Goal: Communication & Community: Answer question/provide support

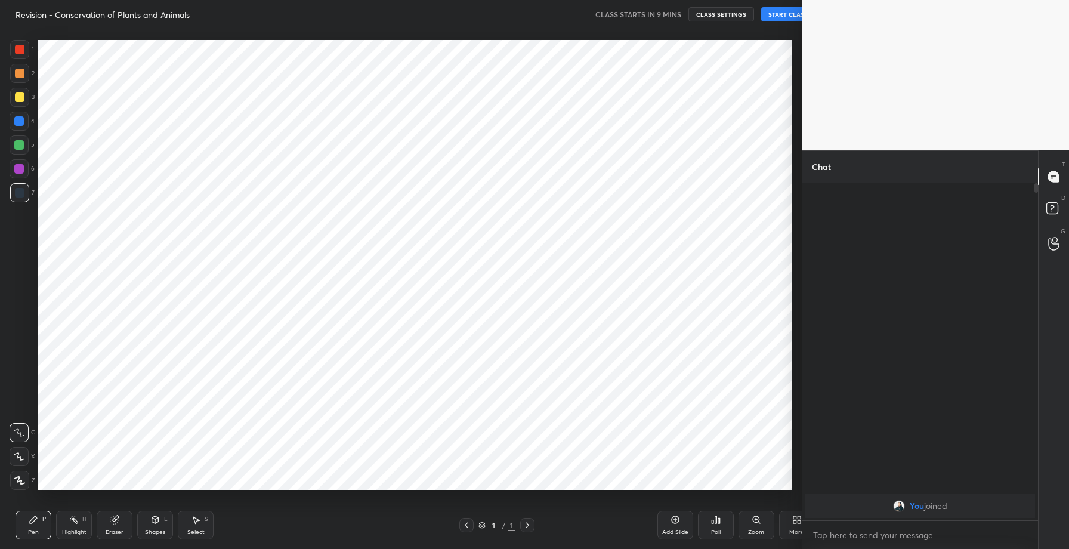
scroll to position [59185, 58903]
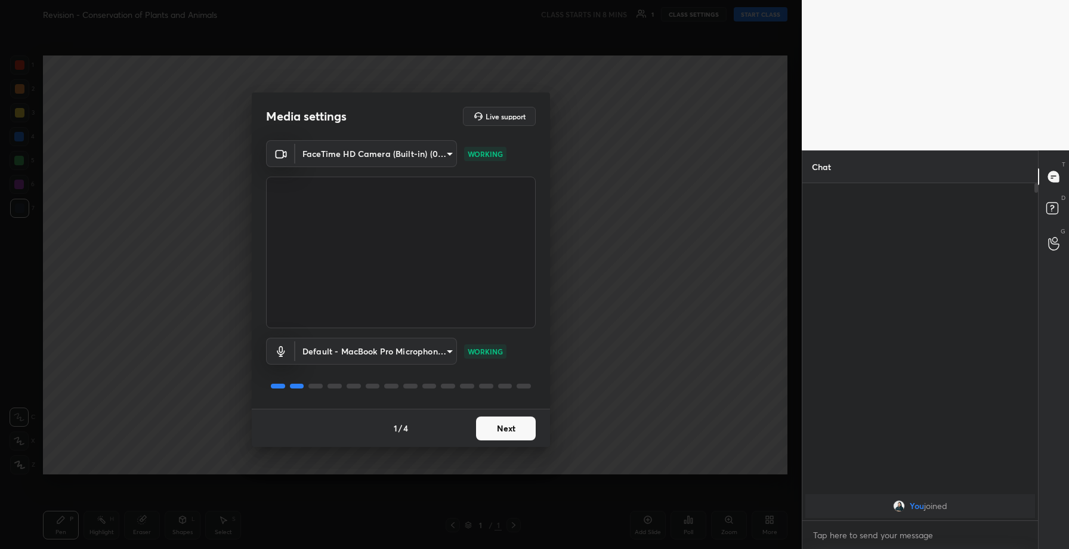
click at [499, 433] on button "Next" at bounding box center [506, 428] width 60 height 24
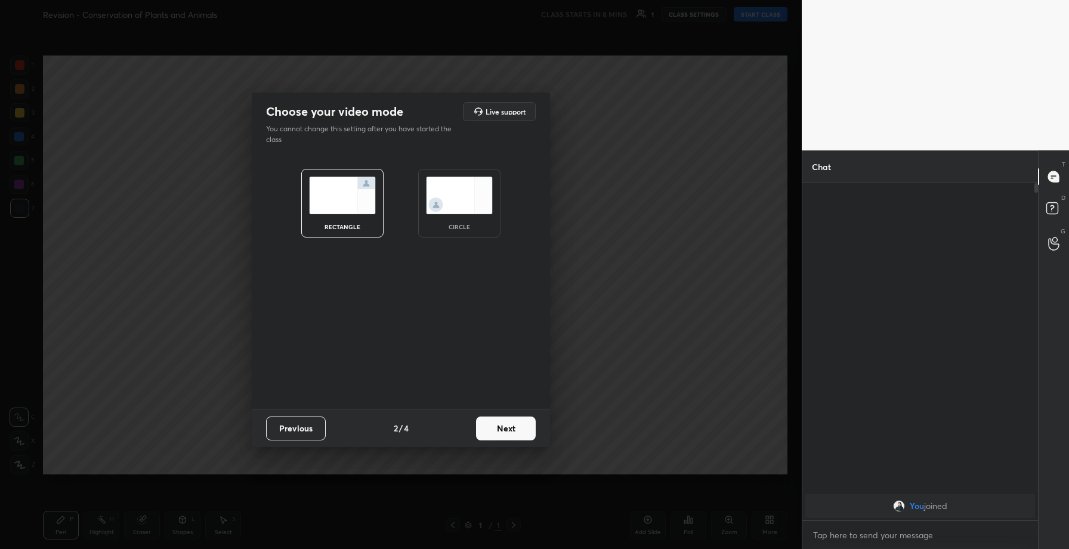
click at [499, 433] on button "Next" at bounding box center [506, 428] width 60 height 24
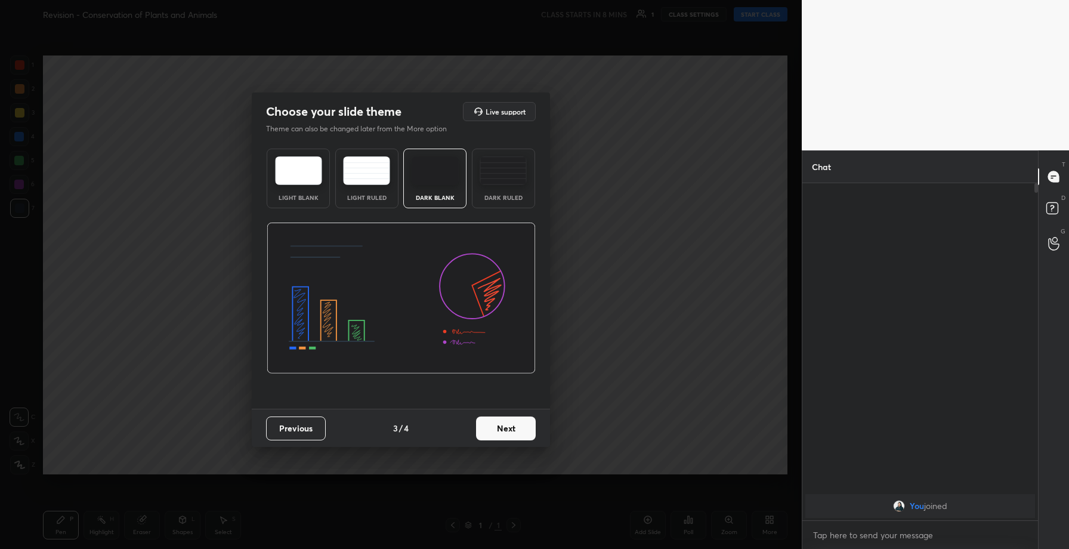
click at [499, 433] on button "Next" at bounding box center [506, 428] width 60 height 24
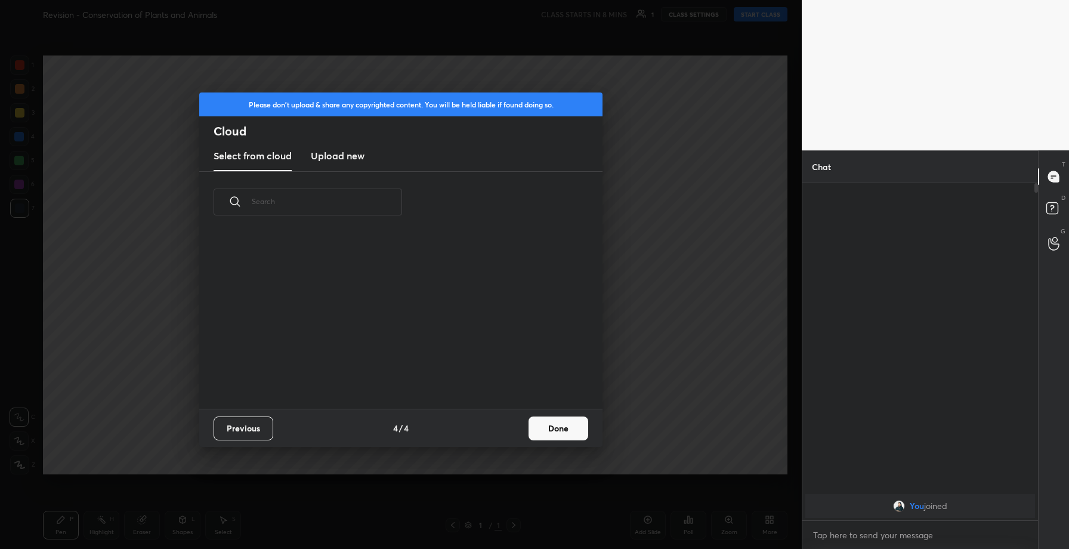
scroll to position [176, 383]
click at [329, 158] on h3 "Upload new" at bounding box center [338, 156] width 54 height 14
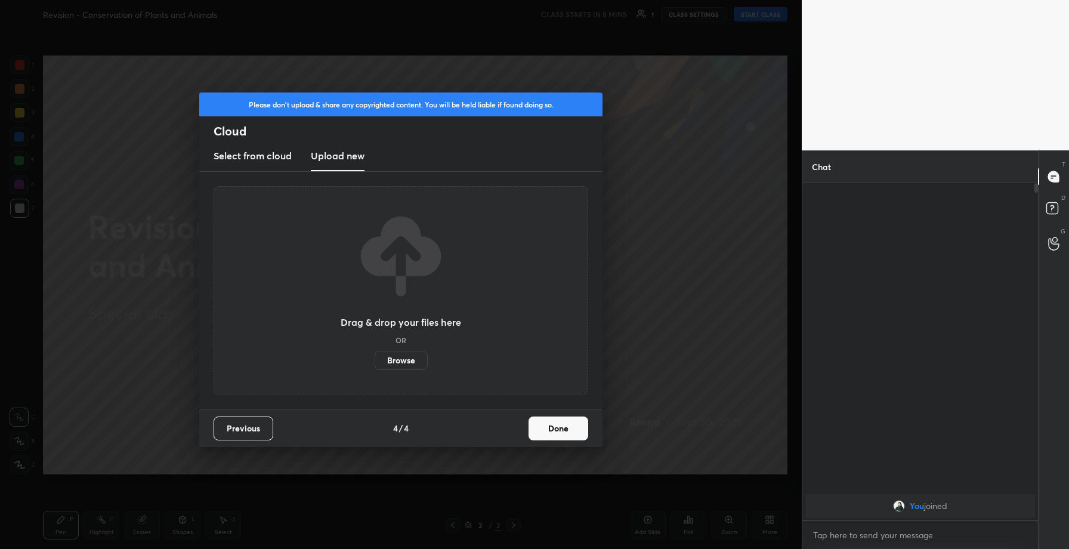
click at [407, 363] on label "Browse" at bounding box center [401, 360] width 53 height 19
click at [375, 363] on input "Browse" at bounding box center [375, 360] width 0 height 19
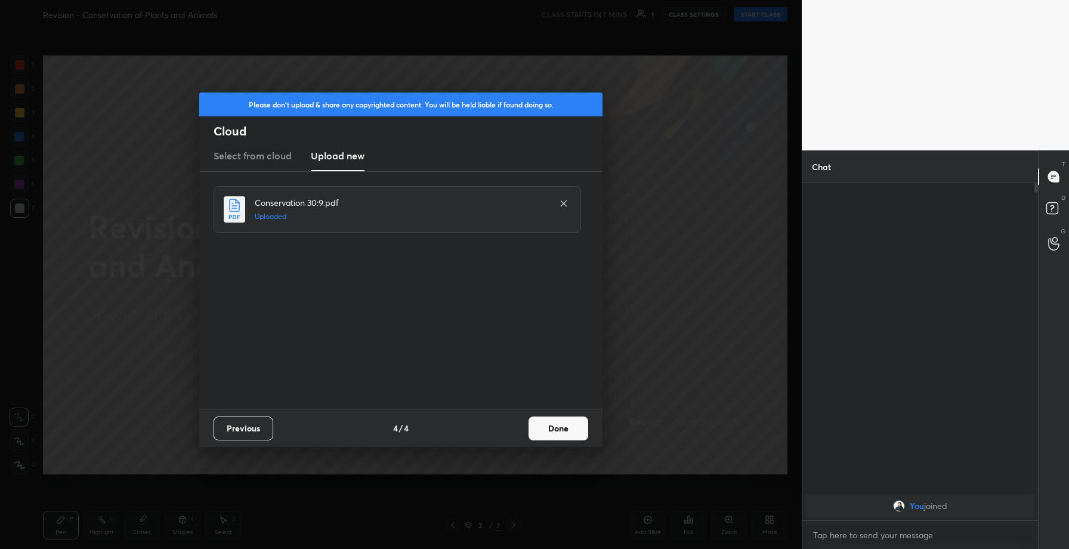
click at [566, 428] on button "Done" at bounding box center [559, 428] width 60 height 24
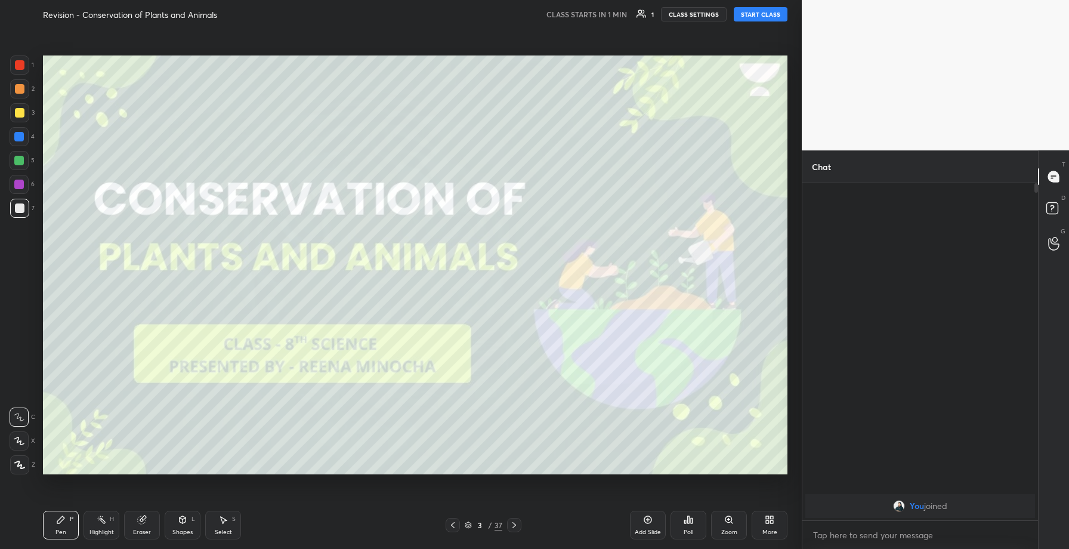
click at [760, 14] on button "START CLASS" at bounding box center [761, 14] width 54 height 14
click at [643, 14] on span "mute" at bounding box center [643, 14] width 17 height 8
click at [636, 16] on span "unmute" at bounding box center [642, 14] width 26 height 8
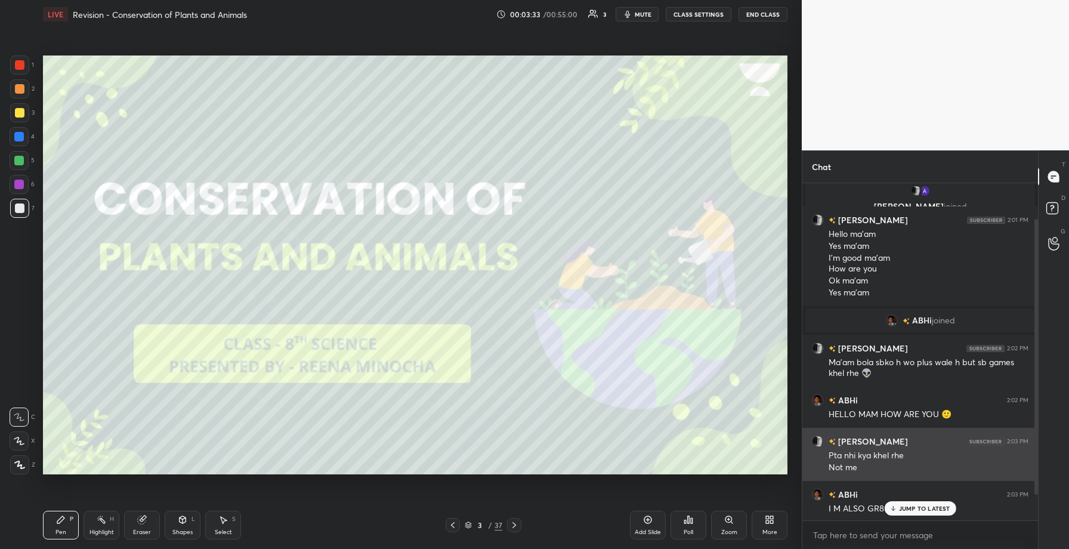
scroll to position [75, 0]
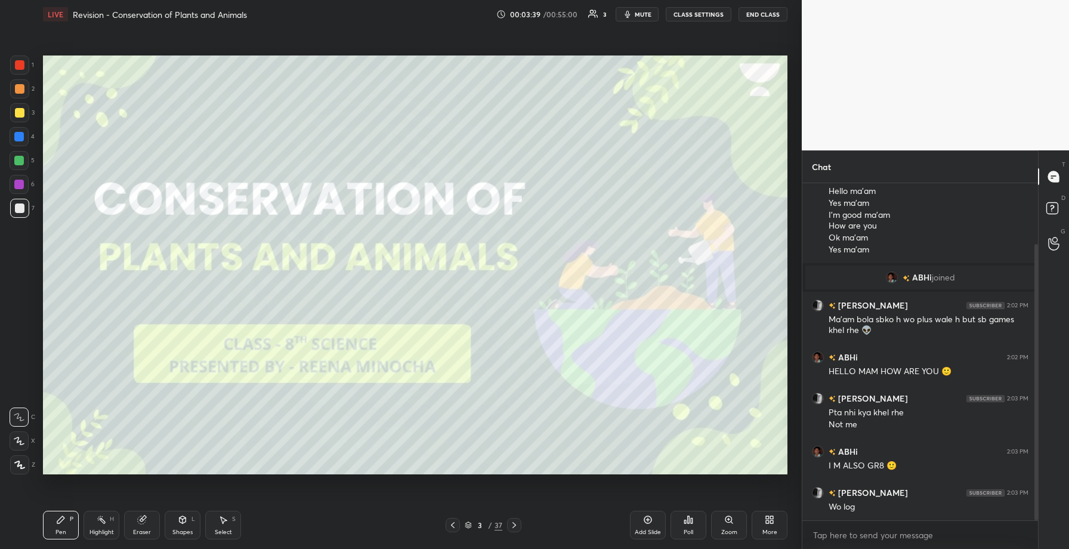
drag, startPoint x: 19, startPoint y: 115, endPoint x: 30, endPoint y: 116, distance: 11.4
click at [18, 116] on div at bounding box center [20, 113] width 10 height 10
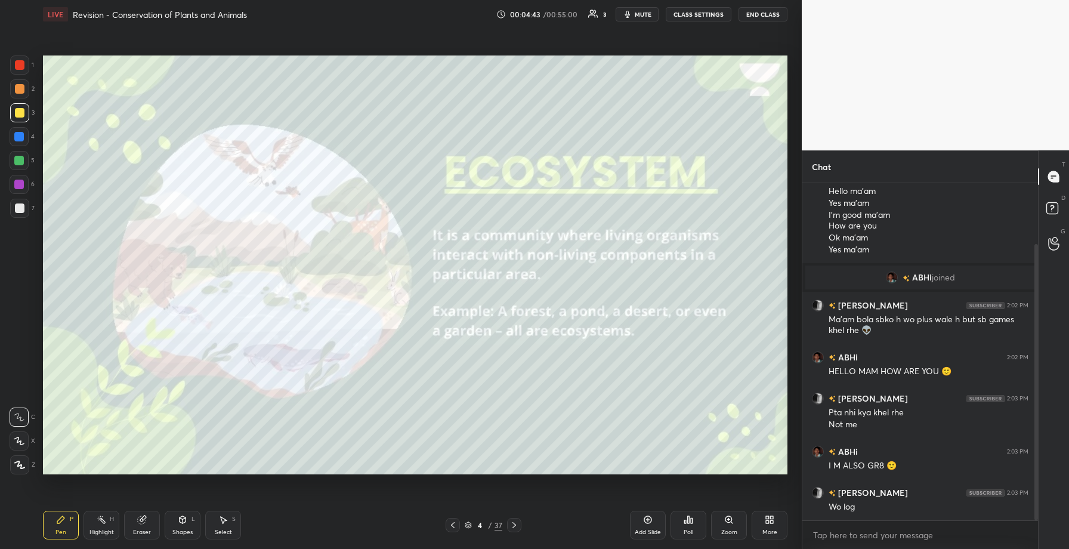
drag, startPoint x: 100, startPoint y: 532, endPoint x: 104, endPoint y: 527, distance: 6.7
click at [100, 532] on div "Highlight" at bounding box center [101, 532] width 24 height 6
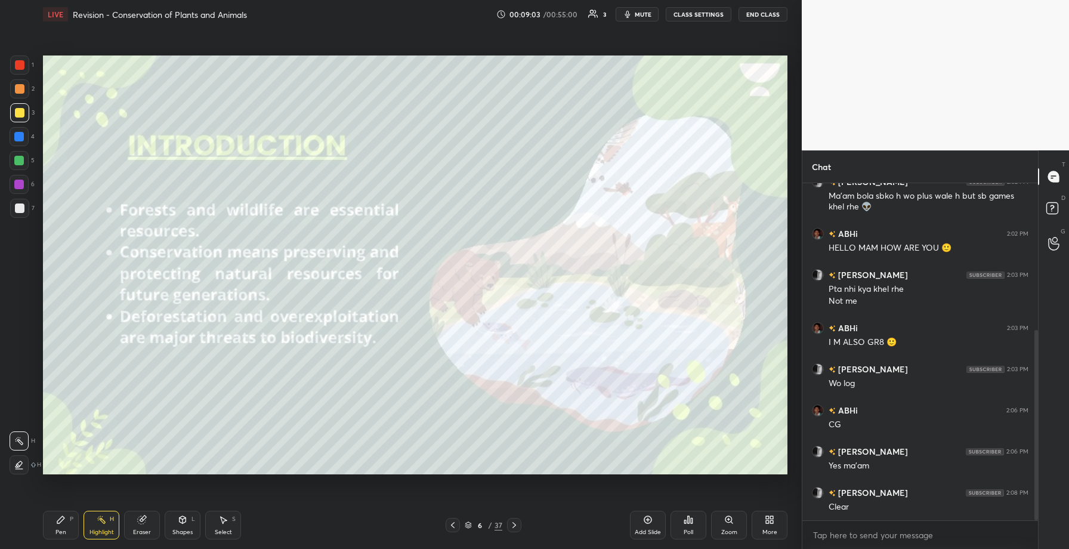
scroll to position [261, 0]
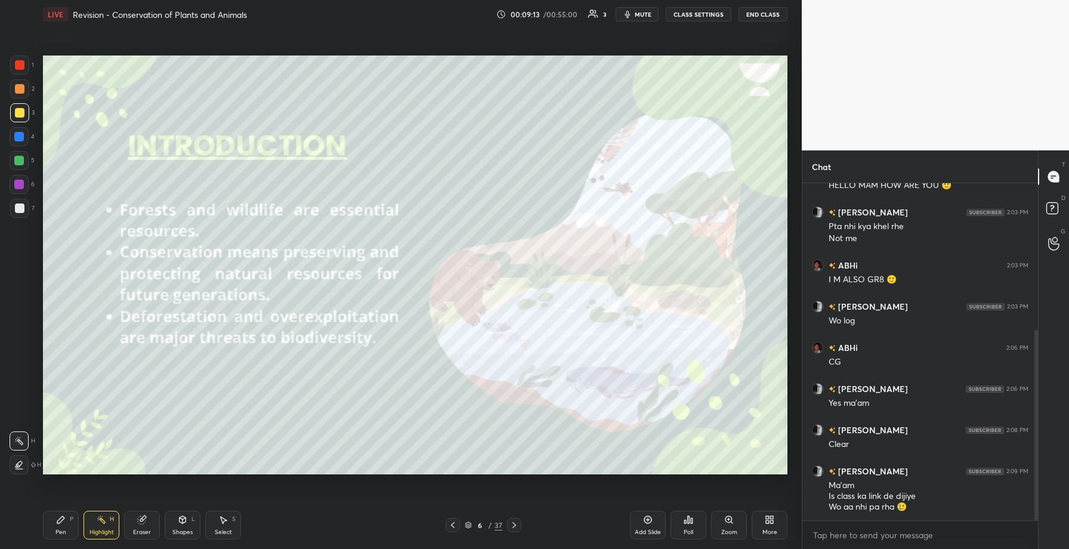
click at [842, 533] on body "1 2 3 4 5 6 7 C X Z C X Z E E Erase all H H LIVE Revision - Conservation of Pla…" at bounding box center [534, 274] width 1069 height 549
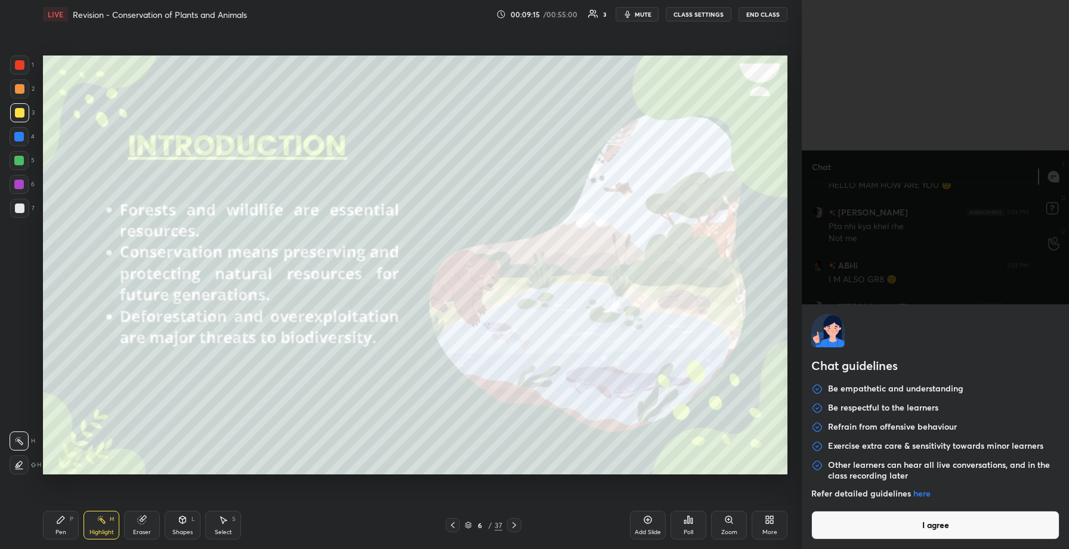
click at [937, 261] on div "Chat guidelines Be empathetic and understanding Be respectful to the learners R…" at bounding box center [935, 274] width 267 height 549
click at [910, 529] on button "I agree" at bounding box center [935, 525] width 248 height 29
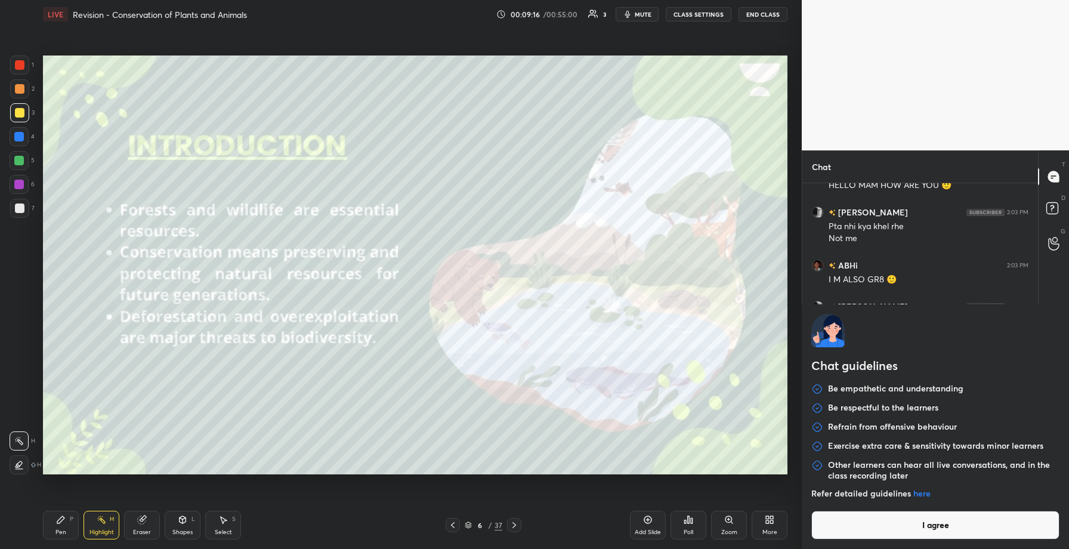
type textarea "x"
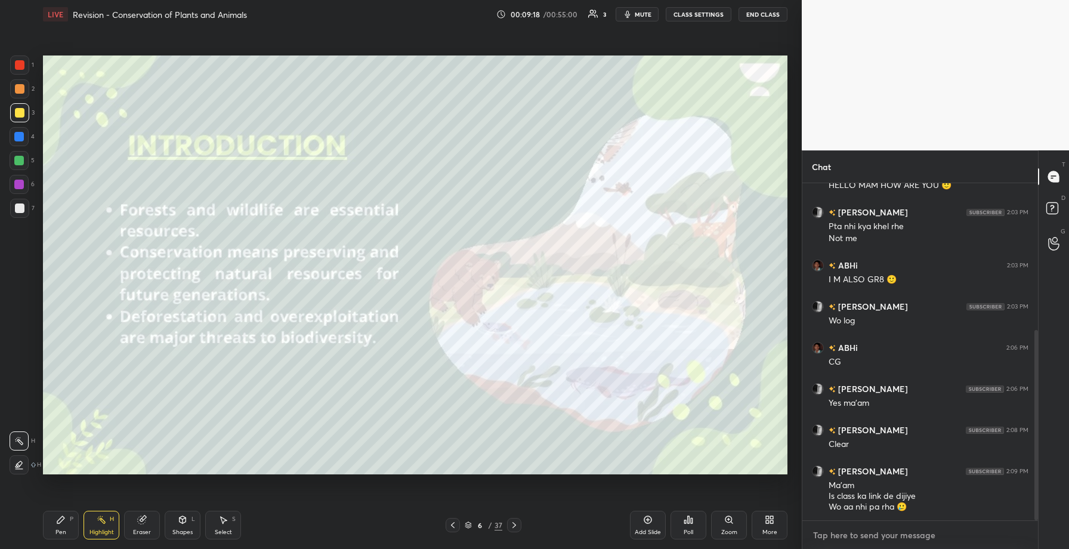
click at [849, 532] on textarea at bounding box center [920, 535] width 217 height 19
paste textarea "https://unacademy.com/educator/live/D9J3BOIA"
type textarea "https://unacademy.com/educator/live/D9J3BOIA"
type textarea "x"
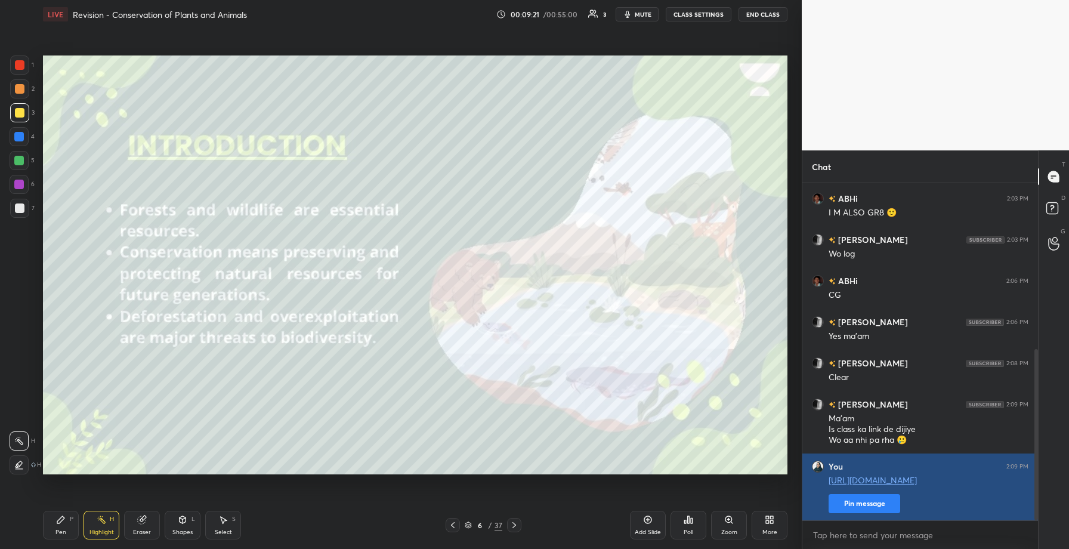
click at [873, 502] on button "Pin message" at bounding box center [865, 503] width 72 height 19
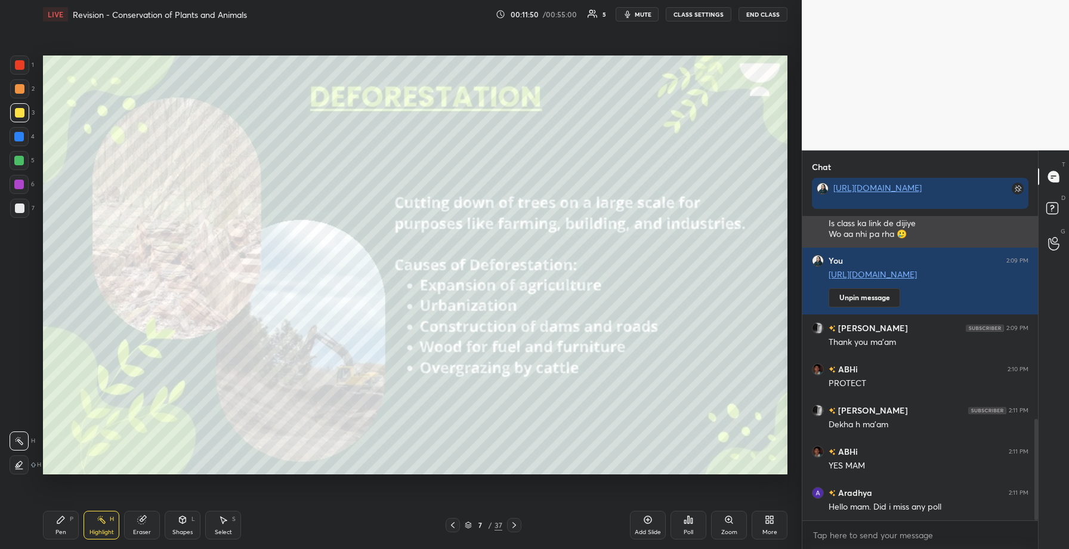
scroll to position [608, 0]
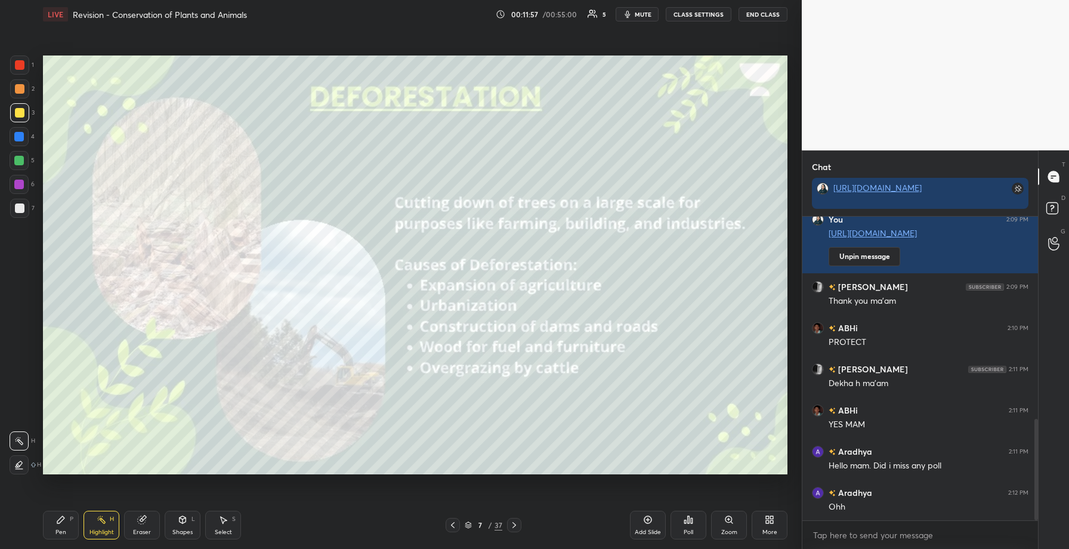
click at [59, 535] on div "Pen" at bounding box center [60, 532] width 11 height 6
click at [16, 461] on icon at bounding box center [19, 465] width 11 height 8
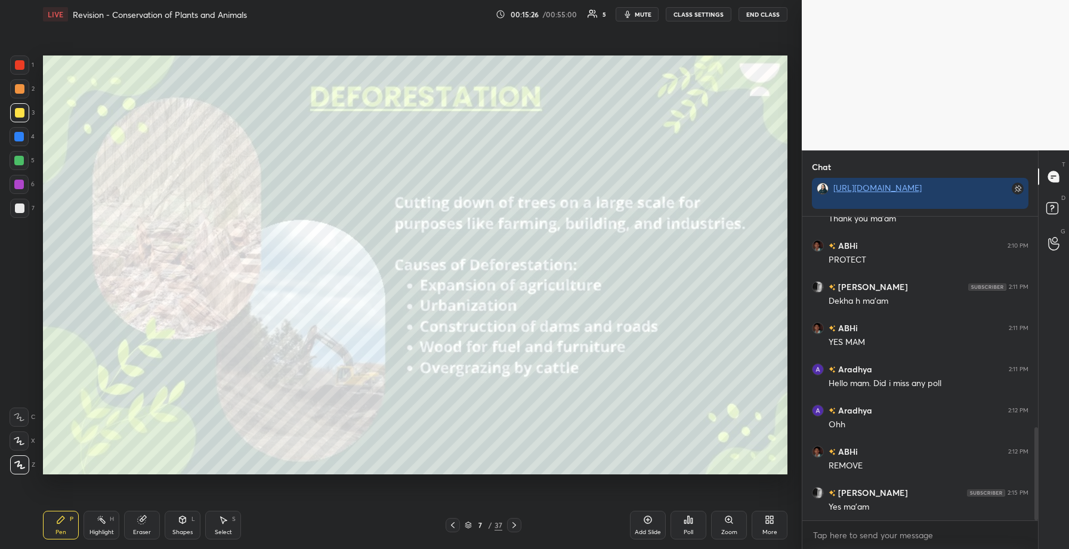
scroll to position [731, 0]
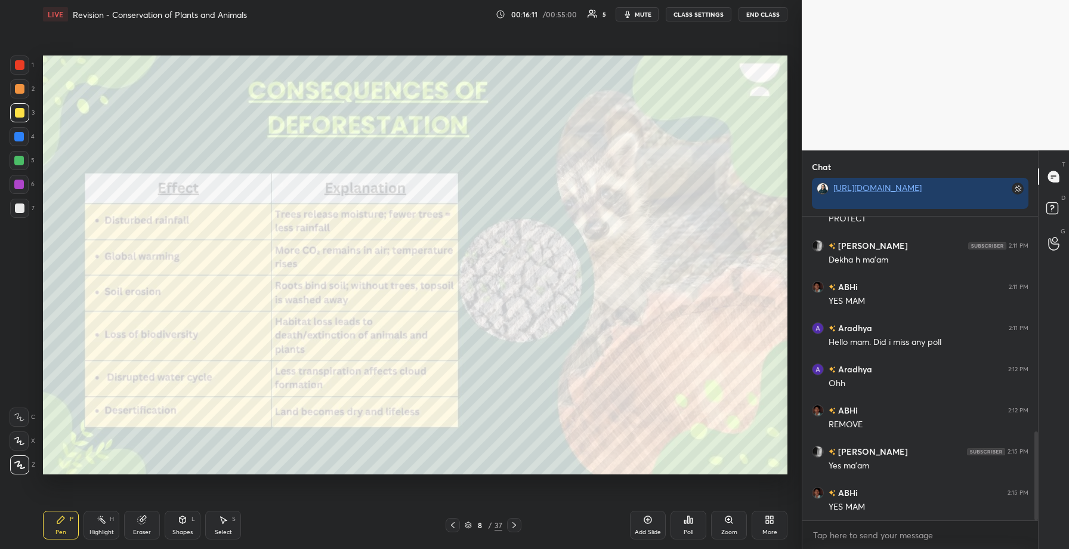
click at [17, 58] on div at bounding box center [19, 64] width 19 height 19
click at [135, 524] on div "Eraser" at bounding box center [142, 525] width 36 height 29
drag, startPoint x: 13, startPoint y: 464, endPoint x: 18, endPoint y: 459, distance: 6.8
click at [13, 465] on span "Erase all" at bounding box center [19, 465] width 18 height 8
click at [109, 529] on div "Highlight" at bounding box center [101, 532] width 24 height 6
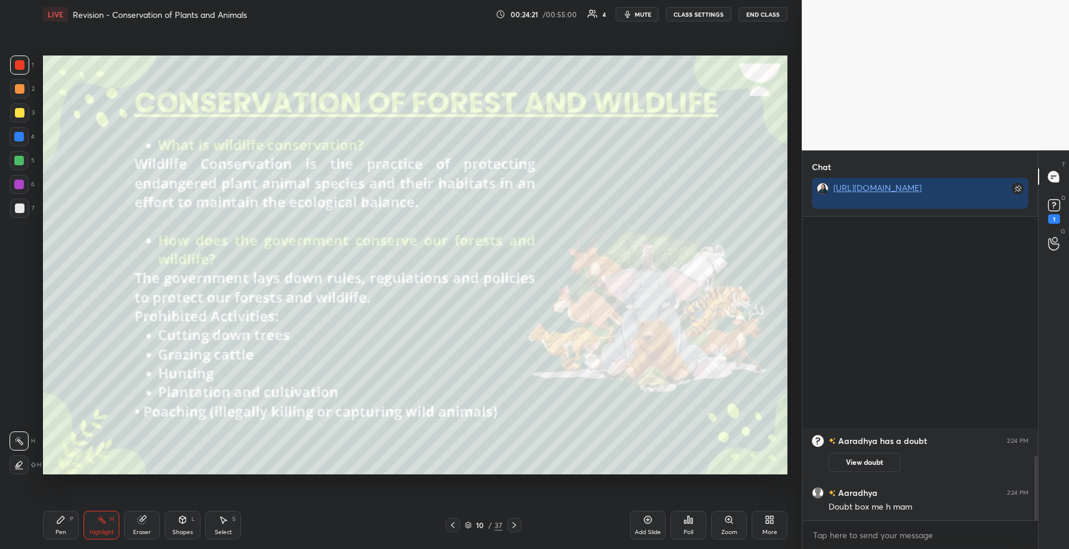
scroll to position [981, 0]
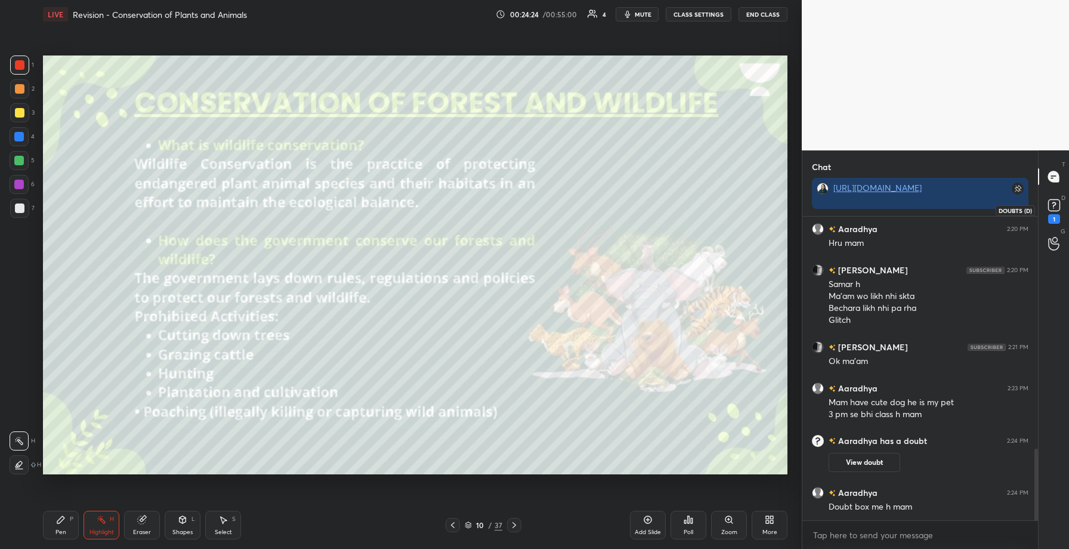
click at [1060, 207] on icon at bounding box center [1054, 205] width 18 height 18
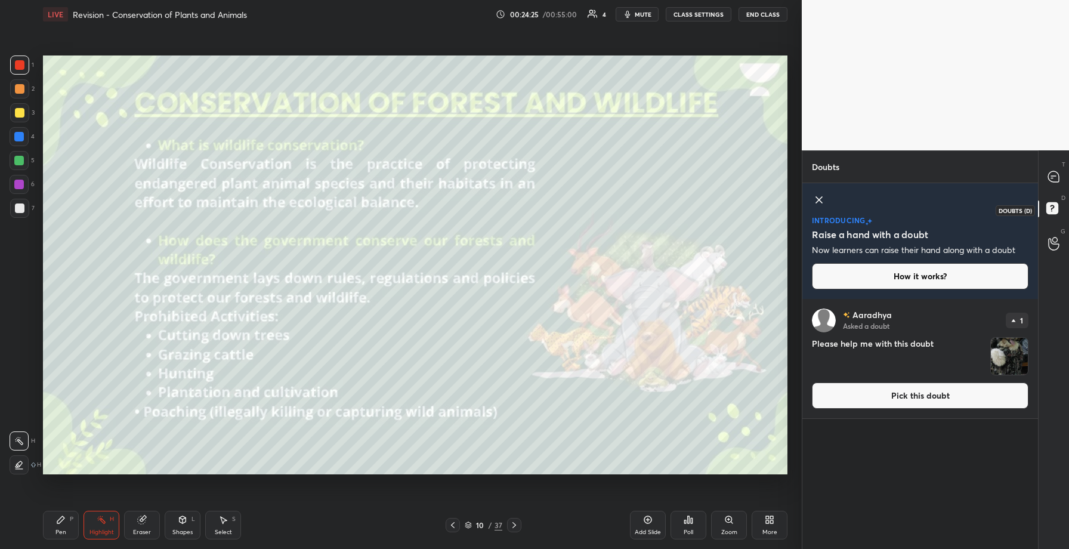
scroll to position [246, 232]
click at [904, 403] on button "Pick this doubt" at bounding box center [920, 395] width 217 height 26
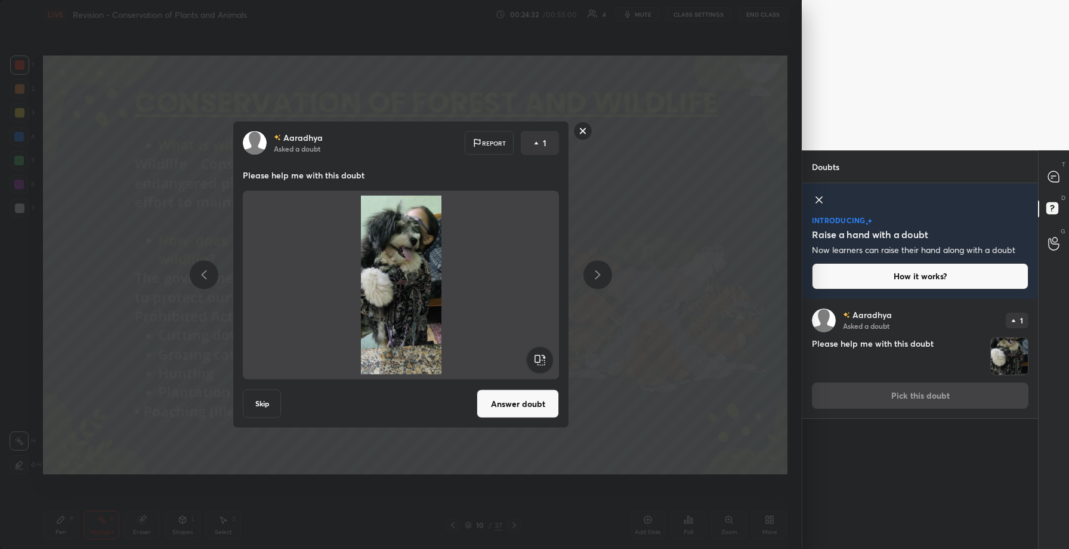
click at [502, 408] on button "Answer doubt" at bounding box center [518, 404] width 82 height 29
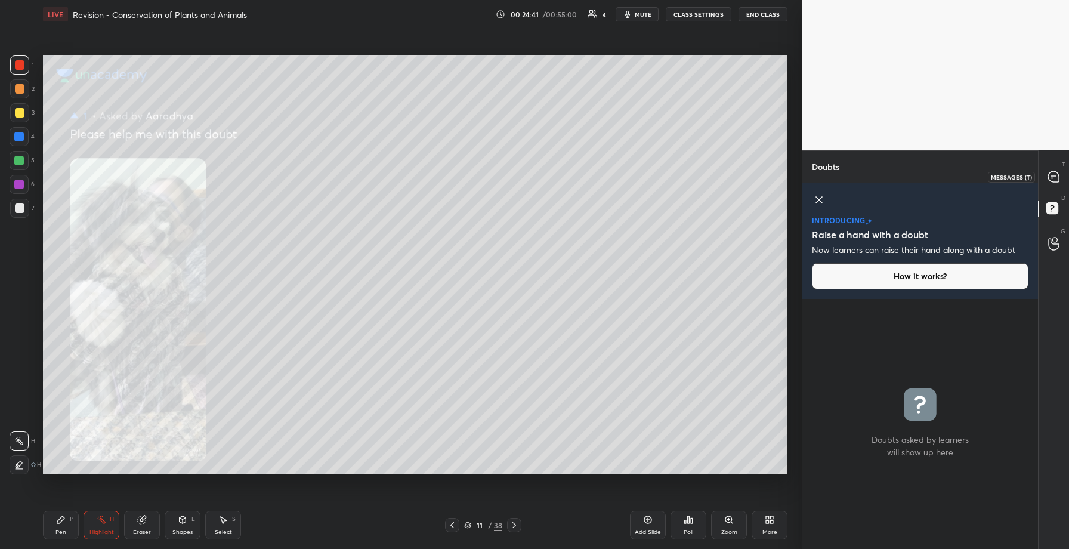
click at [1062, 178] on div at bounding box center [1054, 176] width 24 height 21
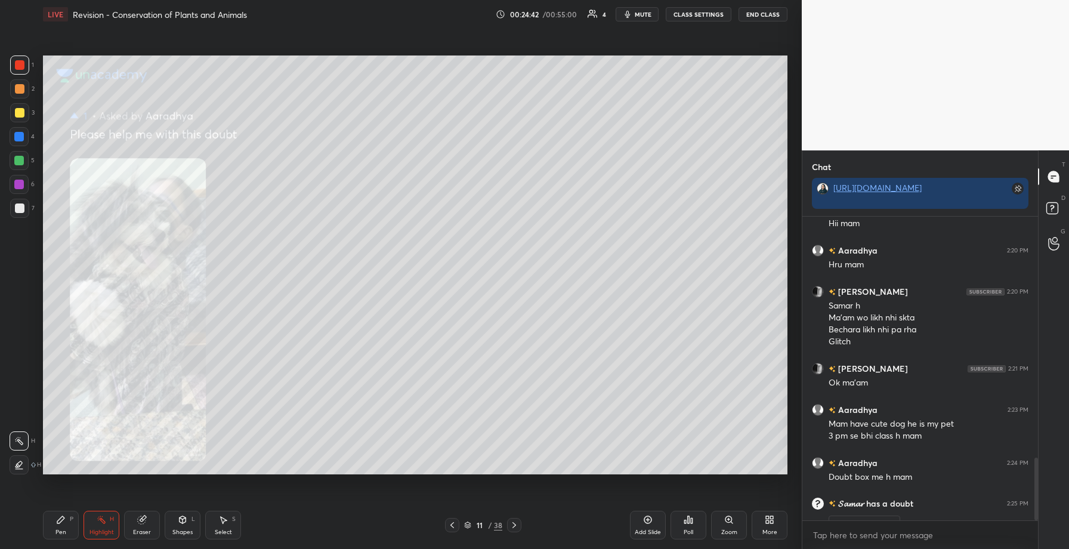
scroll to position [1162, 0]
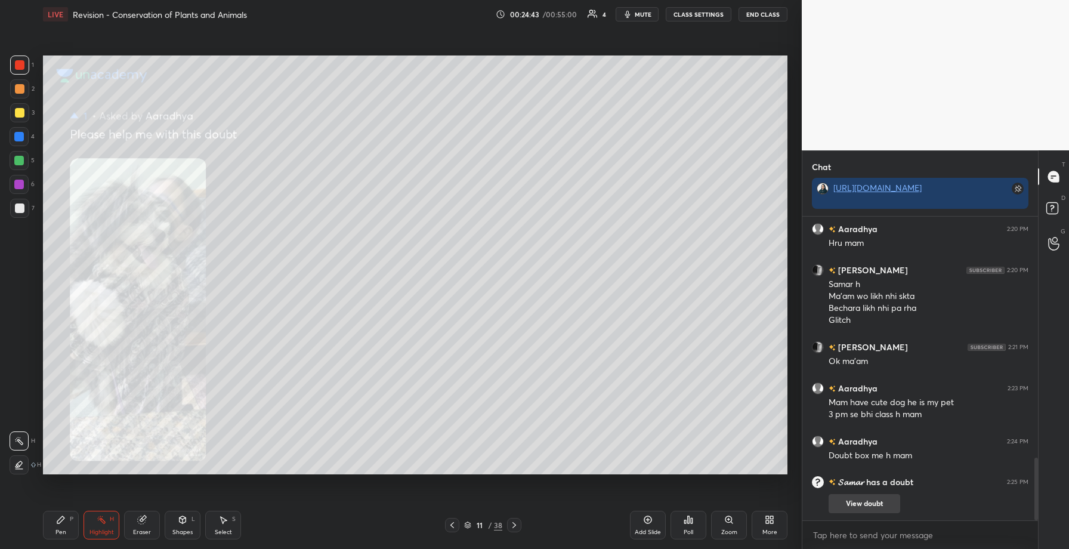
click at [859, 502] on button "View doubt" at bounding box center [865, 503] width 72 height 19
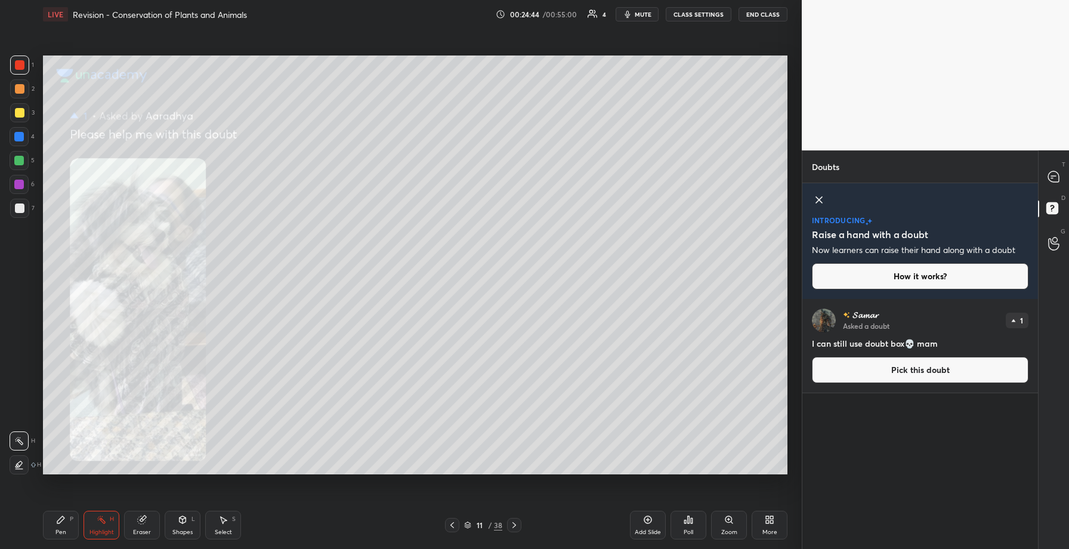
scroll to position [246, 232]
click at [1055, 177] on icon at bounding box center [1053, 176] width 11 height 11
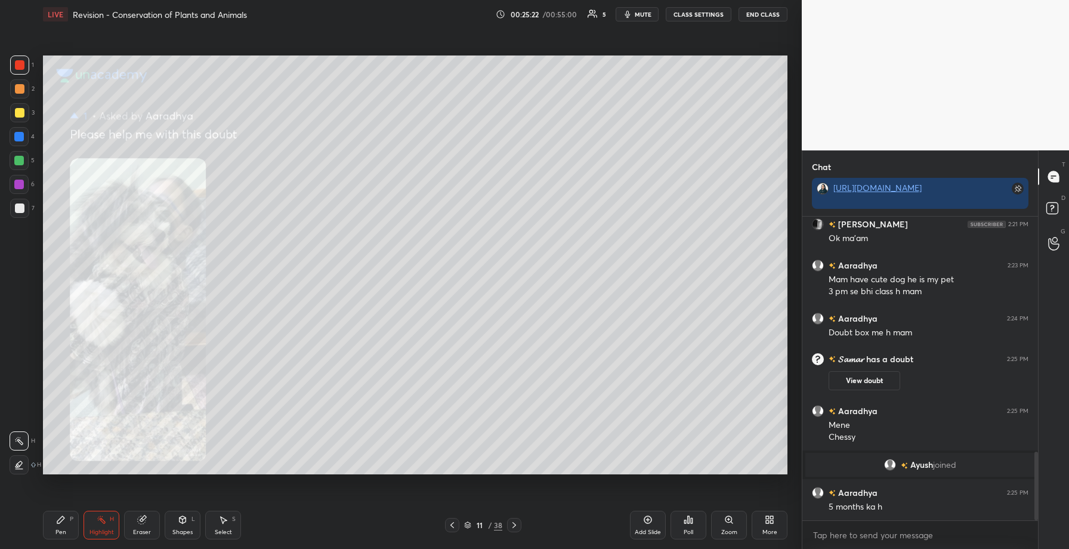
scroll to position [1042, 0]
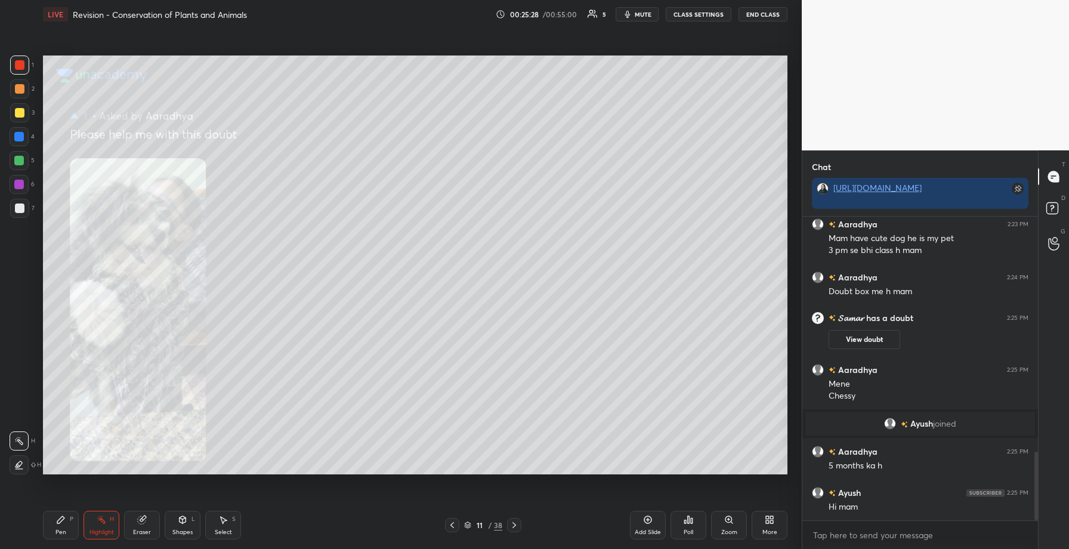
click at [456, 520] on icon at bounding box center [452, 525] width 10 height 10
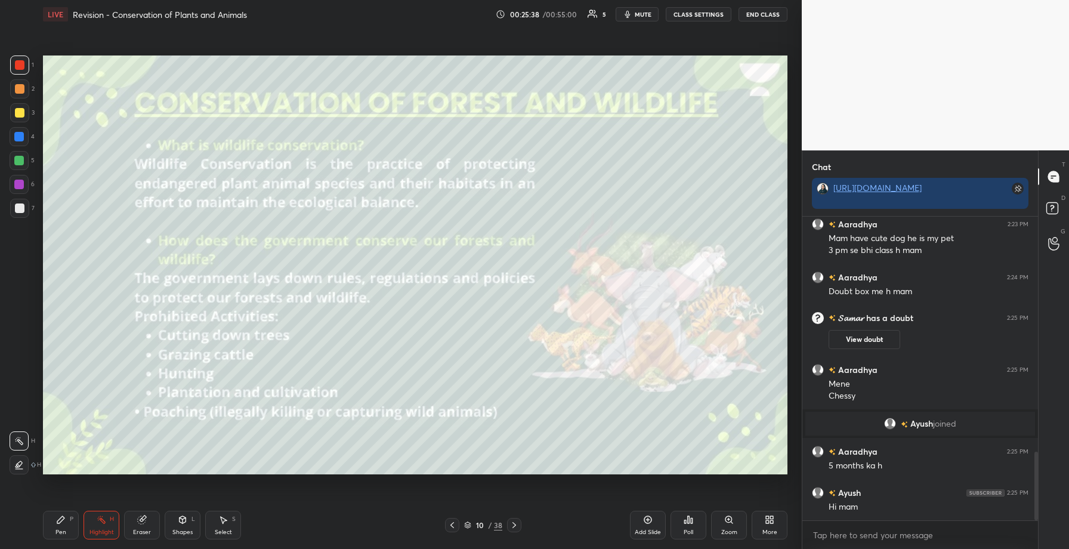
drag, startPoint x: 16, startPoint y: 113, endPoint x: 31, endPoint y: 113, distance: 14.9
click at [17, 113] on div at bounding box center [20, 113] width 10 height 10
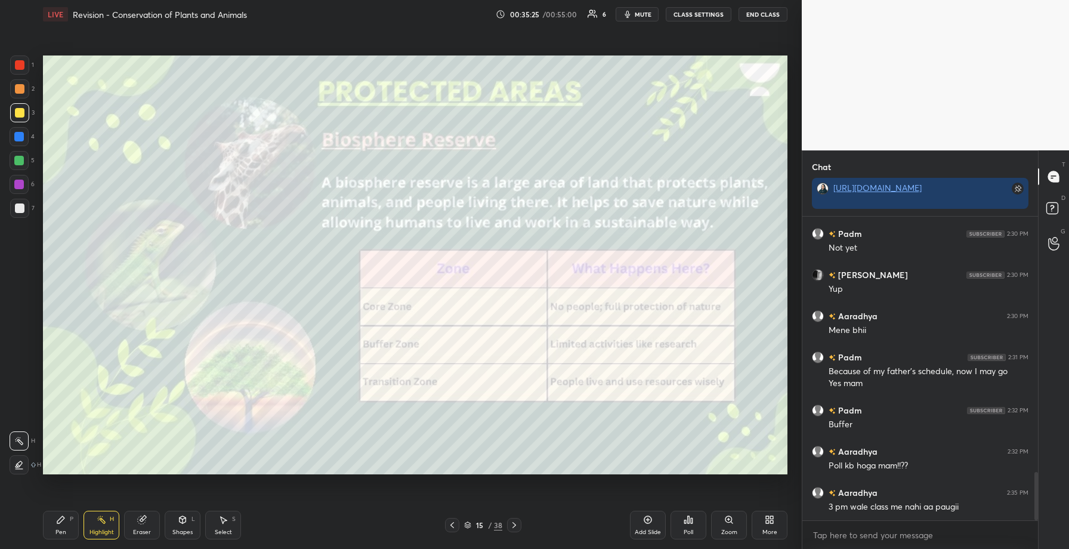
scroll to position [1613, 0]
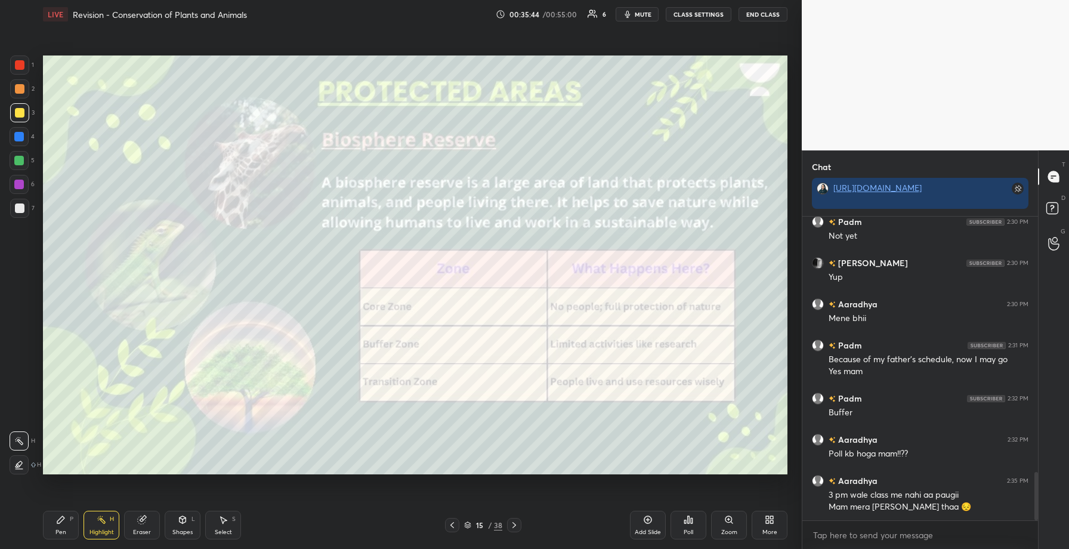
click at [7, 63] on div "1 2 3 4 5 6 7 C X Z C X Z E E Erase all H H" at bounding box center [19, 264] width 38 height 419
click at [18, 69] on div at bounding box center [20, 65] width 10 height 10
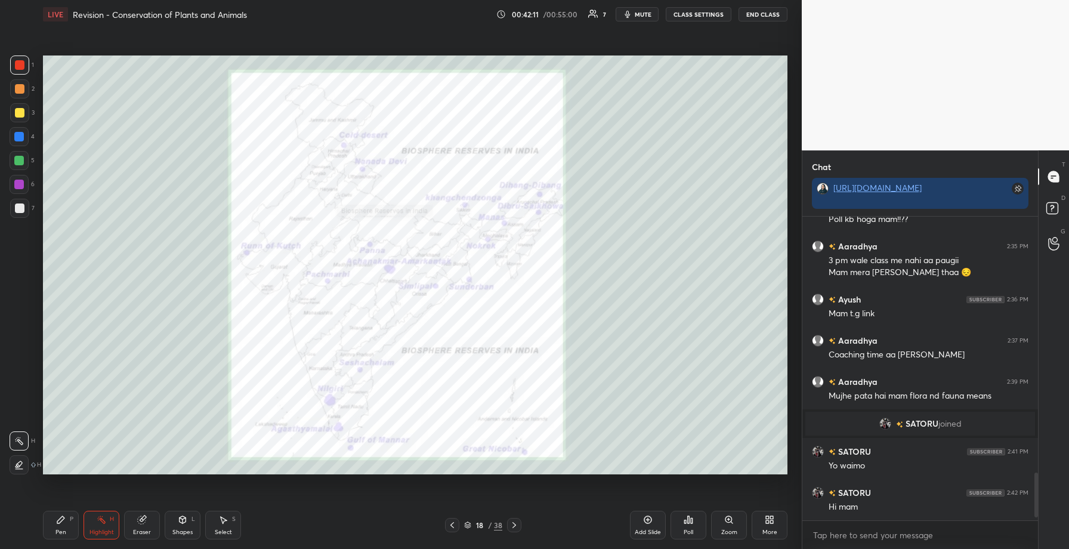
scroll to position [1621, 0]
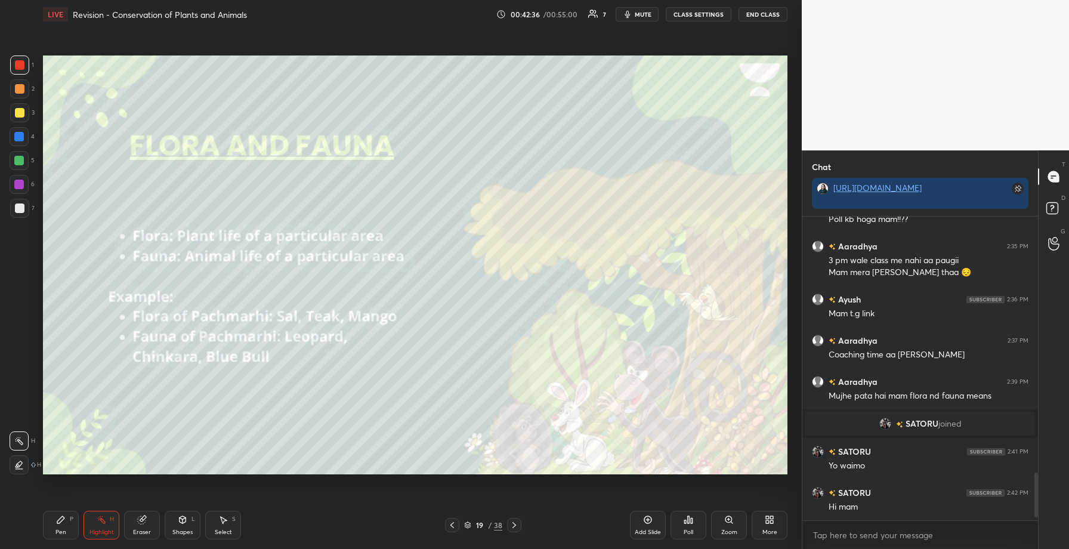
drag, startPoint x: 23, startPoint y: 113, endPoint x: 39, endPoint y: 109, distance: 16.6
click at [23, 113] on div at bounding box center [20, 113] width 10 height 10
drag, startPoint x: 67, startPoint y: 523, endPoint x: 78, endPoint y: 499, distance: 27.0
click at [69, 518] on div "Pen P" at bounding box center [61, 525] width 36 height 29
click at [14, 64] on div at bounding box center [19, 64] width 19 height 19
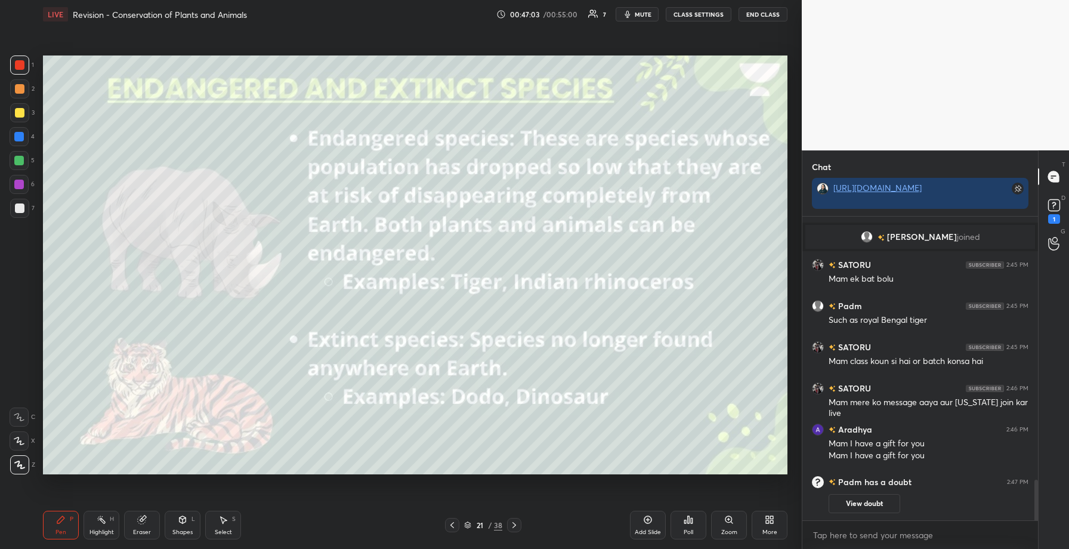
scroll to position [1865, 0]
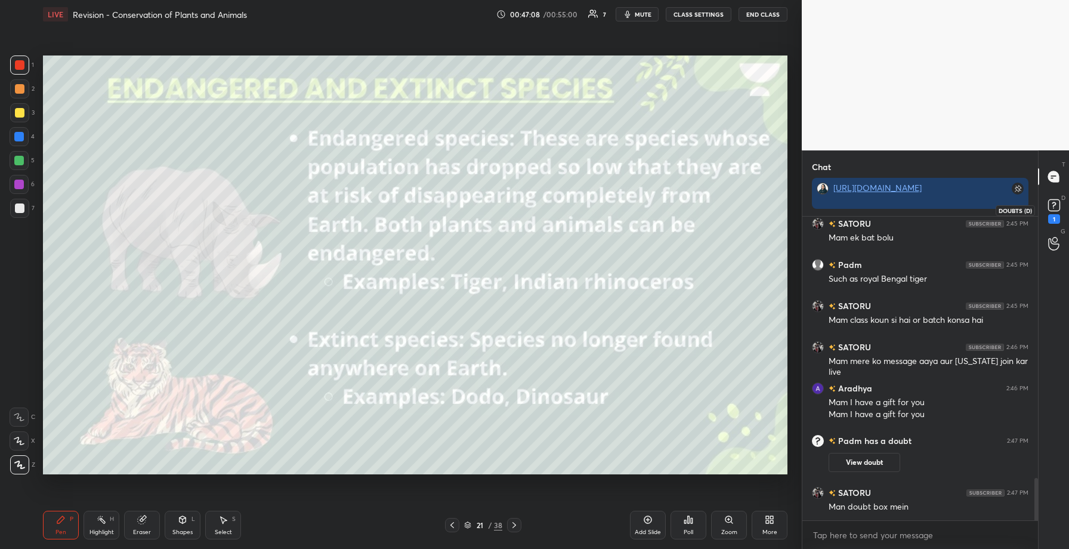
click at [1049, 219] on div "1" at bounding box center [1054, 219] width 12 height 10
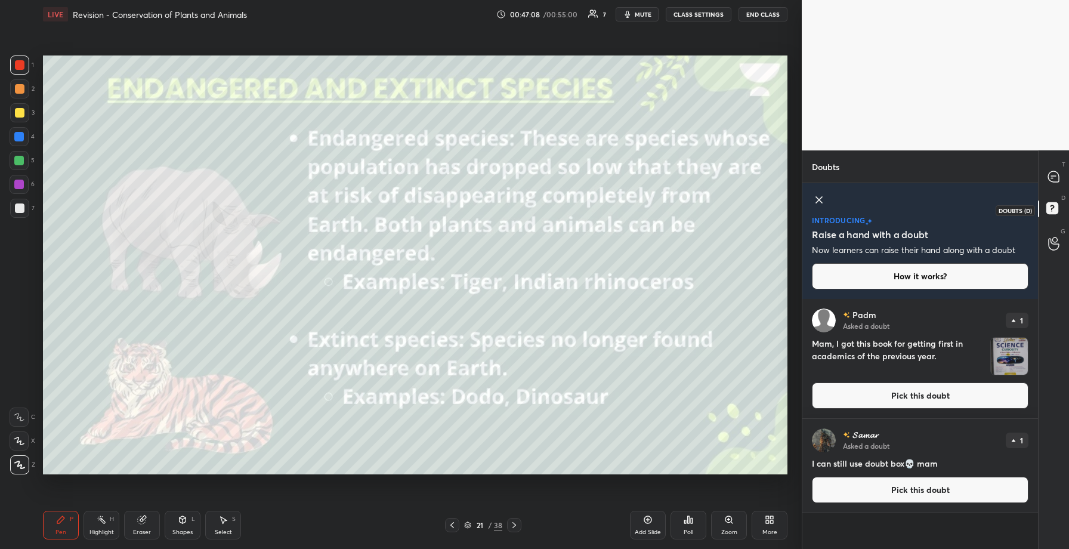
scroll to position [246, 232]
click at [878, 393] on button "Pick this doubt" at bounding box center [920, 395] width 217 height 26
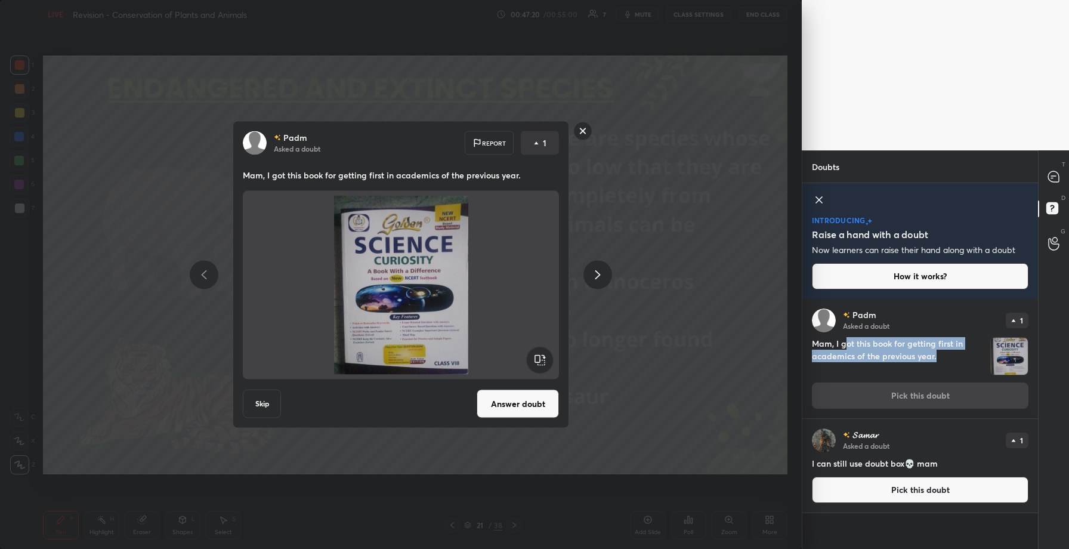
drag, startPoint x: 844, startPoint y: 347, endPoint x: 947, endPoint y: 353, distance: 104.0
click at [946, 356] on h4 "Mam, I got this book for getting first in academics of the previous year." at bounding box center [899, 356] width 174 height 38
click at [508, 403] on button "Answer doubt" at bounding box center [518, 404] width 82 height 29
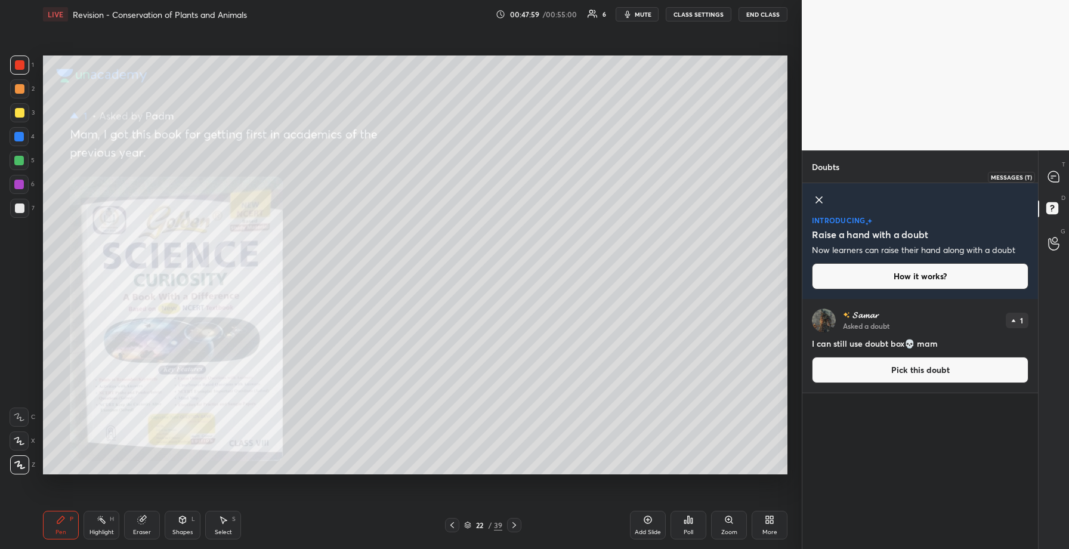
click at [1052, 176] on icon at bounding box center [1053, 176] width 11 height 11
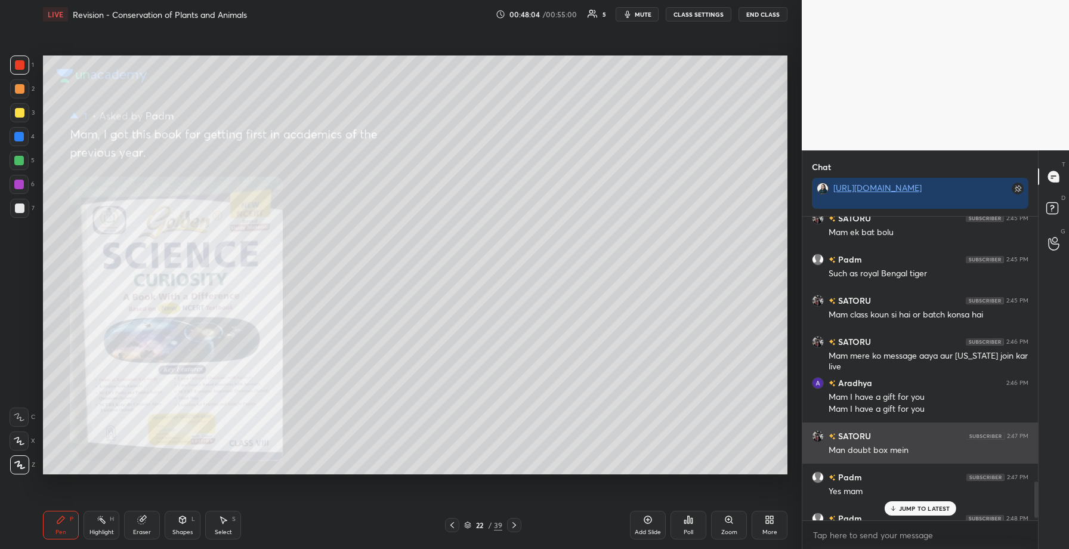
scroll to position [2237, 0]
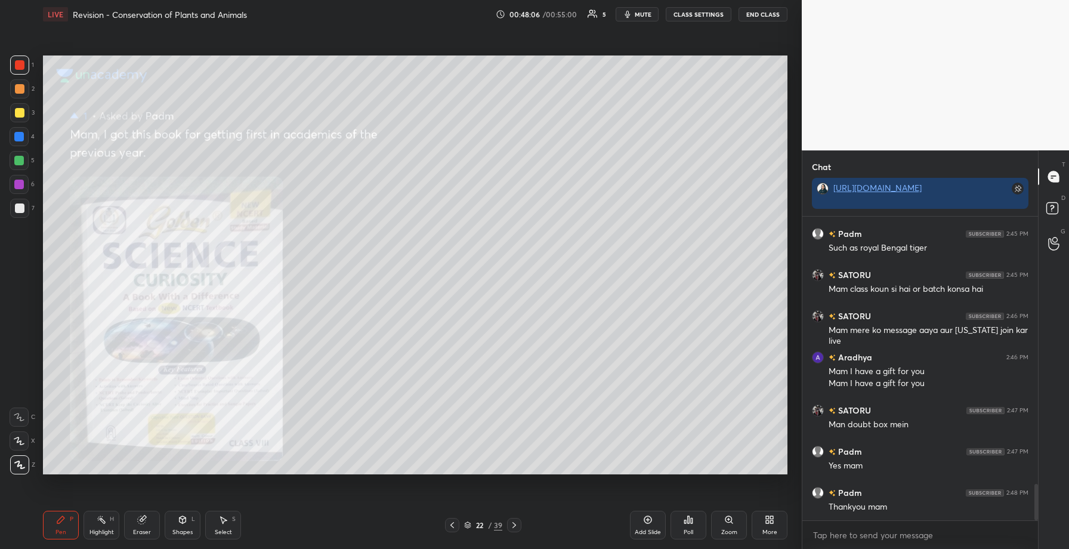
click at [452, 521] on icon at bounding box center [452, 525] width 10 height 10
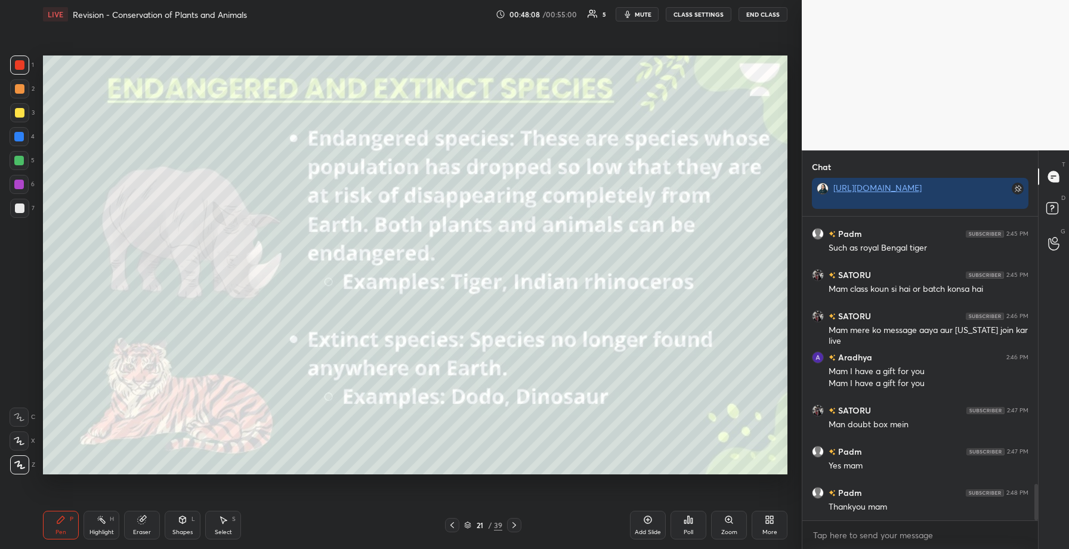
click at [517, 529] on icon at bounding box center [514, 525] width 10 height 10
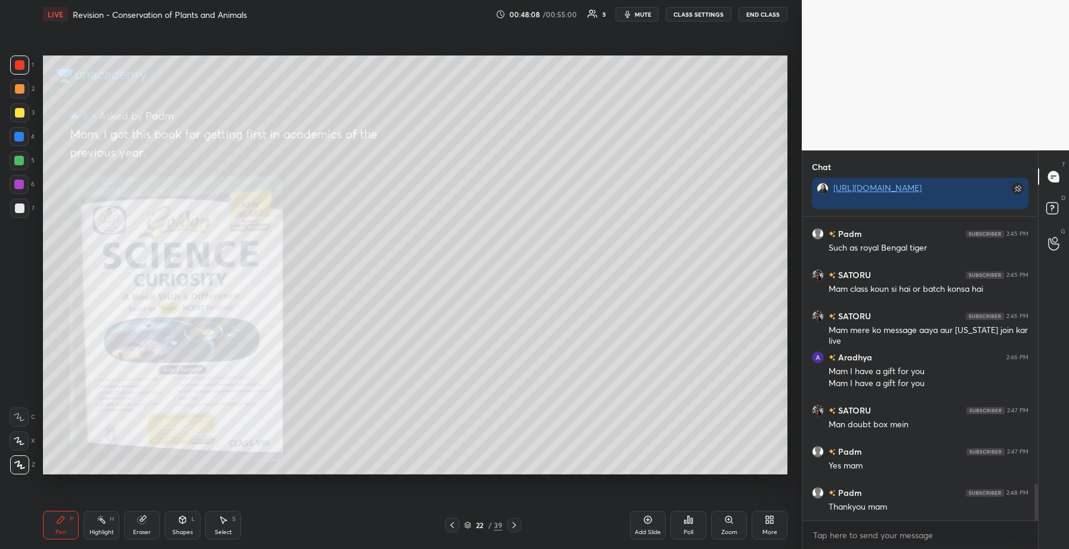
click at [517, 529] on icon at bounding box center [514, 525] width 10 height 10
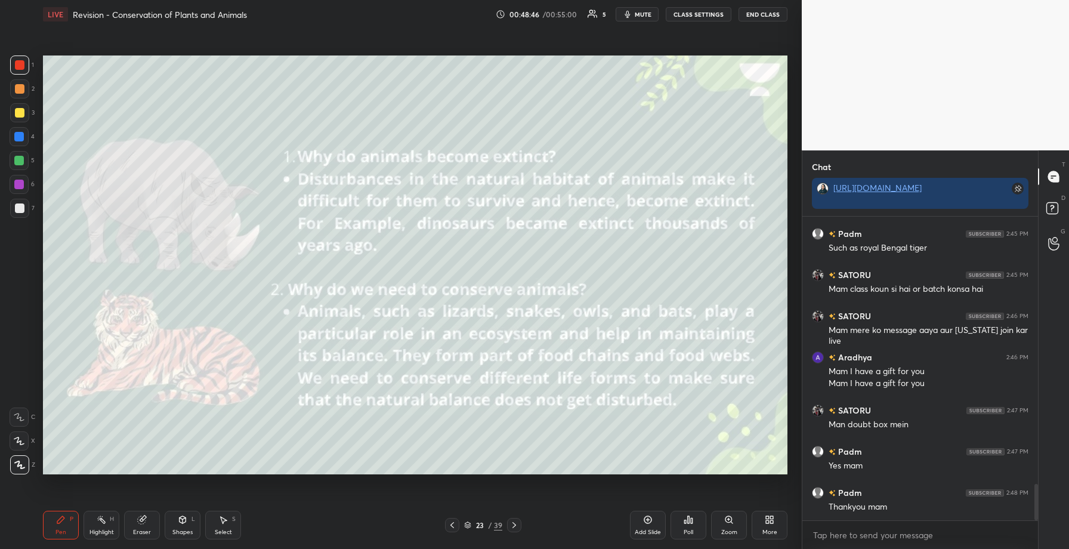
click at [651, 520] on icon at bounding box center [648, 520] width 8 height 8
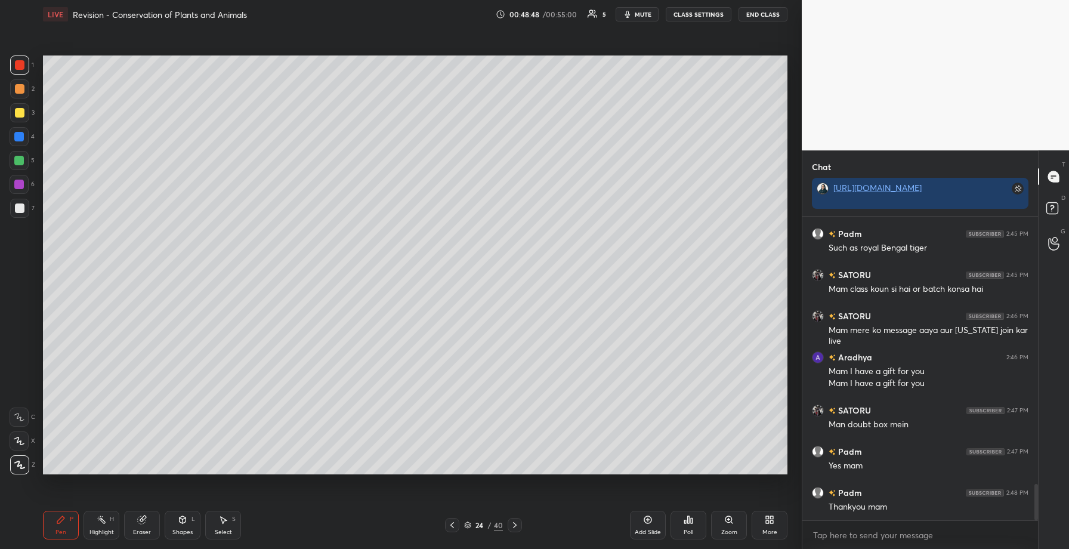
drag, startPoint x: 20, startPoint y: 159, endPoint x: 38, endPoint y: 168, distance: 20.3
click at [20, 159] on div at bounding box center [19, 161] width 10 height 10
drag, startPoint x: 23, startPoint y: 186, endPoint x: 37, endPoint y: 189, distance: 14.6
click at [24, 186] on div at bounding box center [19, 184] width 19 height 19
click at [134, 522] on div "Eraser" at bounding box center [142, 525] width 36 height 29
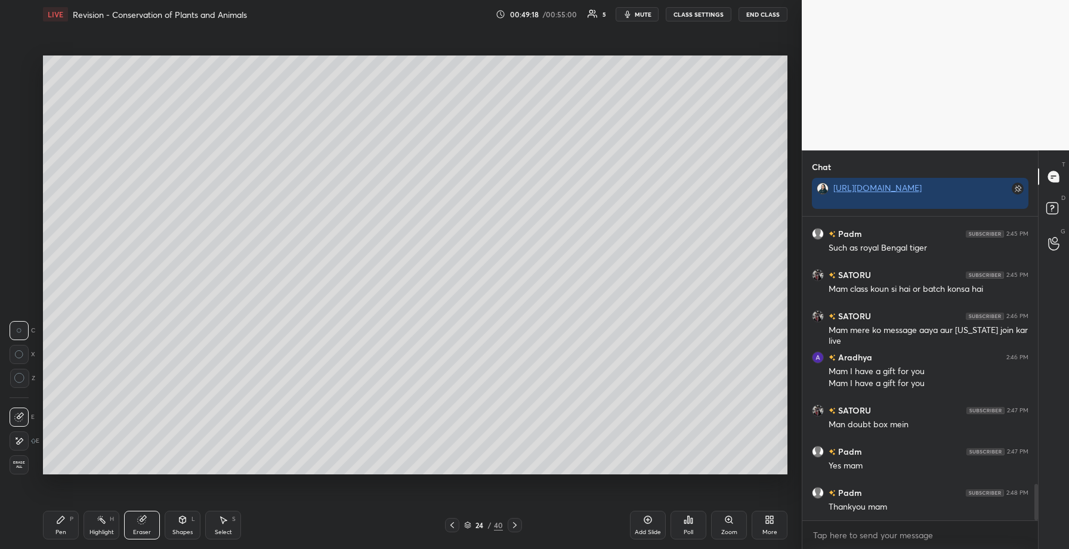
drag, startPoint x: 66, startPoint y: 529, endPoint x: 83, endPoint y: 487, distance: 45.8
click at [69, 526] on div "Pen P" at bounding box center [61, 525] width 36 height 29
drag, startPoint x: 26, startPoint y: 157, endPoint x: 42, endPoint y: 160, distance: 17.0
click at [27, 161] on div at bounding box center [19, 160] width 19 height 19
click at [98, 536] on div "Highlight H" at bounding box center [102, 525] width 36 height 29
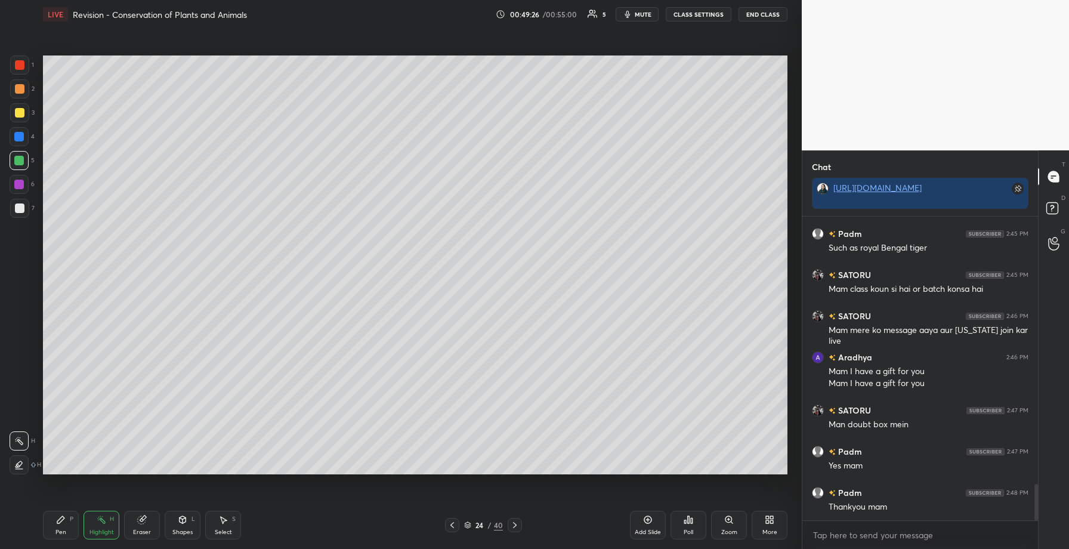
drag, startPoint x: 12, startPoint y: 180, endPoint x: 41, endPoint y: 195, distance: 32.6
click at [11, 179] on div at bounding box center [19, 184] width 19 height 19
click at [449, 524] on icon at bounding box center [452, 525] width 10 height 10
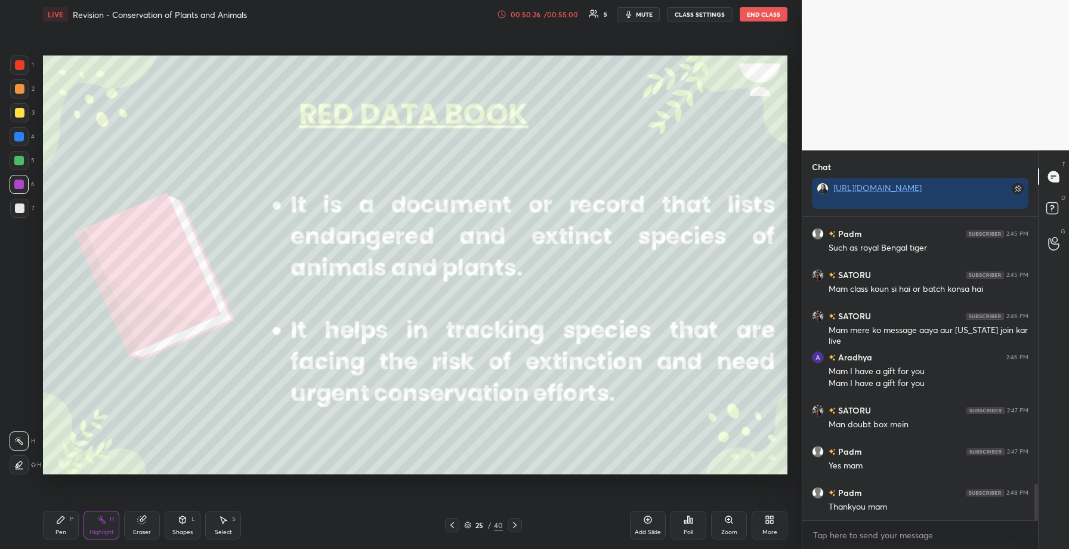
scroll to position [2288, 0]
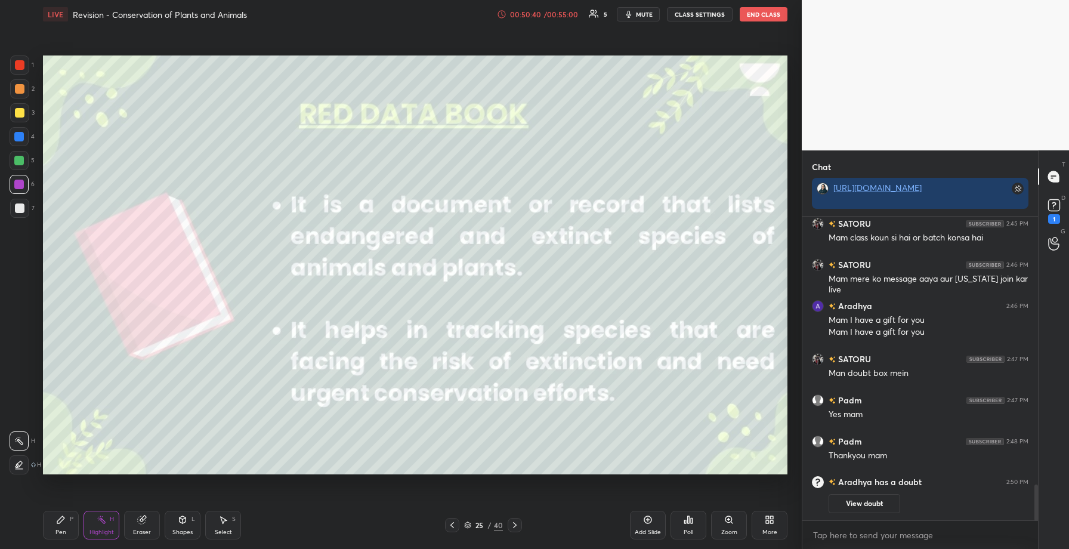
click at [788, 368] on div "Setting up your live class Poll for secs No correct answer Start poll" at bounding box center [415, 265] width 754 height 472
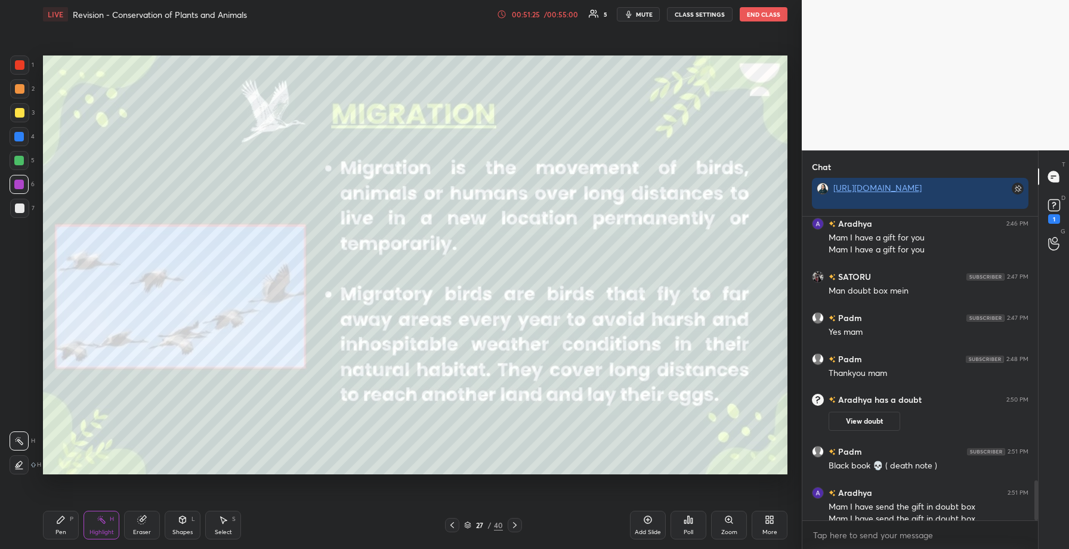
scroll to position [1996, 0]
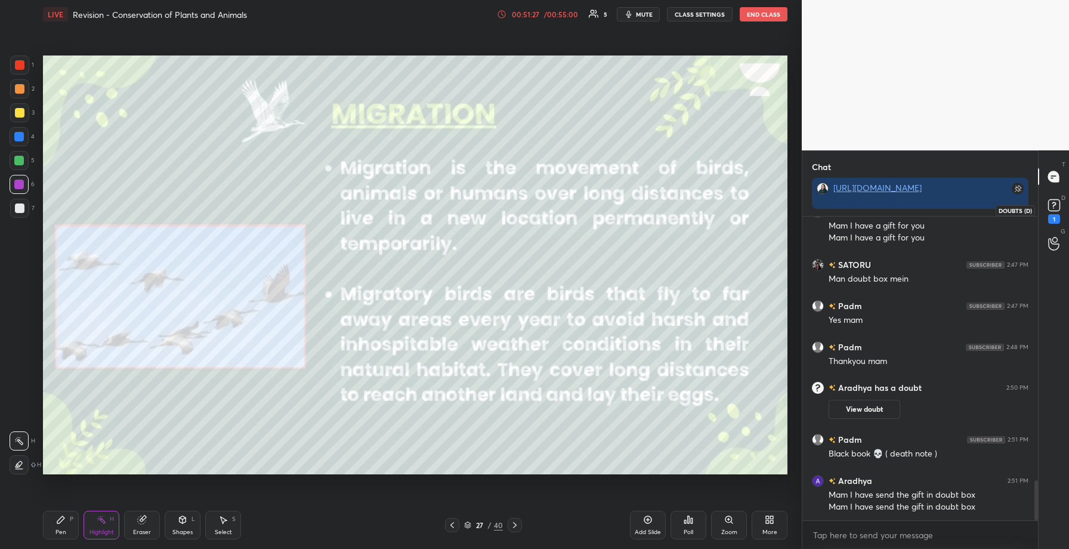
click at [1054, 212] on icon at bounding box center [1054, 205] width 18 height 18
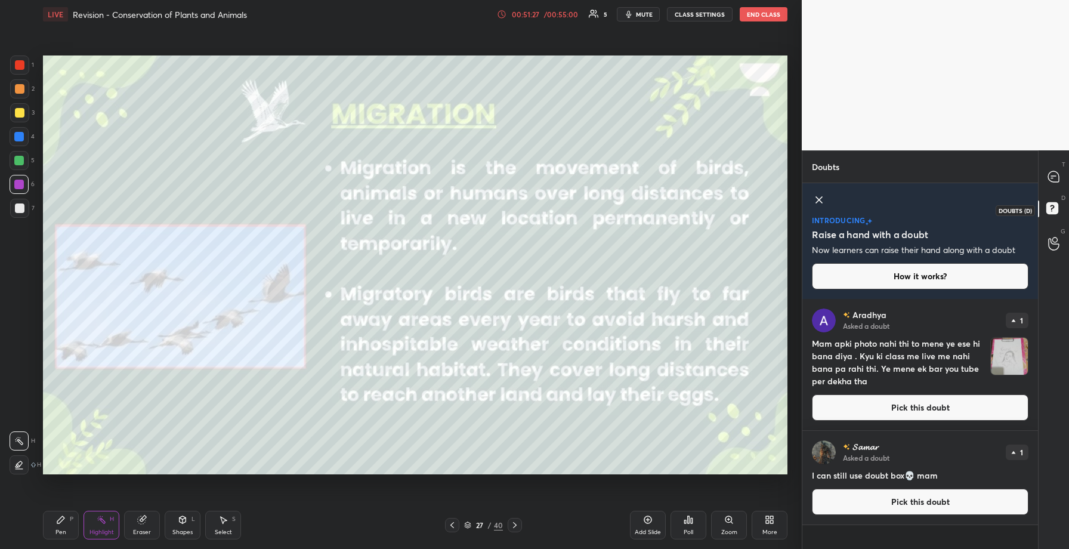
scroll to position [246, 232]
click at [912, 411] on button "Pick this doubt" at bounding box center [920, 407] width 217 height 26
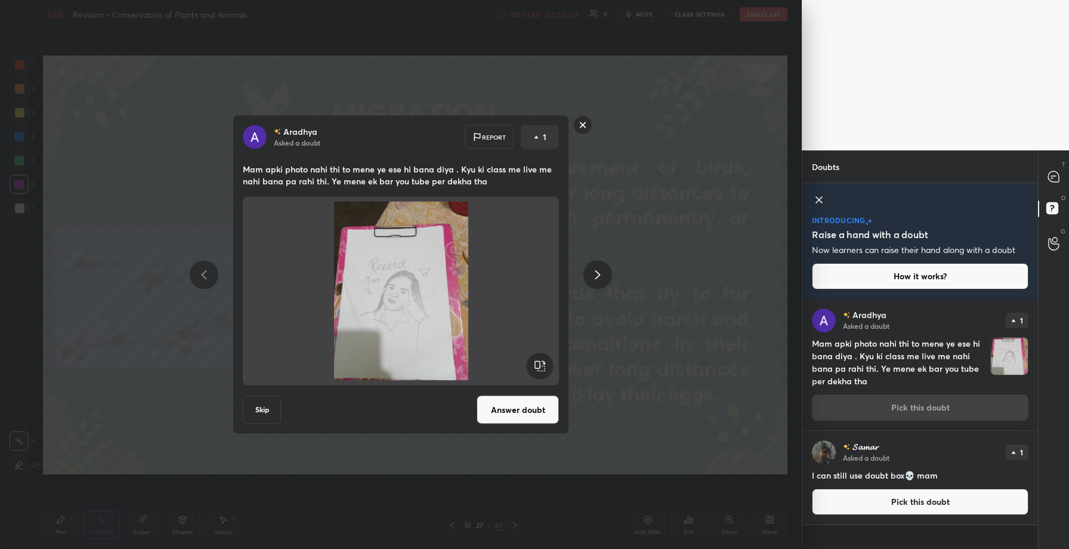
click at [511, 412] on button "Answer doubt" at bounding box center [518, 410] width 82 height 29
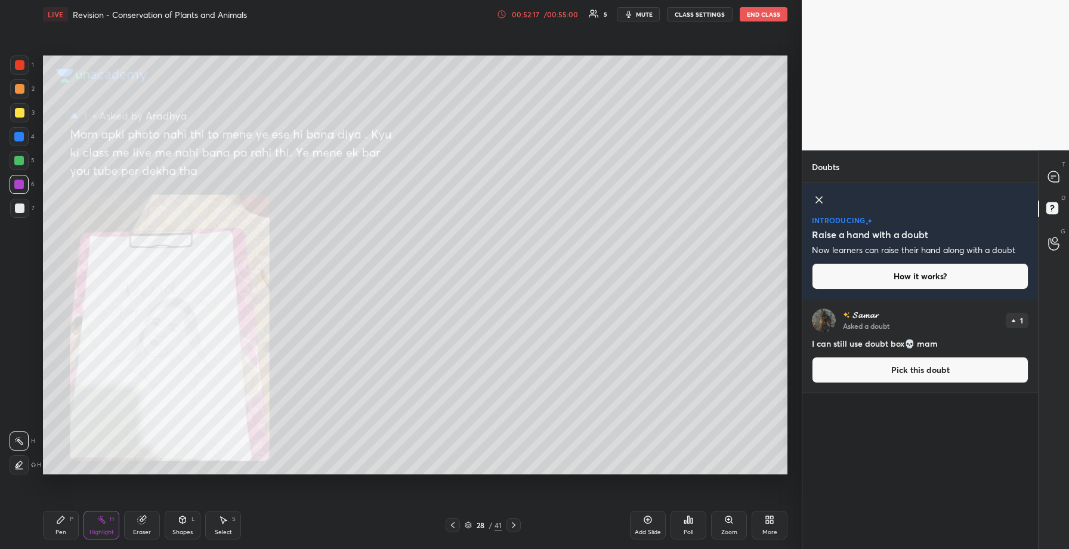
click at [22, 70] on div at bounding box center [19, 64] width 19 height 19
click at [1053, 178] on icon at bounding box center [1053, 176] width 11 height 11
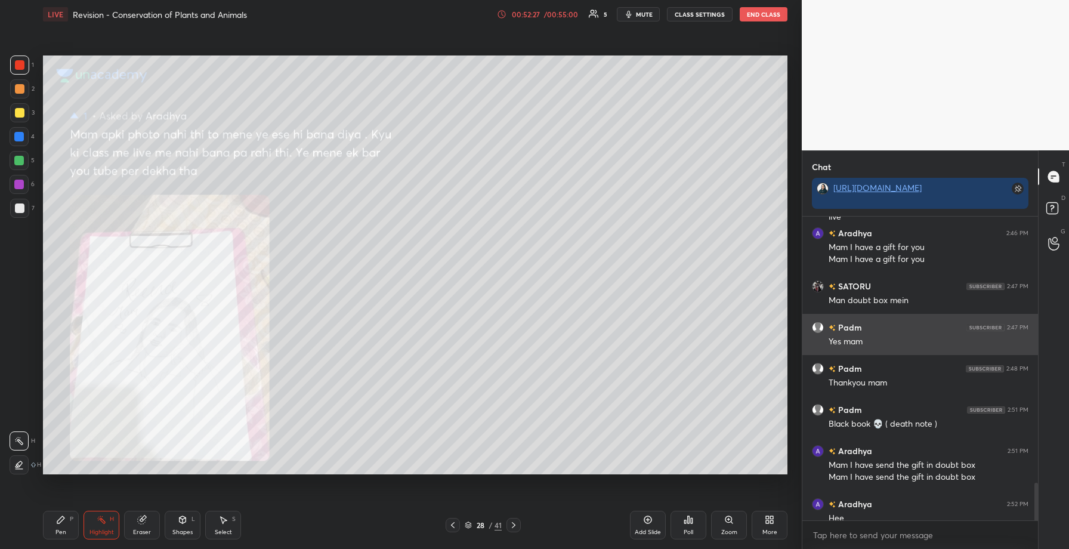
scroll to position [2339, 0]
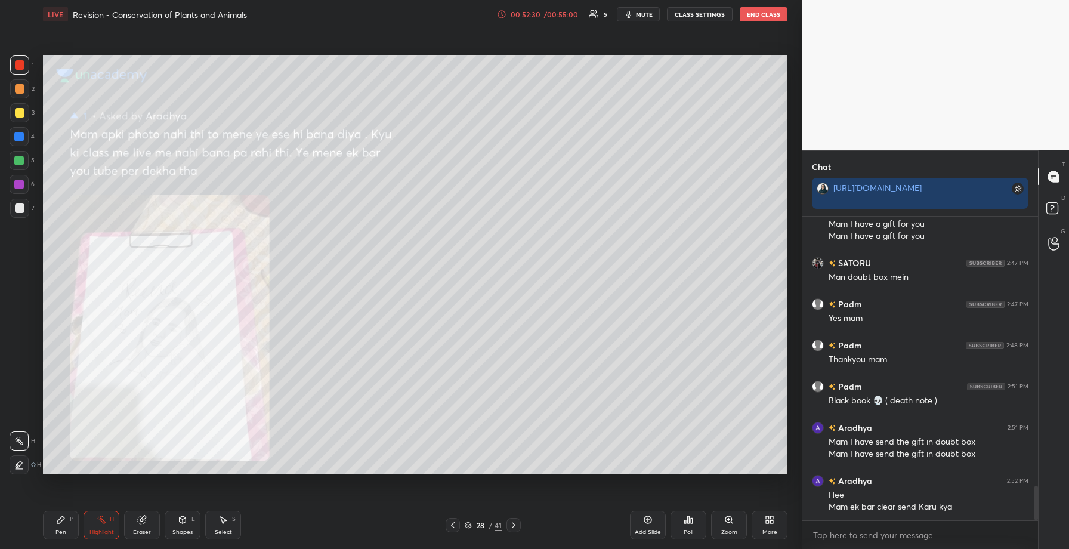
click at [450, 523] on icon at bounding box center [453, 525] width 10 height 10
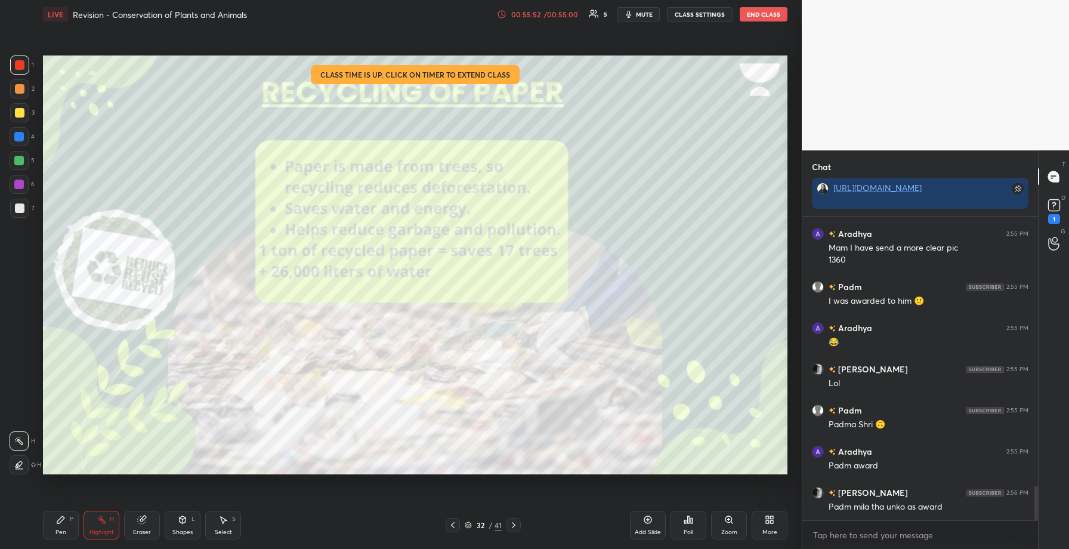
scroll to position [2404, 0]
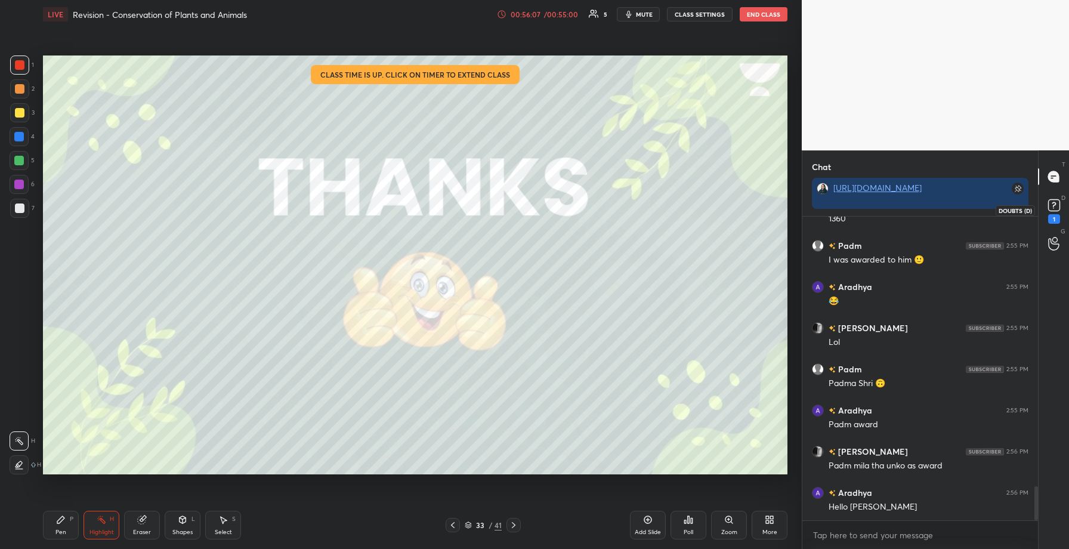
click at [1057, 208] on rect at bounding box center [1053, 205] width 11 height 11
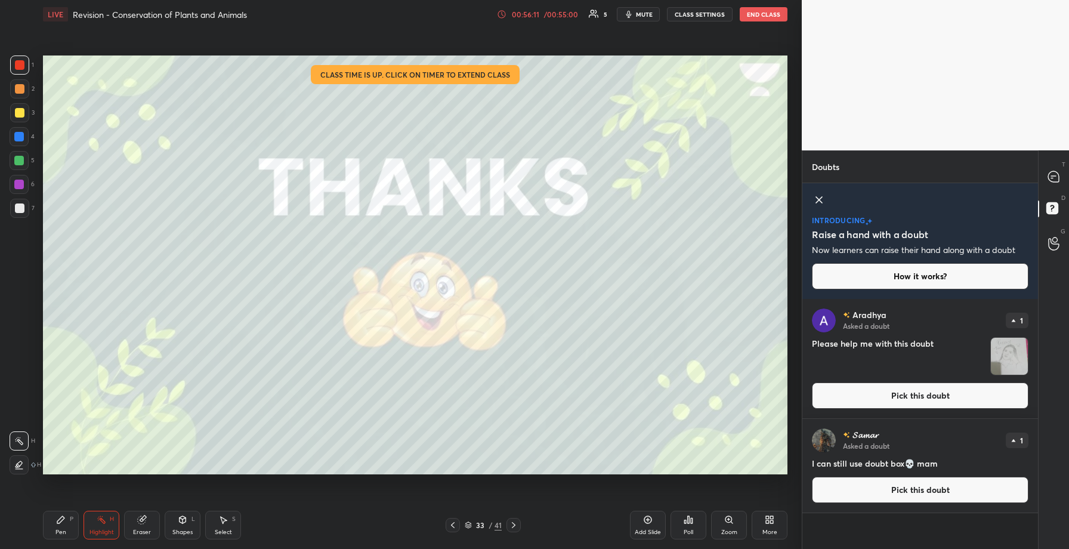
click at [923, 393] on button "Pick this doubt" at bounding box center [920, 395] width 217 height 26
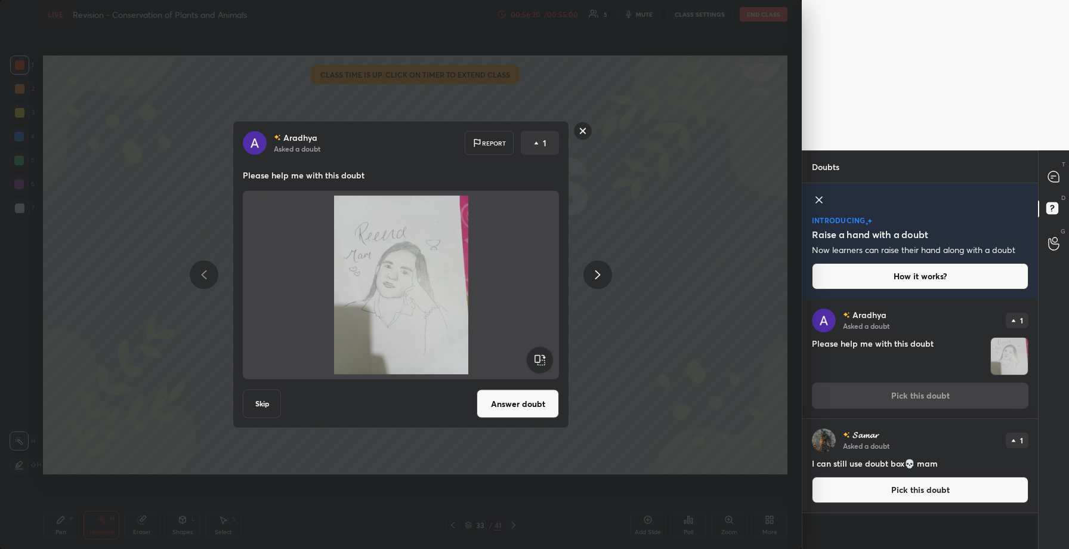
click at [579, 125] on rect at bounding box center [583, 131] width 18 height 18
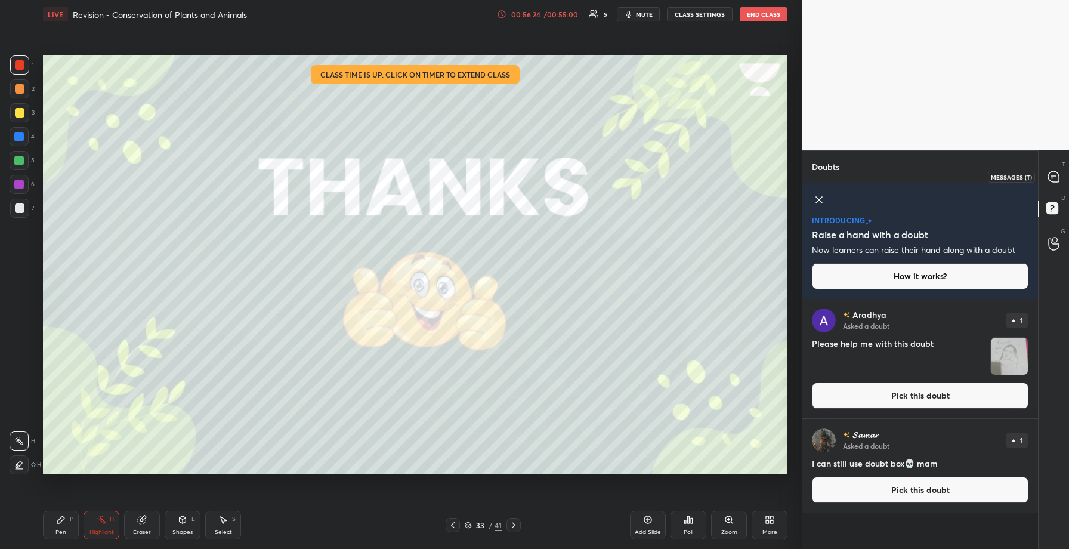
click at [1051, 179] on icon at bounding box center [1053, 176] width 11 height 11
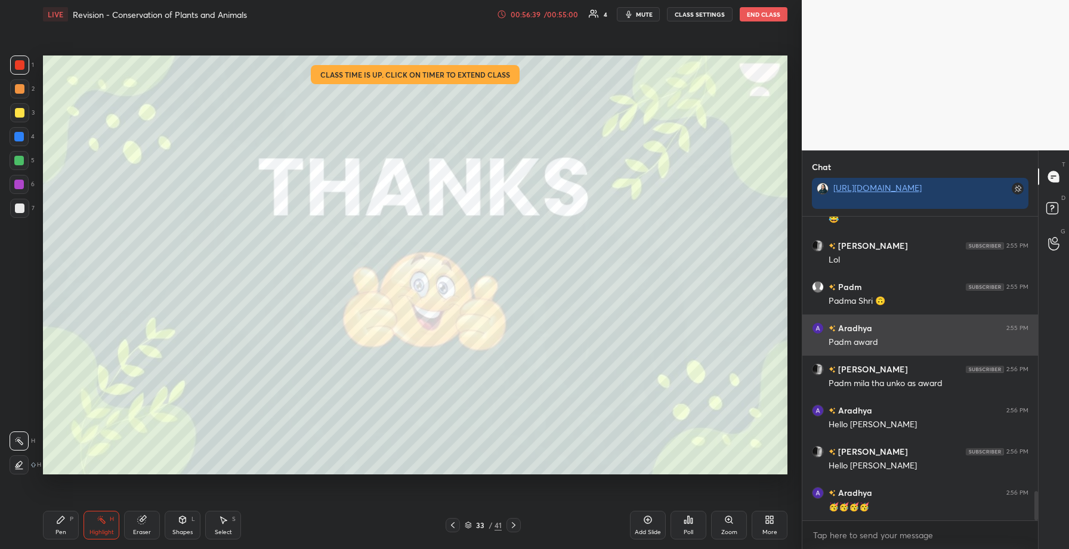
scroll to position [2839, 0]
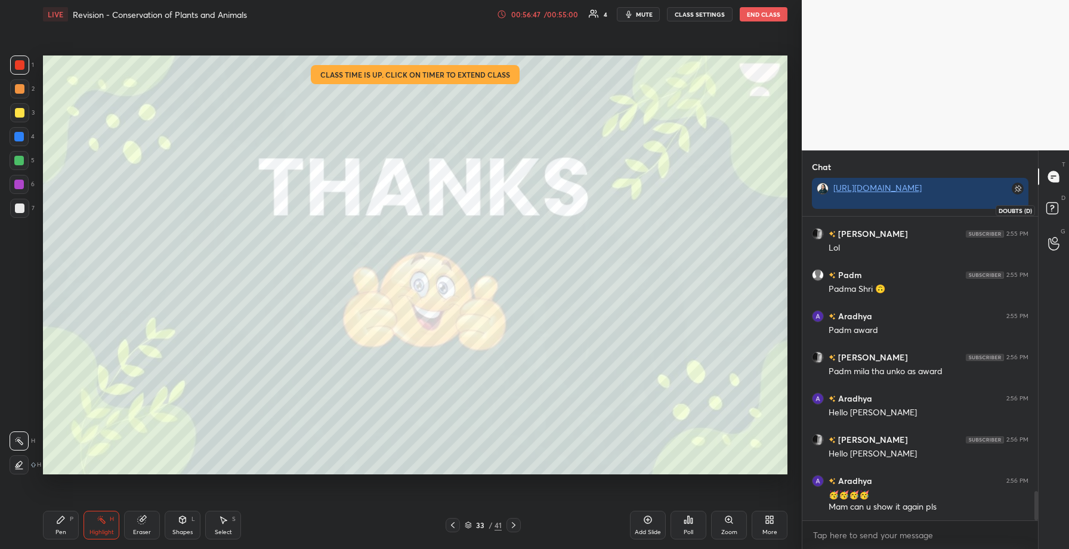
click at [1053, 205] on icon at bounding box center [1052, 207] width 4 height 5
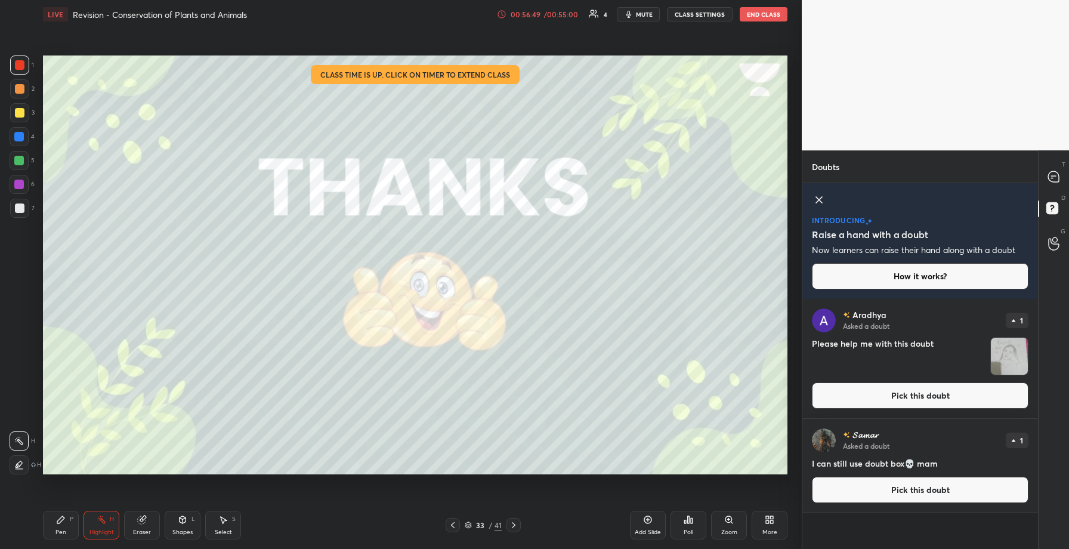
click at [910, 393] on button "Pick this doubt" at bounding box center [920, 395] width 217 height 26
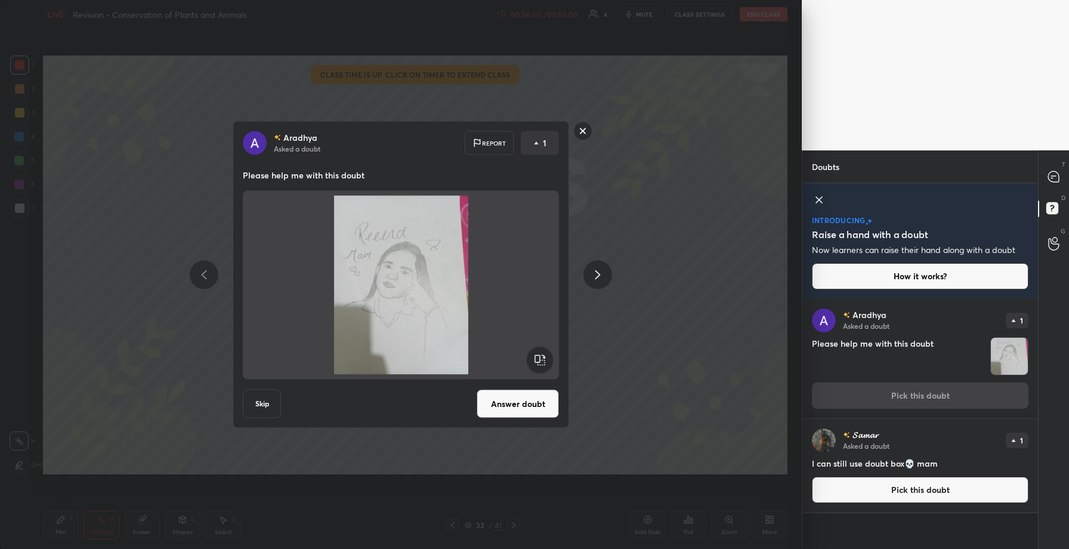
click at [498, 412] on button "Answer doubt" at bounding box center [518, 404] width 82 height 29
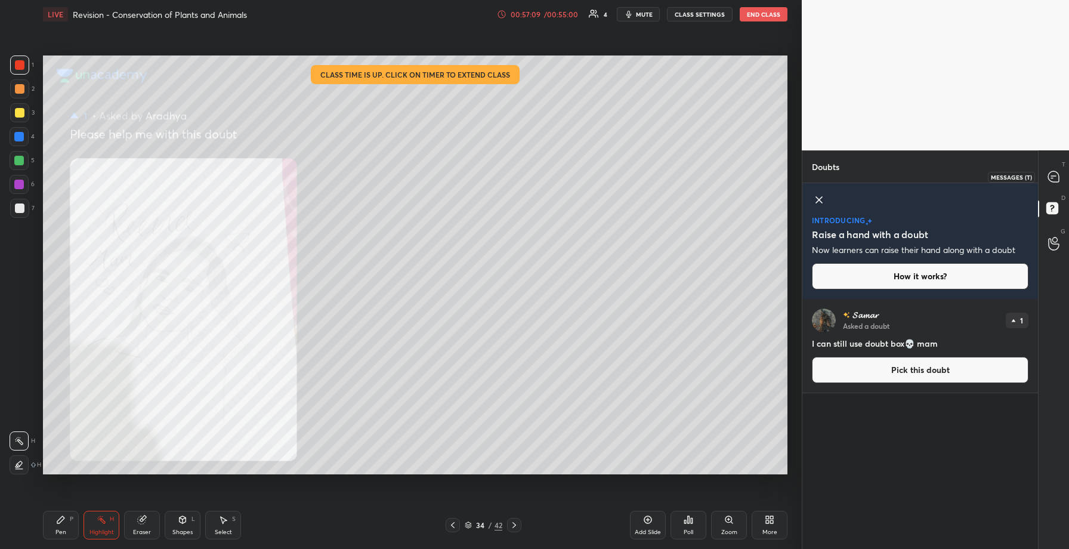
click at [1054, 174] on icon at bounding box center [1053, 176] width 11 height 11
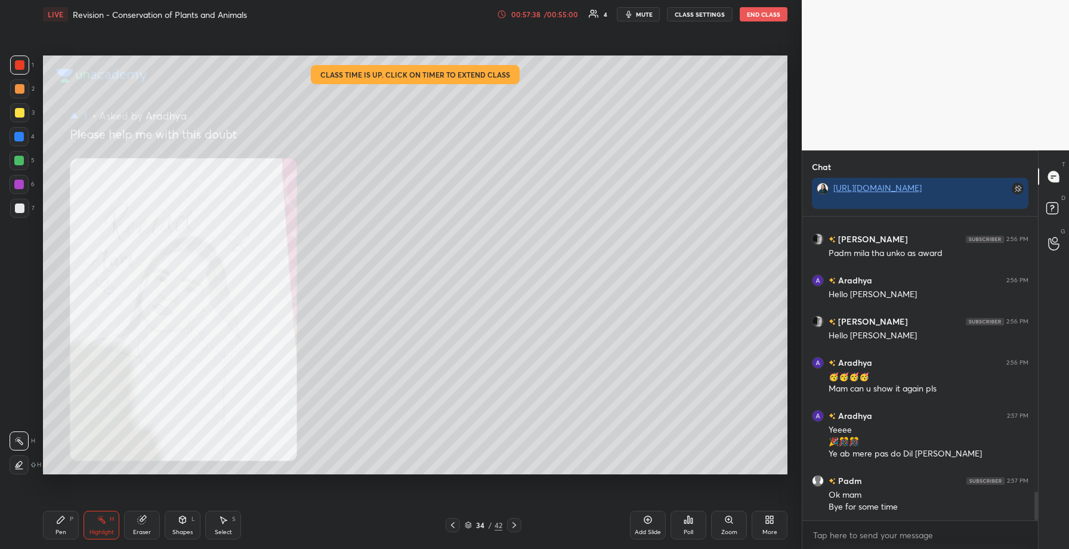
scroll to position [2947, 0]
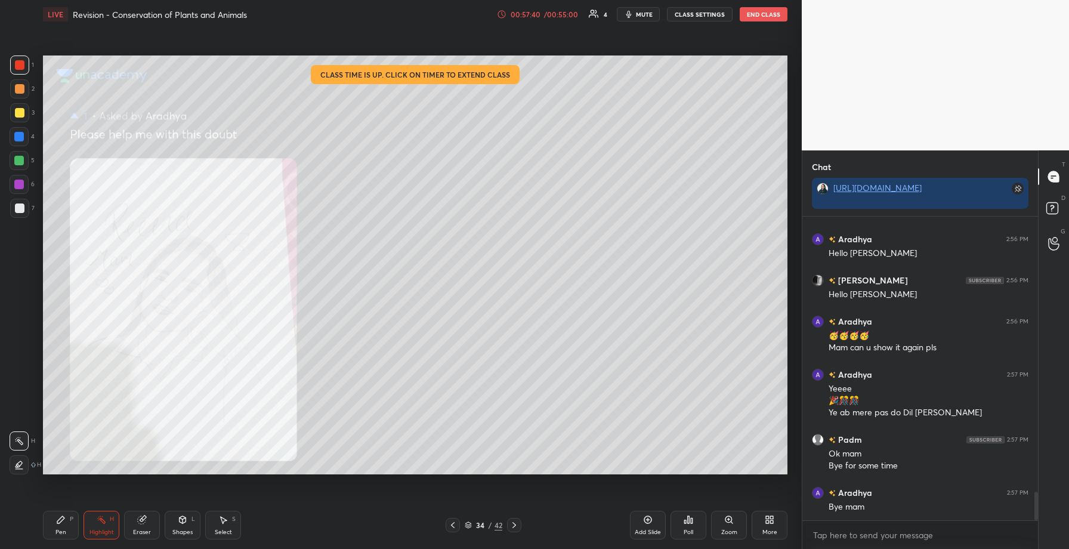
click at [762, 17] on button "End Class" at bounding box center [764, 14] width 48 height 14
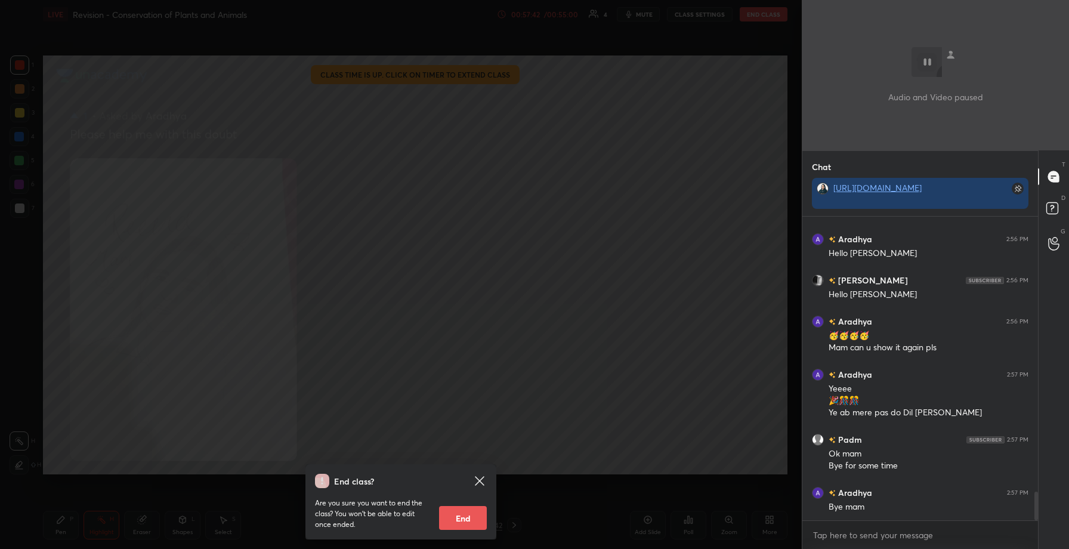
click at [472, 524] on button "End" at bounding box center [463, 518] width 48 height 24
type textarea "x"
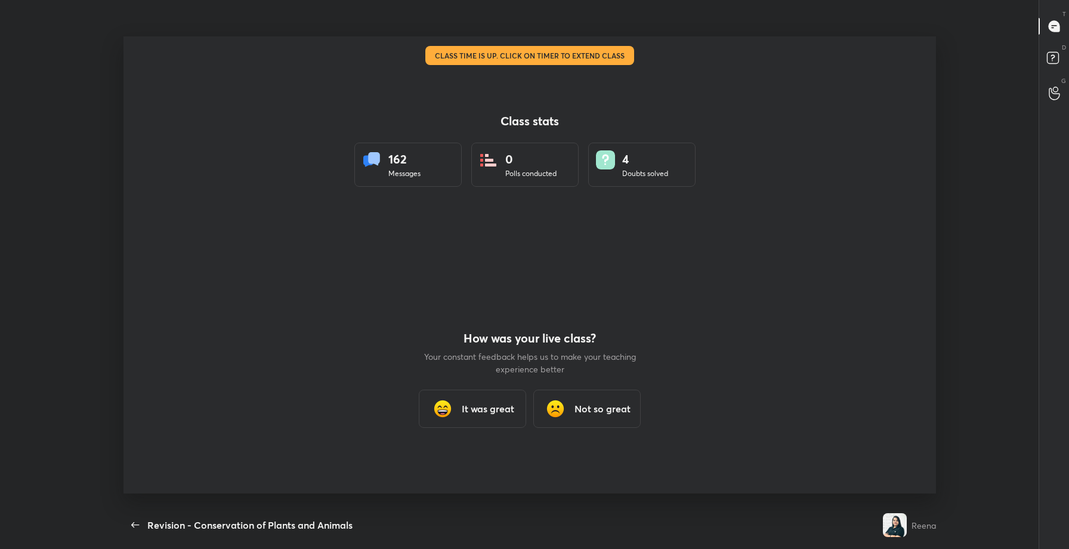
scroll to position [0, 0]
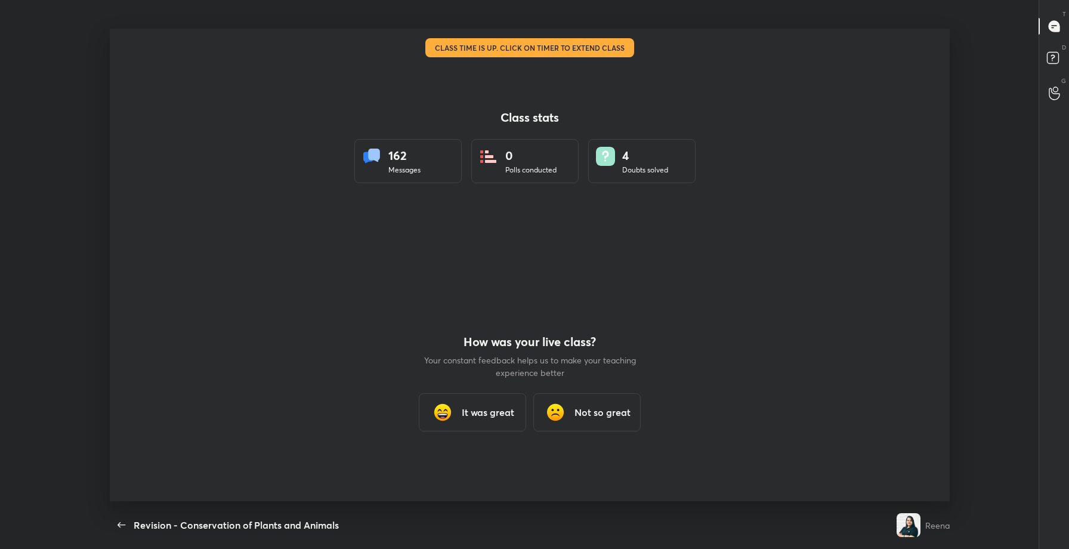
click at [485, 401] on div "It was great" at bounding box center [472, 412] width 107 height 38
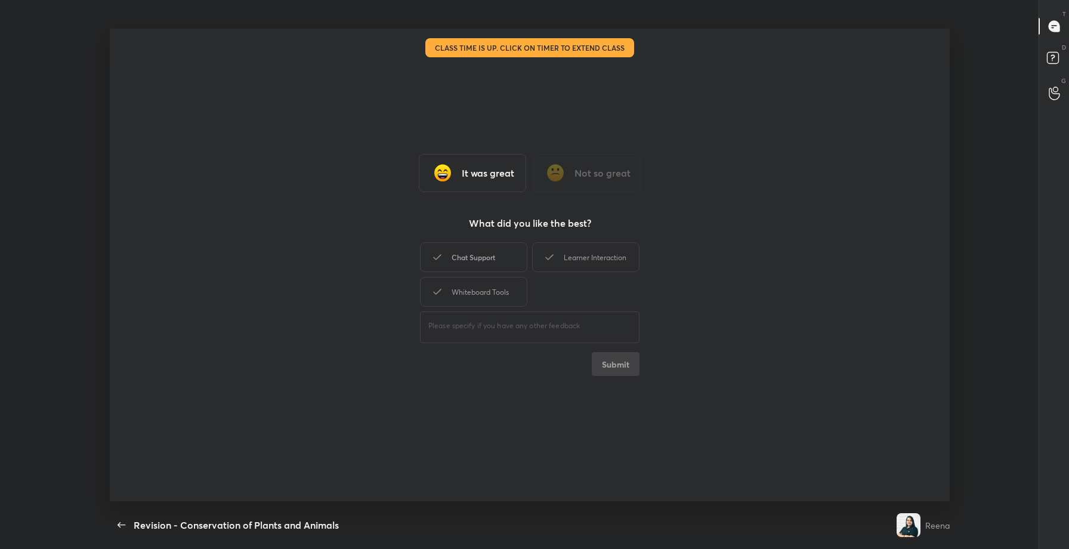
click at [489, 265] on div "Chat Support" at bounding box center [473, 257] width 107 height 30
click at [568, 245] on div "Learner Interaction" at bounding box center [585, 257] width 107 height 30
click at [618, 365] on button "Submit" at bounding box center [616, 364] width 48 height 24
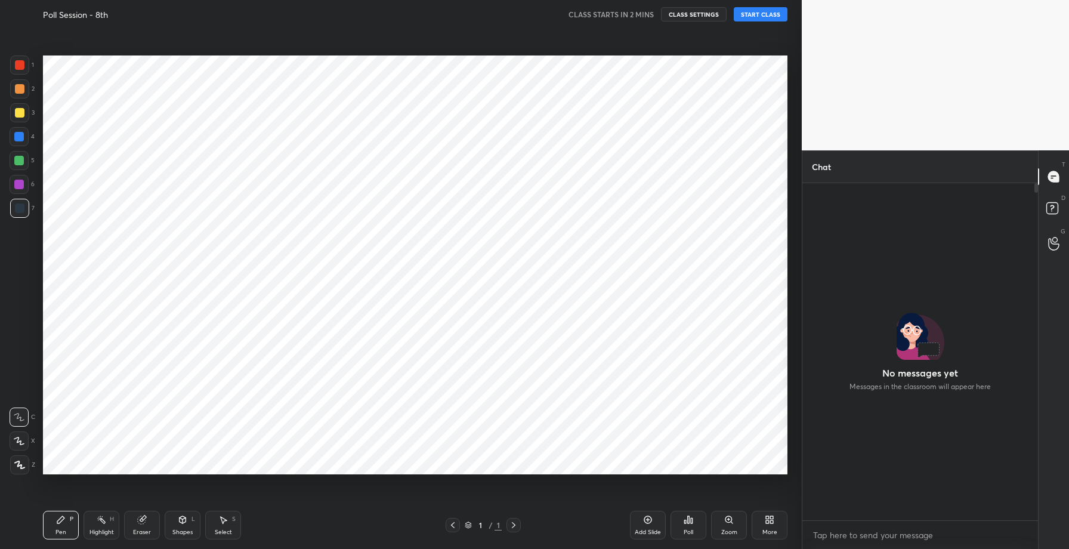
scroll to position [4, 4]
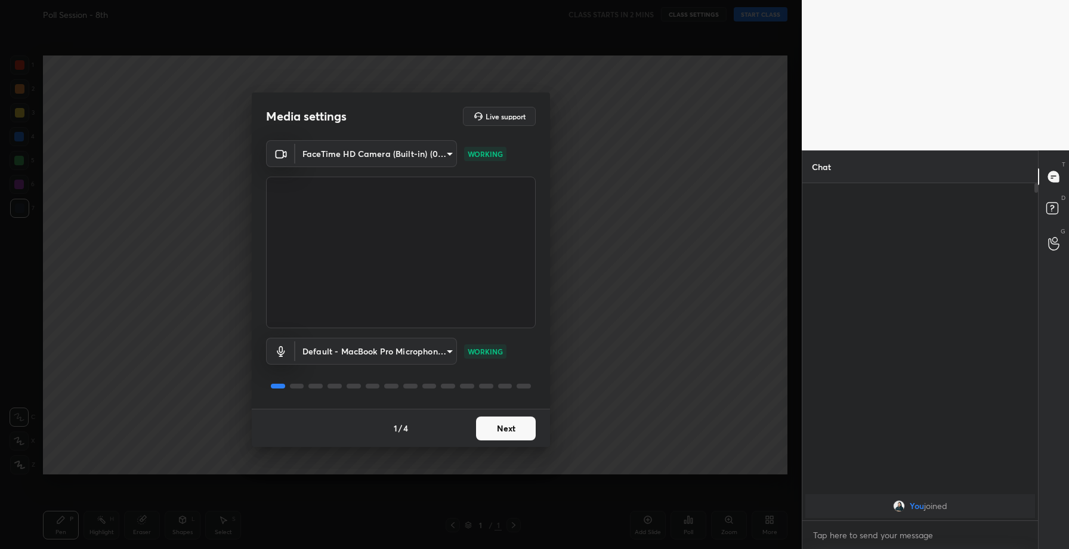
click at [502, 432] on button "Next" at bounding box center [506, 428] width 60 height 24
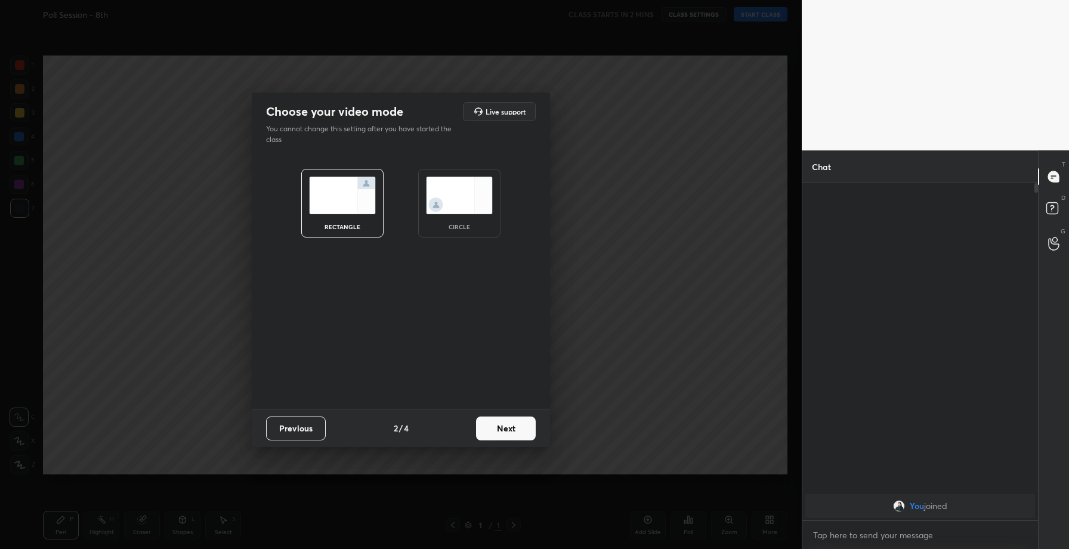
click at [502, 432] on button "Next" at bounding box center [506, 428] width 60 height 24
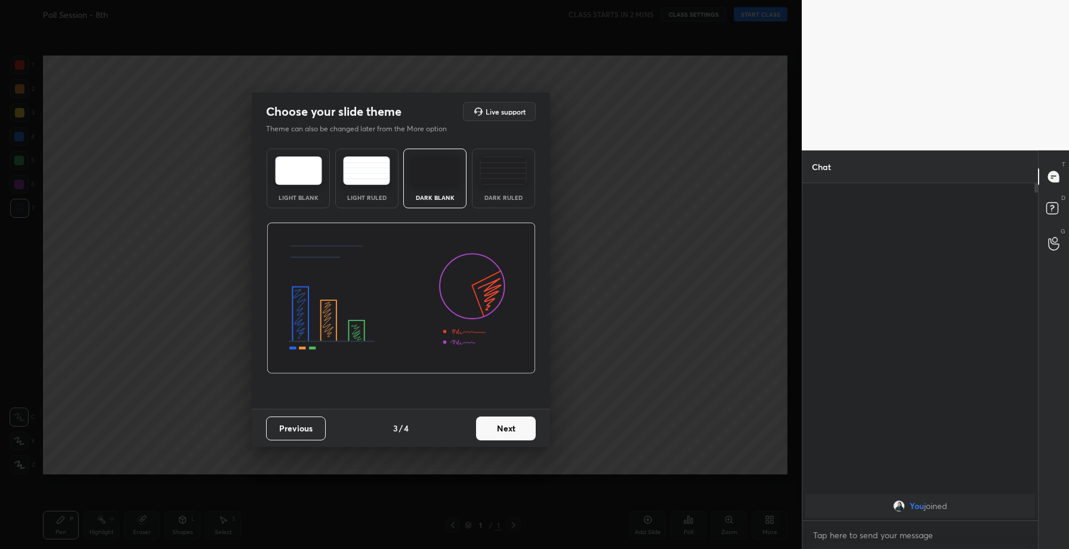
click at [502, 432] on button "Next" at bounding box center [506, 428] width 60 height 24
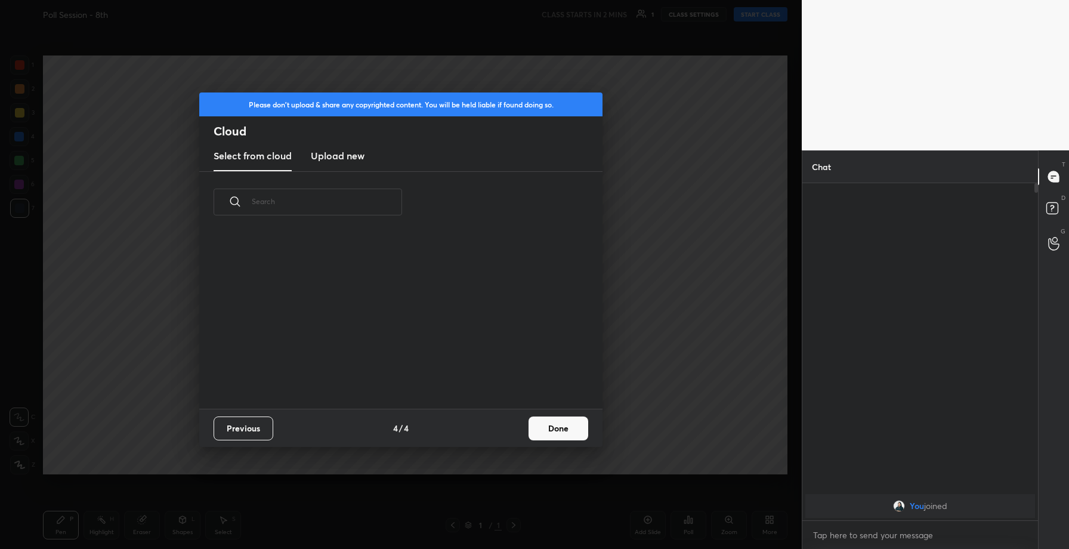
scroll to position [176, 383]
click at [332, 159] on h3 "Upload new" at bounding box center [338, 156] width 54 height 14
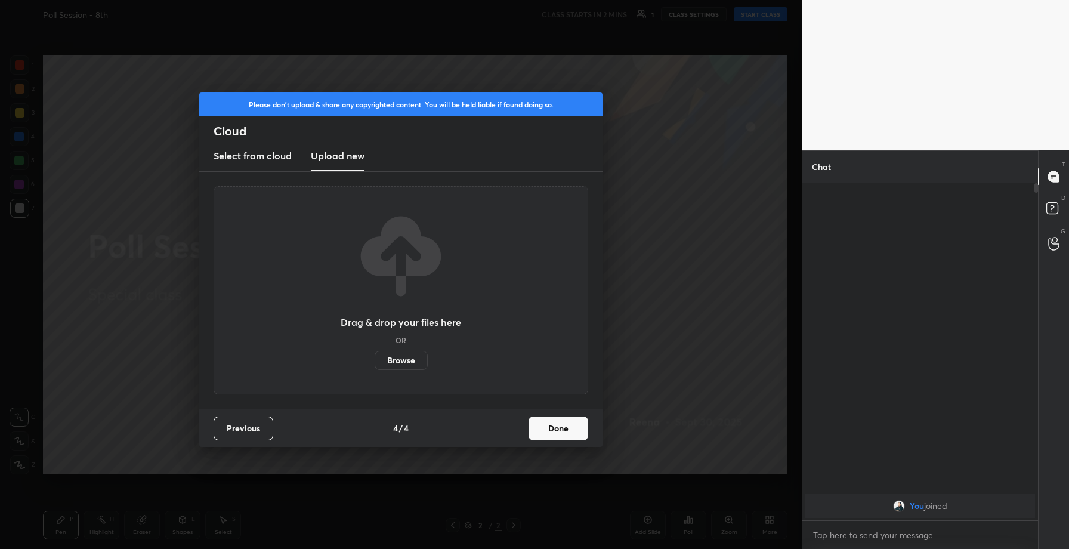
click at [409, 359] on label "Browse" at bounding box center [401, 360] width 53 height 19
click at [375, 359] on input "Browse" at bounding box center [375, 360] width 0 height 19
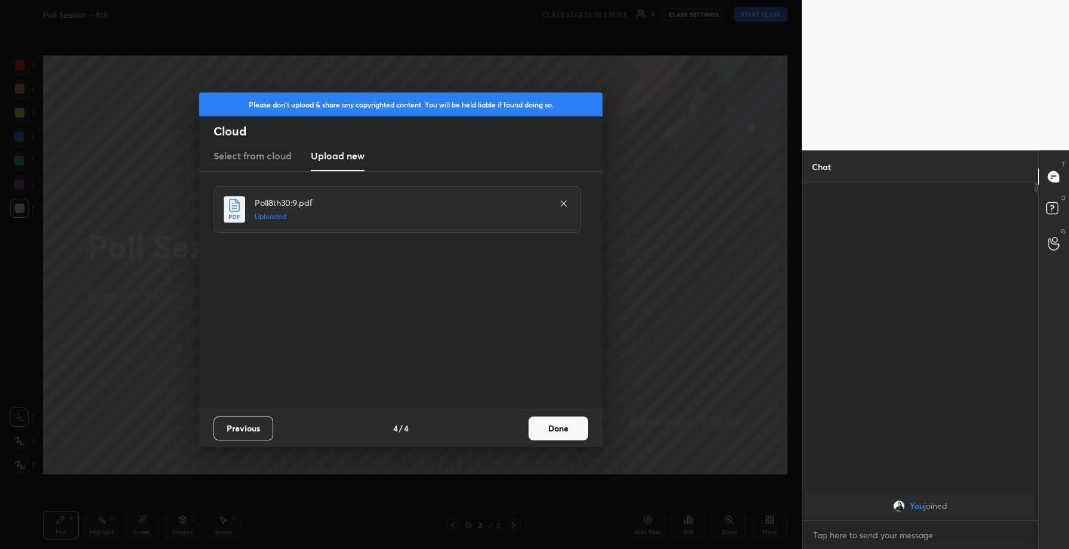
click at [561, 430] on button "Done" at bounding box center [559, 428] width 60 height 24
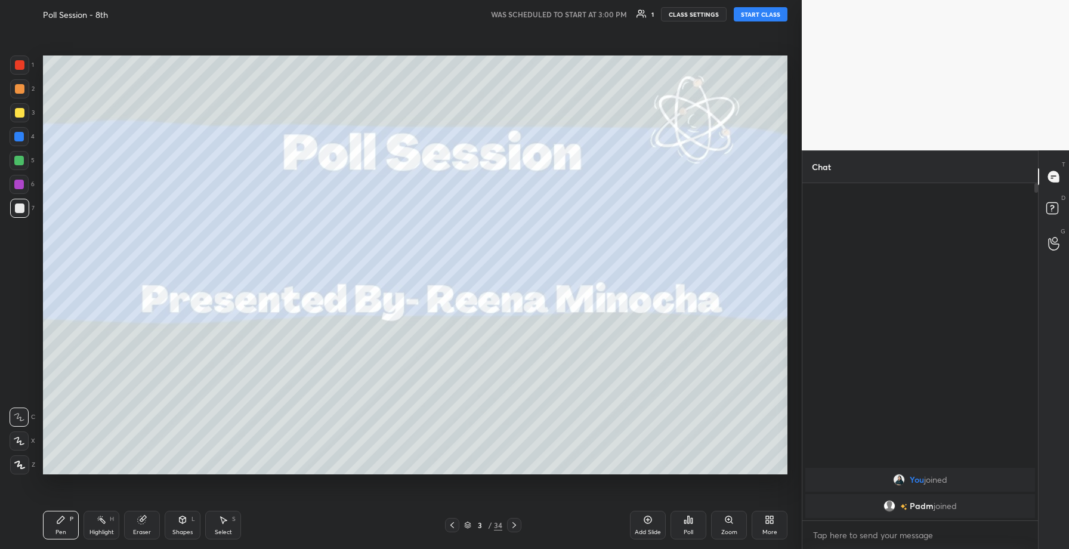
click at [758, 13] on button "START CLASS" at bounding box center [761, 14] width 54 height 14
drag, startPoint x: 1036, startPoint y: 193, endPoint x: 1032, endPoint y: 242, distance: 49.7
click at [1032, 242] on div at bounding box center [1034, 351] width 7 height 337
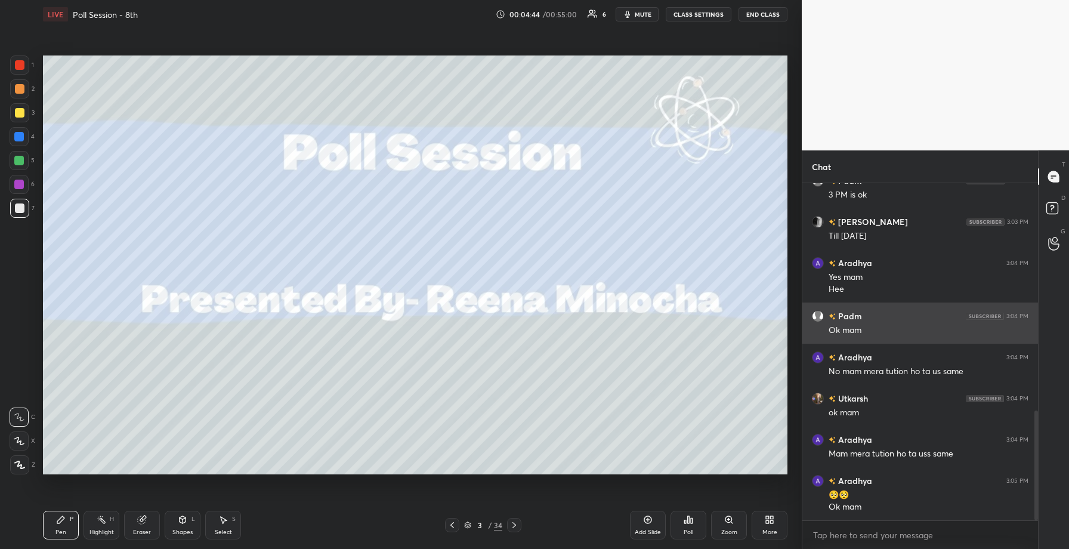
scroll to position [749, 0]
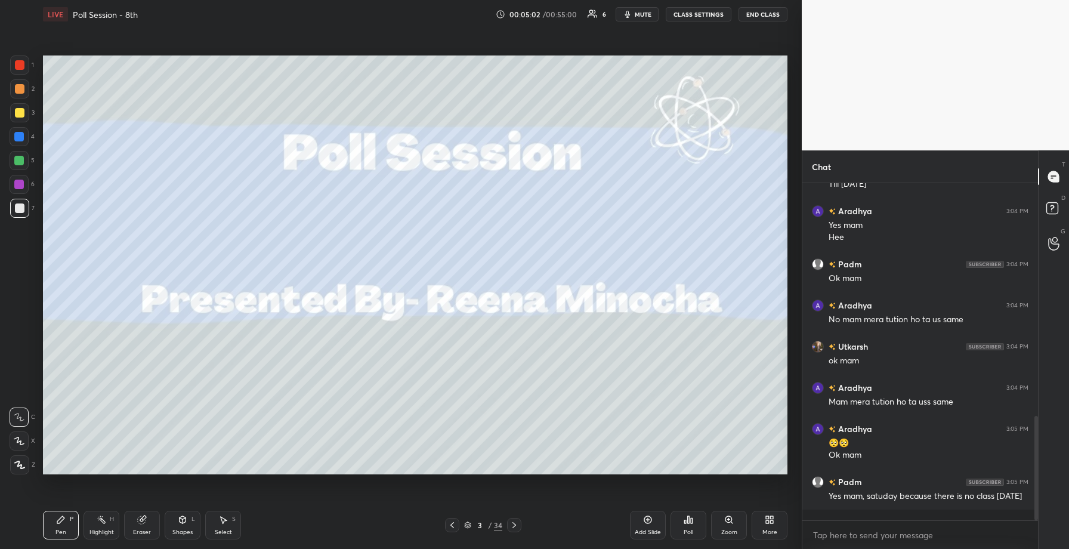
click at [25, 89] on div at bounding box center [19, 88] width 19 height 19
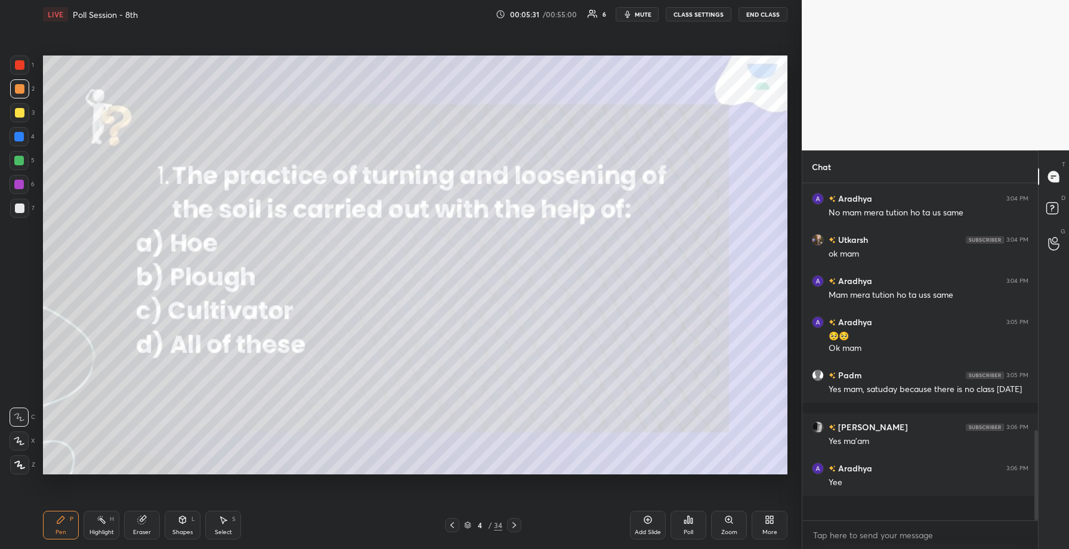
scroll to position [831, 0]
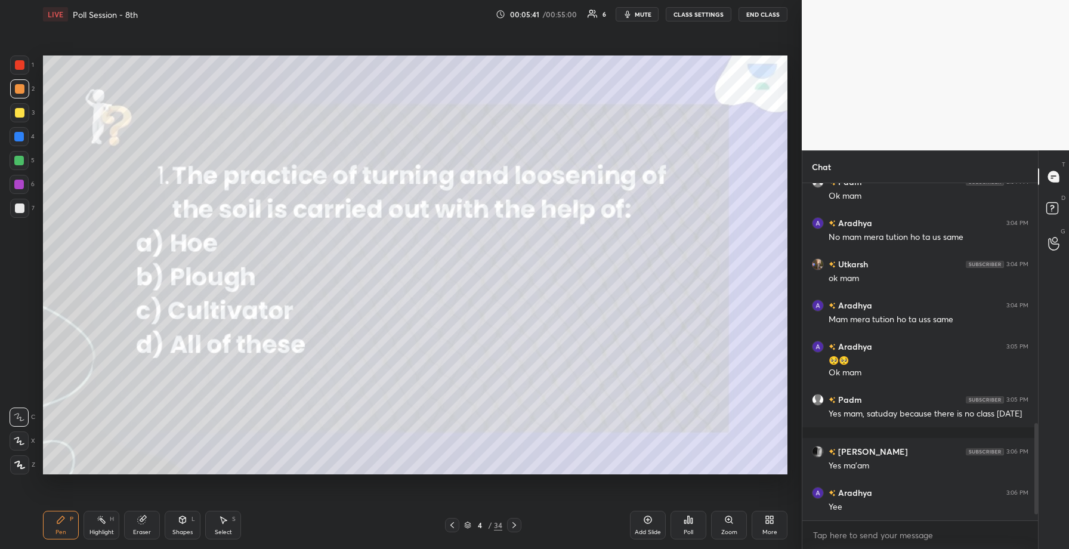
click at [682, 533] on div "Poll" at bounding box center [689, 525] width 36 height 29
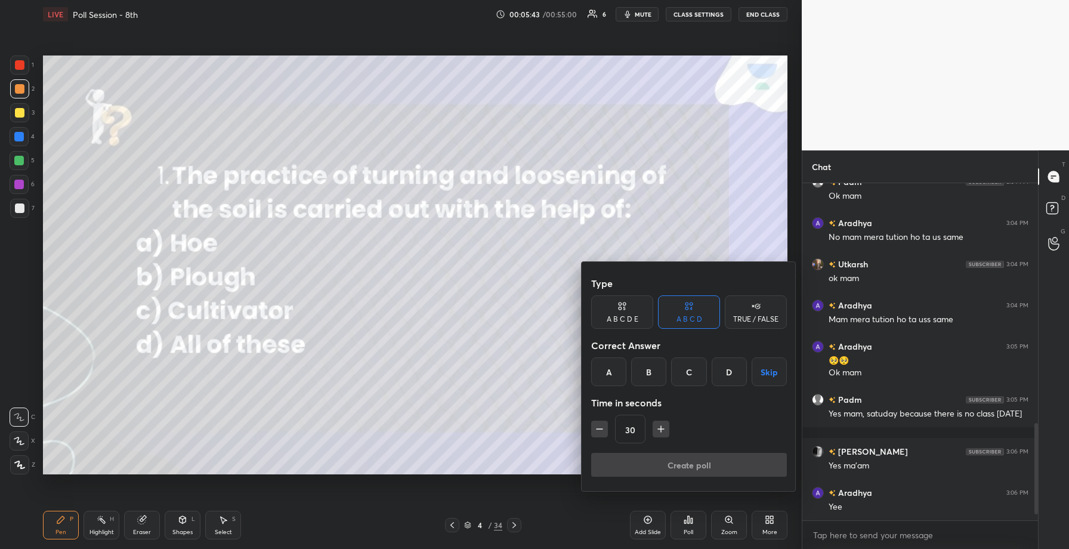
click at [729, 374] on div "D" at bounding box center [729, 371] width 35 height 29
click at [697, 466] on button "Create poll" at bounding box center [689, 465] width 196 height 24
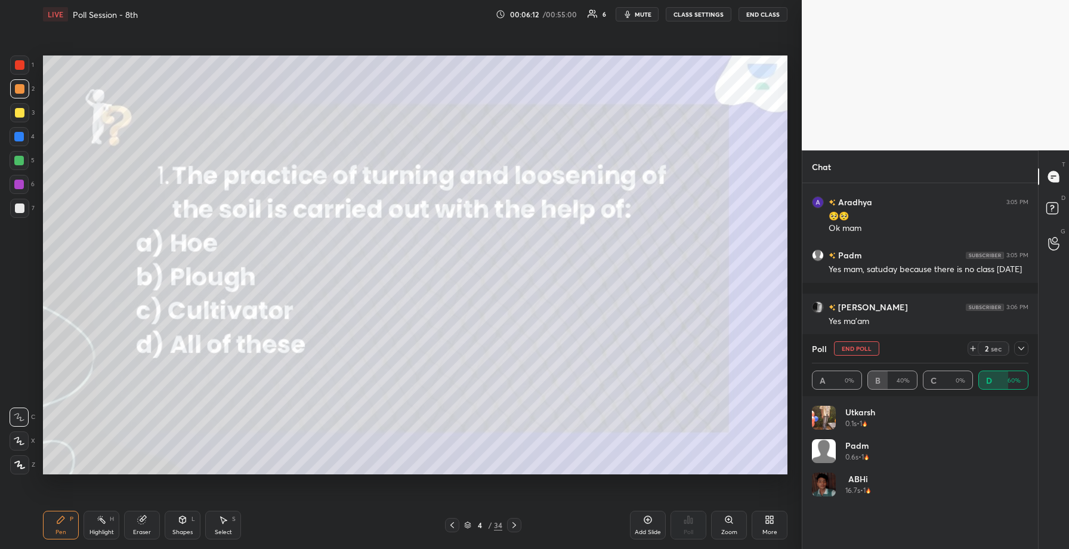
scroll to position [1017, 0]
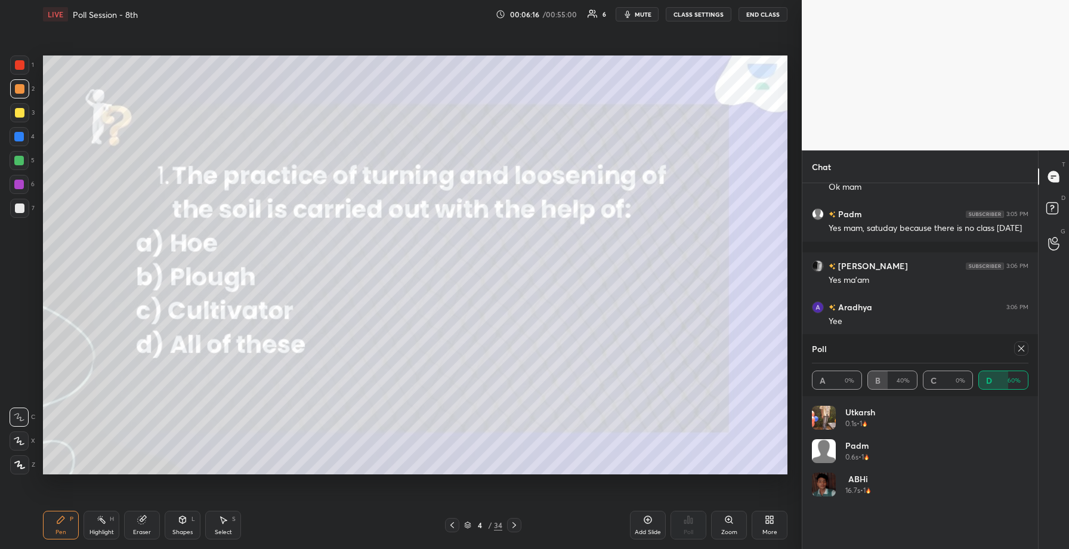
click at [1027, 350] on div at bounding box center [1021, 348] width 14 height 14
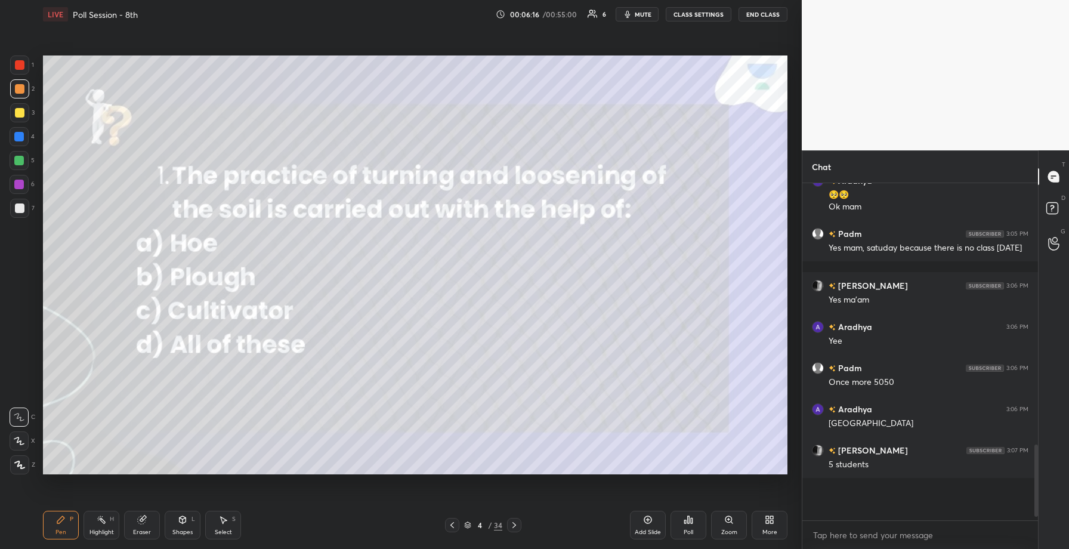
scroll to position [0, 0]
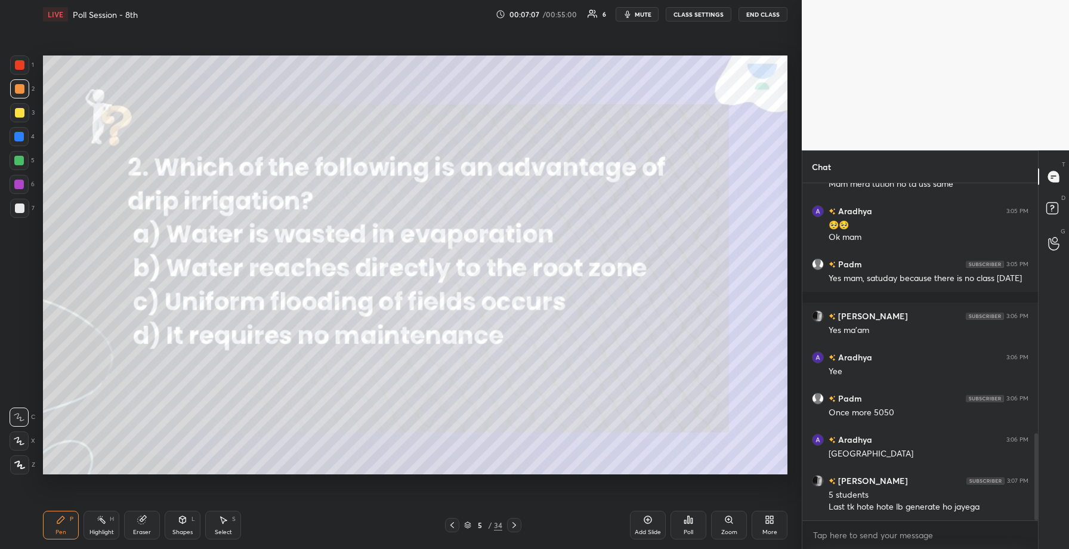
click at [688, 527] on div "Poll" at bounding box center [689, 525] width 36 height 29
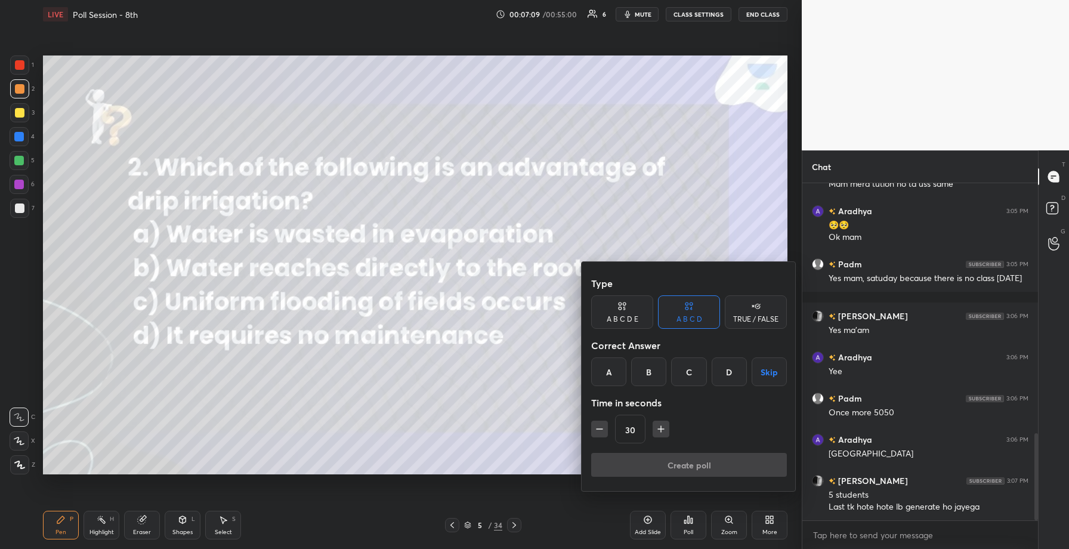
click at [650, 367] on div "B" at bounding box center [648, 371] width 35 height 29
click at [672, 467] on button "Create poll" at bounding box center [689, 465] width 196 height 24
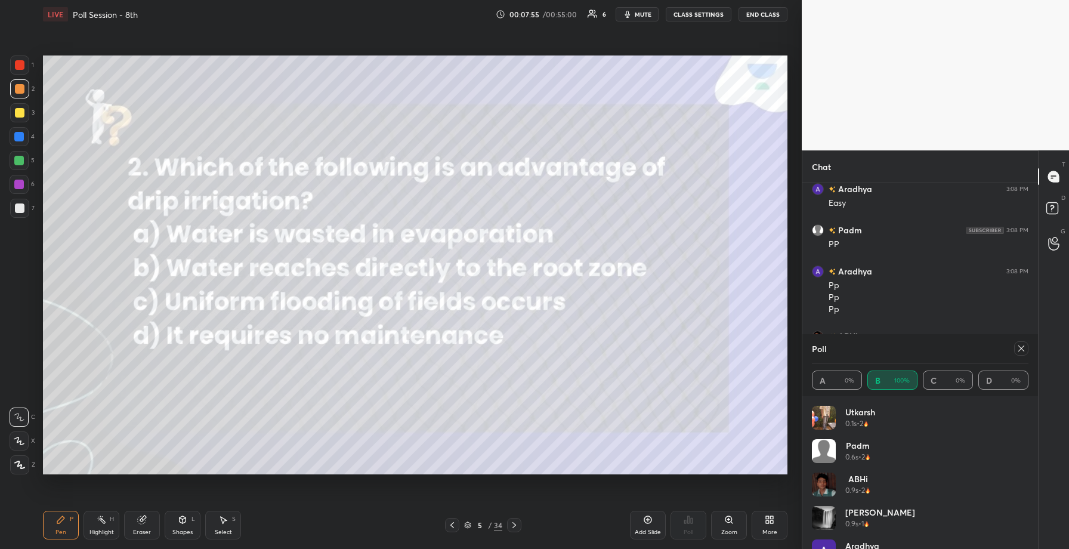
click at [1020, 351] on icon at bounding box center [1022, 349] width 10 height 10
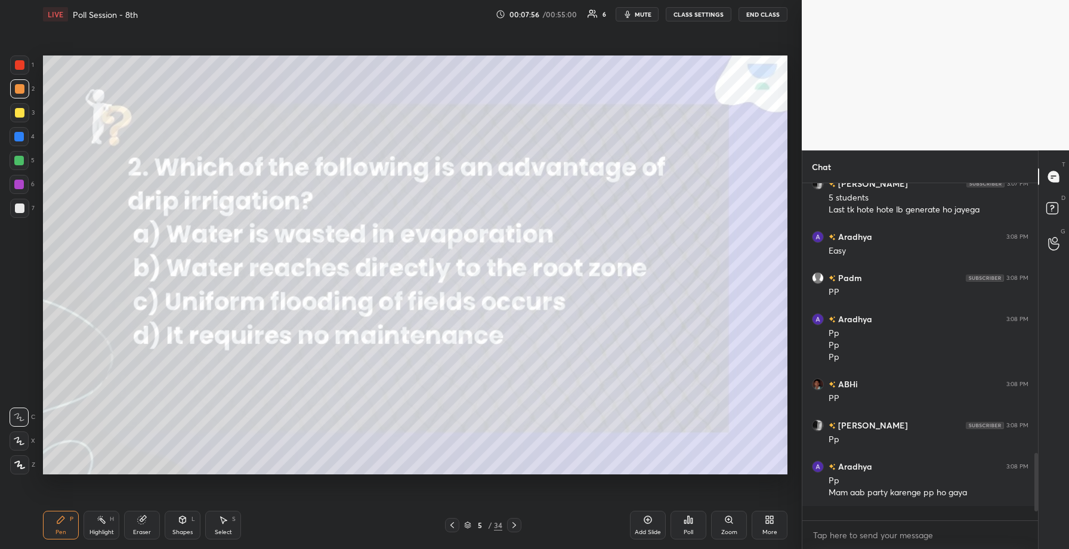
scroll to position [1255, 0]
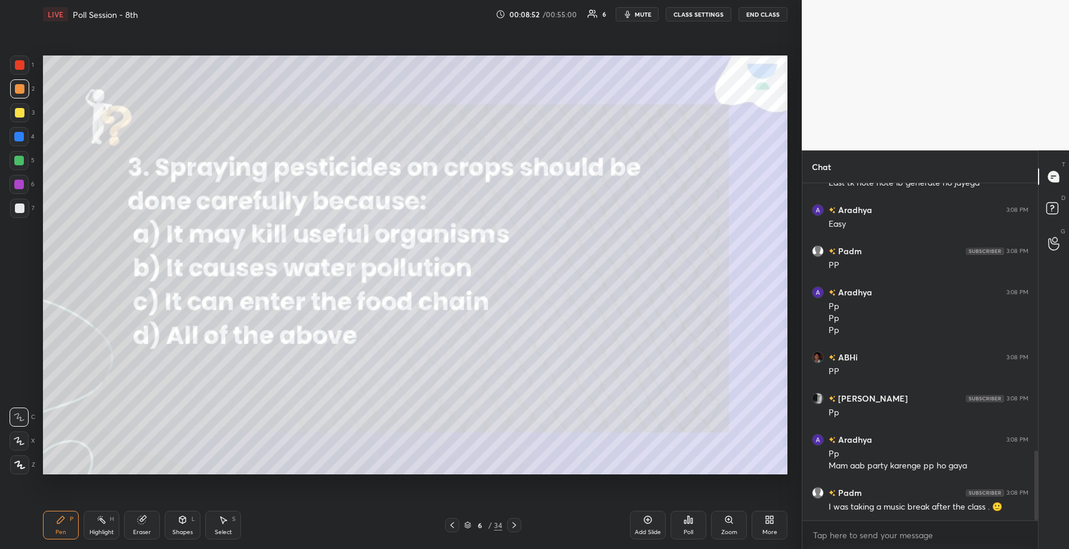
click at [684, 530] on div "Poll" at bounding box center [689, 532] width 10 height 6
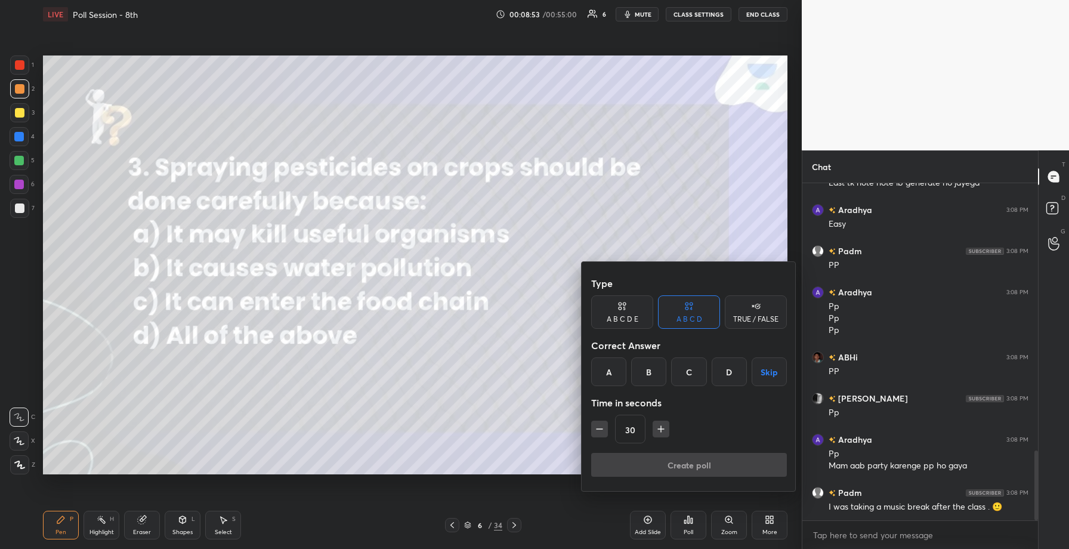
click at [733, 370] on div "D" at bounding box center [729, 371] width 35 height 29
click at [700, 464] on button "Create poll" at bounding box center [689, 465] width 196 height 24
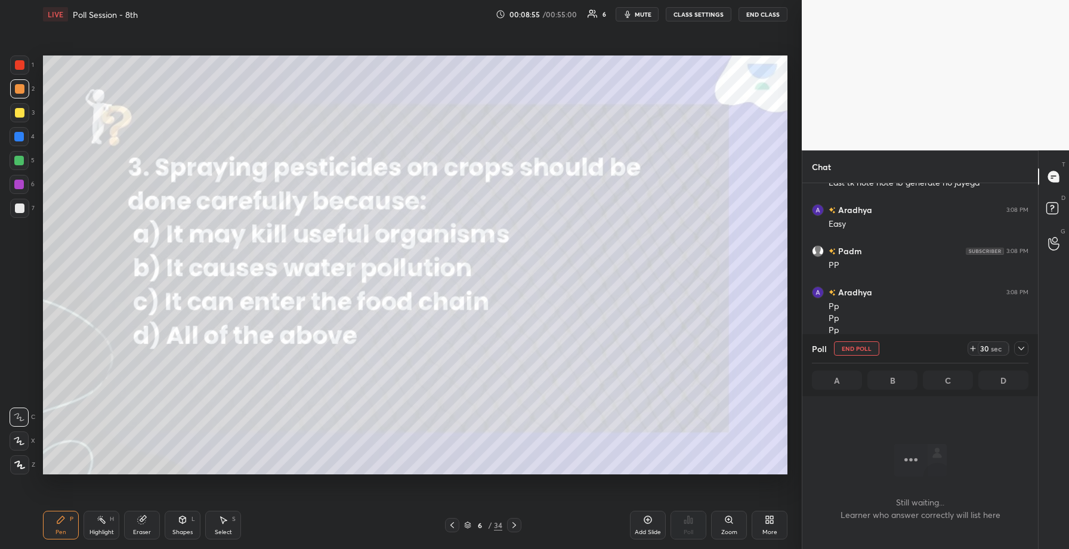
scroll to position [4, 4]
click at [1019, 350] on icon at bounding box center [1022, 349] width 10 height 10
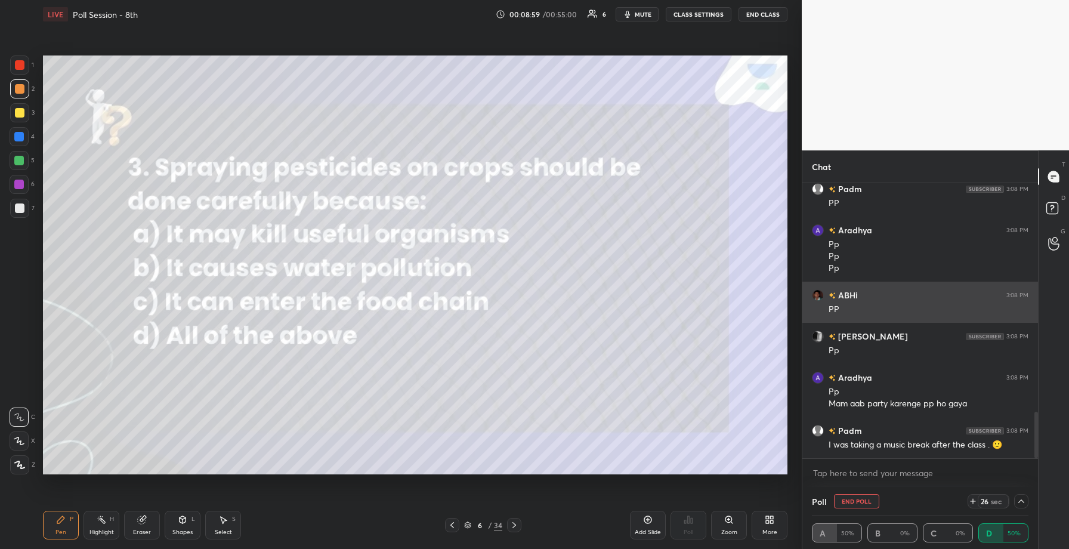
scroll to position [1, 4]
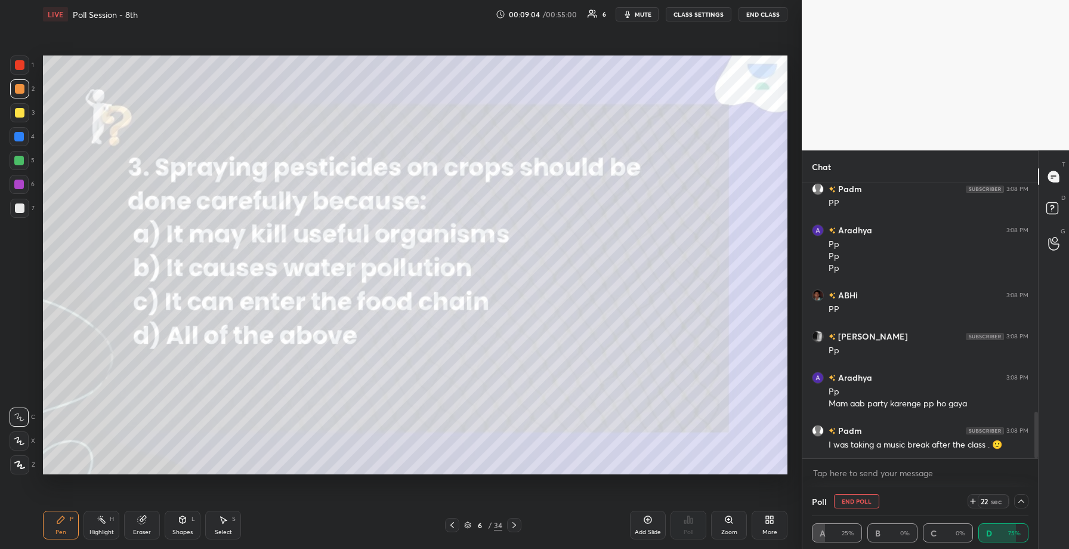
click at [1018, 501] on icon at bounding box center [1022, 501] width 10 height 10
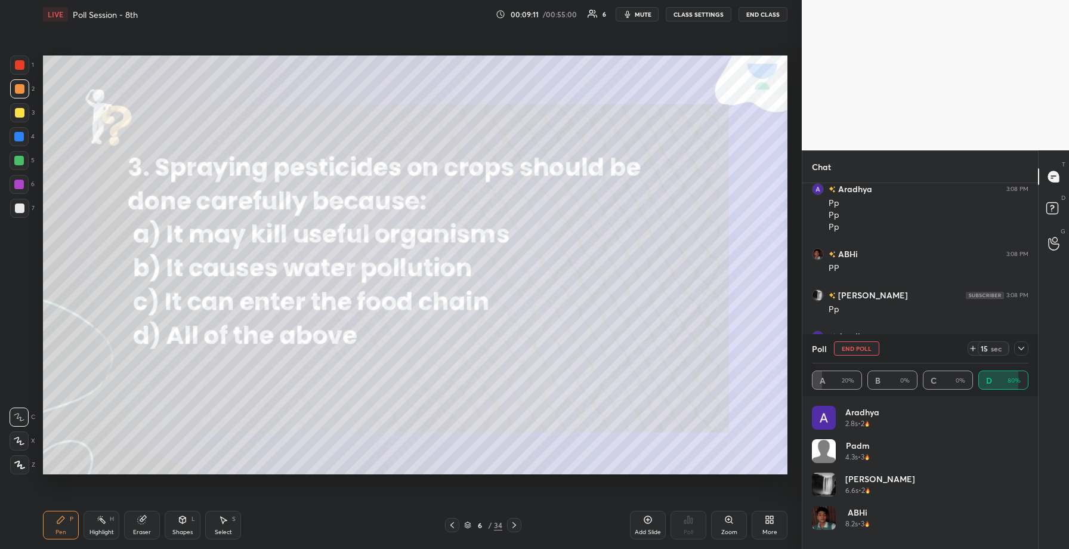
scroll to position [1435, 0]
click at [1022, 351] on icon at bounding box center [1022, 349] width 10 height 10
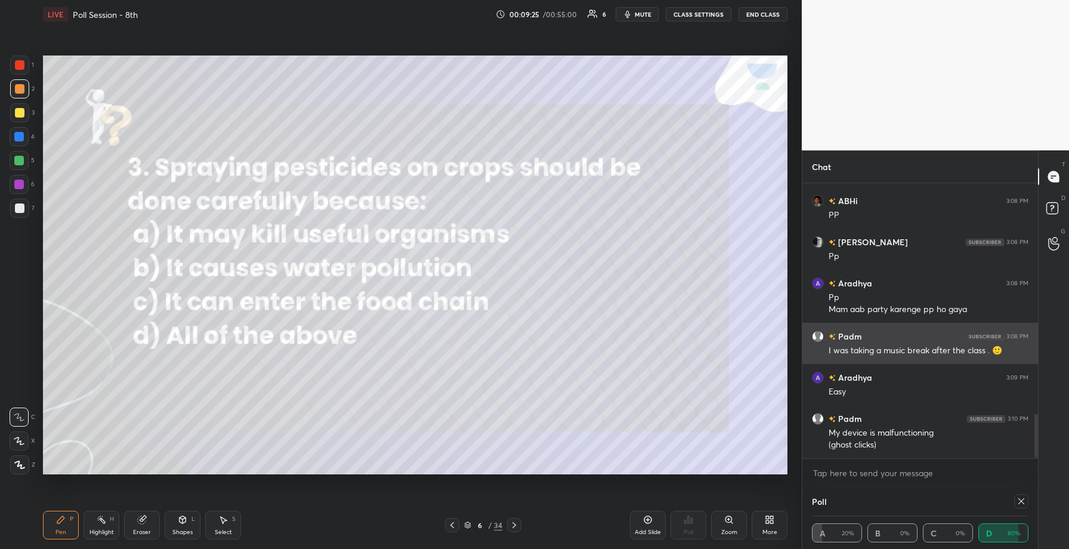
scroll to position [1, 4]
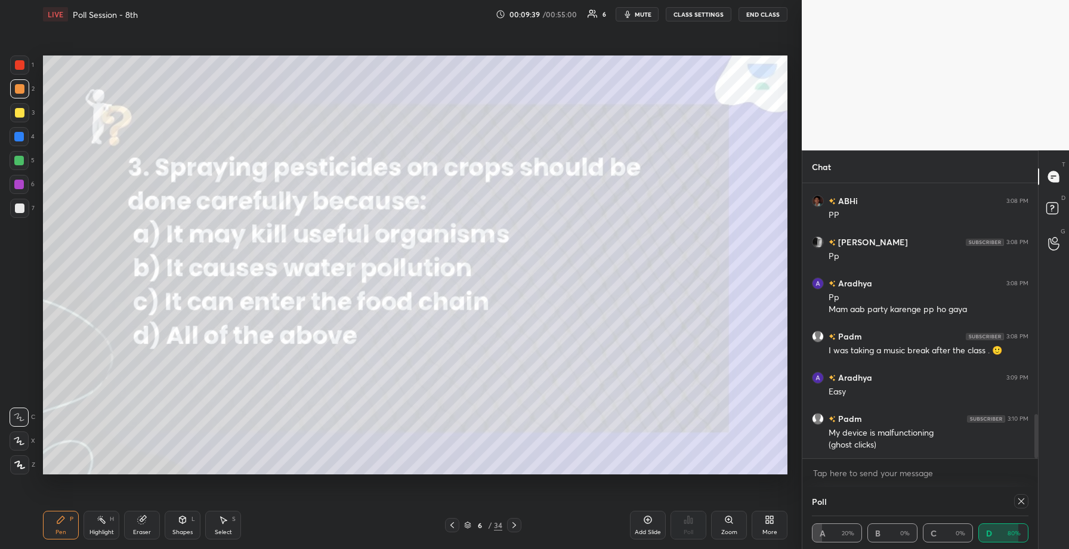
click at [996, 530] on div "A 20% B 0% C 0% D 80%" at bounding box center [920, 532] width 217 height 19
click at [1026, 504] on div at bounding box center [1021, 501] width 14 height 14
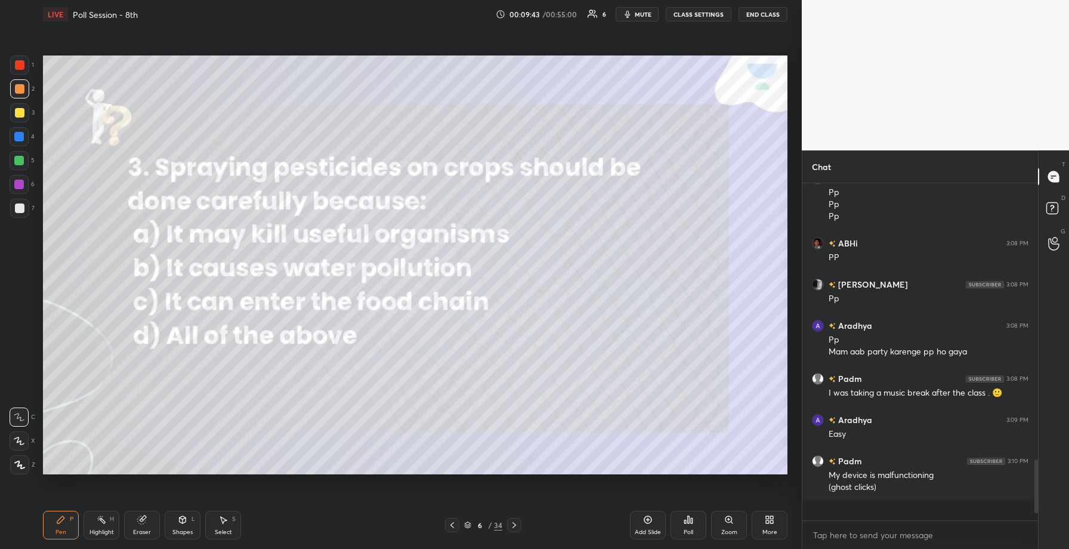
scroll to position [239, 232]
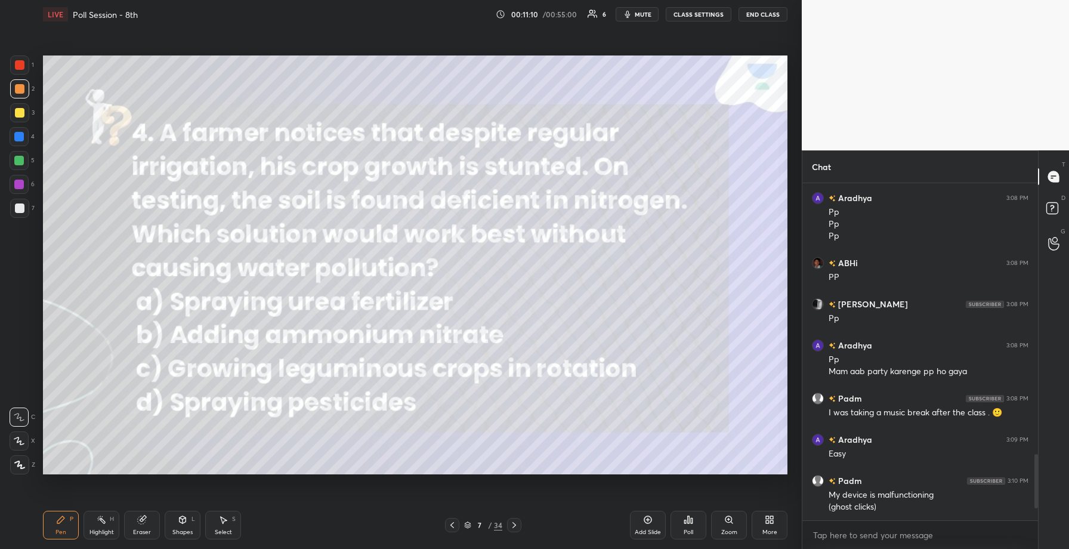
click at [691, 520] on icon at bounding box center [692, 520] width 2 height 5
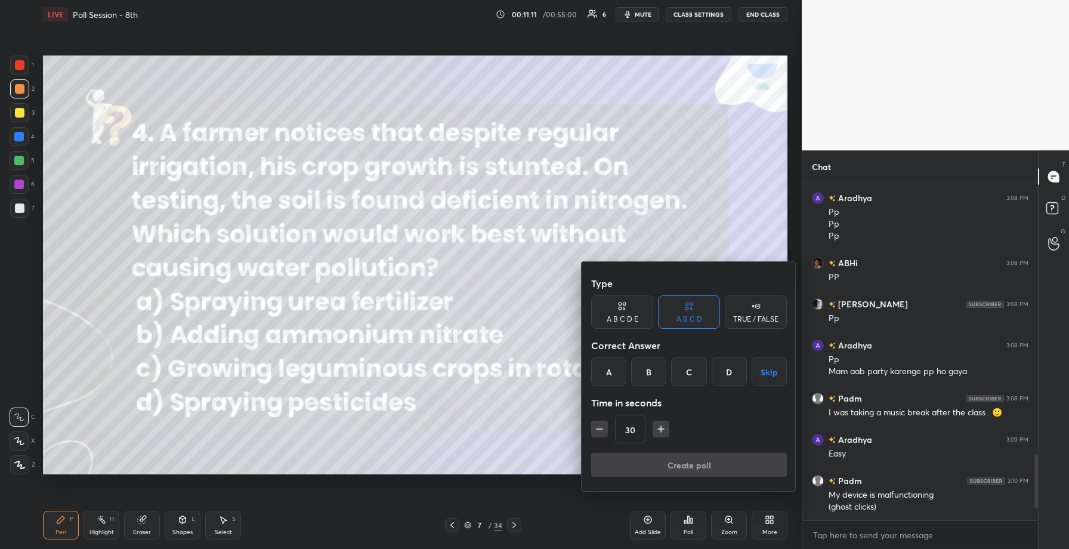
click at [697, 370] on div "C" at bounding box center [688, 371] width 35 height 29
click at [675, 463] on button "Create poll" at bounding box center [689, 465] width 196 height 24
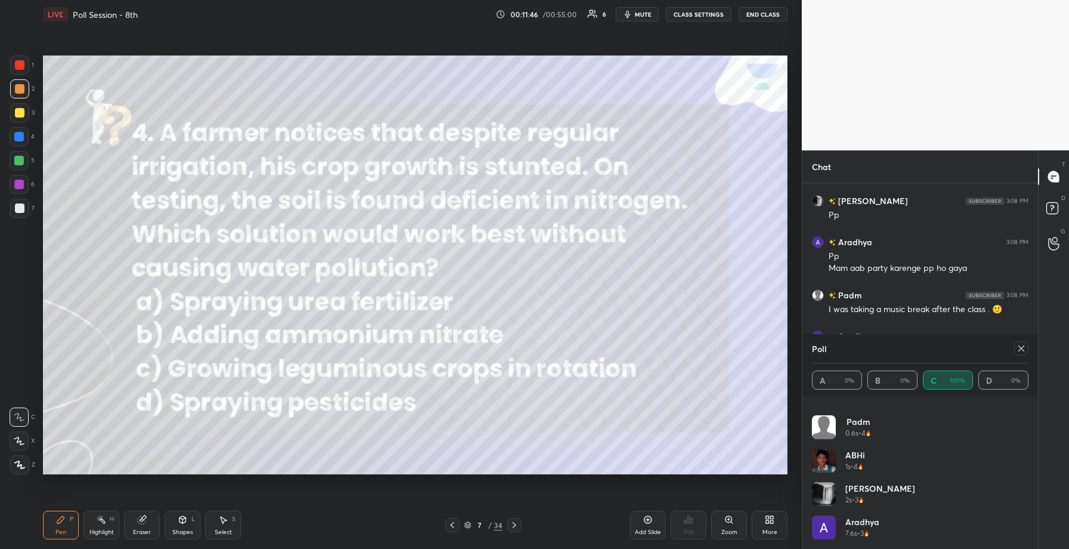
scroll to position [1529, 0]
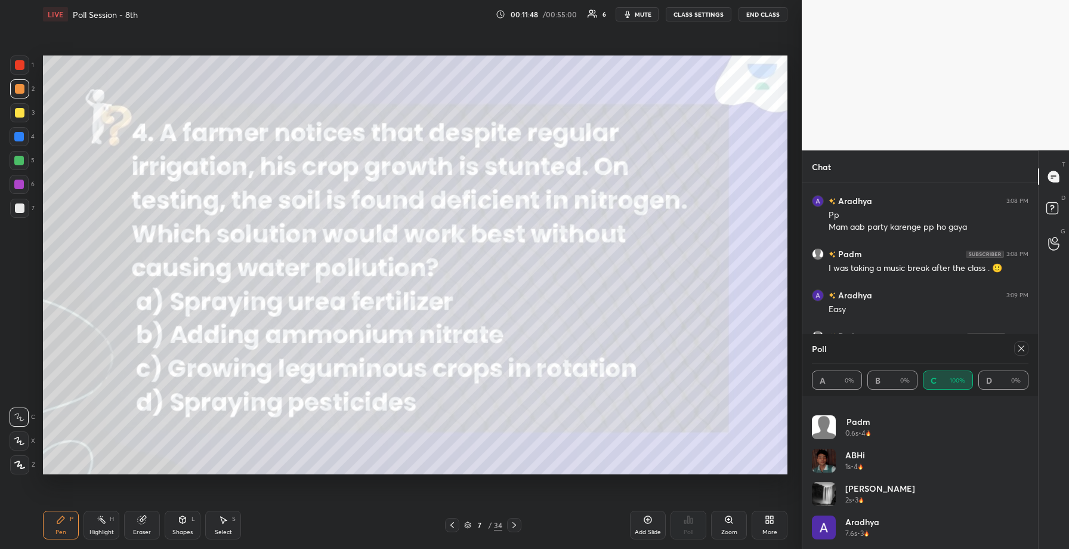
click at [1021, 350] on icon at bounding box center [1022, 349] width 10 height 10
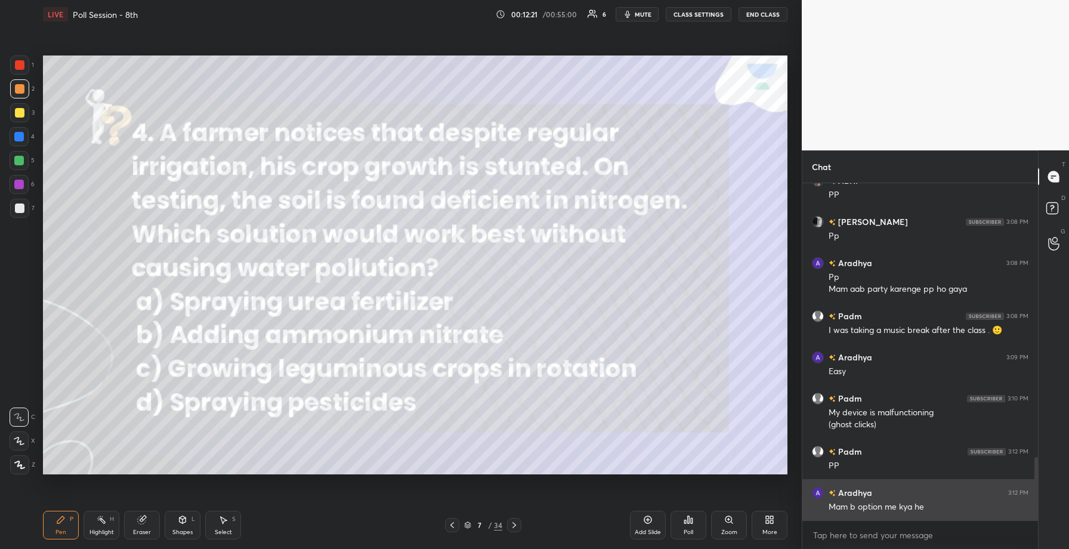
scroll to position [1508, 0]
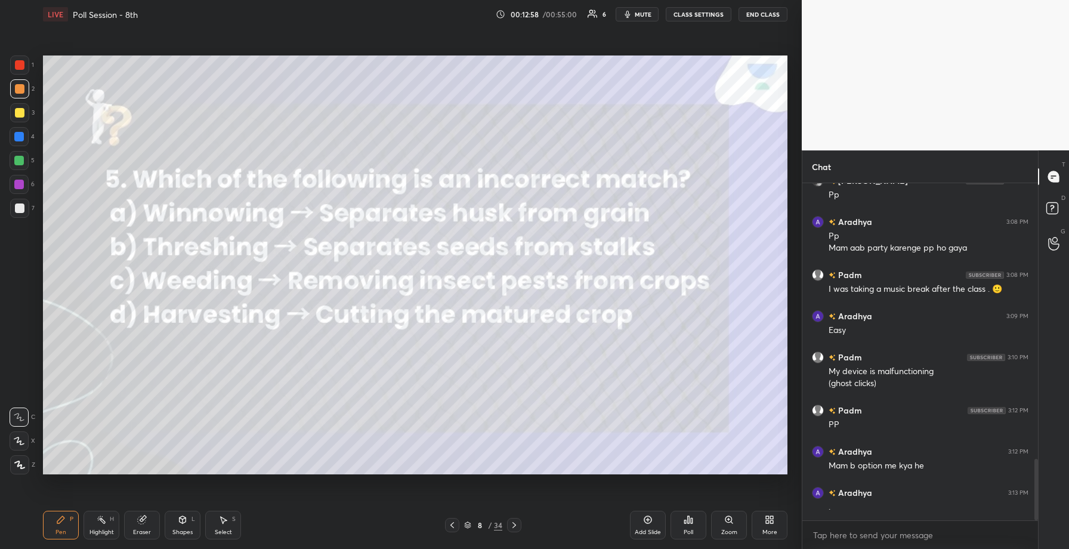
click at [691, 524] on div "Poll" at bounding box center [689, 525] width 36 height 29
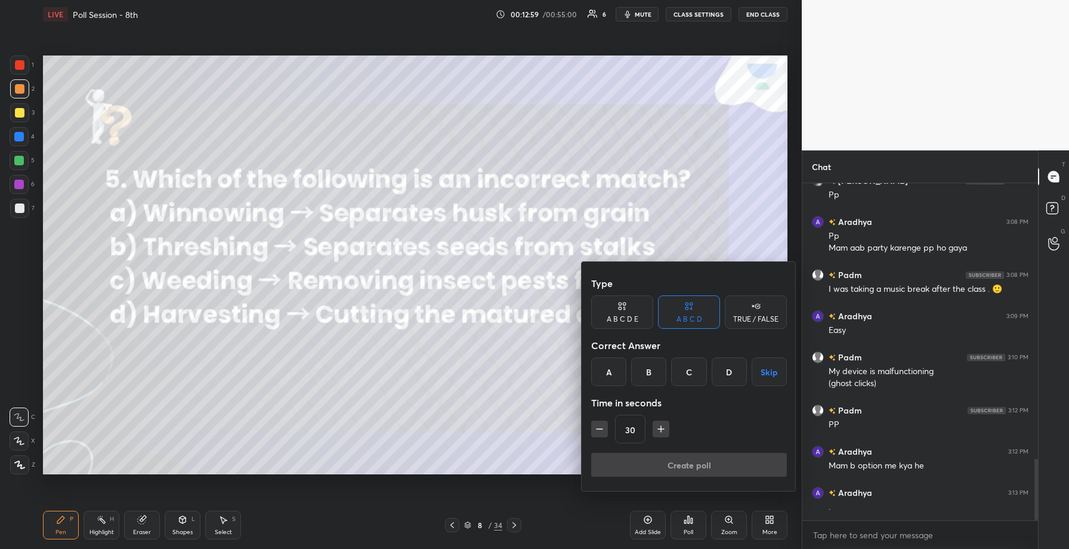
click at [681, 375] on div "C" at bounding box center [688, 371] width 35 height 29
click at [672, 465] on button "Create poll" at bounding box center [689, 465] width 196 height 24
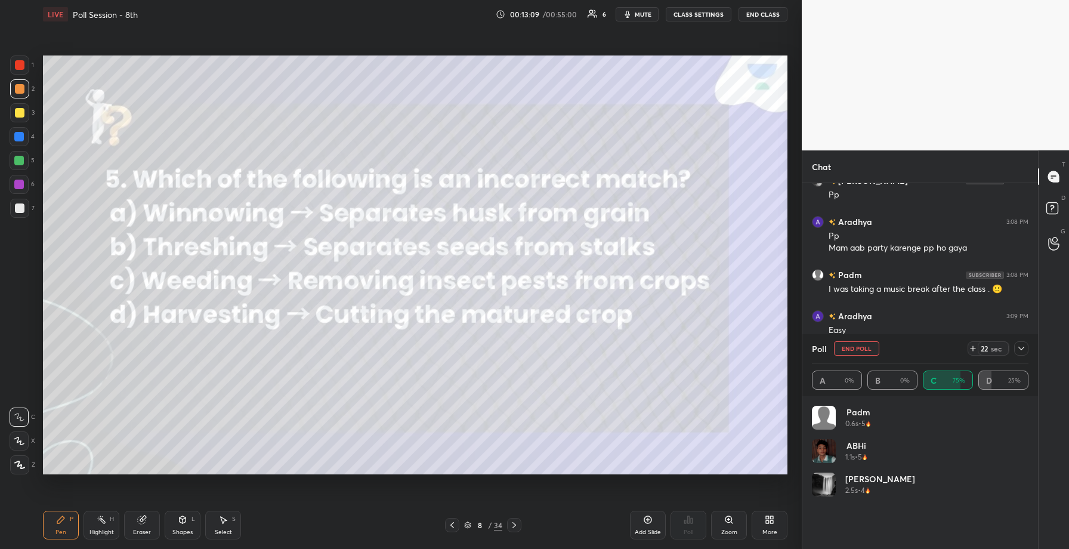
scroll to position [1621, 0]
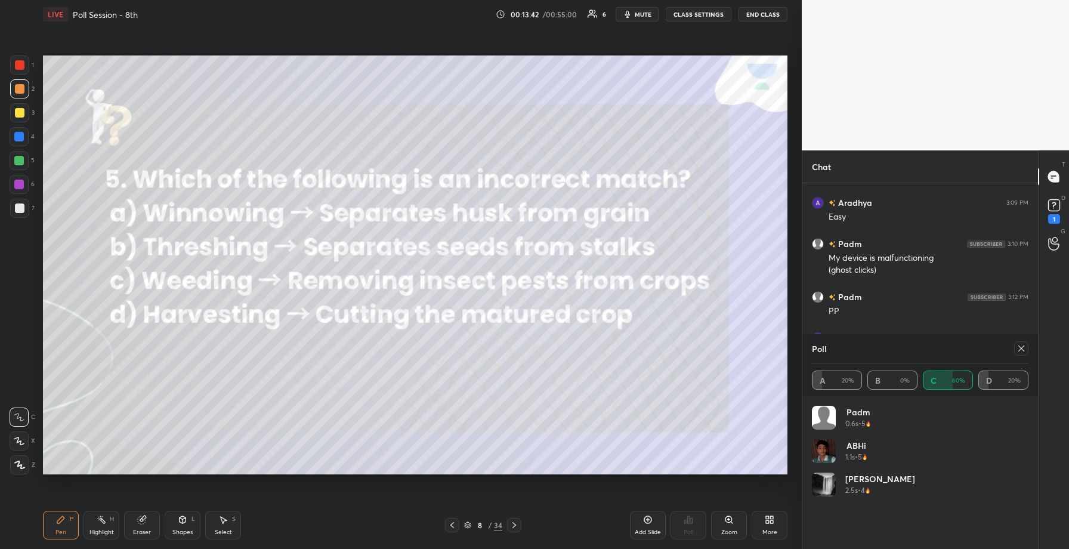
click at [1024, 352] on icon at bounding box center [1022, 349] width 10 height 10
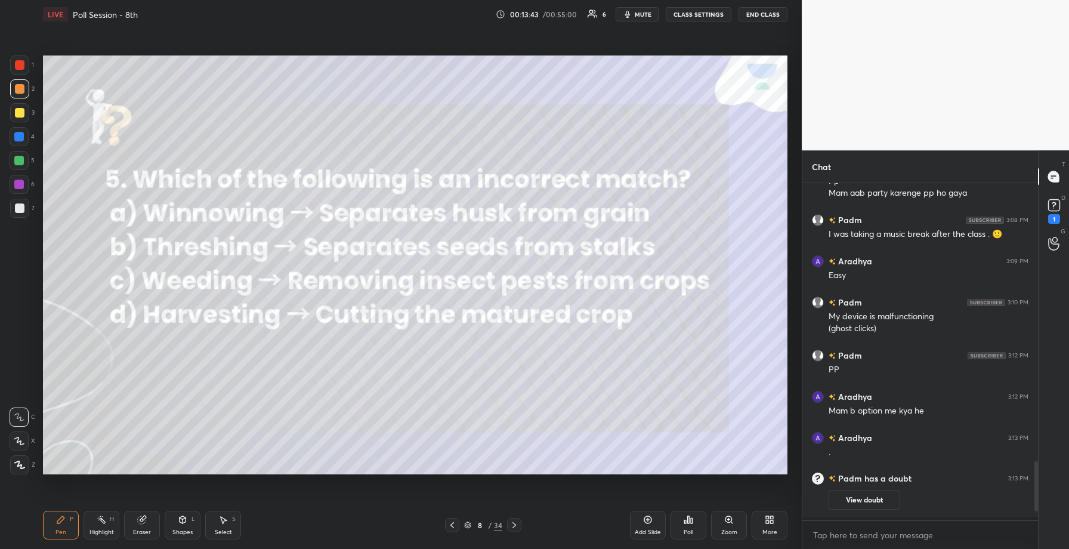
scroll to position [1559, 0]
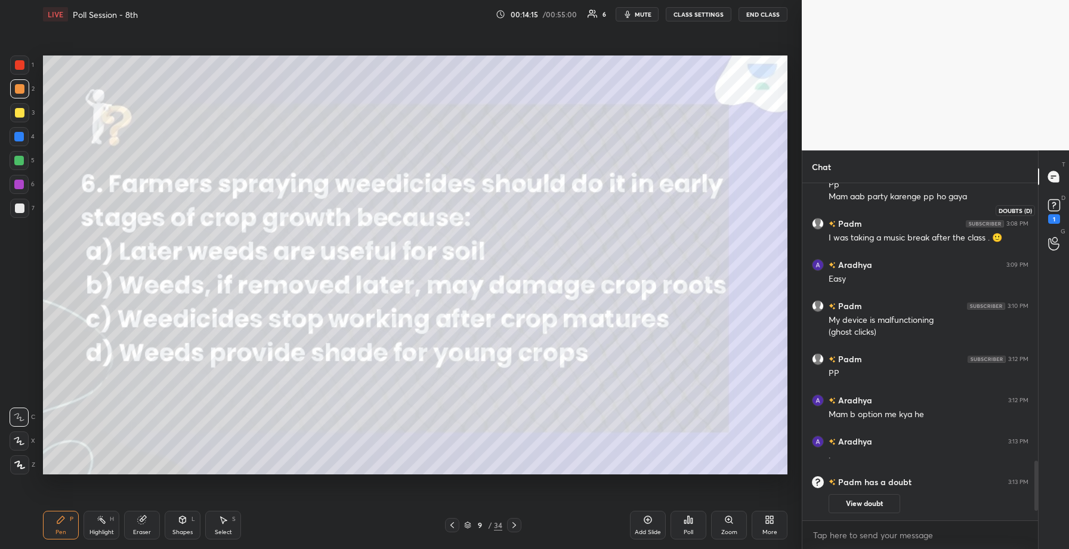
click at [1052, 206] on icon at bounding box center [1054, 204] width 4 height 5
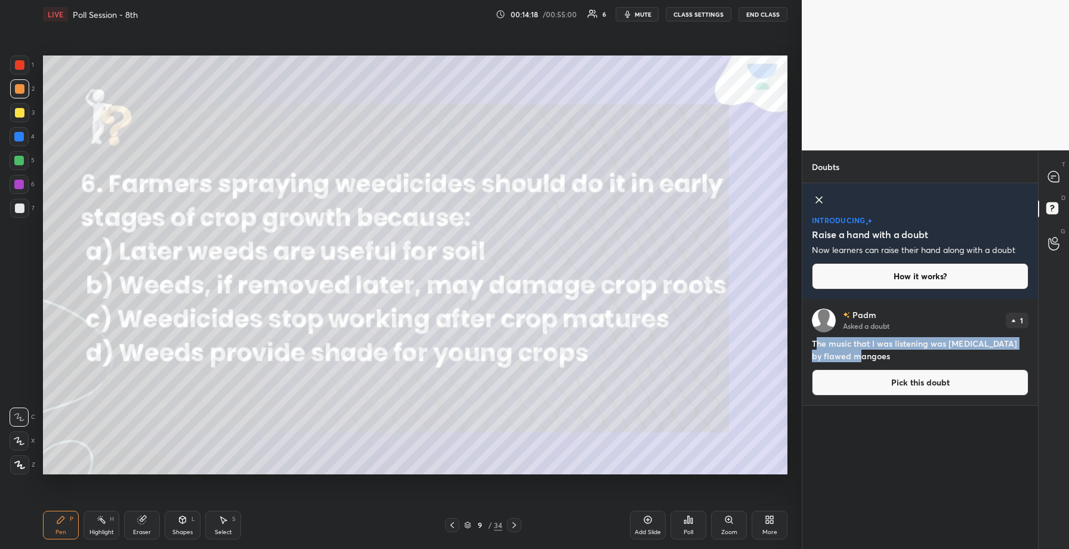
drag, startPoint x: 816, startPoint y: 348, endPoint x: 870, endPoint y: 356, distance: 54.9
click at [870, 356] on h4 "The music that I was listening was dramamine by flawed mangoes" at bounding box center [920, 349] width 217 height 25
click at [1060, 173] on div at bounding box center [1054, 176] width 24 height 21
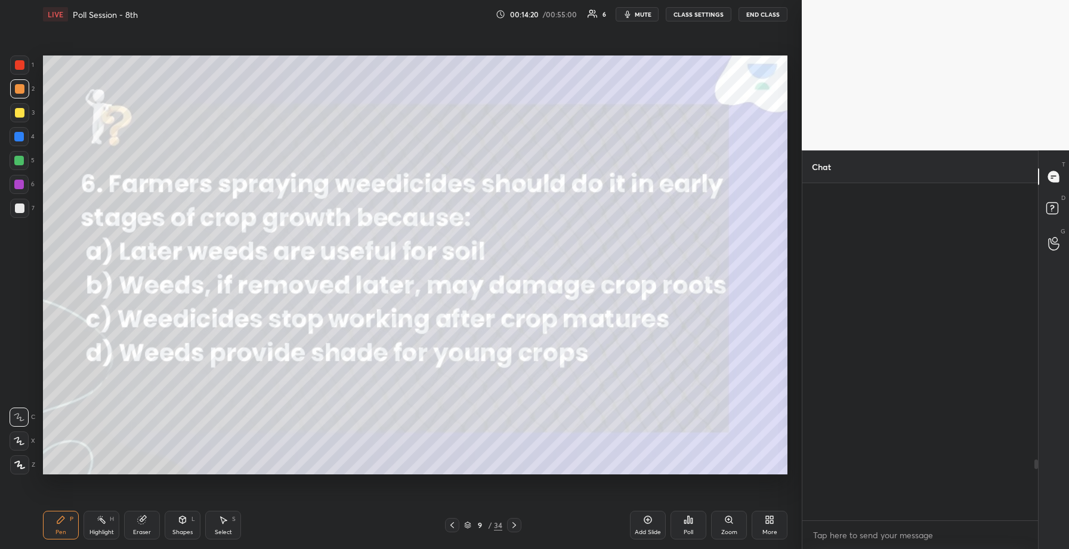
scroll to position [333, 232]
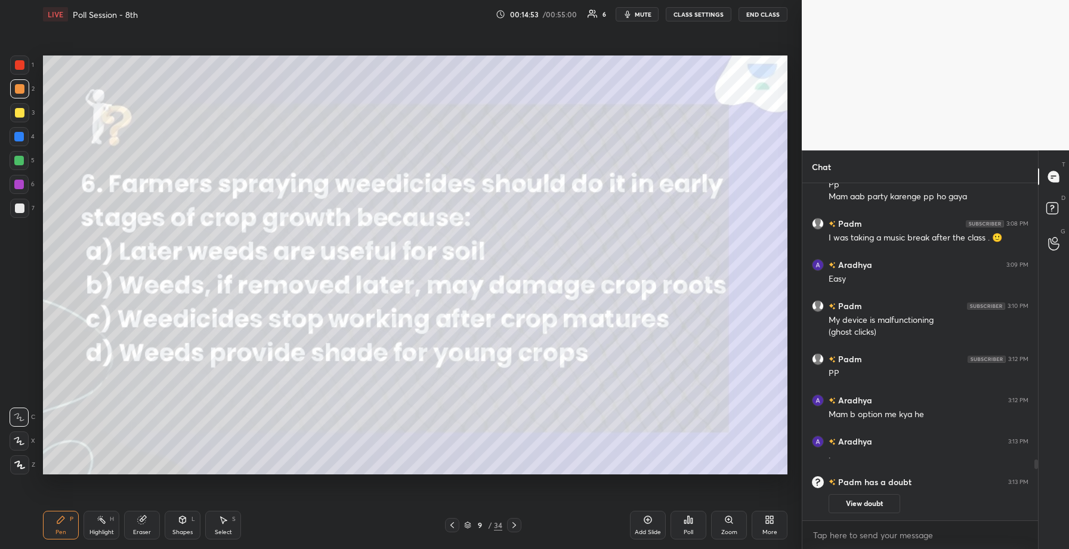
click at [684, 523] on icon at bounding box center [689, 520] width 10 height 10
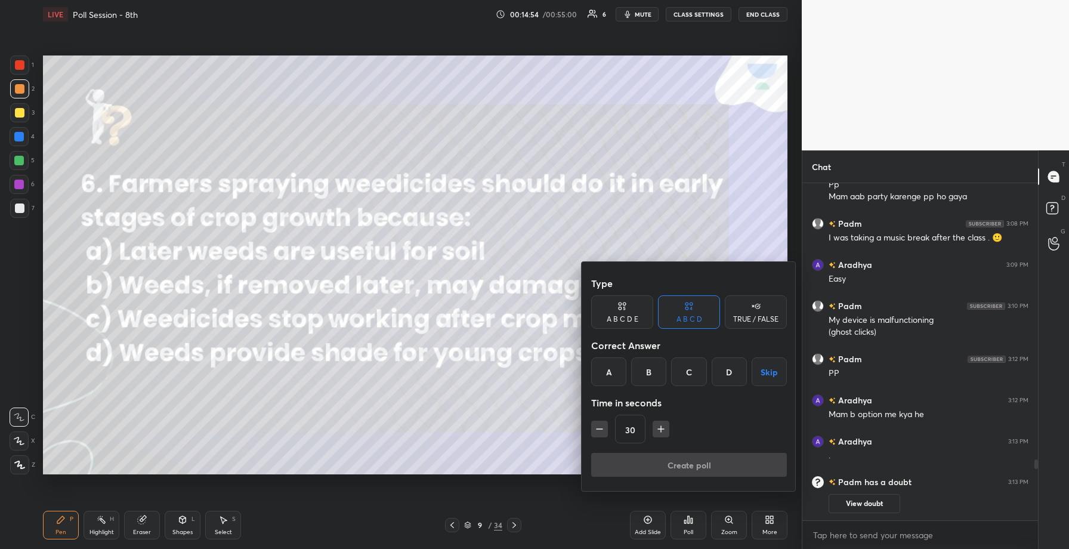
click at [640, 373] on div "B" at bounding box center [648, 371] width 35 height 29
click at [648, 466] on button "Create poll" at bounding box center [689, 465] width 196 height 24
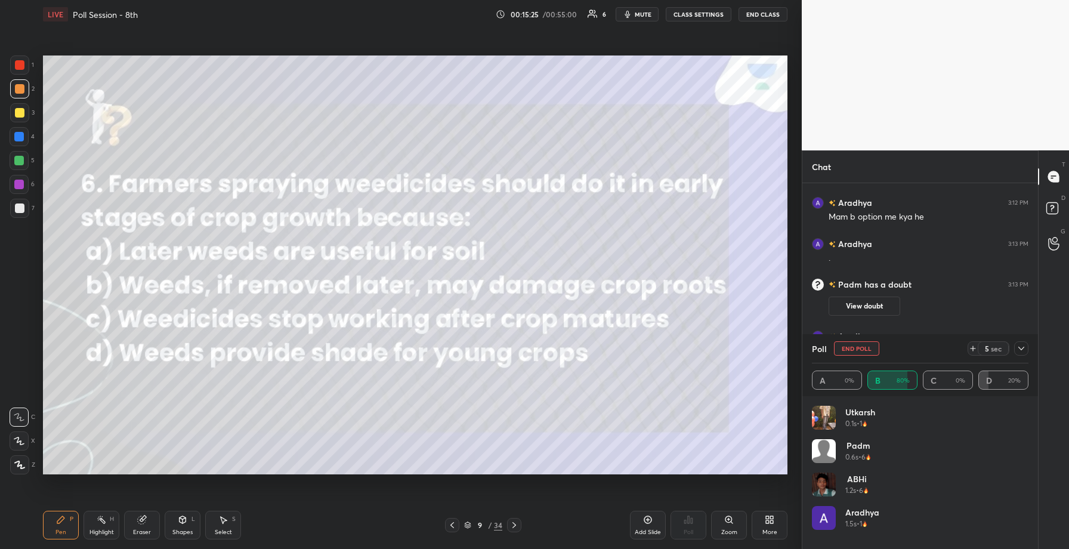
scroll to position [1772, 0]
click at [1026, 352] on div at bounding box center [1021, 348] width 14 height 14
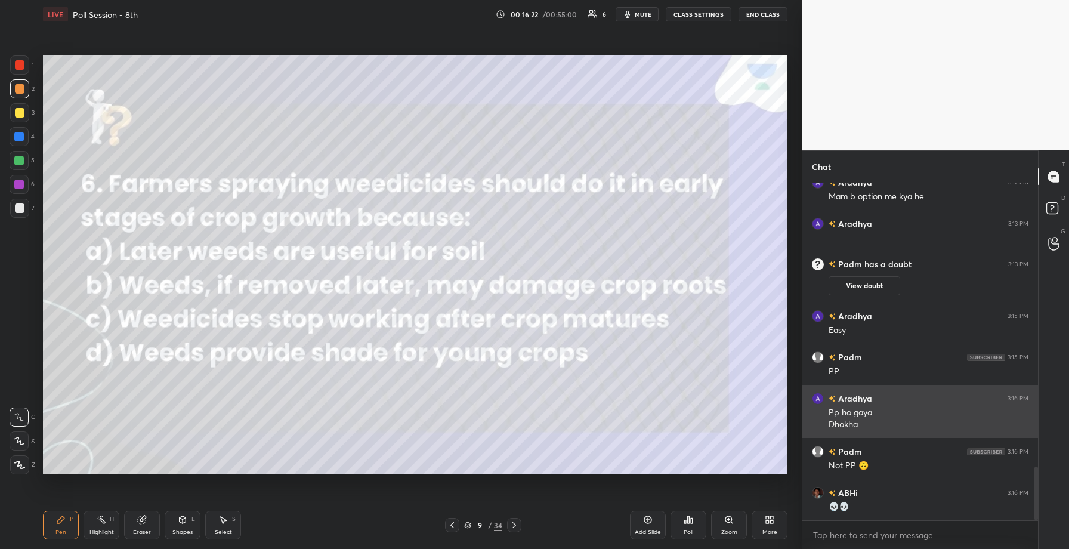
scroll to position [1780, 0]
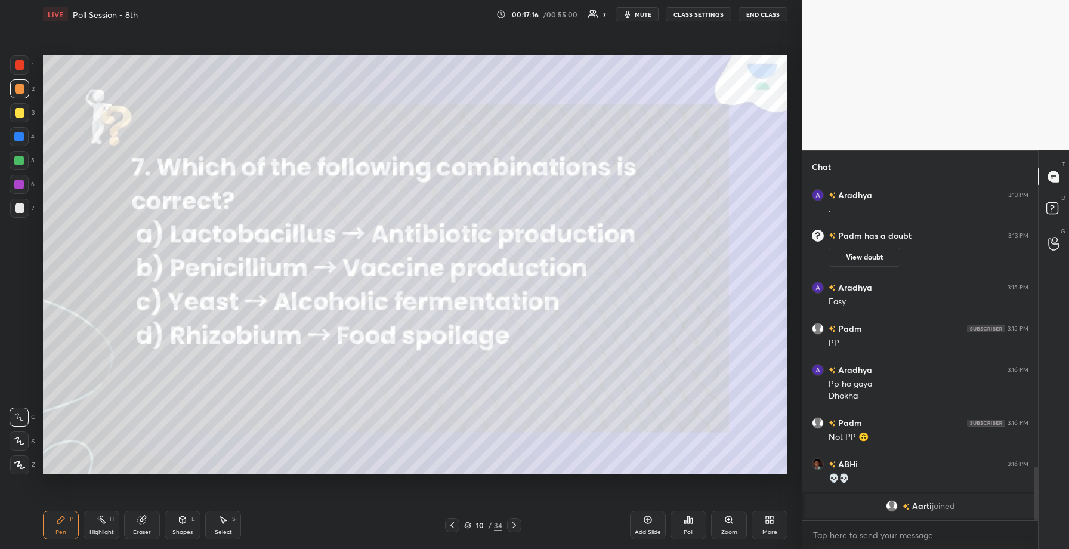
click at [687, 524] on icon at bounding box center [689, 520] width 10 height 10
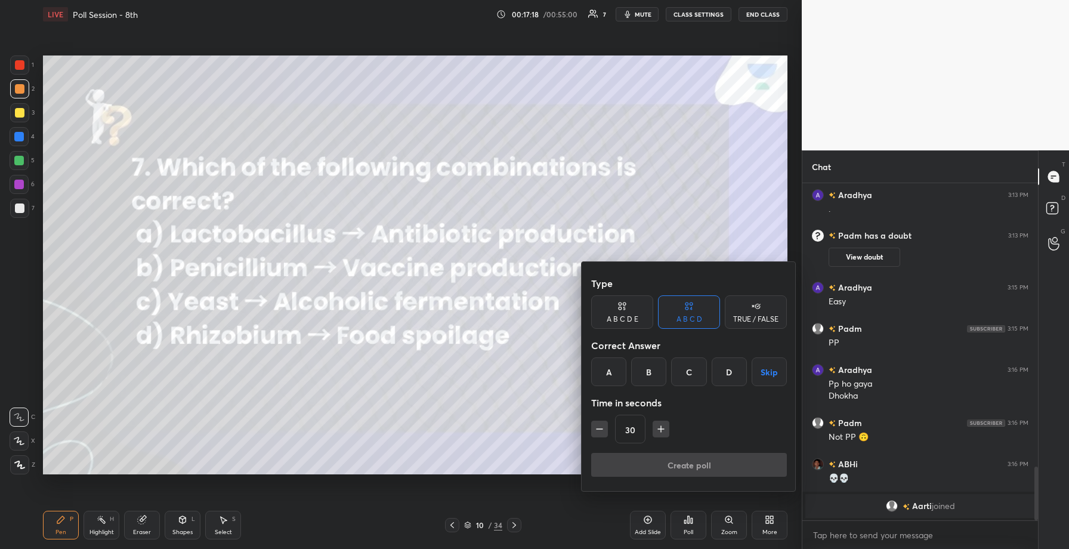
click at [682, 369] on div "C" at bounding box center [688, 371] width 35 height 29
click at [653, 470] on button "Create poll" at bounding box center [689, 465] width 196 height 24
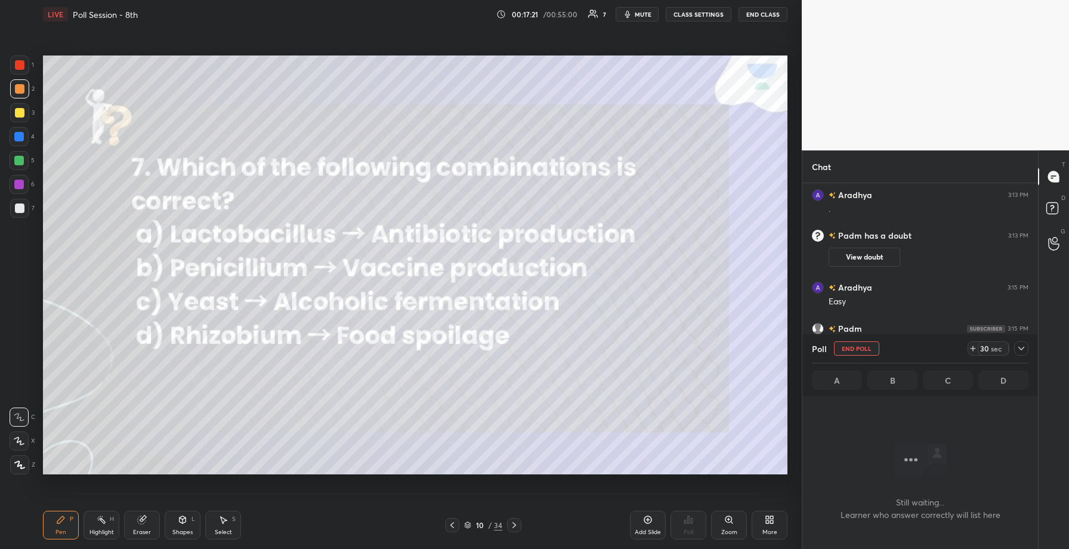
scroll to position [4, 4]
click at [1019, 348] on icon at bounding box center [1022, 349] width 10 height 10
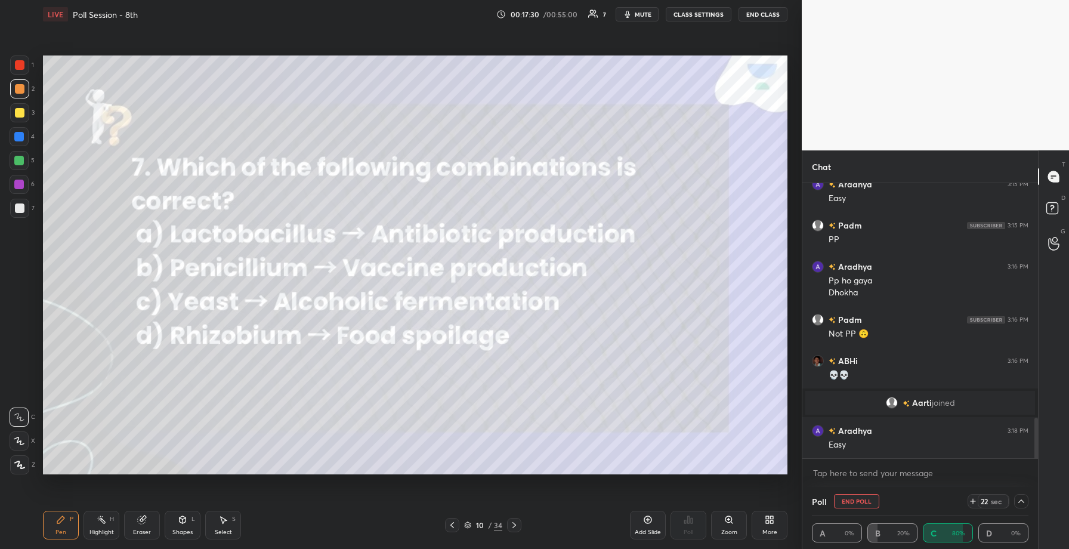
scroll to position [1624, 0]
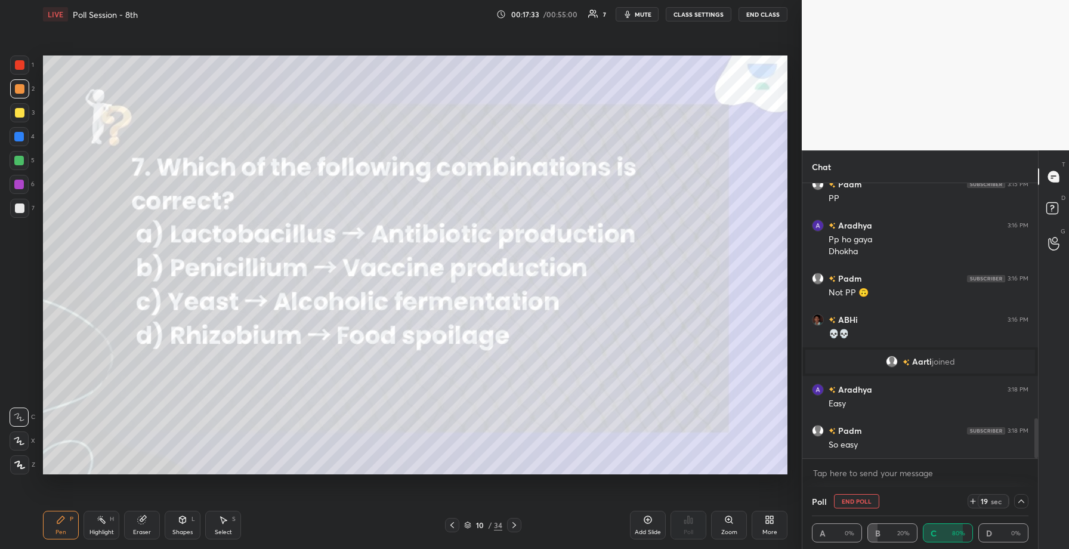
click at [1024, 498] on icon at bounding box center [1022, 501] width 10 height 10
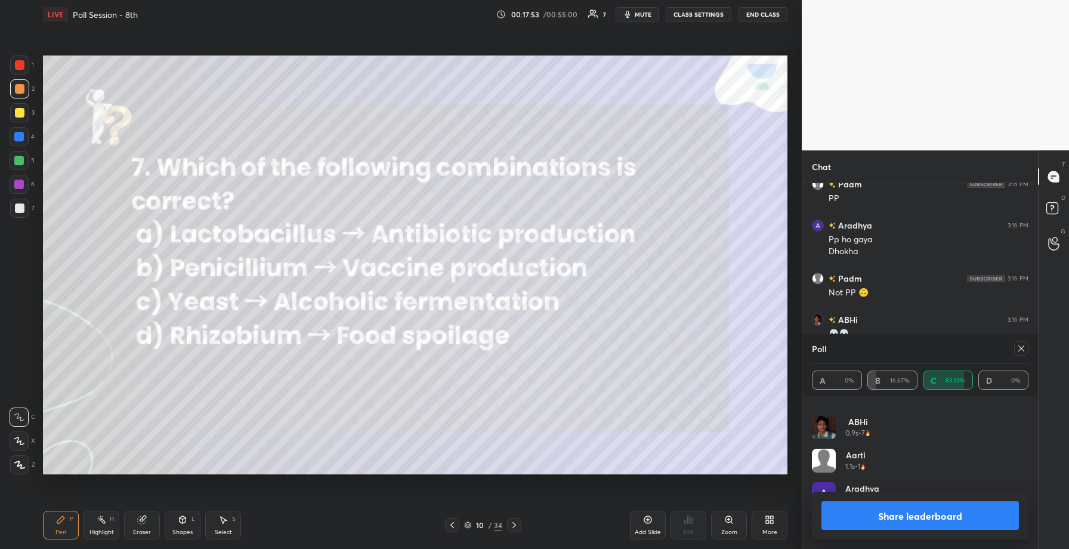
scroll to position [1666, 0]
click at [899, 518] on button "Share leaderboard" at bounding box center [919, 515] width 197 height 29
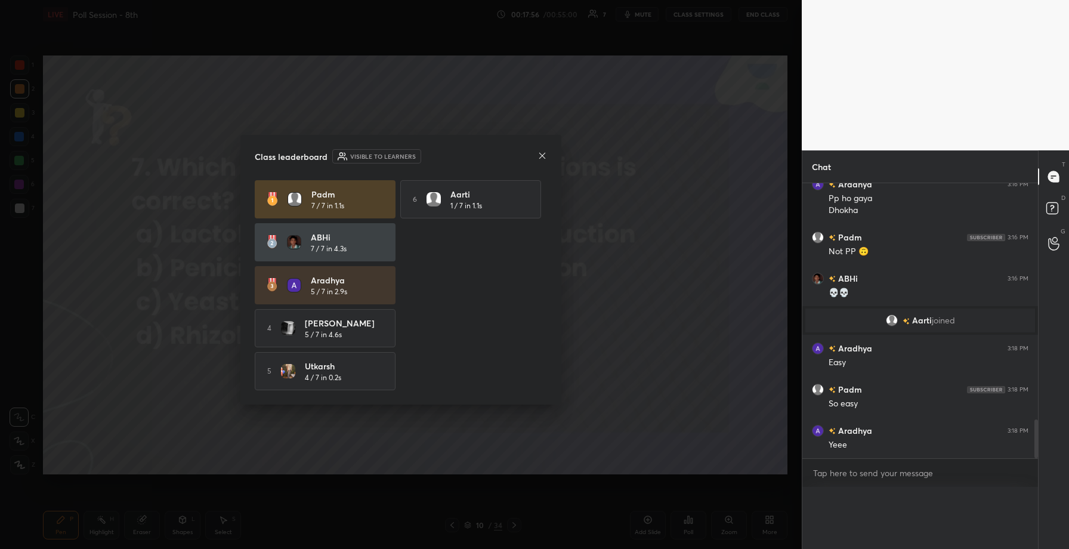
scroll to position [1646, 0]
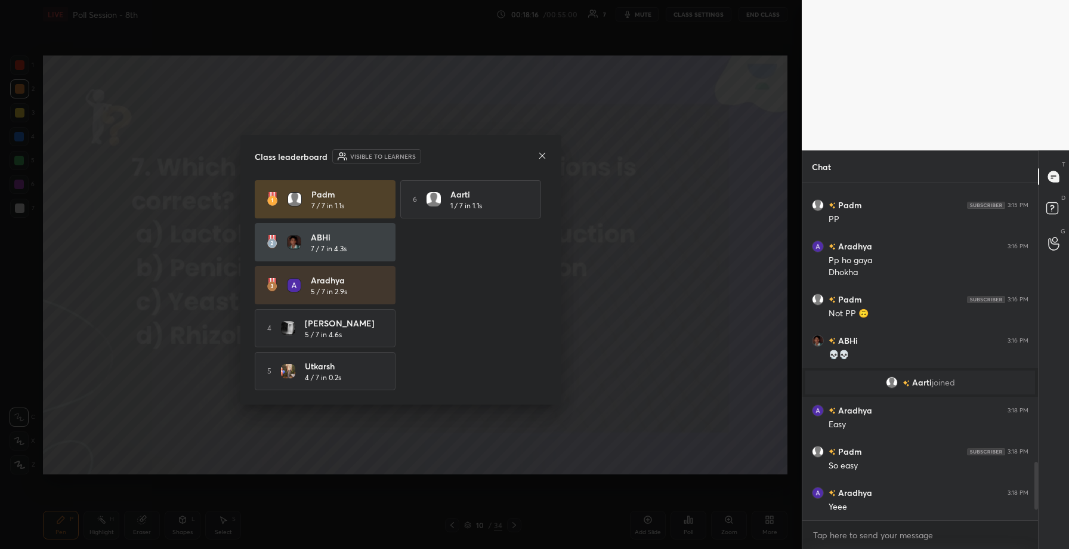
click at [541, 156] on icon at bounding box center [543, 156] width 10 height 10
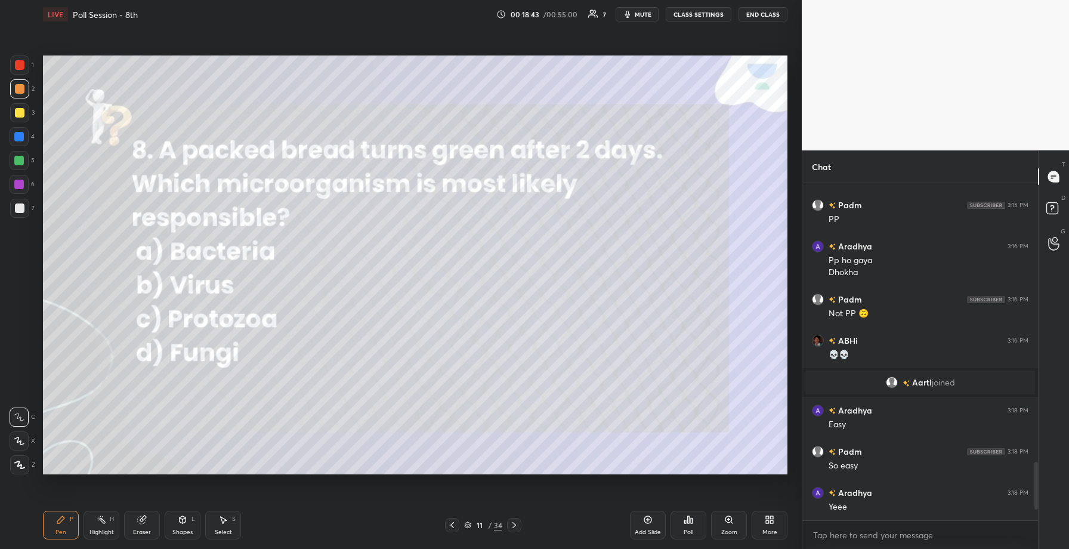
click at [685, 530] on div "Poll" at bounding box center [689, 532] width 10 height 6
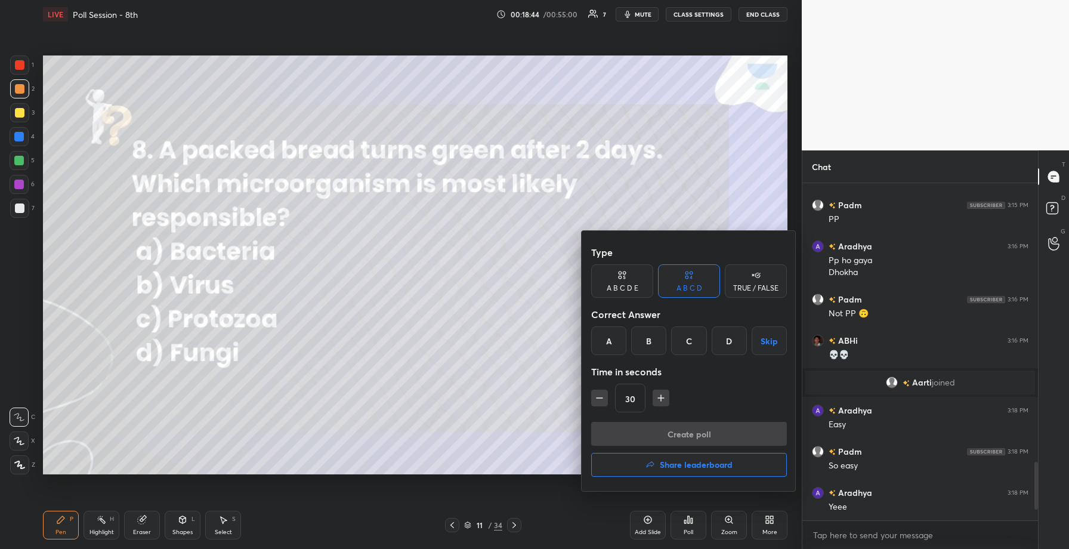
click at [727, 342] on div "D" at bounding box center [729, 340] width 35 height 29
click at [704, 439] on button "Create poll" at bounding box center [689, 434] width 196 height 24
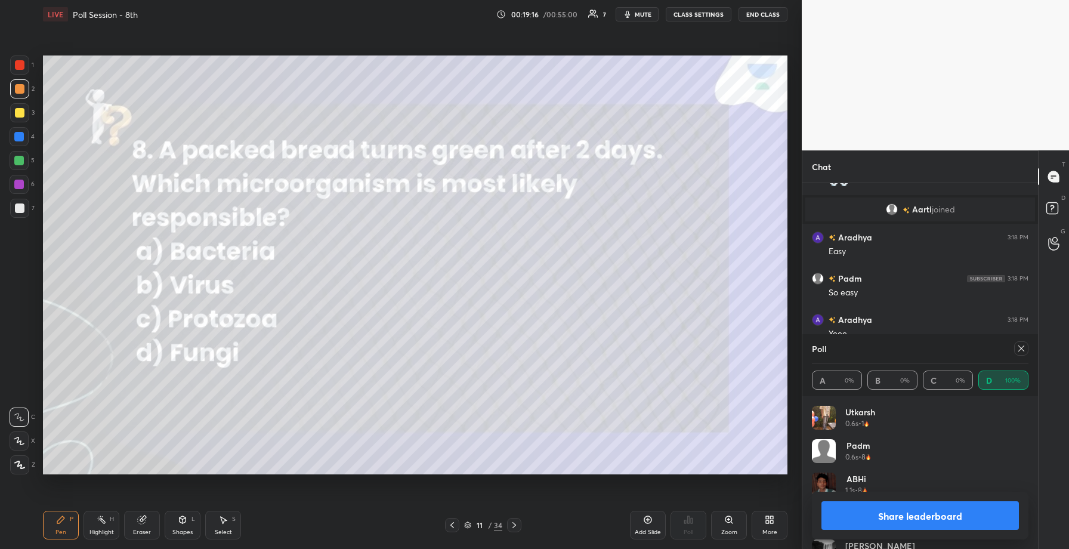
scroll to position [1725, 0]
click at [931, 510] on button "Share leaderboard" at bounding box center [919, 515] width 197 height 29
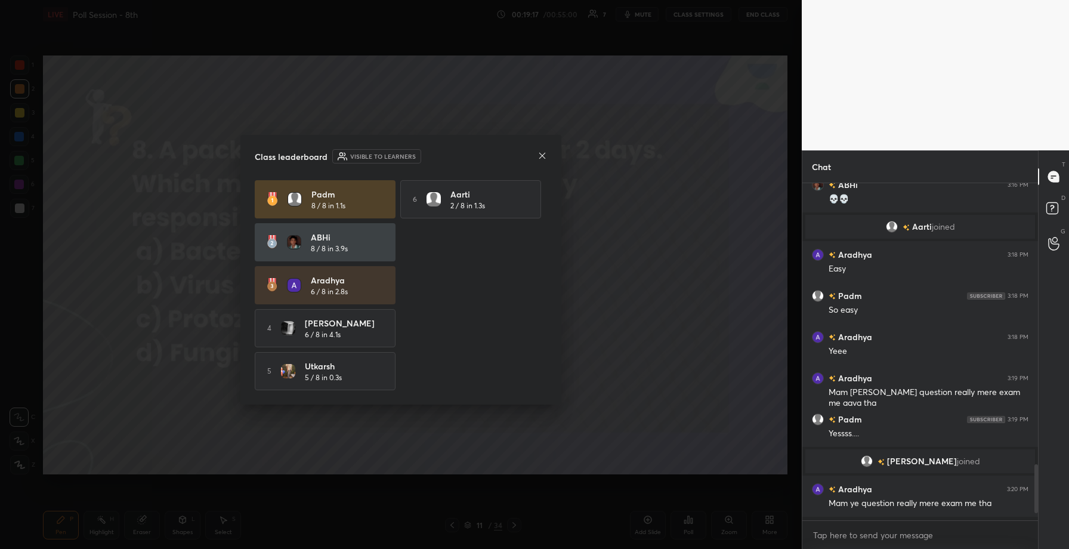
scroll to position [1663, 0]
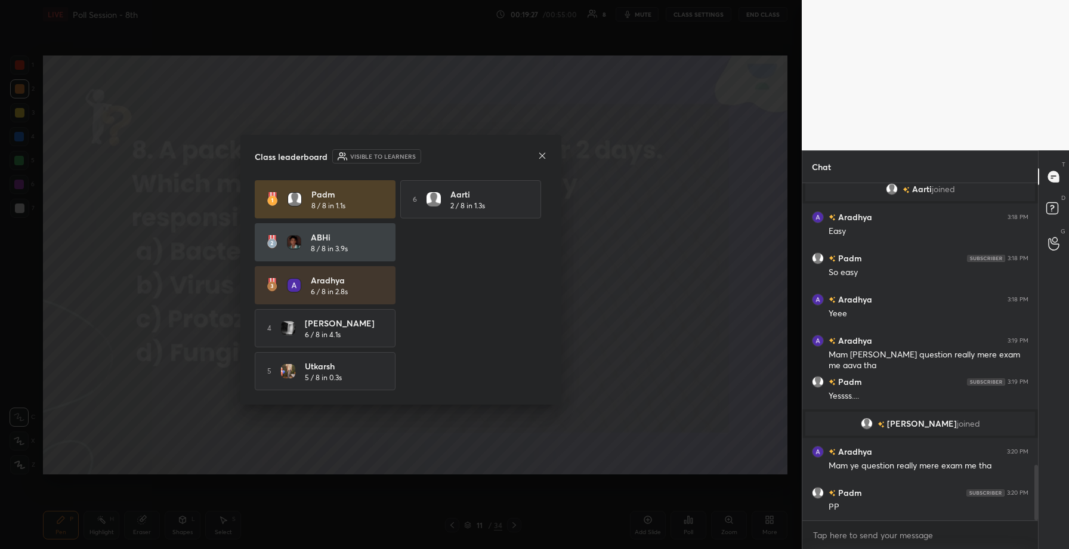
click at [542, 155] on icon at bounding box center [543, 156] width 10 height 10
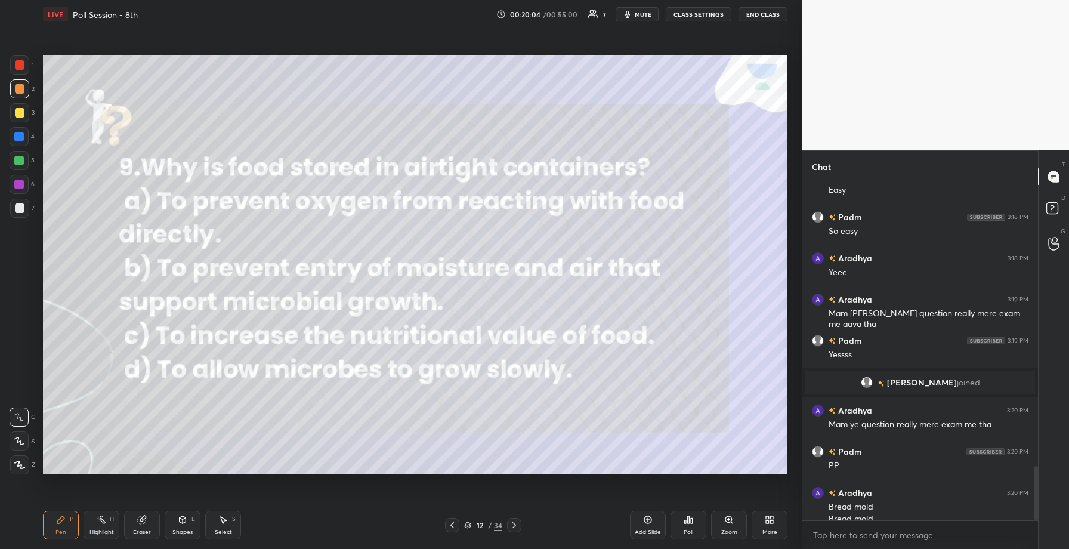
scroll to position [1758, 0]
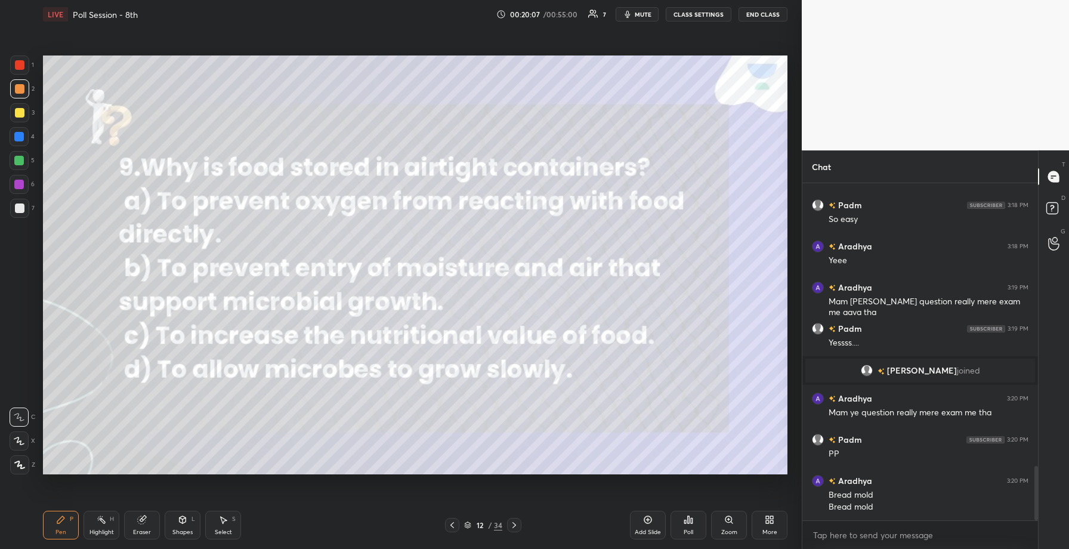
click at [678, 528] on div "Poll" at bounding box center [689, 525] width 36 height 29
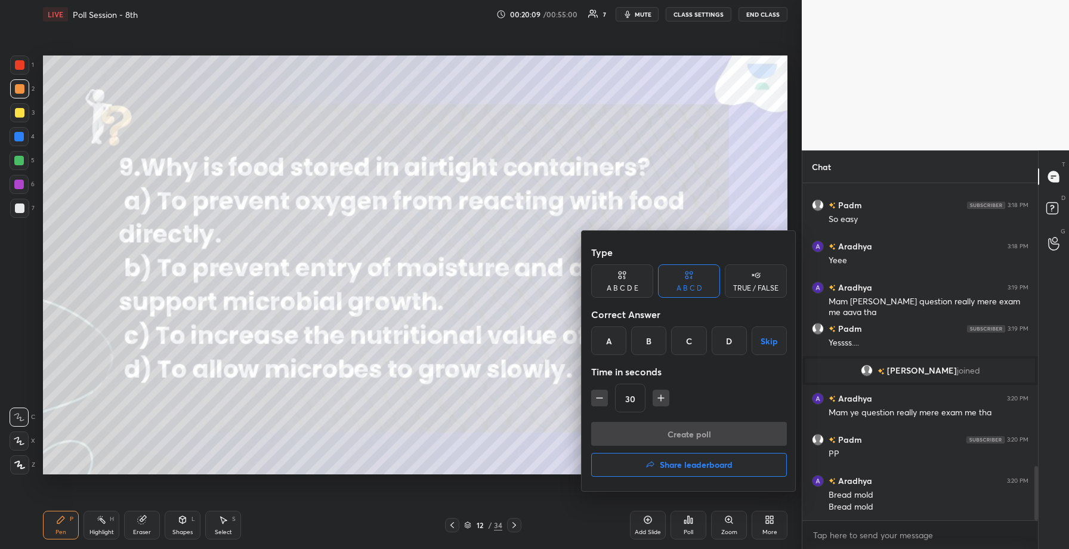
click at [647, 340] on div "B" at bounding box center [648, 340] width 35 height 29
click at [662, 438] on button "Create poll" at bounding box center [689, 434] width 196 height 24
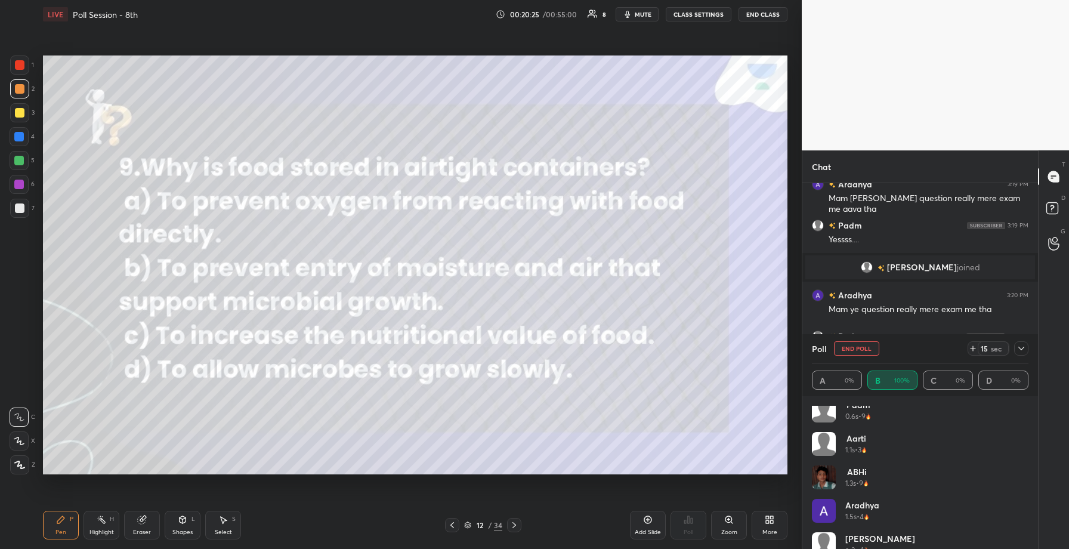
scroll to position [0, 0]
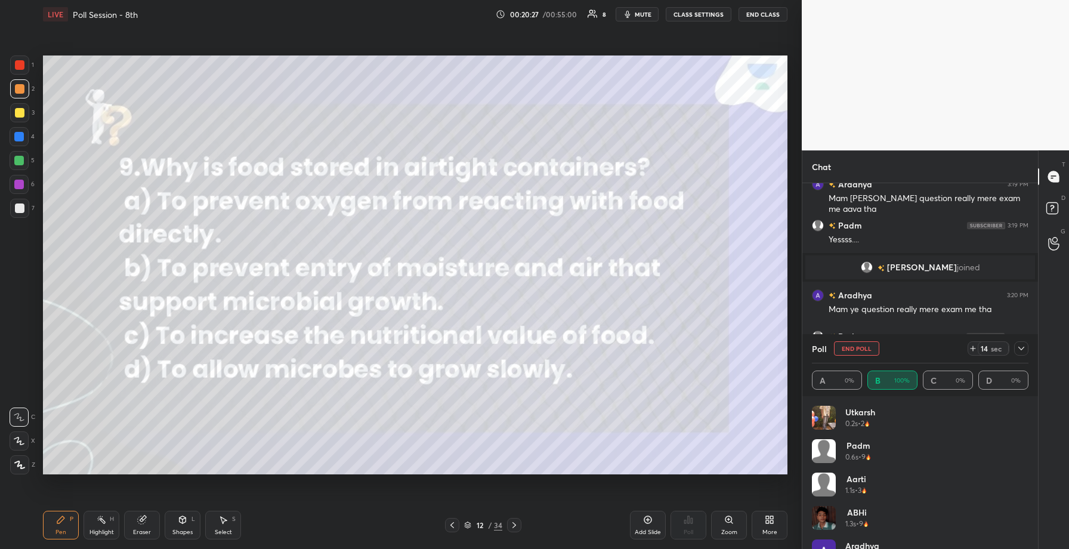
click at [1026, 348] on div at bounding box center [1021, 348] width 14 height 14
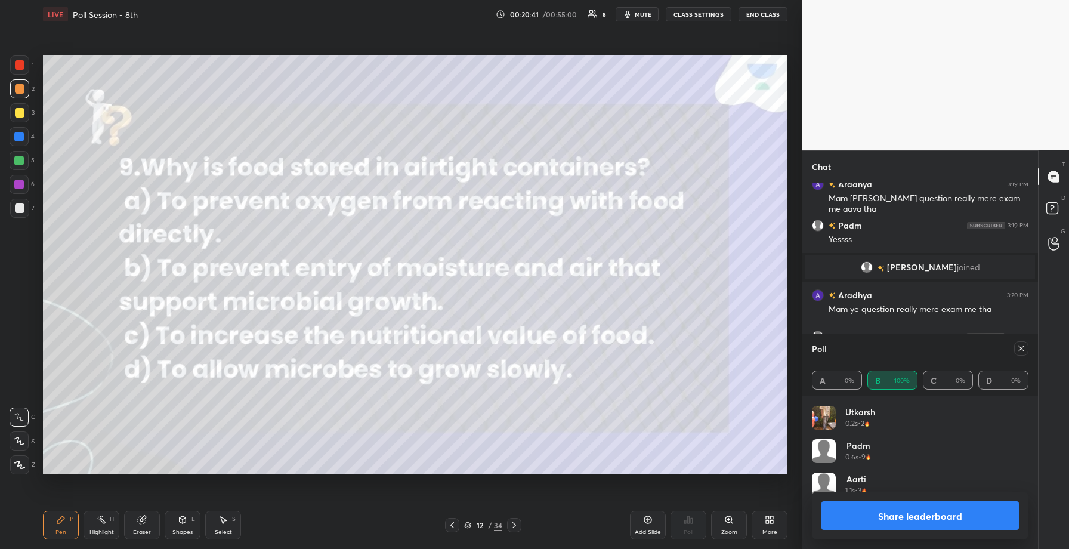
scroll to position [140, 213]
click at [909, 519] on button "Share leaderboard" at bounding box center [919, 515] width 197 height 29
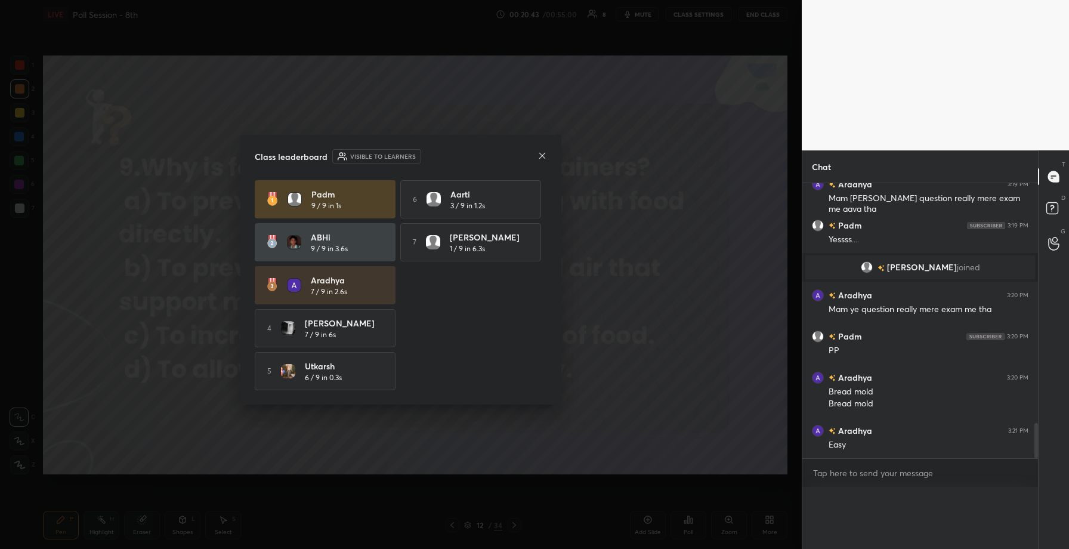
scroll to position [4, 4]
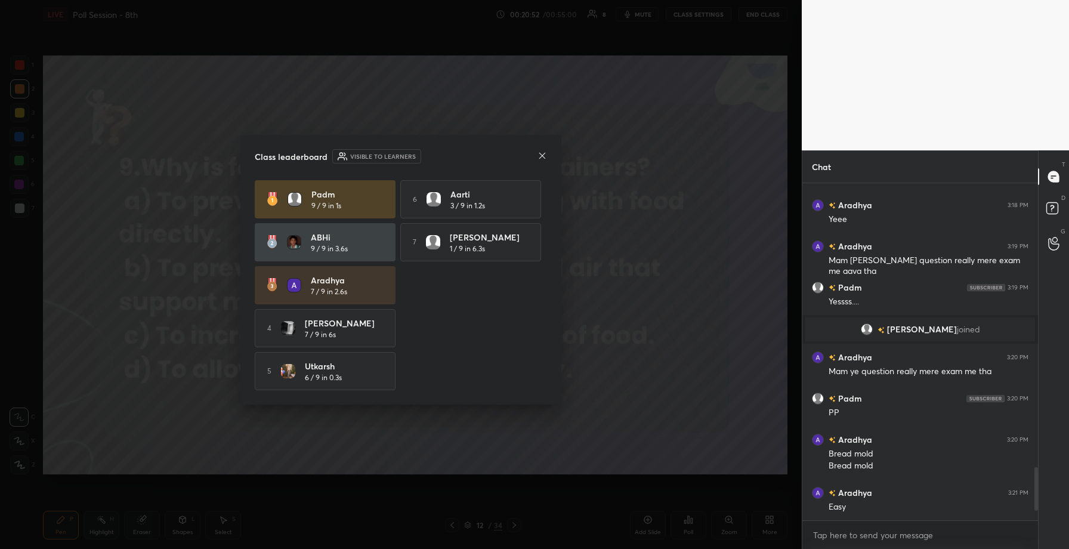
click at [543, 157] on icon at bounding box center [543, 156] width 10 height 10
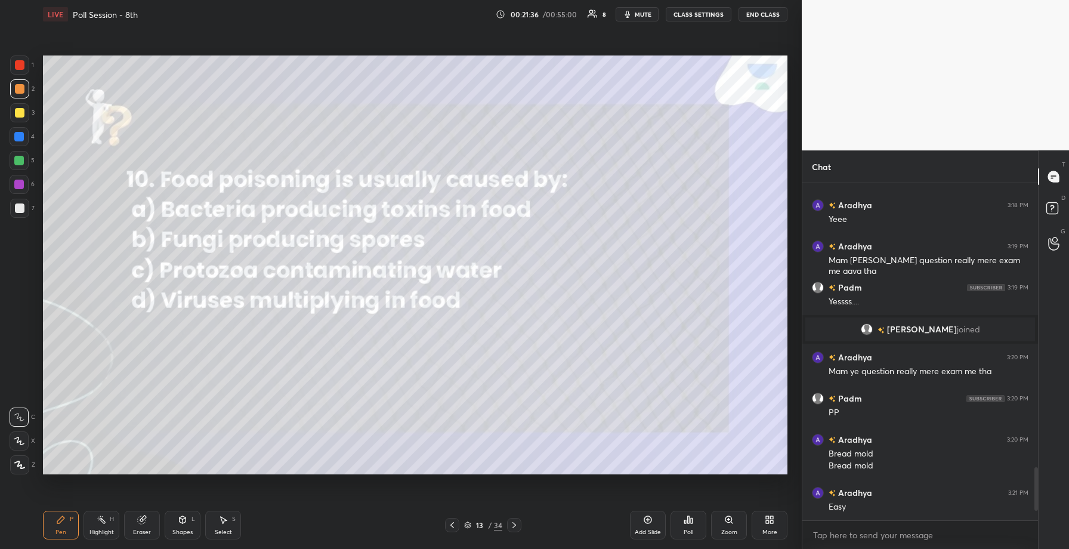
click at [685, 526] on div "Poll" at bounding box center [689, 525] width 36 height 29
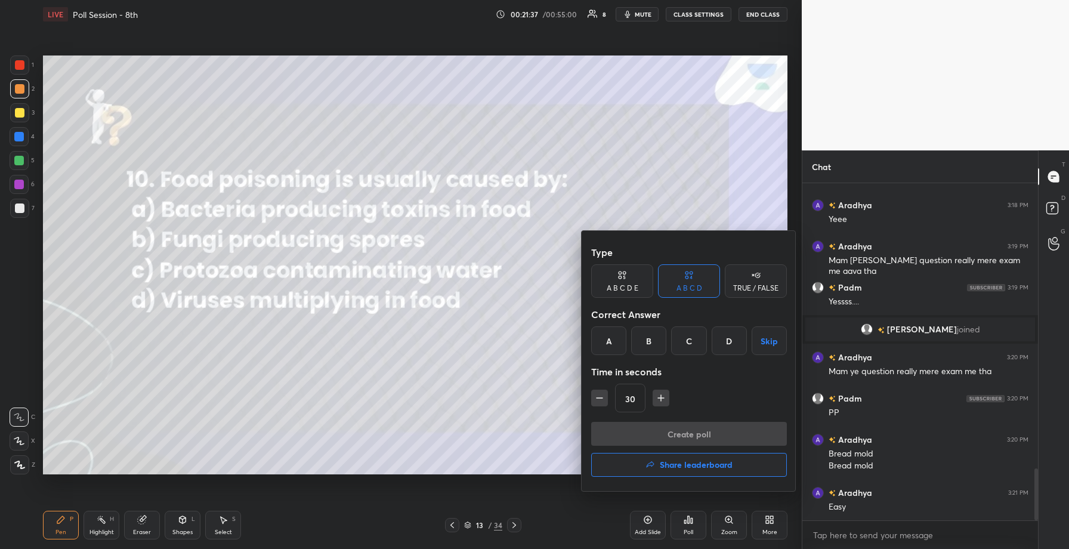
scroll to position [1840, 0]
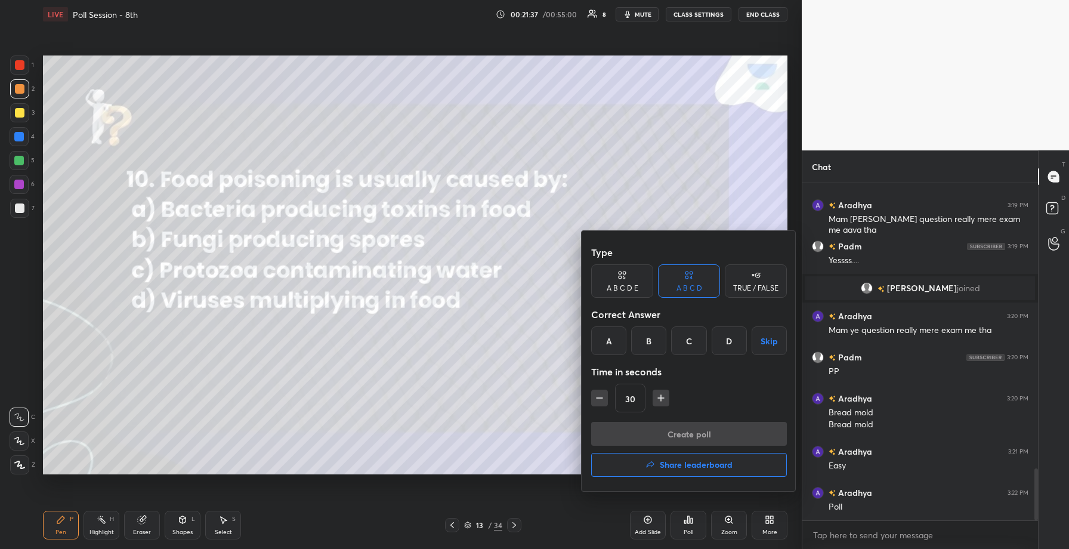
click at [598, 342] on div "A" at bounding box center [608, 340] width 35 height 29
click at [641, 431] on button "Create poll" at bounding box center [689, 434] width 196 height 24
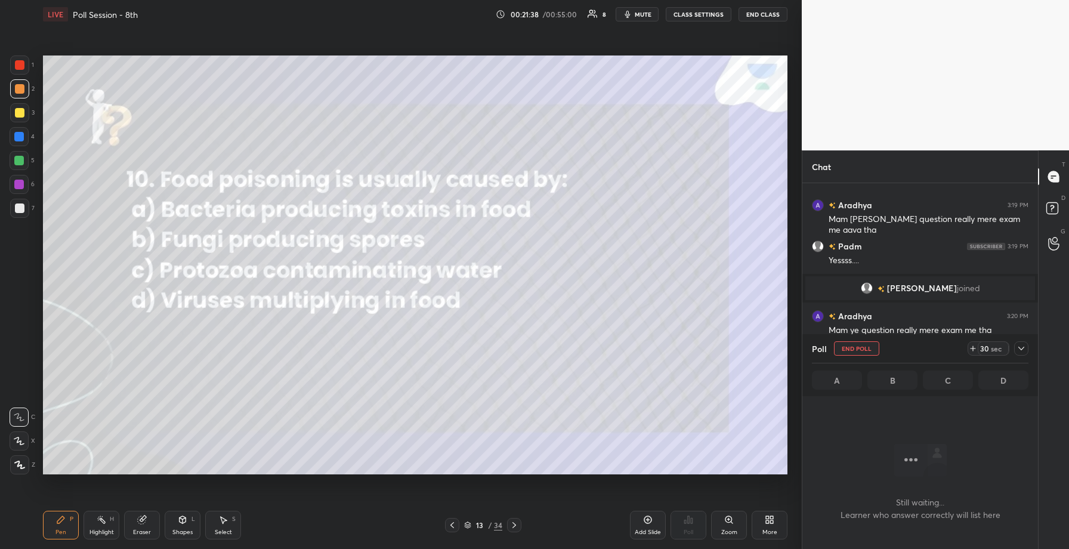
scroll to position [4, 4]
click at [1026, 348] on div at bounding box center [1021, 348] width 14 height 14
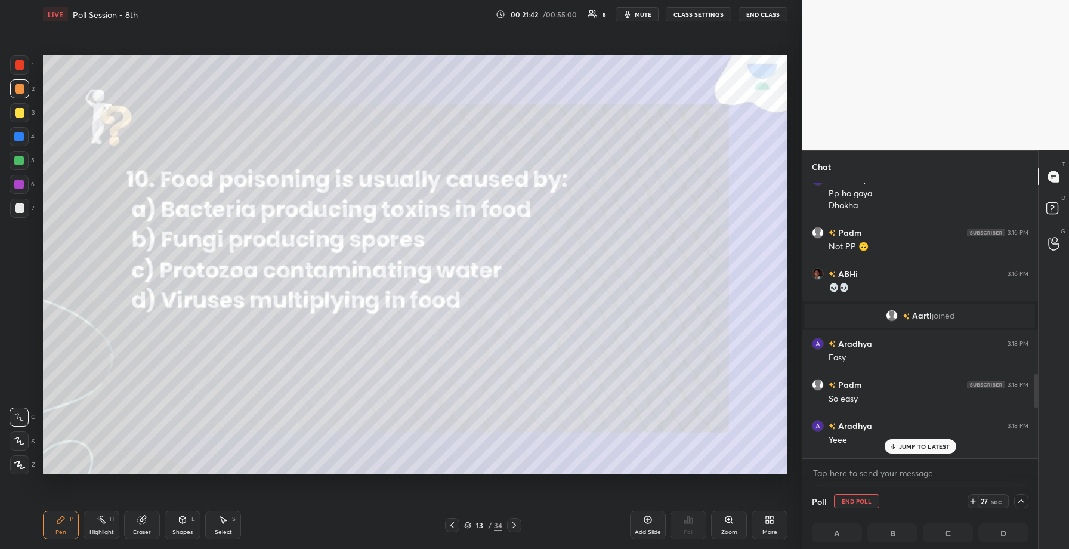
scroll to position [1913, 0]
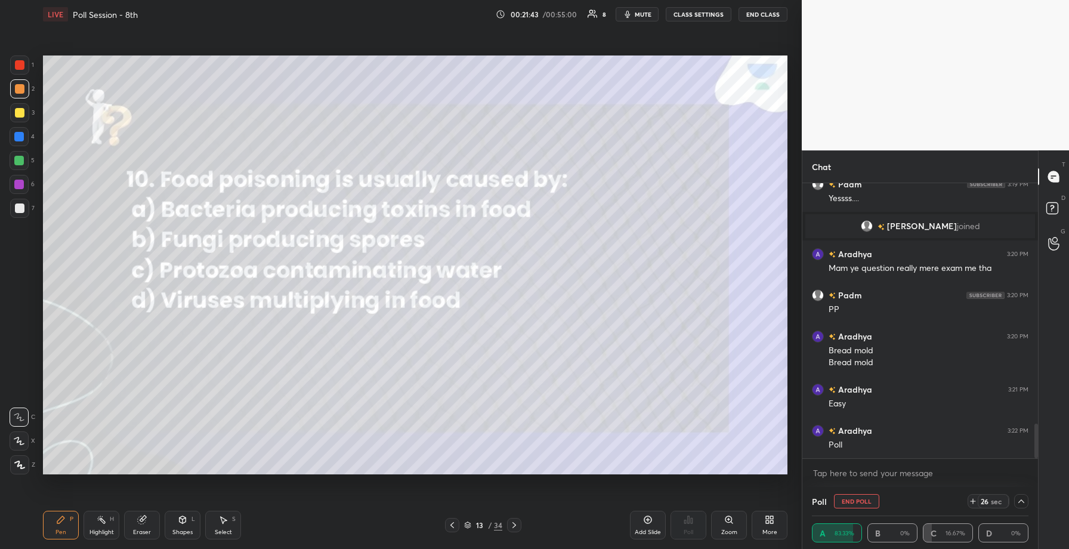
click at [1023, 504] on icon at bounding box center [1022, 501] width 10 height 10
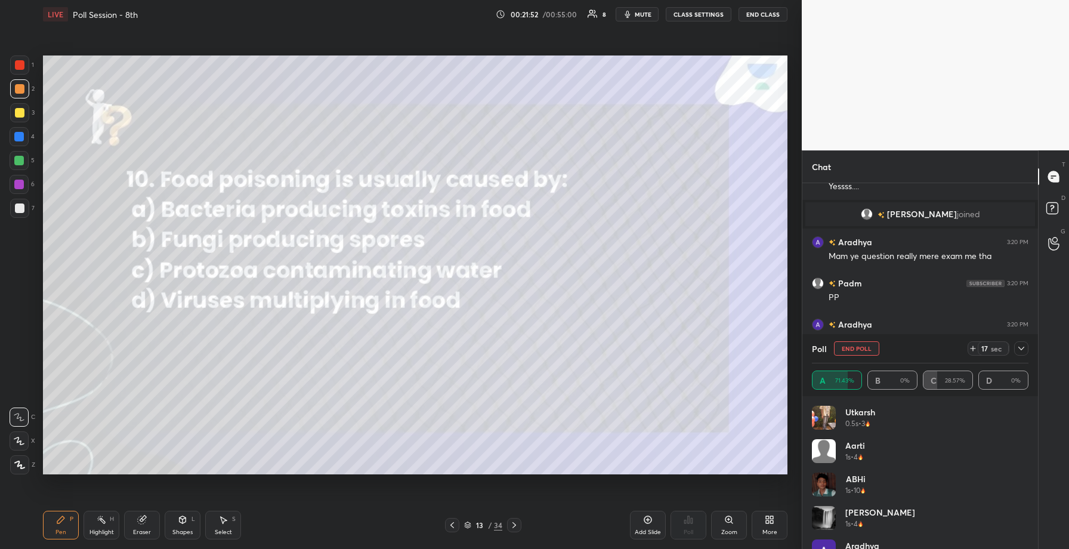
scroll to position [24, 0]
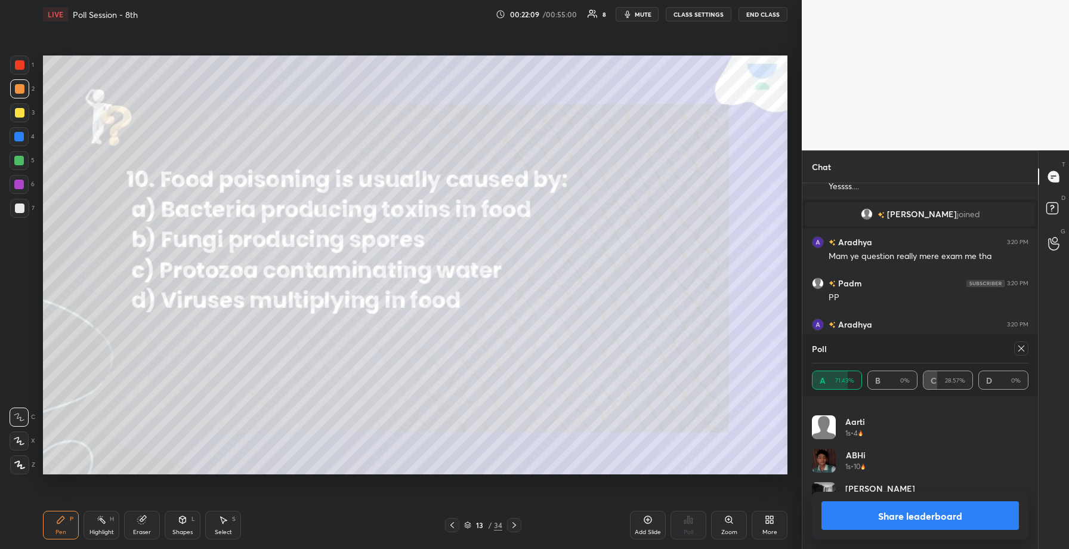
click at [950, 521] on button "Share leaderboard" at bounding box center [919, 515] width 197 height 29
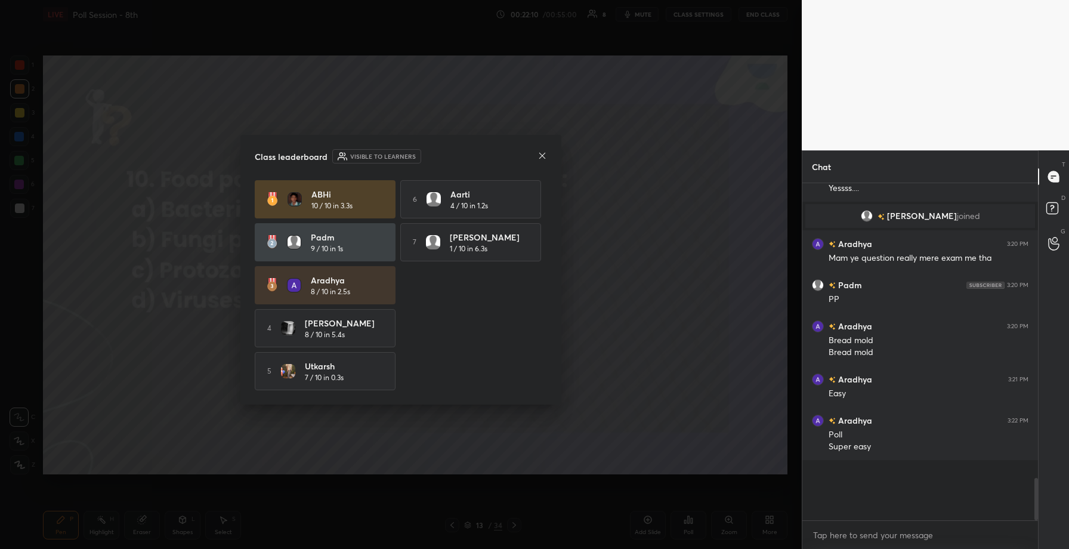
scroll to position [4, 4]
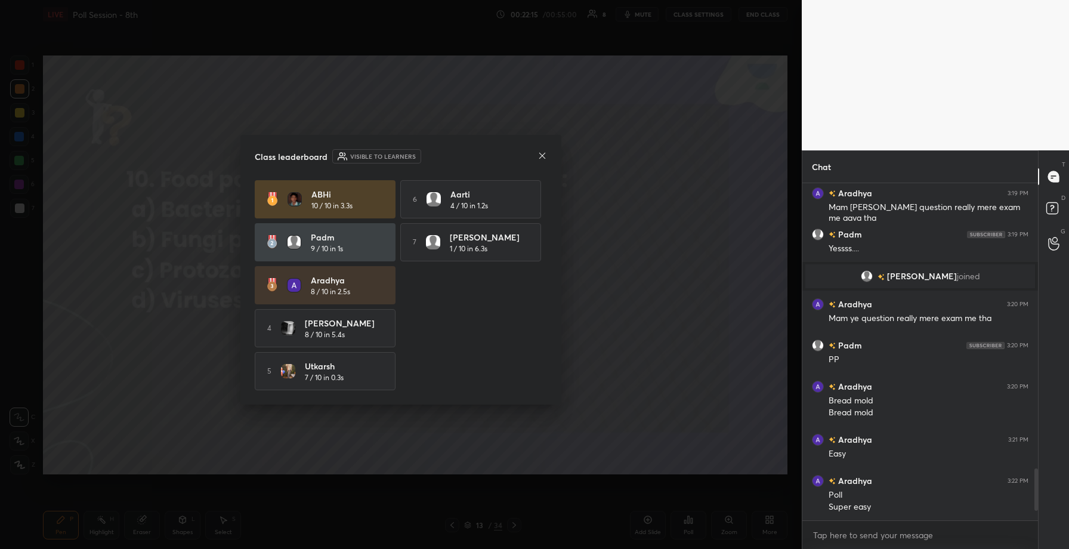
click at [539, 154] on icon at bounding box center [543, 156] width 10 height 10
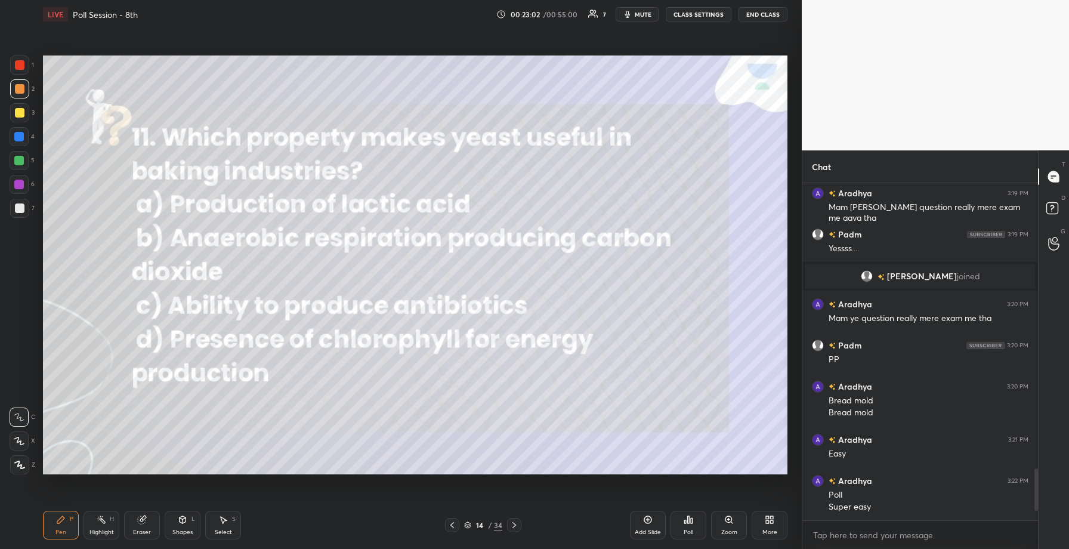
scroll to position [1766, 0]
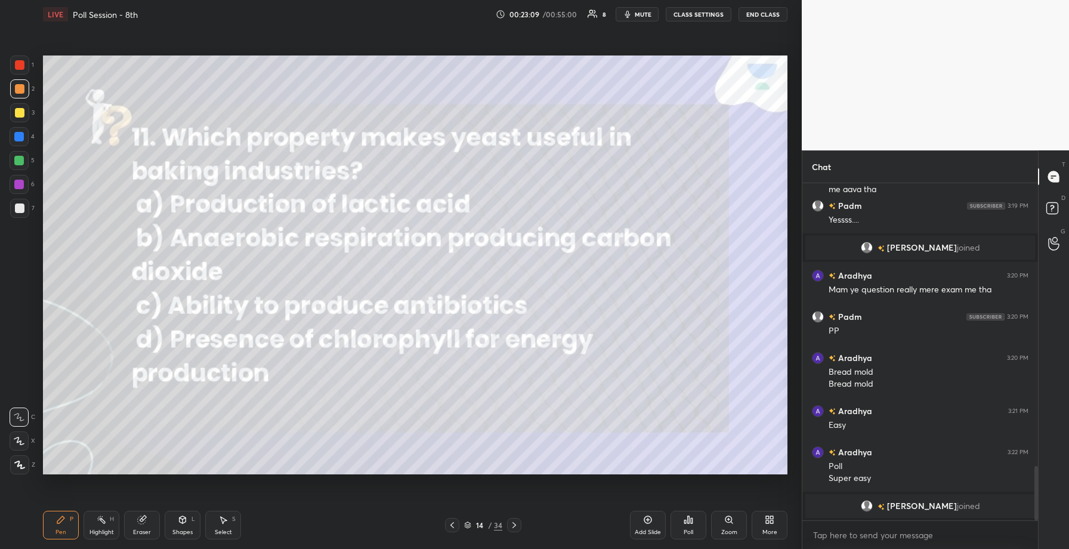
click at [691, 521] on icon at bounding box center [692, 520] width 2 height 5
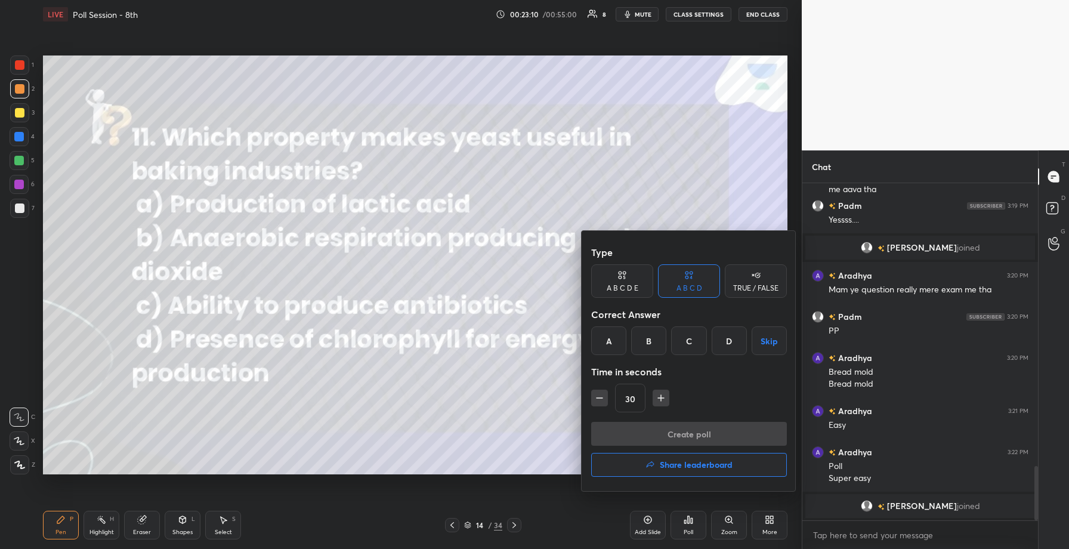
click at [648, 327] on div "B" at bounding box center [648, 340] width 35 height 29
click at [663, 428] on button "Create poll" at bounding box center [689, 434] width 196 height 24
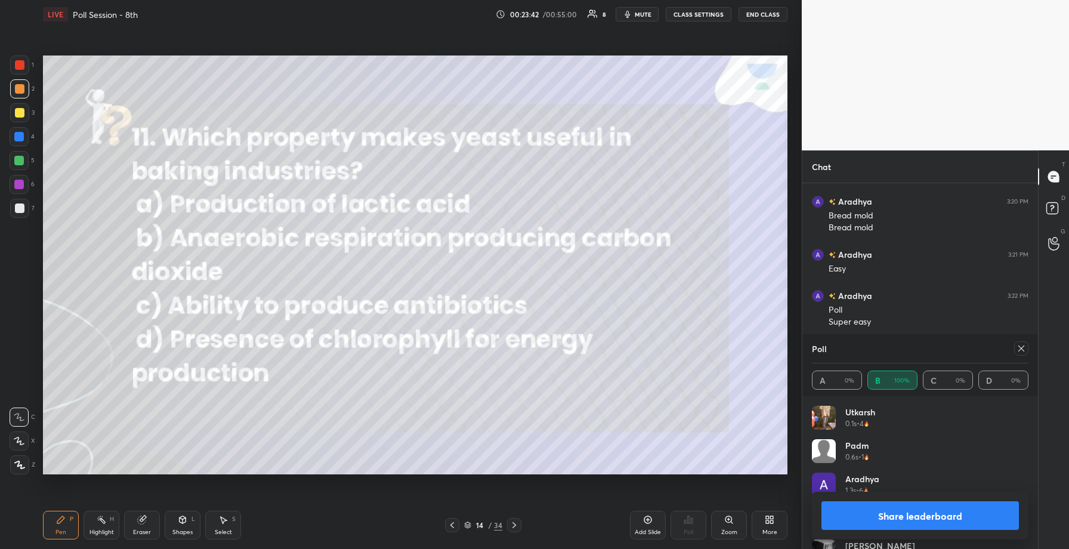
scroll to position [1934, 0]
click at [904, 515] on button "Share leaderboard" at bounding box center [919, 515] width 197 height 29
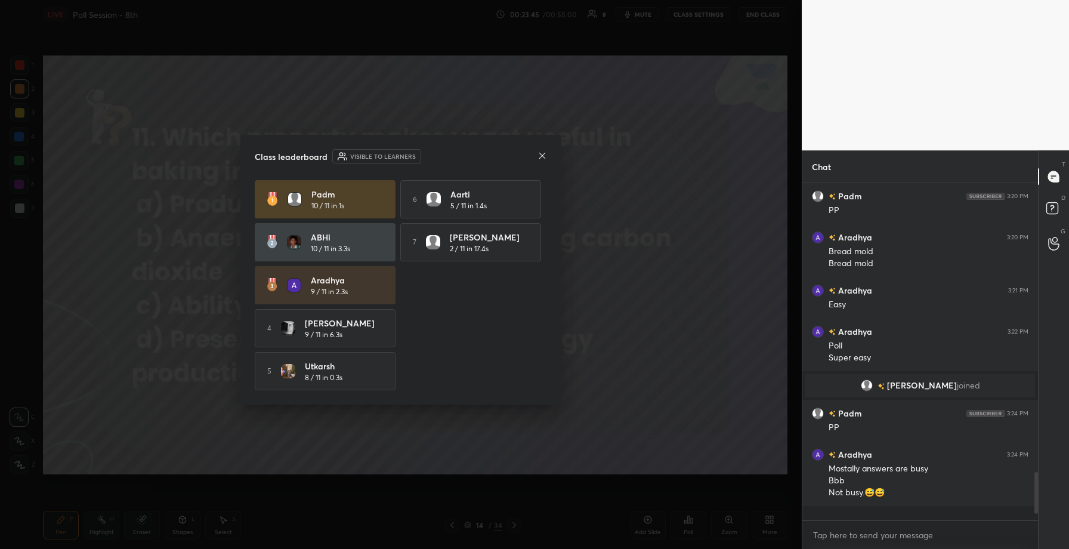
scroll to position [1878, 0]
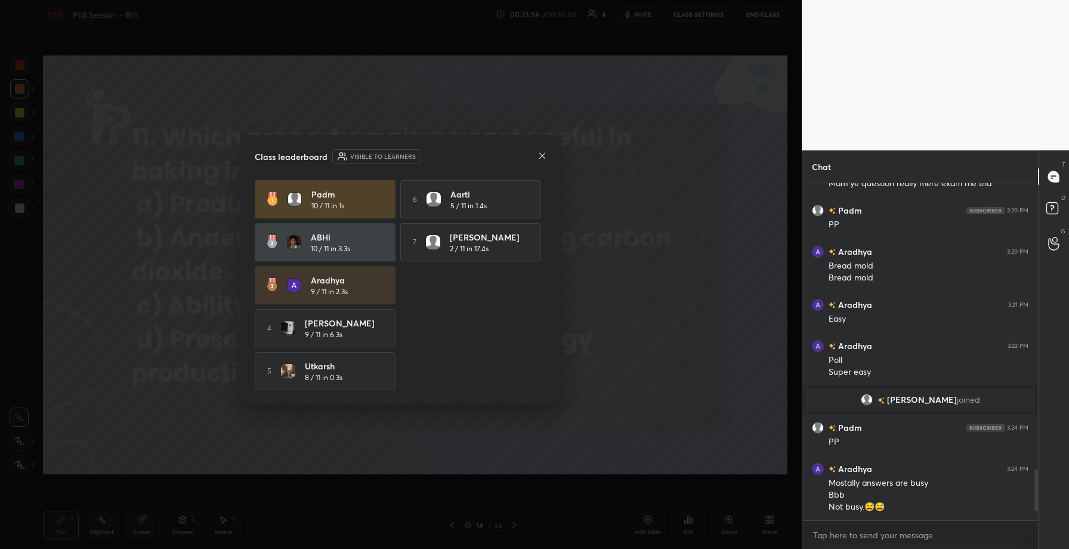
click at [542, 155] on icon at bounding box center [543, 156] width 10 height 10
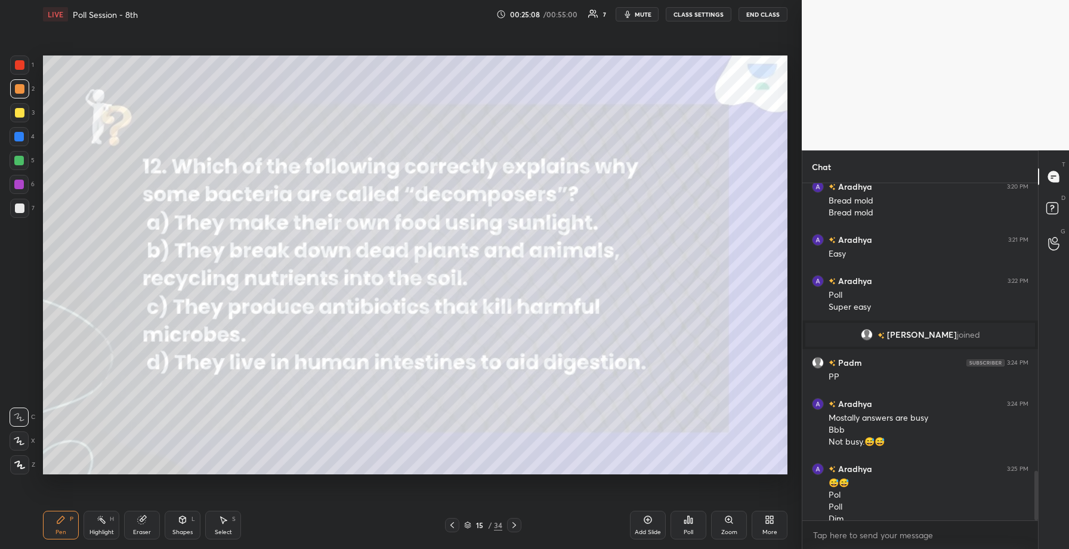
scroll to position [1949, 0]
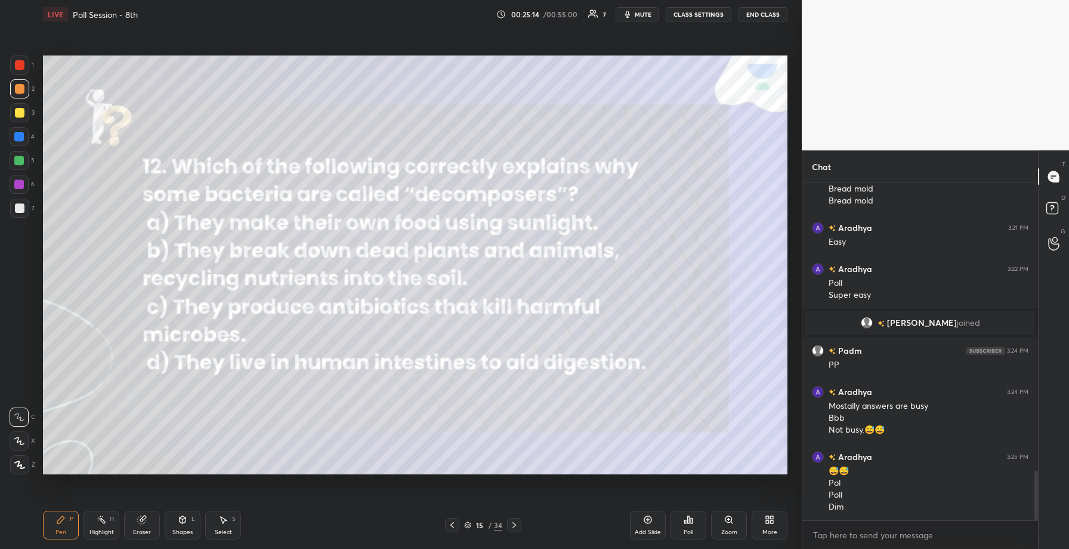
click at [687, 526] on div "Poll" at bounding box center [689, 525] width 36 height 29
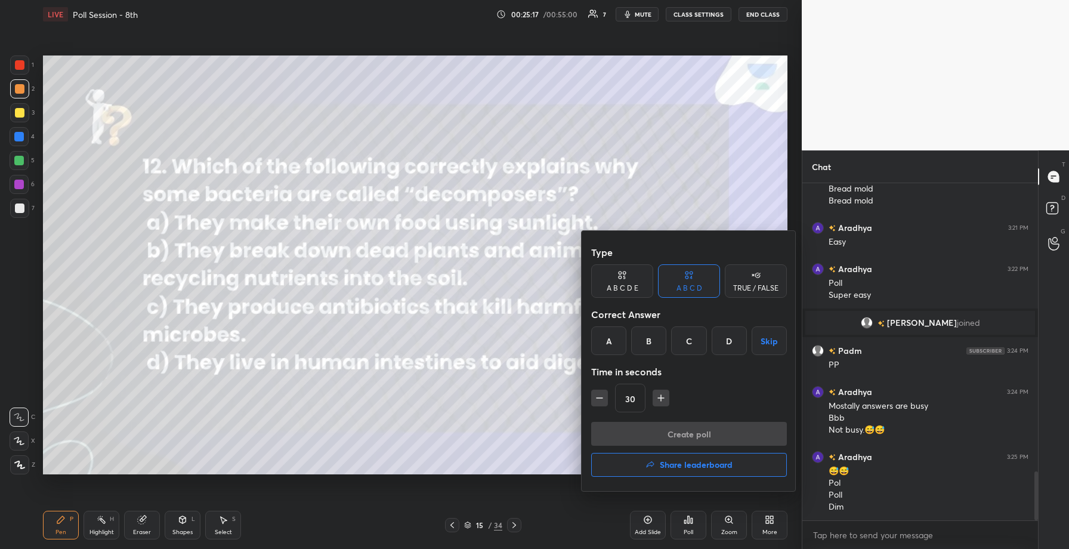
scroll to position [1990, 0]
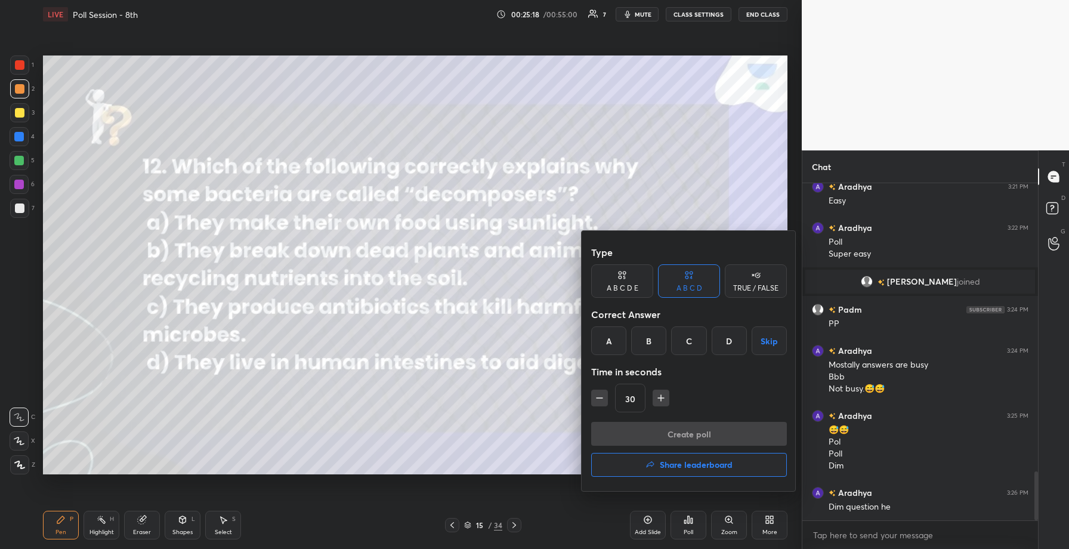
click at [656, 342] on div "B" at bounding box center [648, 340] width 35 height 29
click at [678, 435] on button "Create poll" at bounding box center [689, 434] width 196 height 24
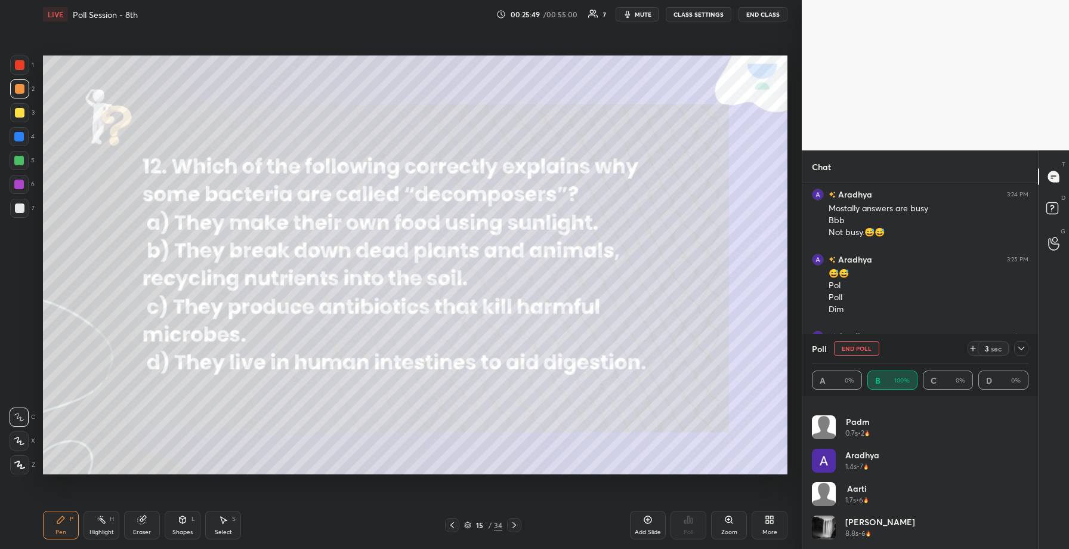
scroll to position [2158, 0]
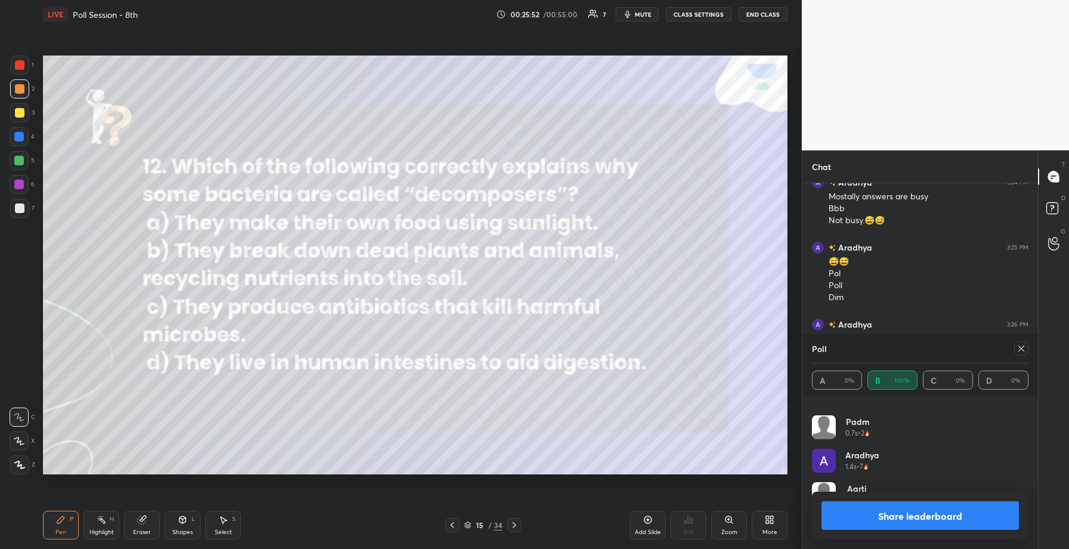
click at [903, 520] on button "Share leaderboard" at bounding box center [919, 515] width 197 height 29
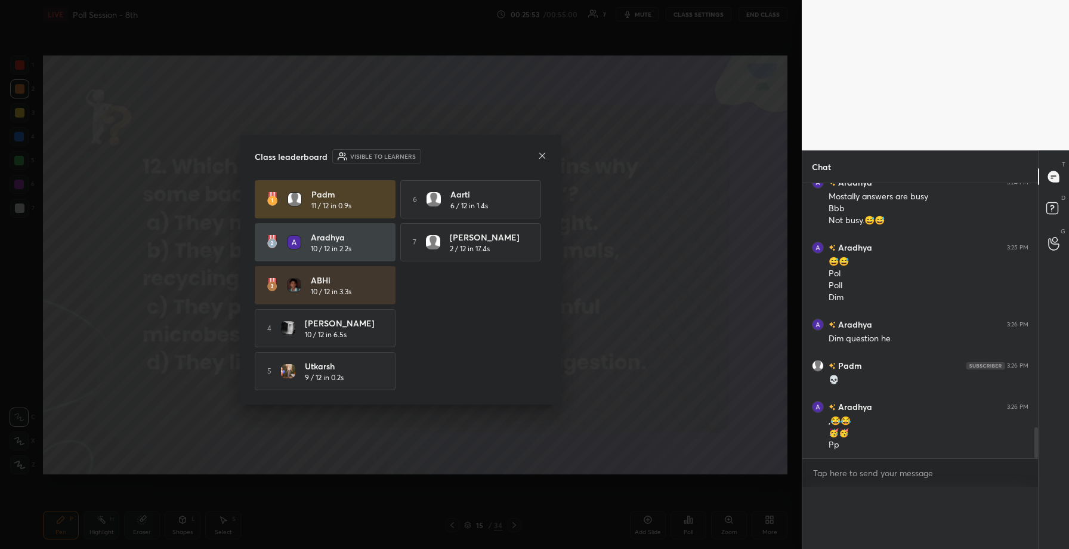
scroll to position [2133, 0]
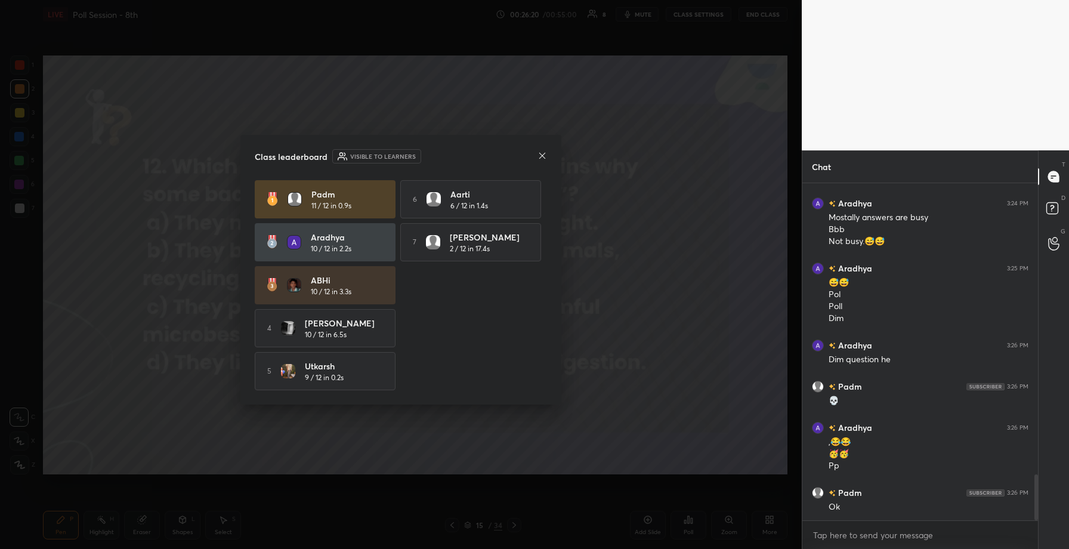
click at [542, 151] on icon at bounding box center [543, 156] width 10 height 10
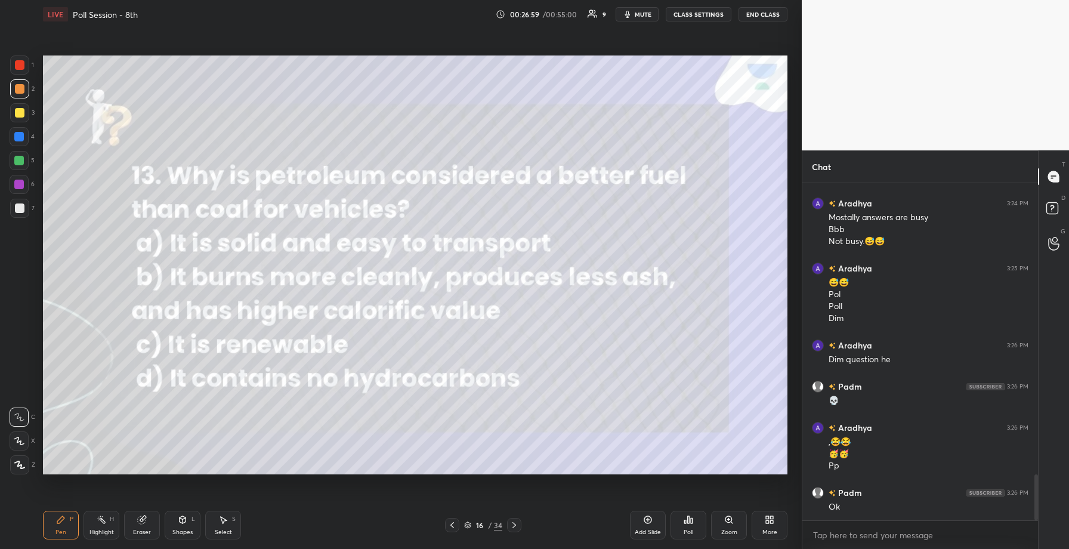
click at [697, 526] on div "Poll" at bounding box center [689, 525] width 36 height 29
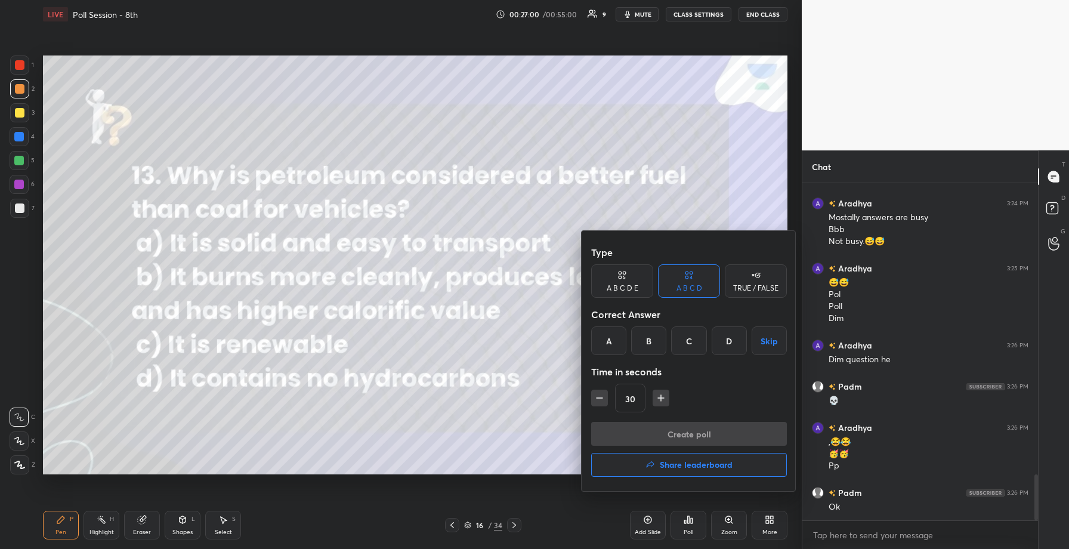
click at [654, 347] on div "B" at bounding box center [648, 340] width 35 height 29
click at [672, 434] on button "Create poll" at bounding box center [689, 434] width 196 height 24
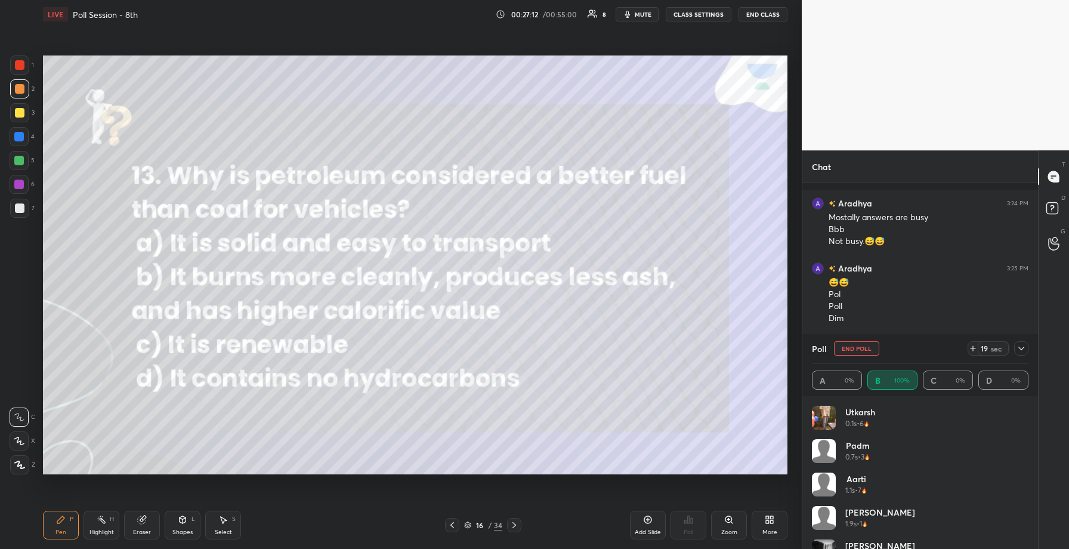
scroll to position [2241, 0]
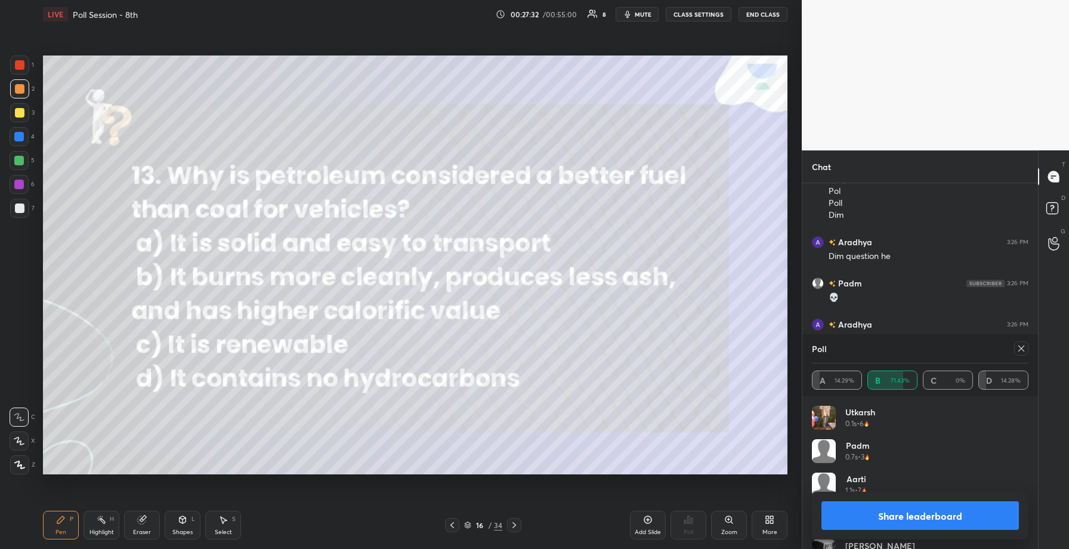
click at [858, 518] on button "Share leaderboard" at bounding box center [919, 515] width 197 height 29
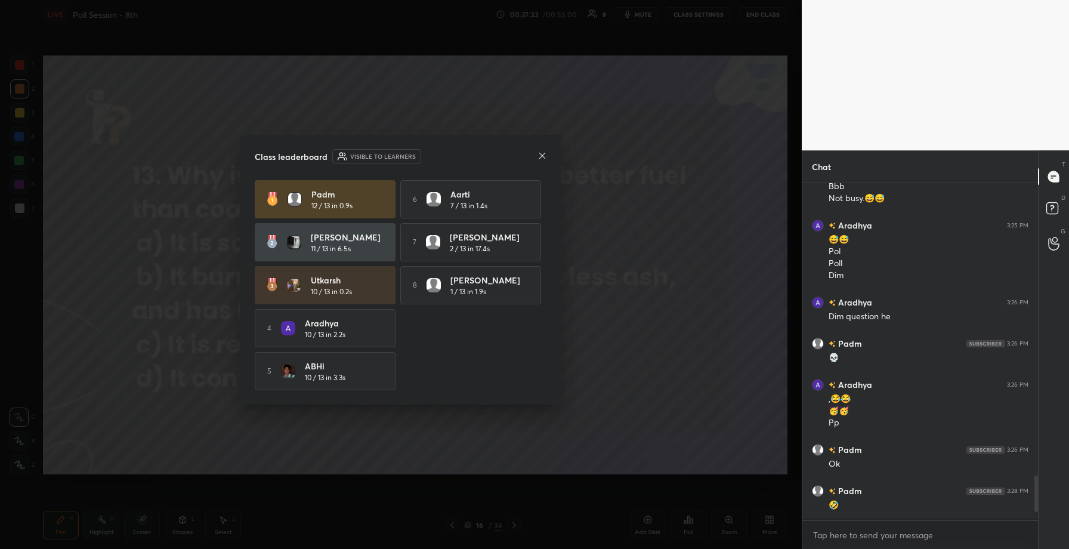
scroll to position [2179, 0]
click at [544, 150] on div at bounding box center [543, 156] width 10 height 13
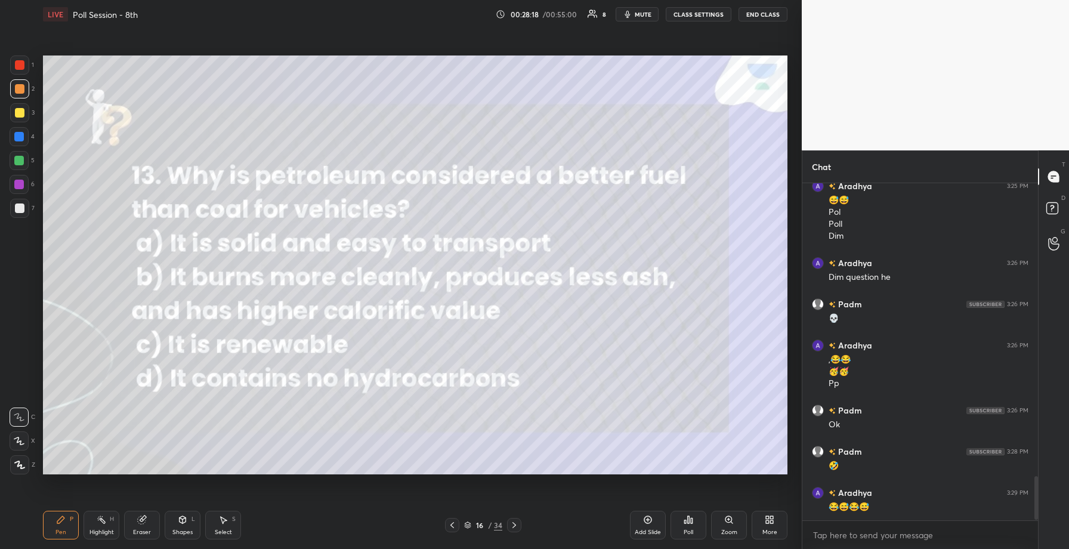
scroll to position [2261, 0]
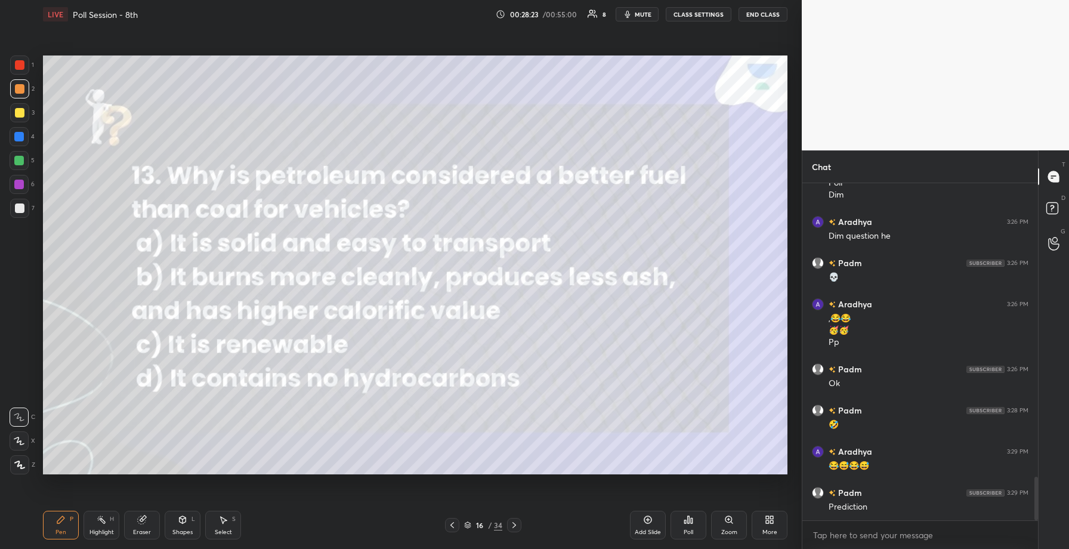
click at [515, 523] on icon at bounding box center [514, 525] width 10 height 10
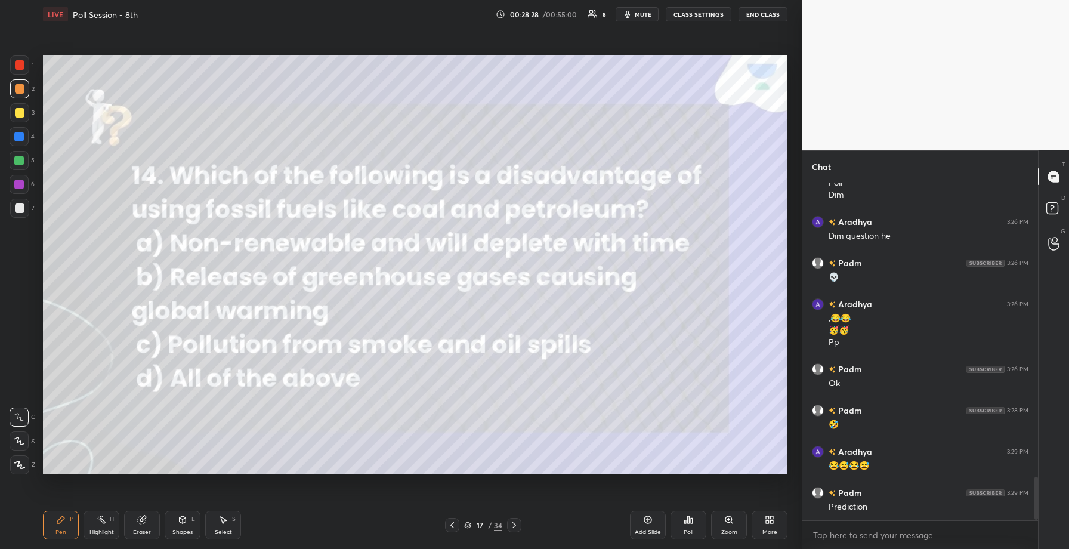
scroll to position [2302, 0]
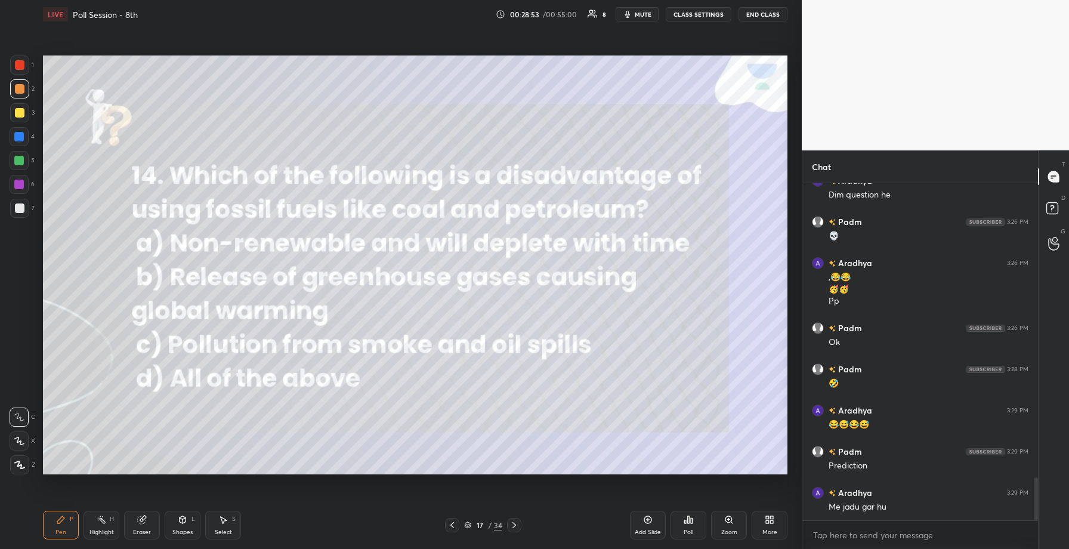
click at [679, 521] on div "Poll" at bounding box center [689, 525] width 36 height 29
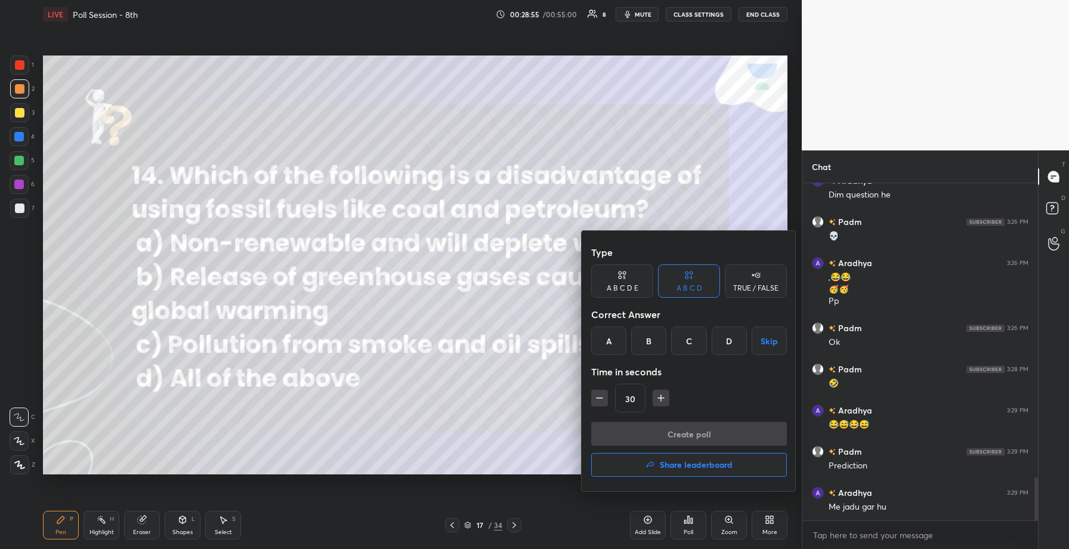
click at [727, 338] on div "D" at bounding box center [729, 340] width 35 height 29
click at [693, 433] on button "Create poll" at bounding box center [689, 434] width 196 height 24
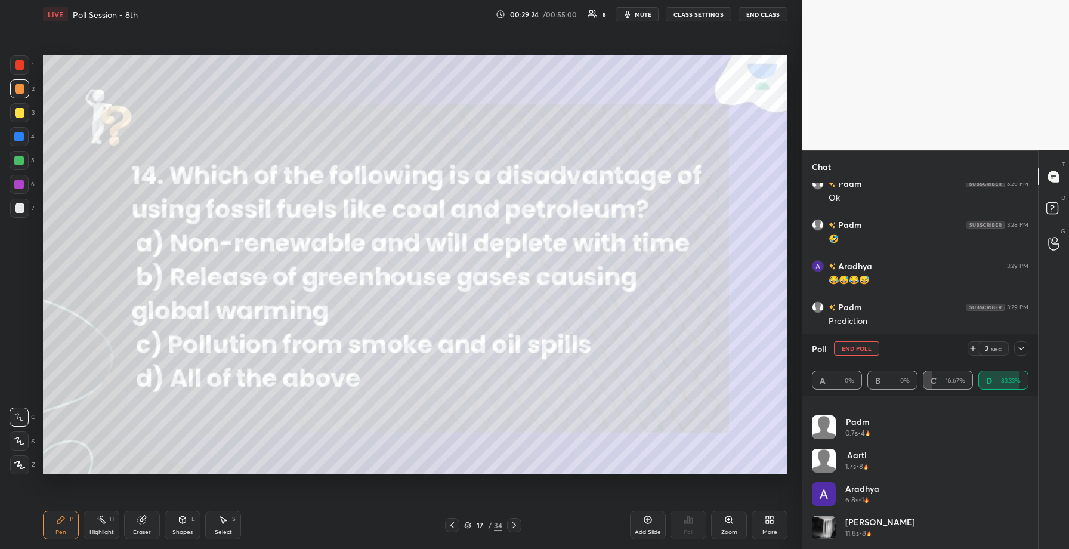
scroll to position [0, 0]
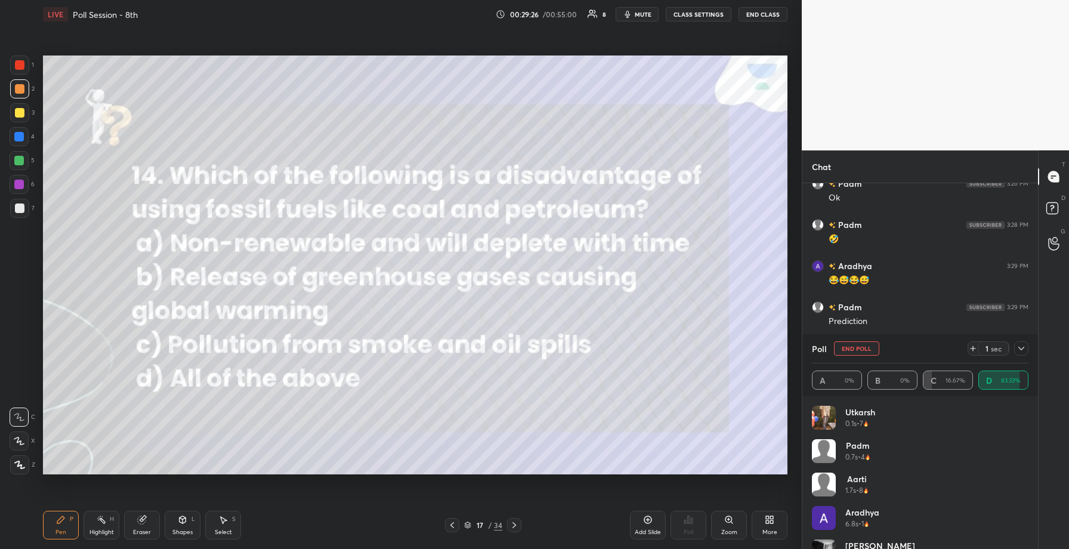
click at [1024, 346] on icon at bounding box center [1022, 349] width 10 height 10
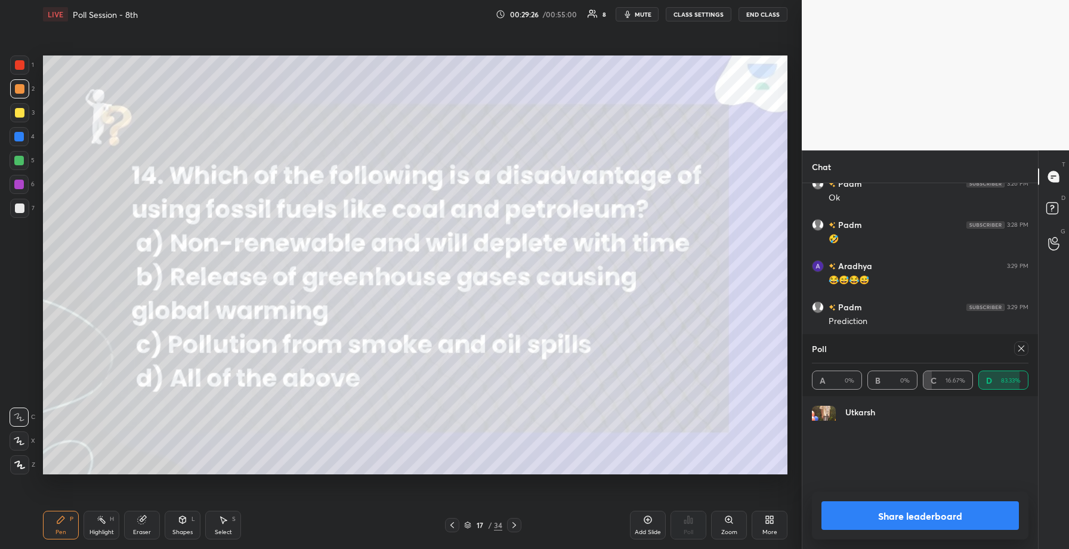
scroll to position [140, 213]
click at [894, 514] on button "Share leaderboard" at bounding box center [919, 515] width 197 height 29
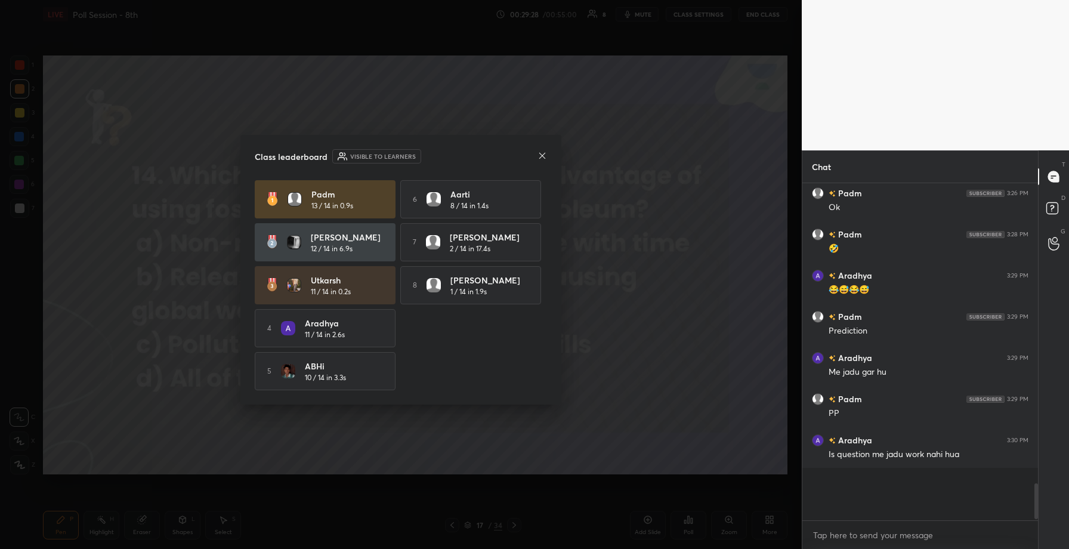
scroll to position [4, 4]
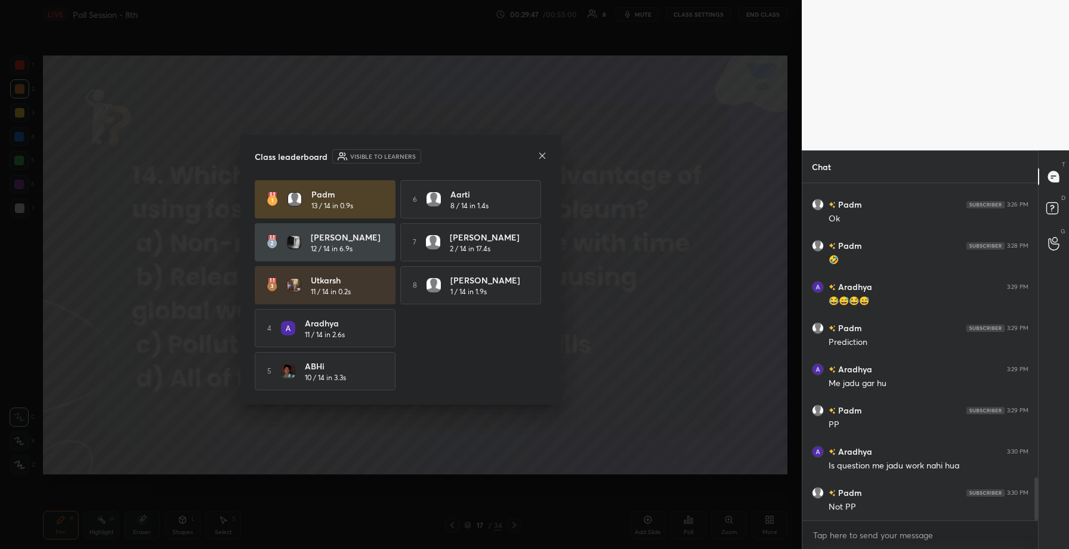
click at [542, 151] on icon at bounding box center [543, 156] width 10 height 10
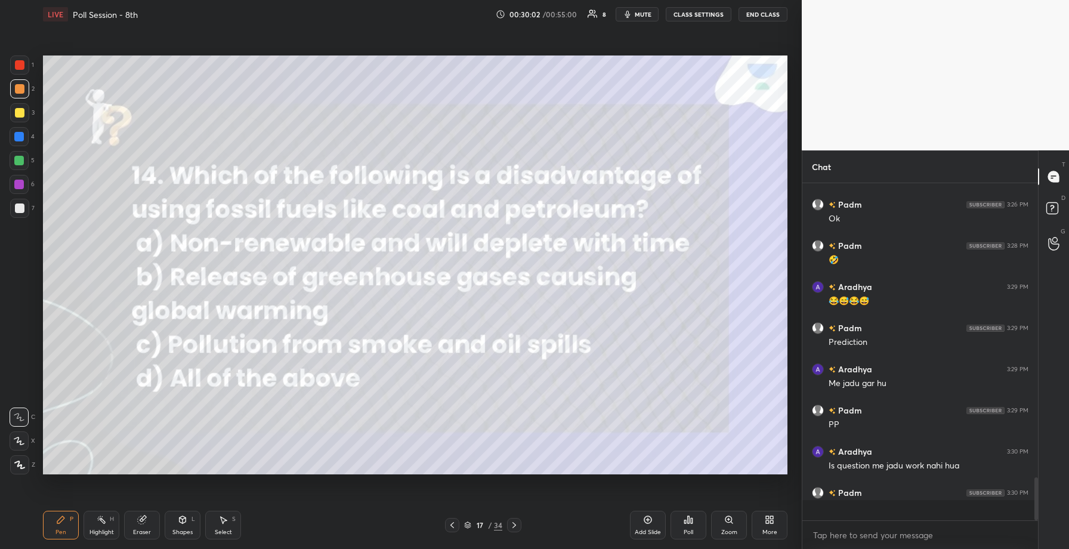
scroll to position [333, 232]
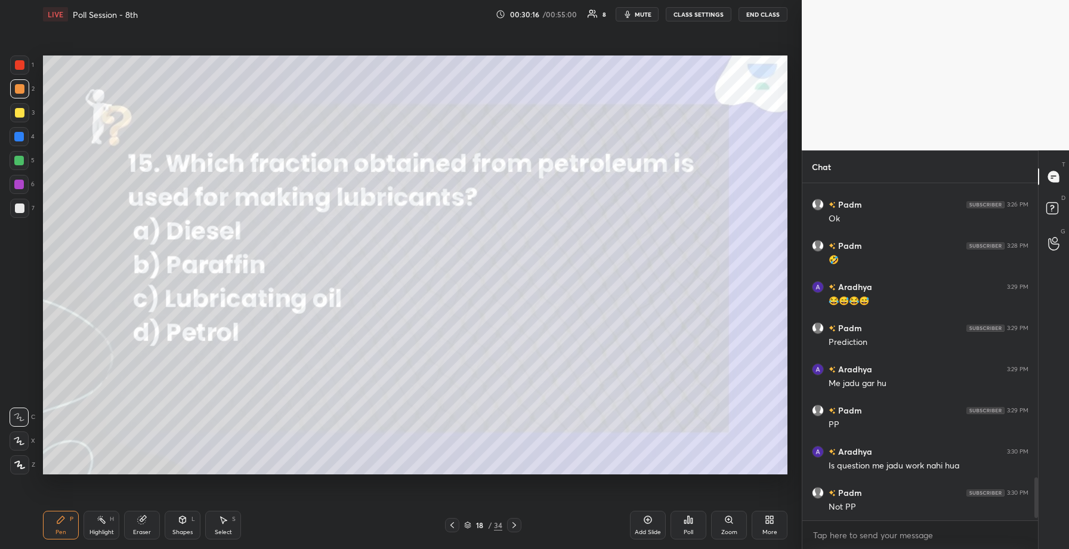
click at [690, 521] on icon at bounding box center [689, 520] width 10 height 10
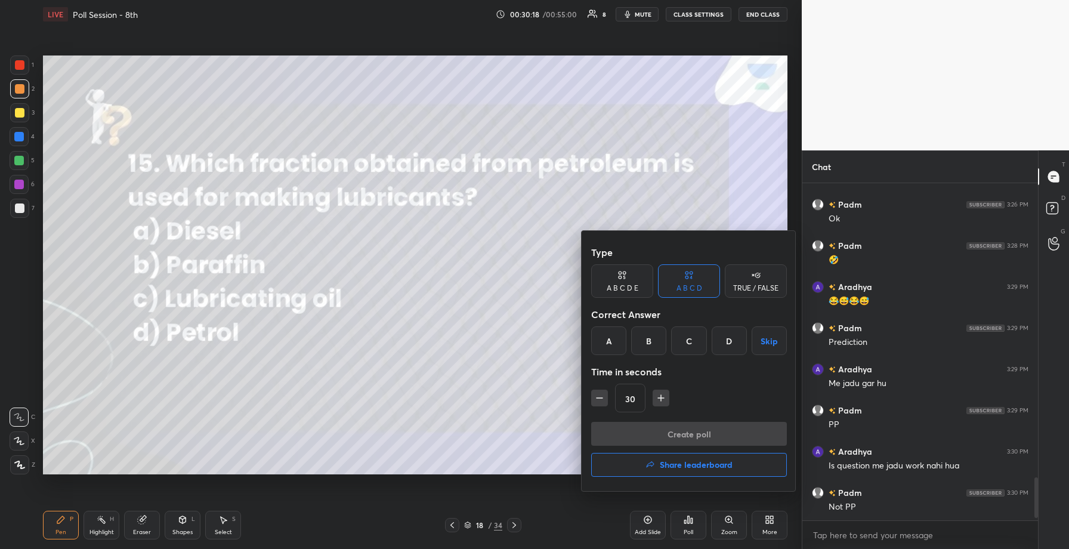
click at [681, 339] on div "C" at bounding box center [688, 340] width 35 height 29
click at [691, 429] on button "Create poll" at bounding box center [689, 434] width 196 height 24
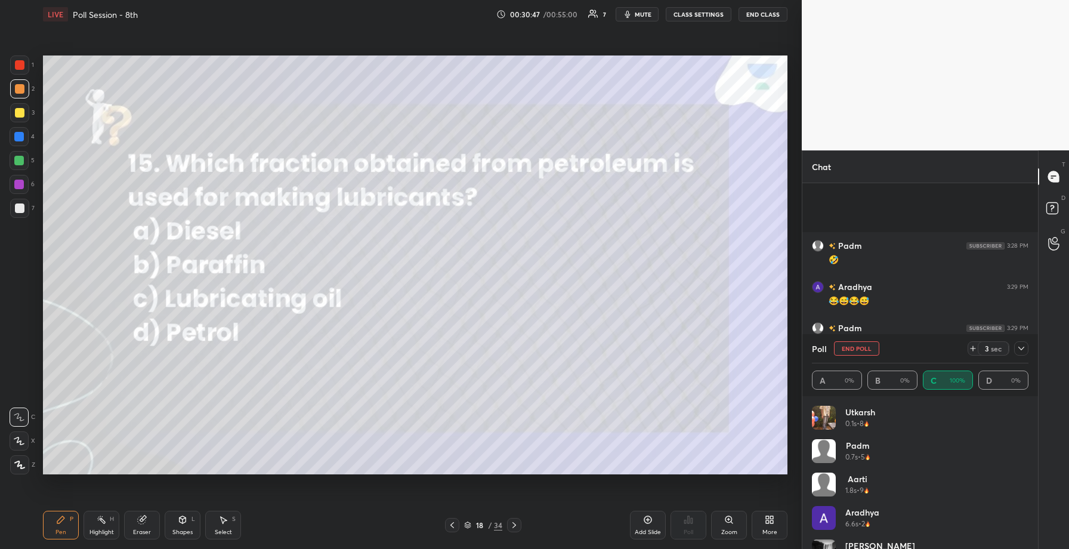
scroll to position [2395, 0]
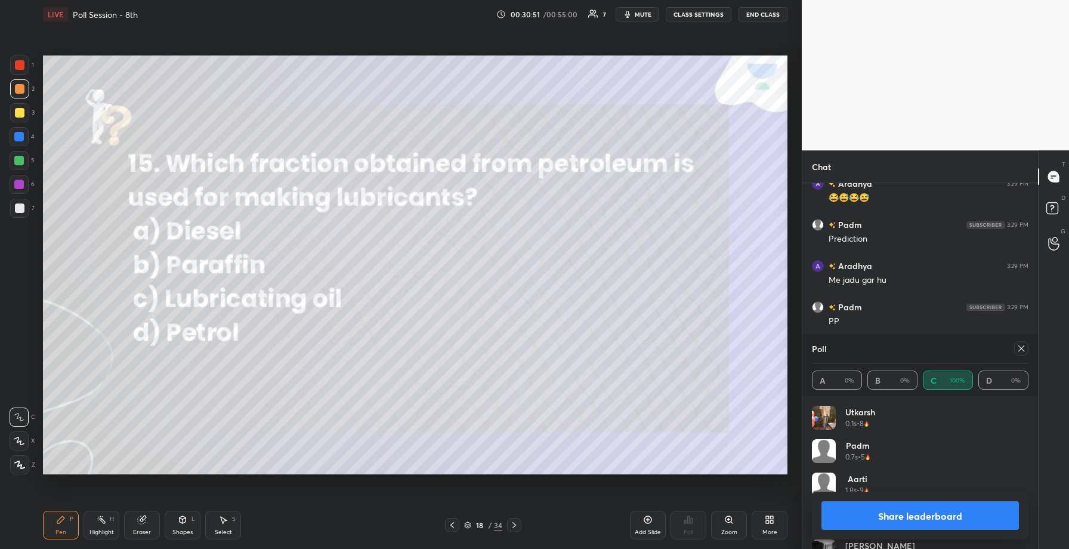
click at [883, 518] on button "Share leaderboard" at bounding box center [919, 515] width 197 height 29
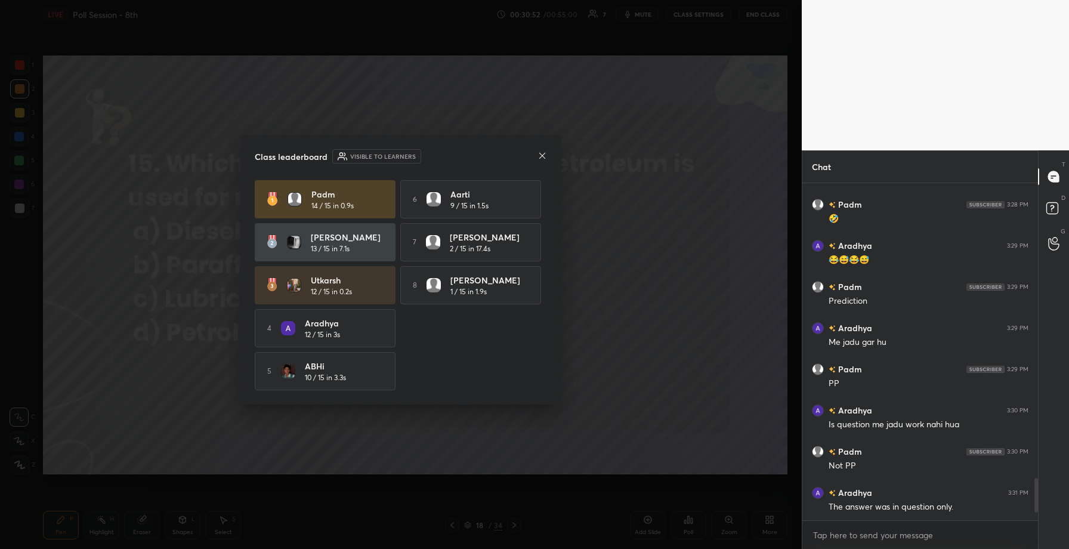
scroll to position [2333, 0]
click at [542, 155] on icon at bounding box center [543, 156] width 10 height 10
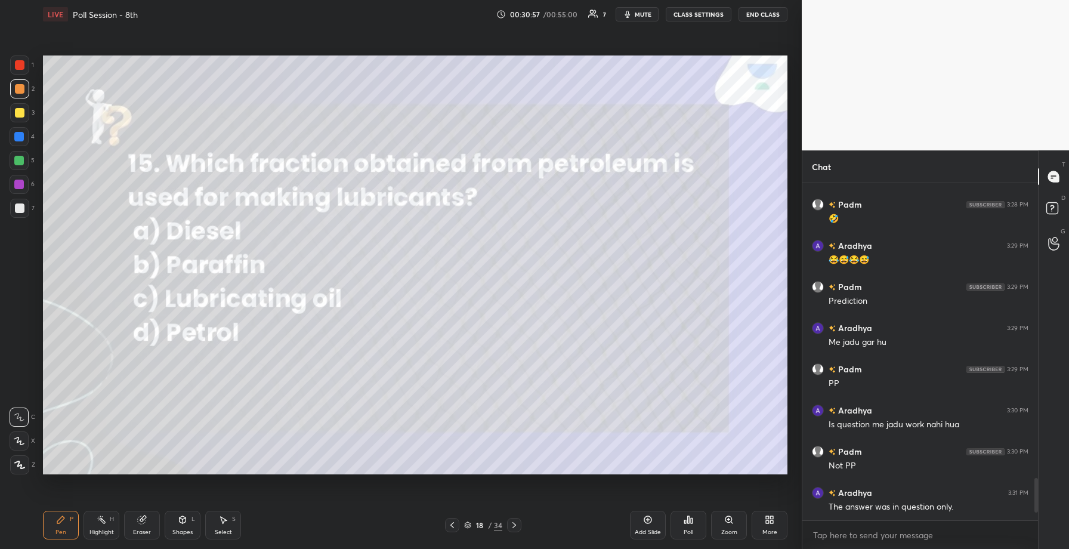
scroll to position [2374, 0]
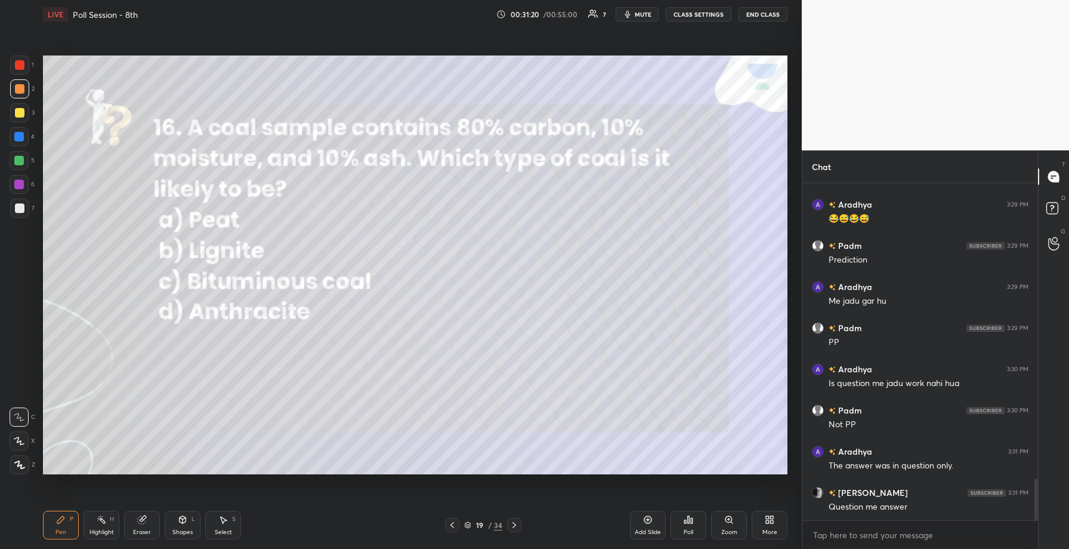
click at [694, 526] on div "Poll" at bounding box center [689, 525] width 36 height 29
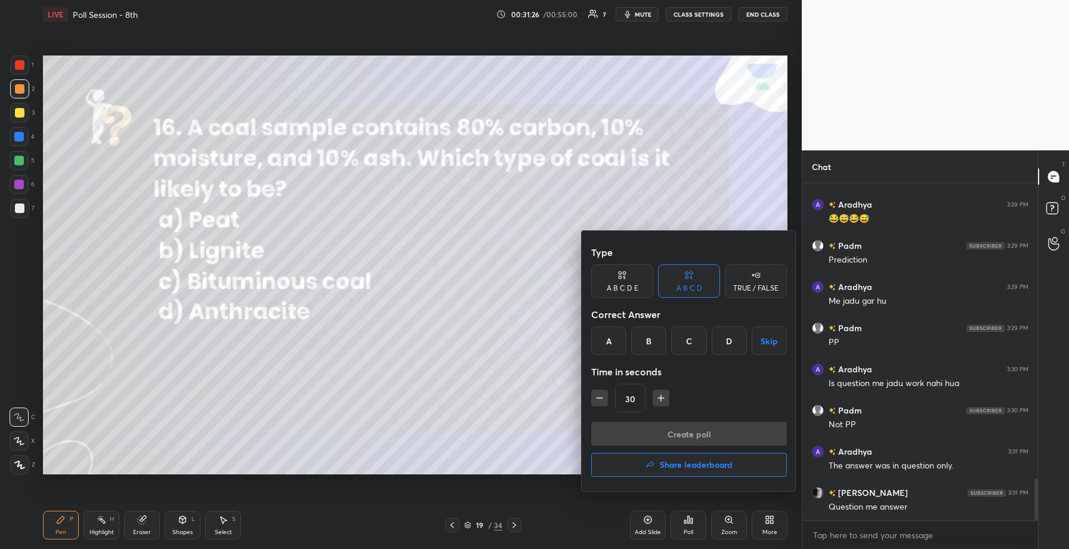
click at [684, 342] on div "C" at bounding box center [688, 340] width 35 height 29
click at [674, 421] on div "Type A B C D E A B C D TRUE / FALSE Correct Answer A B C D Skip Time in seconds…" at bounding box center [689, 330] width 196 height 181
click at [675, 431] on button "Create poll" at bounding box center [689, 434] width 196 height 24
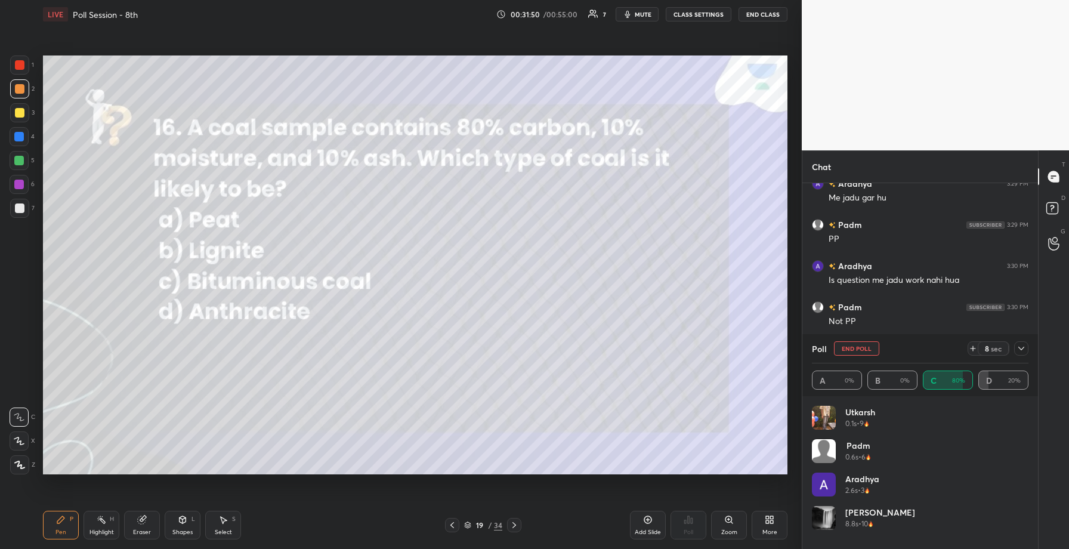
scroll to position [2489, 0]
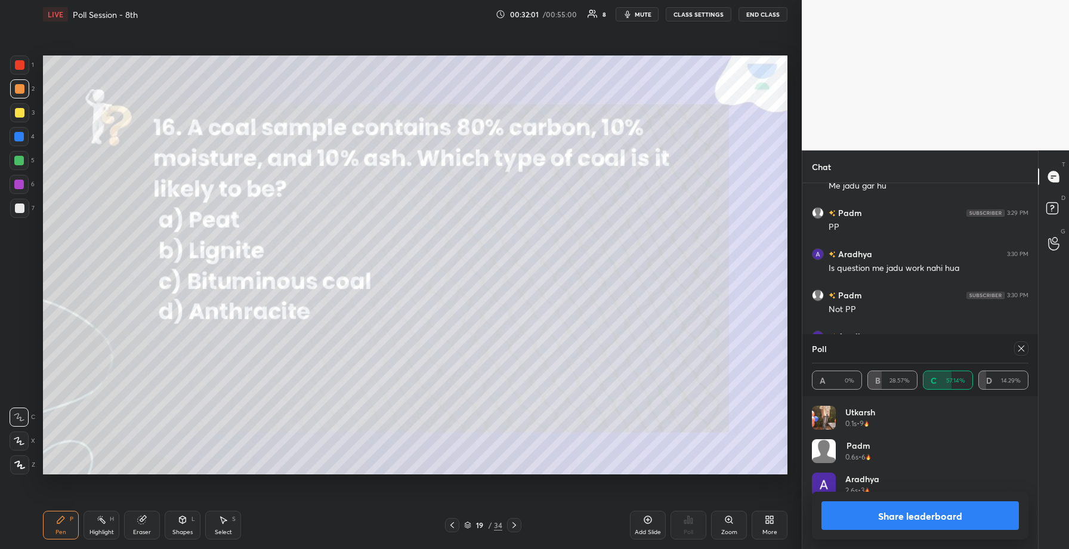
click at [887, 520] on button "Share leaderboard" at bounding box center [919, 515] width 197 height 29
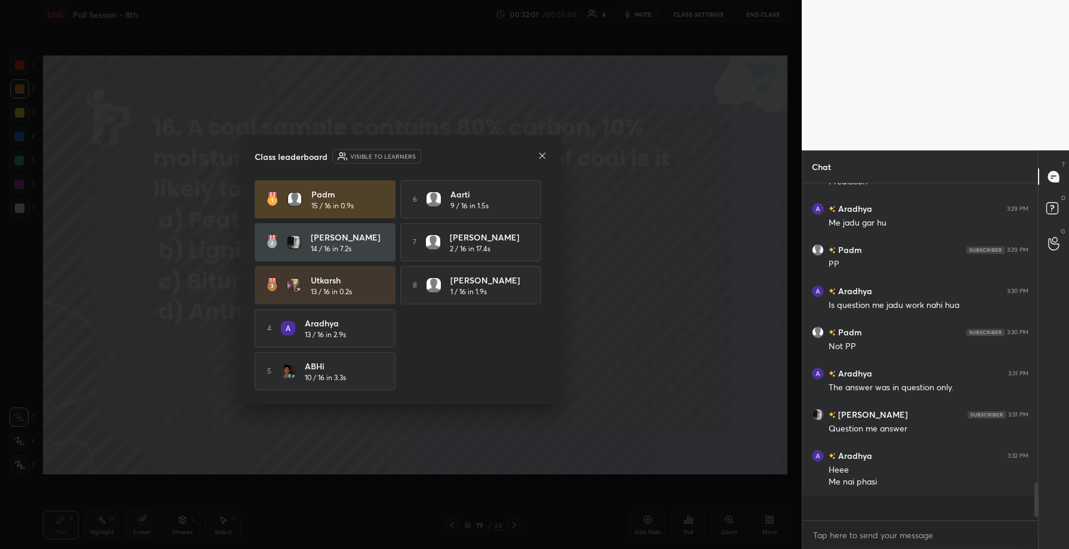
scroll to position [323, 232]
click at [542, 156] on icon at bounding box center [543, 156] width 10 height 10
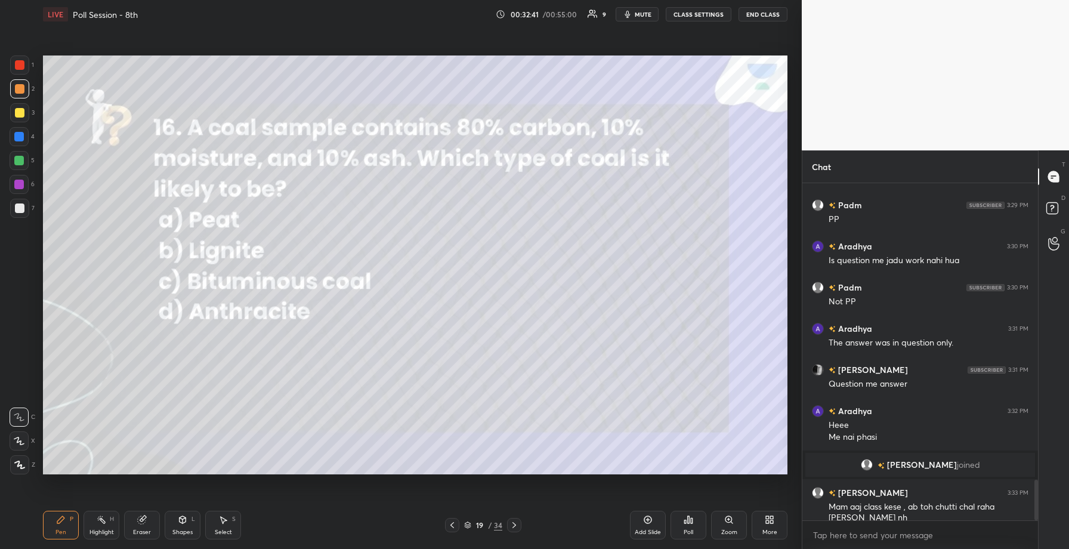
scroll to position [2447, 0]
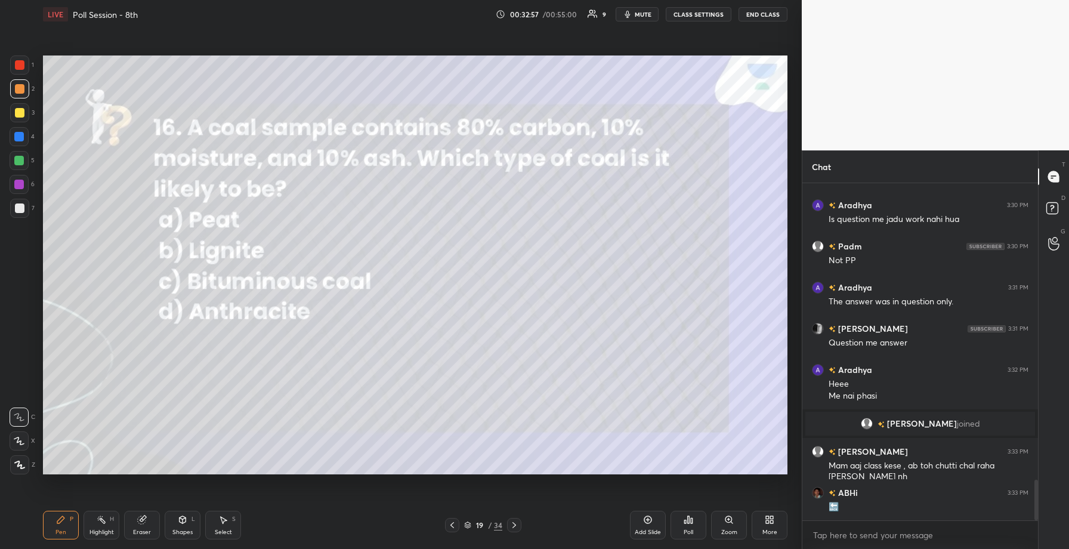
click at [517, 525] on icon at bounding box center [514, 525] width 10 height 10
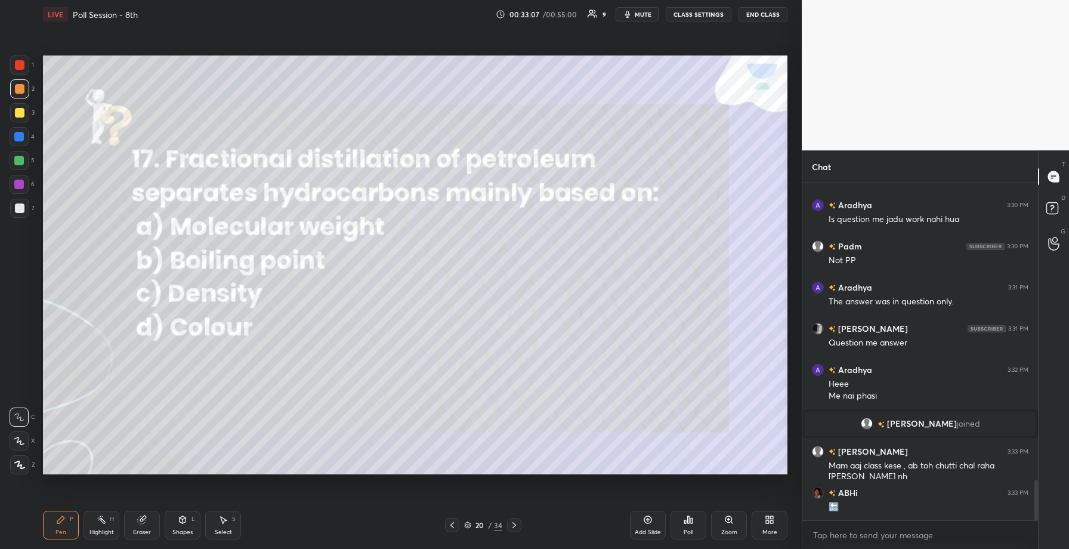
click at [684, 514] on div "Poll" at bounding box center [689, 525] width 36 height 29
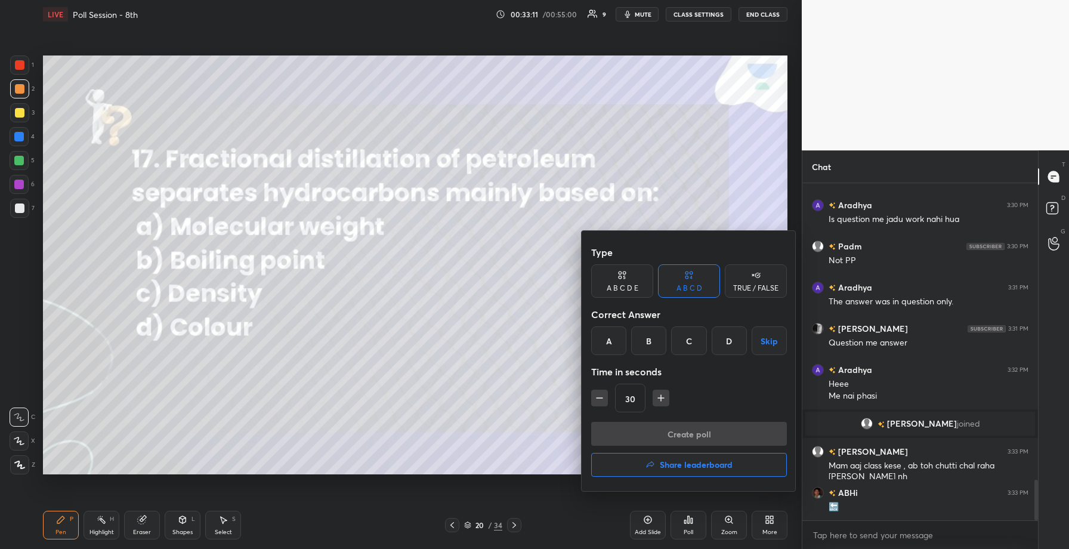
click at [653, 339] on div "B" at bounding box center [648, 340] width 35 height 29
click at [663, 445] on button "Create poll" at bounding box center [689, 434] width 196 height 24
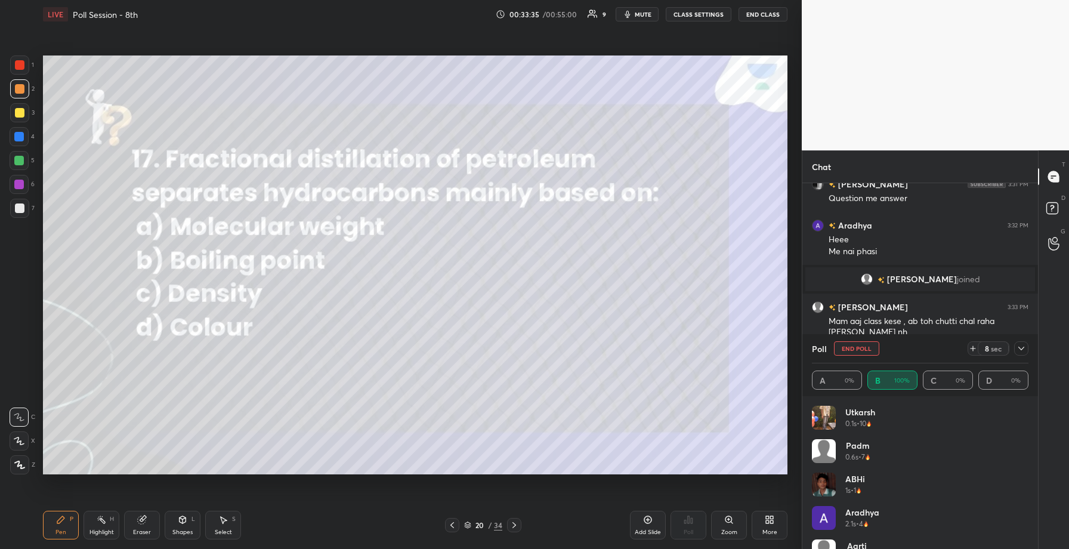
scroll to position [2633, 0]
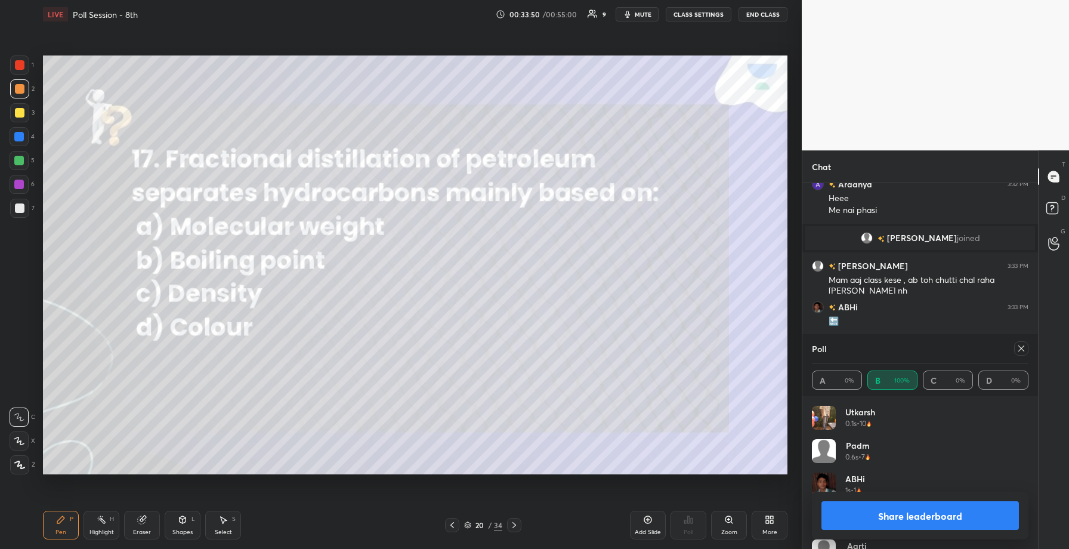
click at [887, 512] on button "Share leaderboard" at bounding box center [919, 515] width 197 height 29
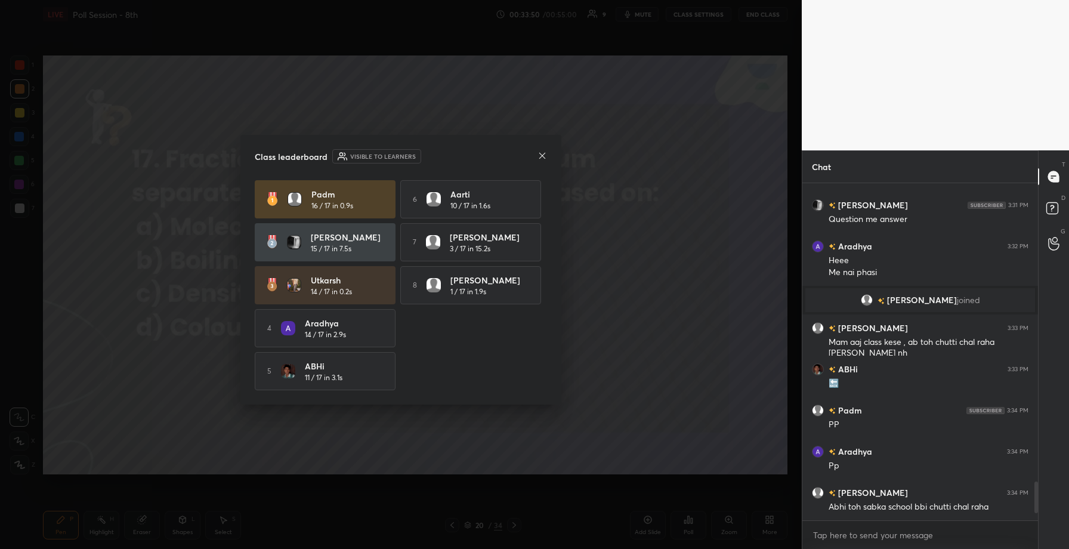
scroll to position [333, 232]
click at [544, 155] on icon at bounding box center [543, 156] width 10 height 10
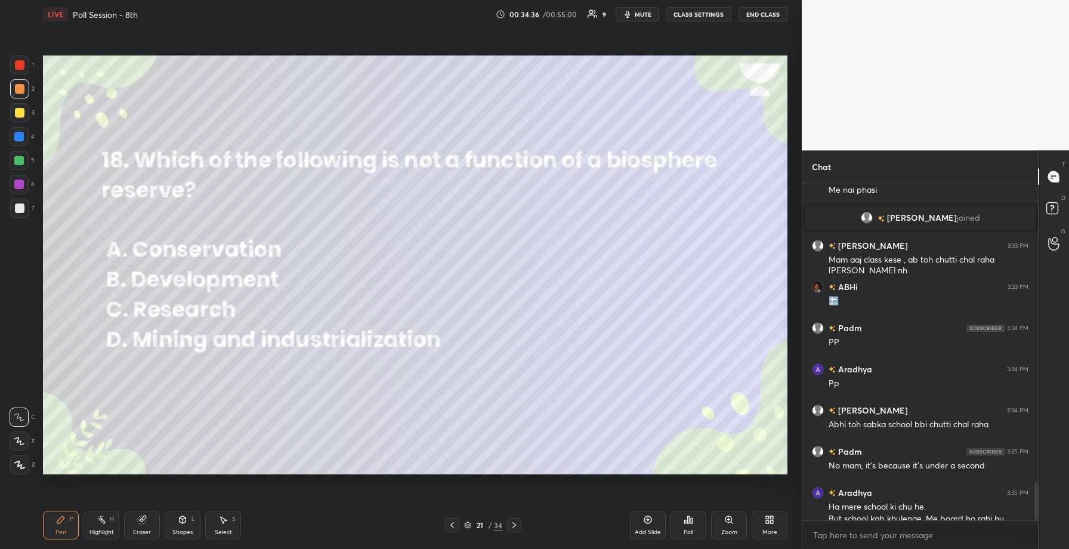
scroll to position [2665, 0]
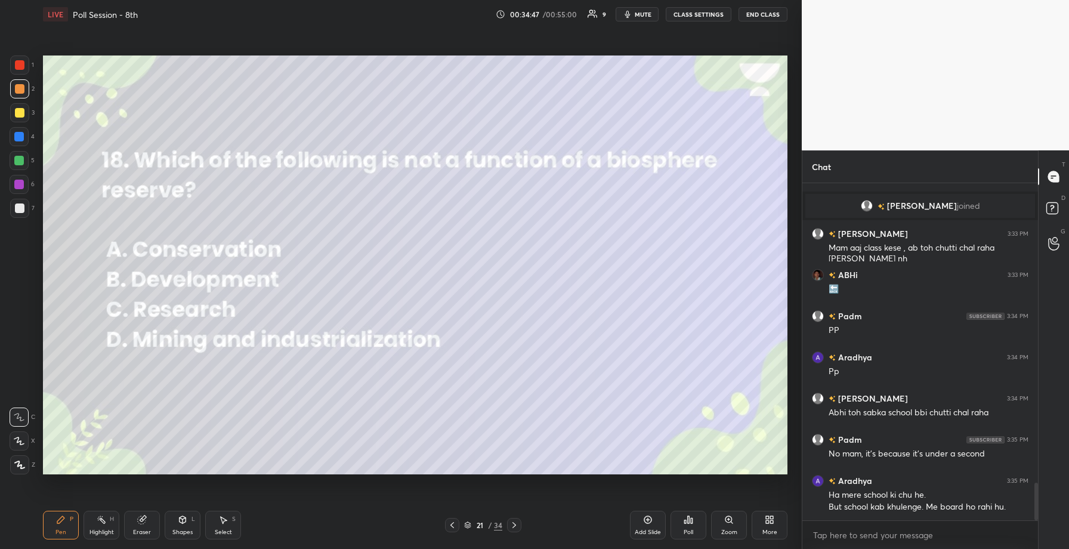
click at [685, 522] on icon at bounding box center [685, 521] width 2 height 3
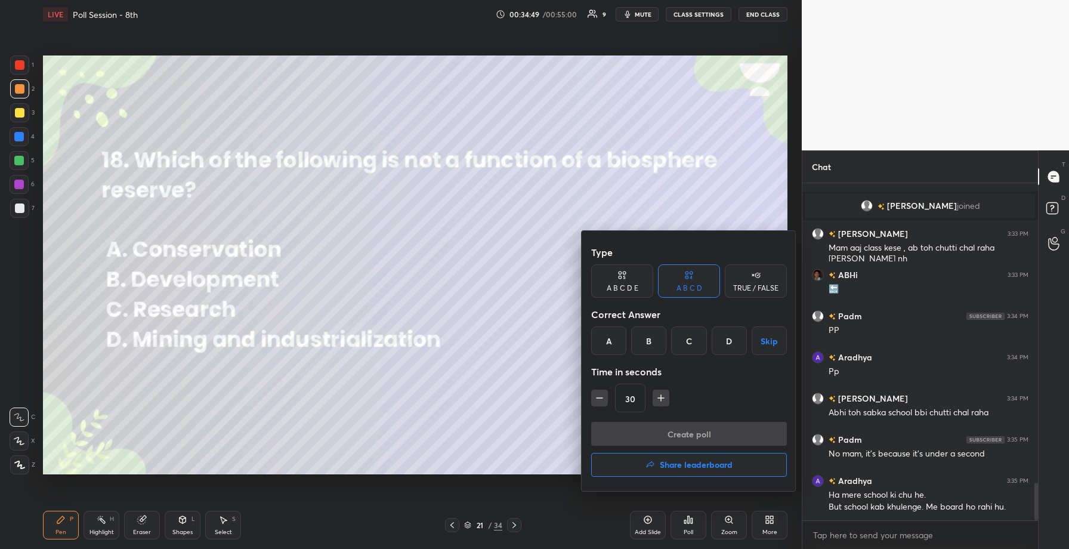
click at [722, 339] on div "D" at bounding box center [729, 340] width 35 height 29
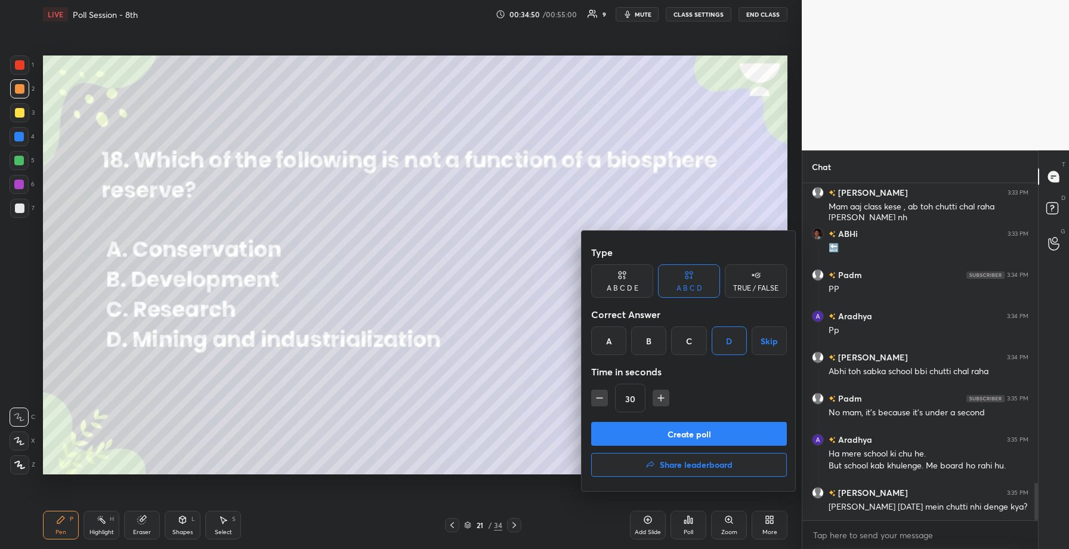
click at [712, 436] on button "Create poll" at bounding box center [689, 434] width 196 height 24
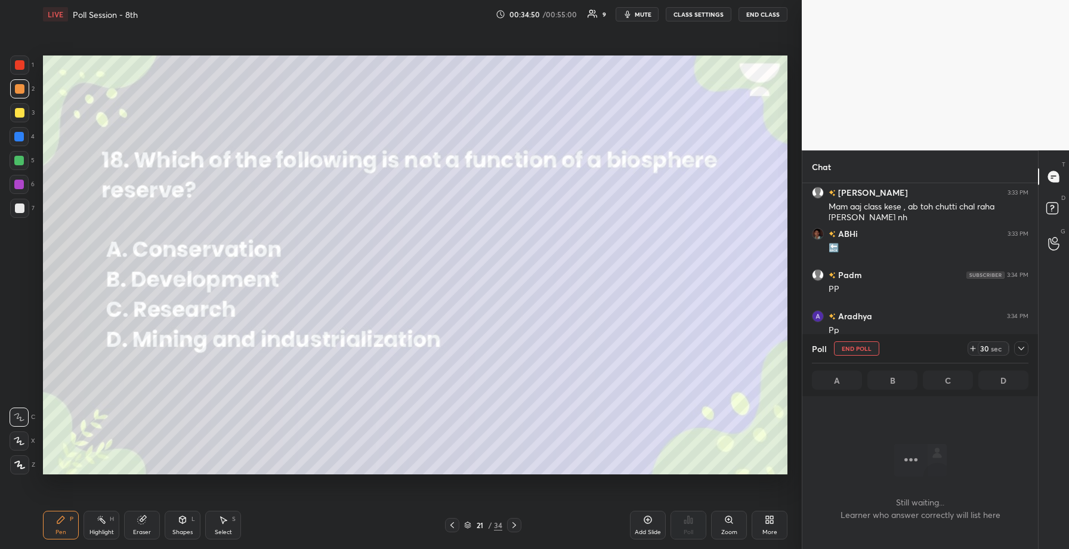
scroll to position [4, 4]
click at [1019, 350] on icon at bounding box center [1022, 349] width 10 height 10
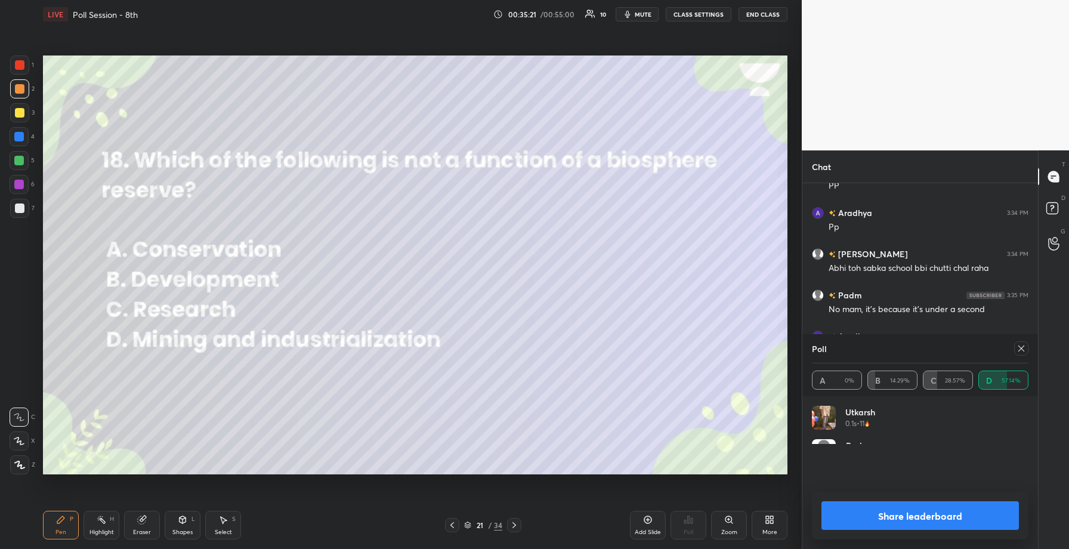
scroll to position [140, 213]
click at [944, 515] on button "Share leaderboard" at bounding box center [919, 515] width 197 height 29
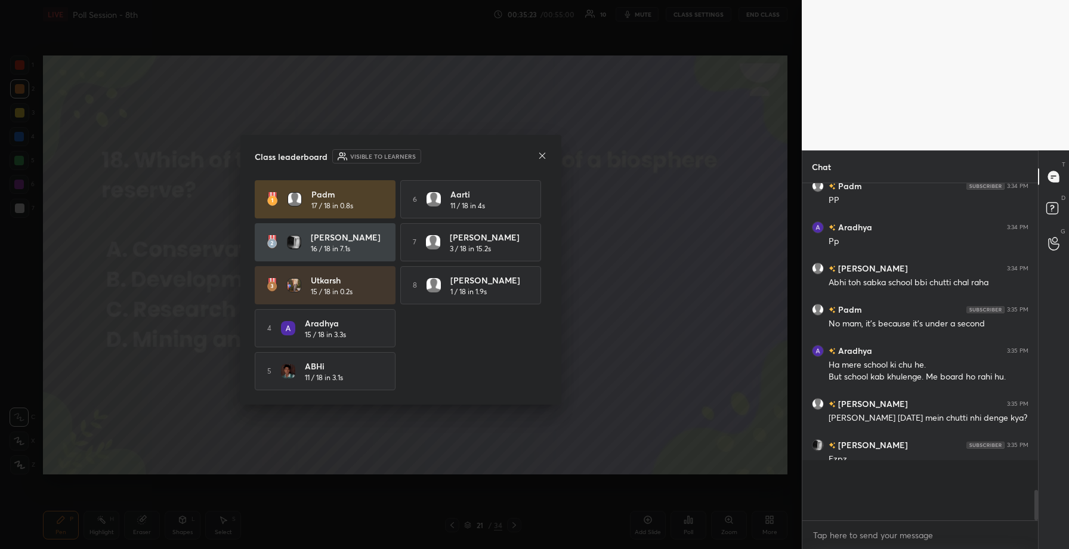
scroll to position [2757, 0]
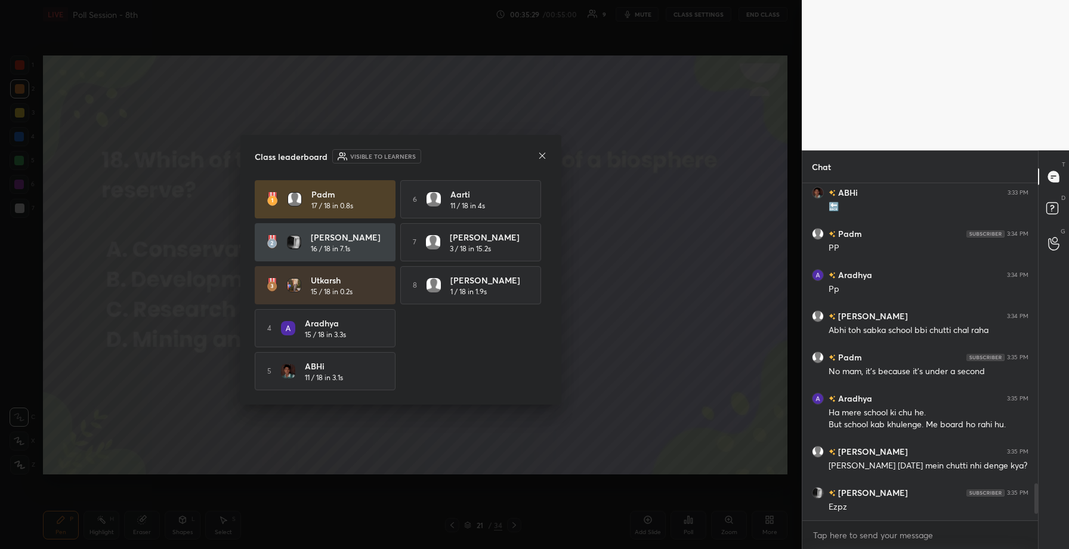
click at [543, 153] on icon at bounding box center [543, 156] width 10 height 10
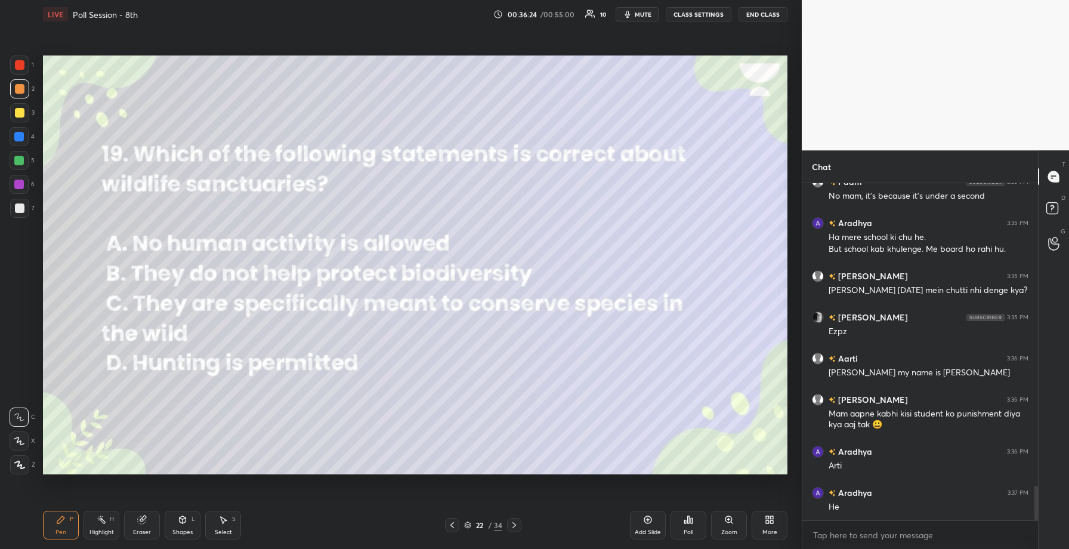
scroll to position [2964, 0]
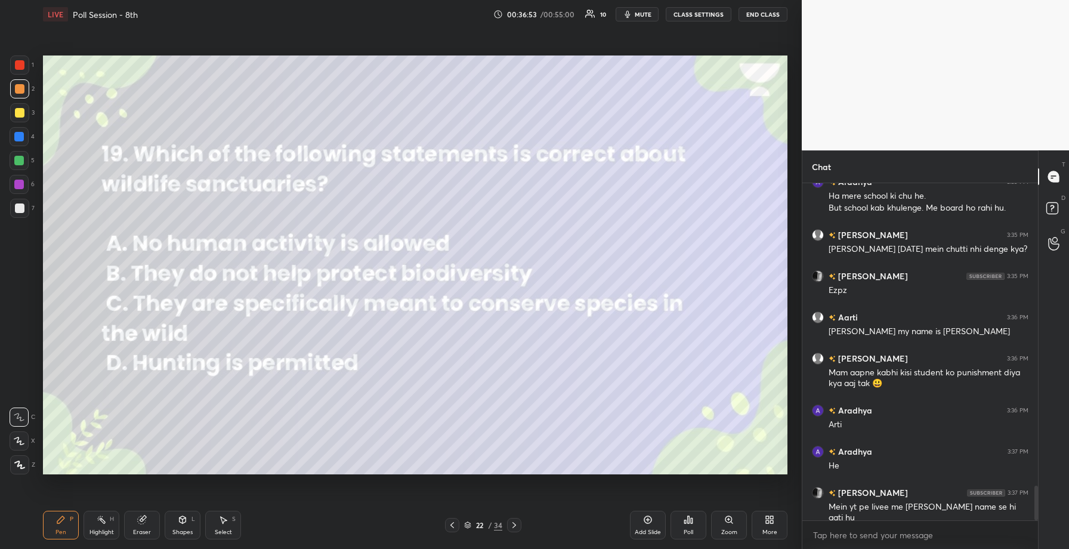
click at [685, 520] on icon at bounding box center [685, 521] width 2 height 3
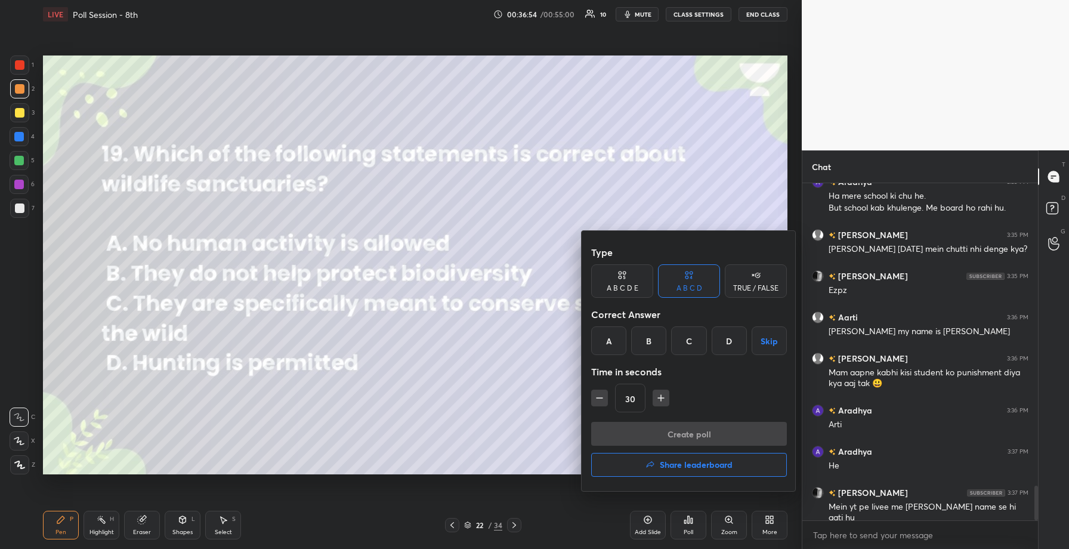
click at [681, 348] on div "C" at bounding box center [688, 340] width 35 height 29
click at [682, 428] on button "Create poll" at bounding box center [689, 434] width 196 height 24
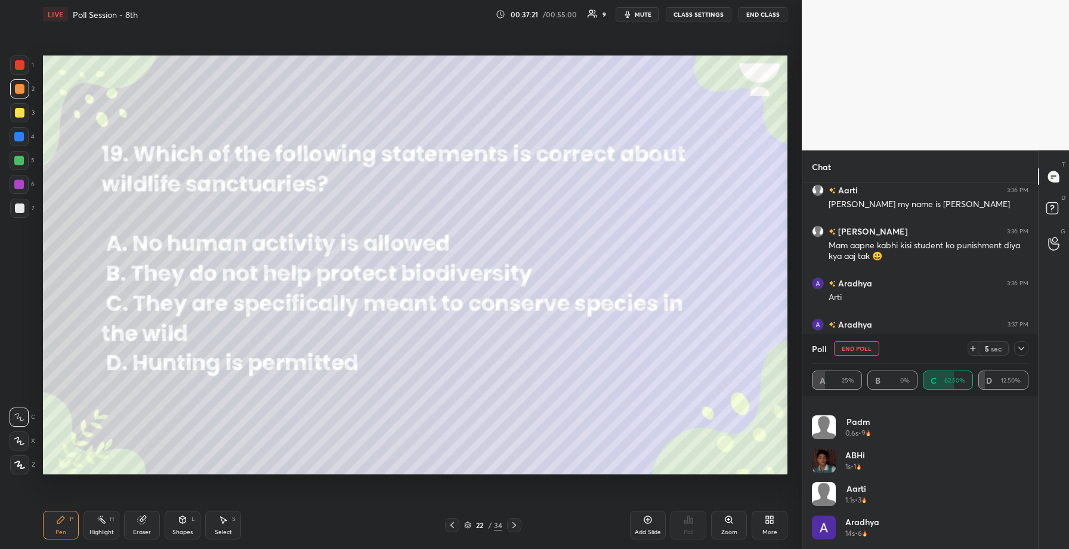
scroll to position [0, 0]
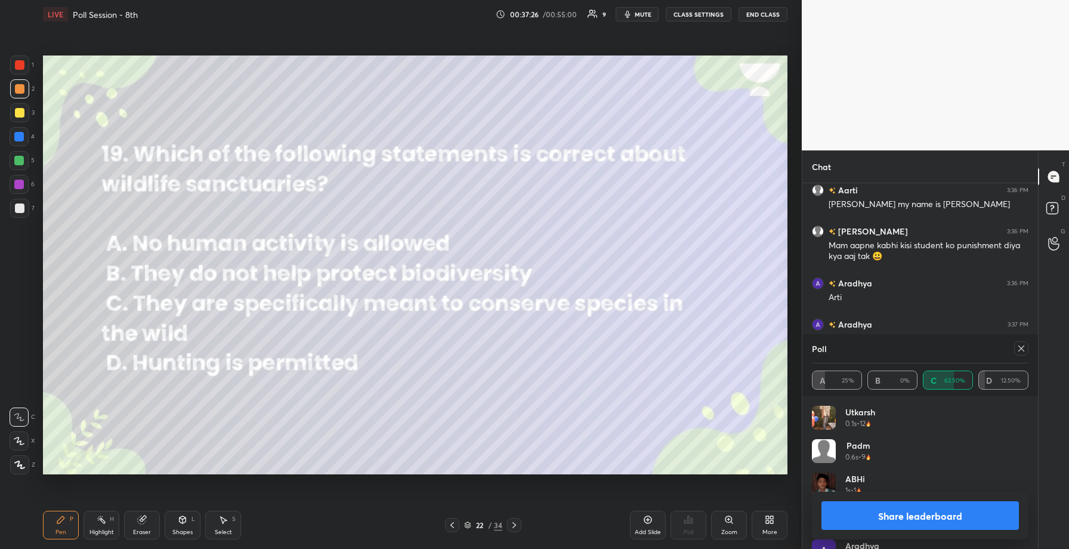
click at [906, 508] on button "Share leaderboard" at bounding box center [919, 515] width 197 height 29
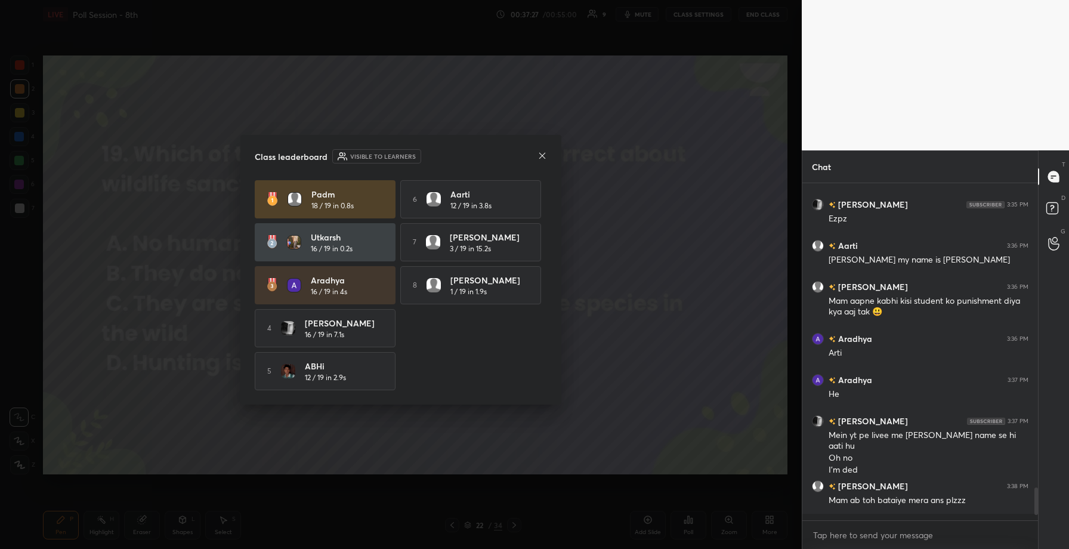
scroll to position [3029, 0]
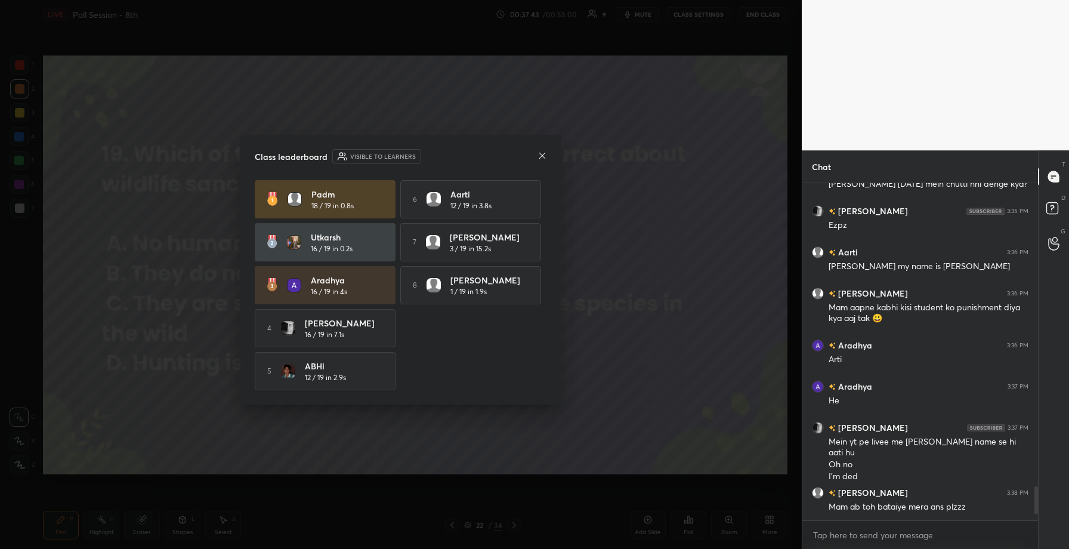
click at [545, 153] on icon at bounding box center [543, 156] width 10 height 10
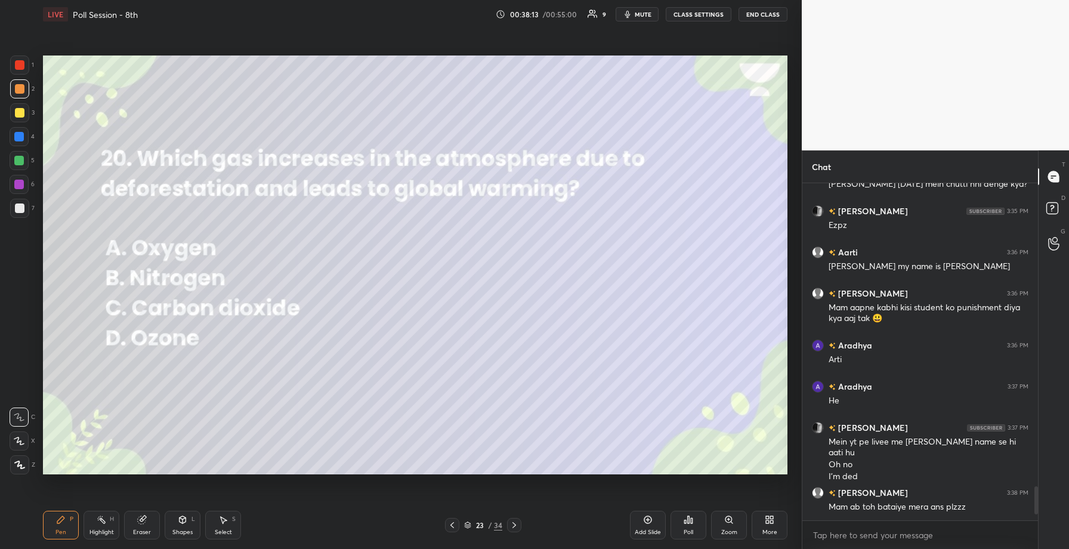
click at [682, 522] on div "Poll" at bounding box center [689, 525] width 36 height 29
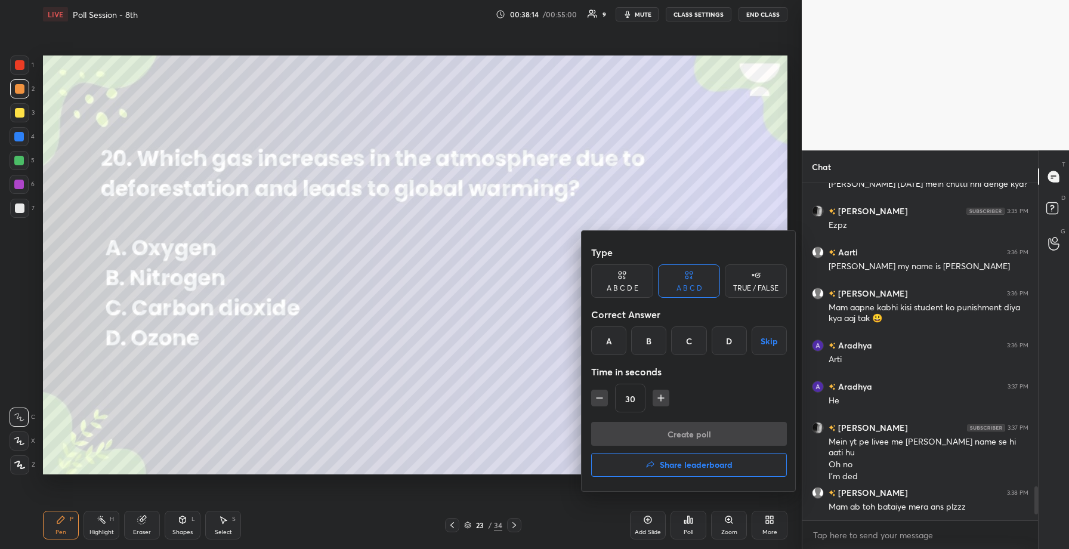
click at [687, 343] on div "C" at bounding box center [688, 340] width 35 height 29
click at [690, 432] on button "Create poll" at bounding box center [689, 434] width 196 height 24
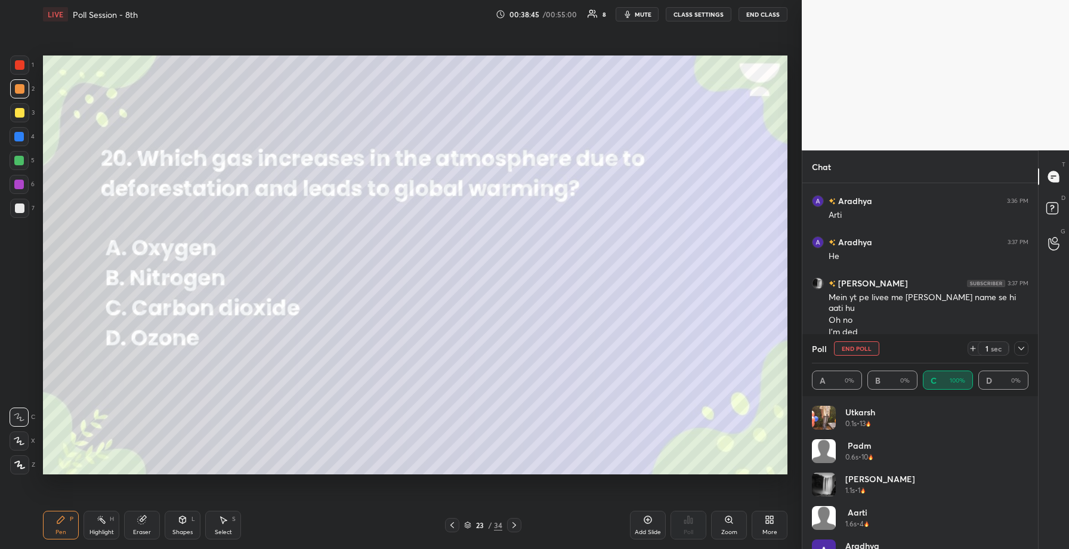
scroll to position [3214, 0]
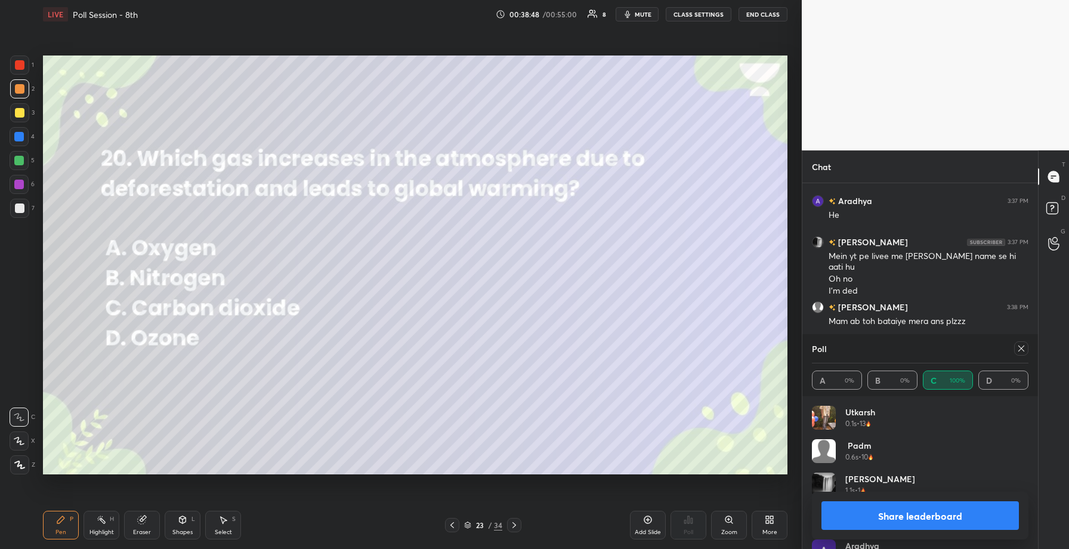
click at [902, 520] on button "Share leaderboard" at bounding box center [919, 515] width 197 height 29
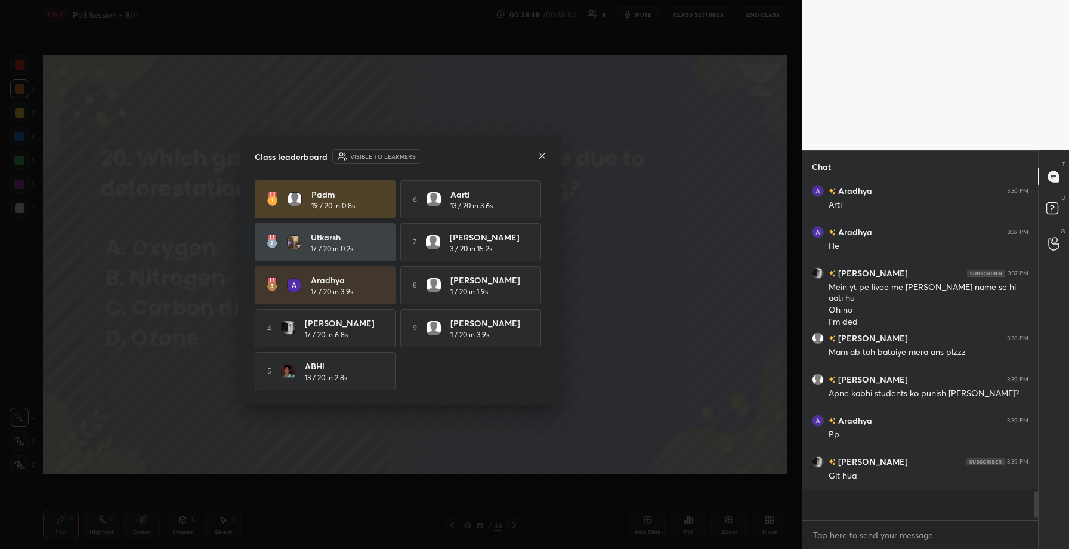
scroll to position [319, 232]
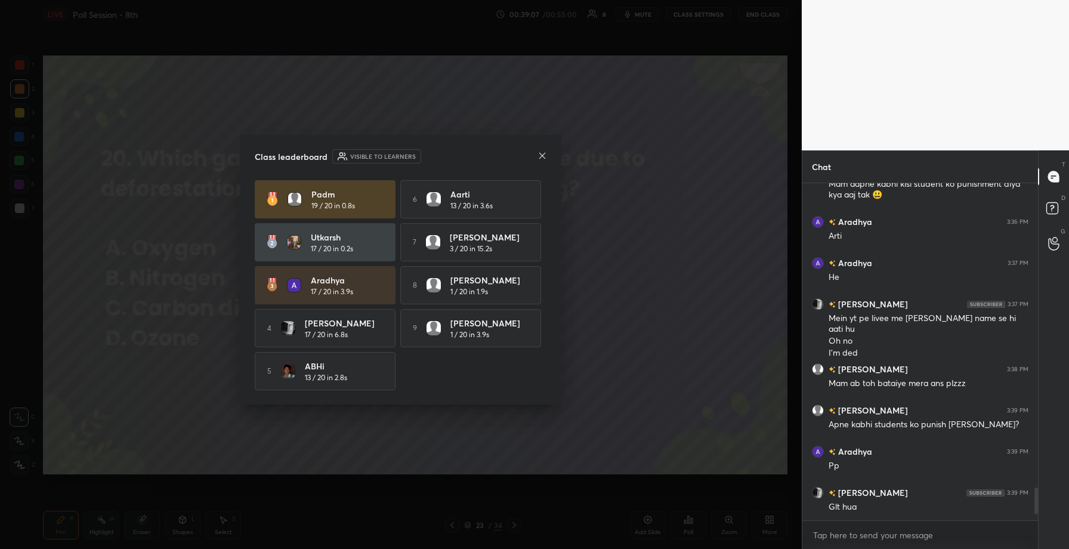
click at [541, 156] on icon at bounding box center [543, 156] width 10 height 10
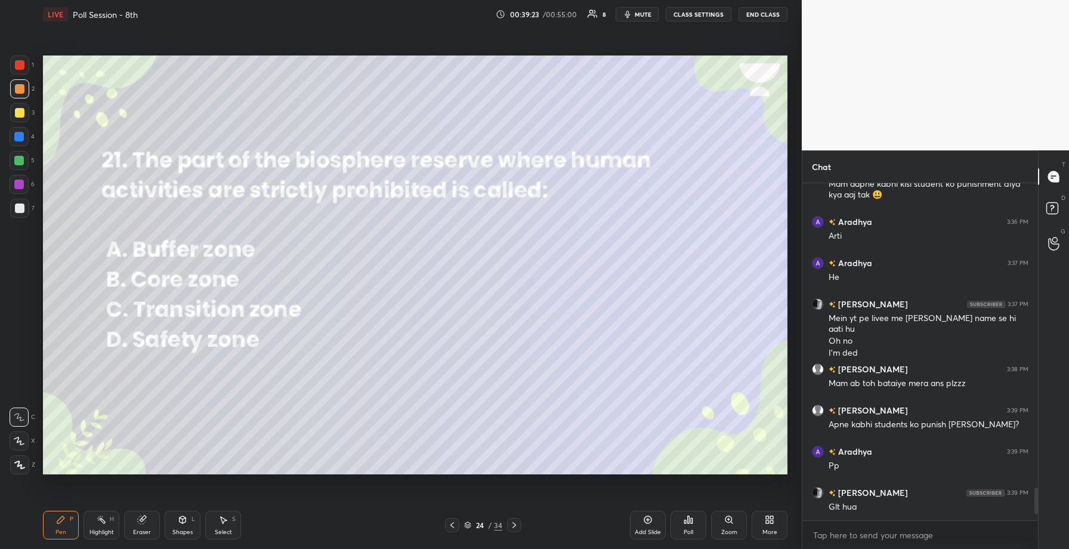
scroll to position [3193, 0]
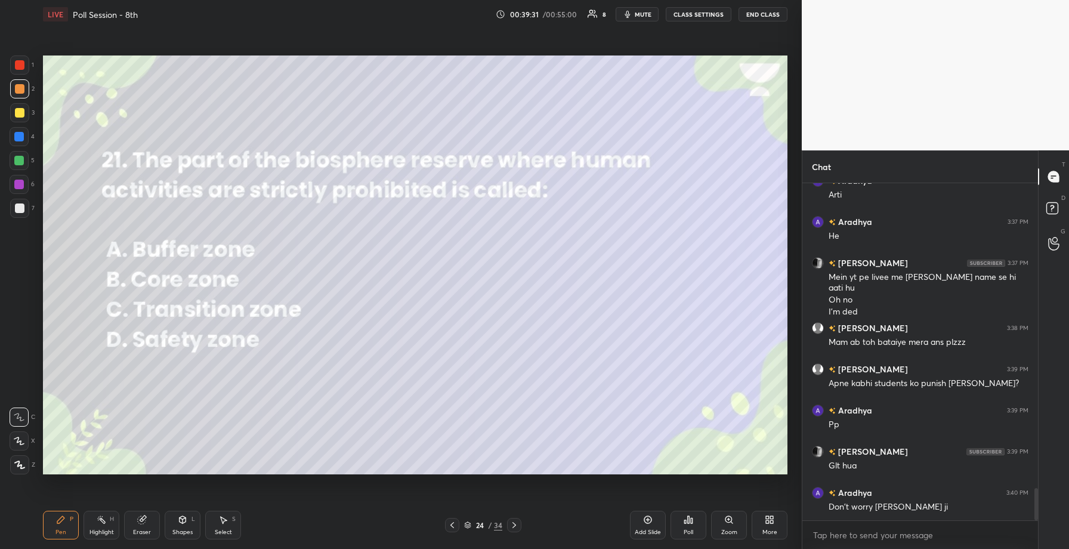
click at [690, 529] on div "Poll" at bounding box center [689, 532] width 10 height 6
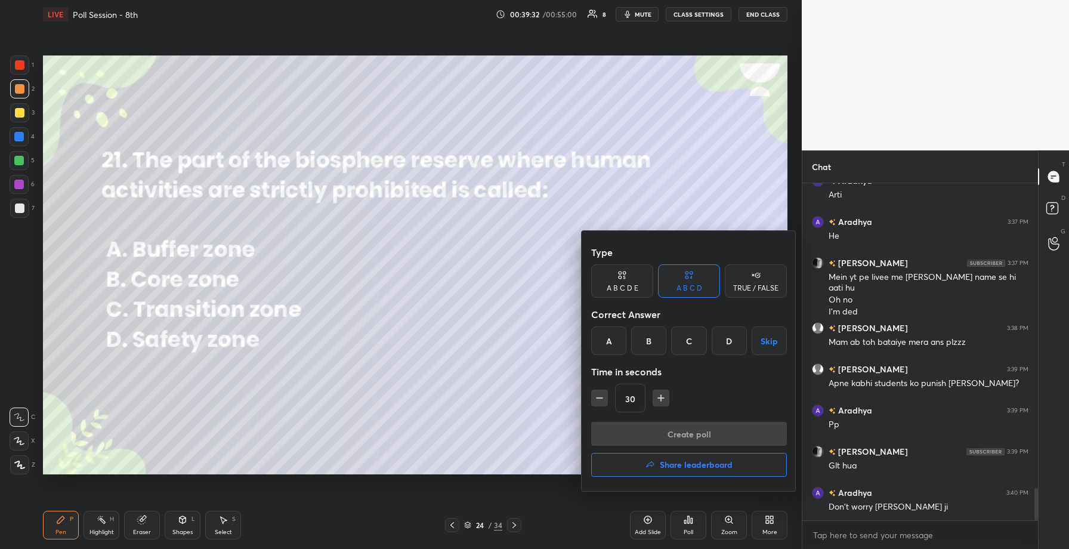
click at [650, 335] on div "B" at bounding box center [648, 340] width 35 height 29
click at [657, 430] on button "Create poll" at bounding box center [689, 434] width 196 height 24
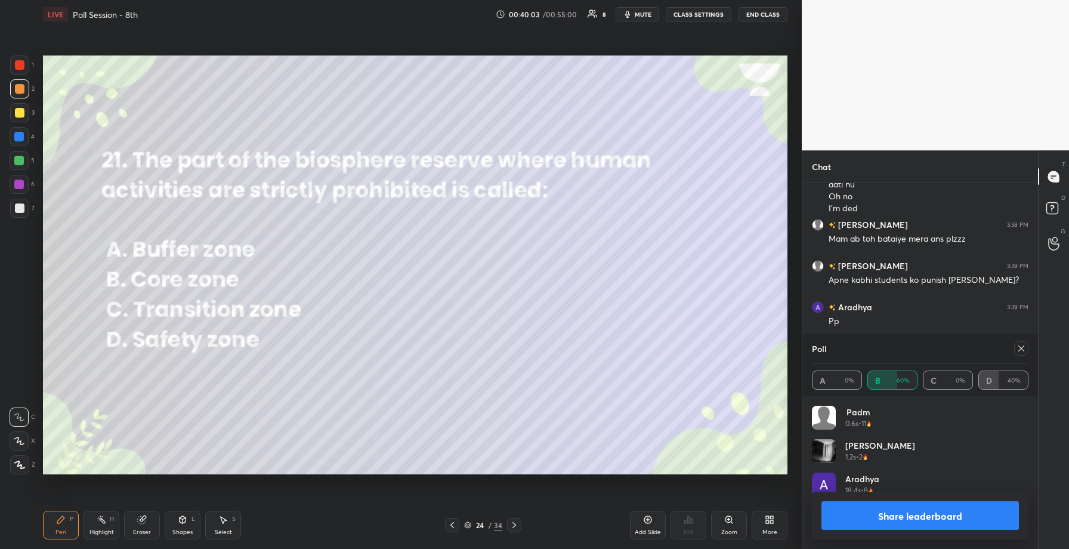
scroll to position [3338, 0]
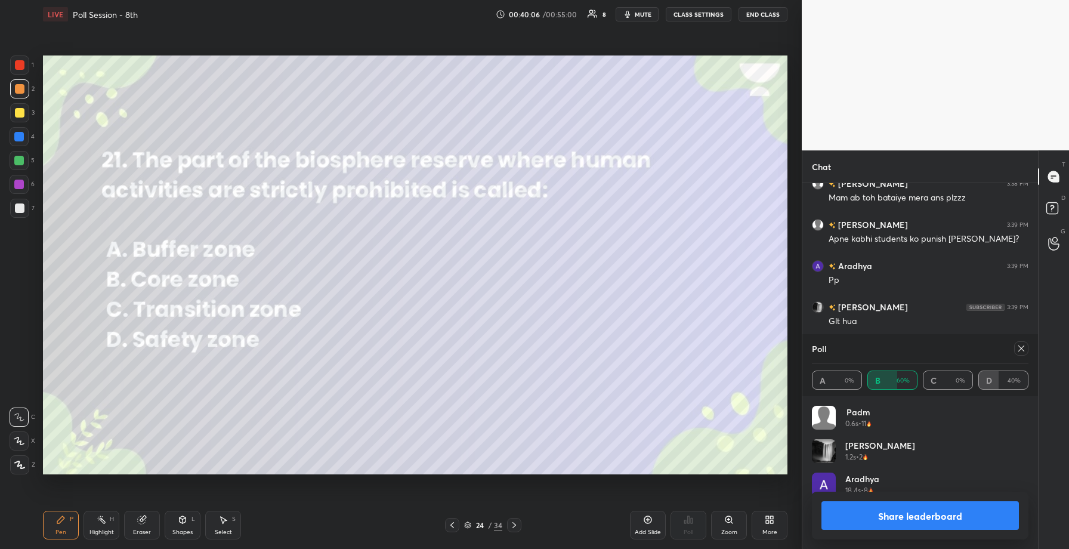
click at [884, 517] on button "Share leaderboard" at bounding box center [919, 515] width 197 height 29
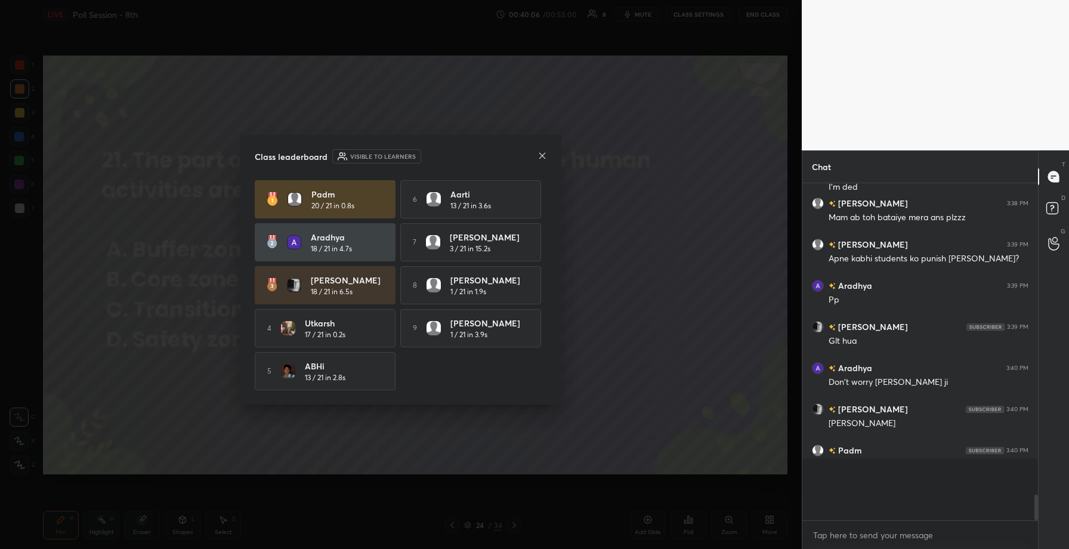
scroll to position [3327, 0]
click at [540, 152] on icon at bounding box center [543, 156] width 10 height 10
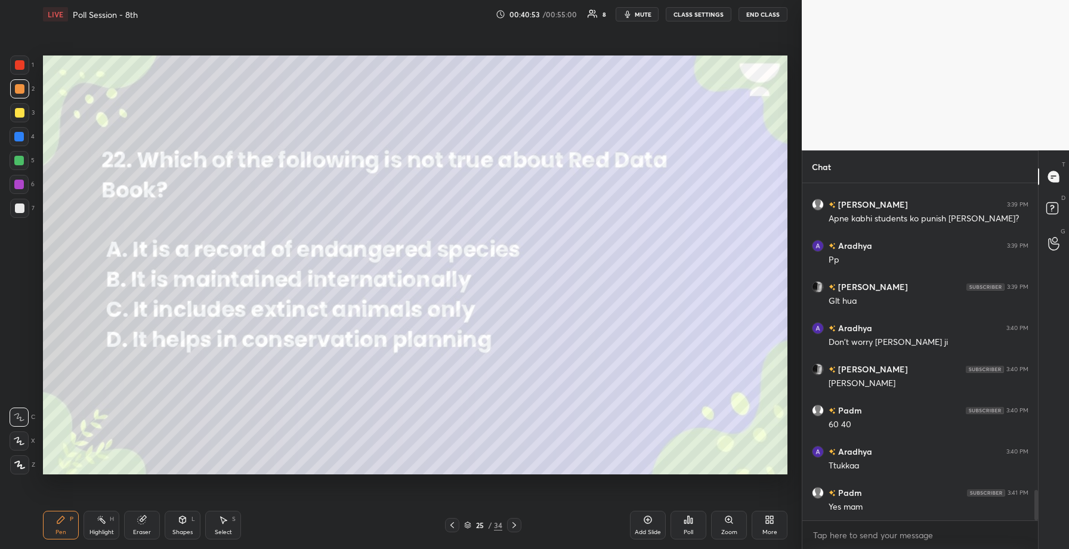
scroll to position [3399, 0]
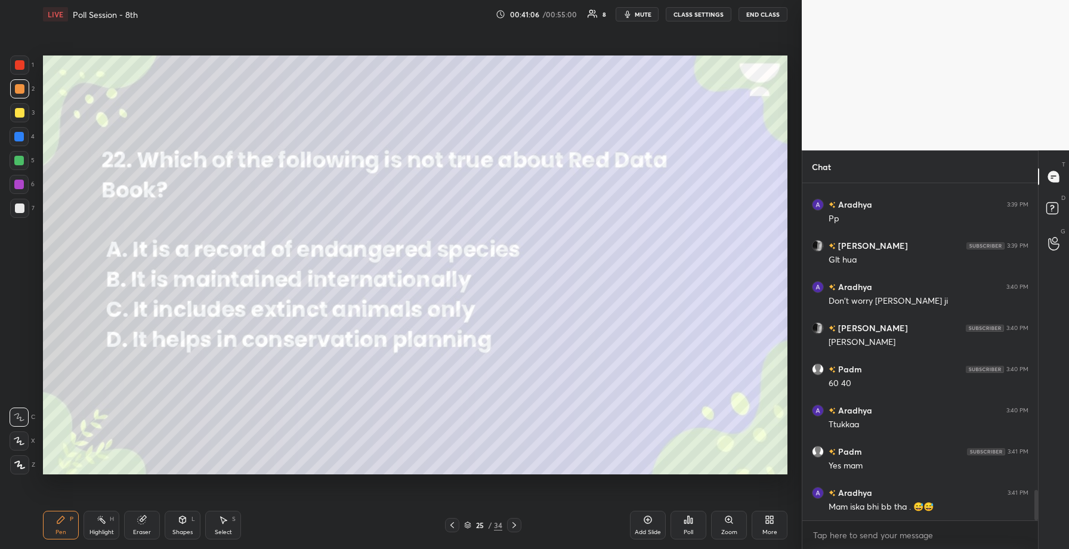
click at [688, 524] on icon at bounding box center [689, 520] width 10 height 10
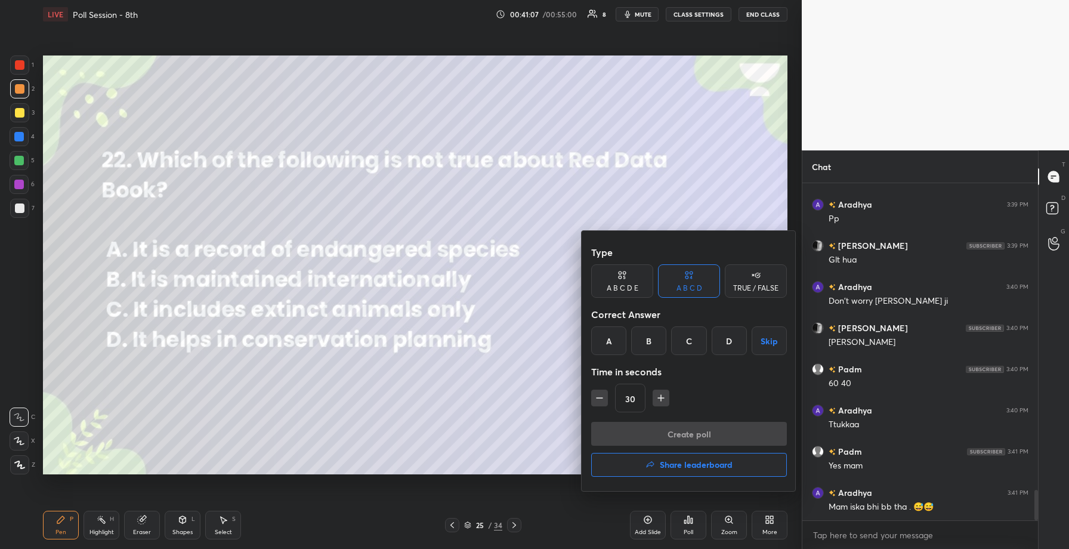
click at [693, 344] on div "C" at bounding box center [688, 340] width 35 height 29
click at [681, 432] on button "Create poll" at bounding box center [689, 434] width 196 height 24
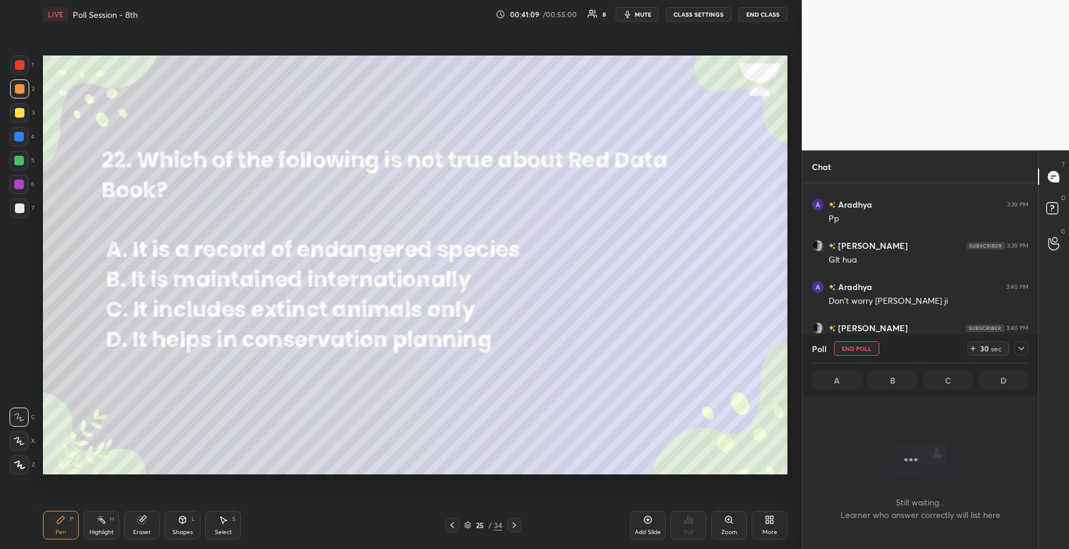
scroll to position [4, 4]
click at [1024, 349] on icon at bounding box center [1022, 349] width 10 height 10
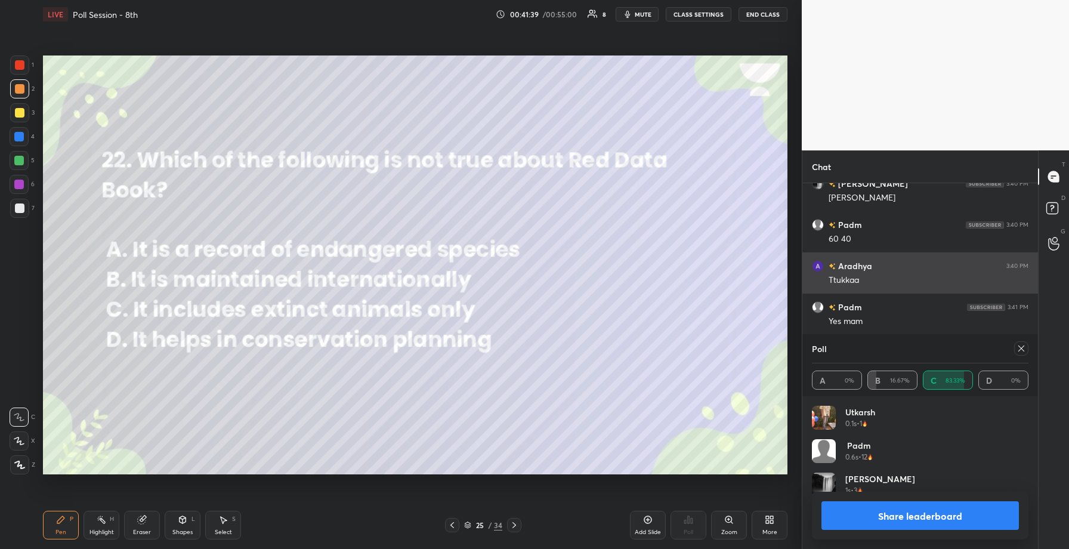
scroll to position [140, 213]
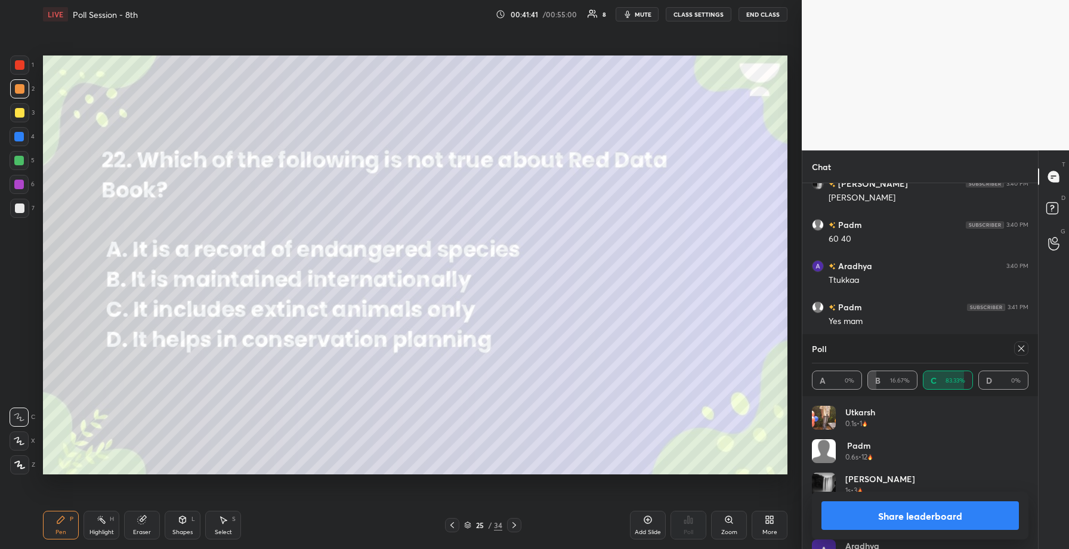
click at [893, 512] on button "Share leaderboard" at bounding box center [919, 515] width 197 height 29
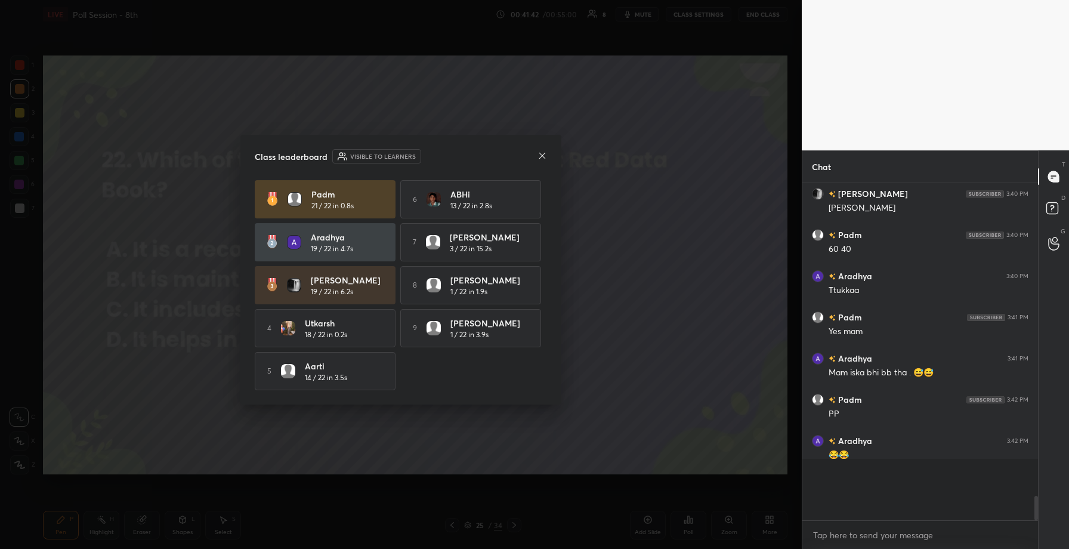
scroll to position [3496, 0]
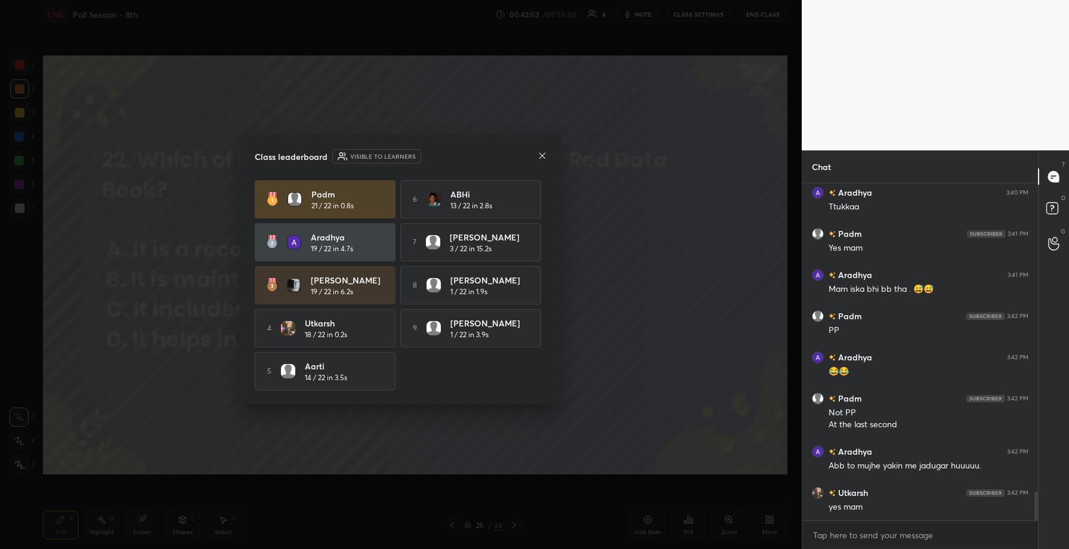
click at [543, 155] on icon at bounding box center [543, 156] width 10 height 10
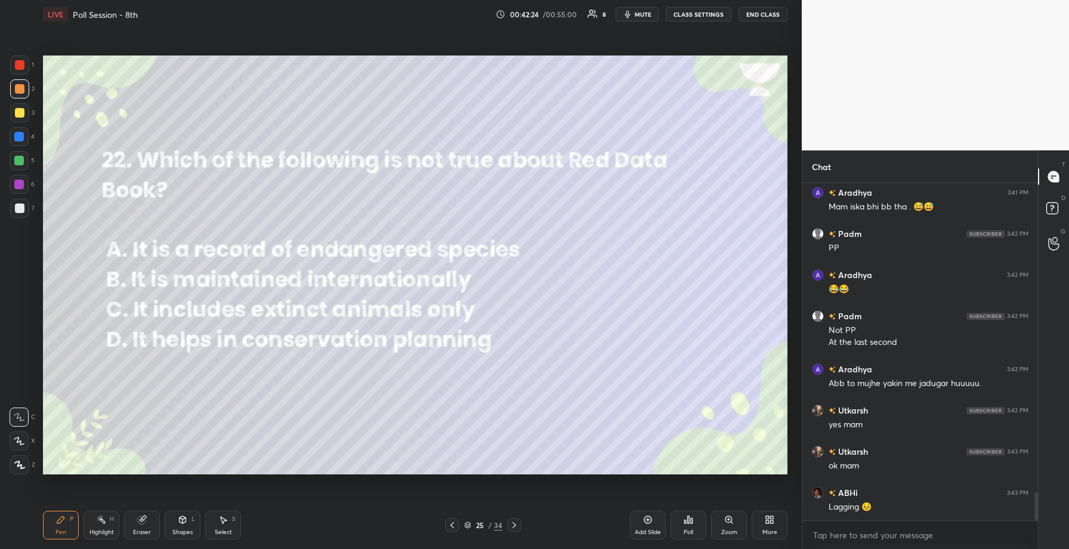
scroll to position [3741, 0]
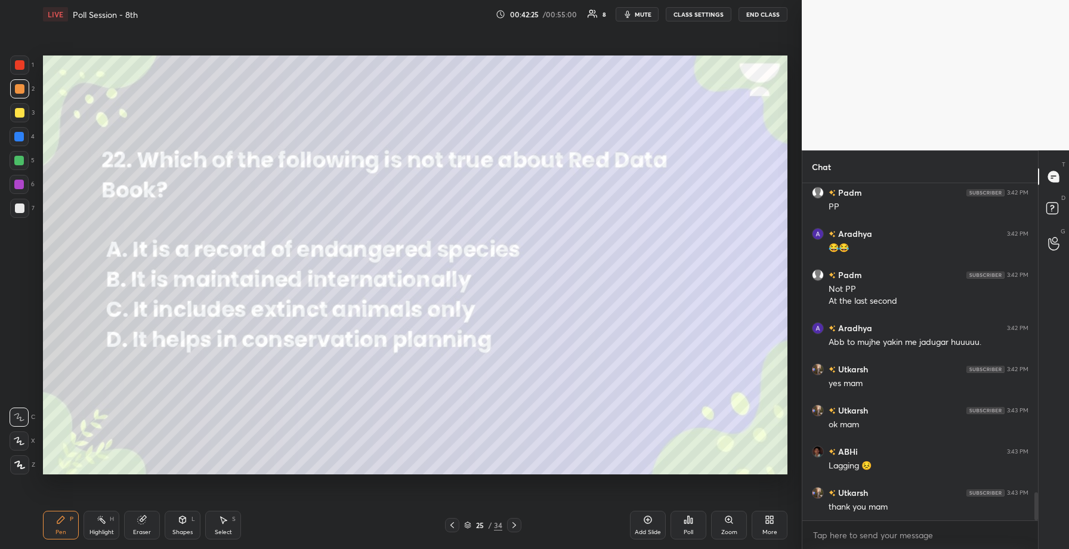
click at [141, 526] on div "Eraser" at bounding box center [142, 525] width 36 height 29
click at [23, 456] on div "Erase all" at bounding box center [20, 462] width 21 height 24
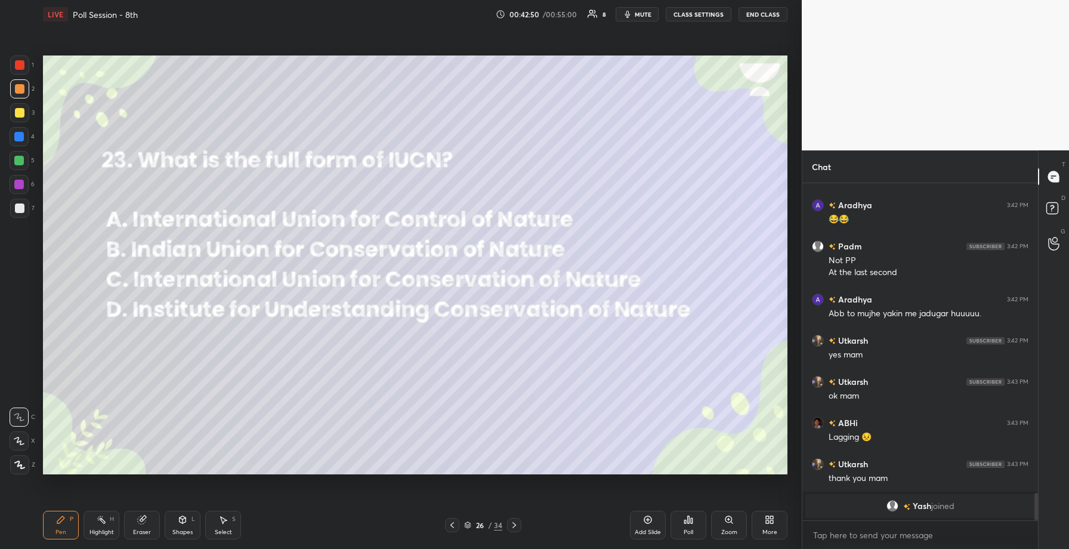
scroll to position [3366, 0]
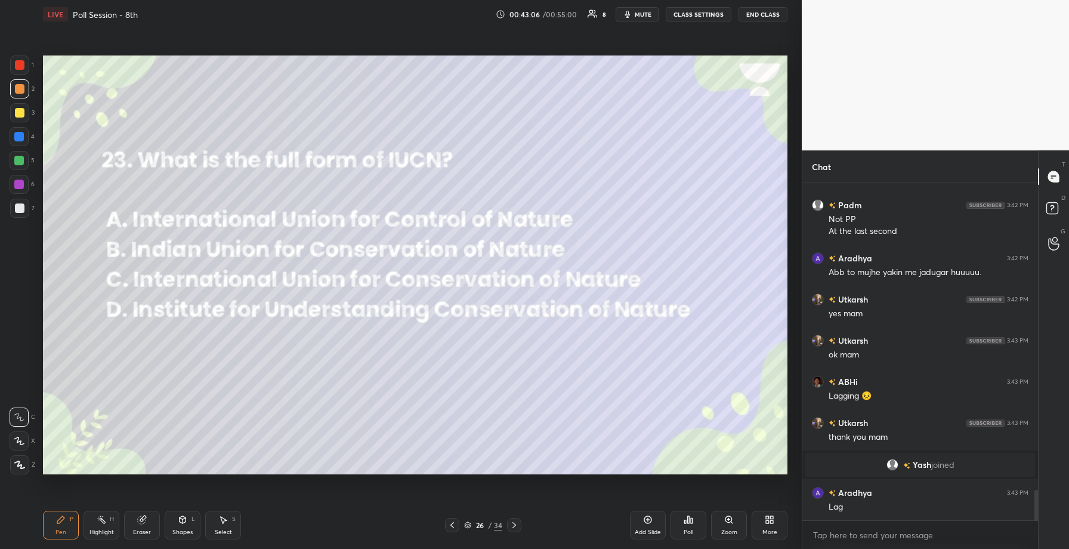
click at [695, 531] on div "Poll" at bounding box center [689, 525] width 36 height 29
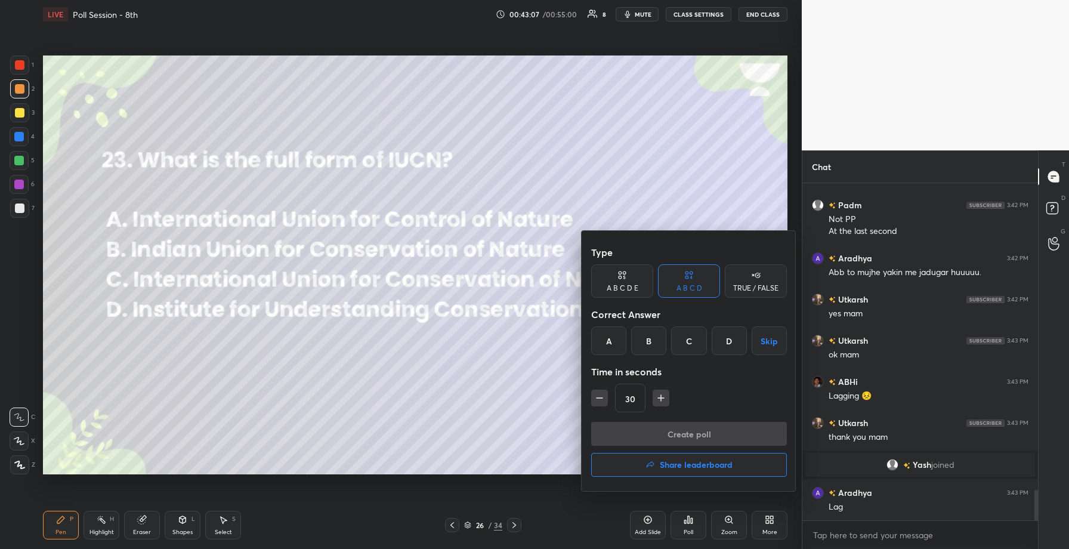
click at [698, 346] on div "C" at bounding box center [688, 340] width 35 height 29
click at [674, 425] on button "Create poll" at bounding box center [689, 434] width 196 height 24
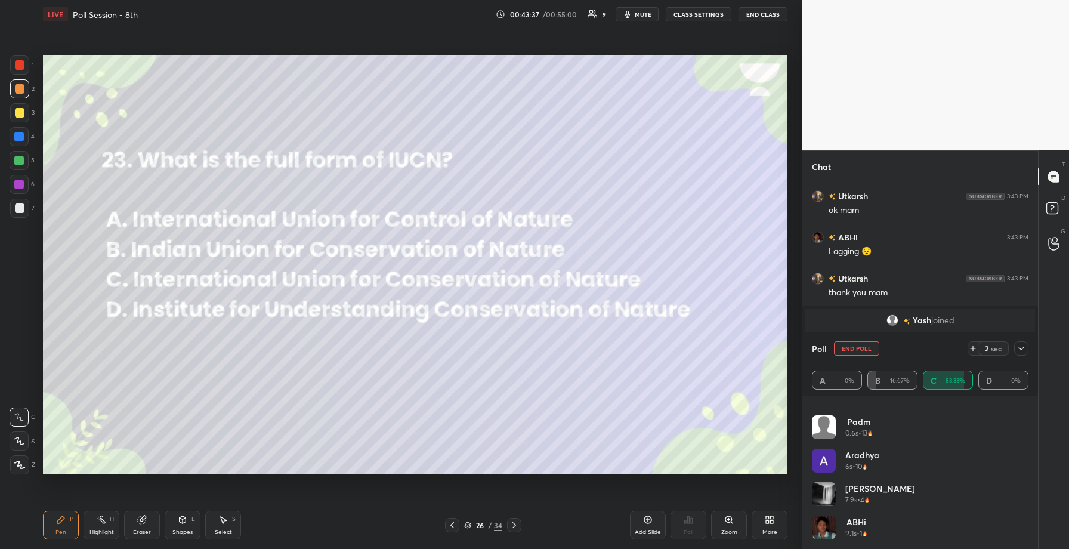
scroll to position [3551, 0]
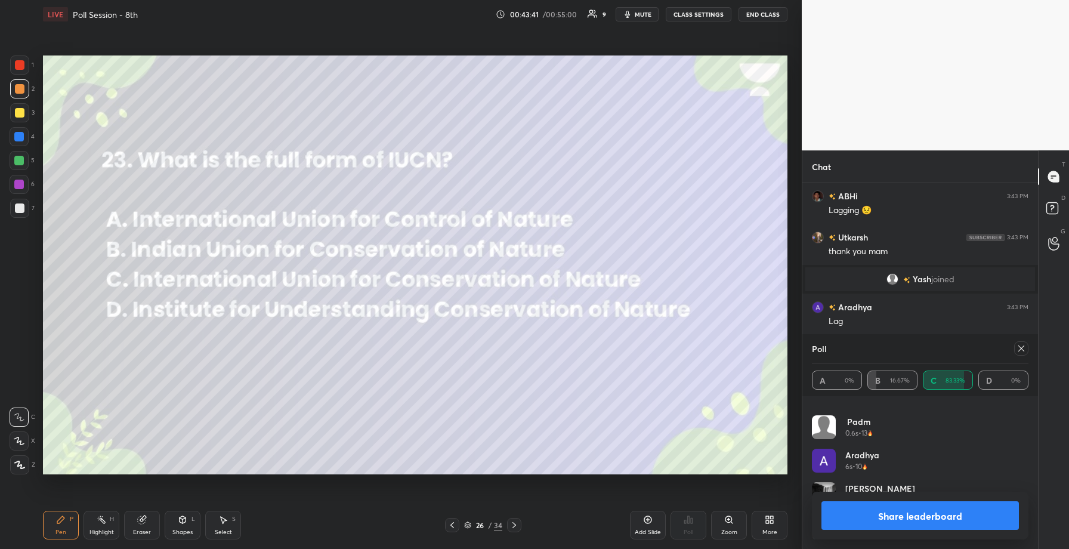
click at [933, 521] on button "Share leaderboard" at bounding box center [919, 515] width 197 height 29
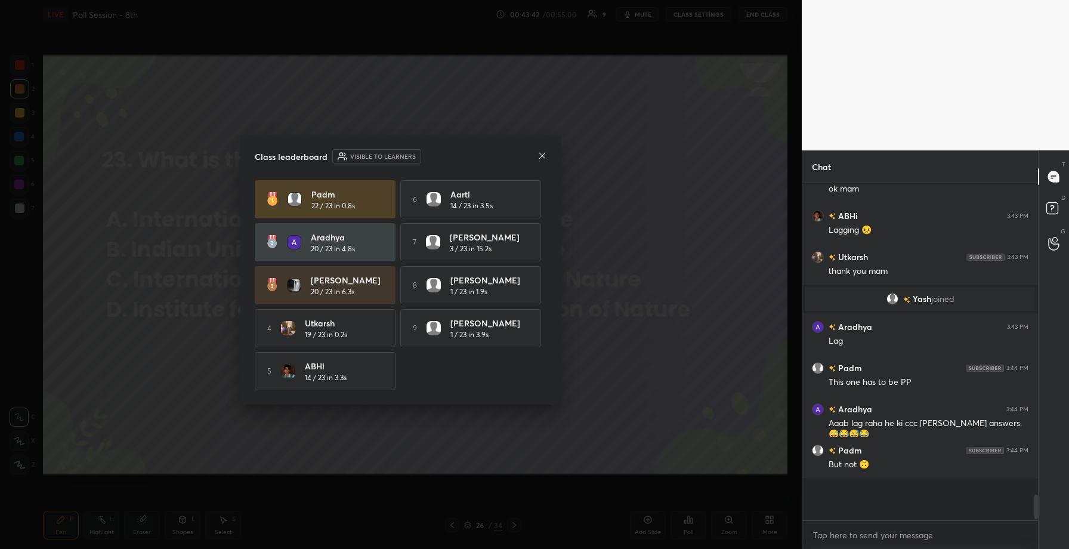
scroll to position [3496, 0]
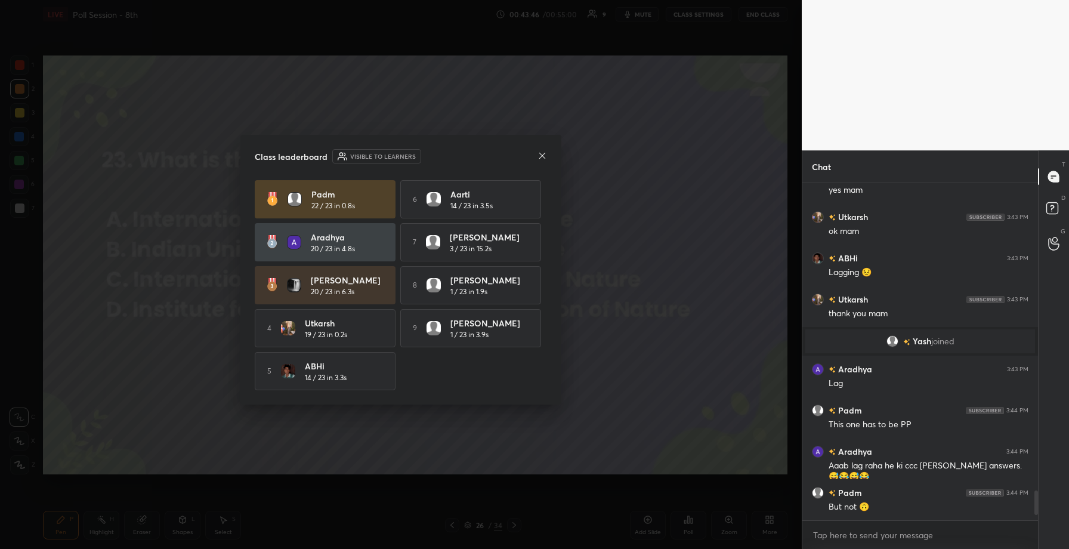
click at [545, 155] on icon at bounding box center [543, 156] width 10 height 10
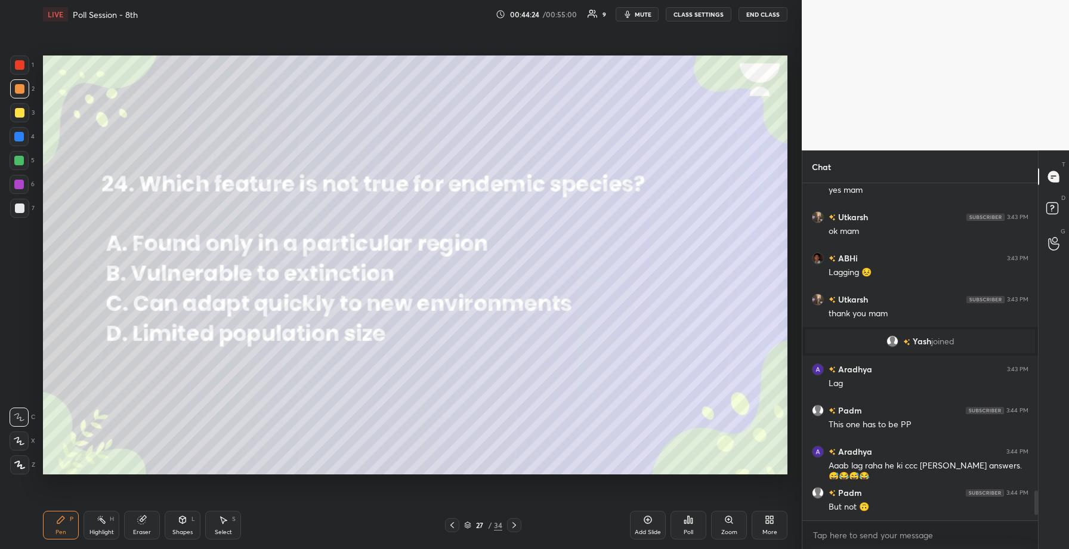
click at [696, 521] on div "Poll" at bounding box center [689, 525] width 36 height 29
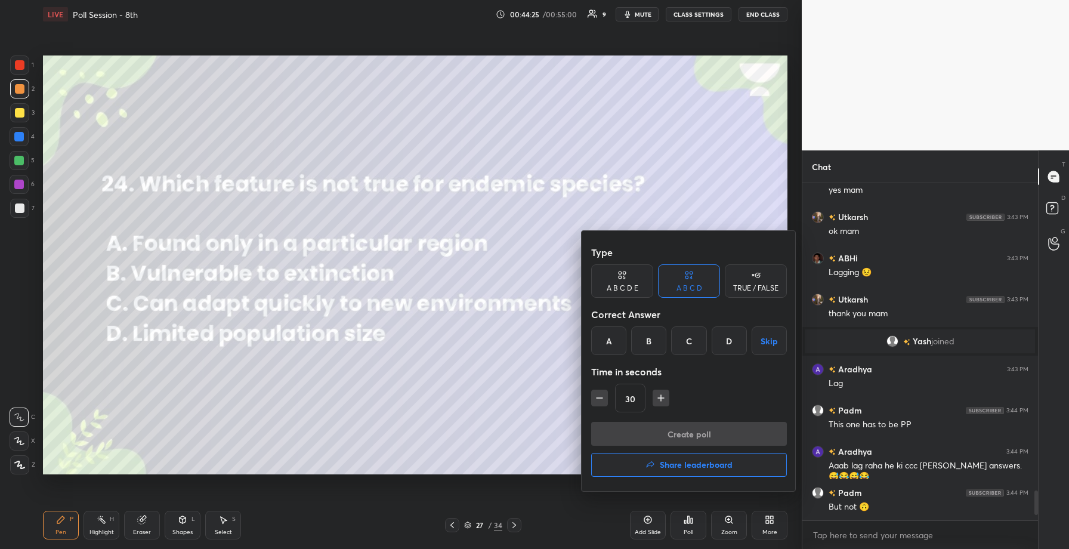
click at [693, 327] on div "C" at bounding box center [688, 340] width 35 height 29
click at [671, 430] on button "Create poll" at bounding box center [689, 434] width 196 height 24
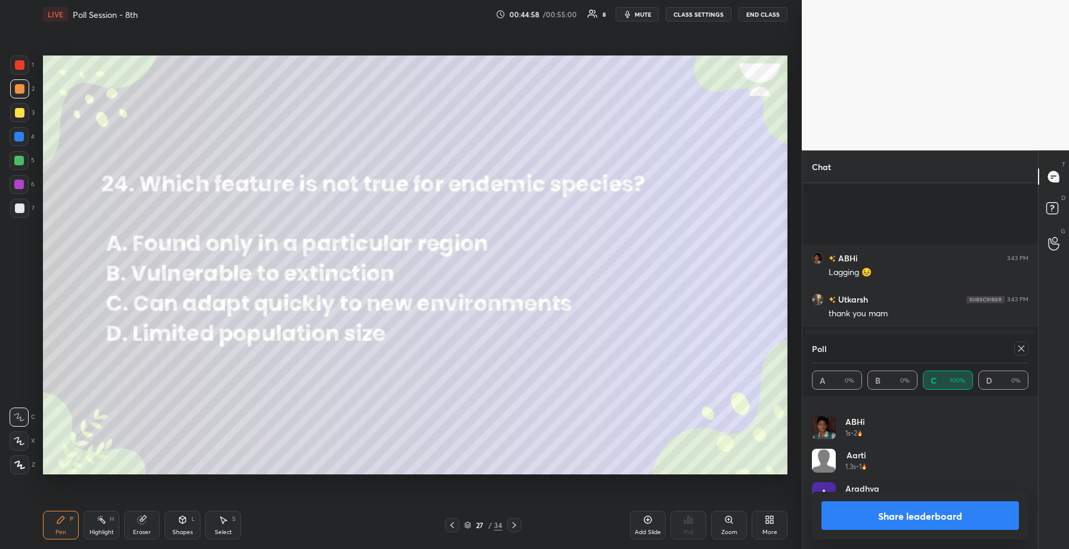
scroll to position [3593, 0]
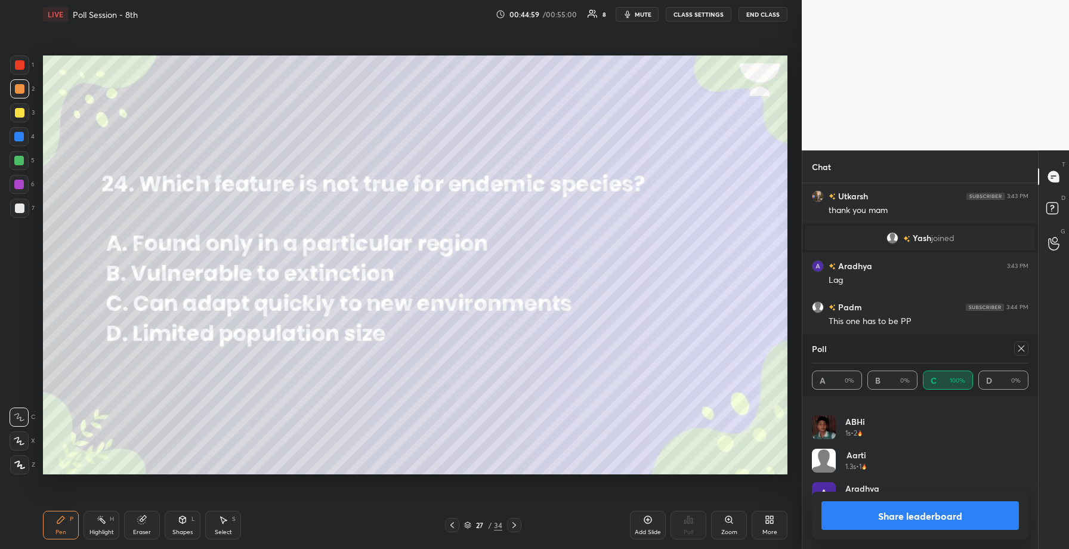
click at [888, 511] on button "Share leaderboard" at bounding box center [919, 515] width 197 height 29
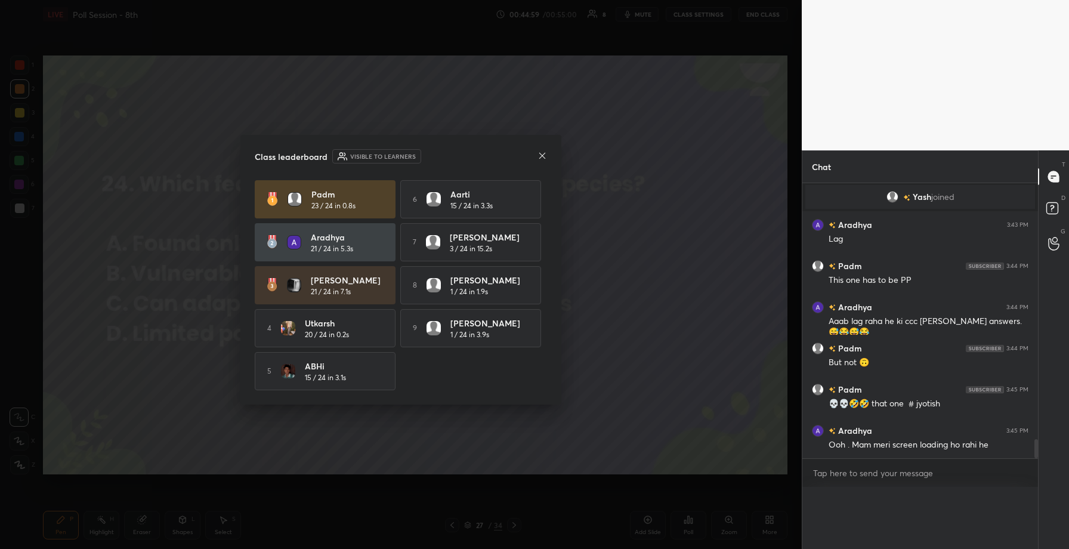
scroll to position [0, 0]
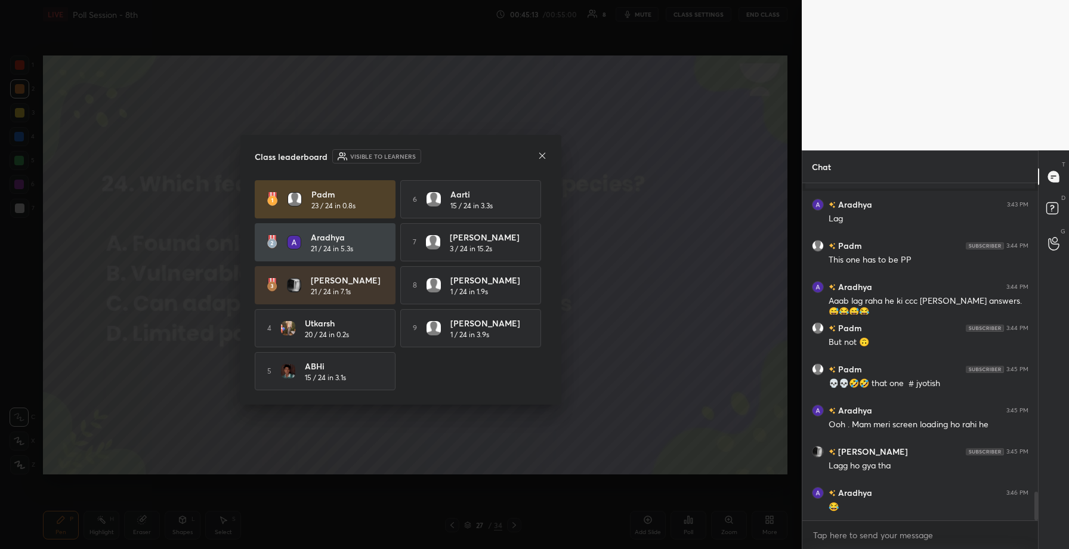
click at [540, 151] on icon at bounding box center [543, 156] width 10 height 10
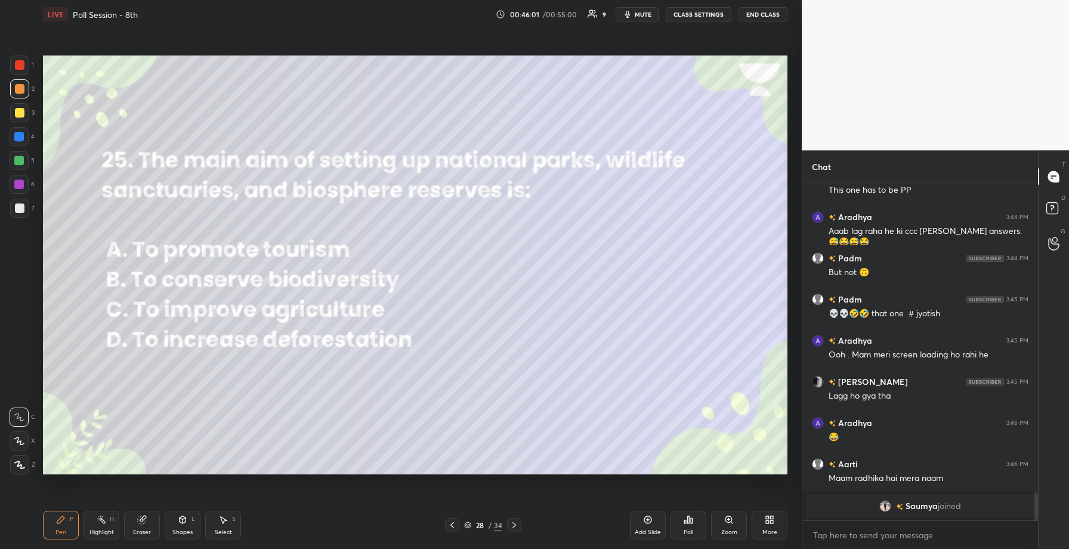
scroll to position [3628, 0]
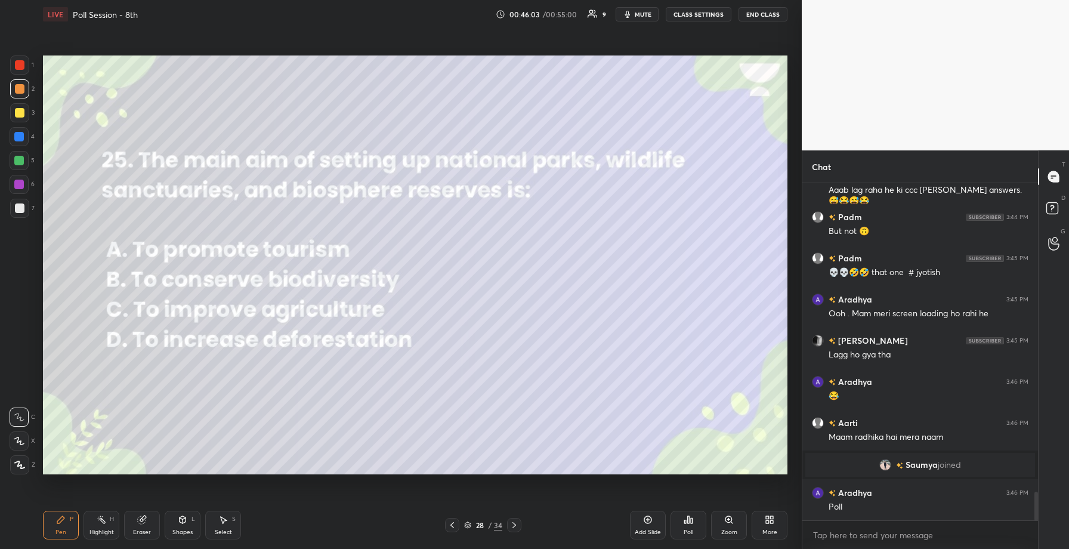
click at [680, 518] on div "Poll" at bounding box center [689, 525] width 36 height 29
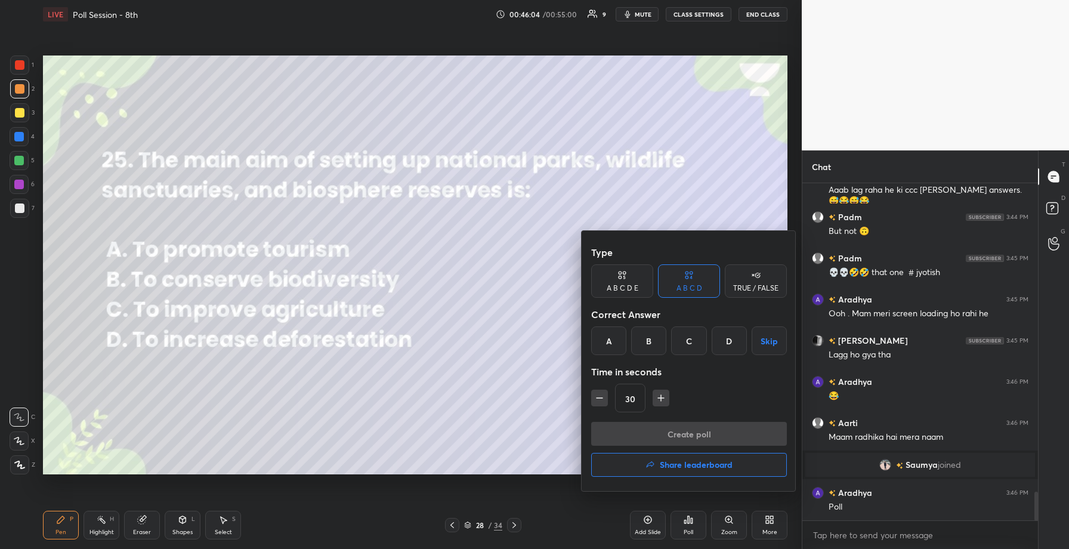
click at [651, 350] on div "B" at bounding box center [648, 340] width 35 height 29
click at [669, 435] on button "Create poll" at bounding box center [689, 434] width 196 height 24
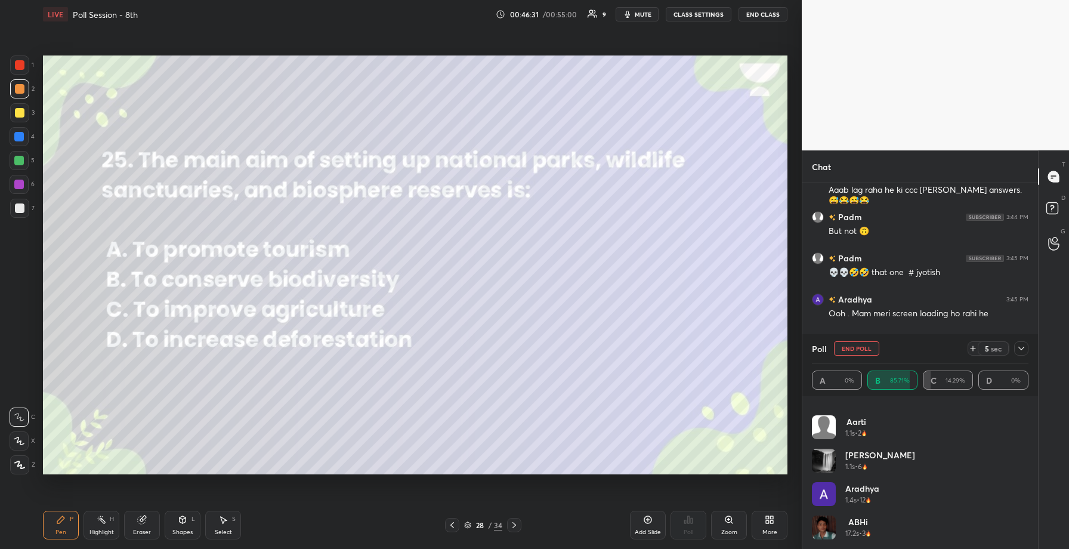
scroll to position [3731, 0]
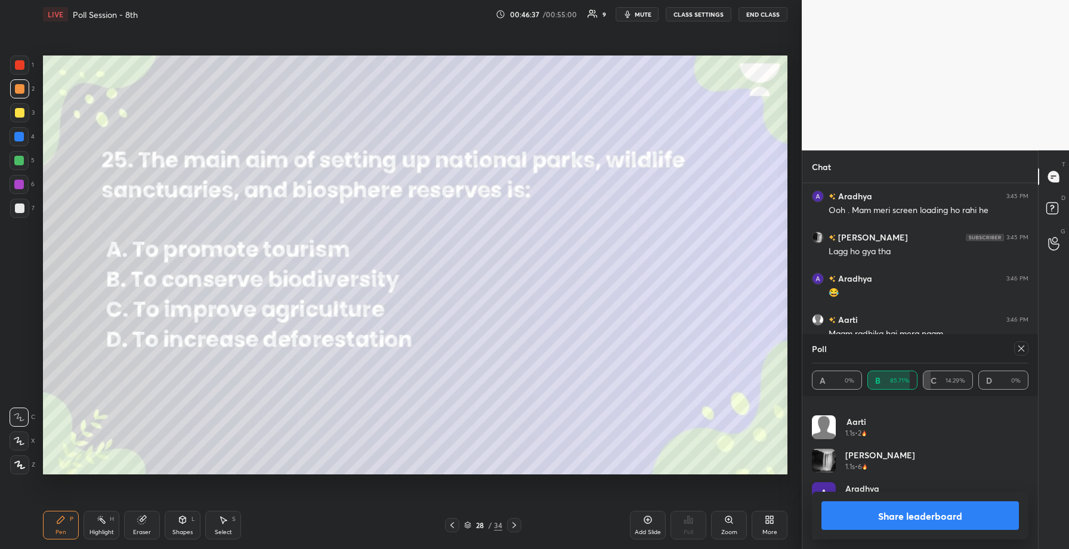
click at [901, 515] on button "Share leaderboard" at bounding box center [919, 515] width 197 height 29
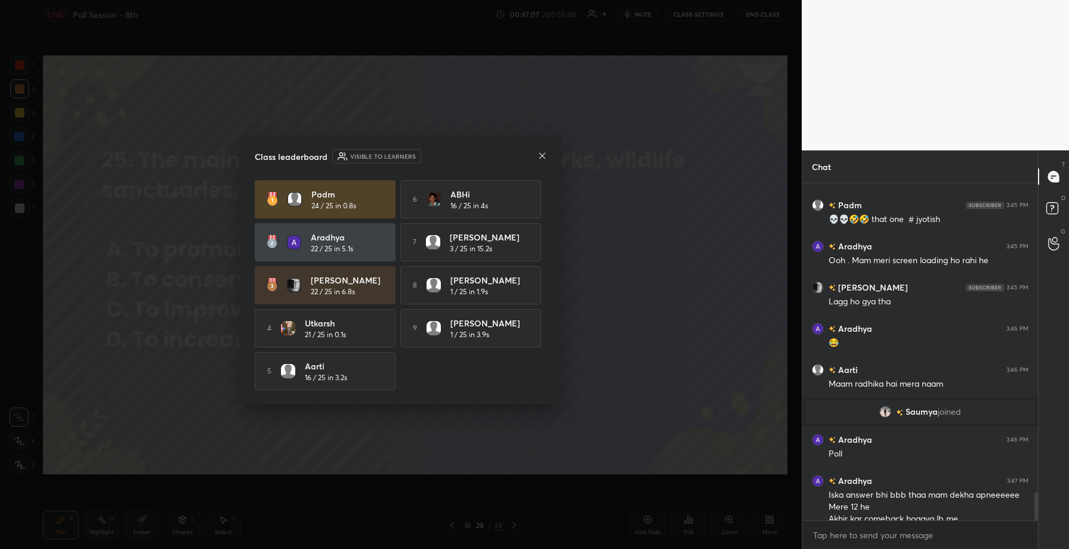
scroll to position [3693, 0]
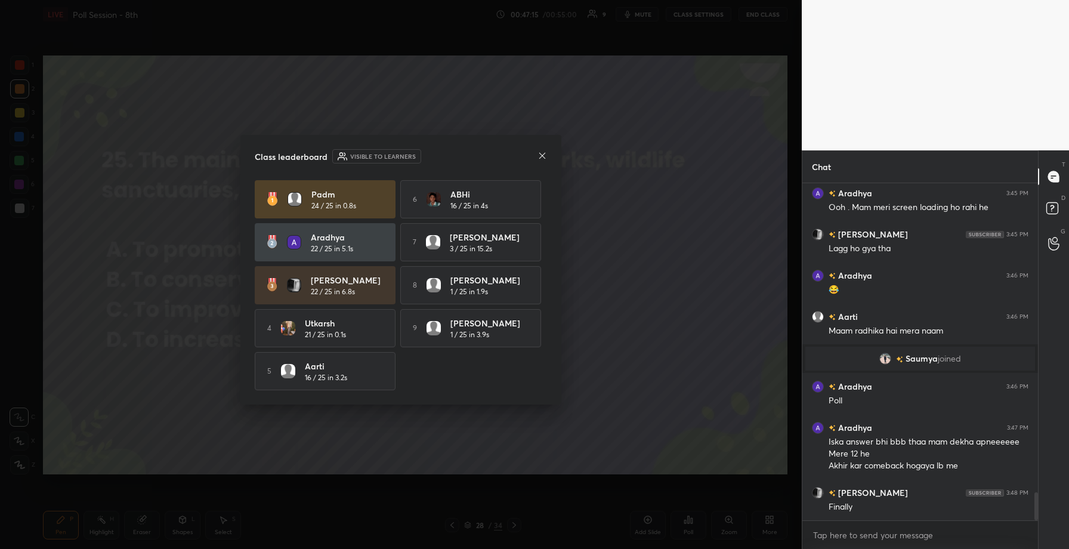
click at [543, 152] on icon at bounding box center [543, 156] width 10 height 10
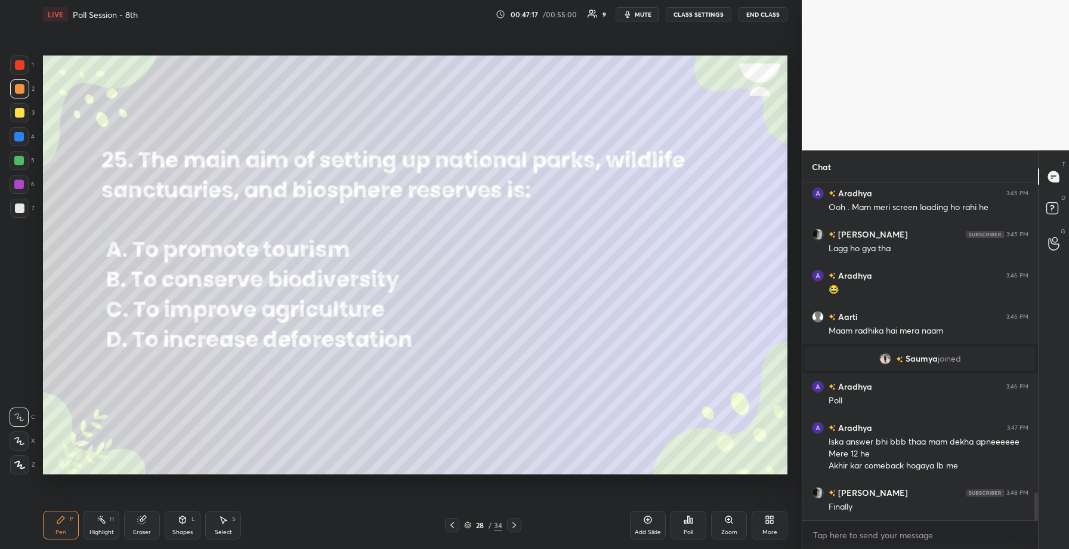
click at [512, 524] on icon at bounding box center [514, 525] width 10 height 10
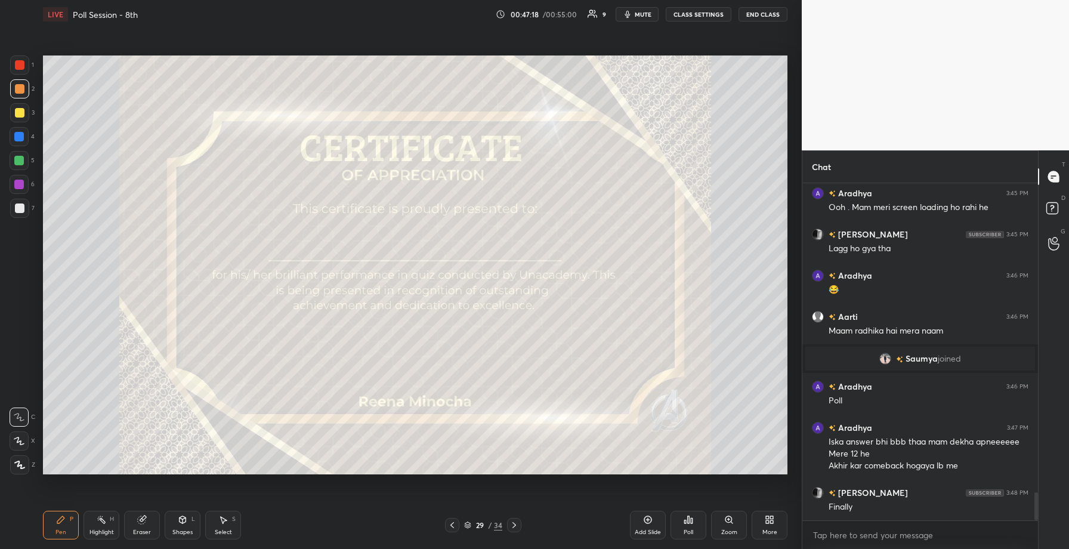
click at [689, 527] on div "Poll" at bounding box center [689, 525] width 36 height 29
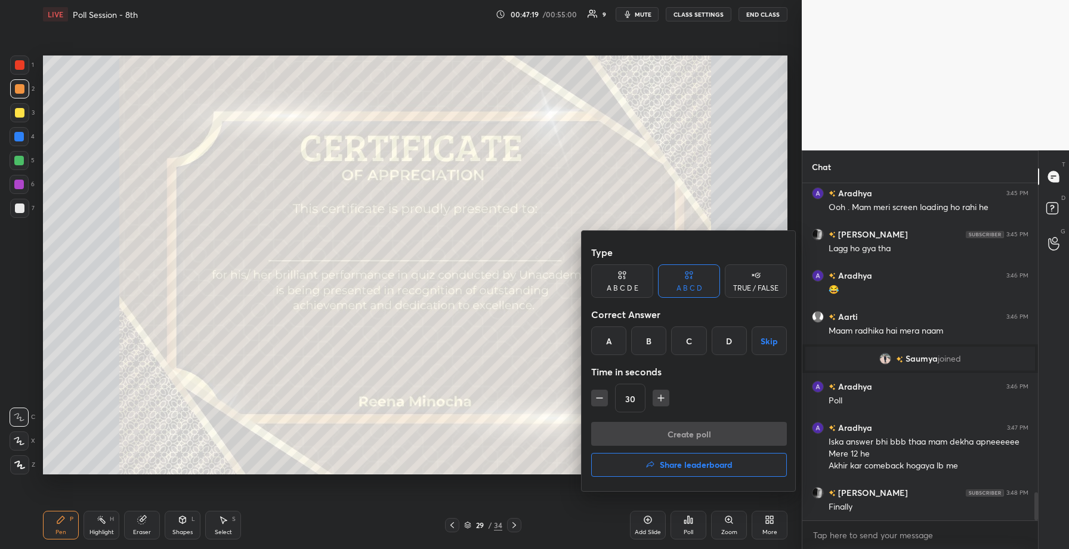
click at [659, 465] on button "Share leaderboard" at bounding box center [689, 465] width 196 height 24
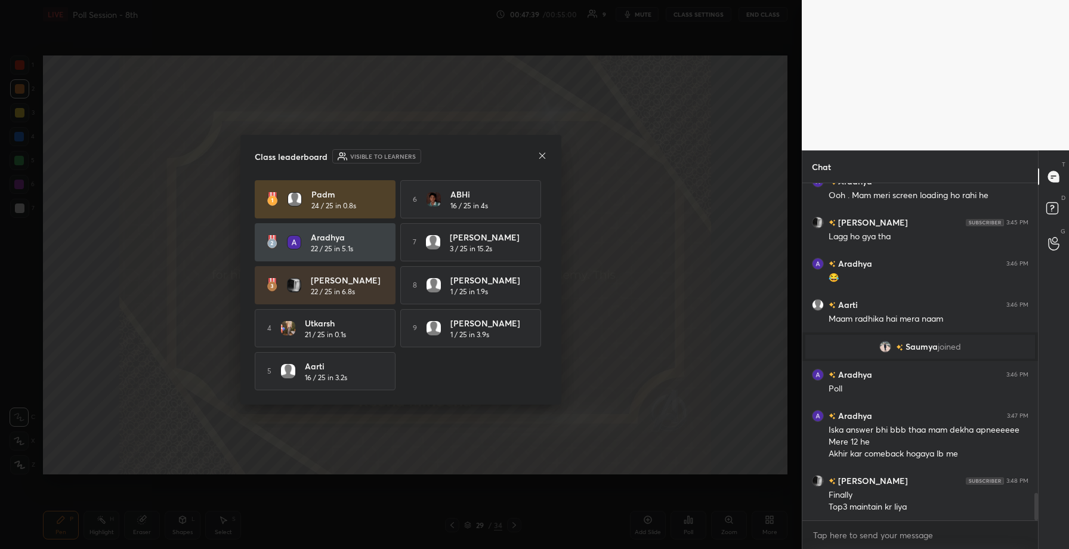
scroll to position [3787, 0]
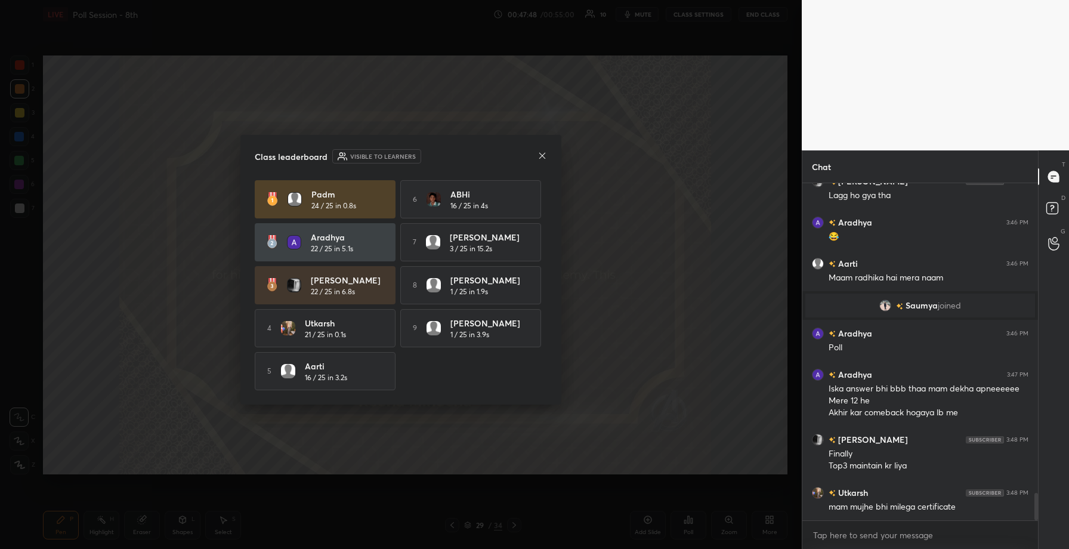
click at [547, 151] on div "Class leaderboard Visible to learners Padm 24 / 25 in 0.8s 6 ABHi 16 / 25 in 4s…" at bounding box center [400, 270] width 321 height 270
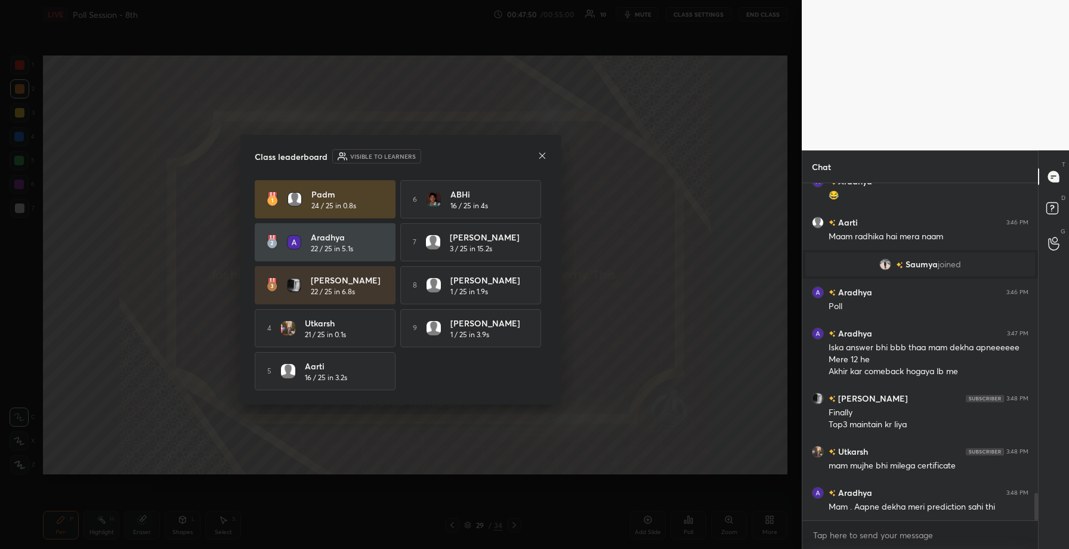
click at [542, 155] on icon at bounding box center [543, 156] width 10 height 10
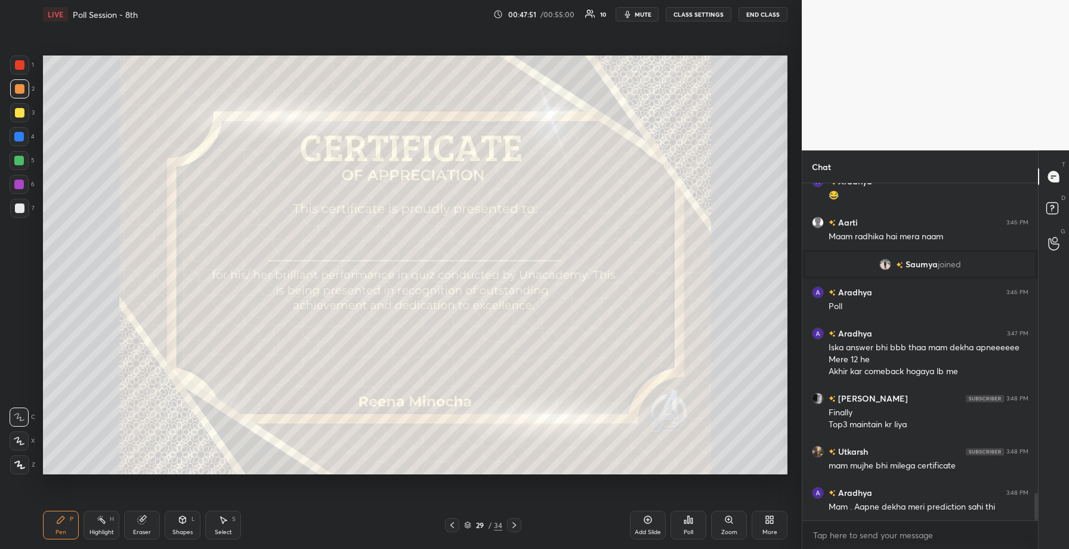
scroll to position [3869, 0]
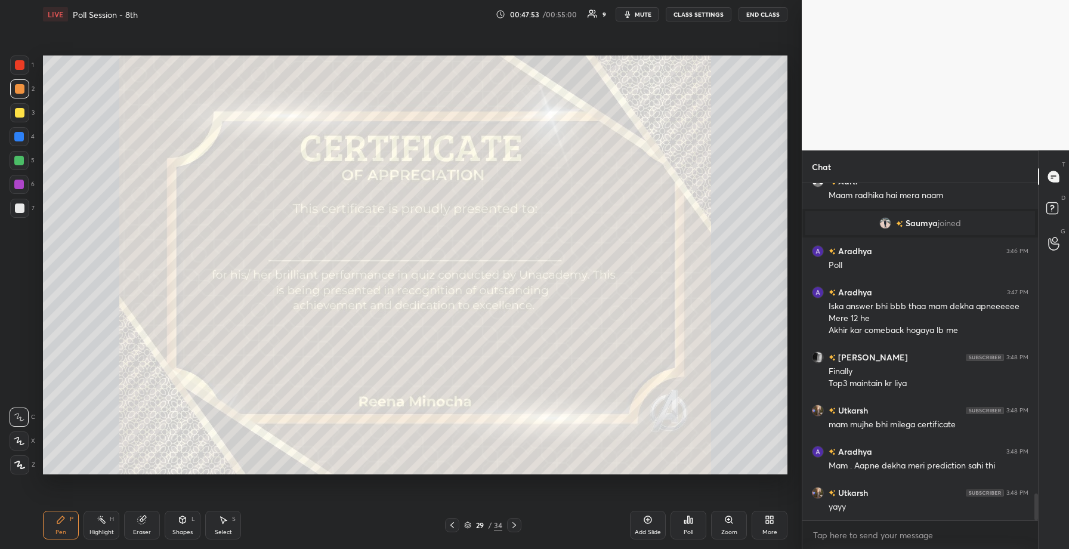
drag, startPoint x: 144, startPoint y: 522, endPoint x: 138, endPoint y: 511, distance: 12.6
click at [144, 523] on icon at bounding box center [142, 520] width 10 height 10
drag, startPoint x: 24, startPoint y: 464, endPoint x: 29, endPoint y: 472, distance: 8.8
click at [25, 468] on span "Erase all" at bounding box center [19, 465] width 18 height 8
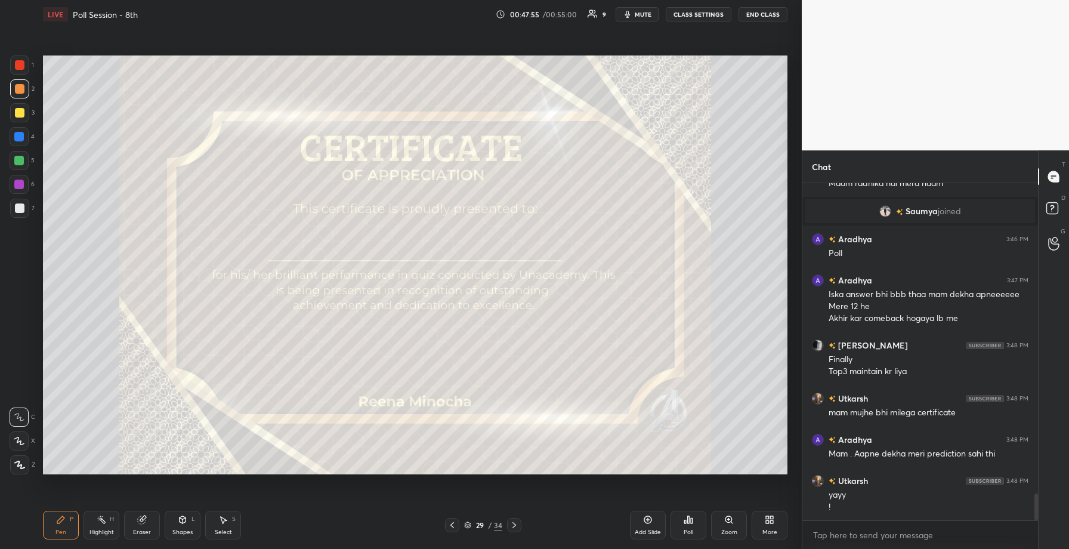
click at [18, 107] on div at bounding box center [19, 112] width 19 height 19
drag, startPoint x: 26, startPoint y: 469, endPoint x: 35, endPoint y: 459, distance: 13.1
click at [26, 469] on div at bounding box center [19, 464] width 19 height 19
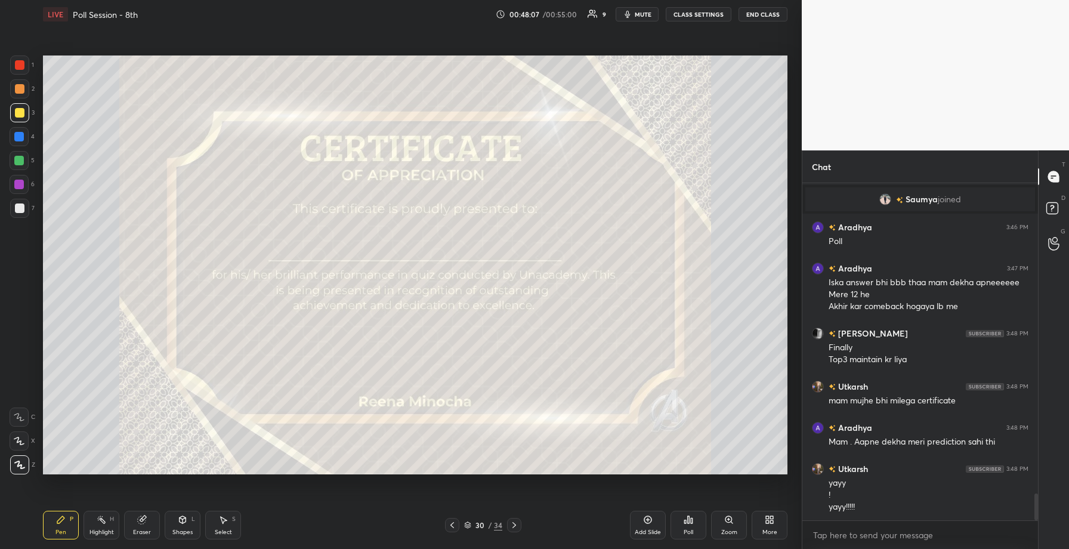
scroll to position [3934, 0]
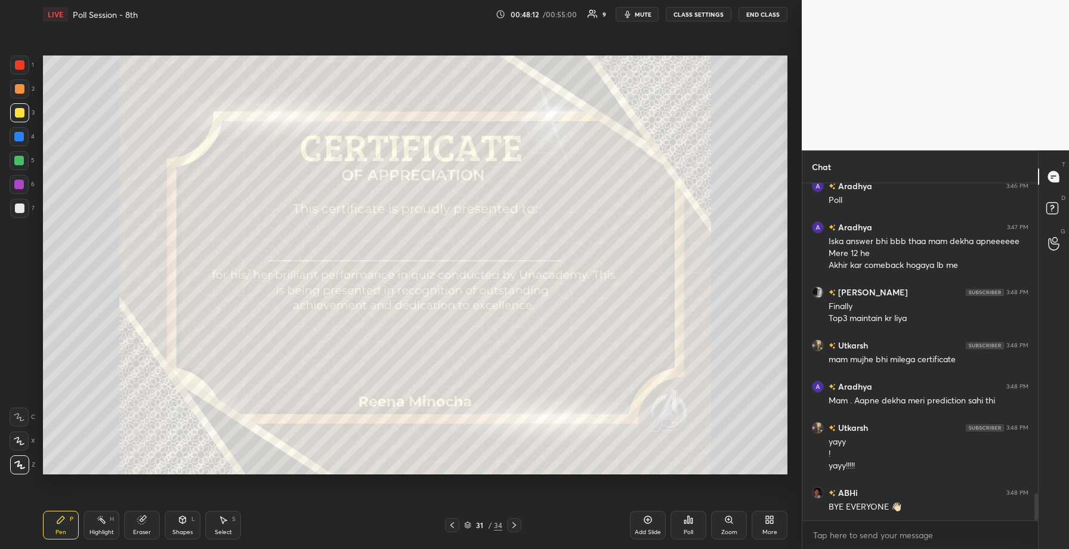
click at [692, 525] on div "Poll" at bounding box center [689, 525] width 36 height 29
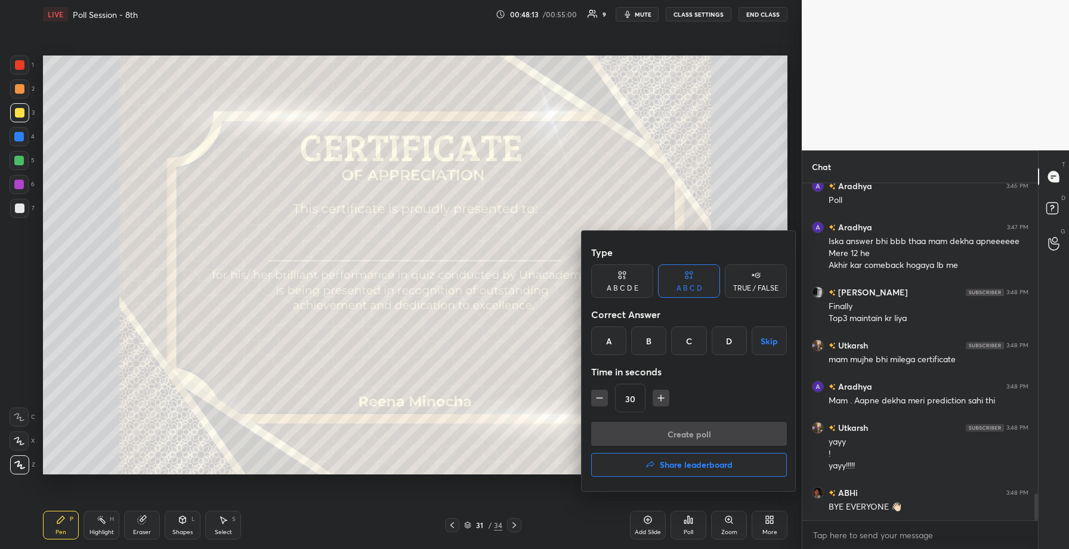
click at [665, 461] on h4 "Share leaderboard" at bounding box center [696, 465] width 73 height 8
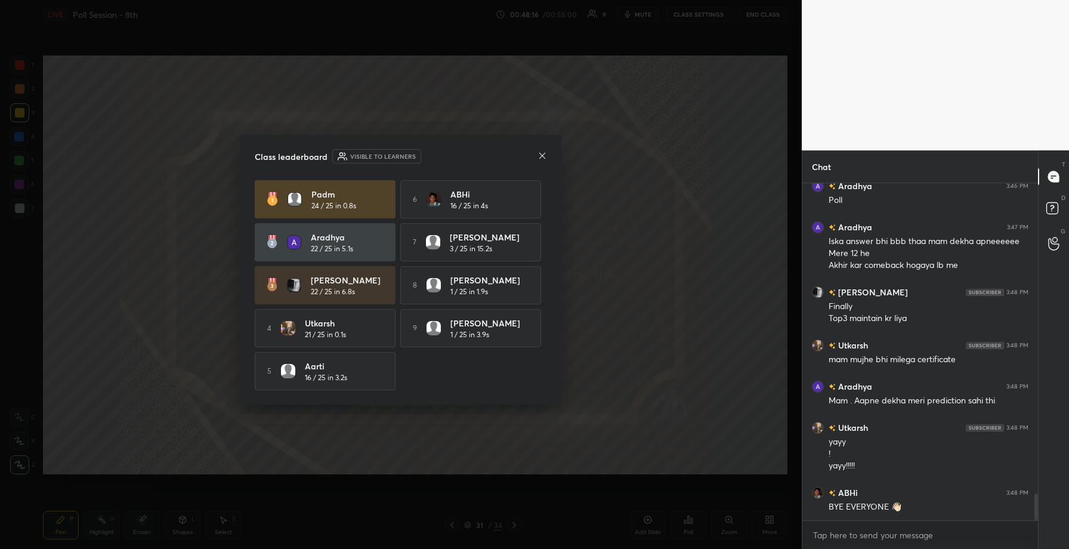
click at [538, 152] on icon at bounding box center [543, 156] width 10 height 10
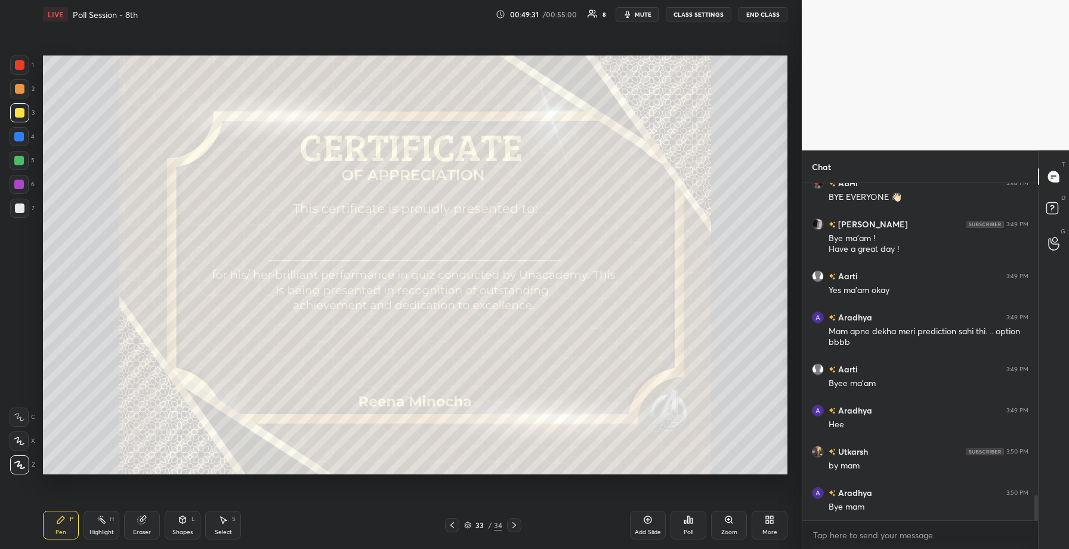
scroll to position [4285, 0]
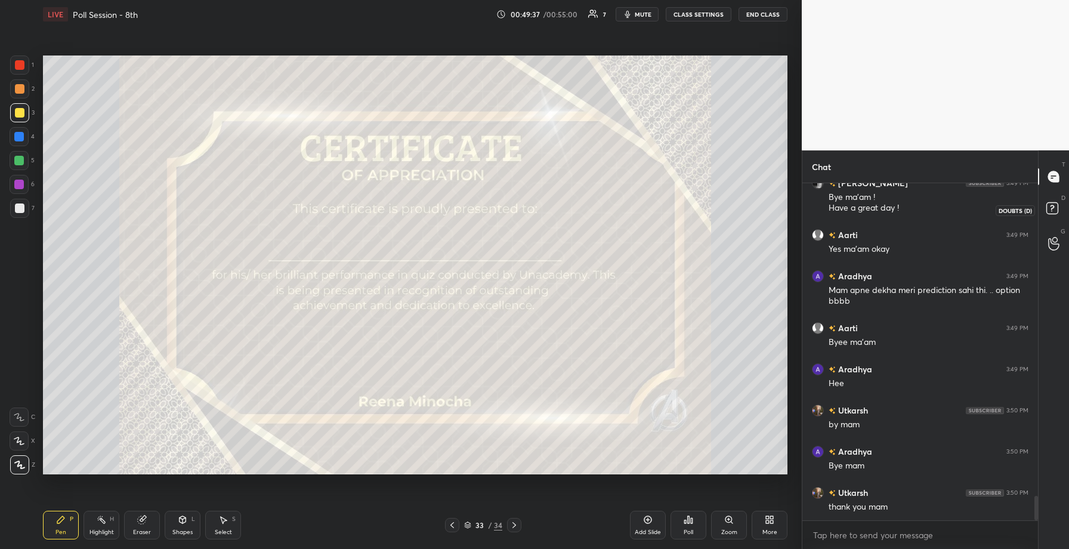
click at [1053, 211] on rect at bounding box center [1051, 208] width 11 height 11
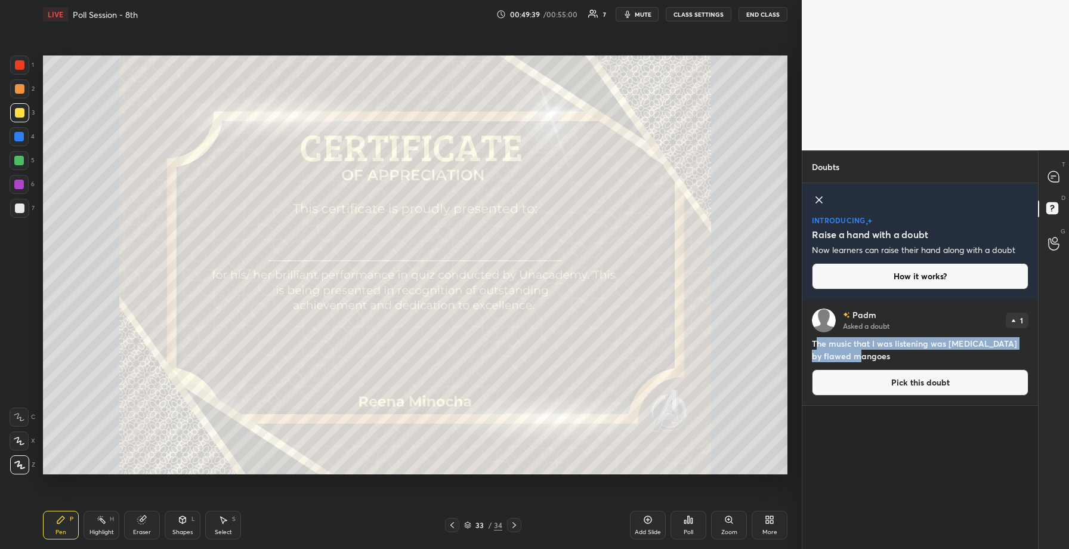
click at [904, 389] on button "Pick this doubt" at bounding box center [920, 382] width 217 height 26
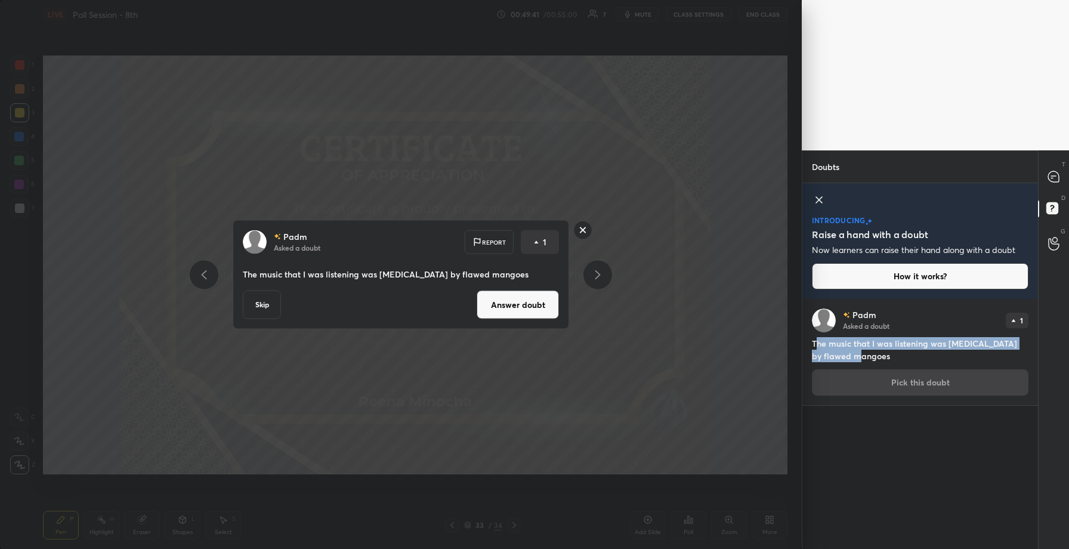
click at [510, 304] on button "Answer doubt" at bounding box center [518, 305] width 82 height 29
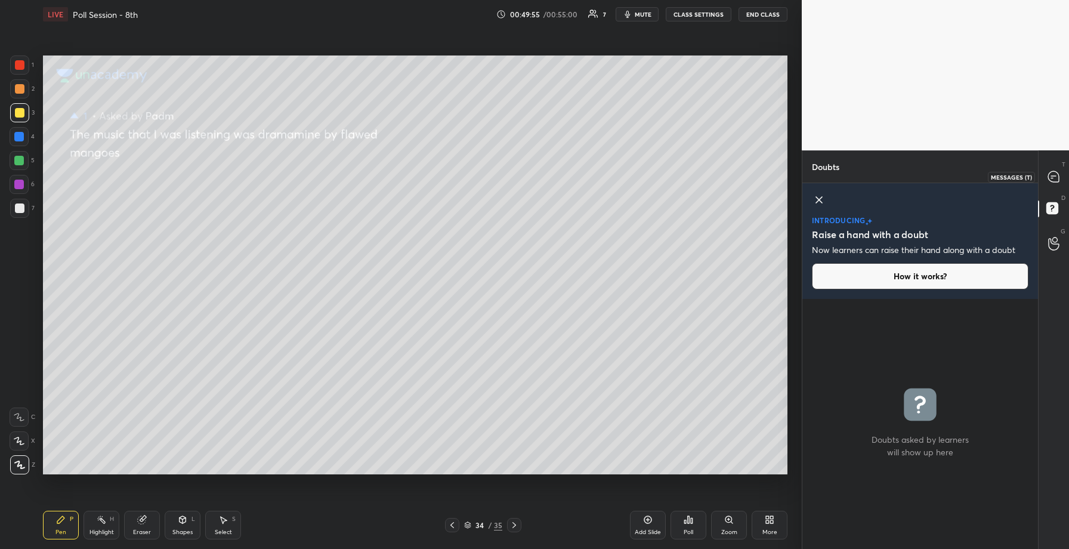
click at [1054, 176] on icon at bounding box center [1053, 176] width 11 height 11
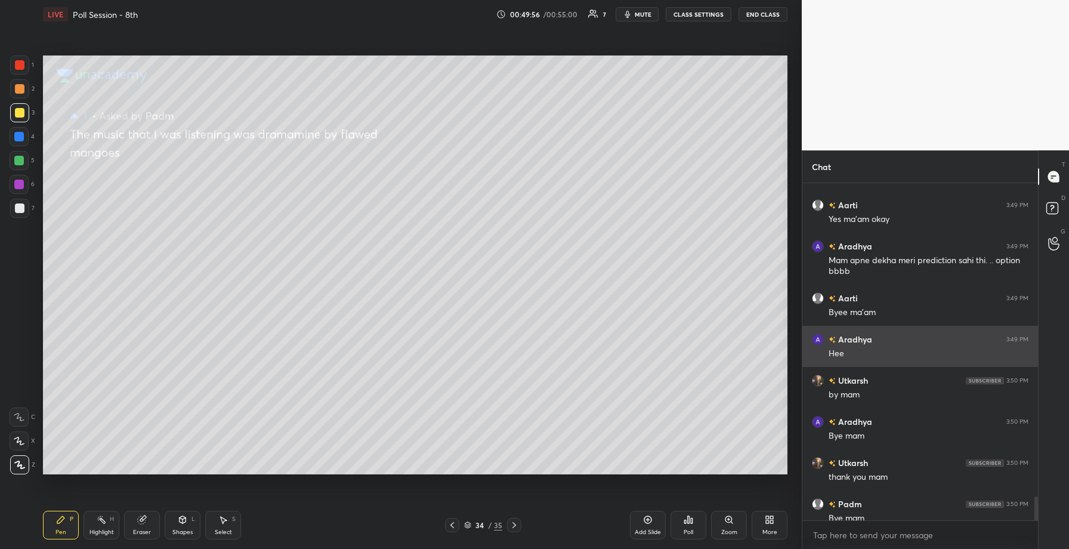
scroll to position [4554, 0]
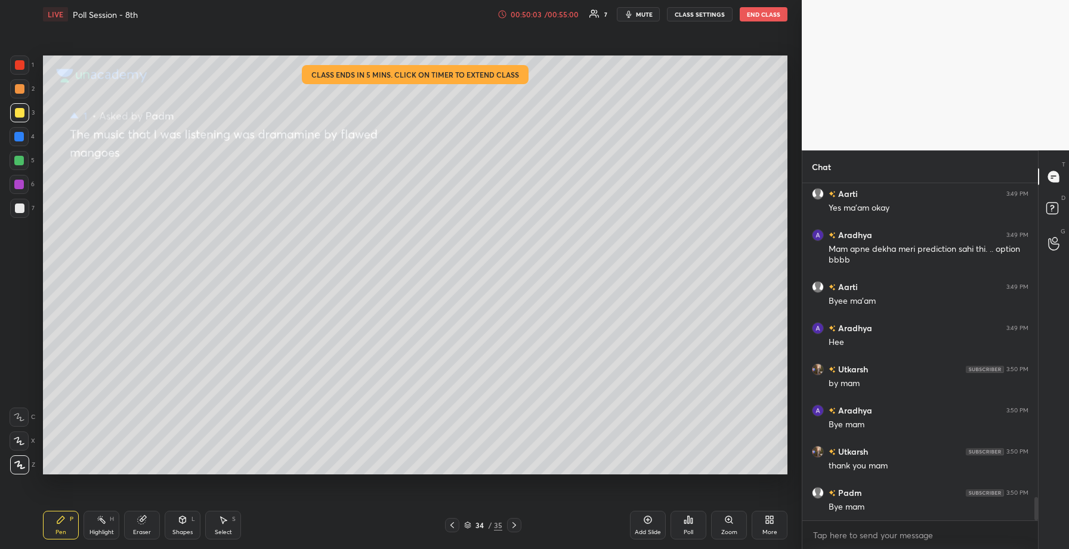
click at [774, 14] on button "End Class" at bounding box center [764, 14] width 48 height 14
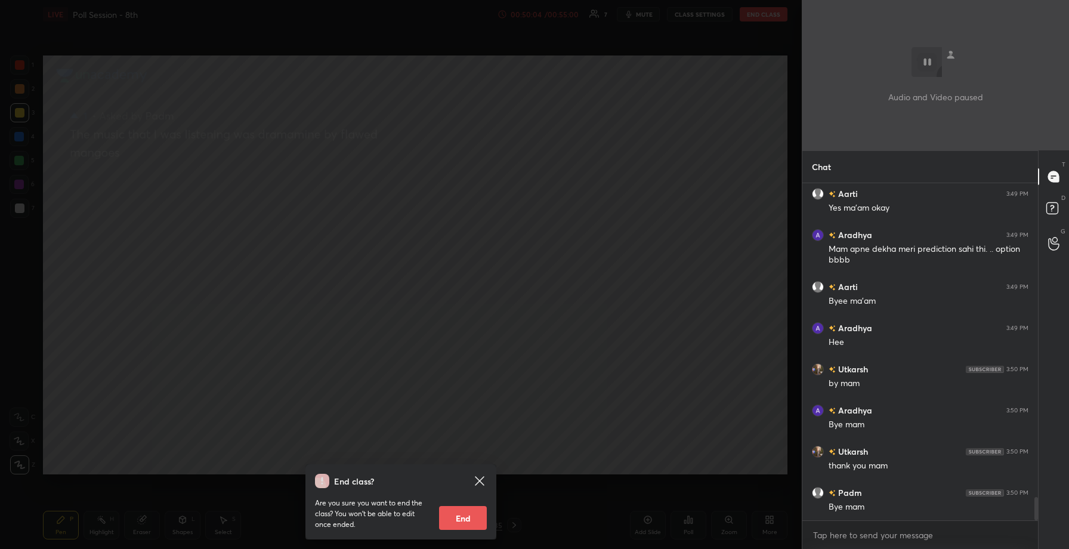
click at [457, 514] on button "End" at bounding box center [463, 518] width 48 height 24
type textarea "x"
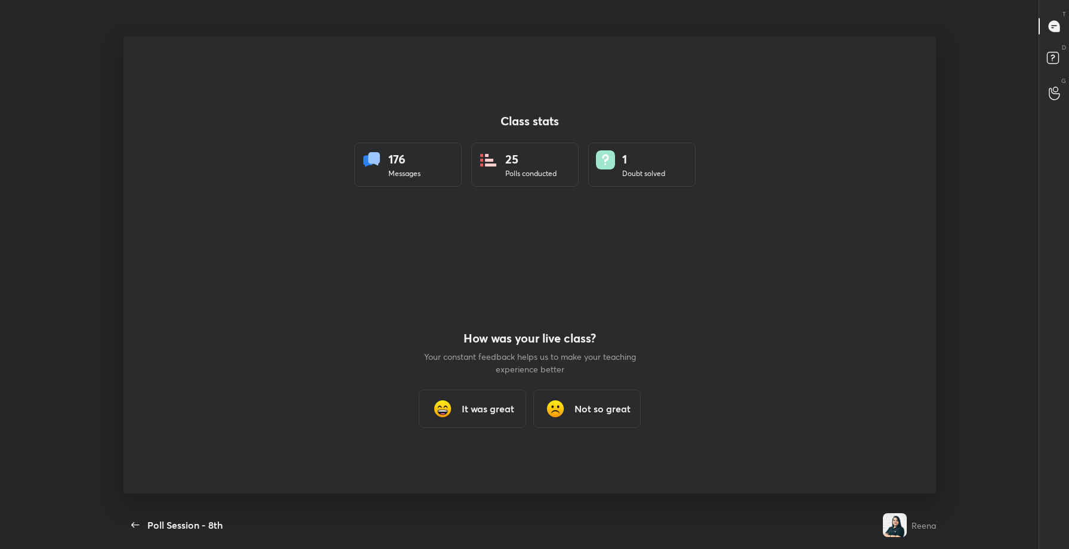
scroll to position [0, 0]
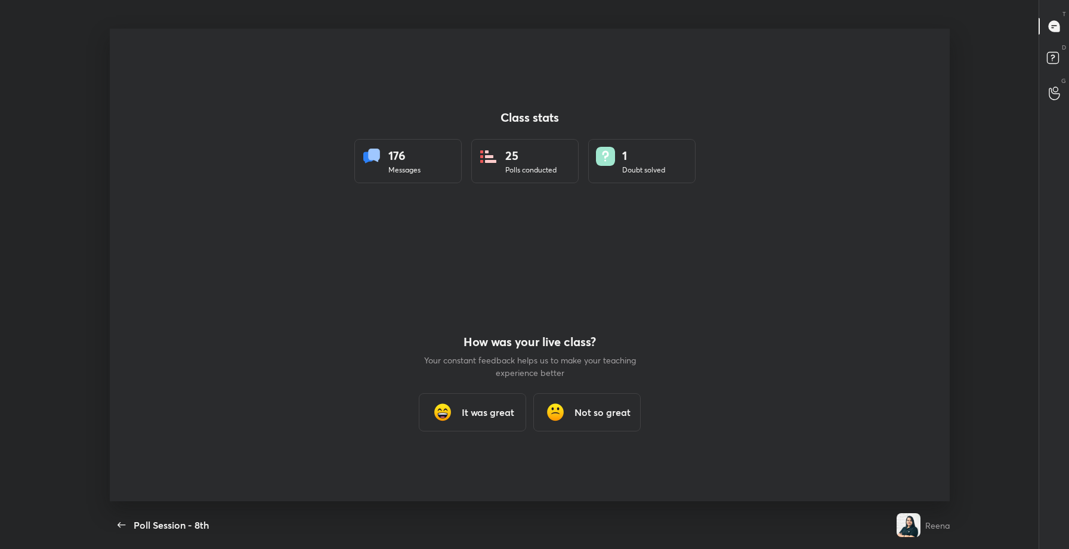
click at [495, 423] on div "It was great" at bounding box center [472, 412] width 107 height 38
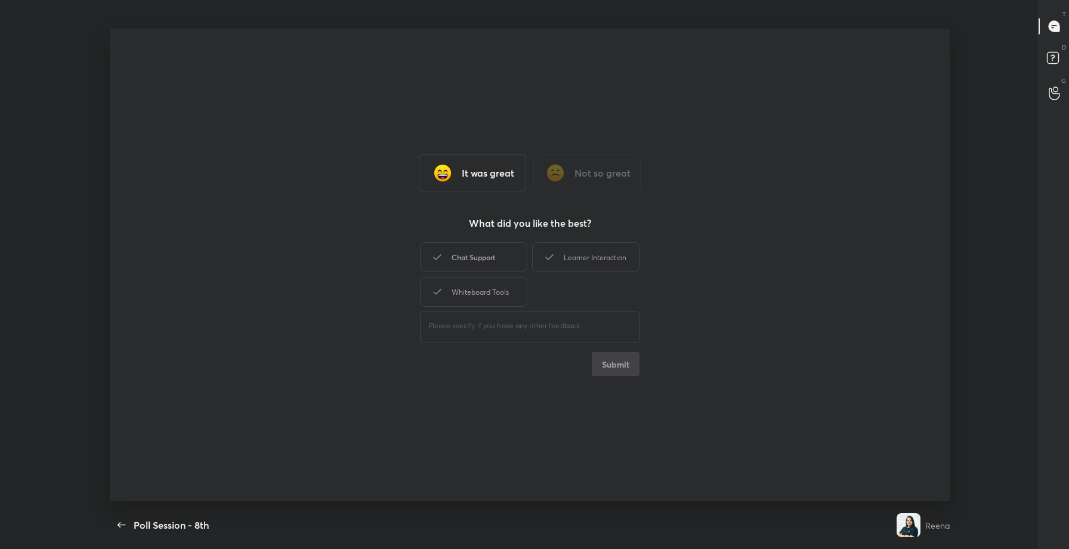
click at [486, 269] on div "Chat Support" at bounding box center [473, 257] width 107 height 30
click at [606, 367] on button "Submit" at bounding box center [616, 364] width 48 height 24
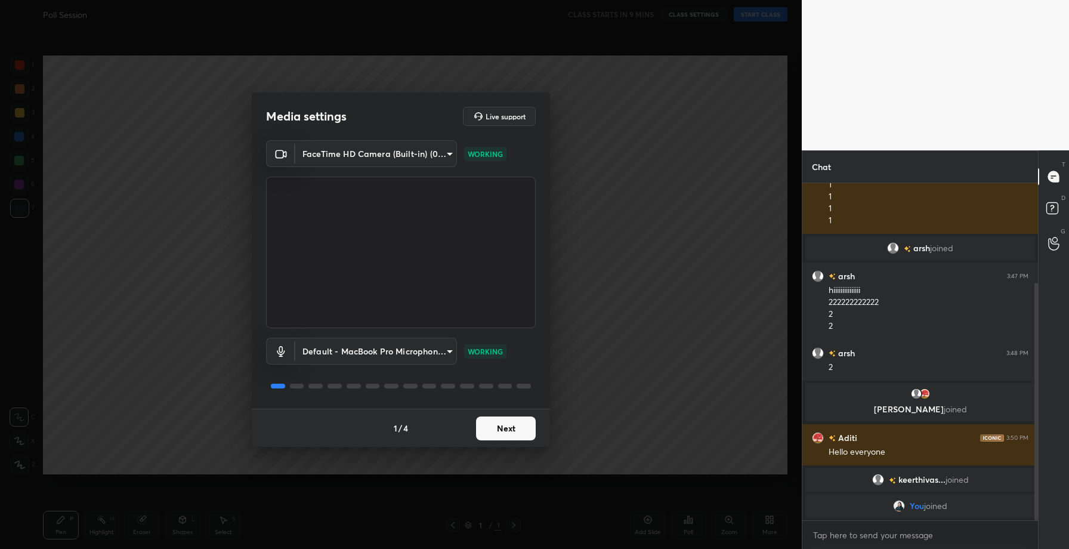
click at [498, 422] on button "Next" at bounding box center [506, 428] width 60 height 24
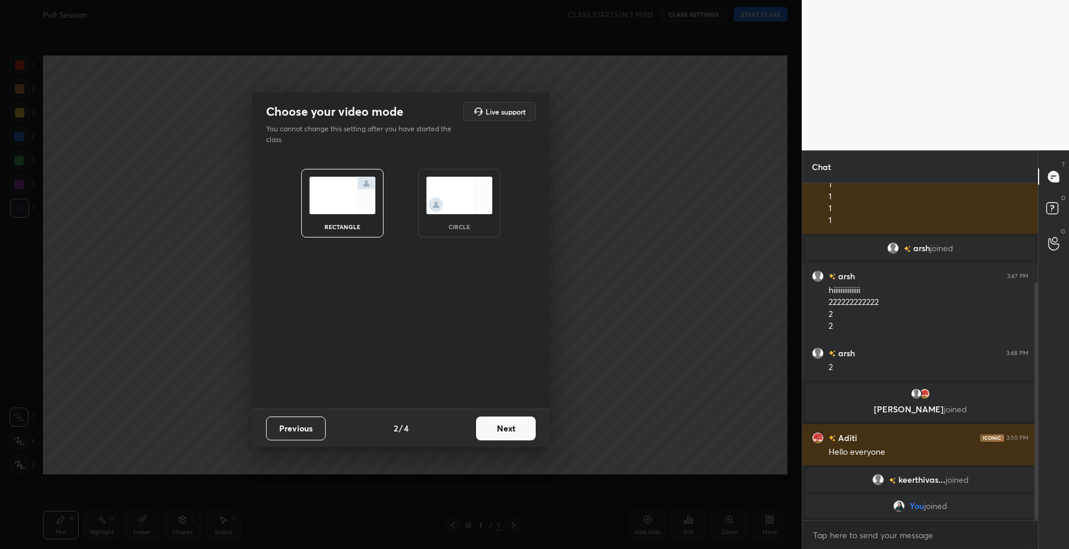
click at [498, 422] on button "Next" at bounding box center [506, 428] width 60 height 24
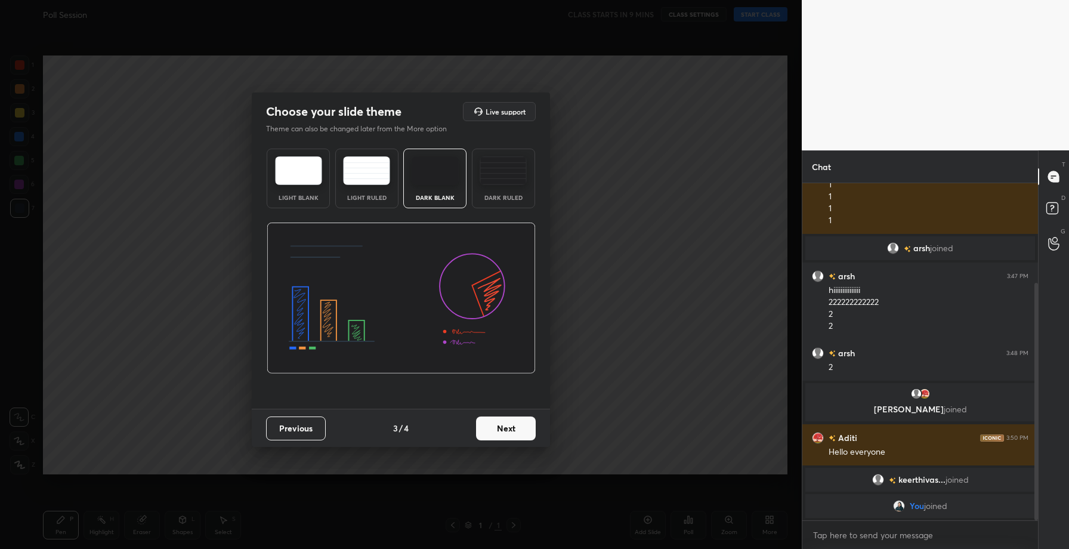
click at [498, 422] on button "Next" at bounding box center [506, 428] width 60 height 24
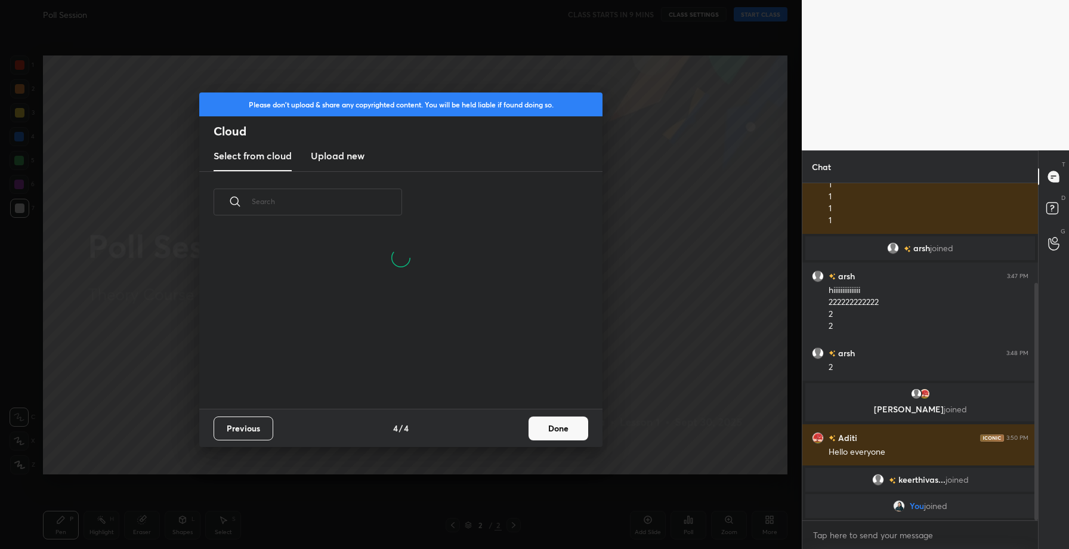
click at [339, 160] on h3 "Upload new" at bounding box center [338, 156] width 54 height 14
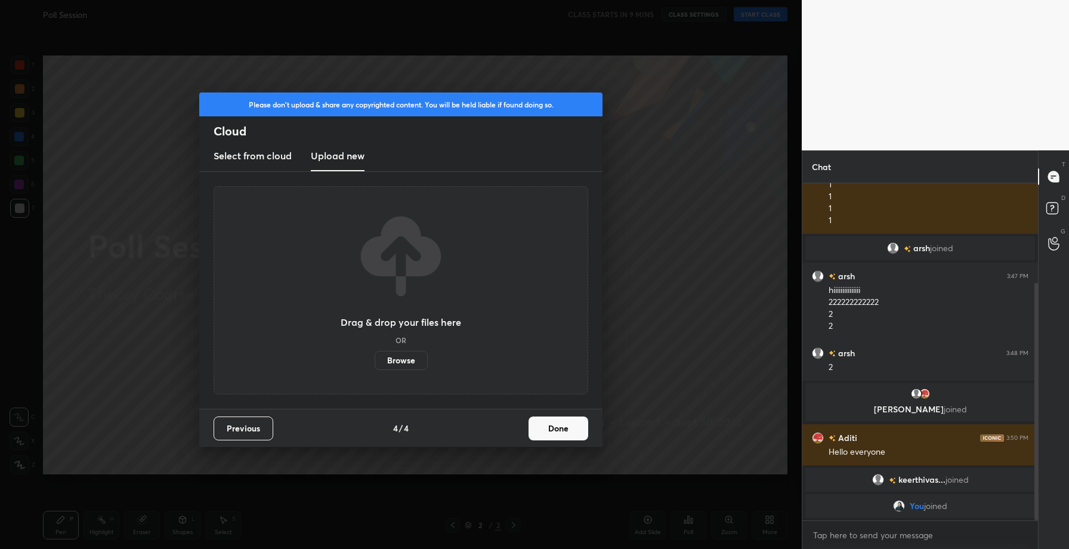
click at [410, 361] on label "Browse" at bounding box center [401, 360] width 53 height 19
click at [375, 361] on input "Browse" at bounding box center [375, 360] width 0 height 19
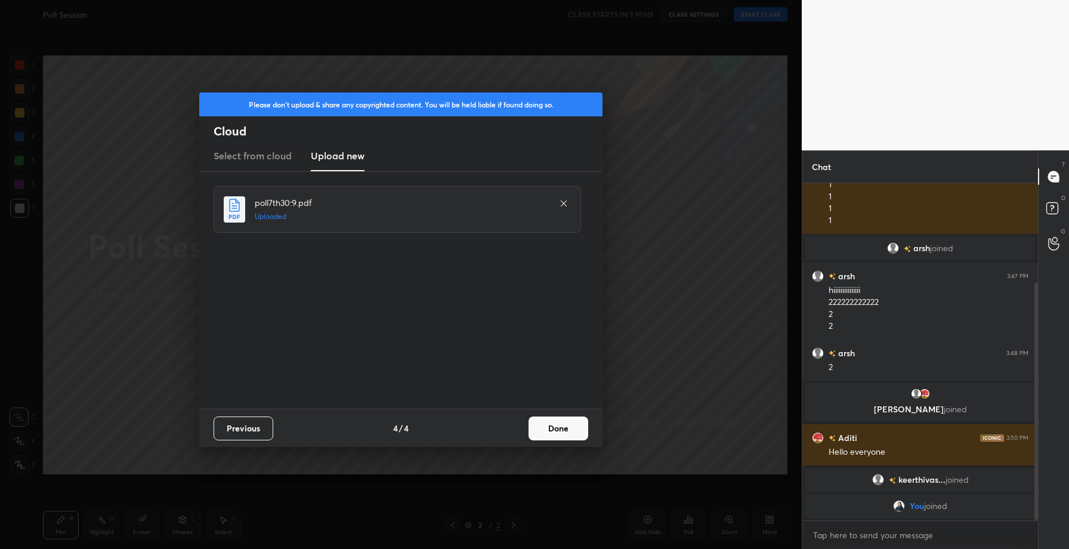
click at [563, 433] on button "Done" at bounding box center [559, 428] width 60 height 24
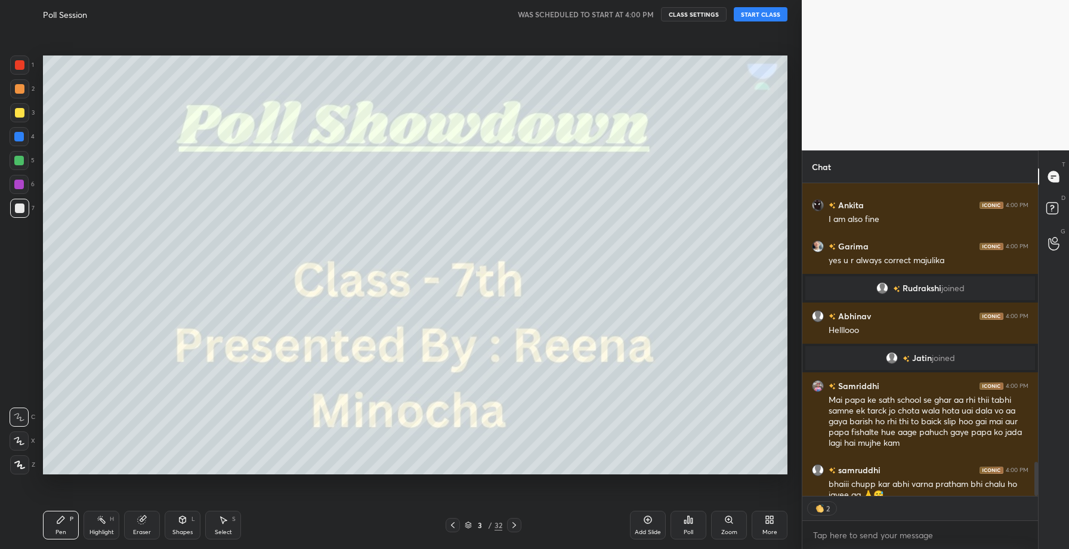
scroll to position [309, 232]
click at [767, 17] on button "START CLASS" at bounding box center [761, 14] width 54 height 14
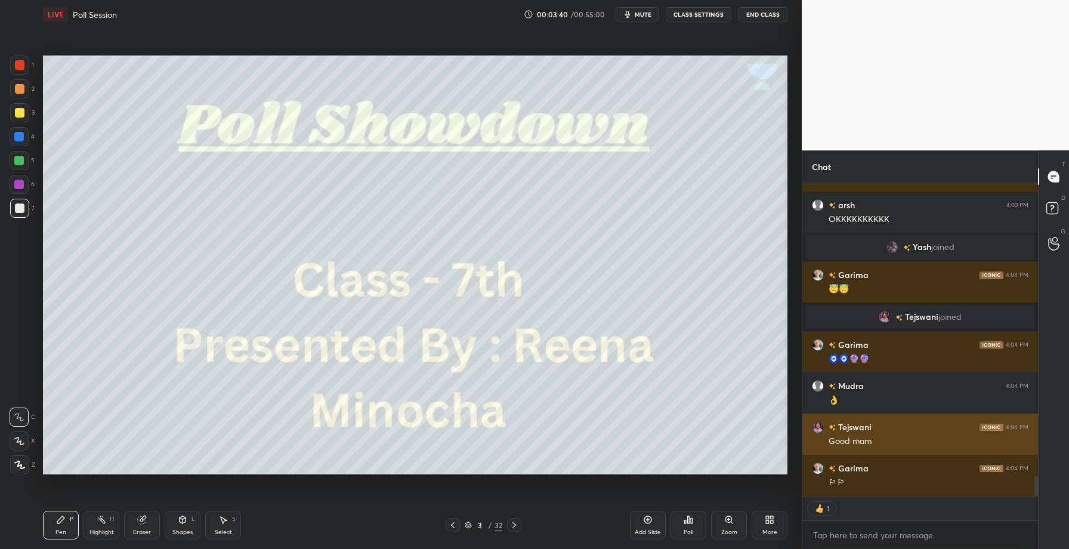
scroll to position [4644, 0]
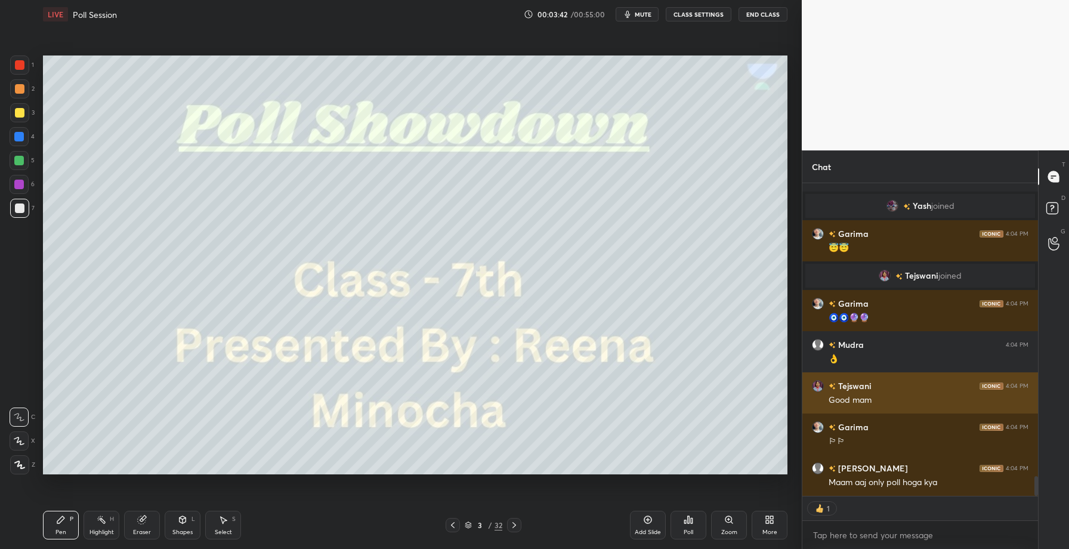
type textarea "x"
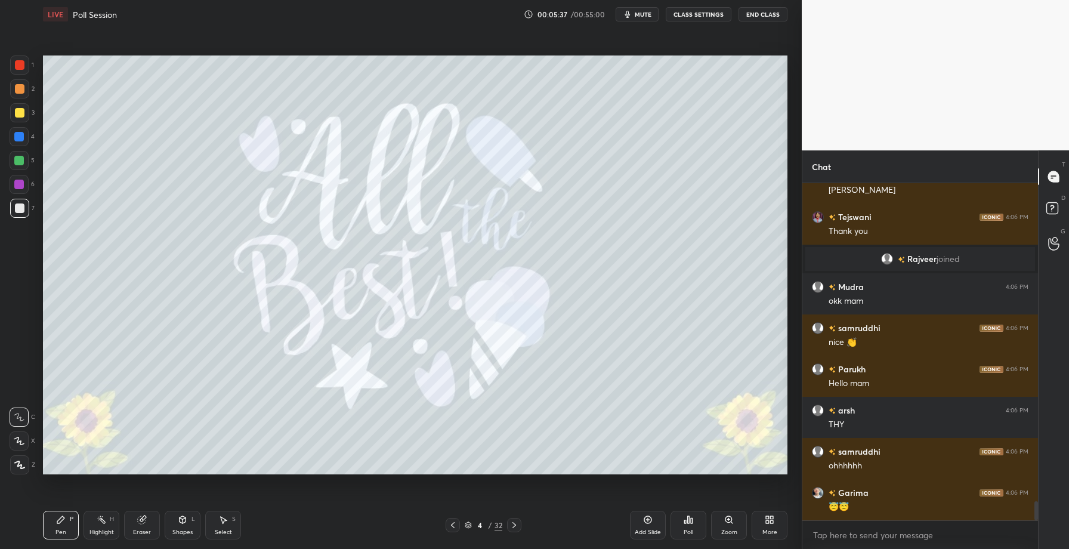
scroll to position [5730, 0]
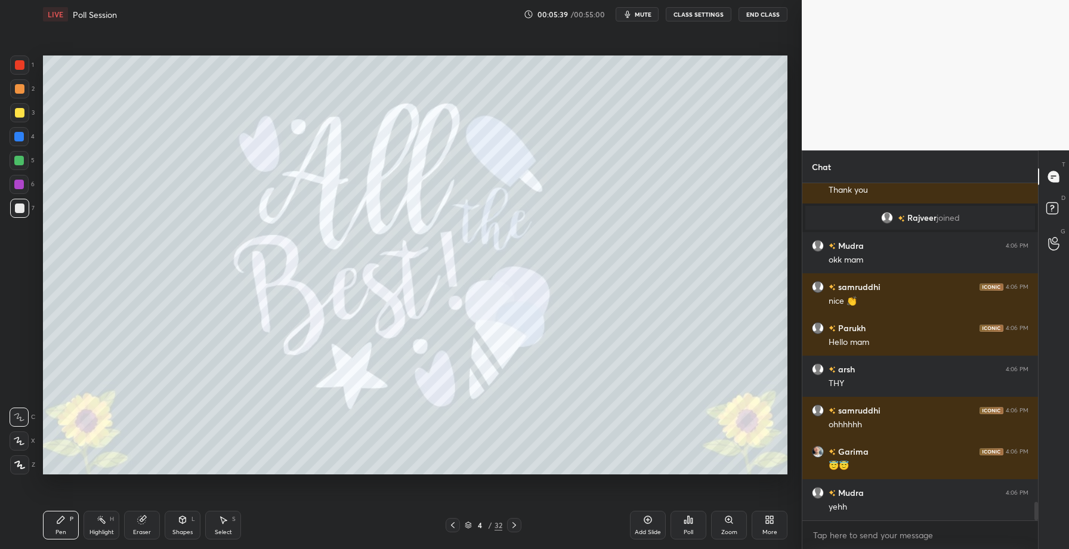
click at [510, 522] on icon at bounding box center [514, 525] width 10 height 10
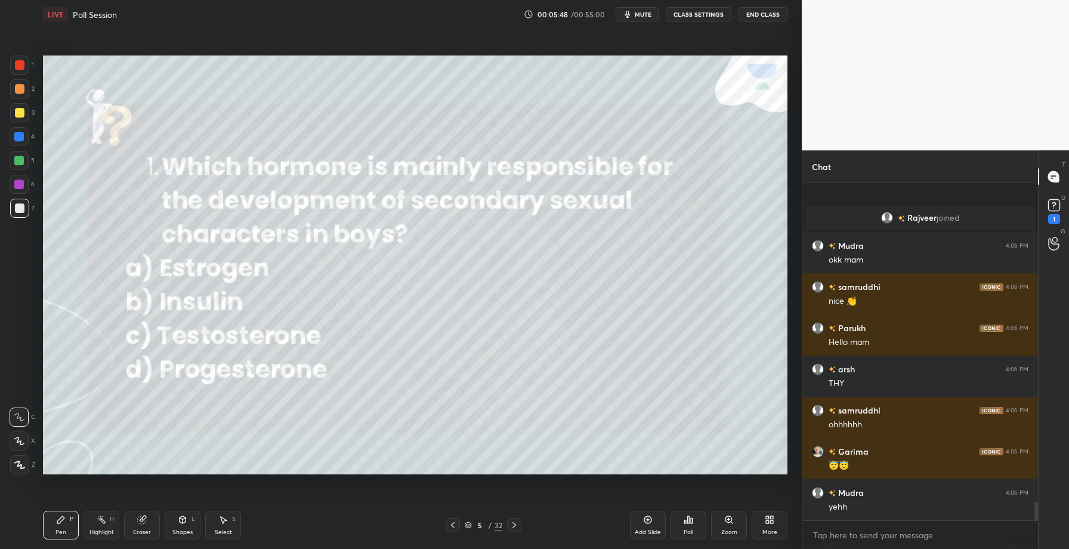
scroll to position [5781, 0]
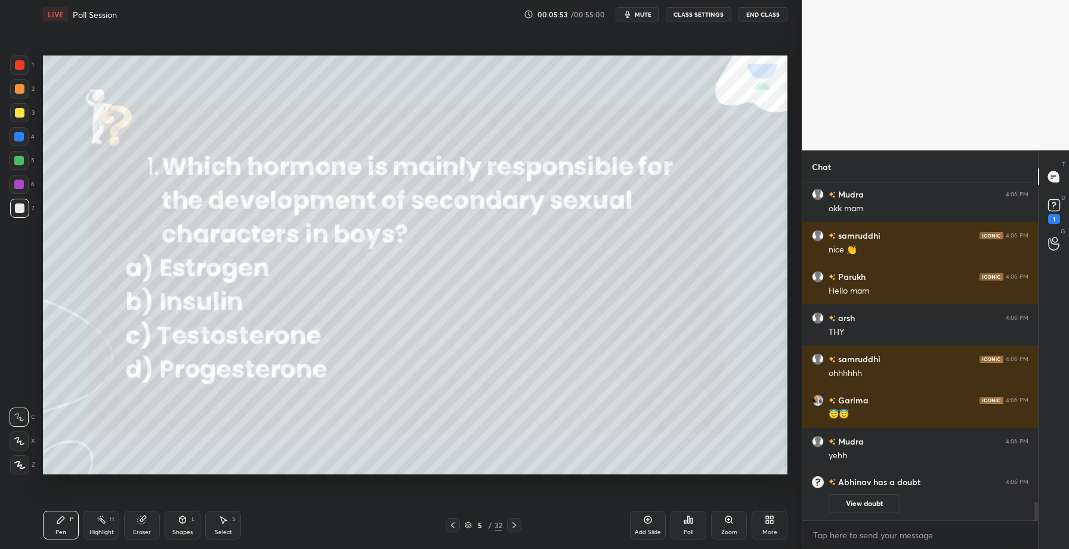
click at [685, 529] on div "Poll" at bounding box center [689, 532] width 10 height 6
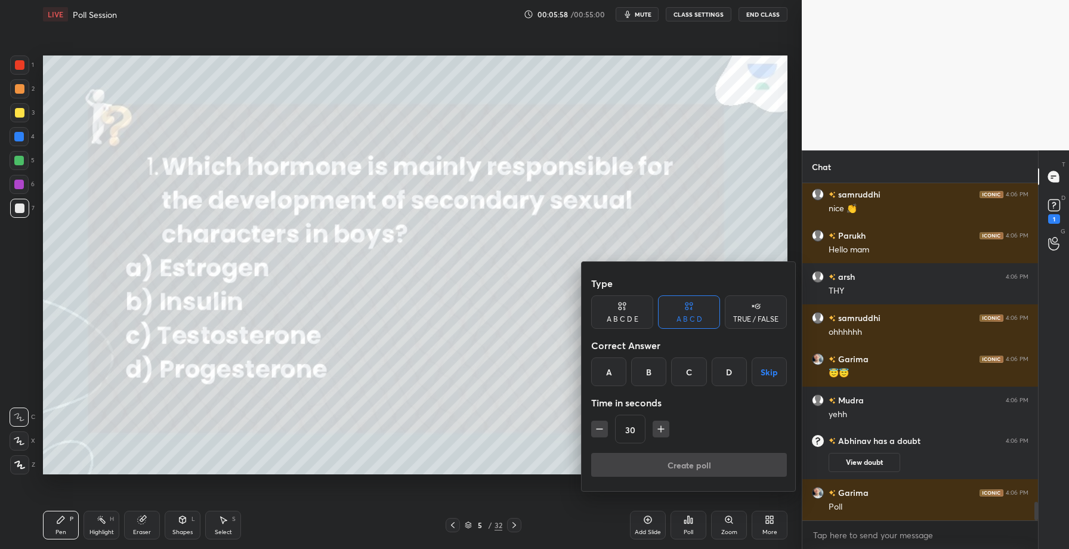
scroll to position [5809, 0]
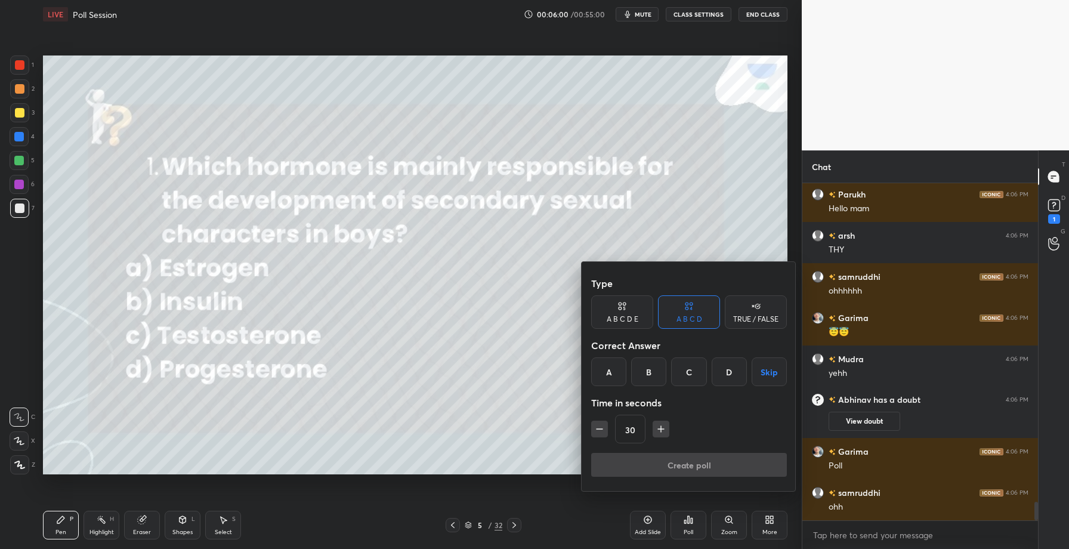
click at [690, 376] on div "C" at bounding box center [688, 371] width 35 height 29
click at [688, 469] on button "Create poll" at bounding box center [689, 465] width 196 height 24
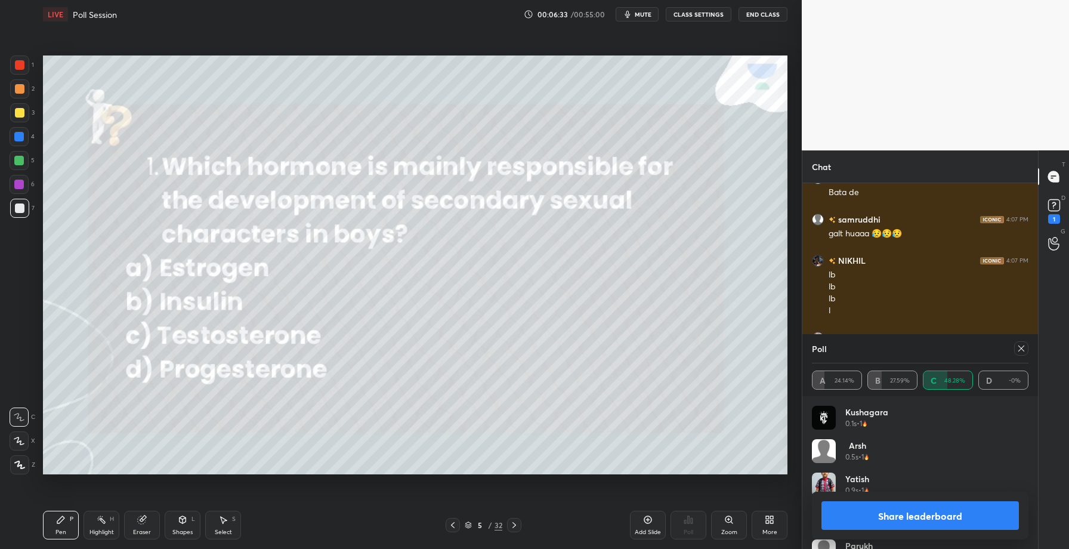
scroll to position [6154, 0]
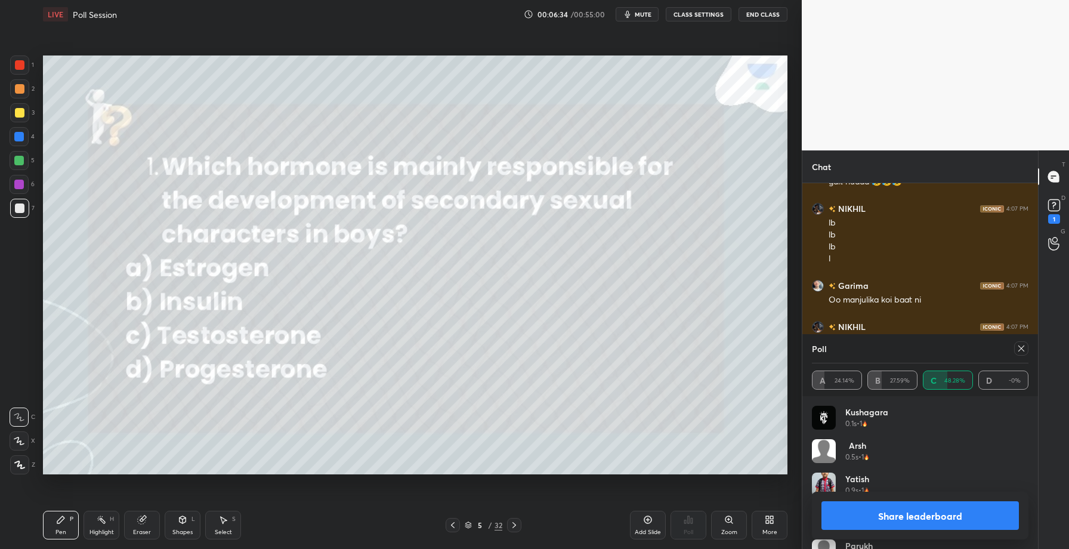
click at [892, 516] on button "Share leaderboard" at bounding box center [919, 515] width 197 height 29
type textarea "x"
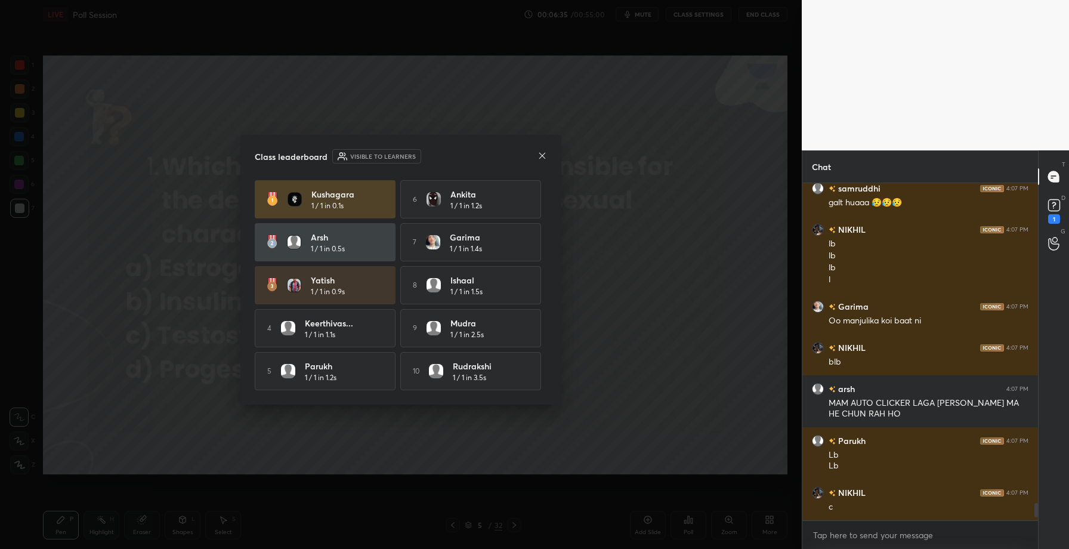
scroll to position [333, 232]
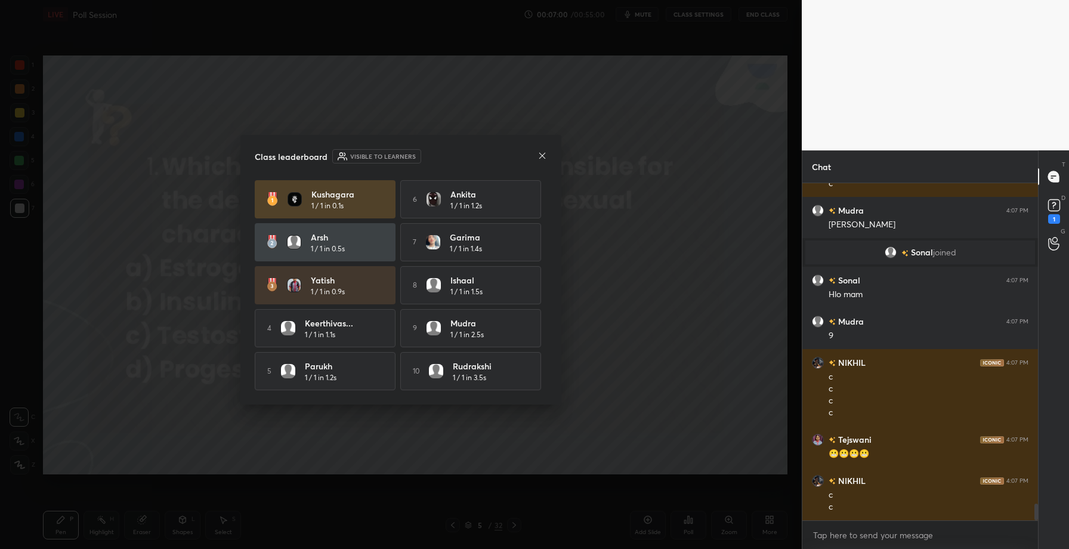
click at [540, 144] on div "Class leaderboard Visible to learners Kushagara 1 / 1 in 0.1s 6 Ankita 1 / 1 in…" at bounding box center [400, 270] width 321 height 270
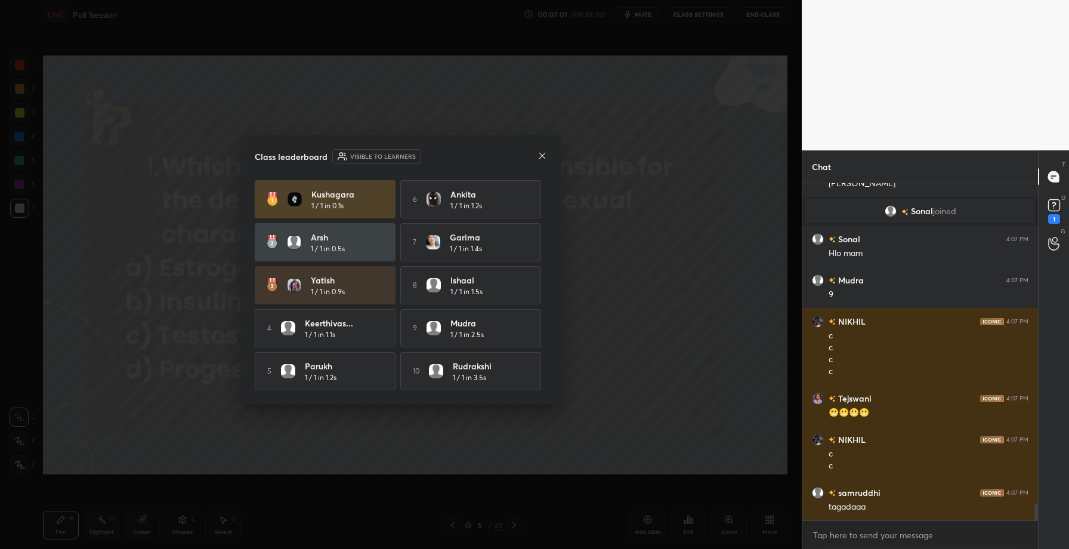
click at [542, 151] on icon at bounding box center [543, 156] width 10 height 10
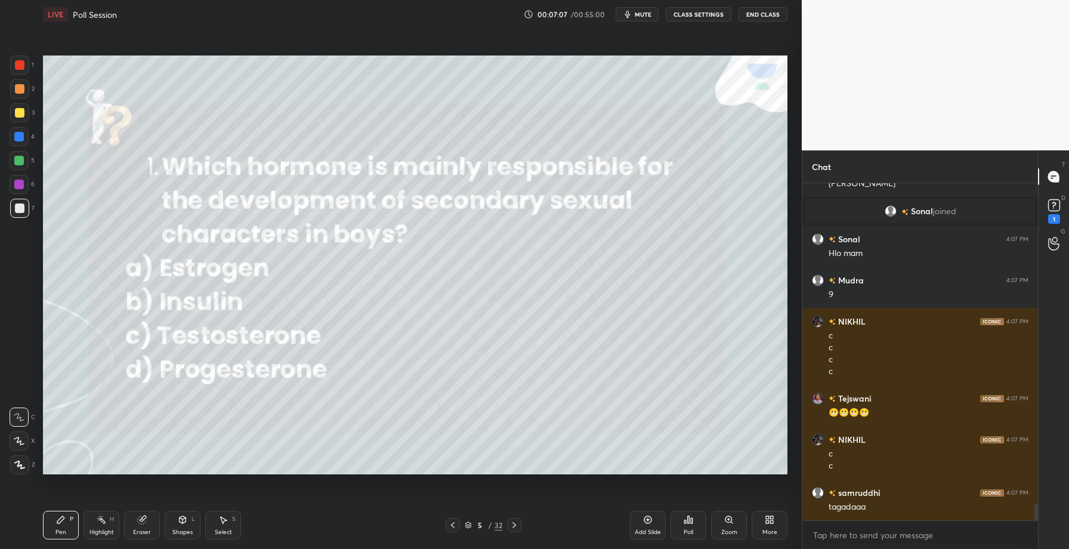
drag, startPoint x: 20, startPoint y: 109, endPoint x: 35, endPoint y: 117, distance: 16.3
click at [20, 110] on div at bounding box center [20, 113] width 10 height 10
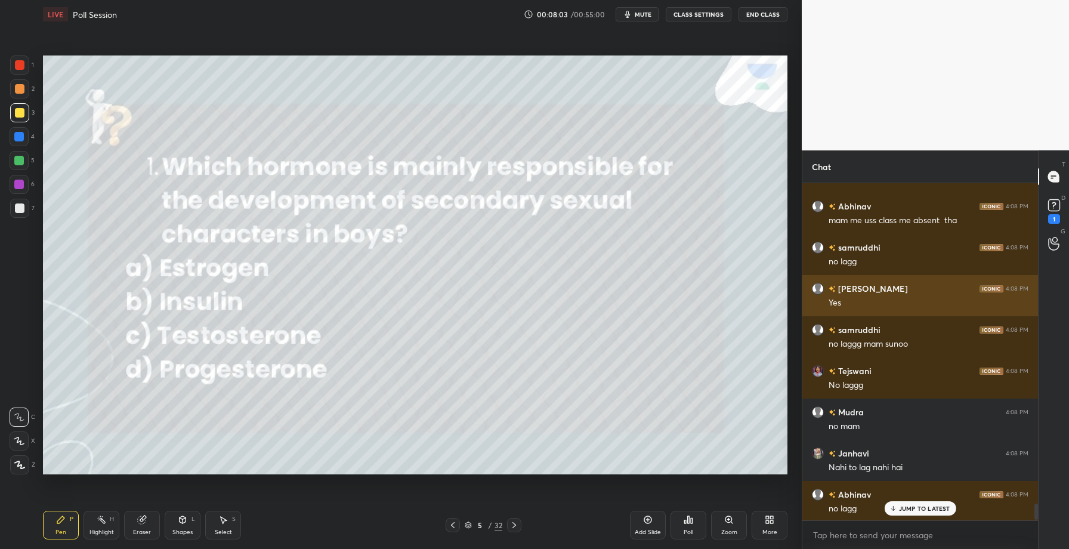
scroll to position [6871, 0]
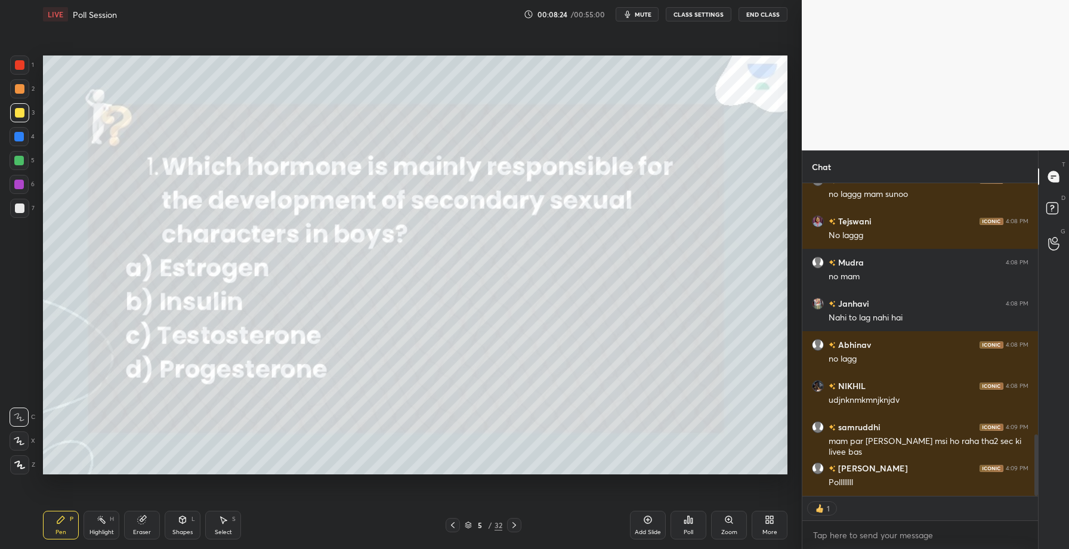
scroll to position [1321, 0]
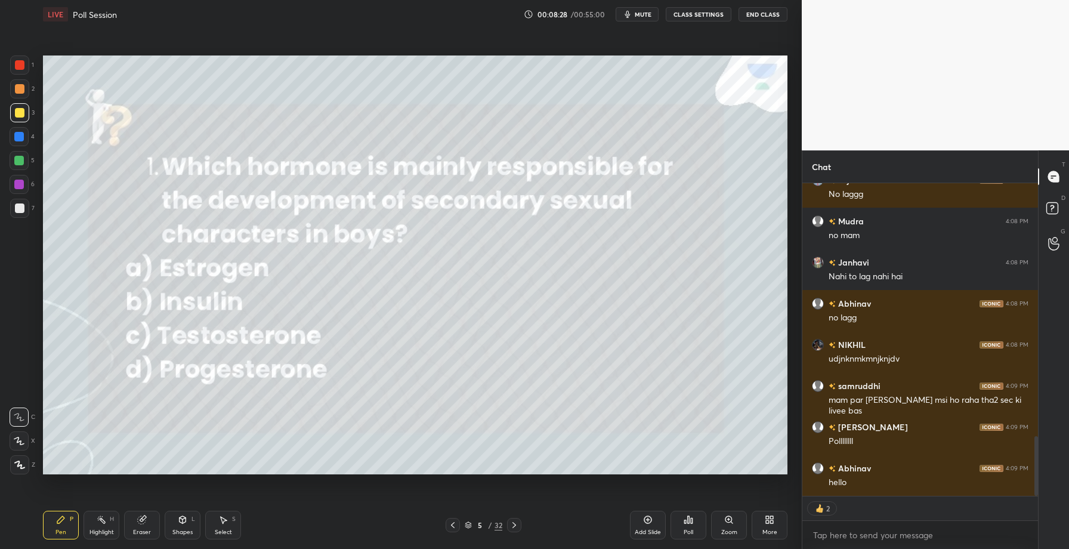
click at [512, 520] on icon at bounding box center [514, 525] width 10 height 10
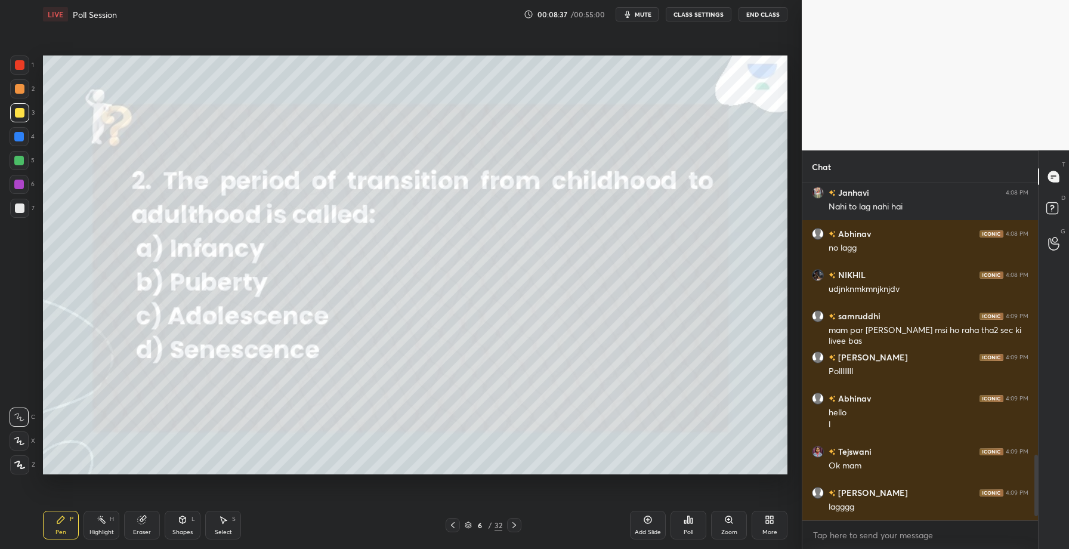
scroll to position [4, 4]
click at [691, 526] on div "Poll" at bounding box center [689, 525] width 36 height 29
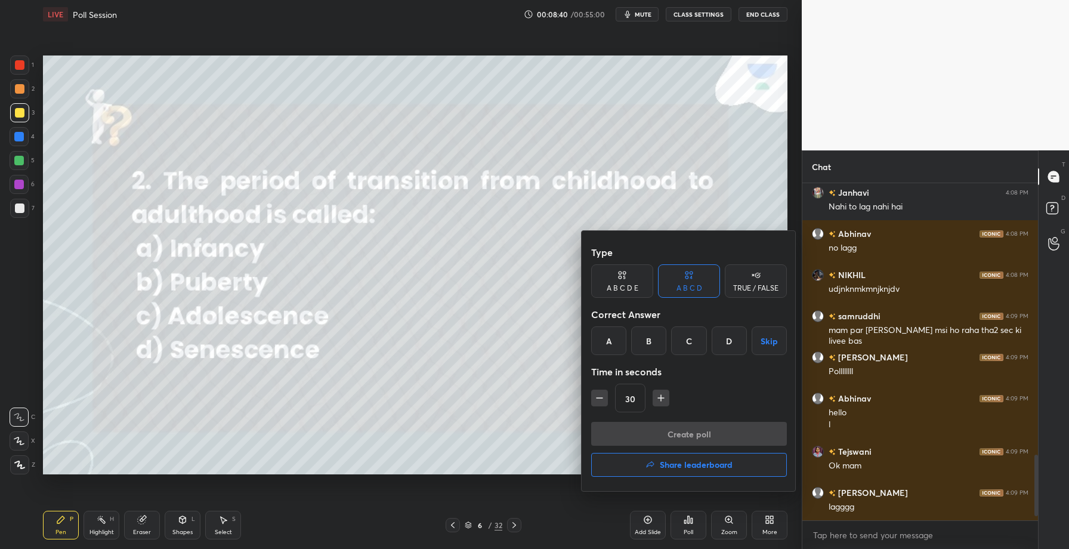
click at [693, 350] on div "C" at bounding box center [688, 340] width 35 height 29
click at [679, 433] on button "Create poll" at bounding box center [689, 434] width 196 height 24
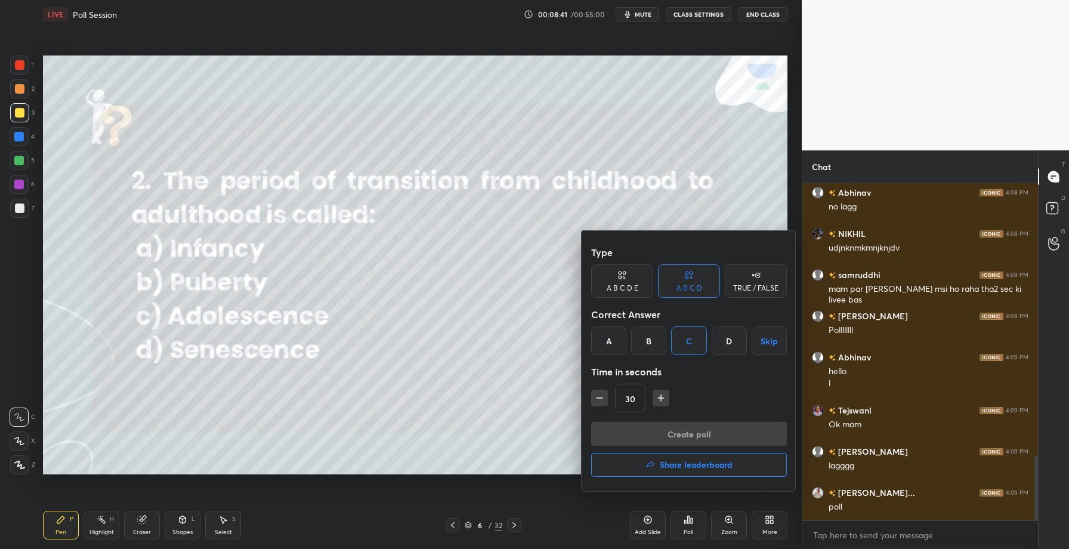
scroll to position [308, 232]
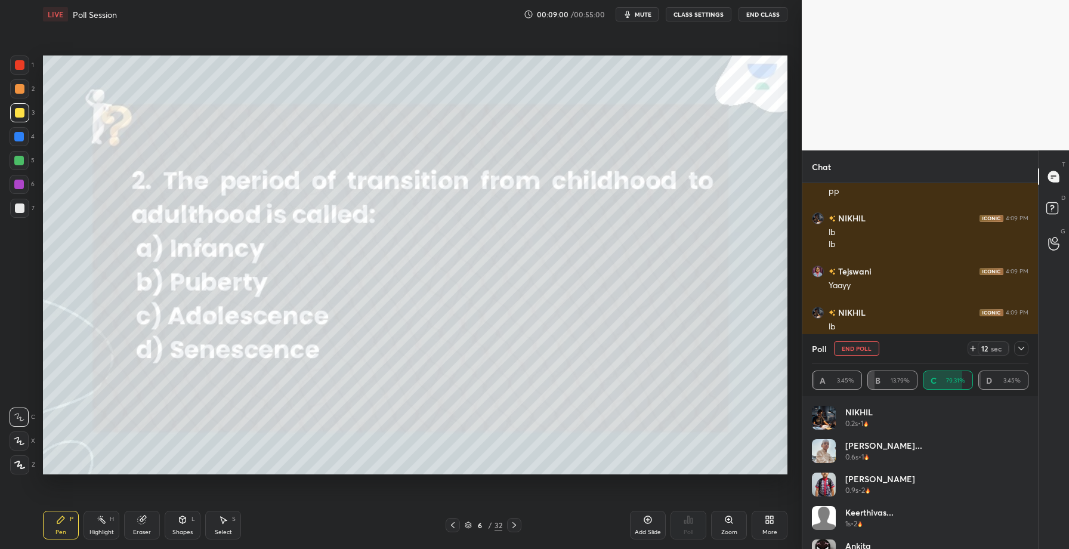
click at [1018, 351] on icon at bounding box center [1022, 349] width 10 height 10
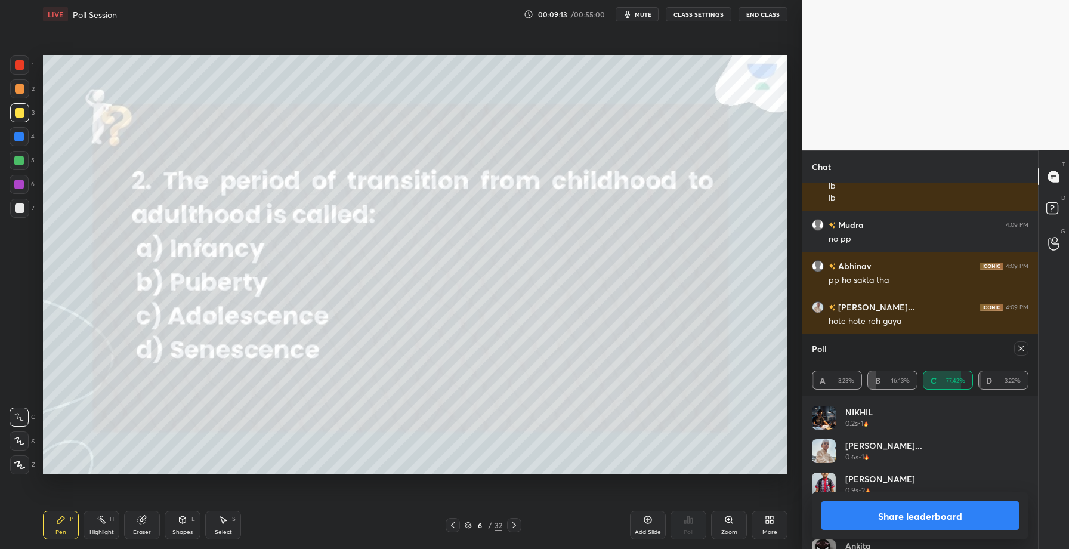
click at [925, 512] on button "Share leaderboard" at bounding box center [919, 515] width 197 height 29
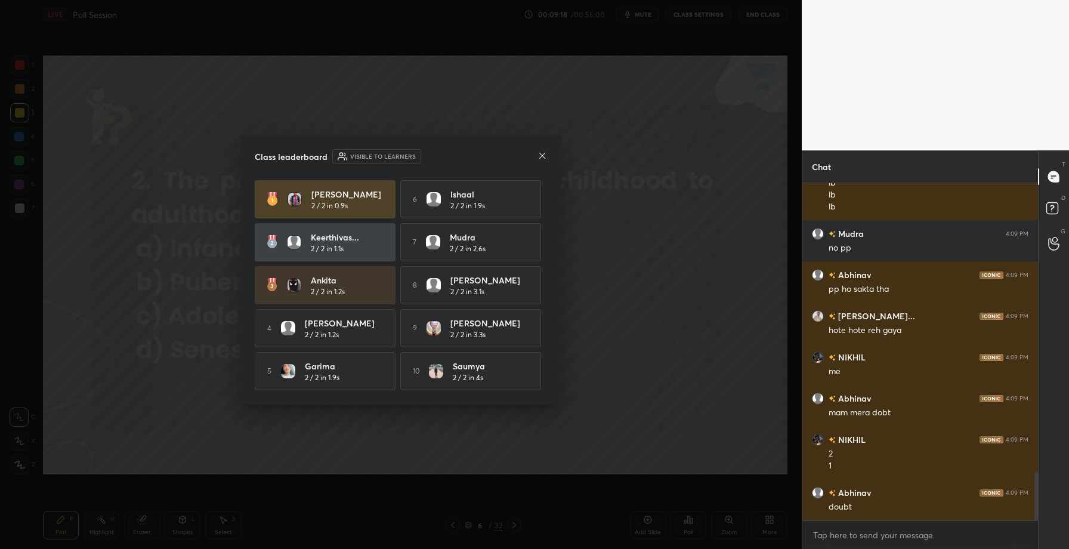
click at [543, 151] on icon at bounding box center [543, 156] width 10 height 10
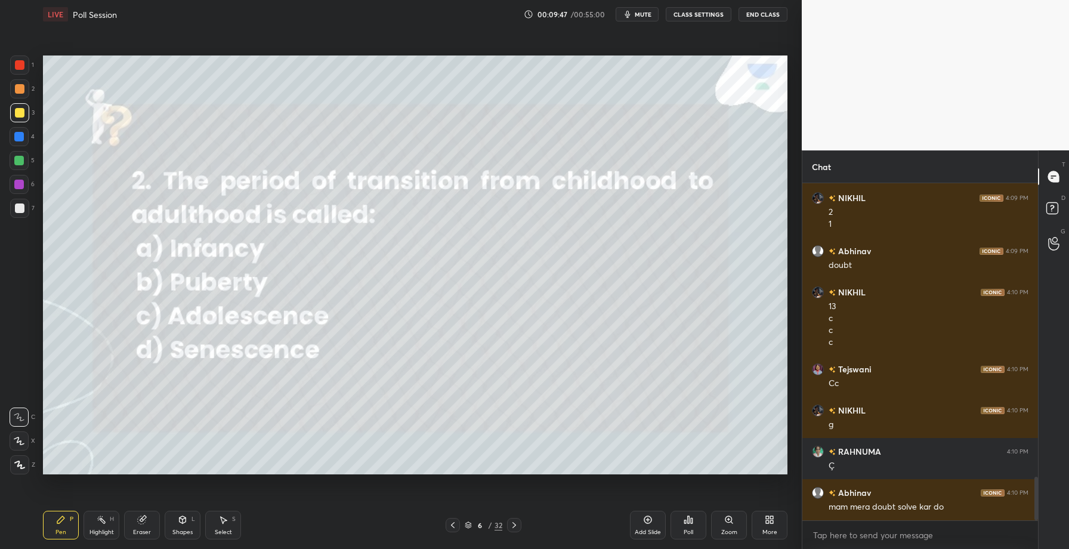
click at [140, 533] on div "Eraser" at bounding box center [142, 525] width 36 height 29
click at [17, 467] on span "Erase all" at bounding box center [19, 465] width 18 height 8
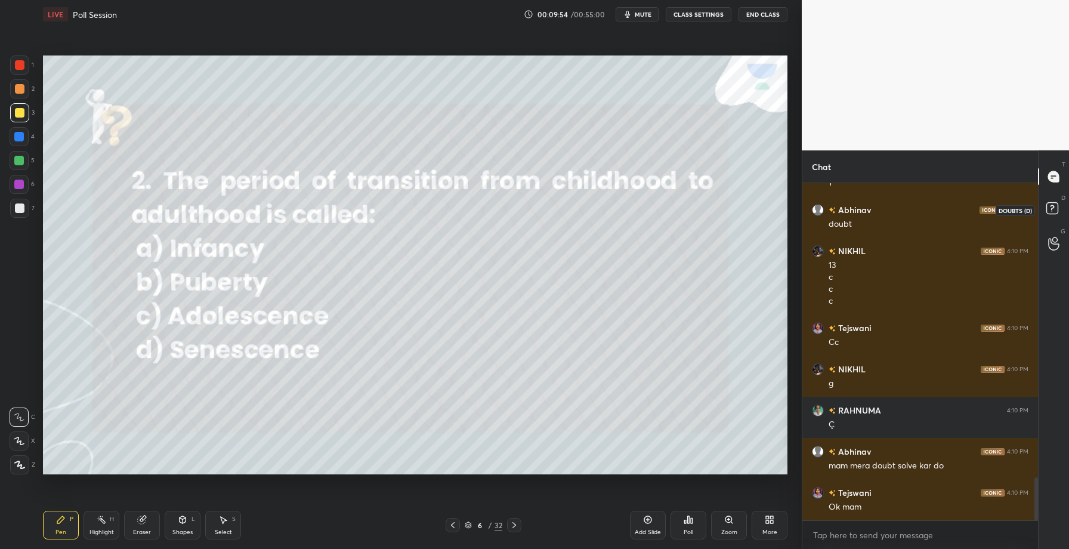
click at [1057, 213] on icon at bounding box center [1053, 209] width 21 height 21
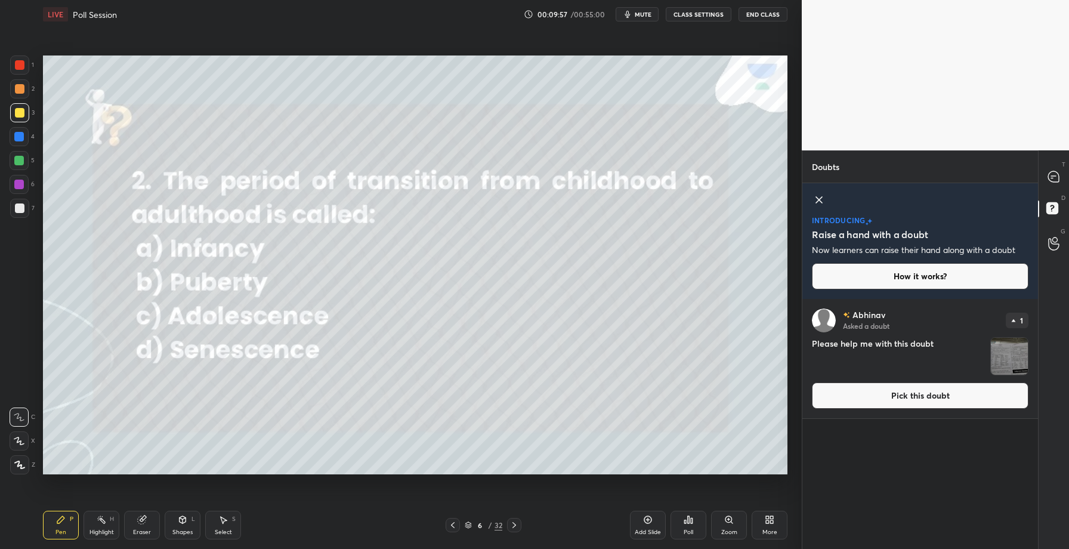
click at [955, 387] on button "Pick this doubt" at bounding box center [920, 395] width 217 height 26
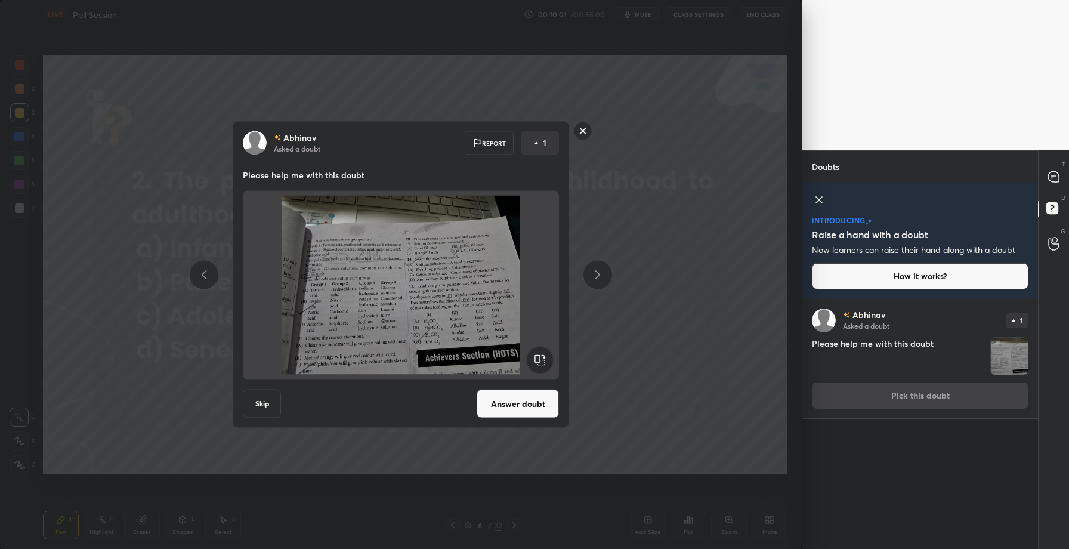
click at [635, 203] on div "[PERSON_NAME] Asked a doubt Report 1 Please help me with this doubt Skip Answer…" at bounding box center [401, 274] width 802 height 549
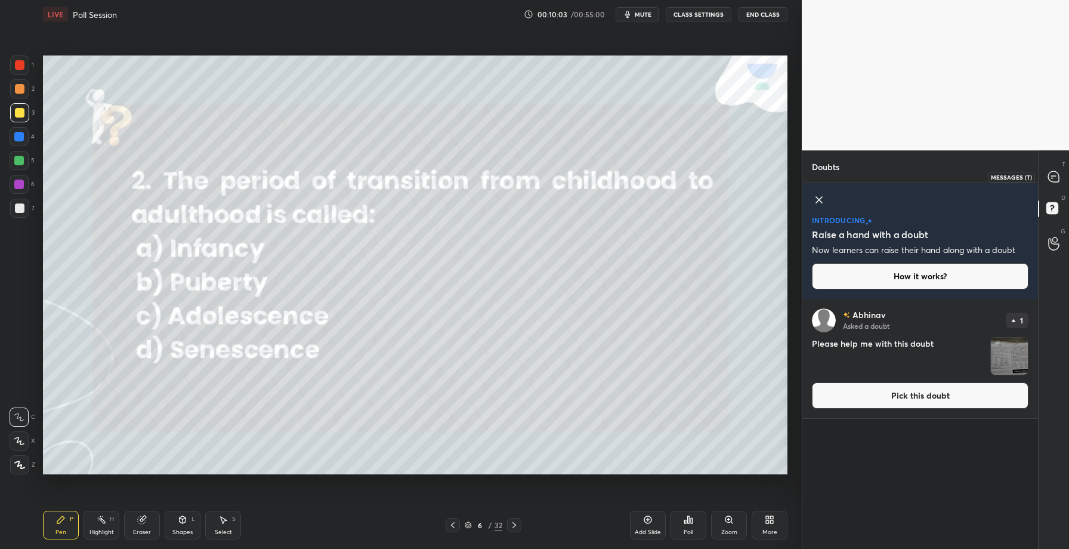
click at [1054, 180] on icon at bounding box center [1053, 176] width 11 height 11
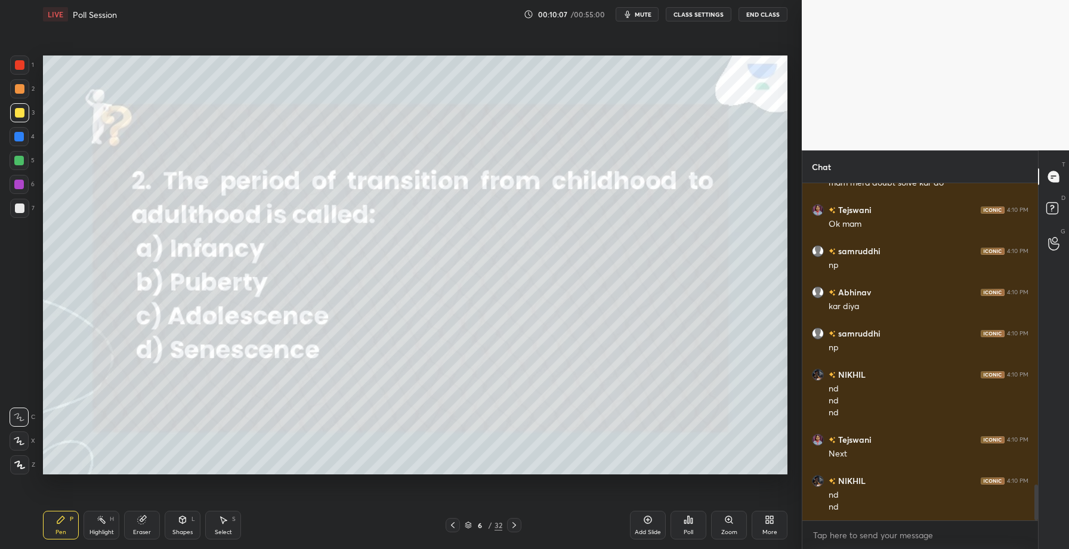
click at [523, 520] on div "6 / 32" at bounding box center [483, 525] width 294 height 14
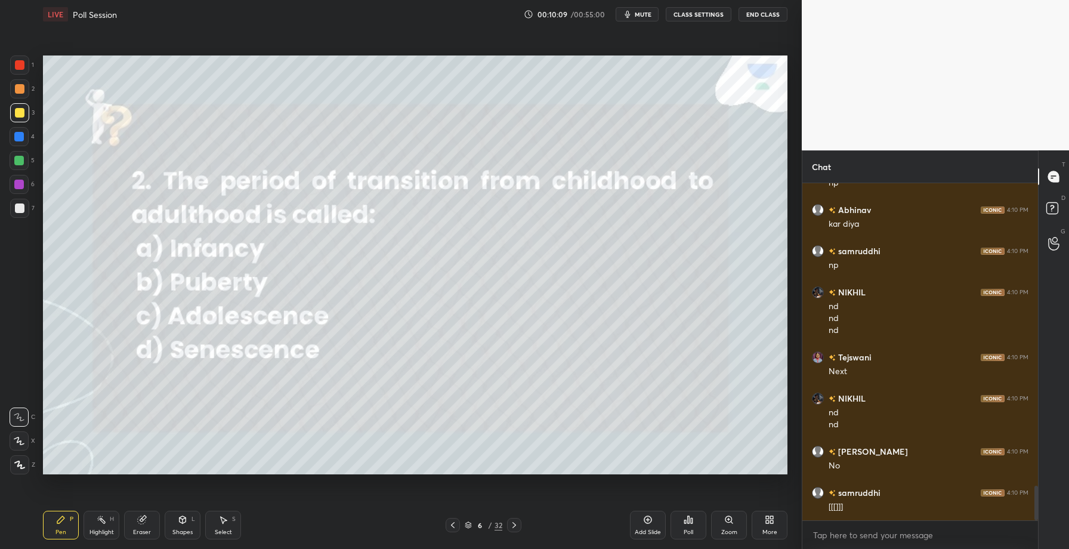
click at [513, 524] on icon at bounding box center [514, 525] width 10 height 10
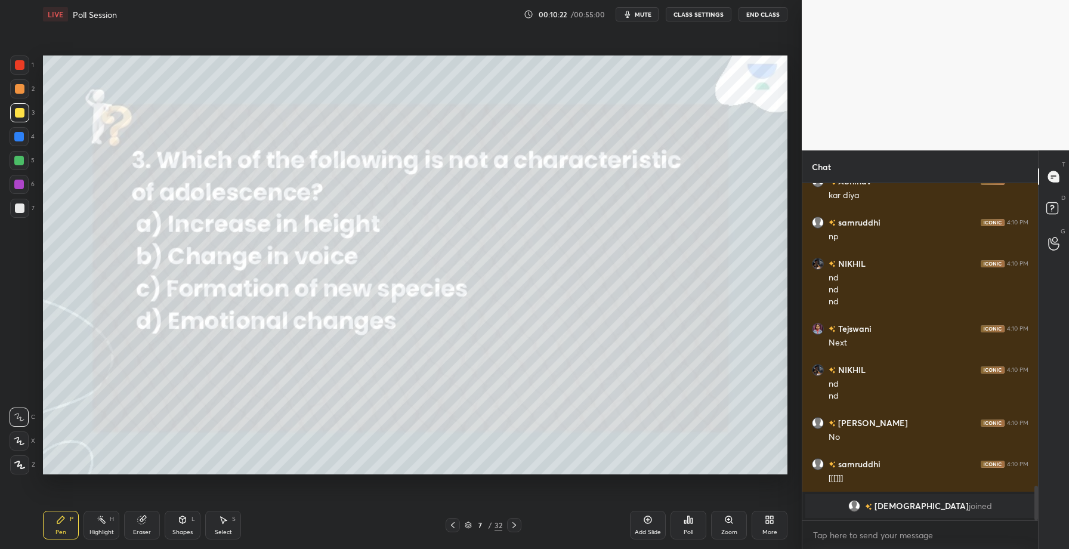
scroll to position [2250, 0]
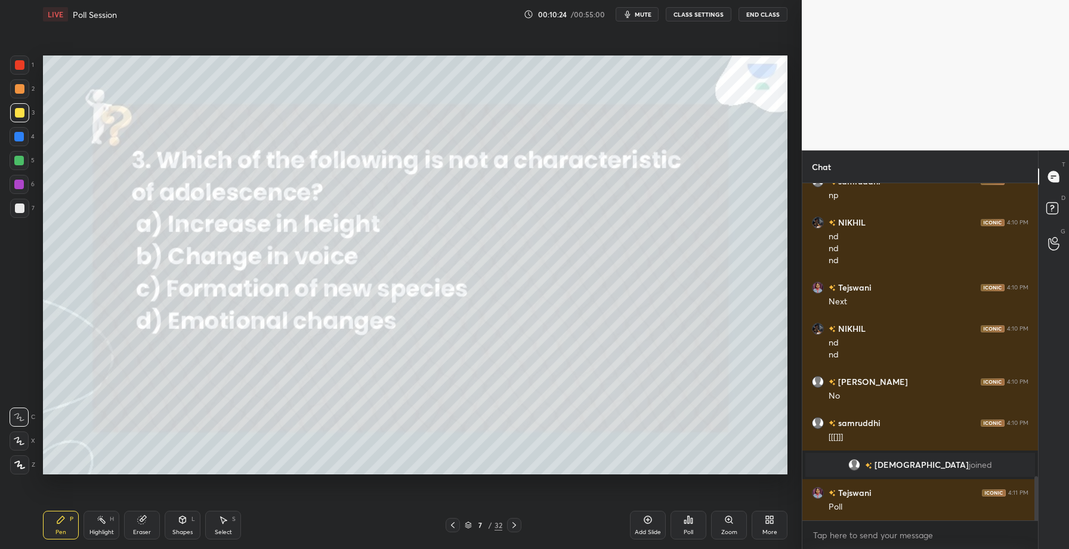
click at [683, 527] on div "Poll" at bounding box center [689, 525] width 36 height 29
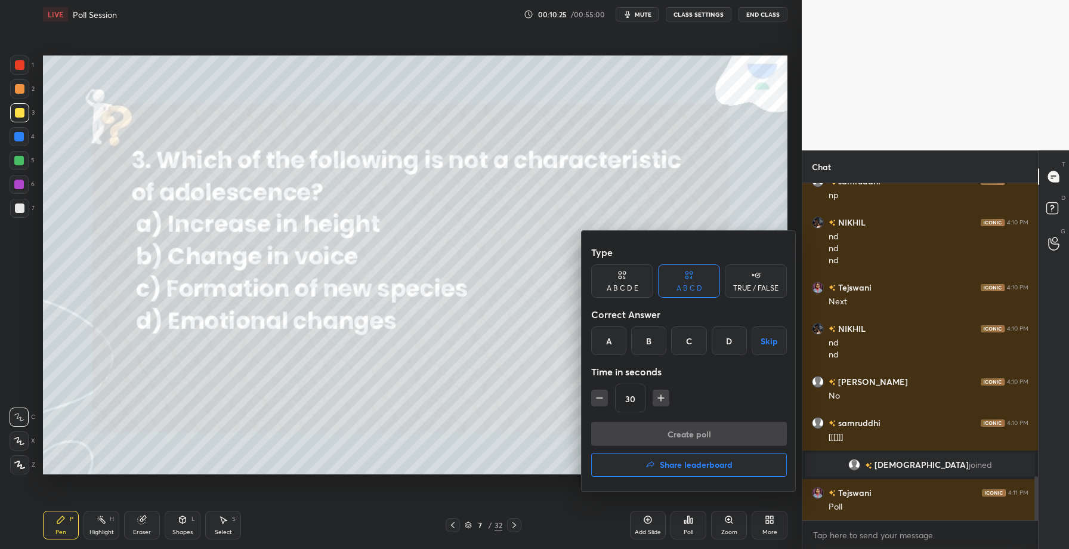
click at [684, 338] on div "C" at bounding box center [688, 340] width 35 height 29
click at [665, 431] on button "Create poll" at bounding box center [689, 434] width 196 height 24
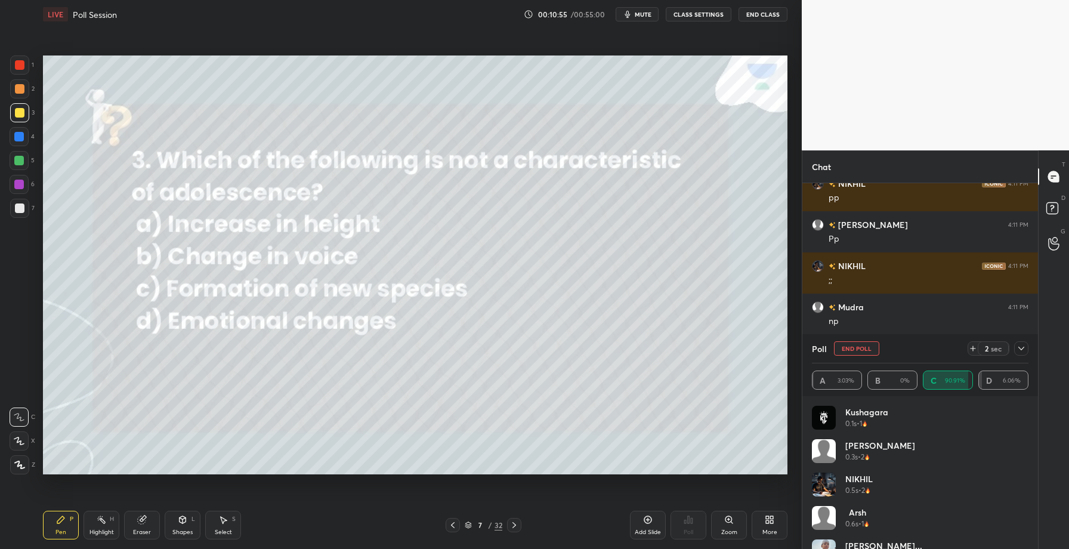
scroll to position [2859, 0]
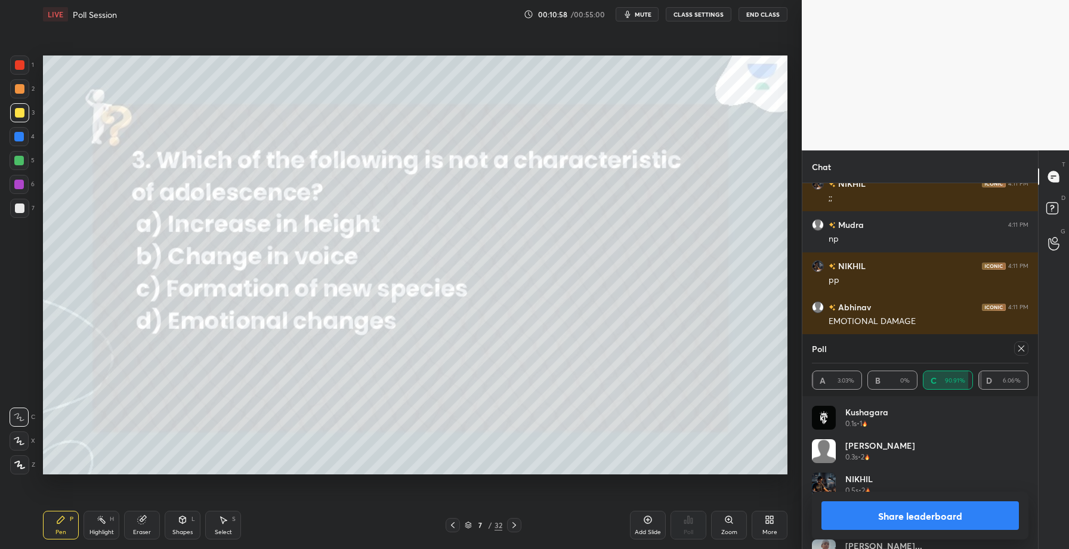
click at [910, 509] on button "Share leaderboard" at bounding box center [919, 515] width 197 height 29
type textarea "x"
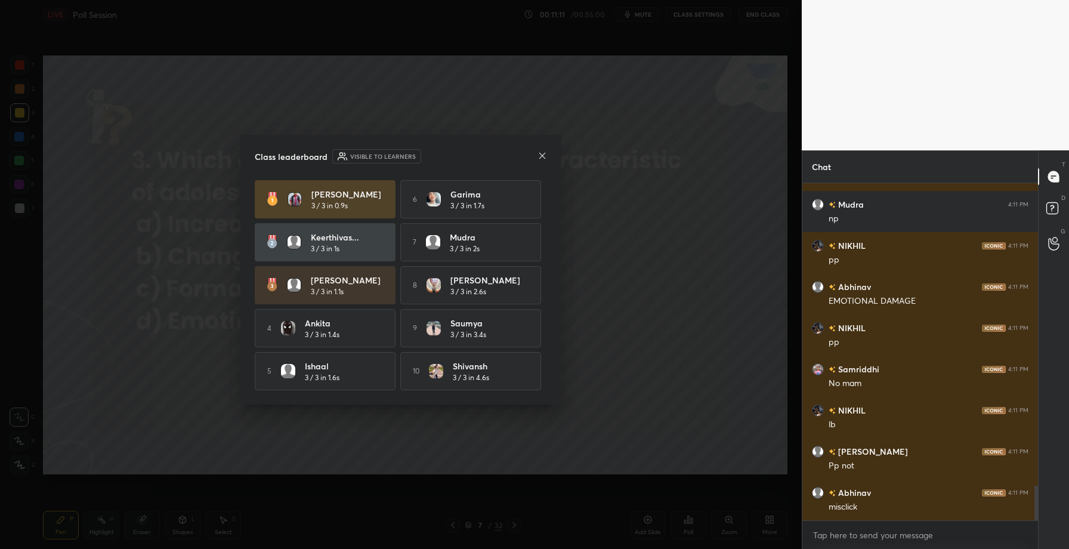
click at [545, 159] on div at bounding box center [543, 156] width 10 height 13
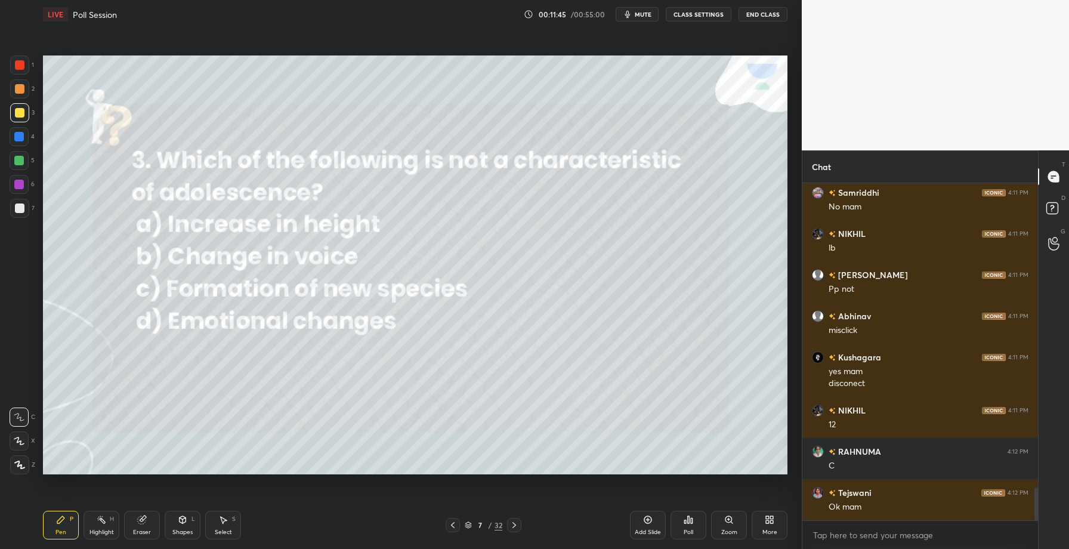
click at [645, 19] on button "mute" at bounding box center [637, 14] width 43 height 14
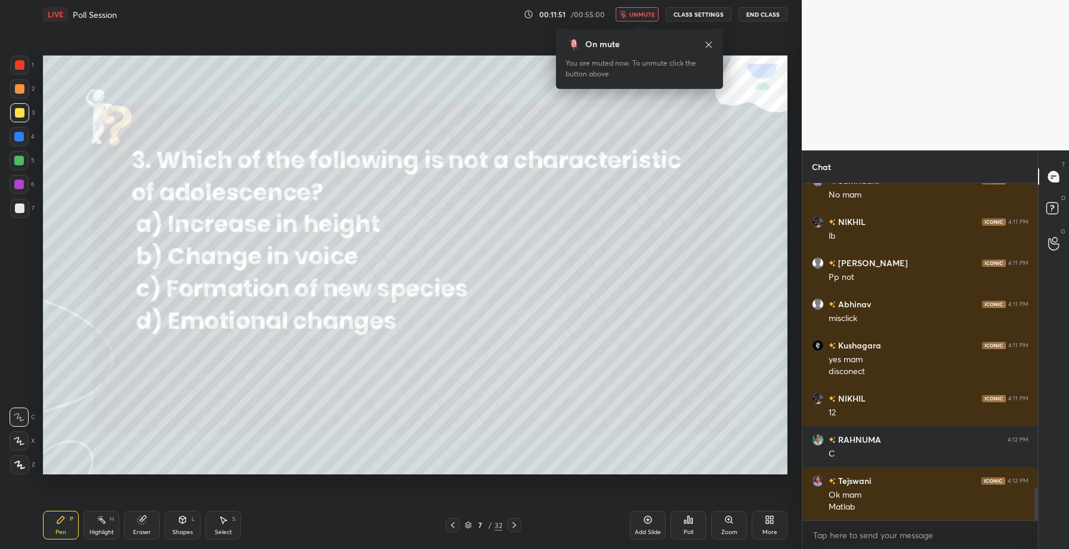
scroll to position [3161, 0]
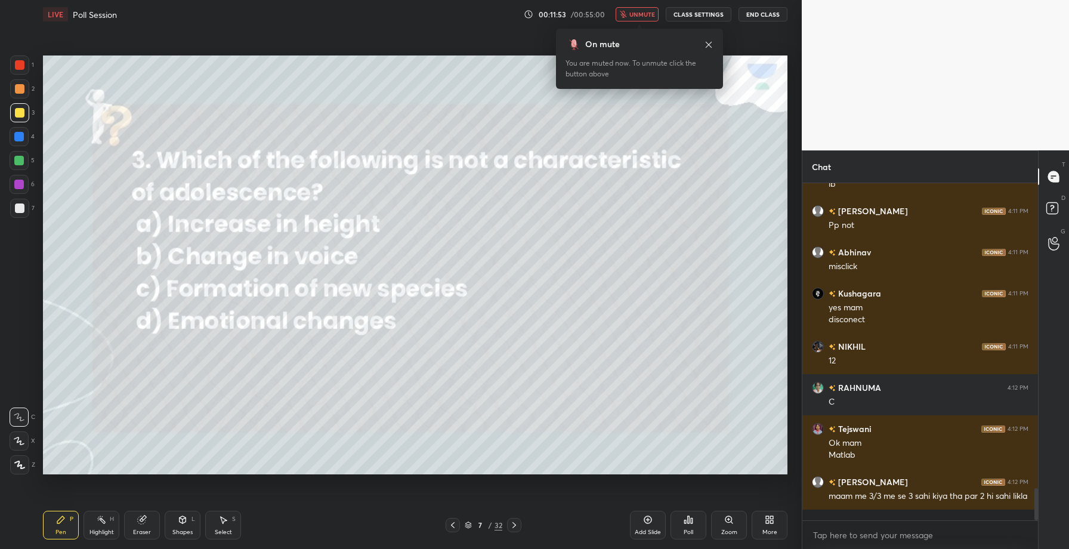
click at [645, 19] on button "unmute" at bounding box center [637, 14] width 43 height 14
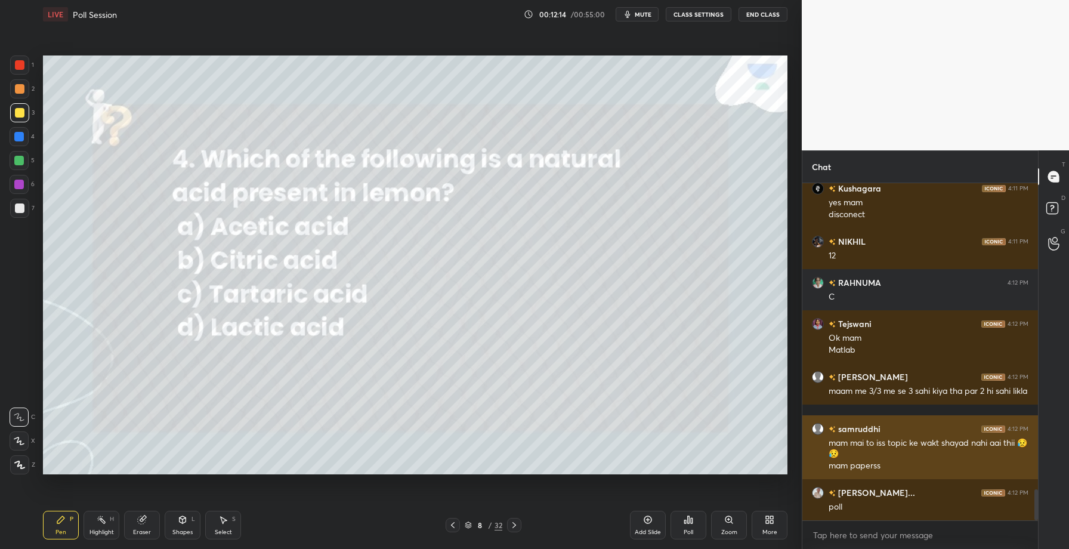
scroll to position [3307, 0]
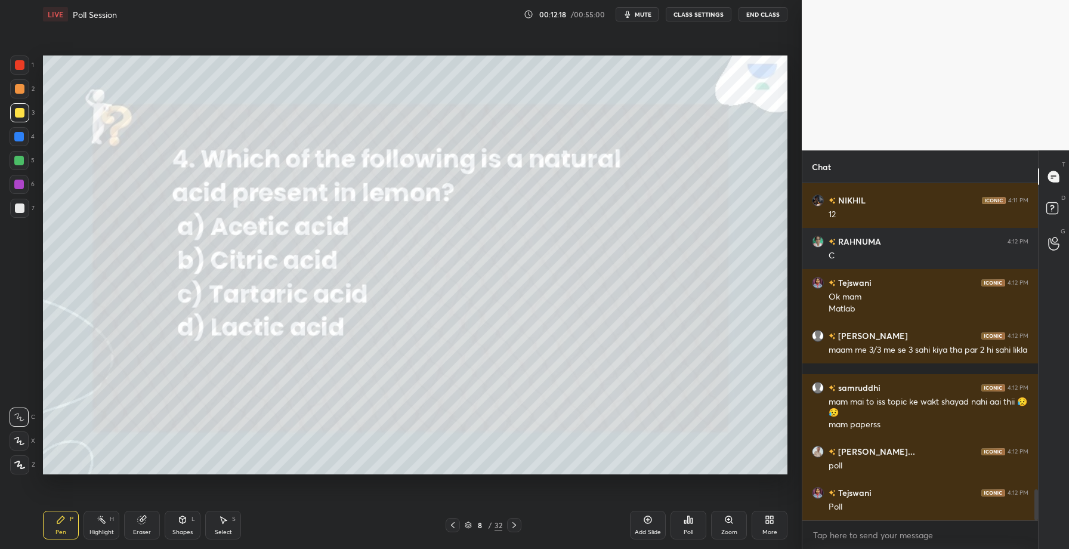
click at [697, 532] on div "Poll" at bounding box center [689, 525] width 36 height 29
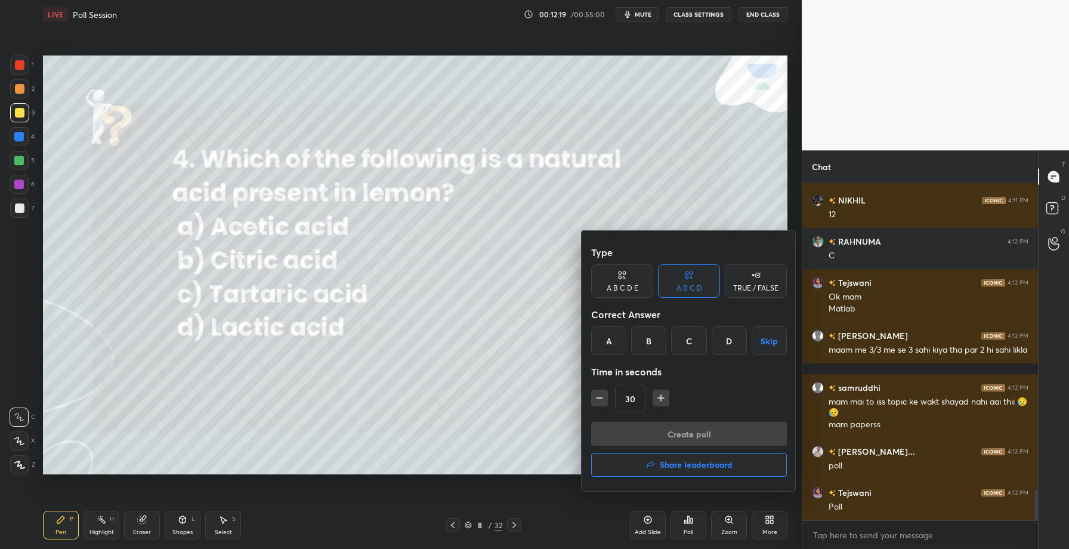
click at [648, 344] on div "B" at bounding box center [648, 340] width 35 height 29
click at [675, 438] on button "Create poll" at bounding box center [689, 434] width 196 height 24
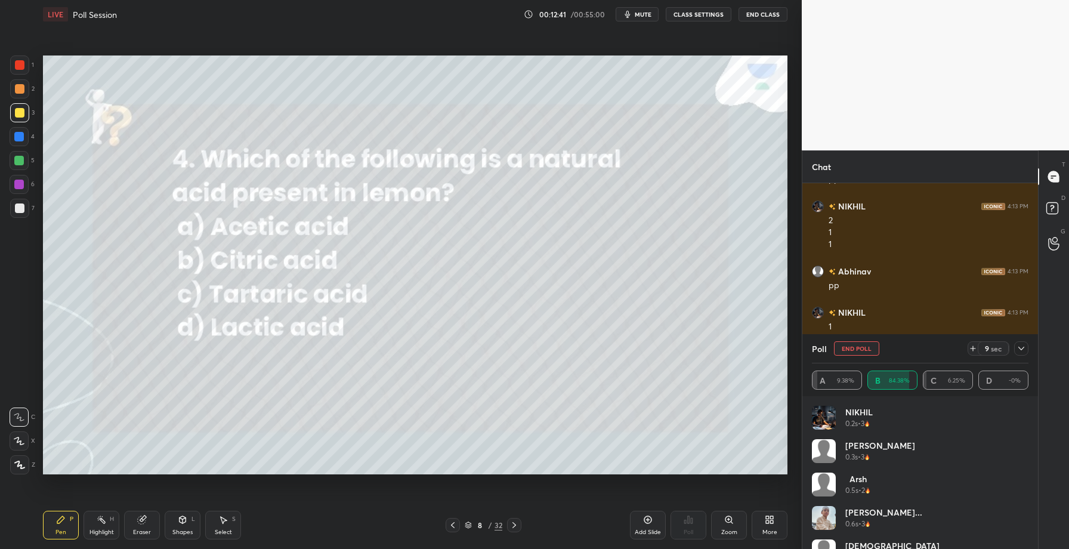
scroll to position [3700, 0]
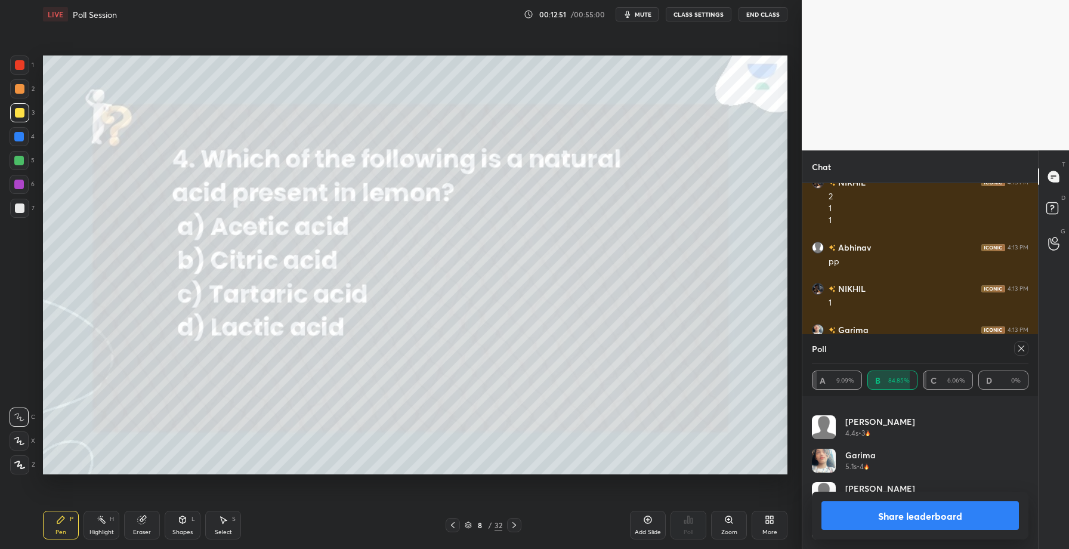
click at [903, 512] on button "Share leaderboard" at bounding box center [919, 515] width 197 height 29
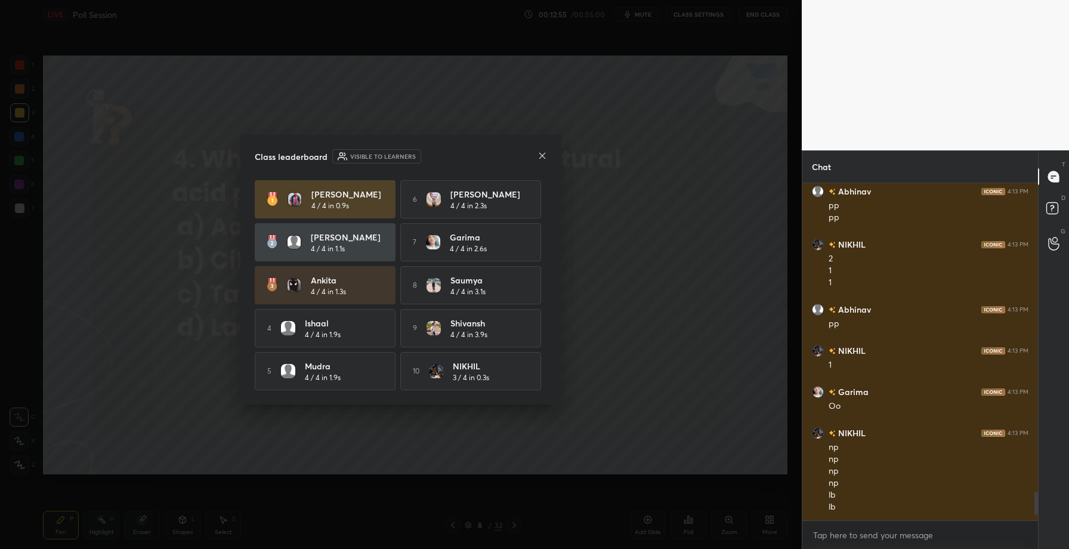
click at [542, 156] on icon at bounding box center [543, 156] width 10 height 10
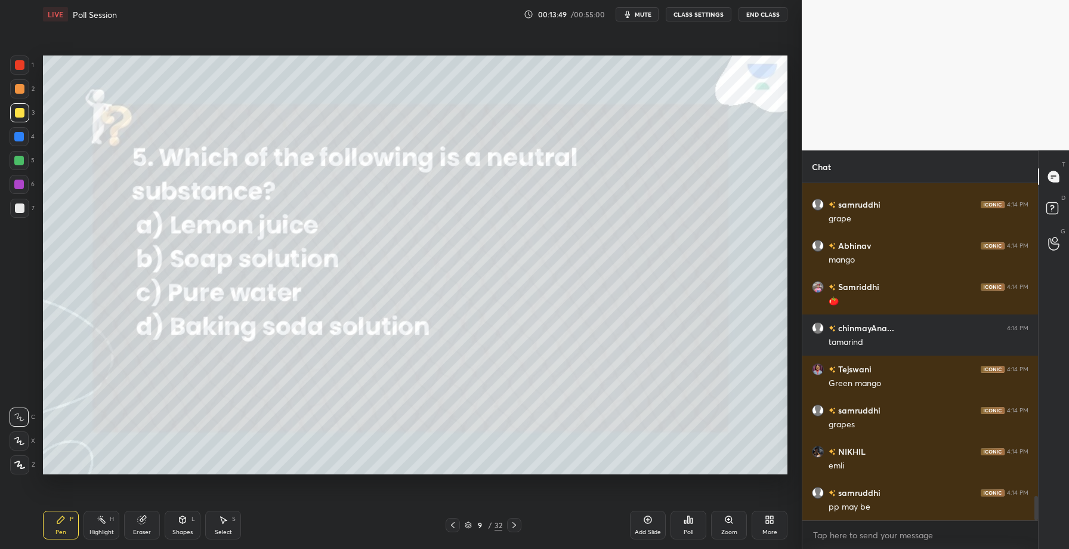
click at [689, 529] on div "Poll" at bounding box center [689, 532] width 10 height 6
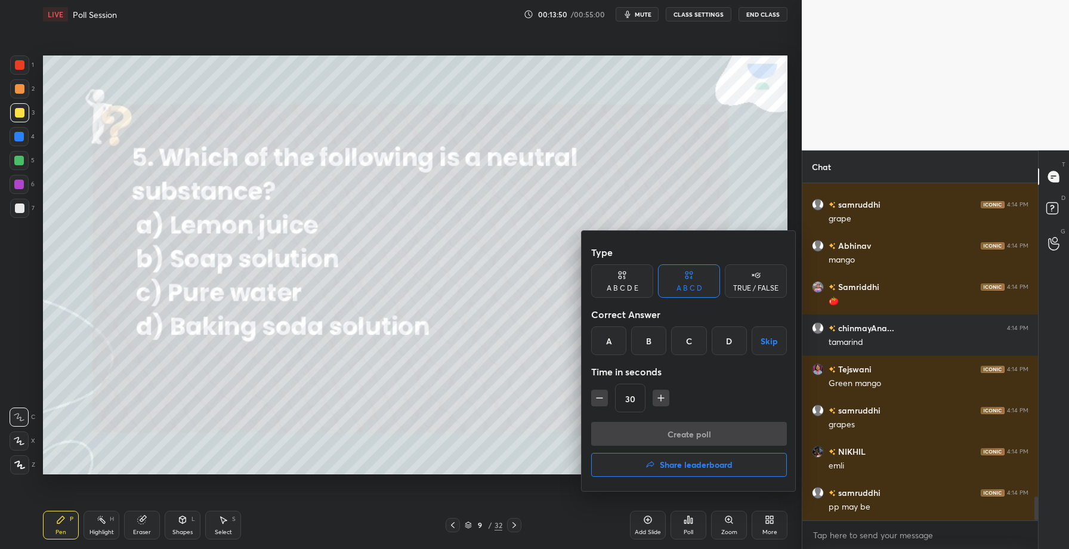
click at [688, 339] on div "C" at bounding box center [688, 340] width 35 height 29
click at [684, 434] on button "Create poll" at bounding box center [689, 434] width 196 height 24
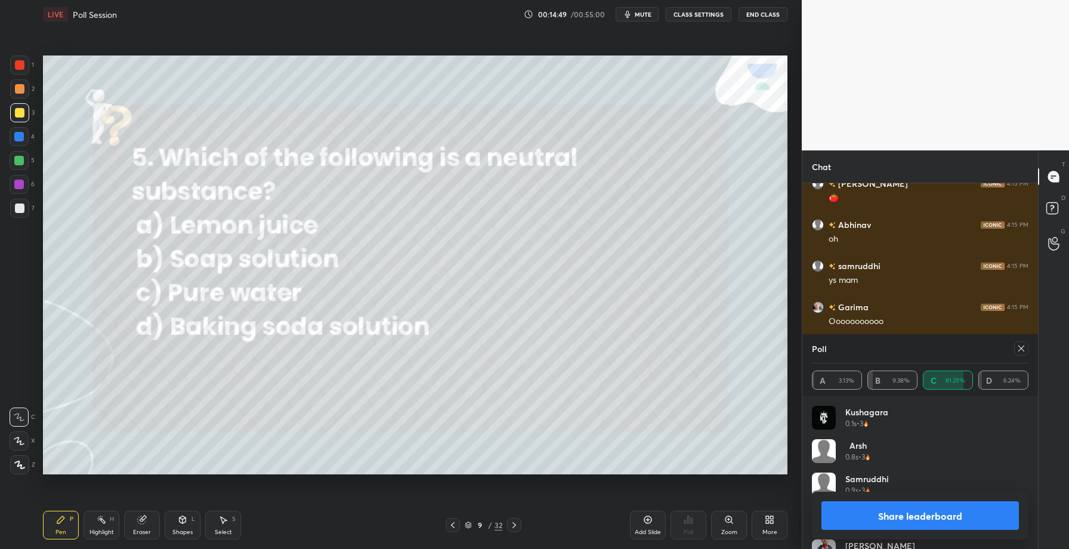
scroll to position [4286, 0]
click at [899, 518] on button "Share leaderboard" at bounding box center [919, 515] width 197 height 29
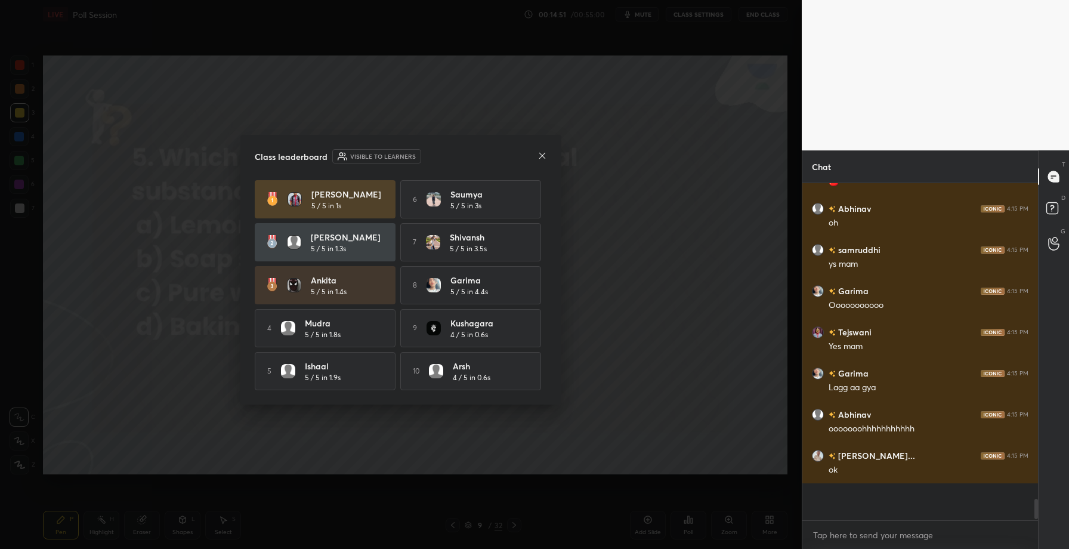
scroll to position [314, 232]
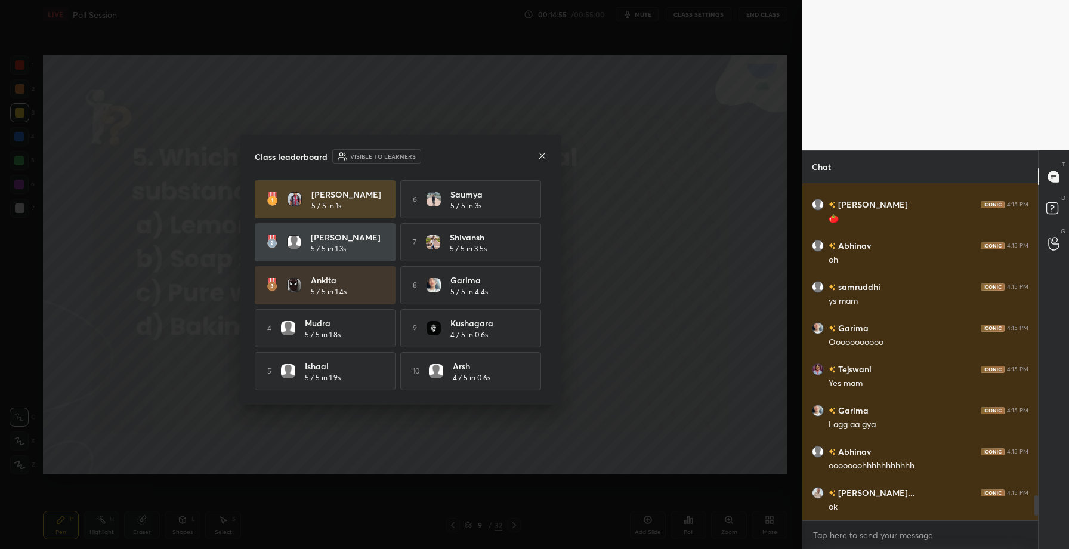
click at [544, 155] on icon at bounding box center [542, 155] width 6 height 6
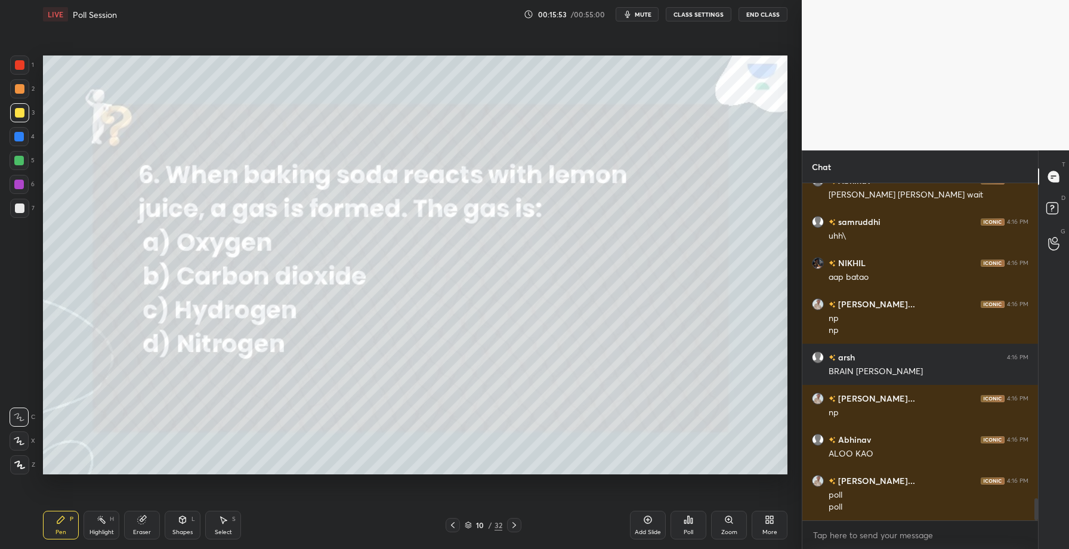
scroll to position [4877, 0]
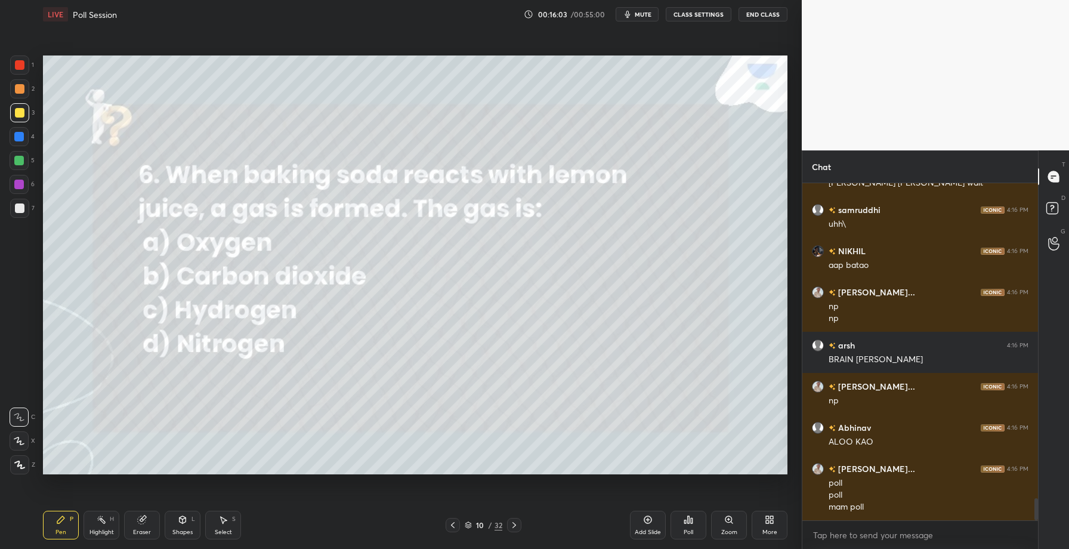
click at [691, 525] on div "Poll" at bounding box center [689, 525] width 36 height 29
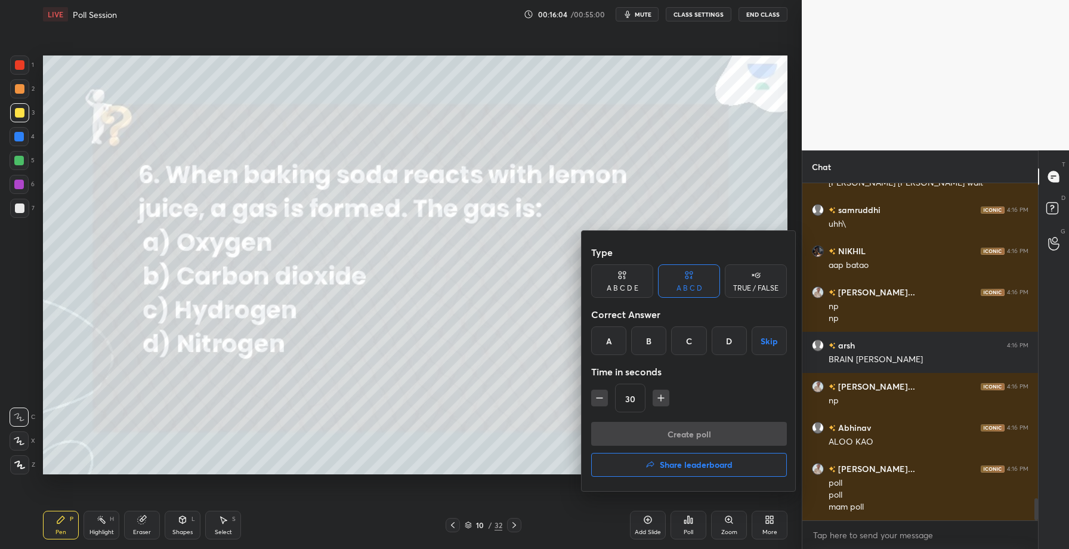
click at [643, 338] on div "B" at bounding box center [648, 340] width 35 height 29
click at [651, 432] on button "Create poll" at bounding box center [689, 434] width 196 height 24
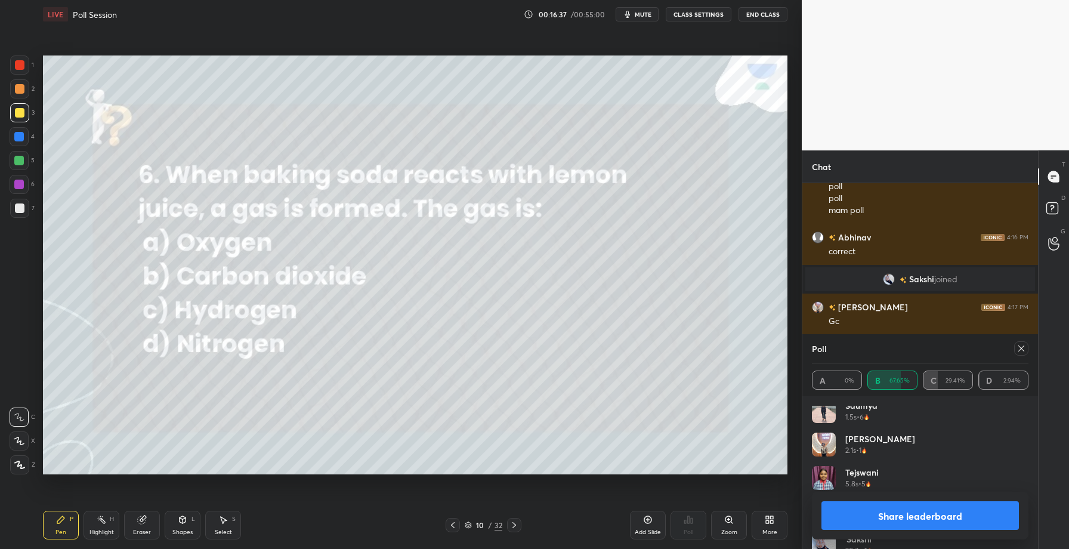
scroll to position [4841, 0]
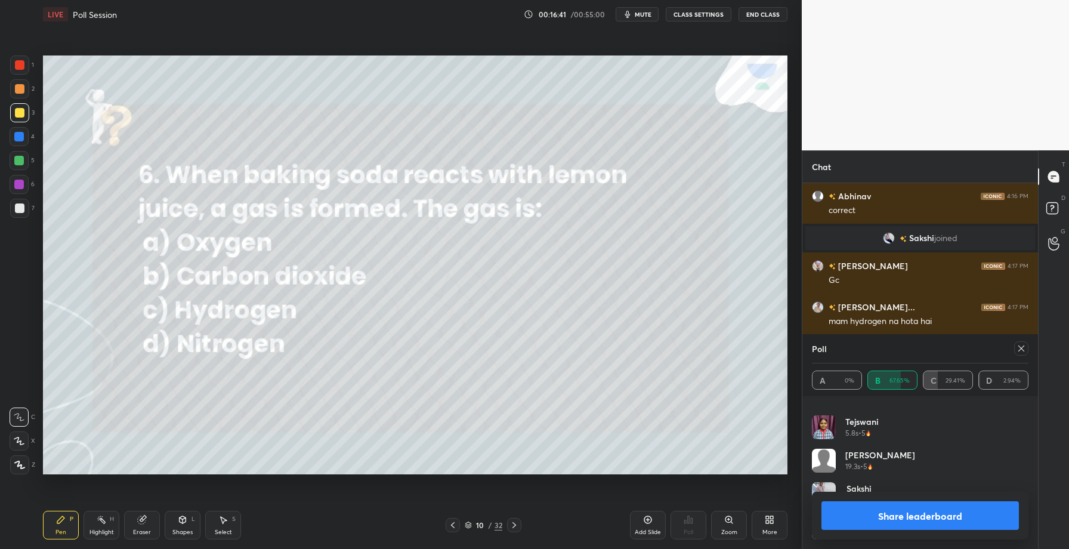
click at [898, 511] on button "Share leaderboard" at bounding box center [919, 515] width 197 height 29
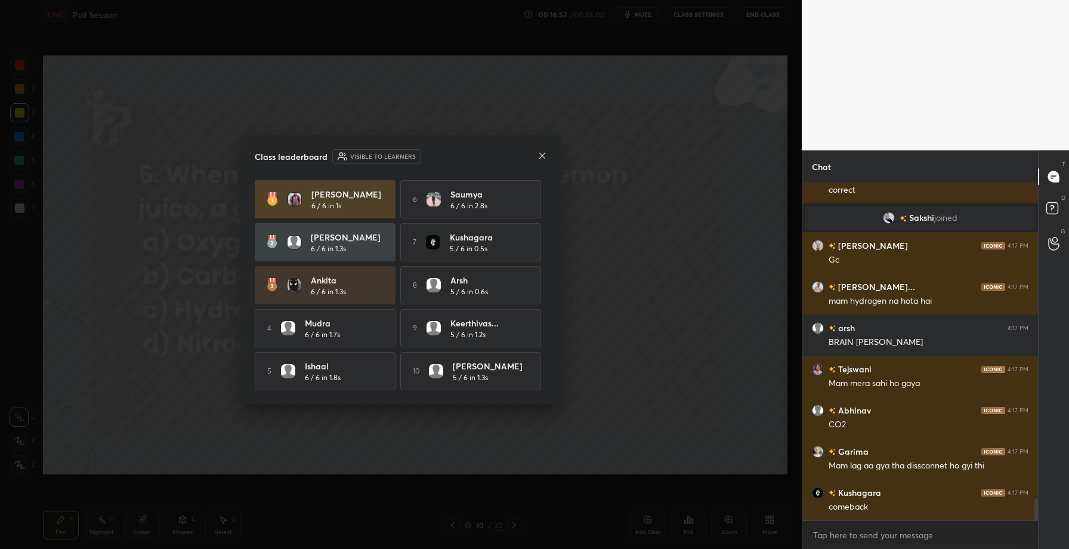
click at [547, 153] on div "Class leaderboard Visible to learners Yatish 6 / 6 in 1s 6 Saumya 6 / 6 in 2.8s…" at bounding box center [400, 270] width 321 height 270
click at [546, 152] on icon at bounding box center [543, 156] width 10 height 10
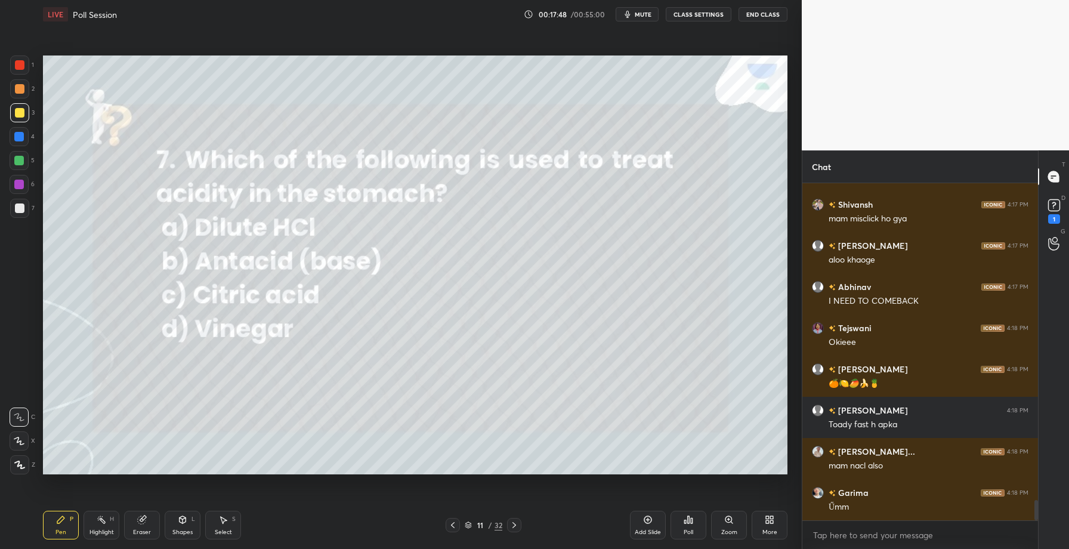
scroll to position [5309, 0]
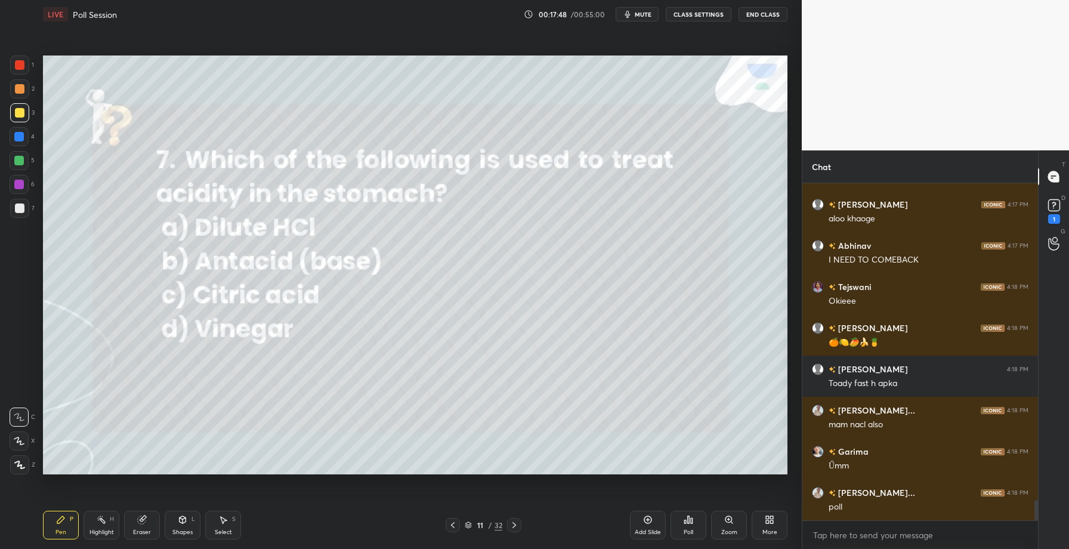
click at [684, 529] on div "Poll" at bounding box center [689, 532] width 10 height 6
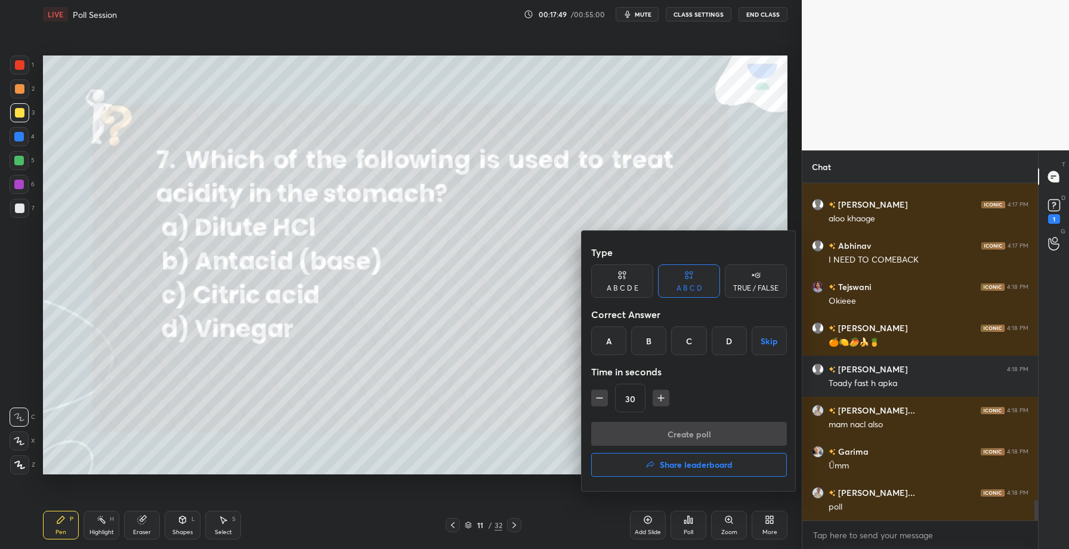
scroll to position [5321, 0]
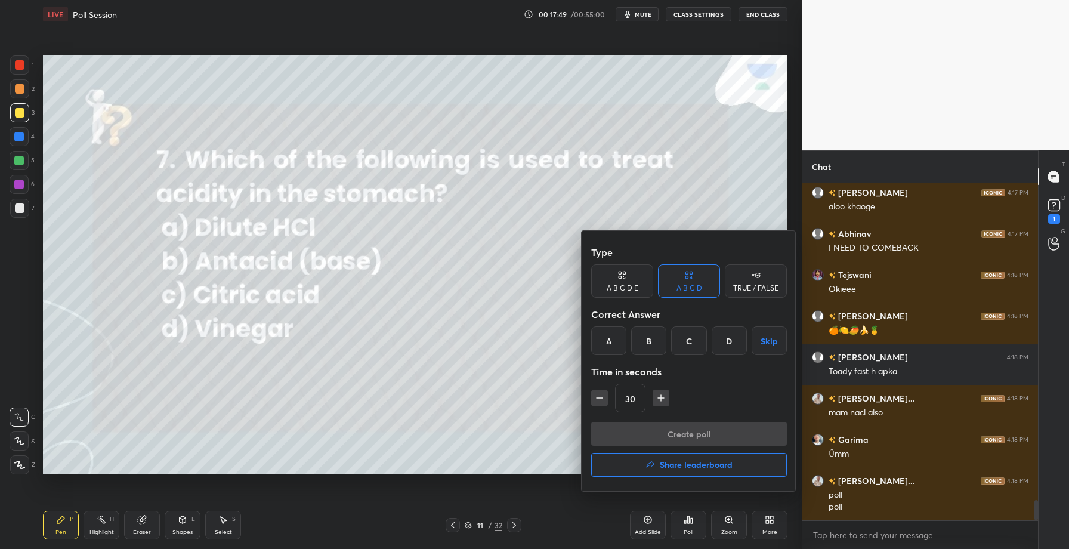
click at [654, 345] on div "B" at bounding box center [648, 340] width 35 height 29
click at [665, 437] on button "Create poll" at bounding box center [689, 434] width 196 height 24
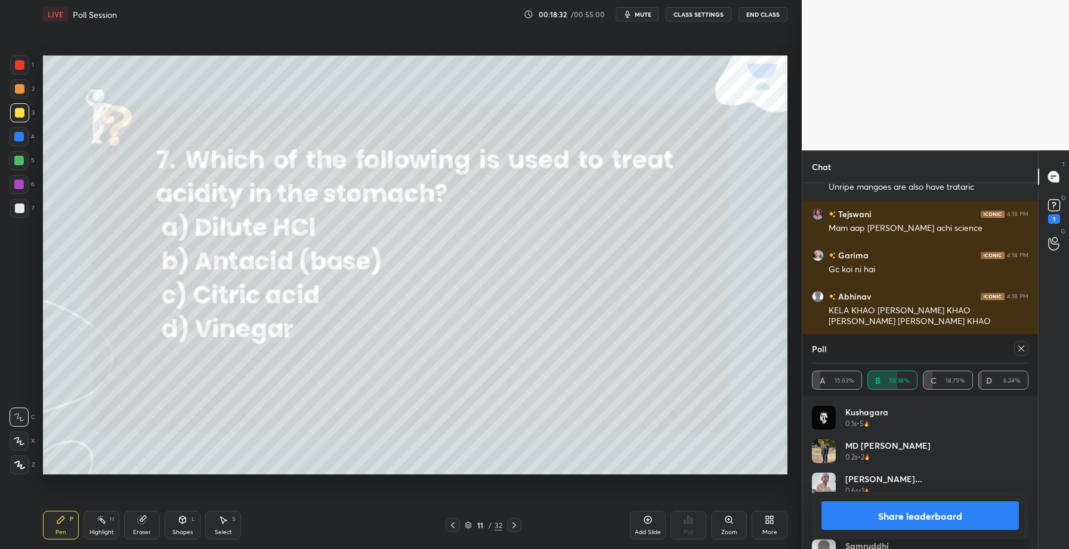
scroll to position [5723, 0]
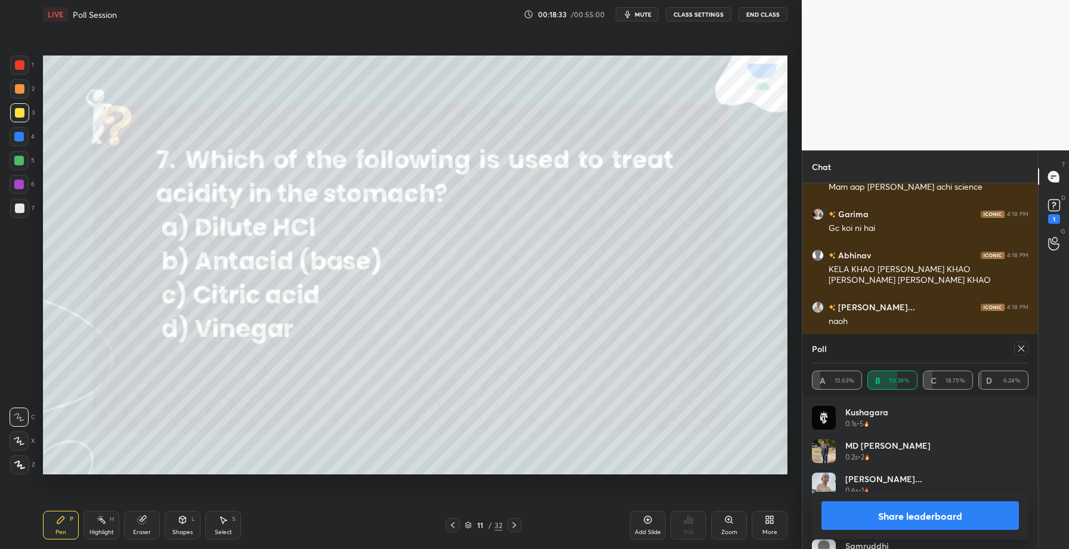
click at [871, 517] on button "Share leaderboard" at bounding box center [919, 515] width 197 height 29
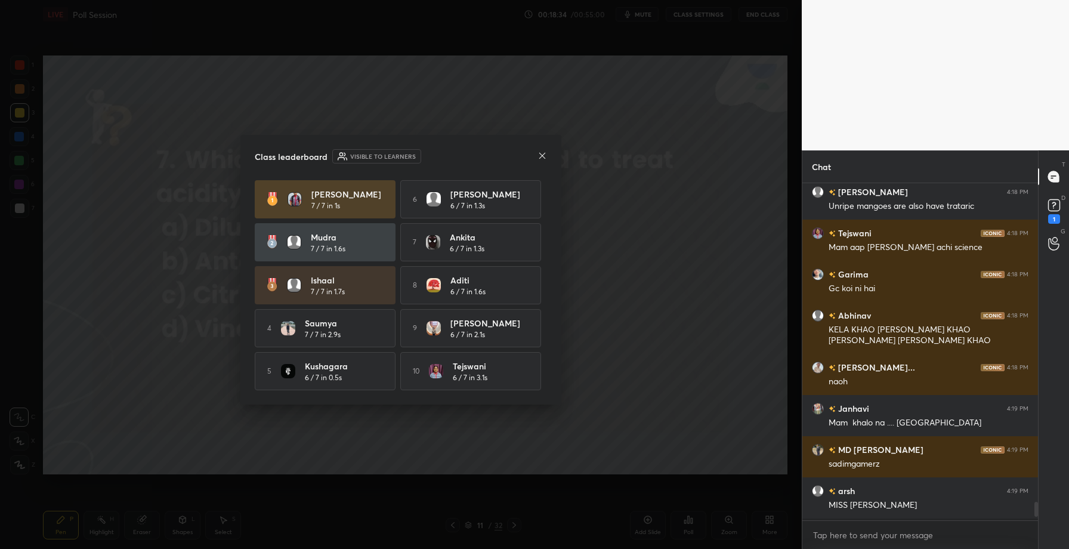
scroll to position [246, 232]
click at [540, 155] on icon at bounding box center [543, 156] width 10 height 10
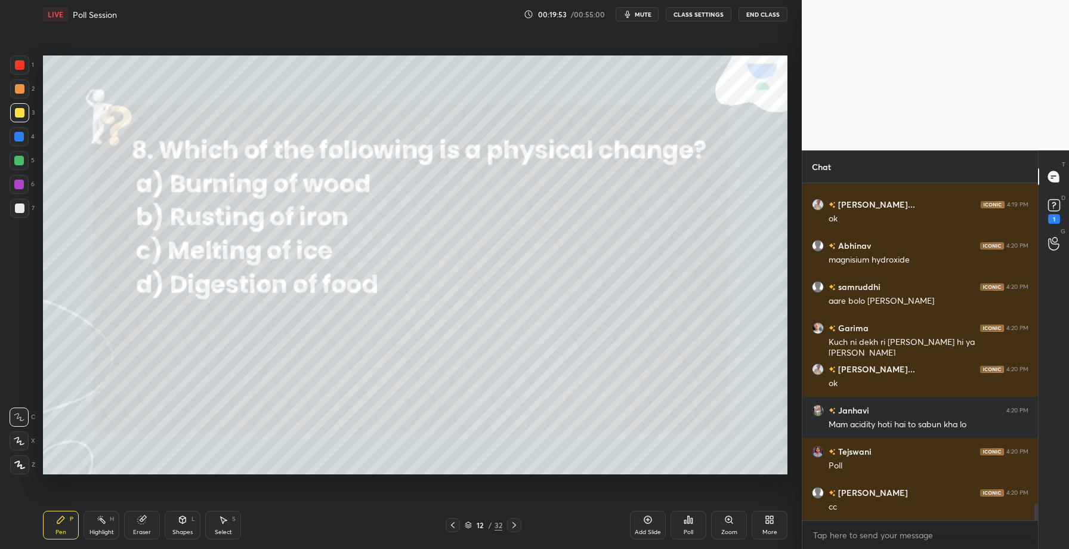
scroll to position [6503, 0]
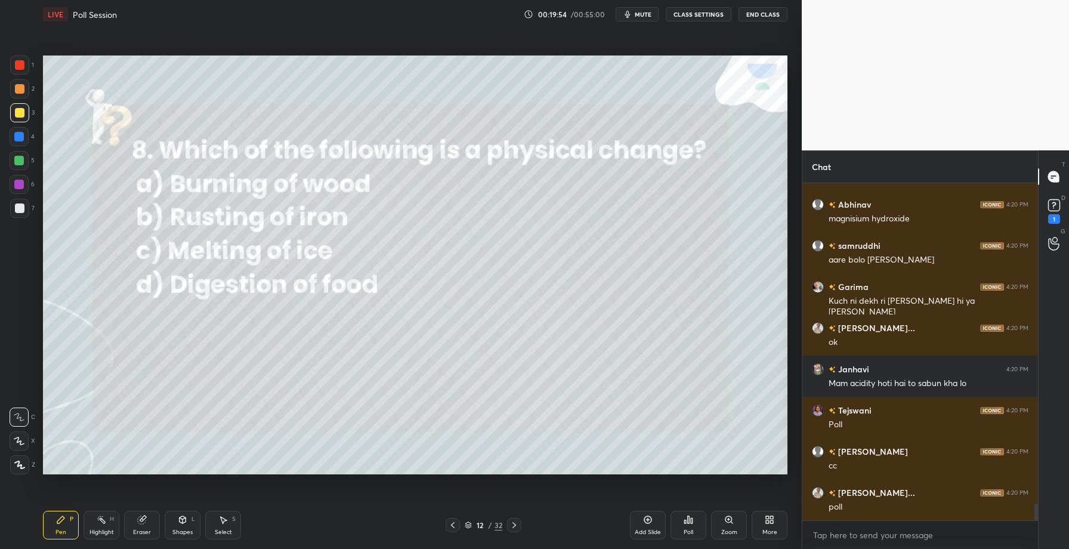
click at [691, 526] on div "Poll" at bounding box center [689, 525] width 36 height 29
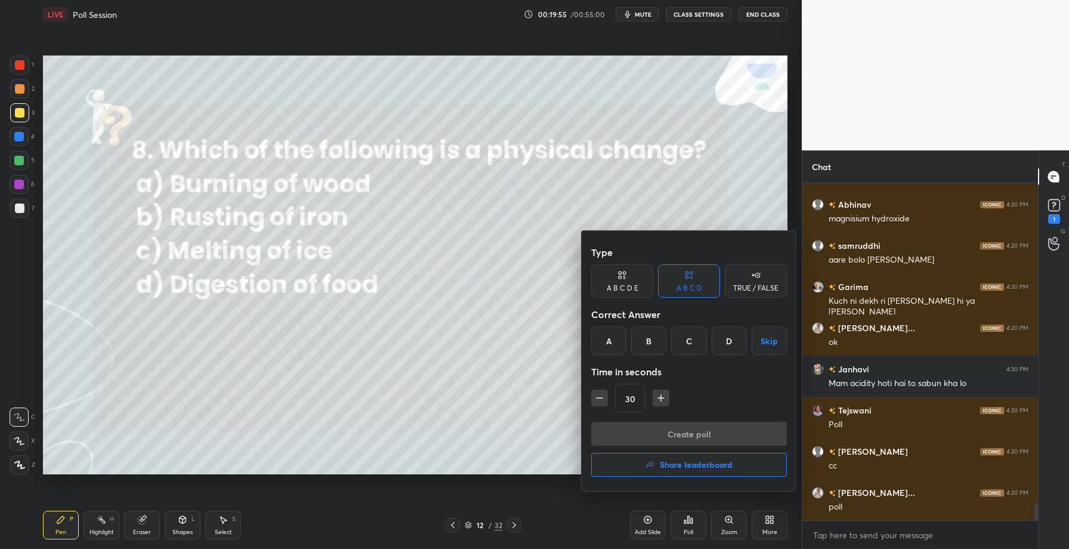
click at [682, 333] on div "C" at bounding box center [688, 340] width 35 height 29
click at [675, 433] on button "Create poll" at bounding box center [689, 434] width 196 height 24
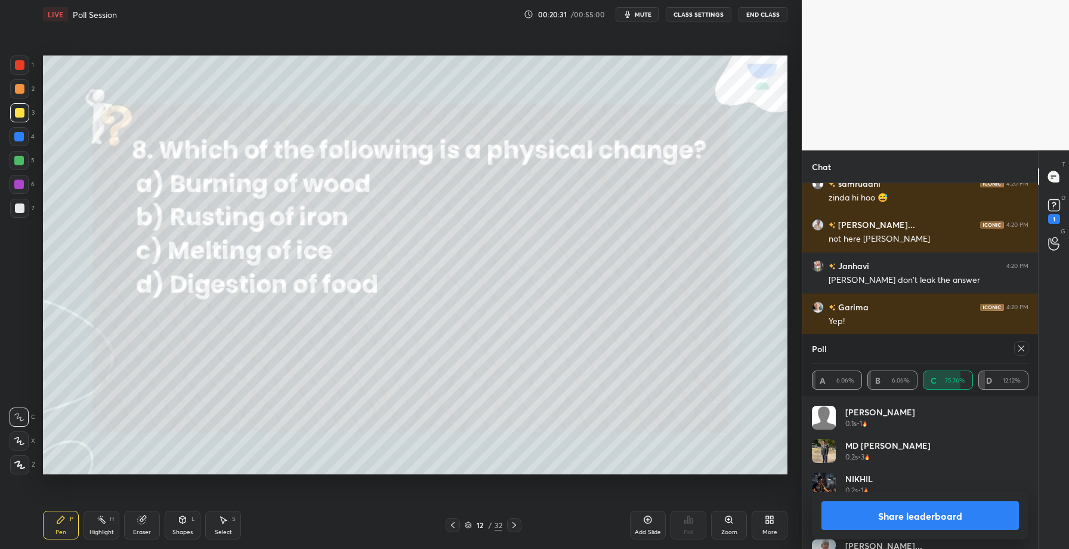
scroll to position [6935, 0]
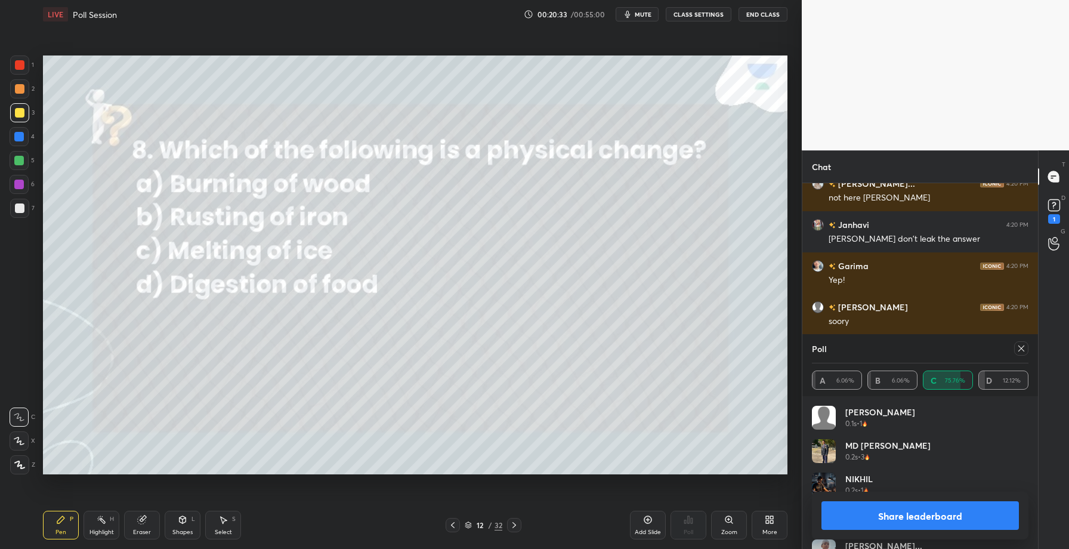
click at [894, 514] on button "Share leaderboard" at bounding box center [919, 515] width 197 height 29
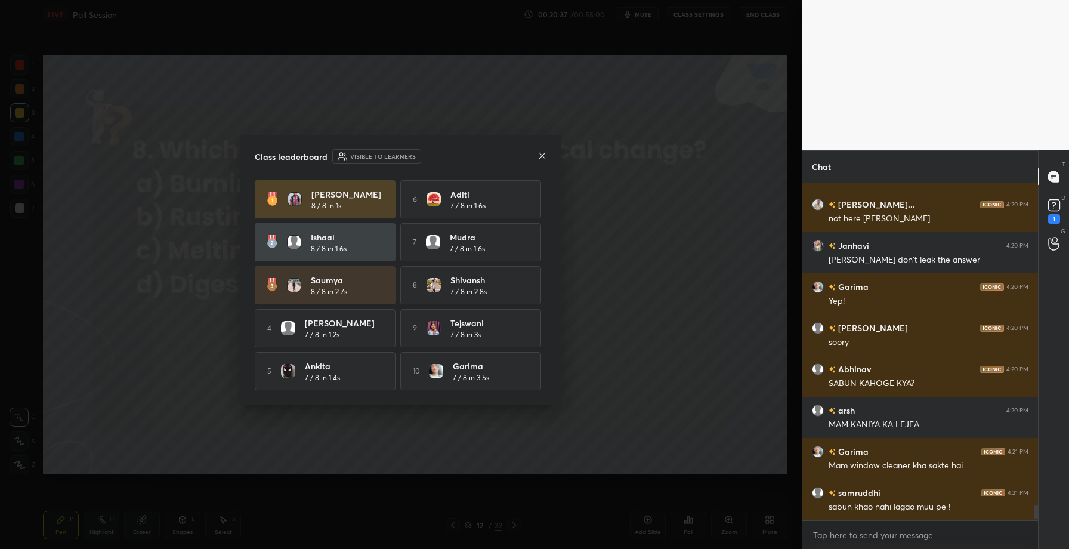
click at [540, 157] on icon at bounding box center [543, 156] width 10 height 10
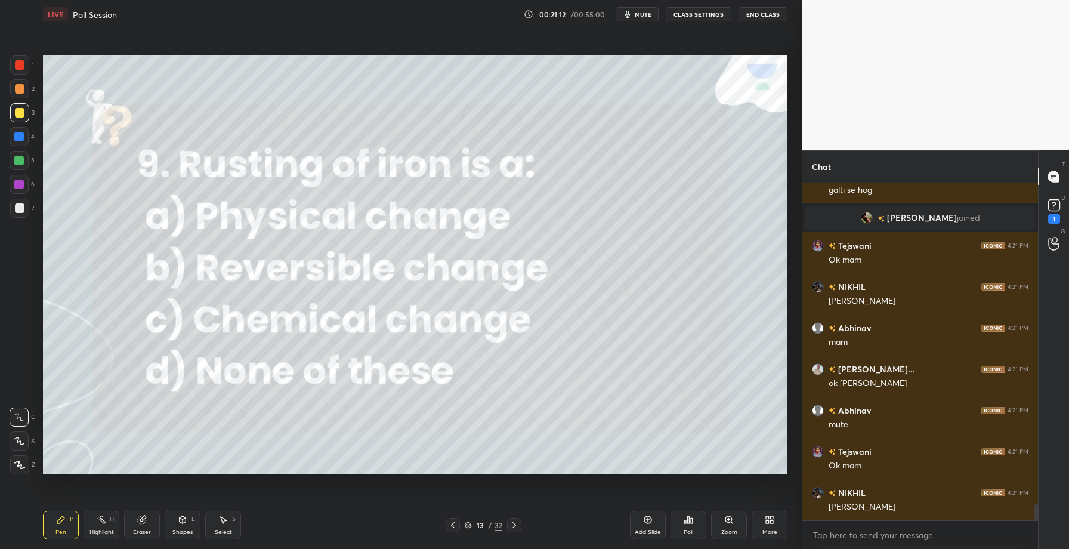
scroll to position [6620, 0]
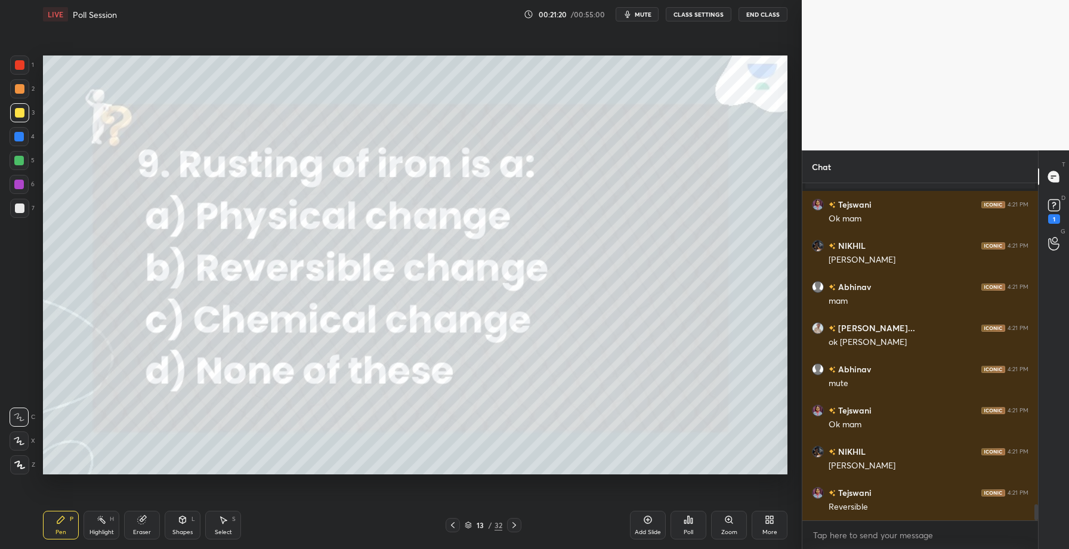
click at [687, 523] on icon at bounding box center [689, 520] width 10 height 10
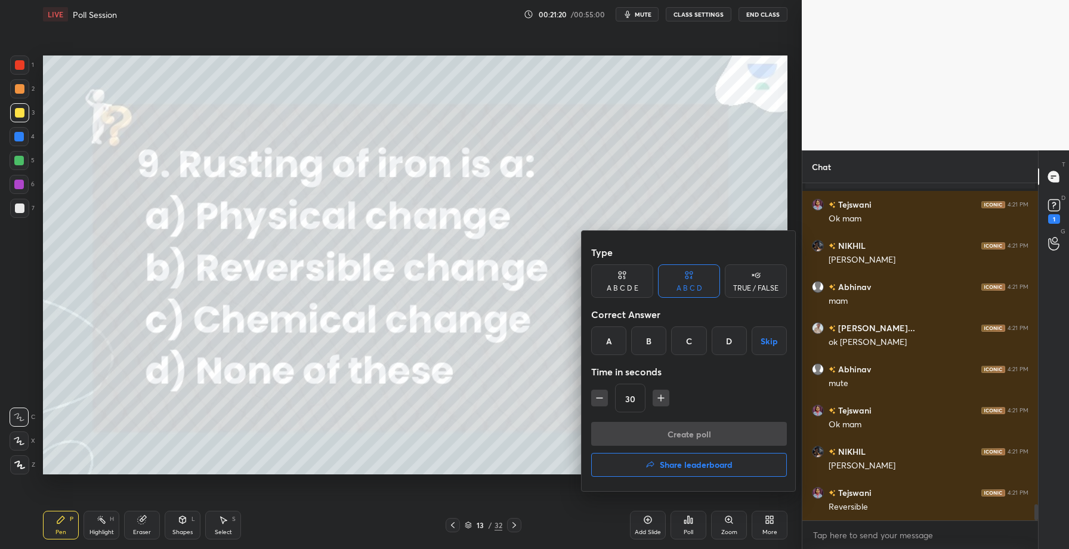
scroll to position [6661, 0]
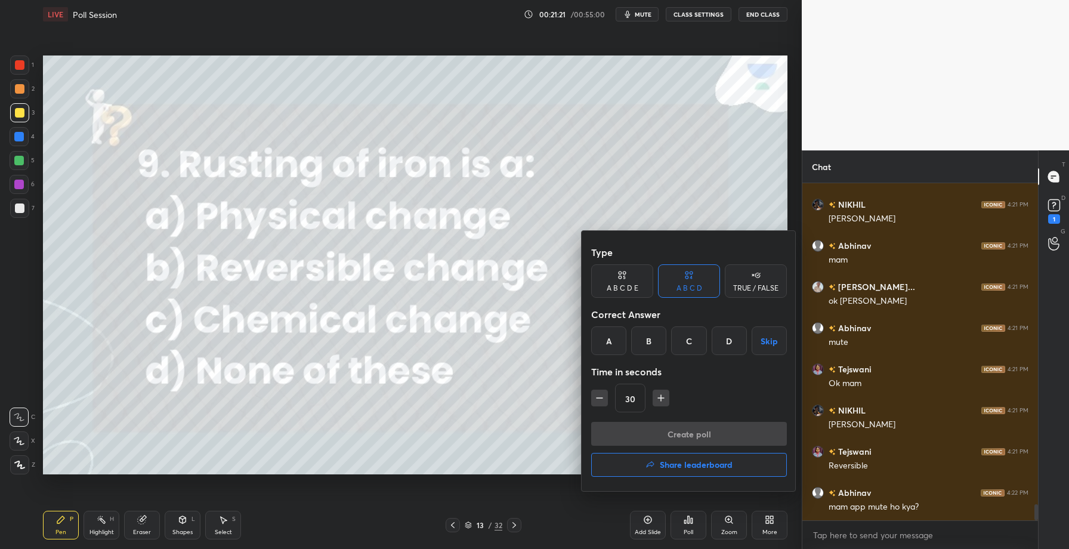
click at [694, 341] on div "C" at bounding box center [688, 340] width 35 height 29
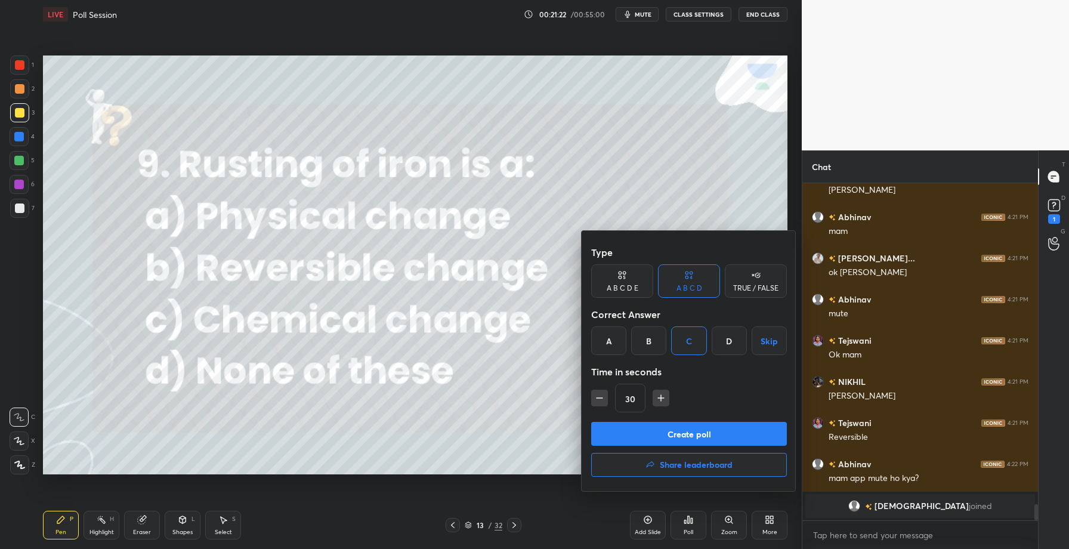
click at [687, 434] on button "Create poll" at bounding box center [689, 434] width 196 height 24
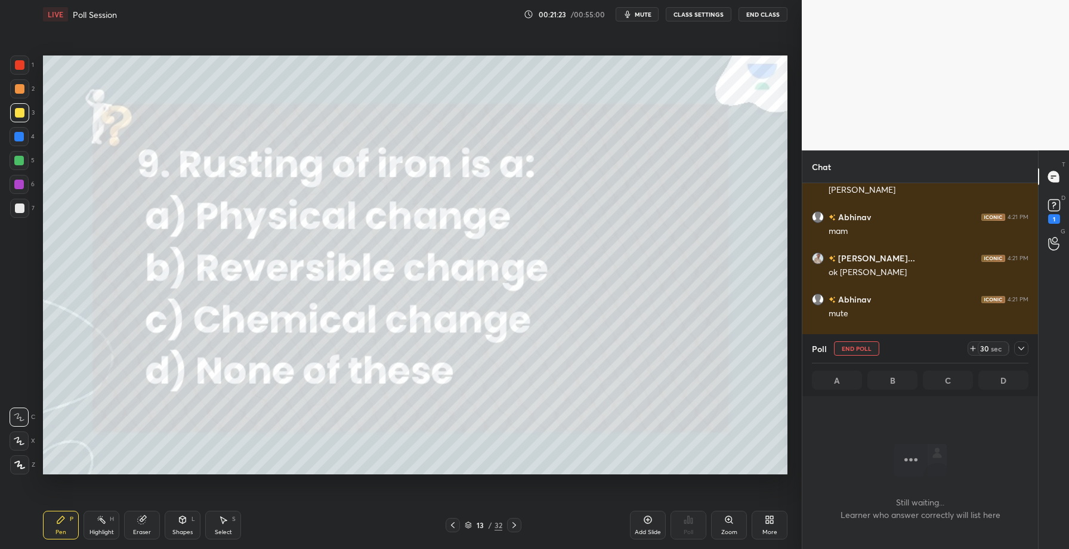
scroll to position [4, 4]
click at [1021, 348] on icon at bounding box center [1022, 349] width 10 height 10
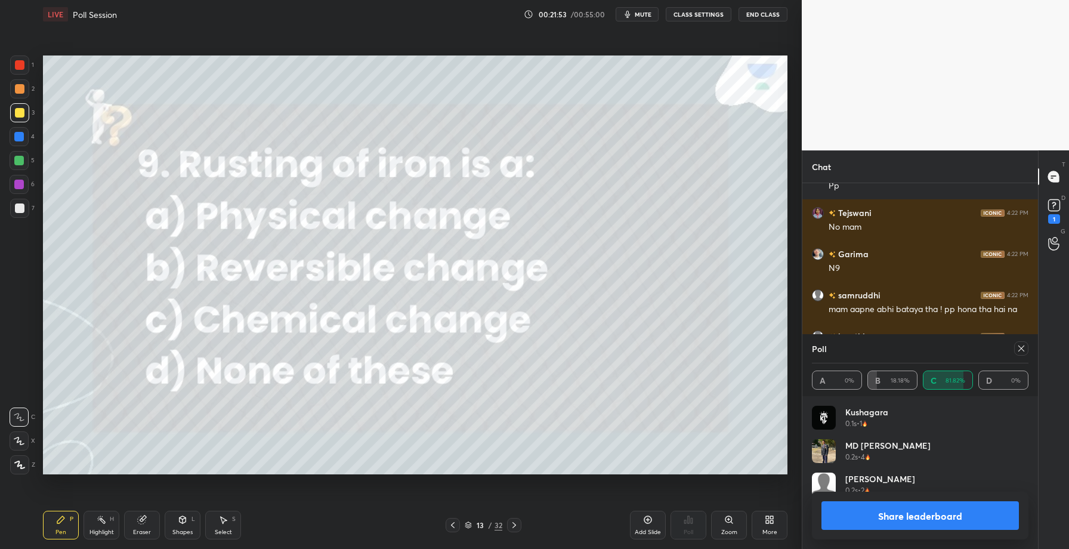
scroll to position [140, 213]
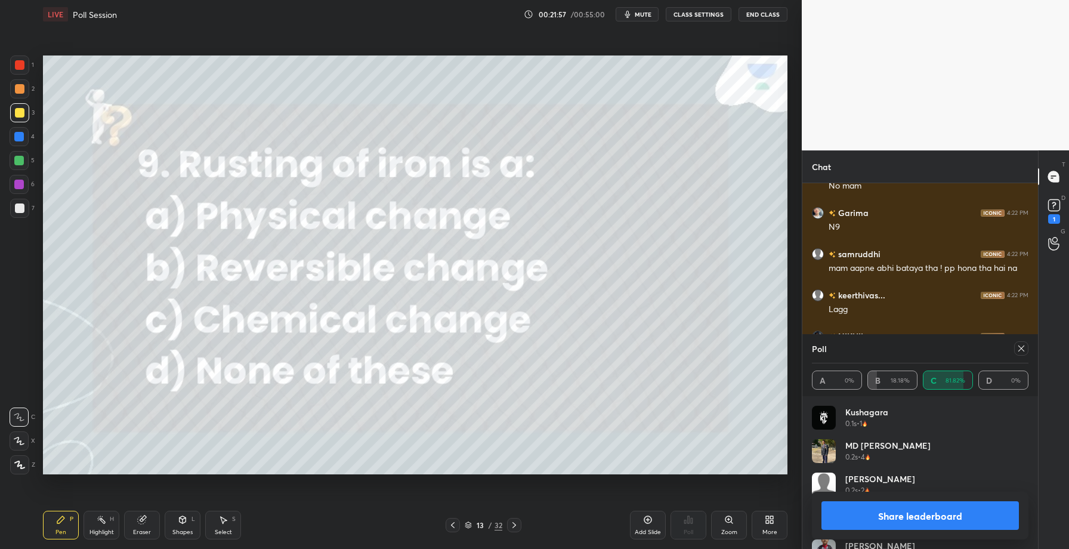
click at [888, 519] on button "Share leaderboard" at bounding box center [919, 515] width 197 height 29
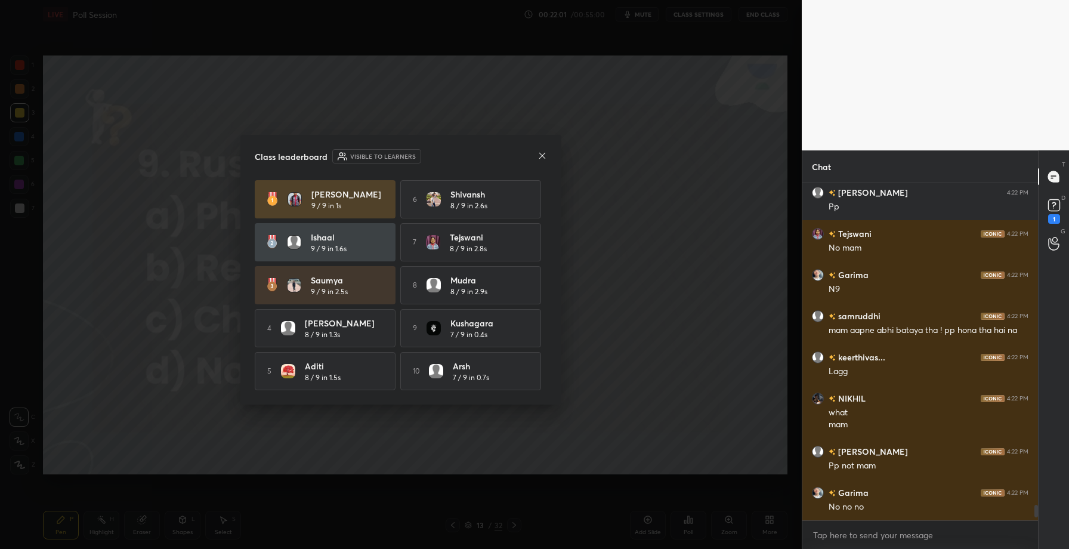
click at [541, 159] on div at bounding box center [543, 156] width 10 height 13
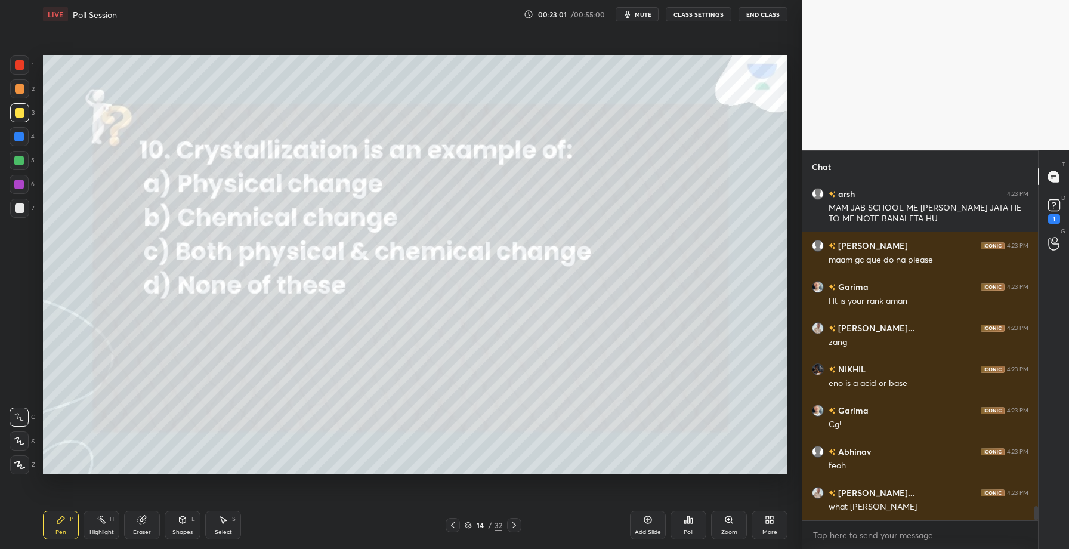
scroll to position [7520, 0]
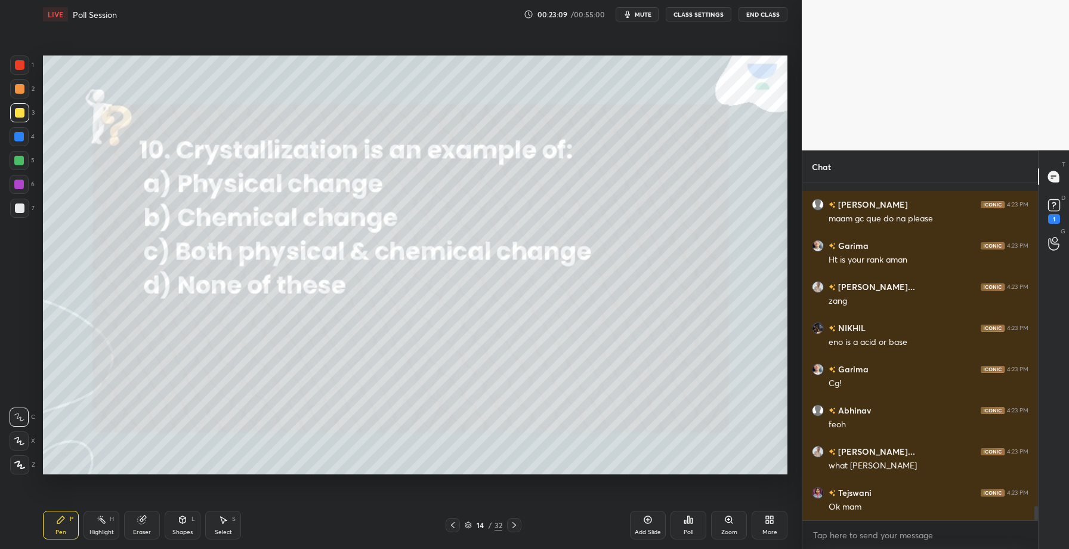
click at [690, 523] on icon at bounding box center [689, 520] width 10 height 10
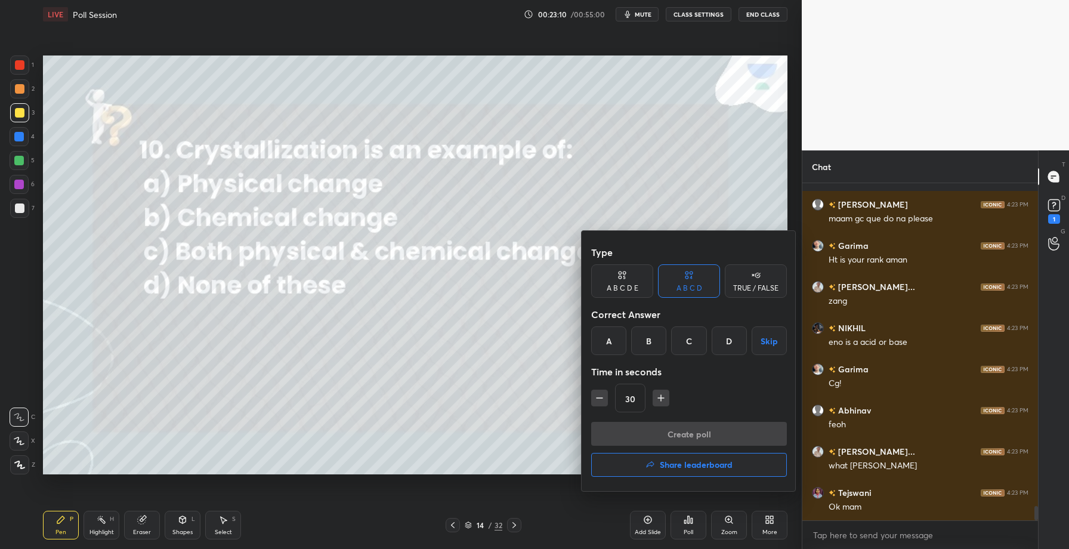
click at [609, 342] on div "A" at bounding box center [608, 340] width 35 height 29
click at [661, 435] on button "Create poll" at bounding box center [689, 434] width 196 height 24
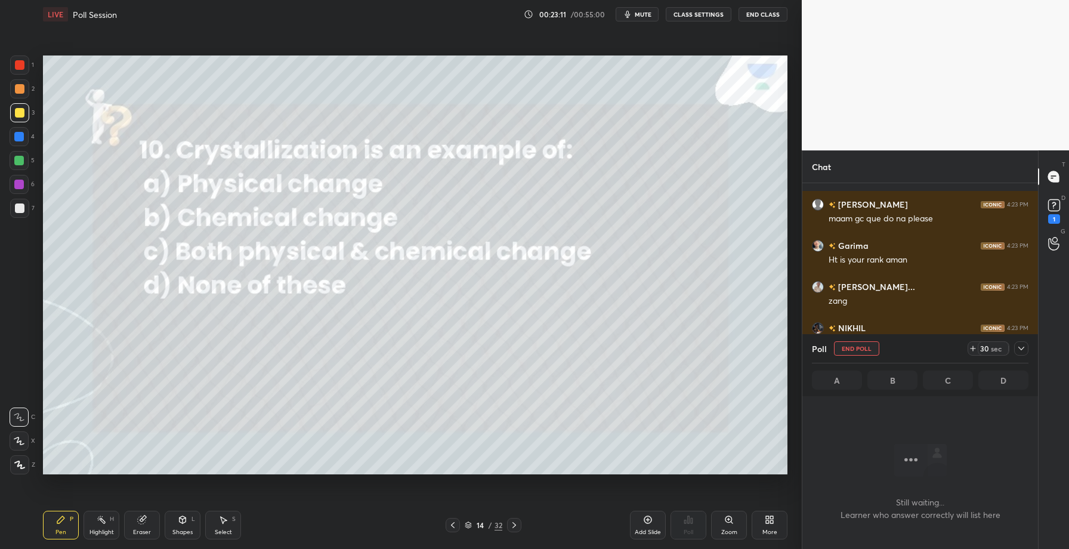
scroll to position [4, 4]
click at [1021, 349] on icon at bounding box center [1021, 349] width 6 height 4
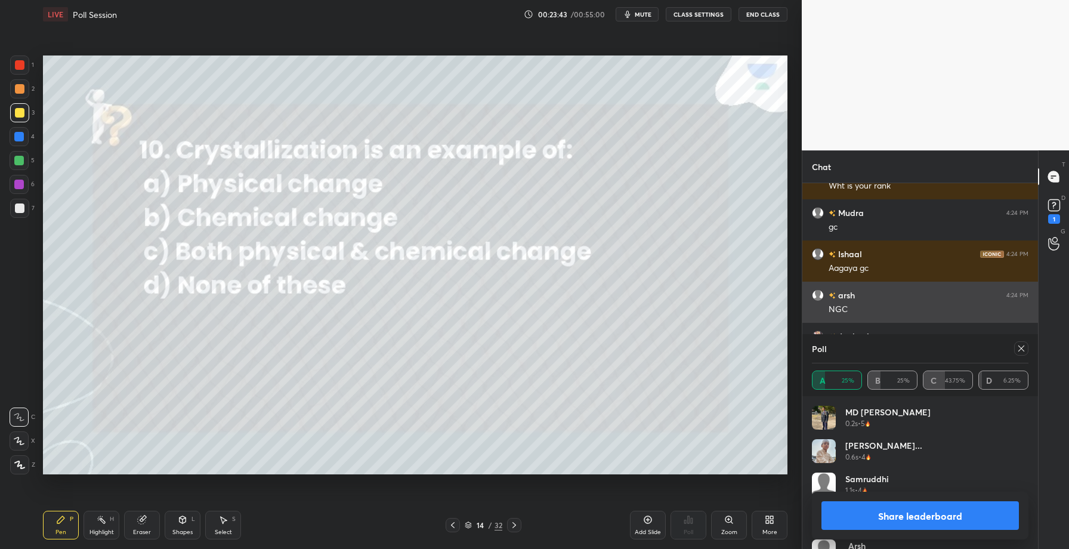
scroll to position [8017, 0]
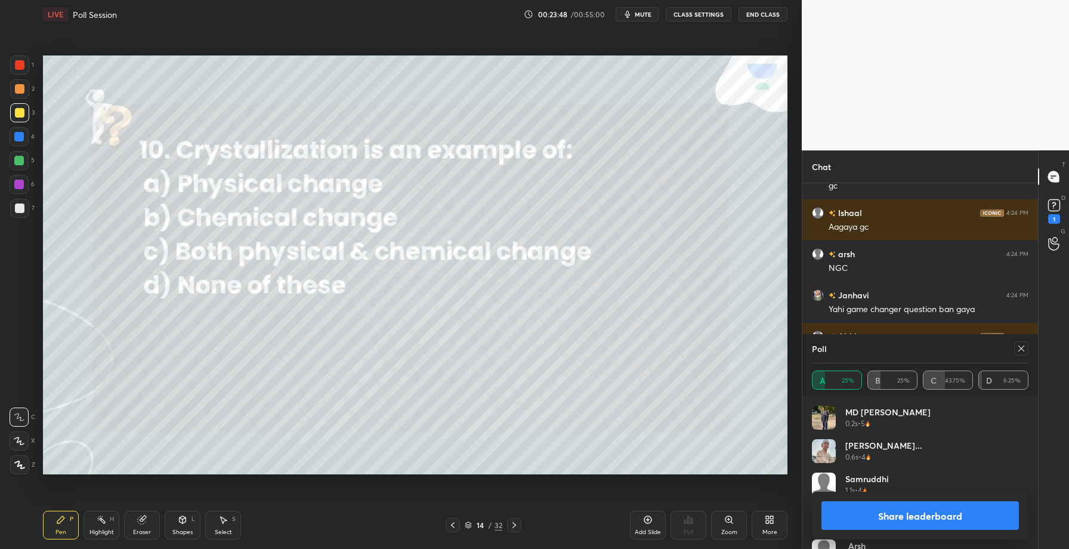
click at [893, 516] on button "Share leaderboard" at bounding box center [919, 515] width 197 height 29
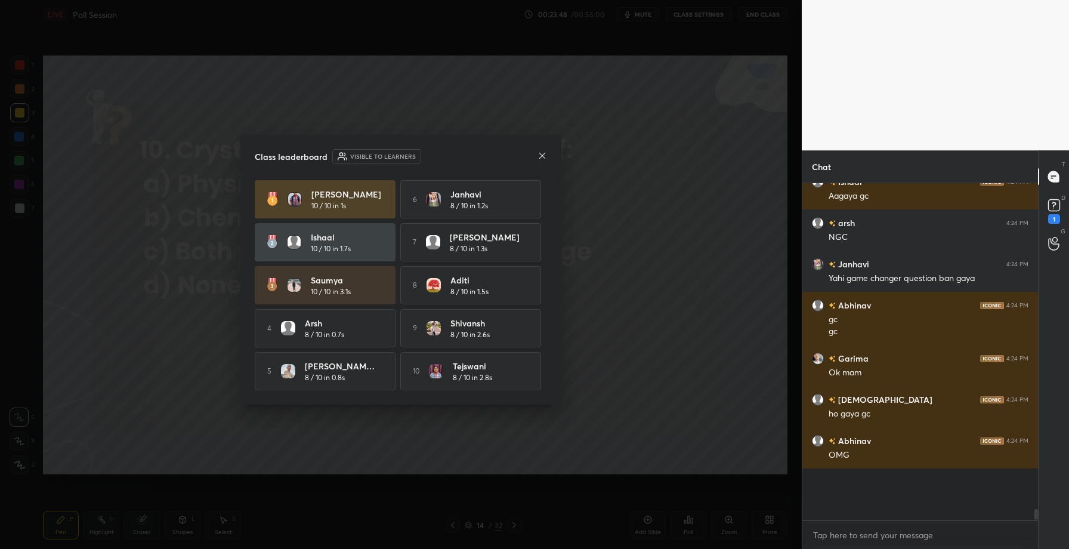
scroll to position [297, 232]
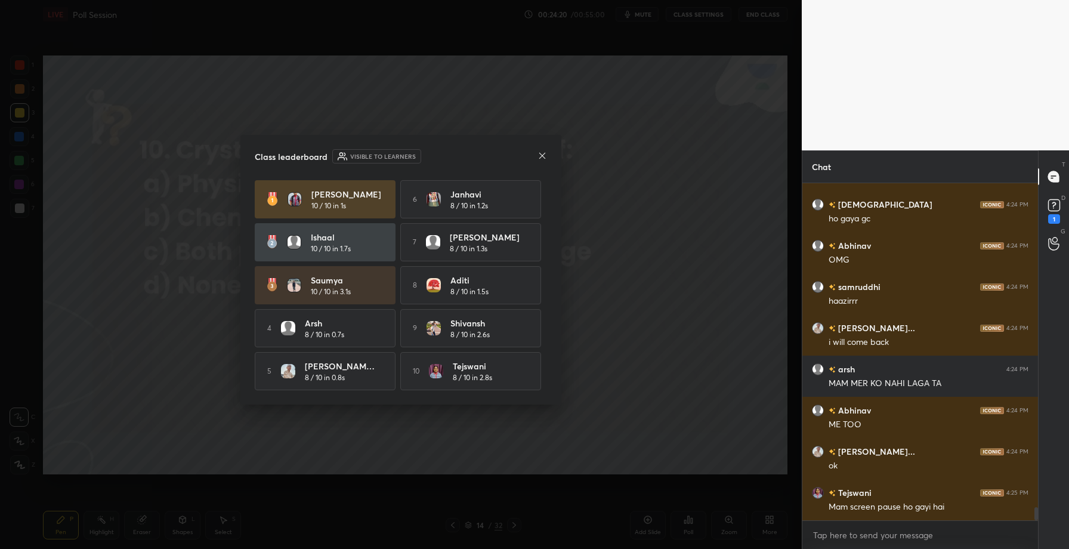
click at [545, 153] on icon at bounding box center [543, 156] width 10 height 10
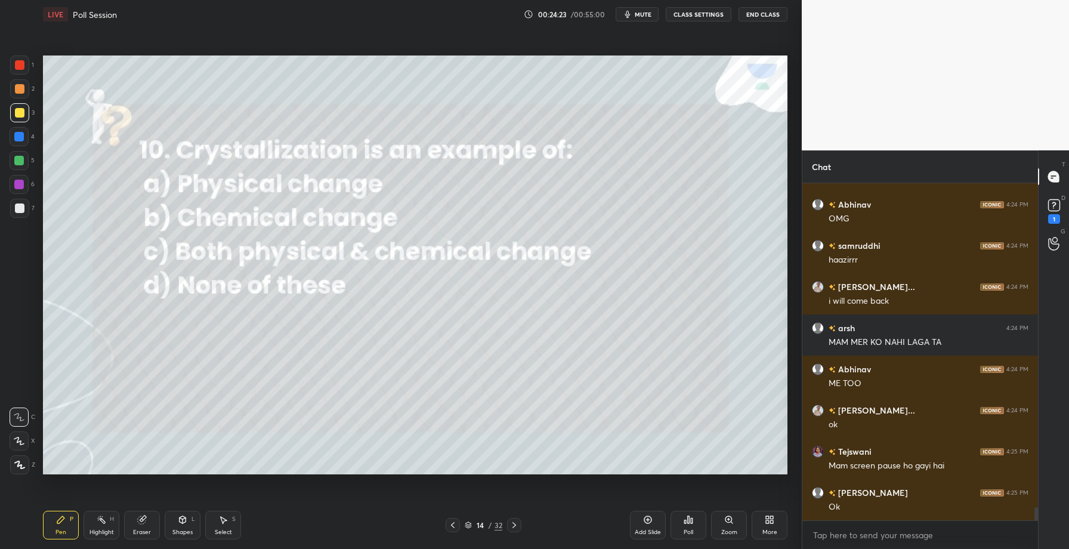
click at [657, 529] on div "Add Slide" at bounding box center [648, 532] width 26 height 6
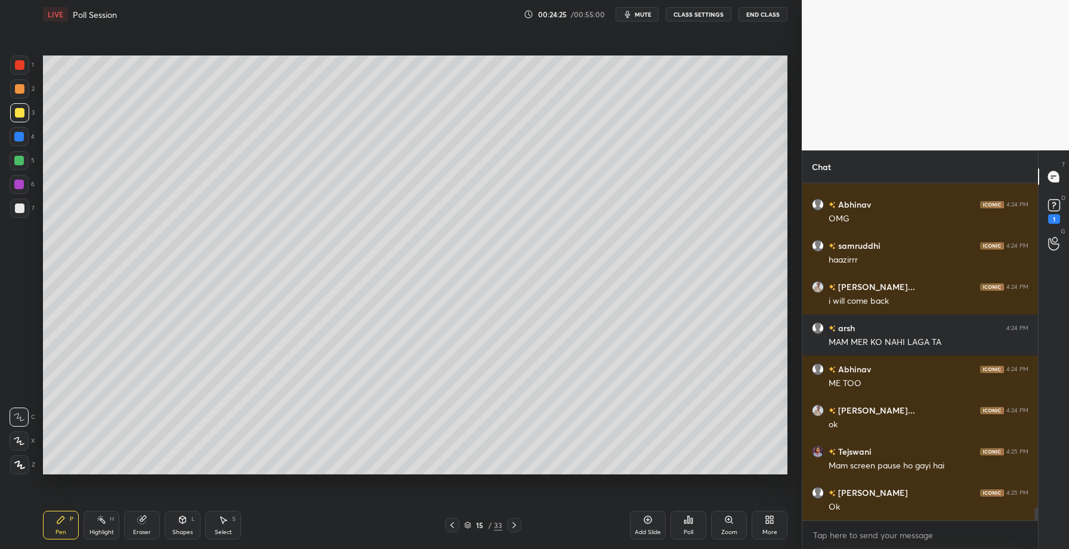
drag, startPoint x: 18, startPoint y: 137, endPoint x: 40, endPoint y: 142, distance: 22.0
click at [18, 137] on div at bounding box center [19, 137] width 10 height 10
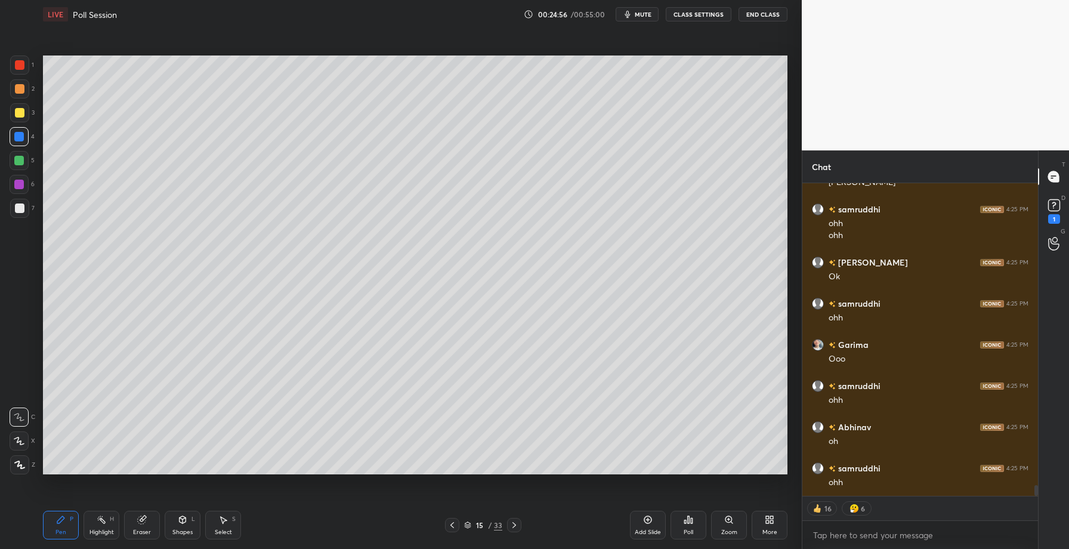
scroll to position [8848, 0]
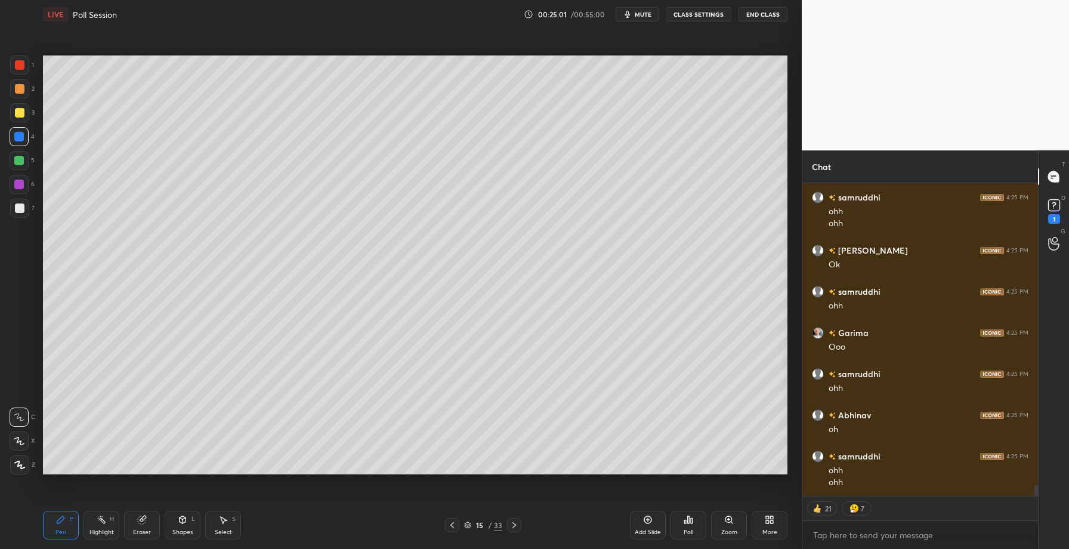
drag, startPoint x: 21, startPoint y: 114, endPoint x: 27, endPoint y: 118, distance: 7.3
click at [21, 115] on div at bounding box center [20, 113] width 10 height 10
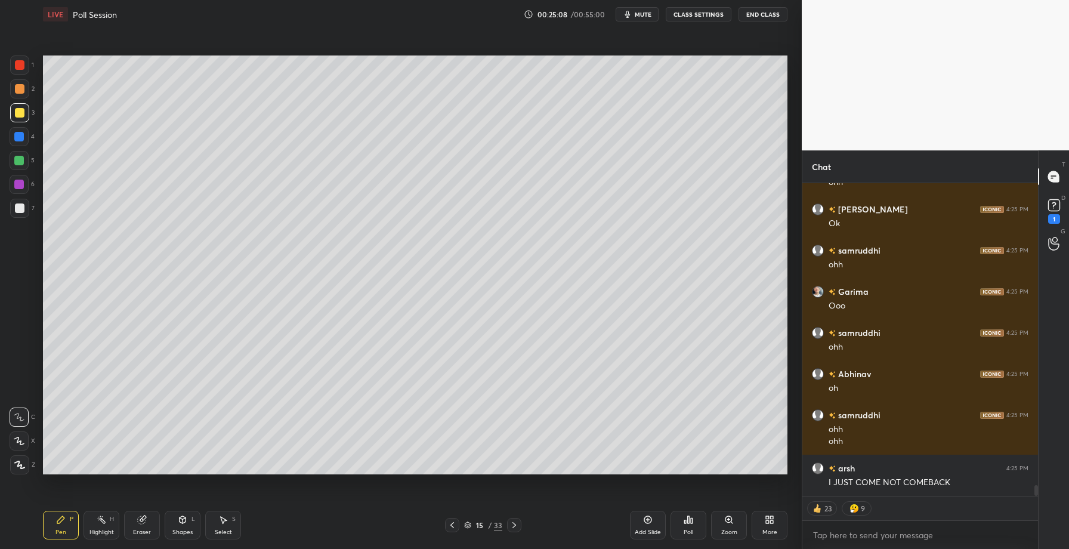
click at [13, 139] on div at bounding box center [19, 136] width 19 height 19
drag, startPoint x: 19, startPoint y: 137, endPoint x: 33, endPoint y: 142, distance: 15.3
click at [18, 137] on div at bounding box center [19, 137] width 10 height 10
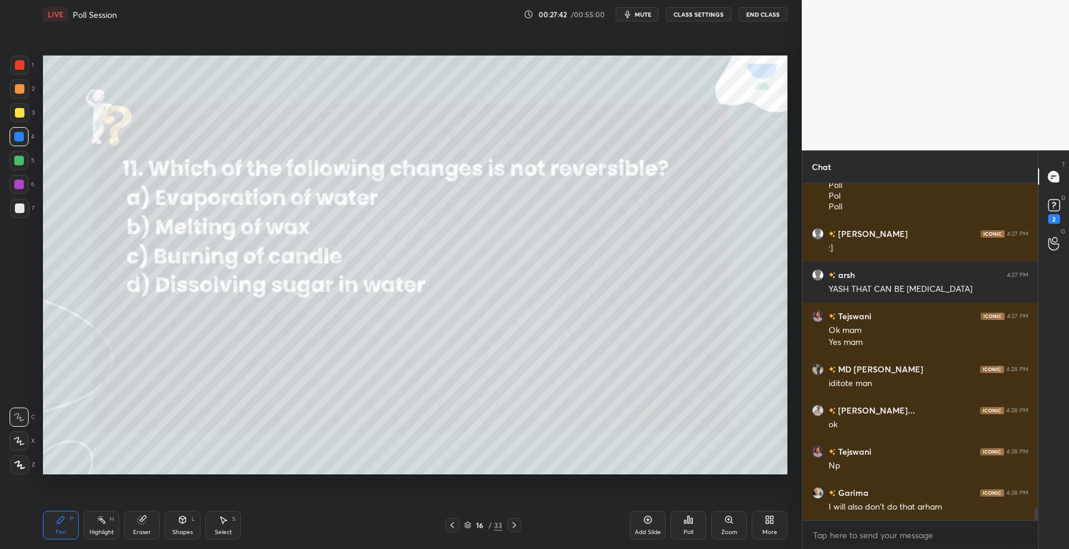
scroll to position [9279, 0]
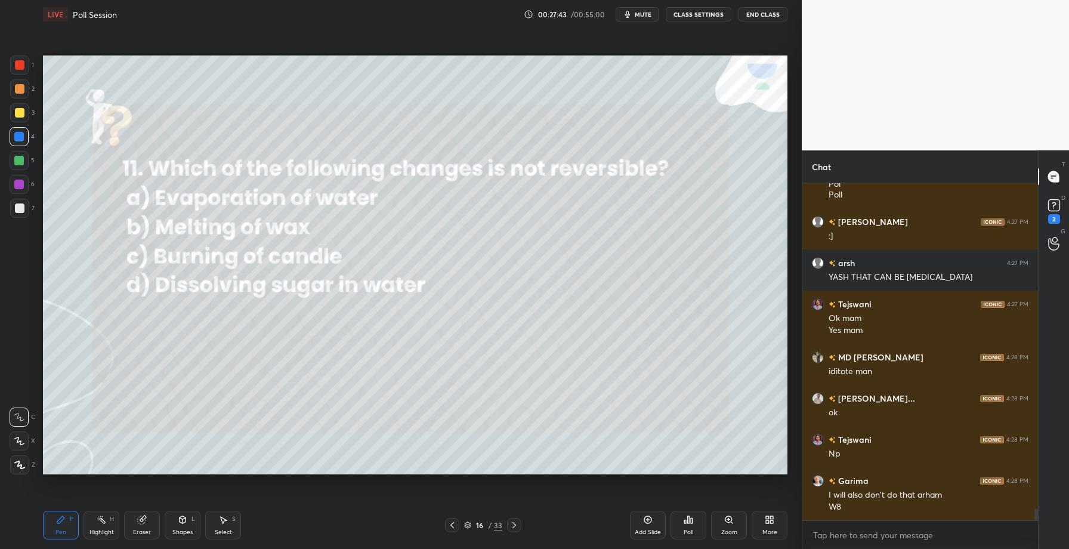
click at [691, 521] on icon at bounding box center [692, 520] width 2 height 5
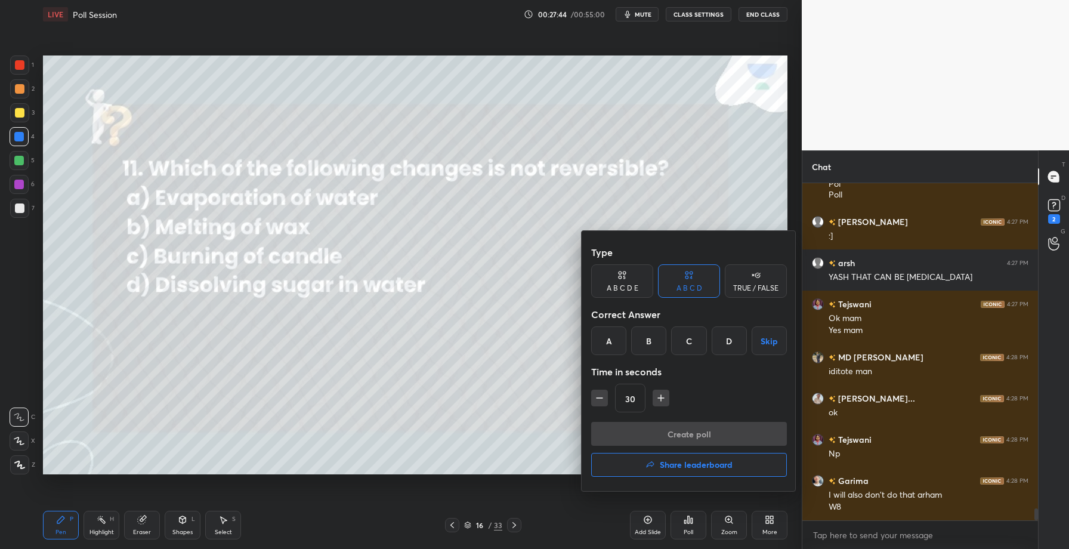
click at [677, 344] on div "C" at bounding box center [688, 340] width 35 height 29
click at [674, 436] on button "Create poll" at bounding box center [689, 434] width 196 height 24
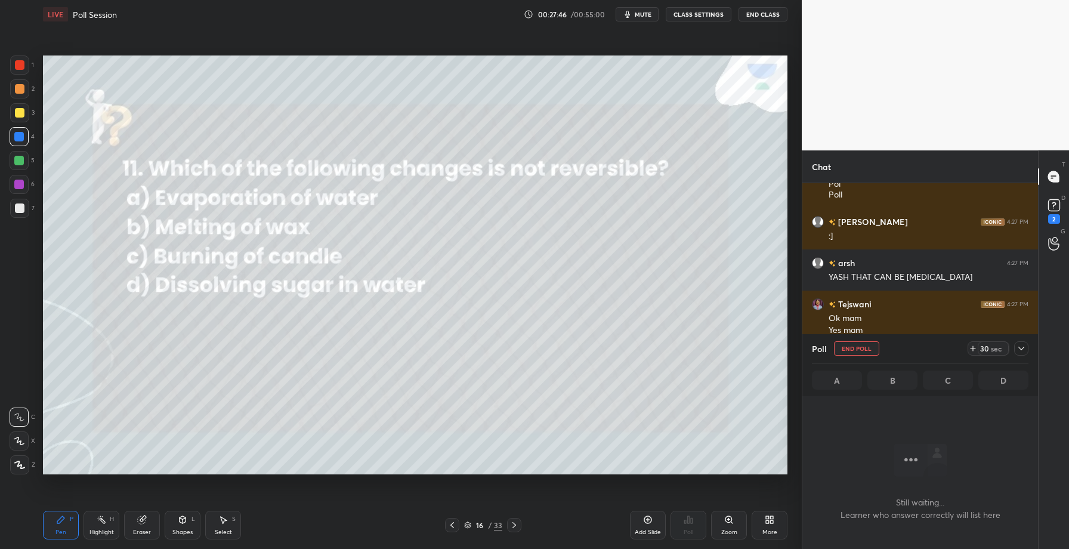
scroll to position [4, 4]
click at [1024, 346] on icon at bounding box center [1022, 349] width 10 height 10
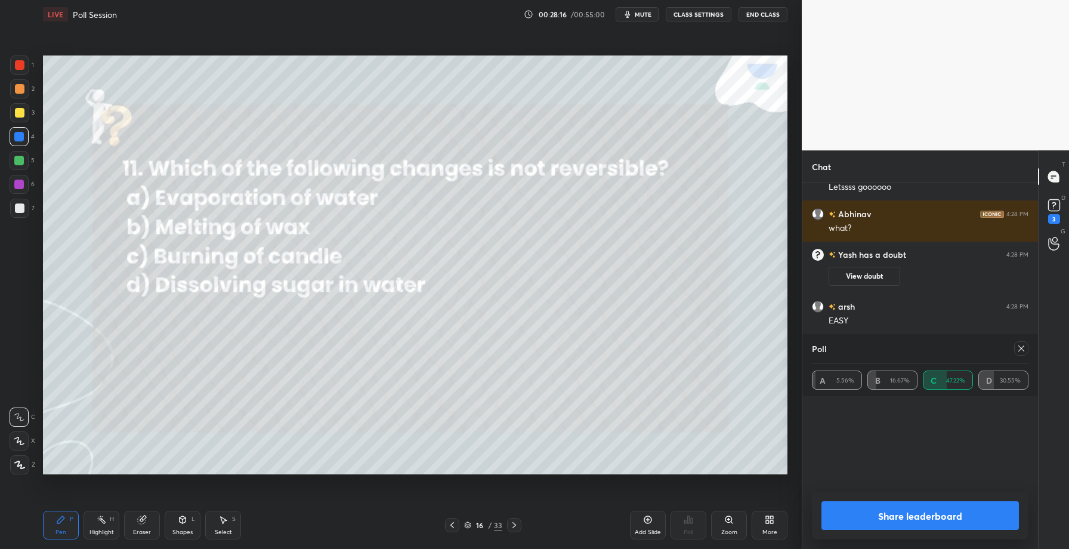
scroll to position [9423, 0]
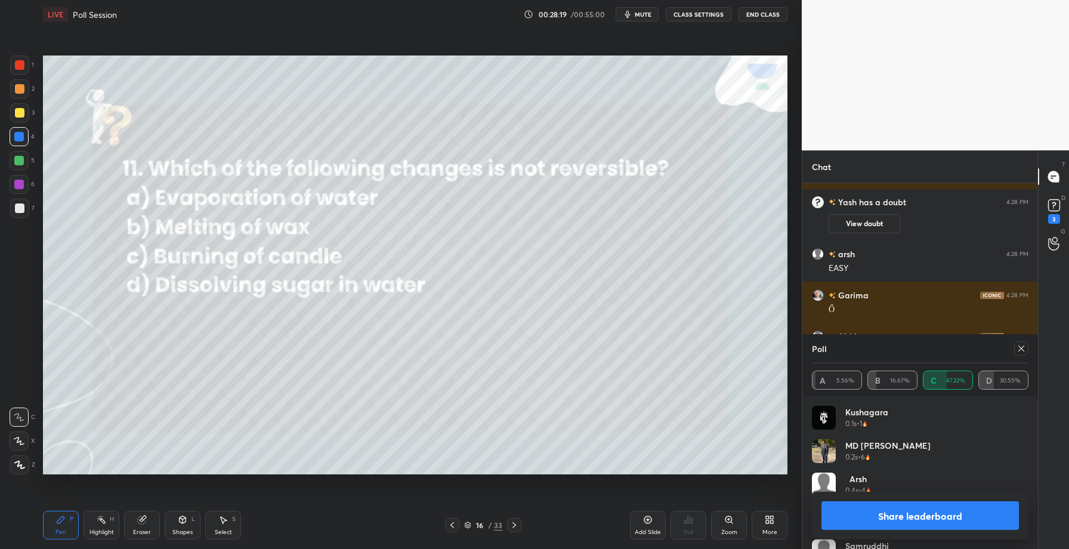
click at [898, 513] on button "Share leaderboard" at bounding box center [919, 515] width 197 height 29
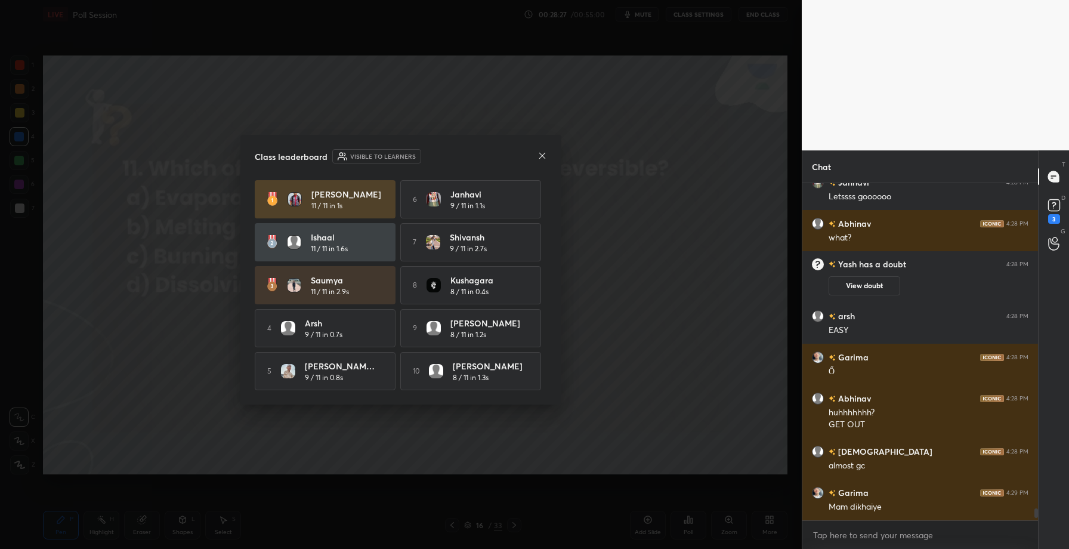
click at [539, 156] on icon at bounding box center [543, 156] width 10 height 10
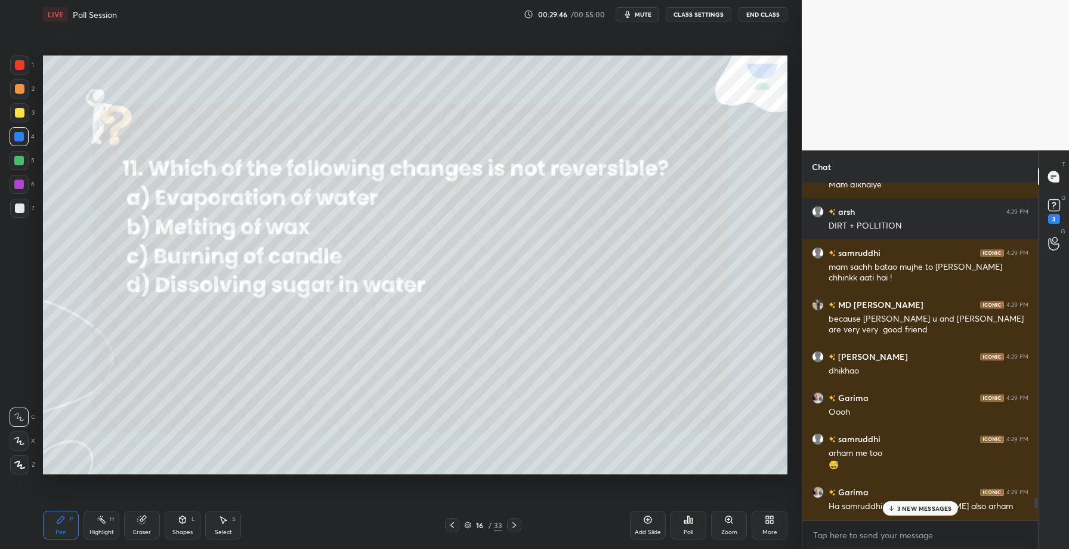
scroll to position [10095, 0]
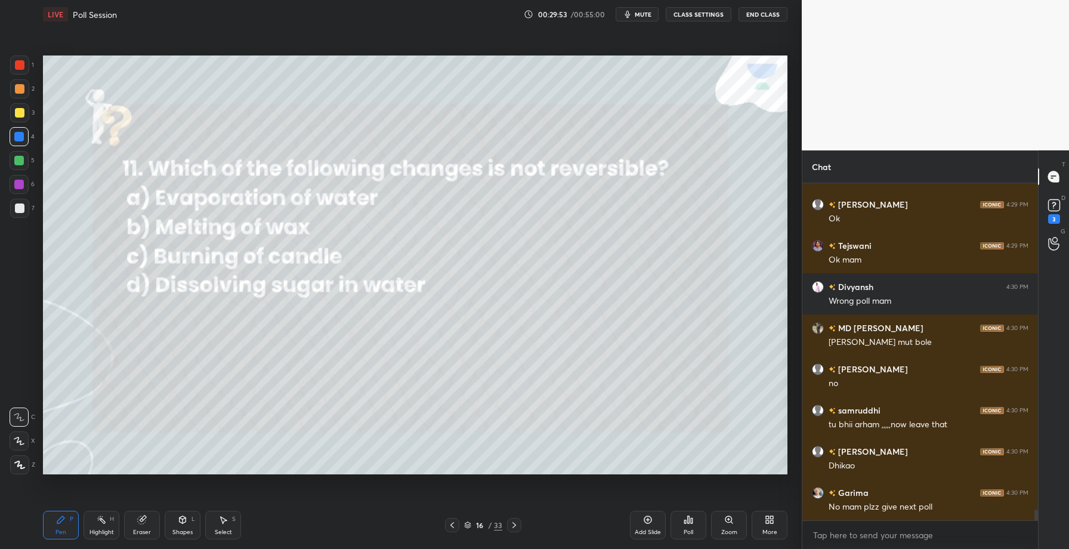
click at [514, 531] on div at bounding box center [514, 525] width 14 height 14
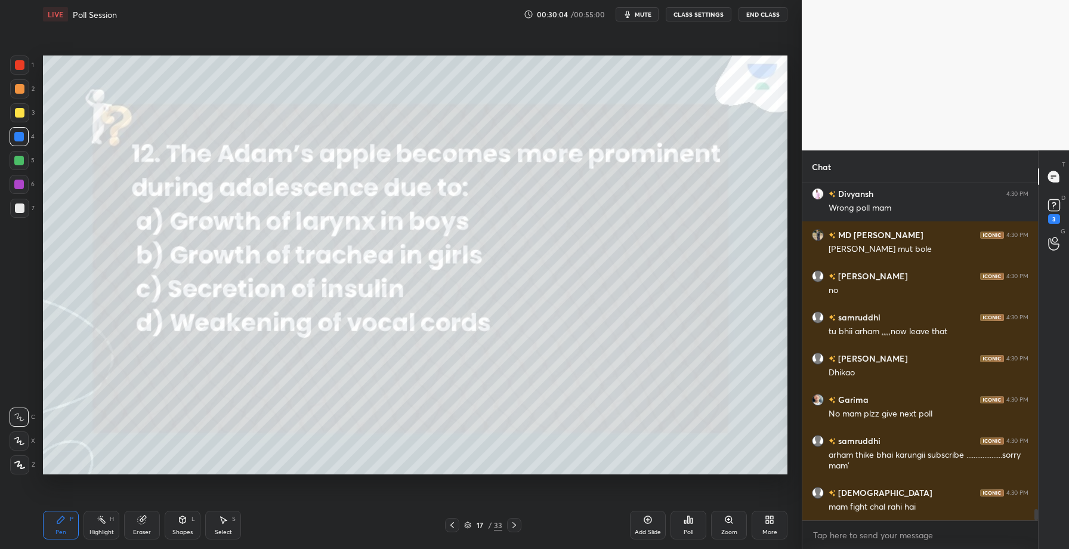
scroll to position [9945, 0]
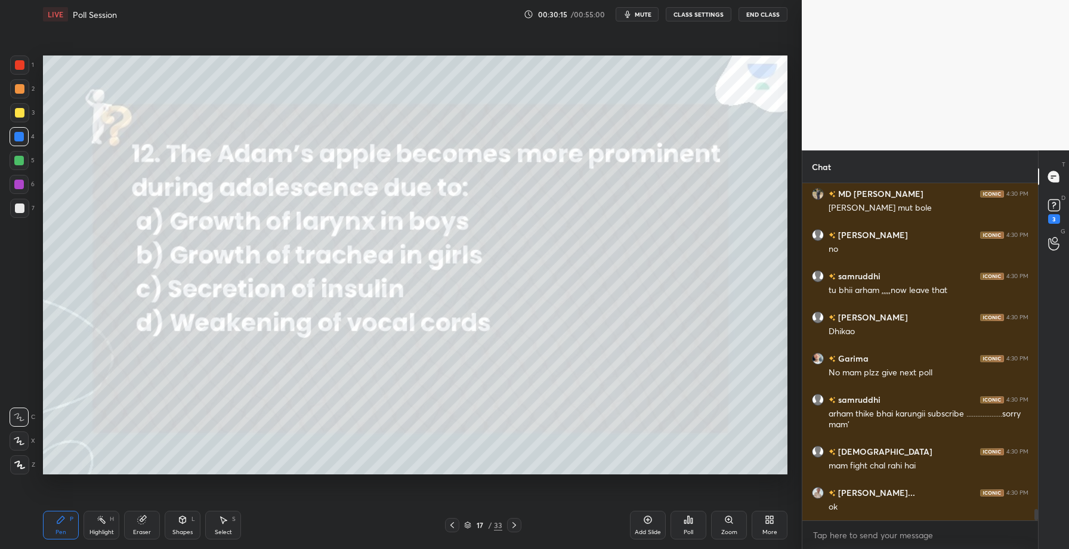
click at [679, 518] on div "Poll" at bounding box center [689, 525] width 36 height 29
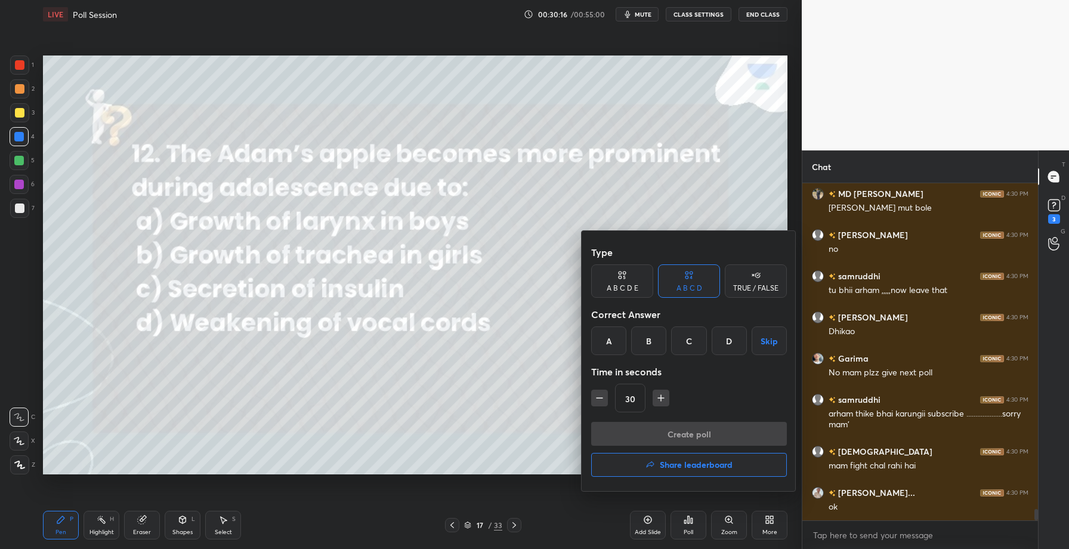
click at [600, 333] on div "A" at bounding box center [608, 340] width 35 height 29
click at [656, 433] on button "Create poll" at bounding box center [689, 434] width 196 height 24
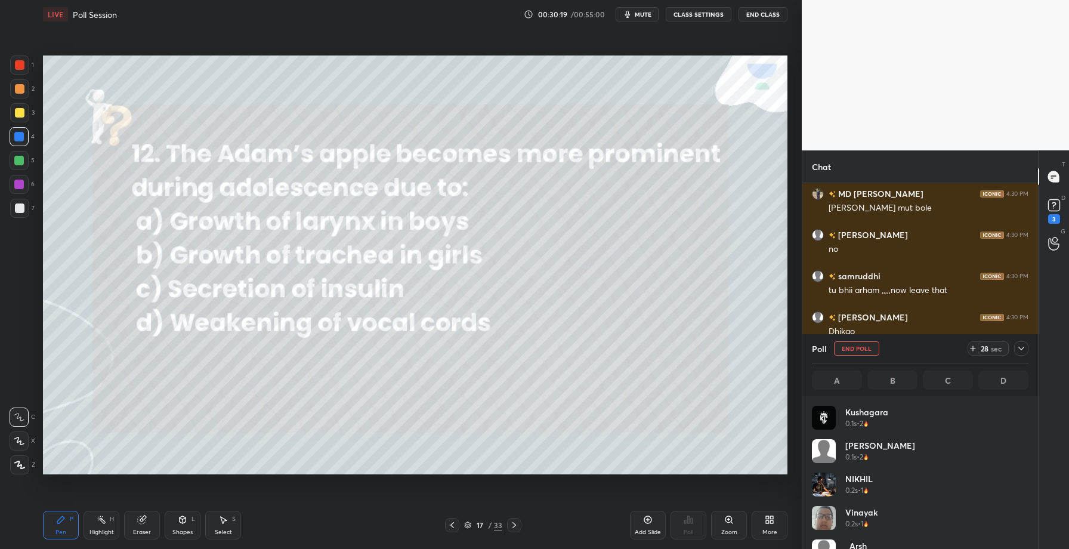
scroll to position [4, 4]
click at [1022, 349] on icon at bounding box center [1021, 349] width 6 height 4
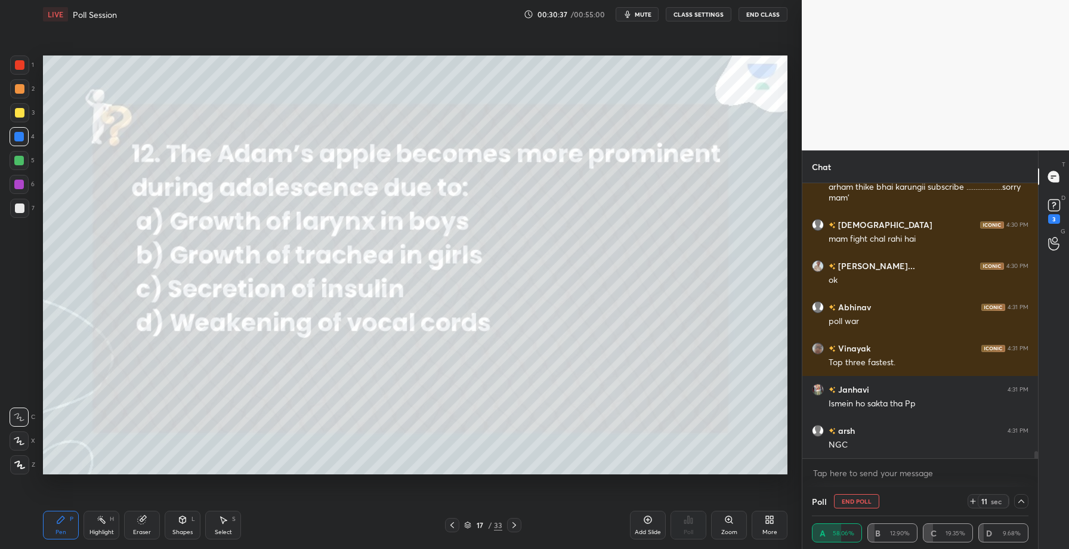
scroll to position [10213, 0]
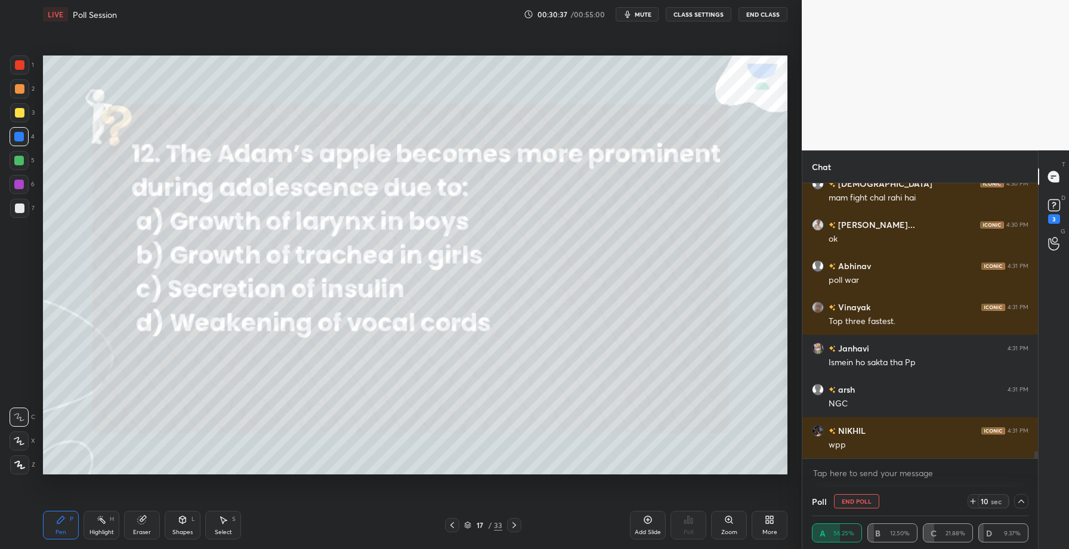
click at [1023, 505] on icon at bounding box center [1022, 501] width 10 height 10
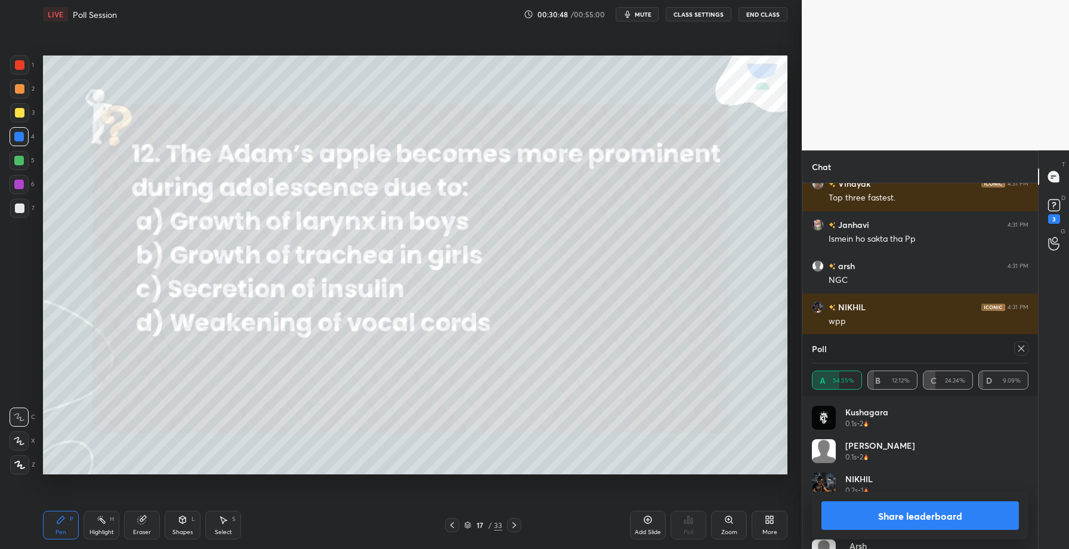
click at [1023, 344] on icon at bounding box center [1022, 349] width 10 height 10
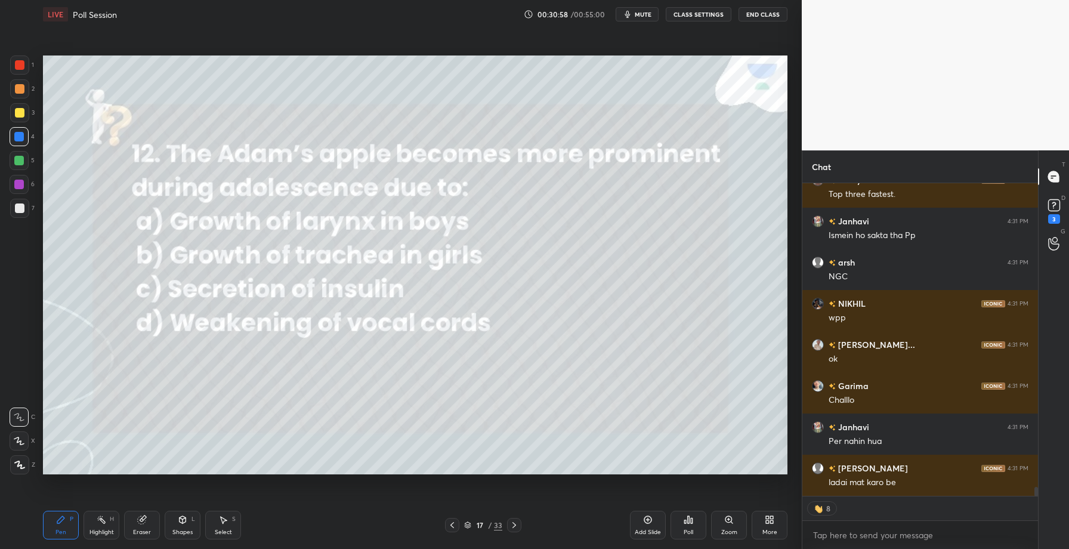
click at [681, 524] on div "Poll" at bounding box center [689, 525] width 36 height 29
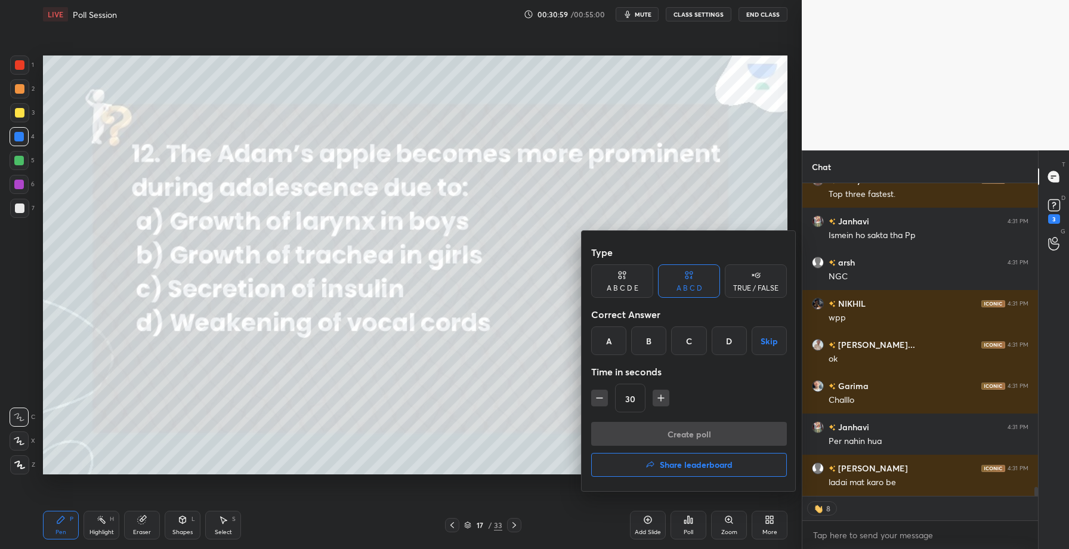
click at [689, 462] on h4 "Share leaderboard" at bounding box center [696, 465] width 73 height 8
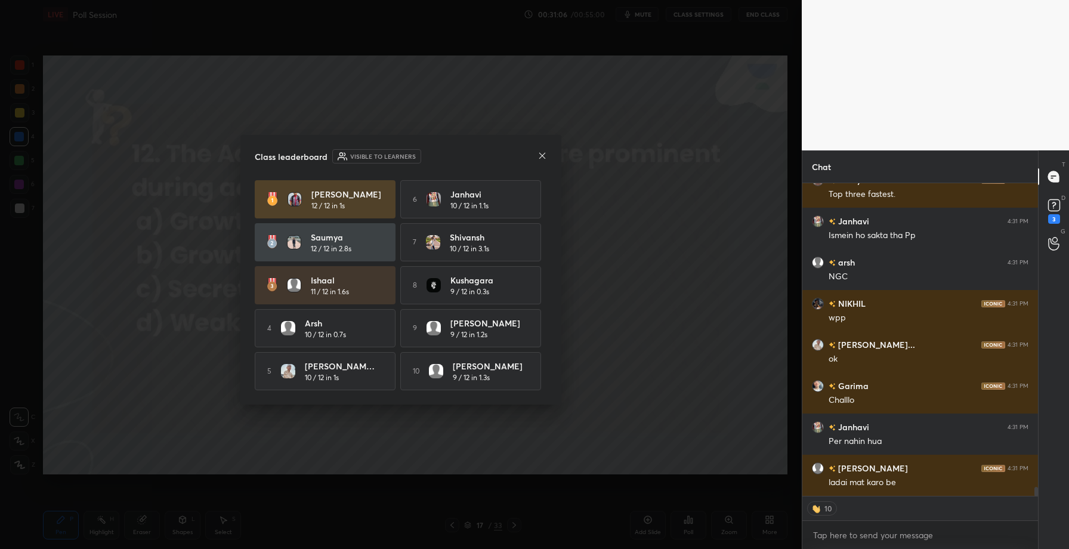
click at [541, 152] on icon at bounding box center [543, 156] width 10 height 10
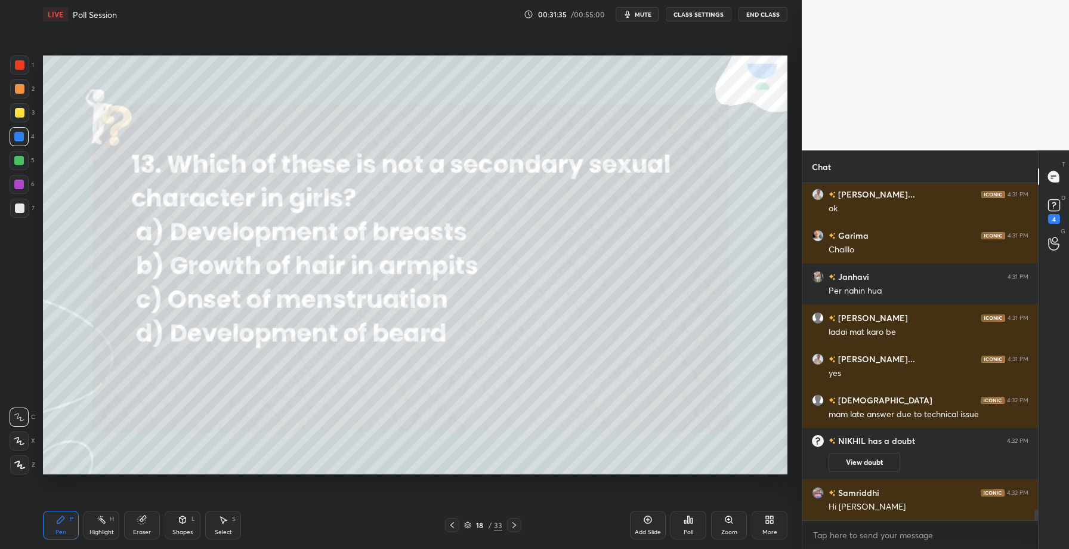
click at [685, 527] on div "Poll" at bounding box center [689, 525] width 36 height 29
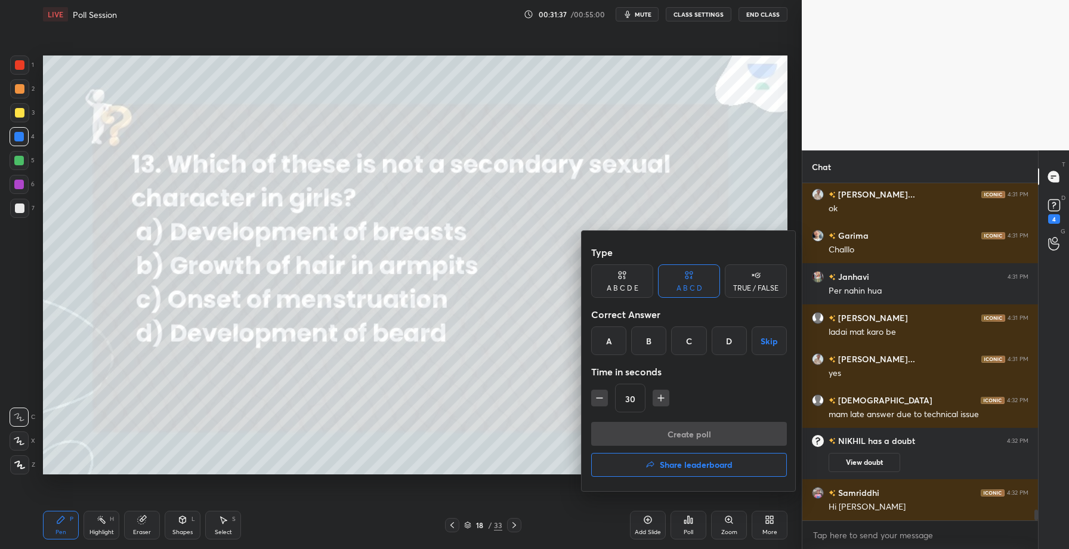
click at [725, 345] on div "D" at bounding box center [729, 340] width 35 height 29
click at [674, 436] on button "Create poll" at bounding box center [689, 434] width 196 height 24
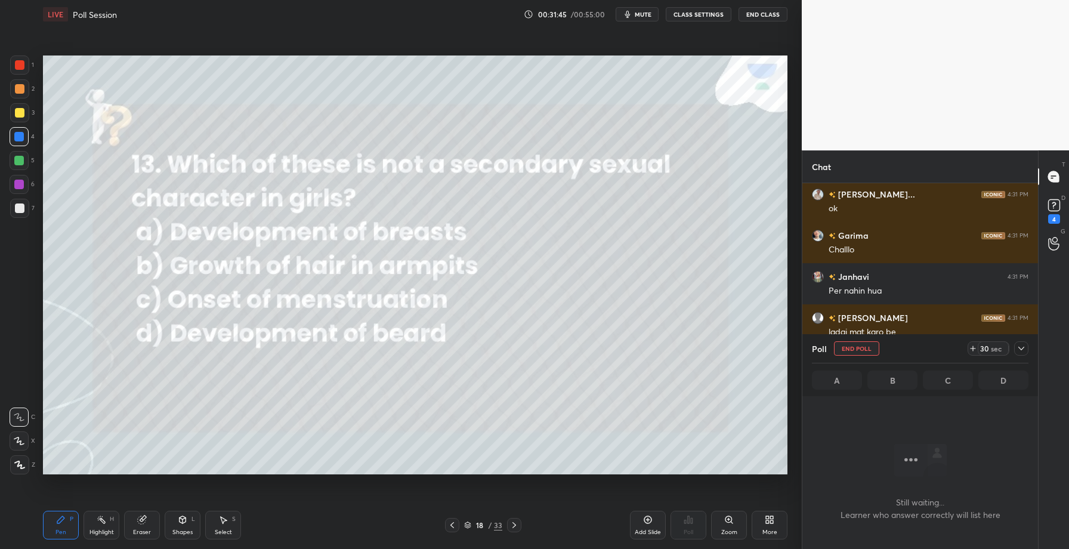
scroll to position [4, 4]
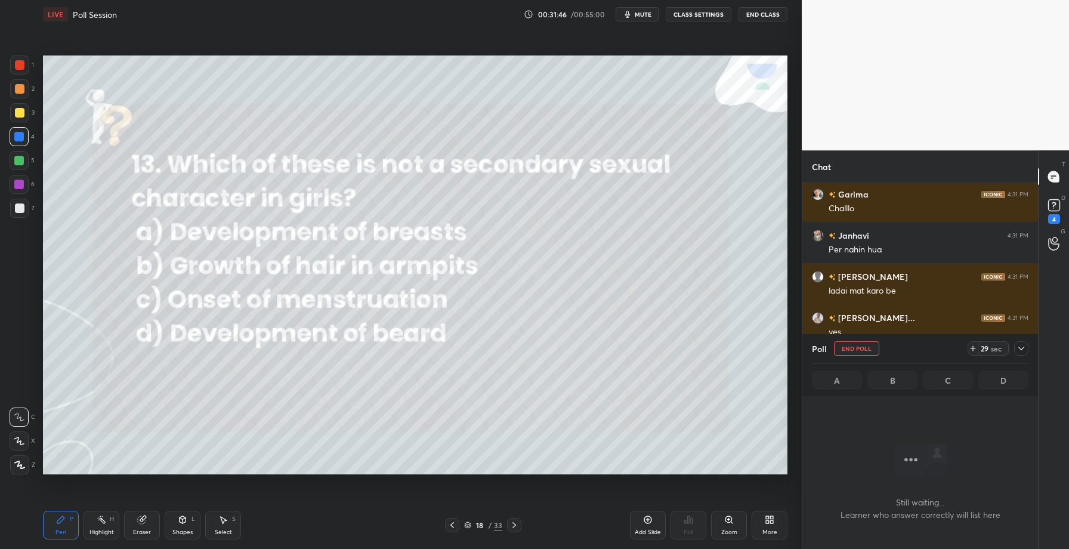
click at [1023, 342] on div at bounding box center [1021, 348] width 14 height 14
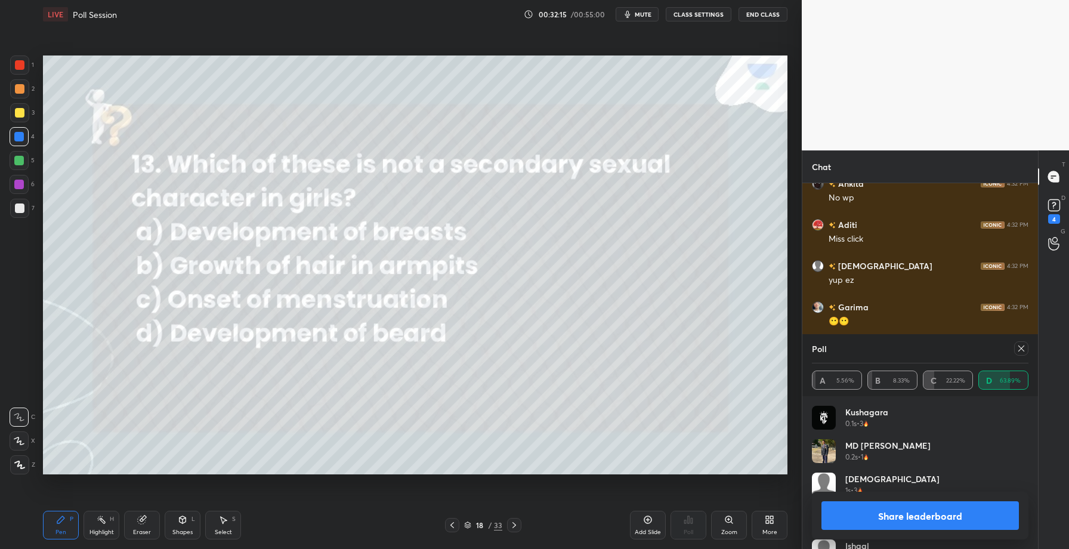
scroll to position [140, 213]
click at [879, 518] on button "Share leaderboard" at bounding box center [919, 515] width 197 height 29
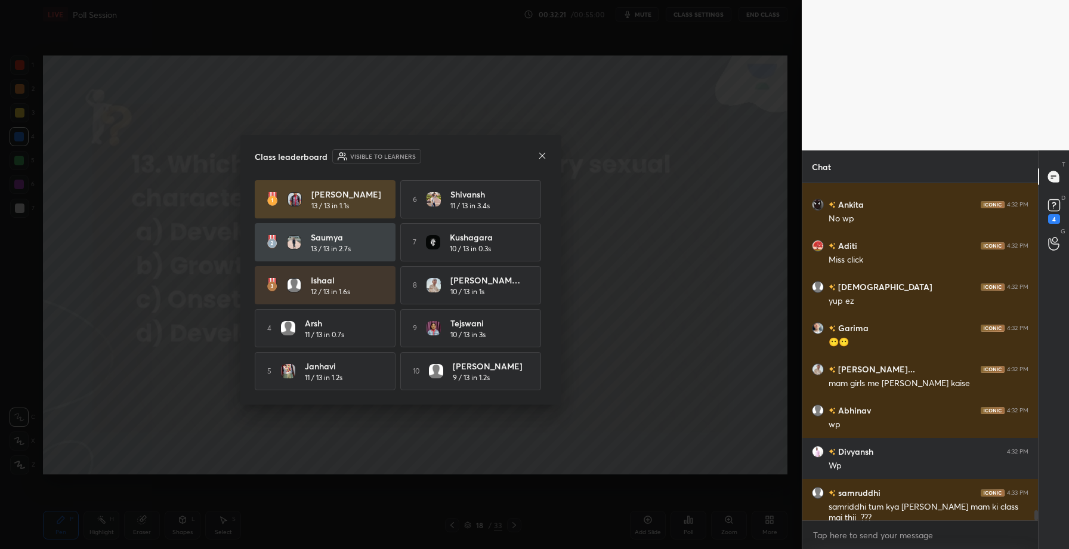
click at [543, 154] on icon at bounding box center [542, 155] width 6 height 6
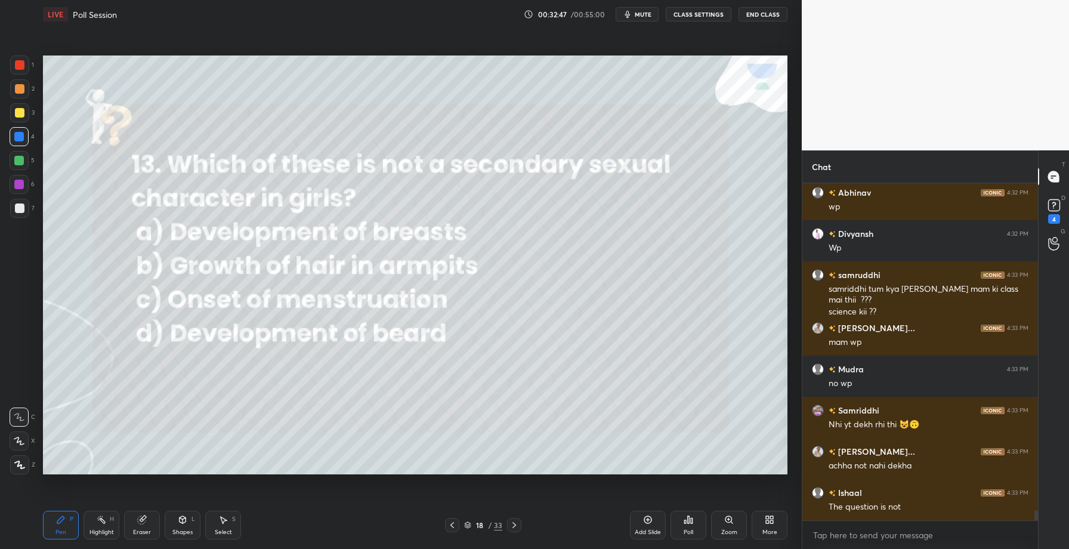
click at [514, 524] on icon at bounding box center [514, 525] width 10 height 10
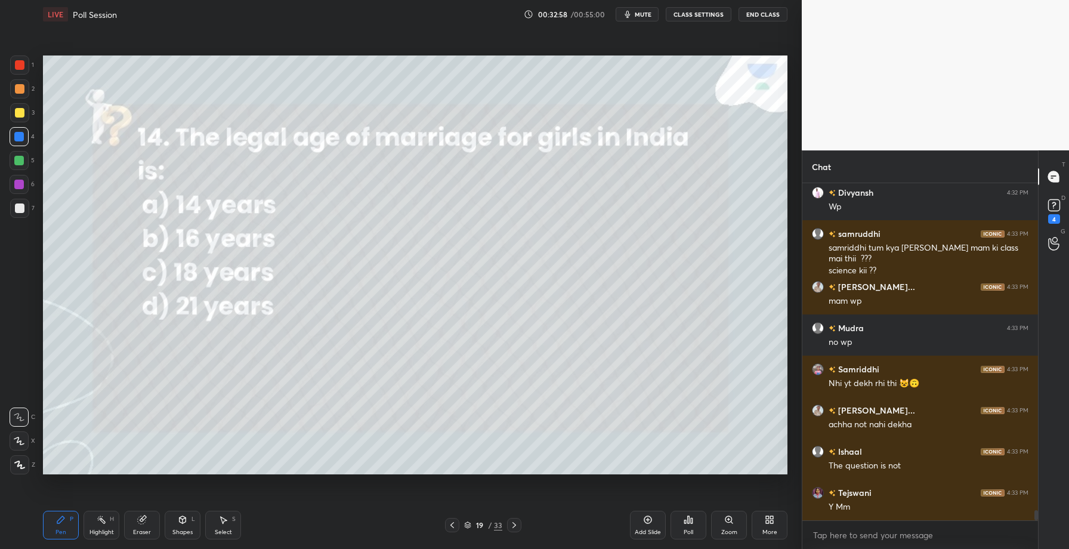
click at [696, 526] on div "Poll" at bounding box center [689, 525] width 36 height 29
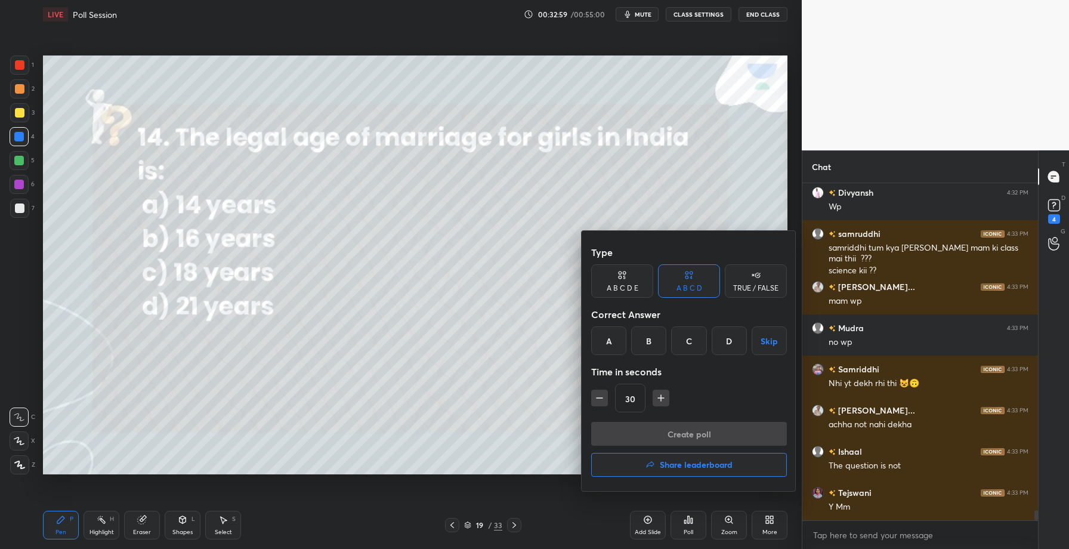
click at [688, 342] on div "C" at bounding box center [688, 340] width 35 height 29
click at [690, 436] on button "Create poll" at bounding box center [689, 434] width 196 height 24
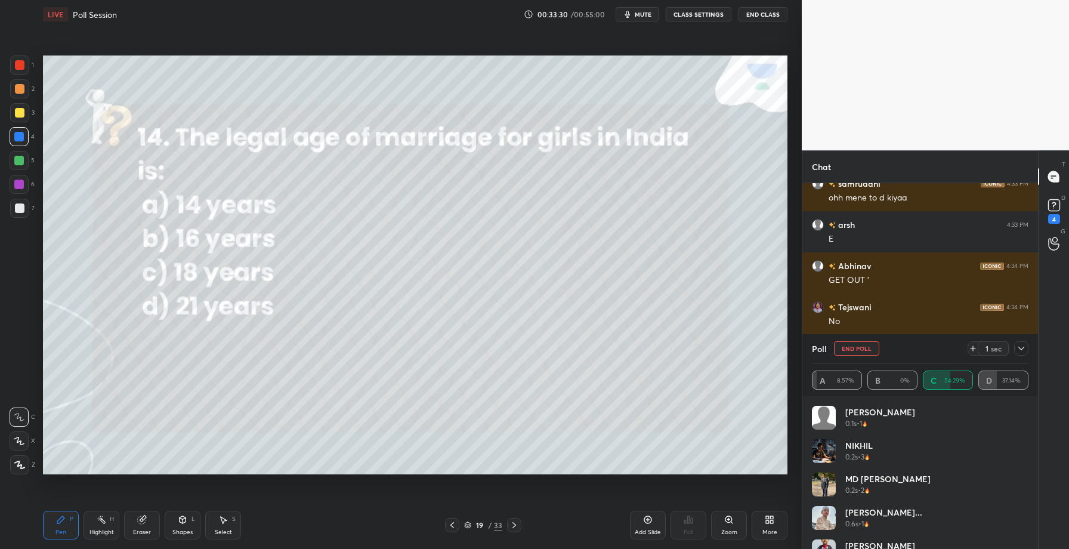
scroll to position [11740, 0]
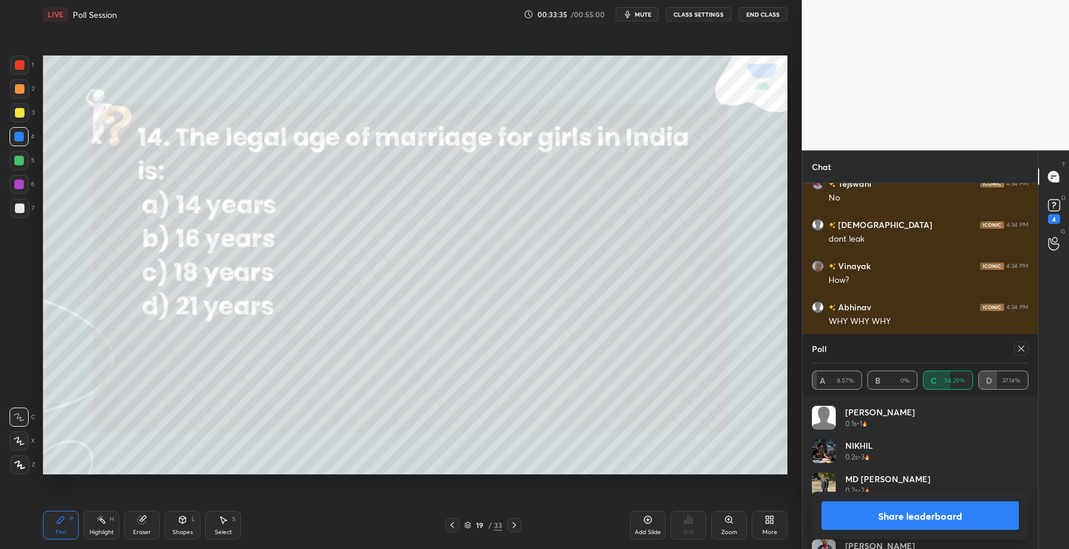
click at [884, 514] on button "Share leaderboard" at bounding box center [919, 515] width 197 height 29
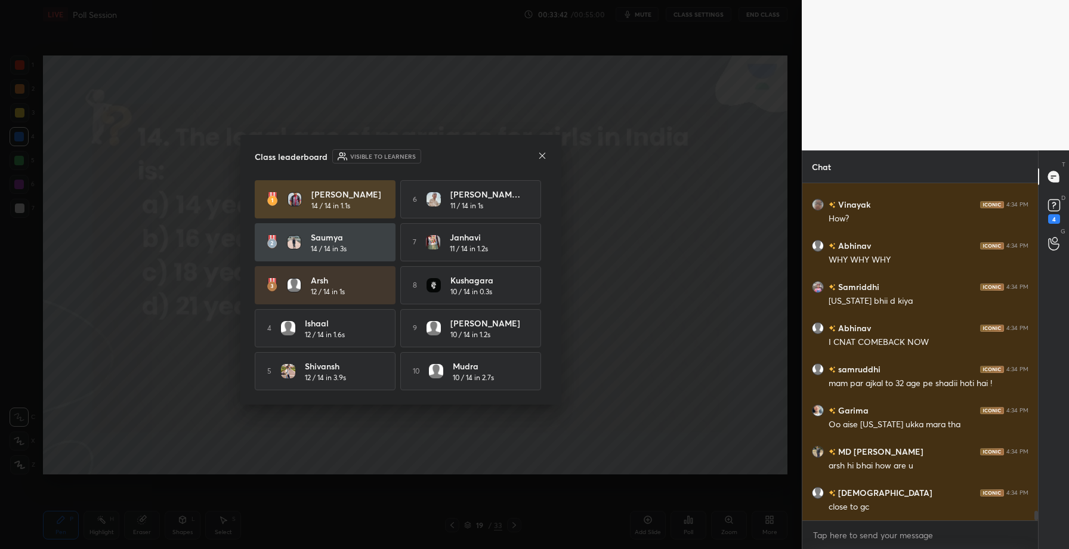
click at [545, 151] on icon at bounding box center [543, 156] width 10 height 10
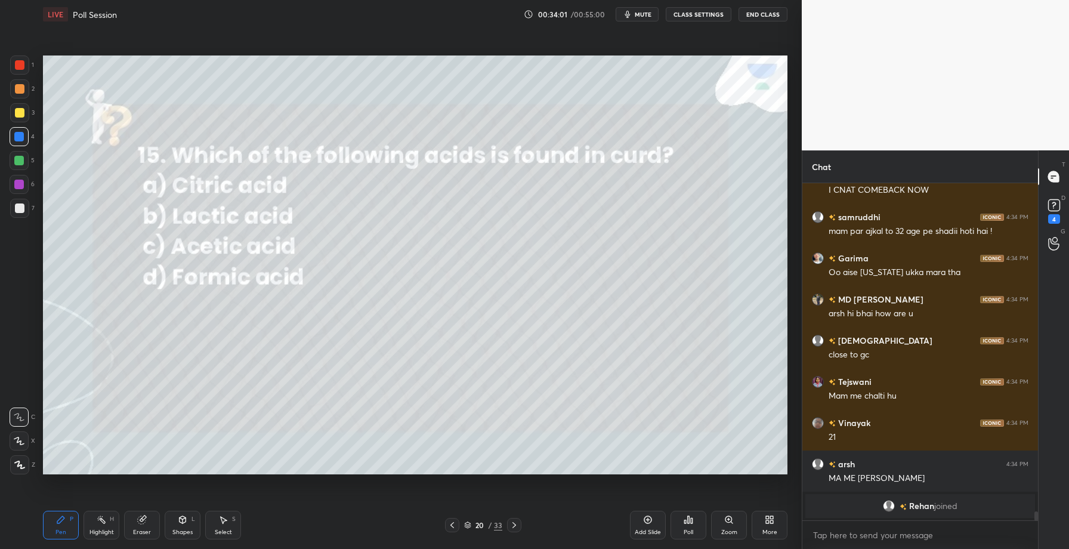
click at [690, 527] on div "Poll" at bounding box center [689, 525] width 36 height 29
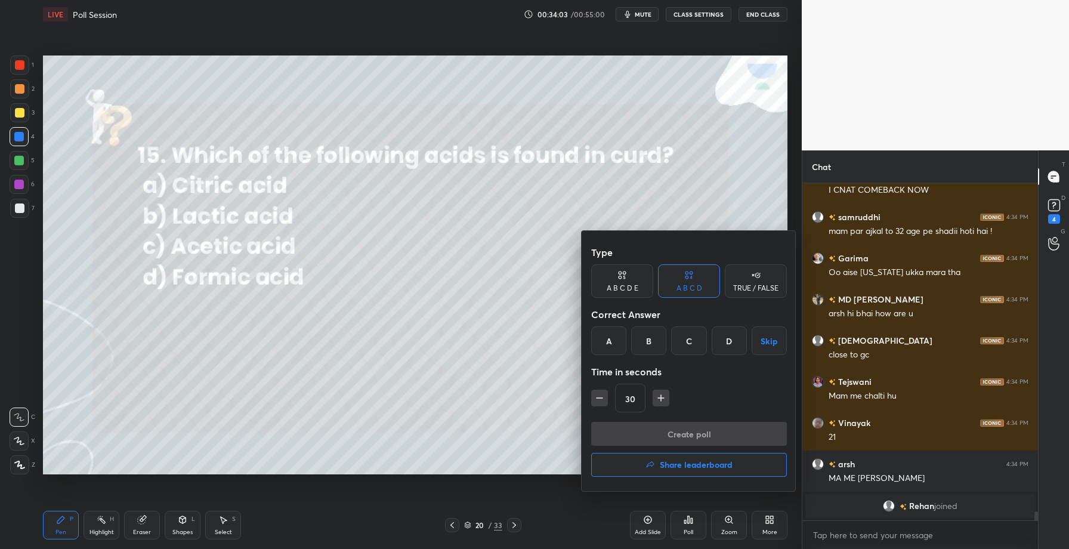
click at [654, 335] on div "B" at bounding box center [648, 340] width 35 height 29
click at [651, 431] on button "Create poll" at bounding box center [689, 434] width 196 height 24
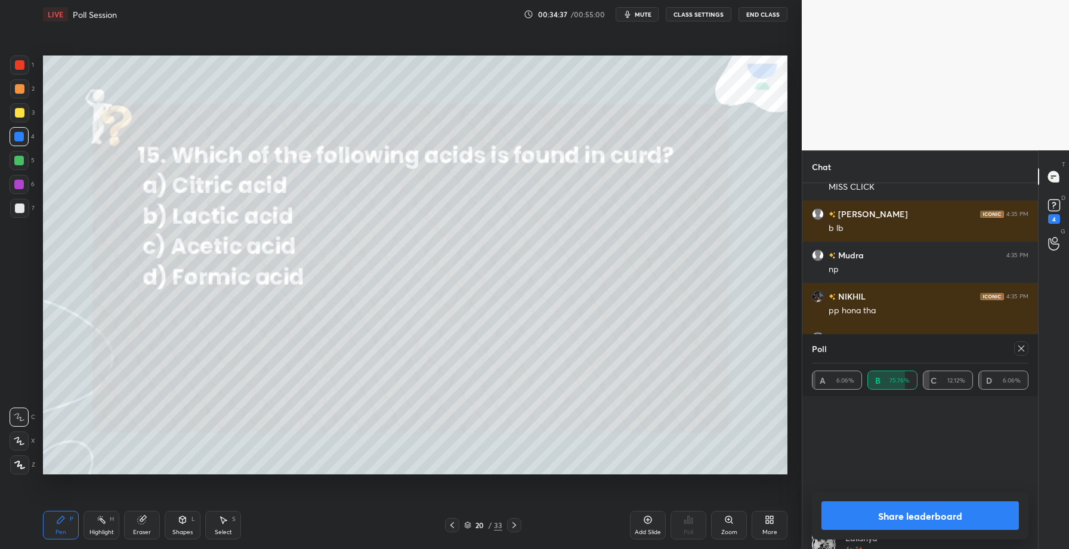
scroll to position [692, 0]
click at [896, 512] on button "Share leaderboard" at bounding box center [919, 515] width 197 height 29
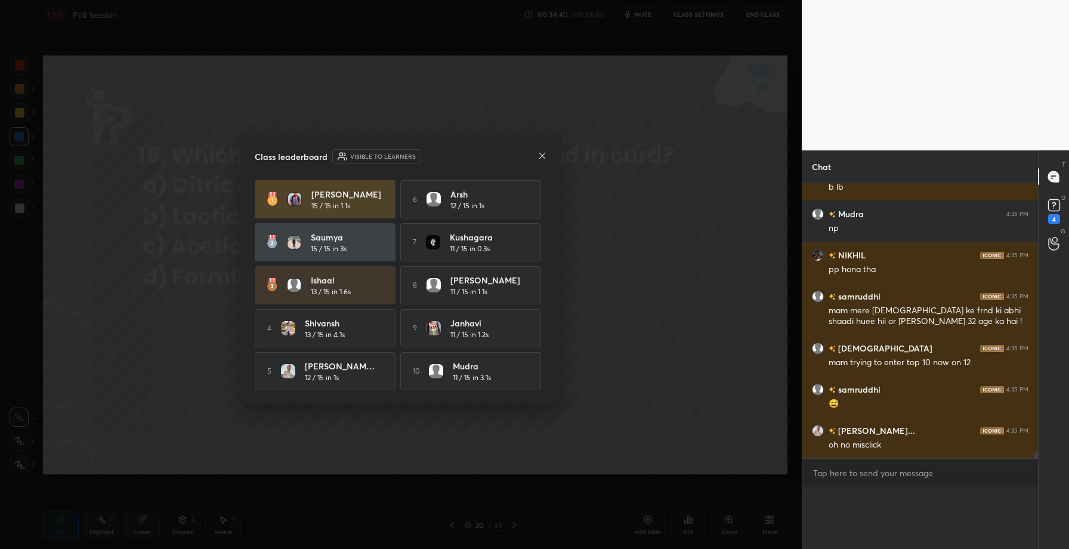
scroll to position [1, 4]
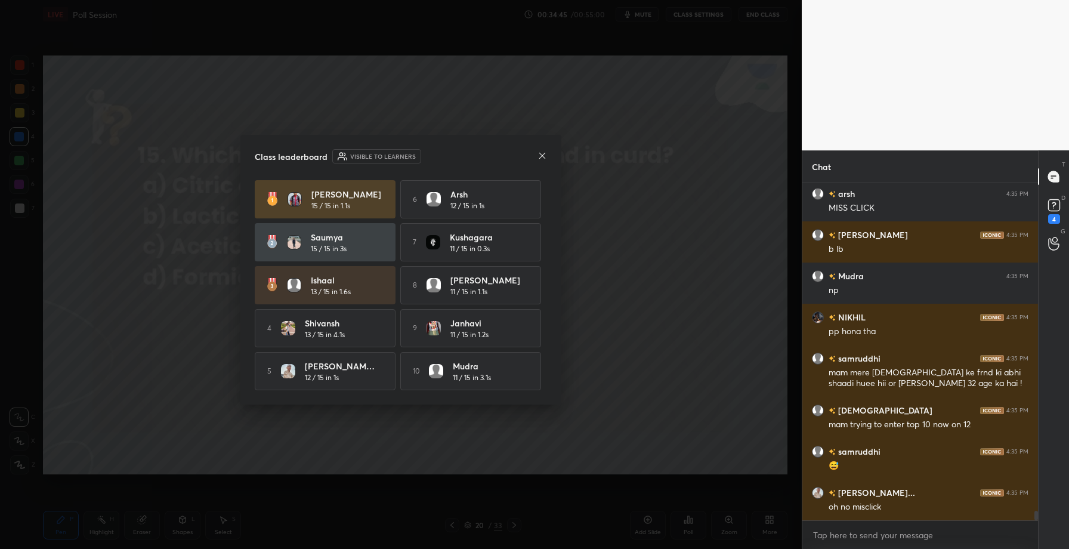
click at [542, 156] on icon at bounding box center [543, 156] width 10 height 10
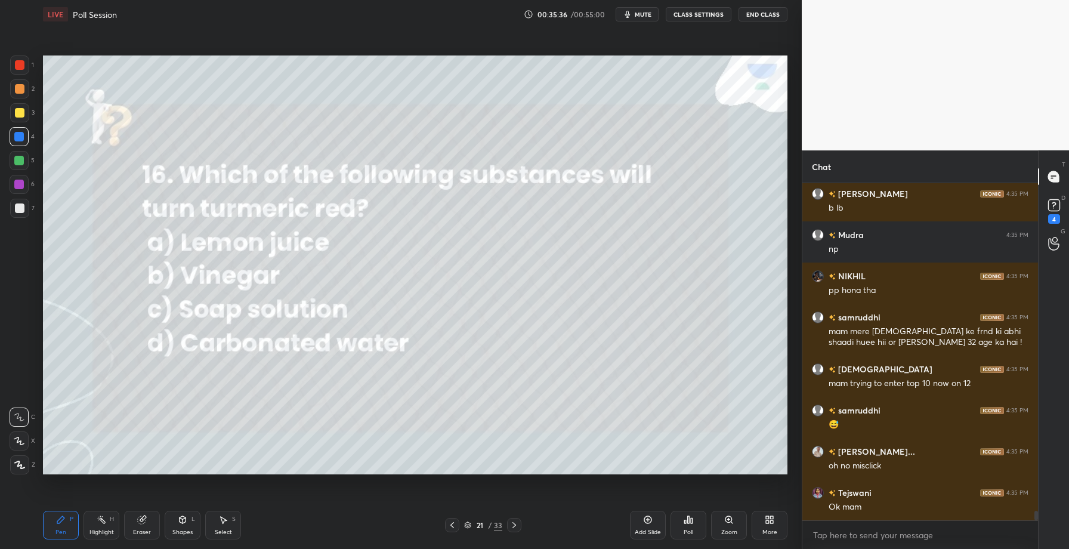
click at [691, 525] on div "Poll" at bounding box center [689, 525] width 36 height 29
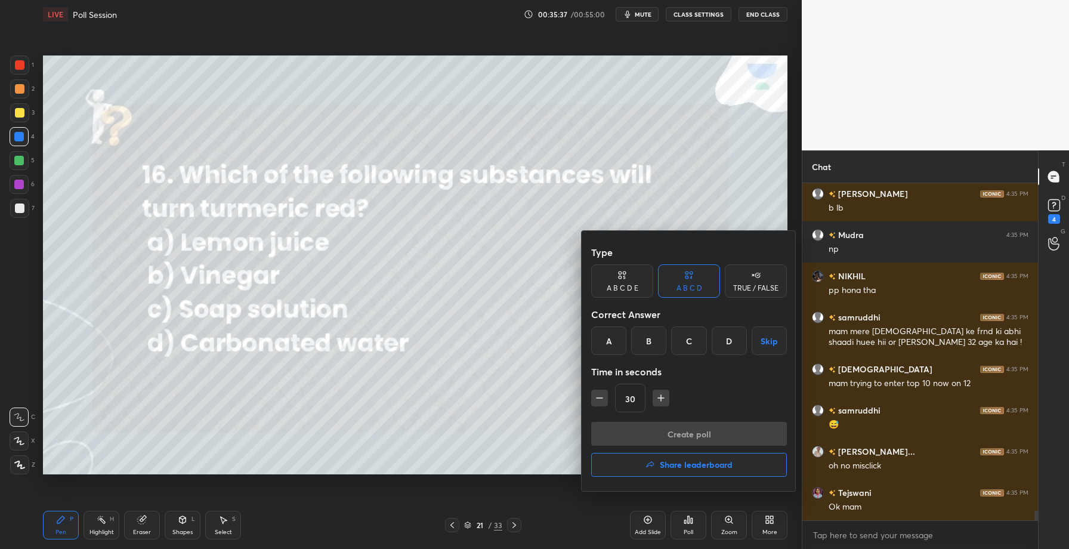
scroll to position [11880, 0]
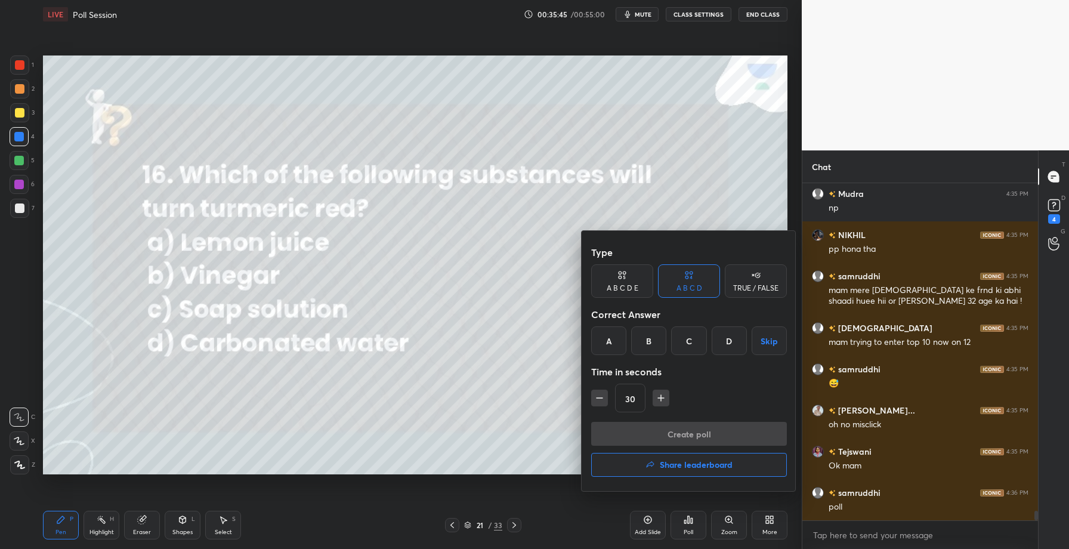
click at [684, 344] on div "C" at bounding box center [688, 340] width 35 height 29
click at [669, 432] on button "Create poll" at bounding box center [689, 434] width 196 height 24
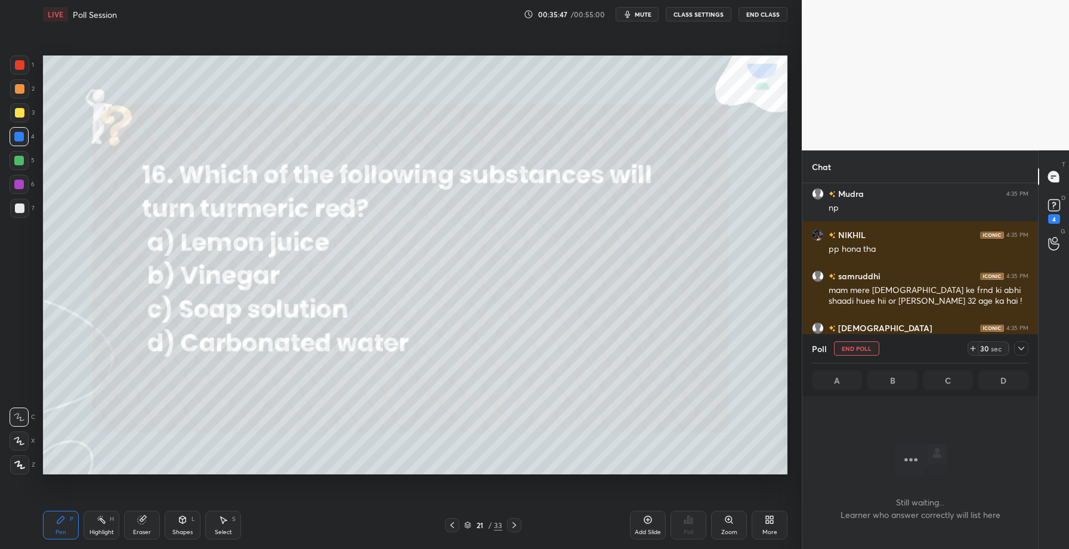
scroll to position [184, 232]
click at [1023, 348] on icon at bounding box center [1022, 349] width 10 height 10
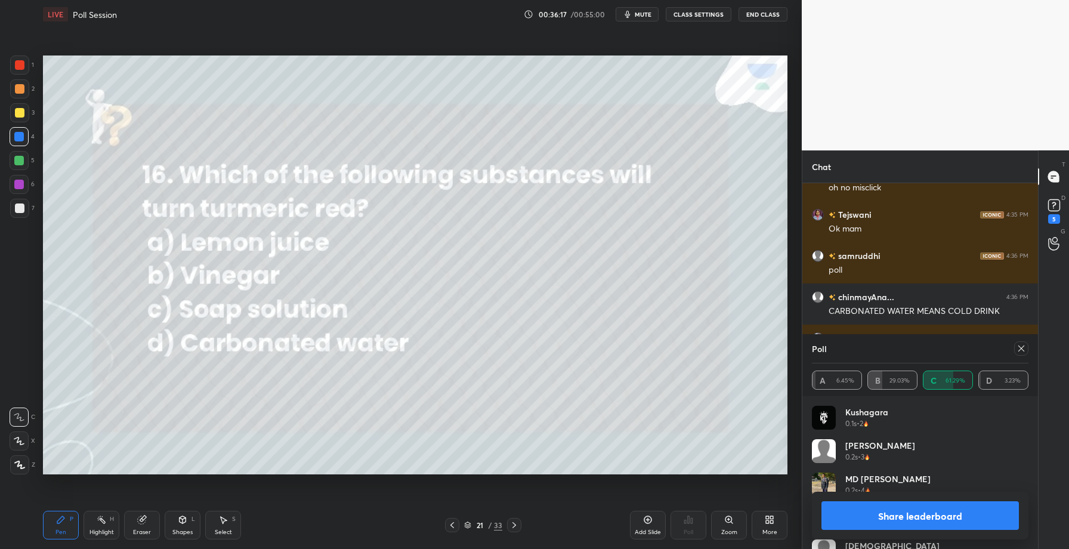
scroll to position [12011, 0]
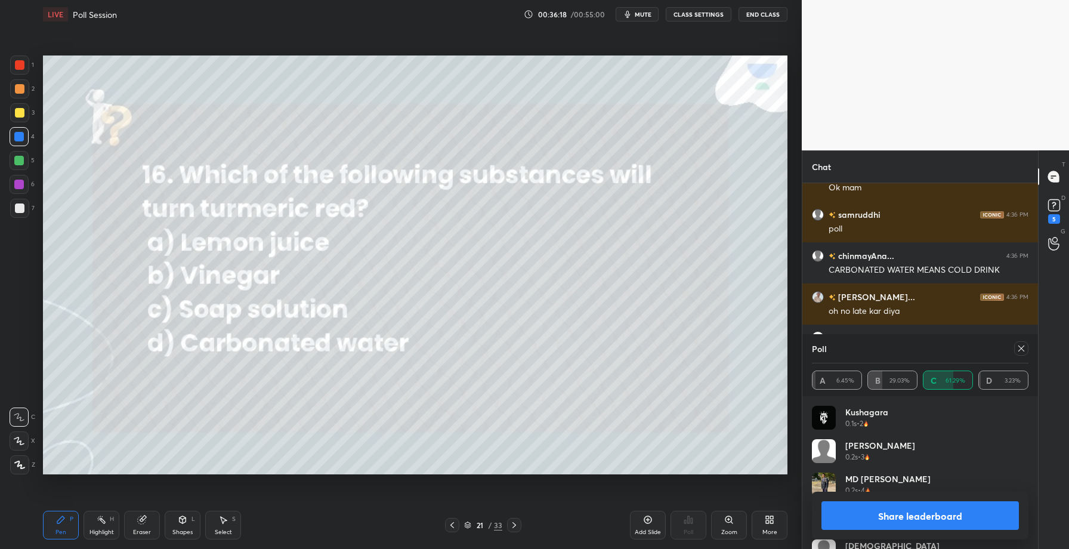
click at [888, 517] on button "Share leaderboard" at bounding box center [919, 515] width 197 height 29
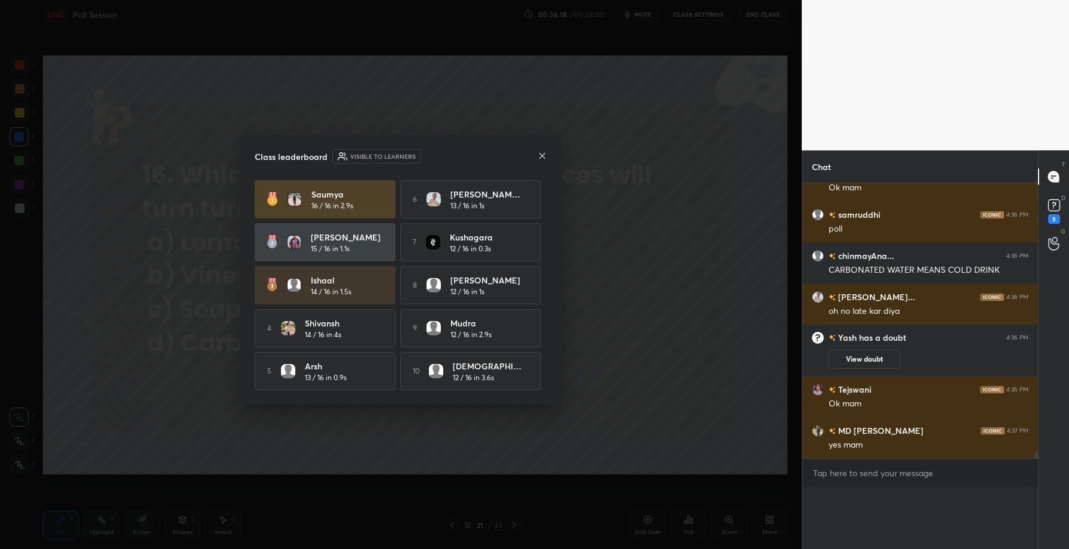
scroll to position [4, 4]
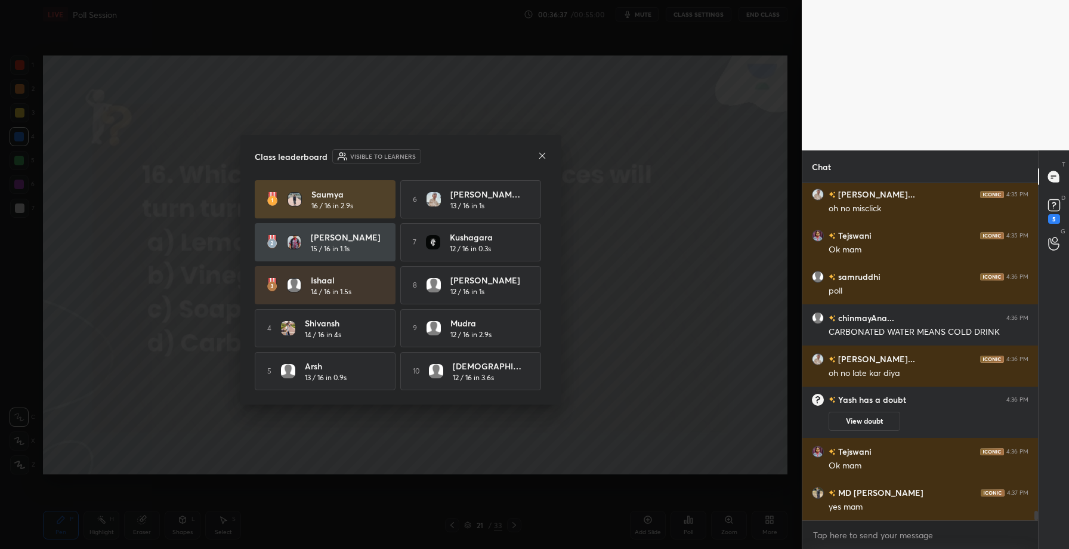
click at [540, 154] on icon at bounding box center [542, 155] width 6 height 6
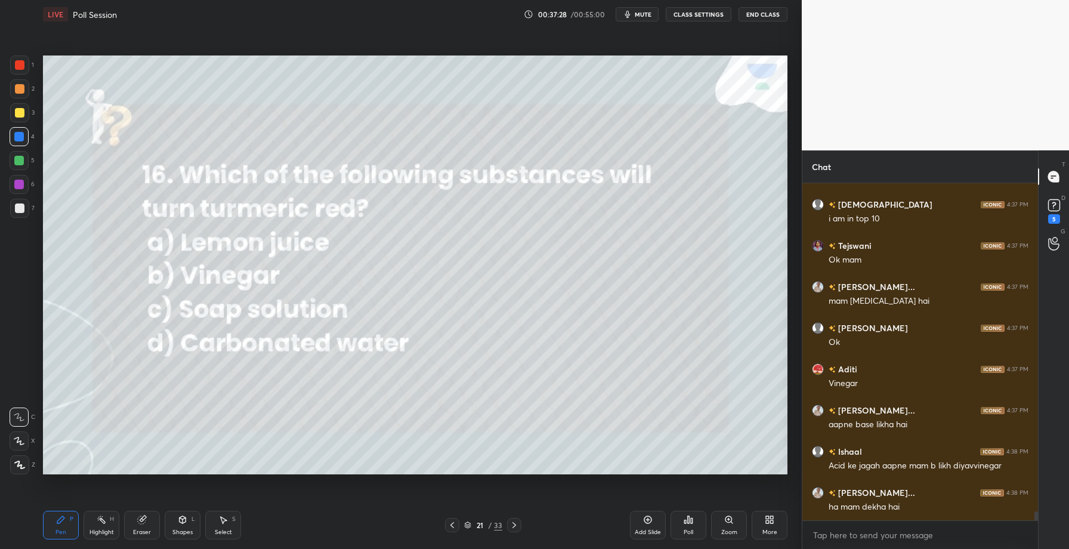
scroll to position [12319, 0]
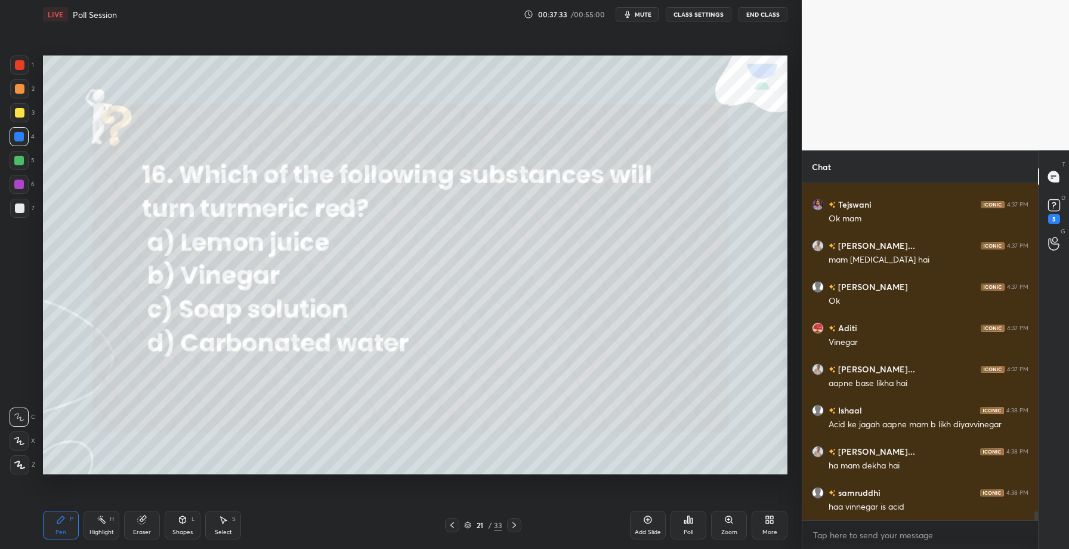
click at [138, 540] on div "Pen P Highlight H Eraser Shapes L Select S 21 / 33 Add Slide Poll Zoom More" at bounding box center [415, 525] width 745 height 48
drag, startPoint x: 121, startPoint y: 517, endPoint x: 129, endPoint y: 522, distance: 9.9
click at [122, 518] on div "Pen P Highlight H Eraser Shapes L Select S" at bounding box center [190, 525] width 294 height 29
drag, startPoint x: 146, startPoint y: 524, endPoint x: 138, endPoint y: 517, distance: 10.6
click at [144, 521] on div "Eraser" at bounding box center [142, 525] width 36 height 29
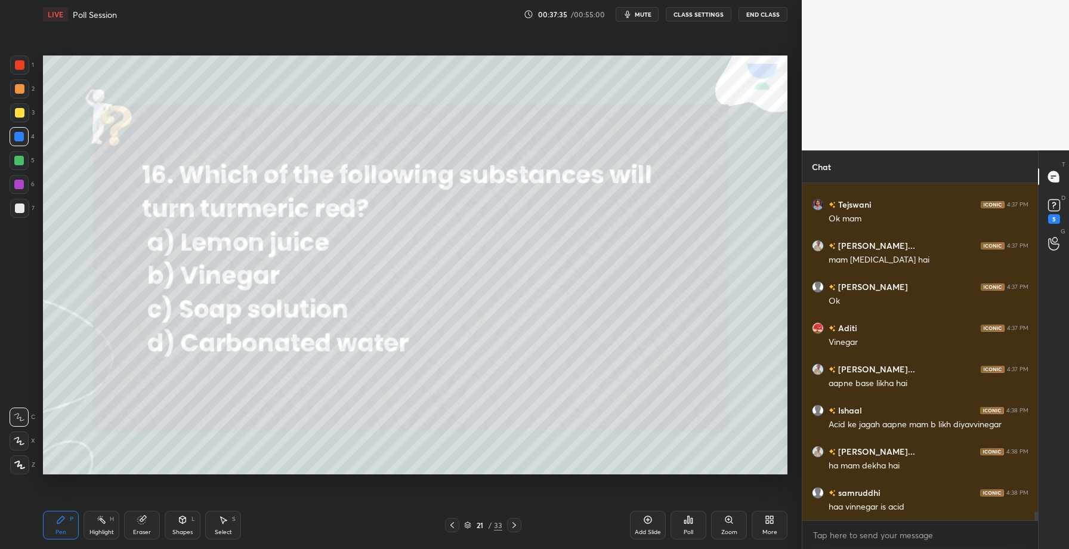
scroll to position [12360, 0]
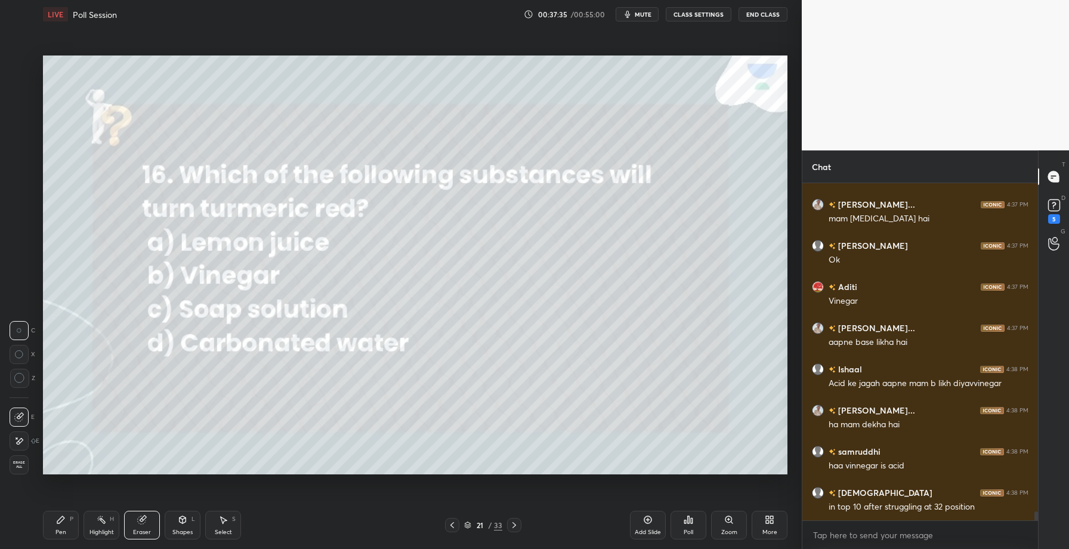
drag, startPoint x: 16, startPoint y: 468, endPoint x: 20, endPoint y: 458, distance: 11.0
click at [15, 468] on span "Erase all" at bounding box center [19, 465] width 18 height 8
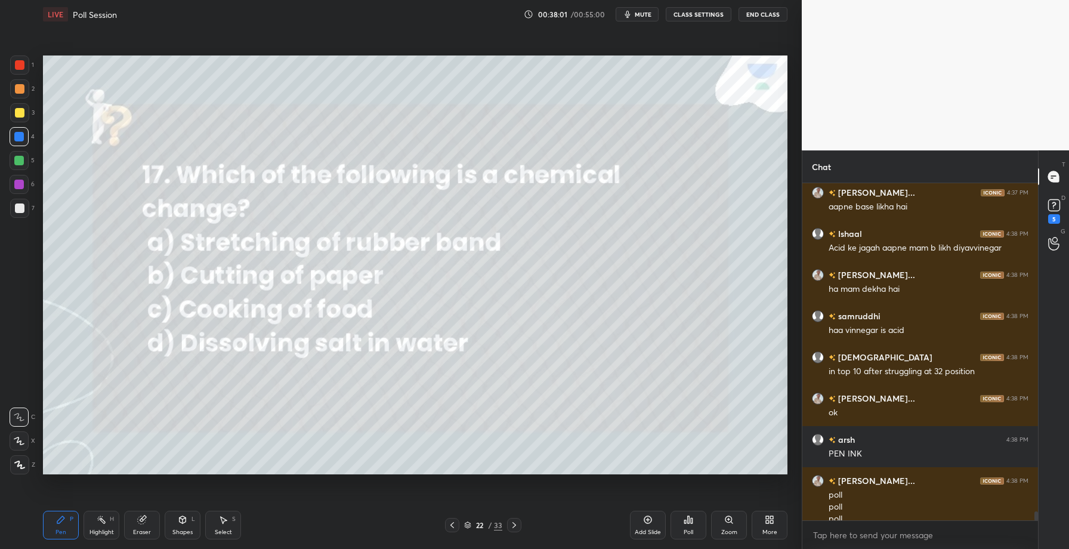
scroll to position [12508, 0]
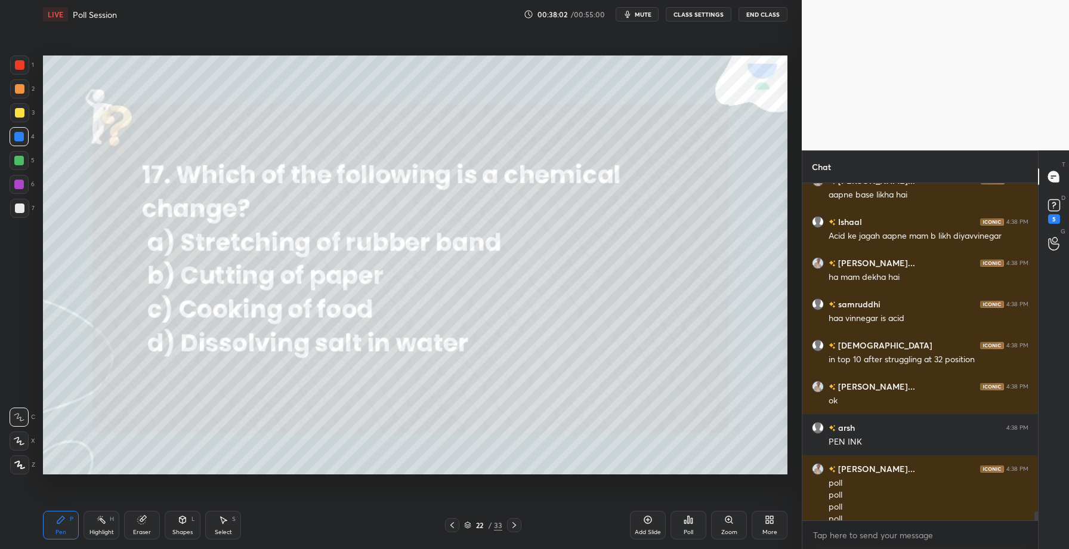
click at [693, 526] on div "Poll" at bounding box center [689, 525] width 36 height 29
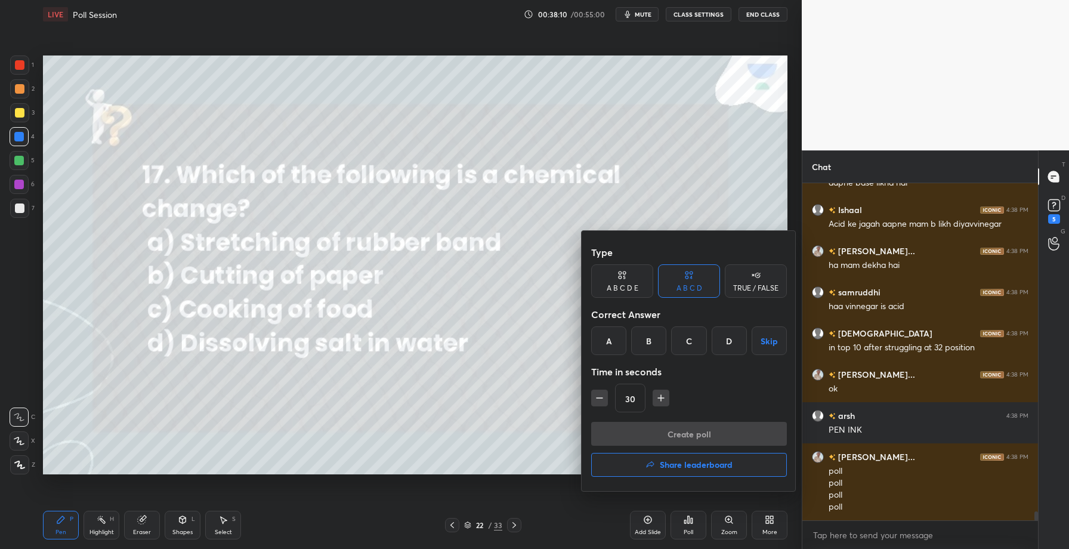
click at [689, 342] on div "C" at bounding box center [688, 340] width 35 height 29
click at [668, 433] on button "Create poll" at bounding box center [689, 434] width 196 height 24
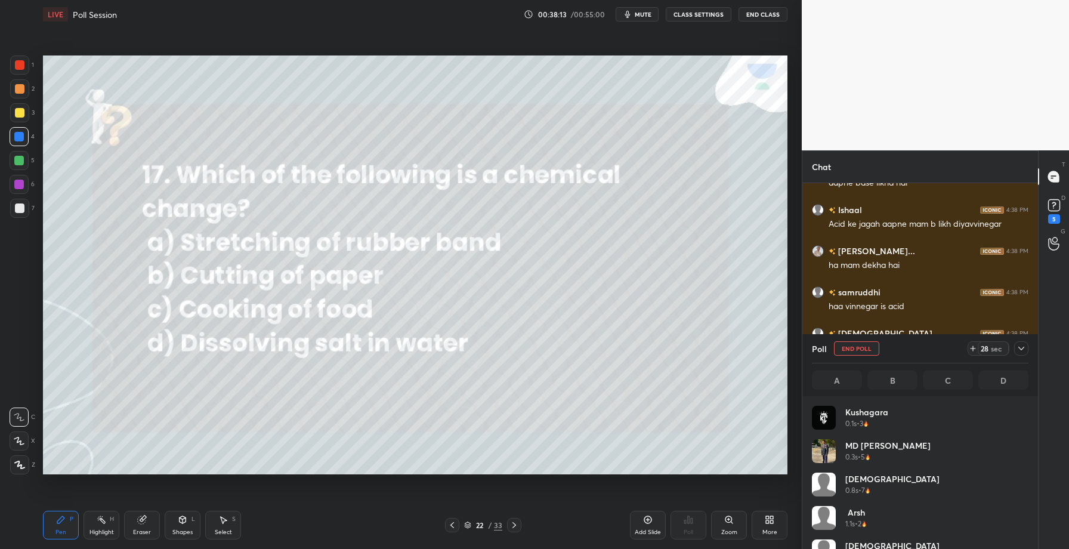
scroll to position [140, 213]
click at [1020, 349] on icon at bounding box center [1022, 349] width 10 height 10
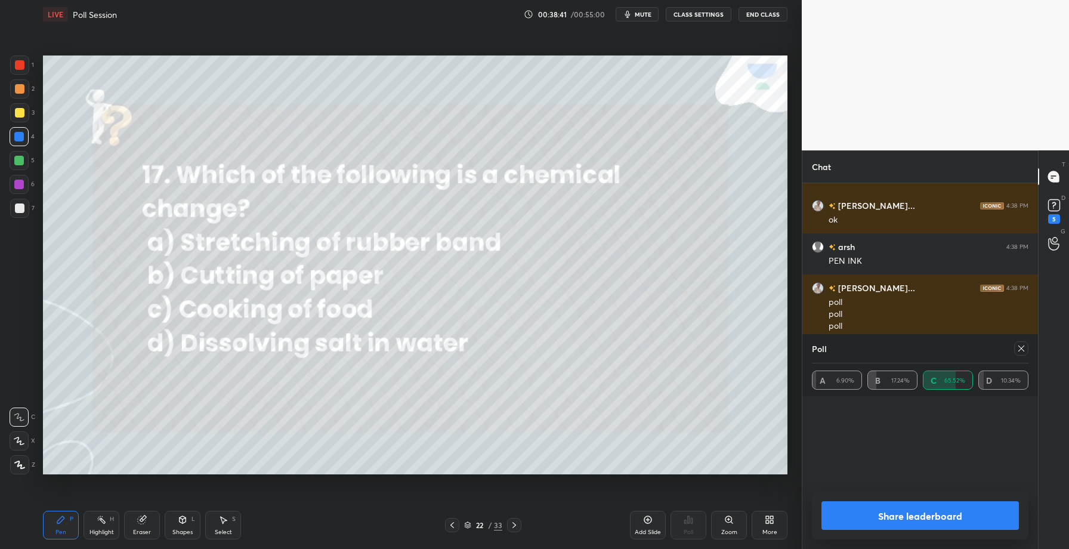
scroll to position [77, 213]
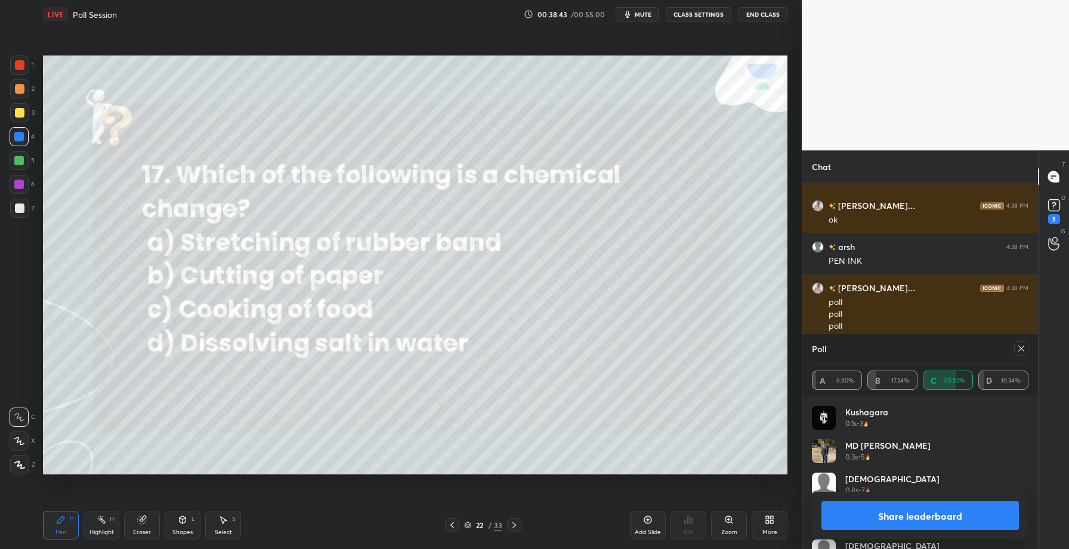
click at [895, 509] on button "Share leaderboard" at bounding box center [919, 515] width 197 height 29
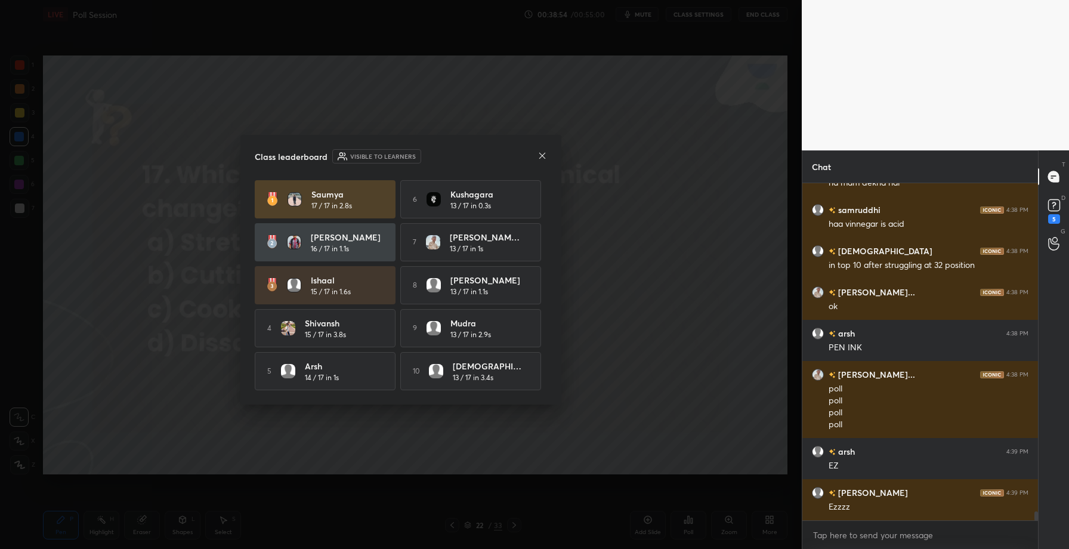
click at [544, 153] on icon at bounding box center [543, 156] width 10 height 10
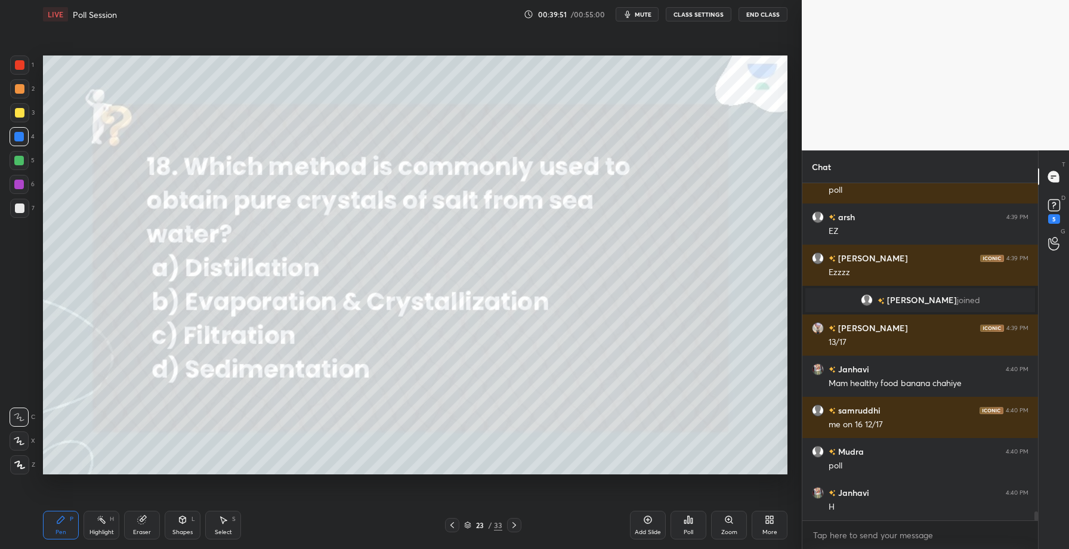
scroll to position [12687, 0]
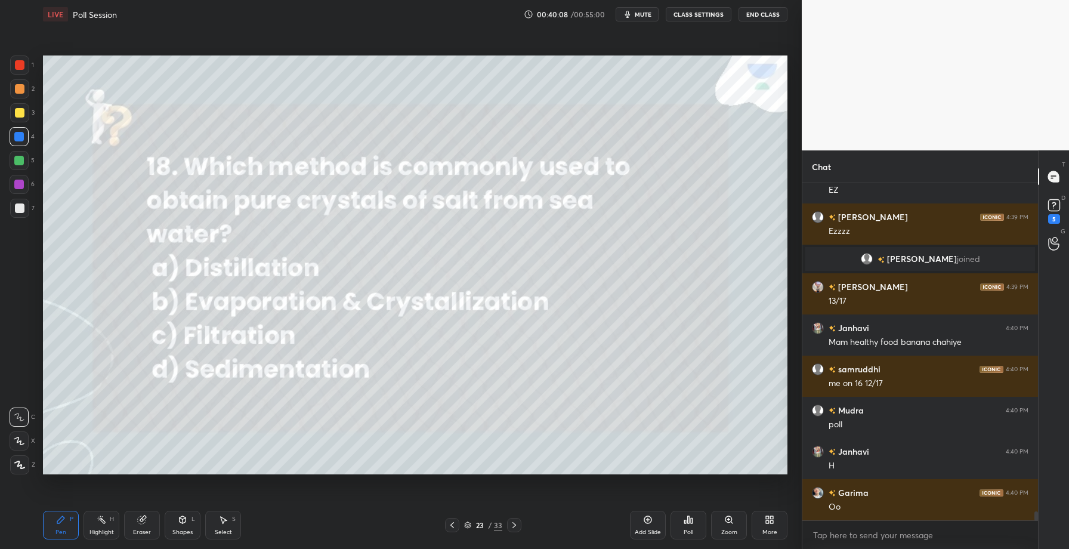
click at [691, 526] on div "Poll" at bounding box center [689, 525] width 36 height 29
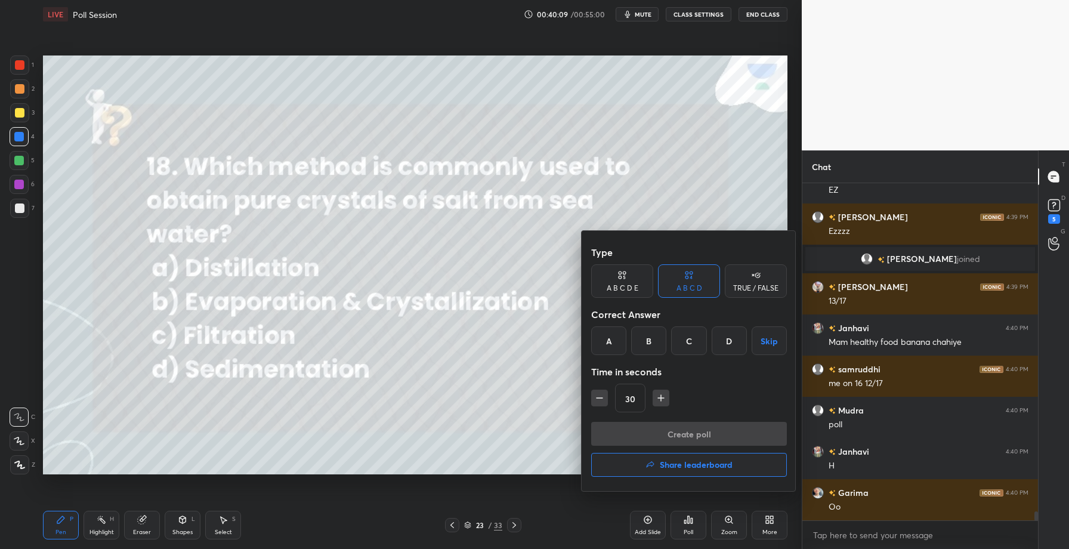
click at [659, 339] on div "B" at bounding box center [648, 340] width 35 height 29
click at [668, 432] on button "Create poll" at bounding box center [689, 434] width 196 height 24
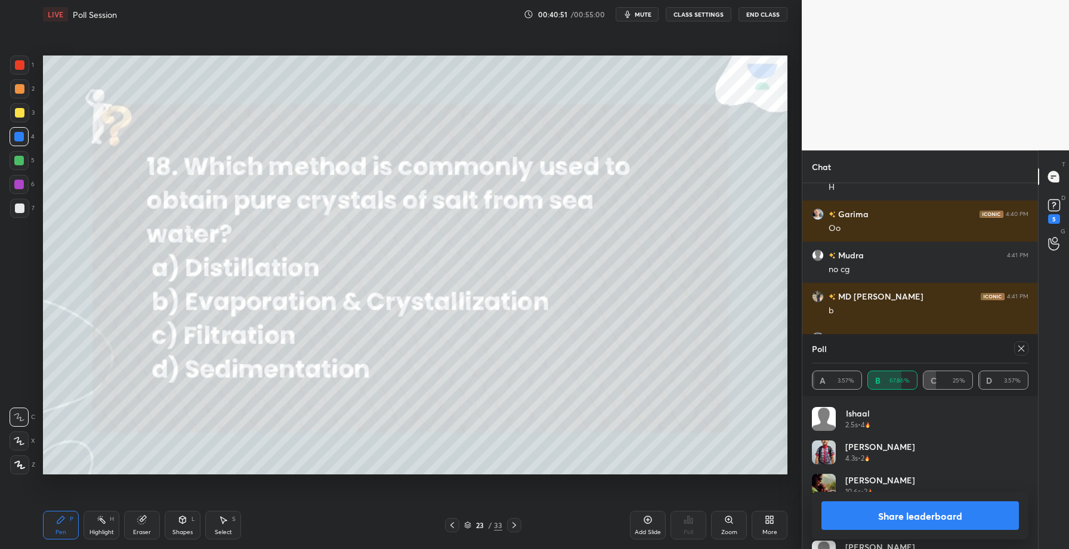
scroll to position [461, 0]
click at [897, 518] on button "Share leaderboard" at bounding box center [919, 515] width 197 height 29
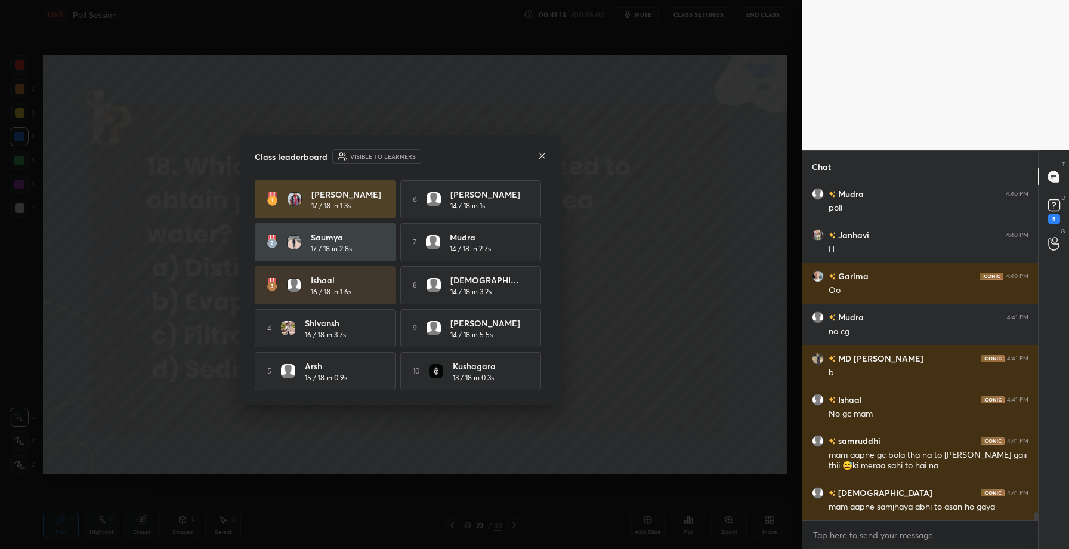
scroll to position [12944, 0]
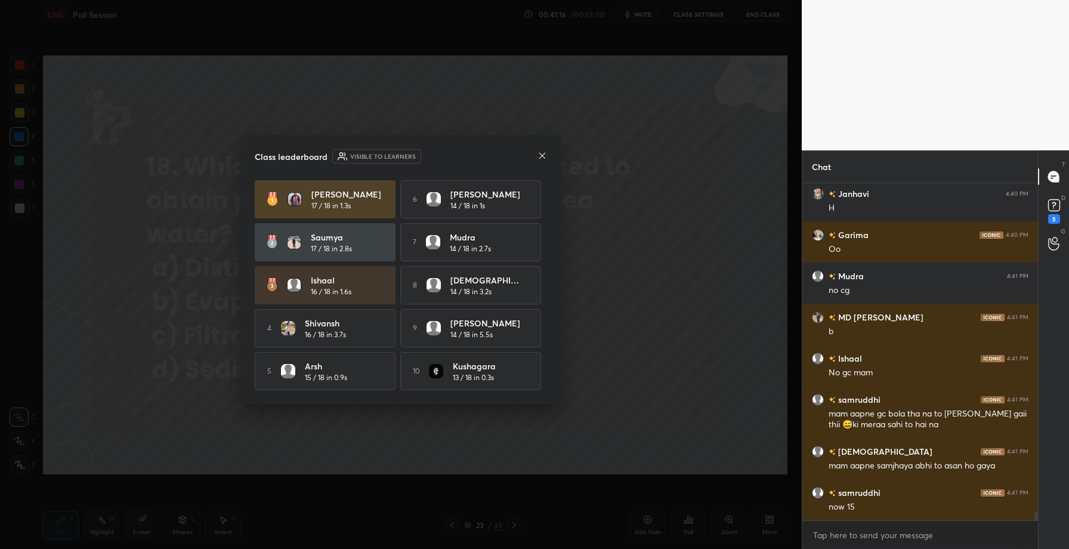
click at [542, 155] on icon at bounding box center [543, 156] width 10 height 10
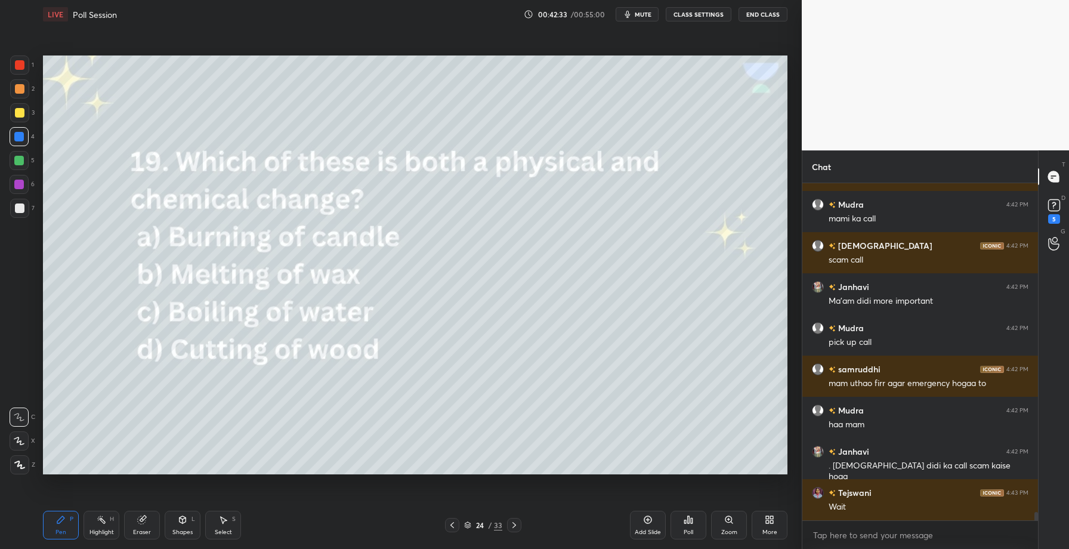
scroll to position [13315, 0]
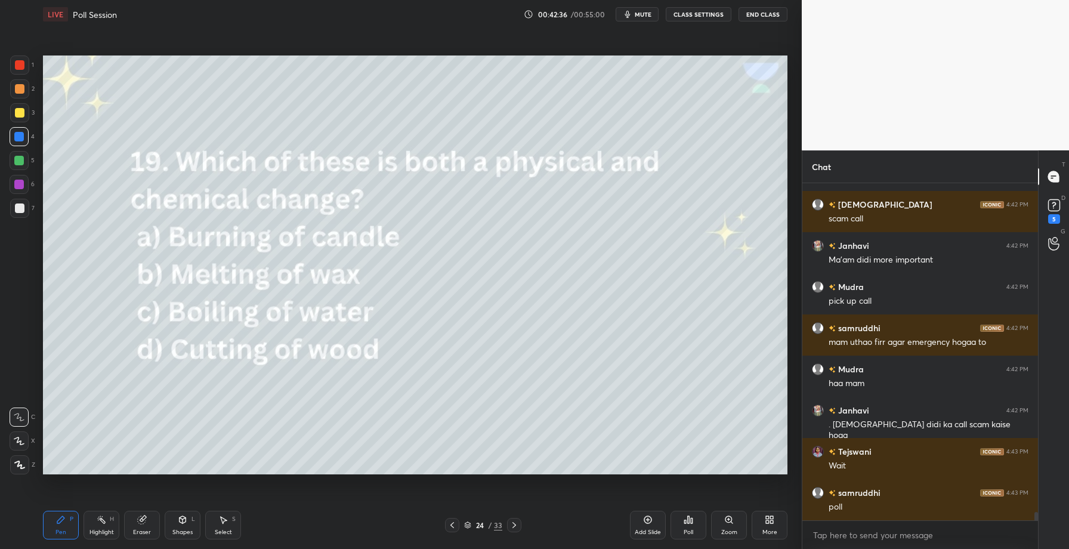
click at [696, 523] on div "Poll" at bounding box center [689, 525] width 36 height 29
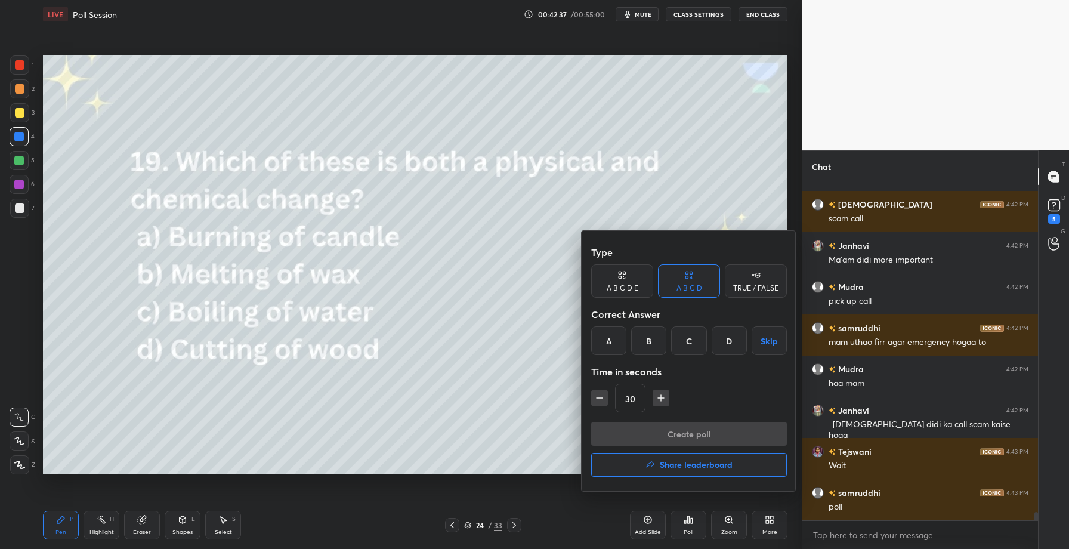
click at [613, 339] on div "A" at bounding box center [608, 340] width 35 height 29
click at [665, 440] on button "Create poll" at bounding box center [689, 434] width 196 height 24
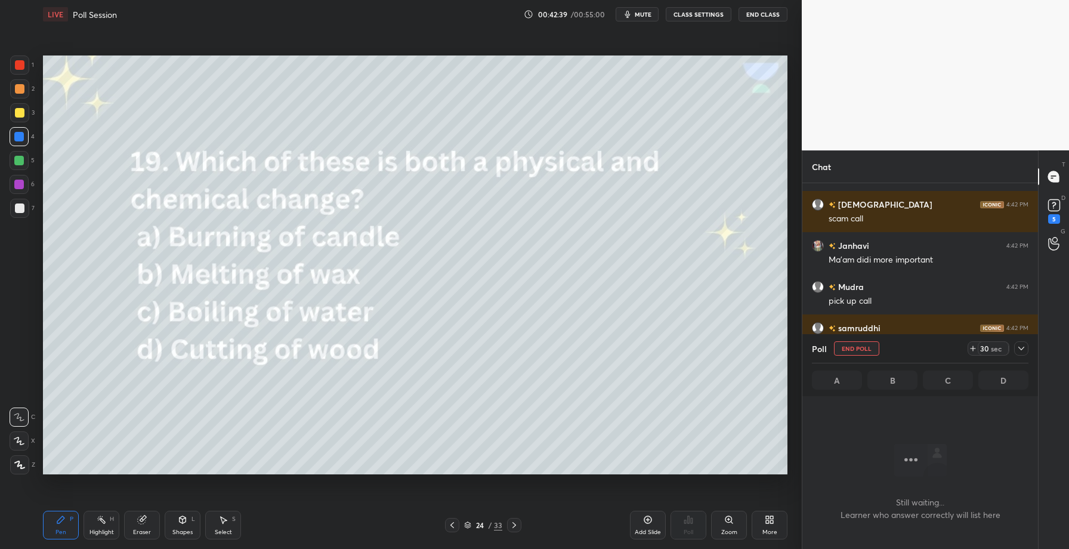
scroll to position [271, 232]
click at [1023, 353] on icon at bounding box center [1022, 349] width 10 height 10
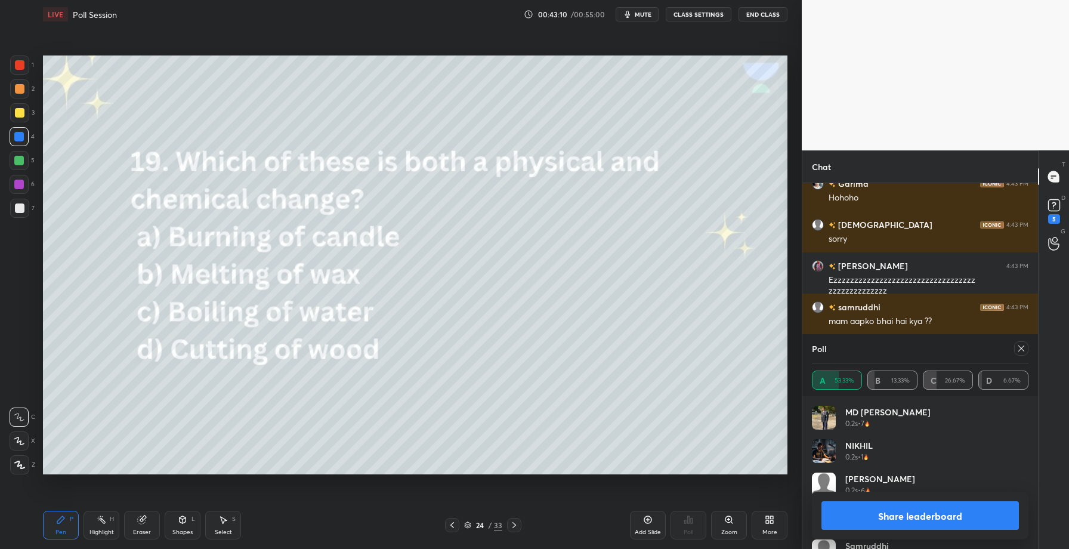
scroll to position [13706, 0]
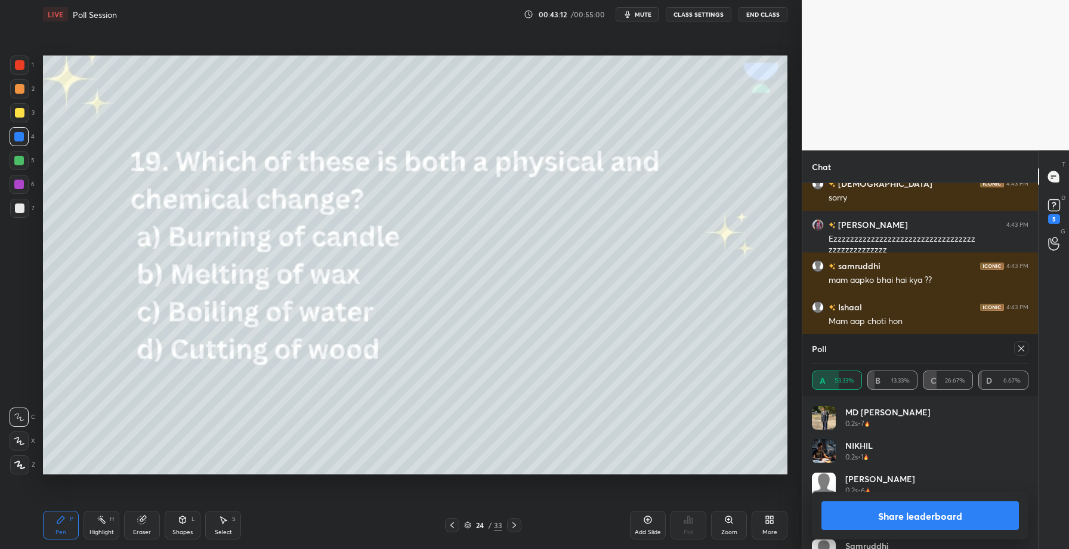
click at [910, 522] on button "Share leaderboard" at bounding box center [919, 515] width 197 height 29
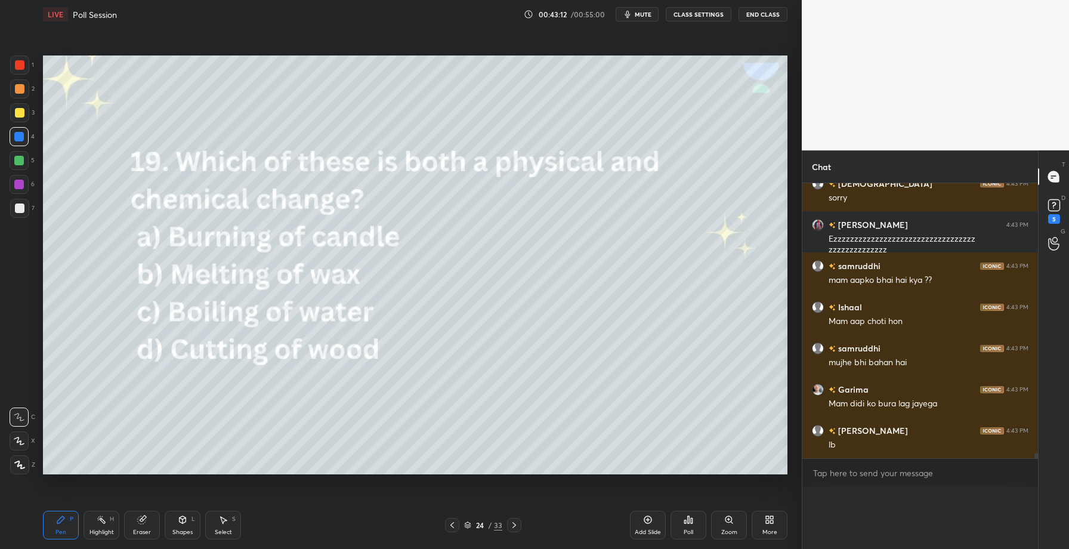
scroll to position [291, 232]
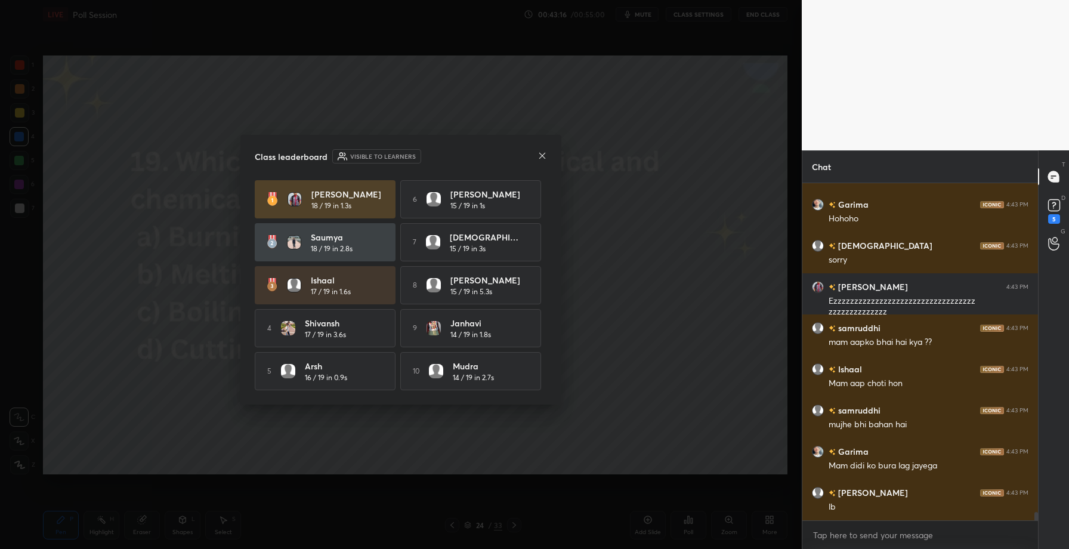
click at [540, 153] on icon at bounding box center [543, 156] width 10 height 10
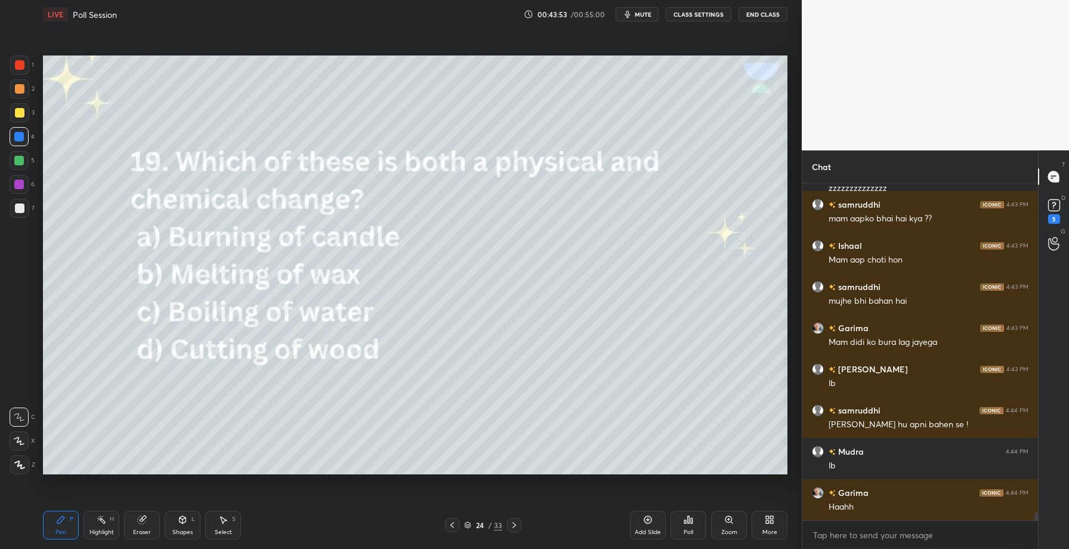
scroll to position [13809, 0]
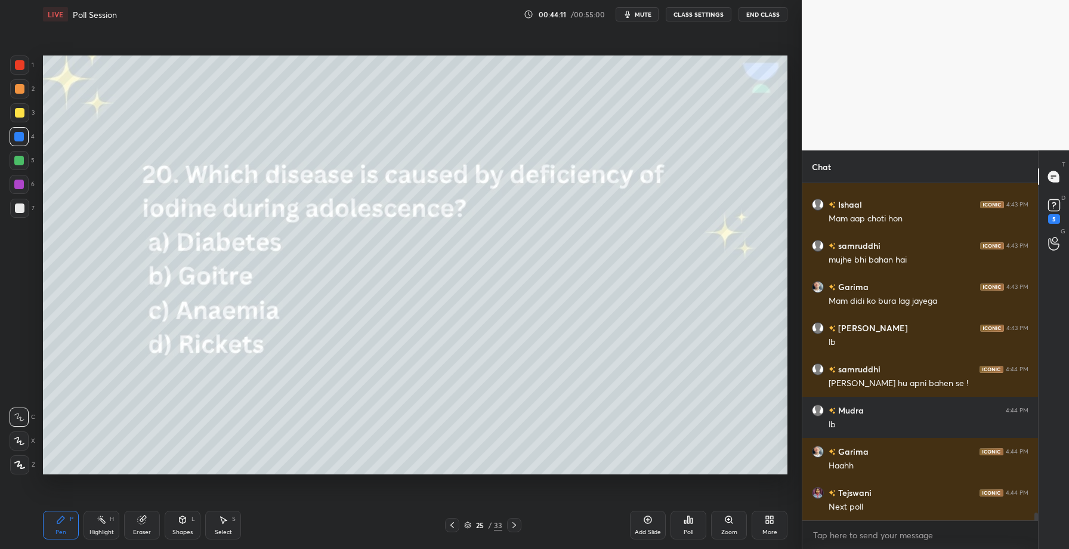
click at [691, 529] on div "Poll" at bounding box center [689, 532] width 10 height 6
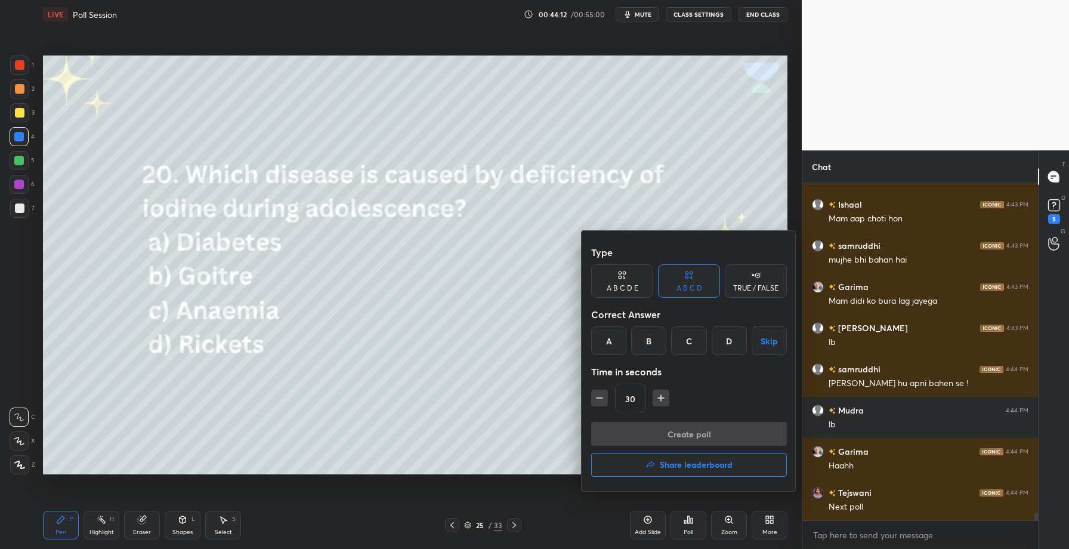
click at [649, 331] on div "B" at bounding box center [648, 340] width 35 height 29
click at [670, 434] on button "Create poll" at bounding box center [689, 434] width 196 height 24
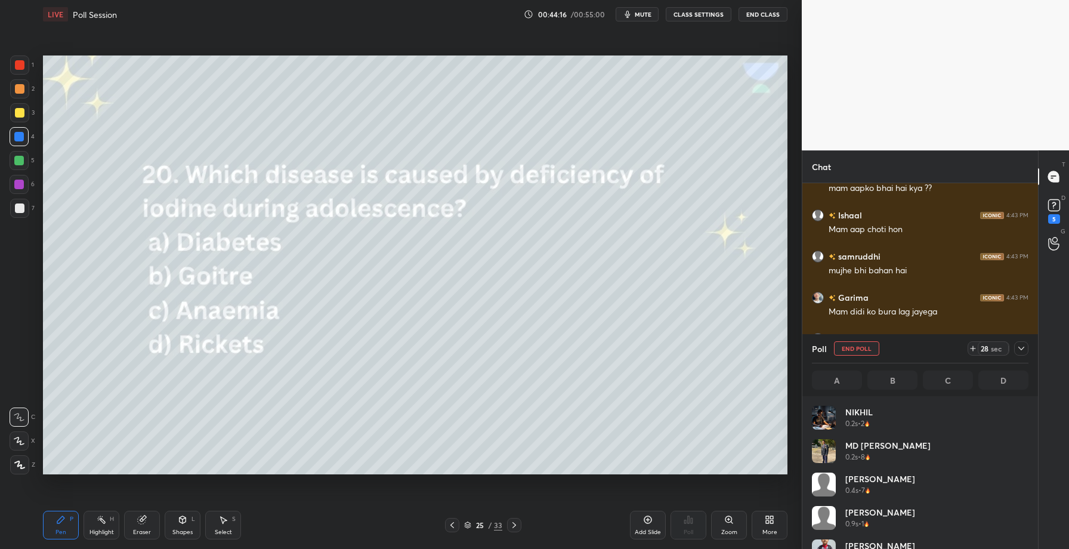
scroll to position [4, 4]
click at [1021, 345] on icon at bounding box center [1022, 349] width 10 height 10
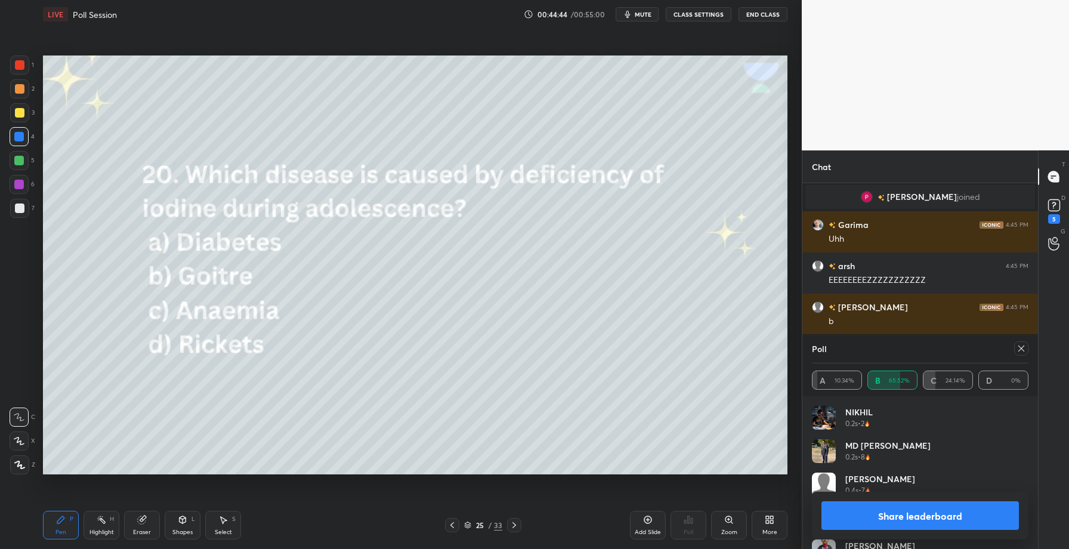
scroll to position [14188, 0]
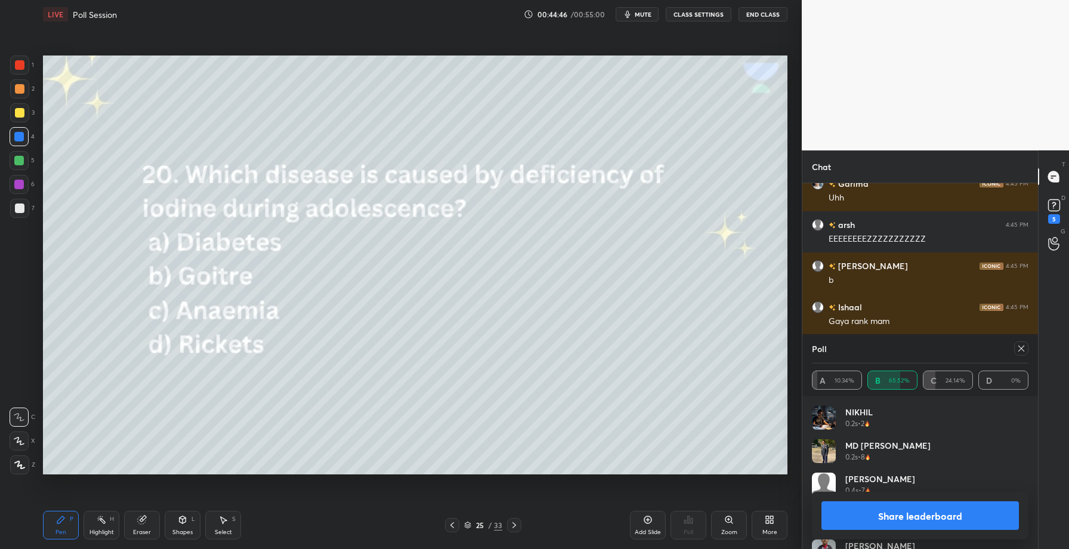
click at [916, 521] on button "Share leaderboard" at bounding box center [919, 515] width 197 height 29
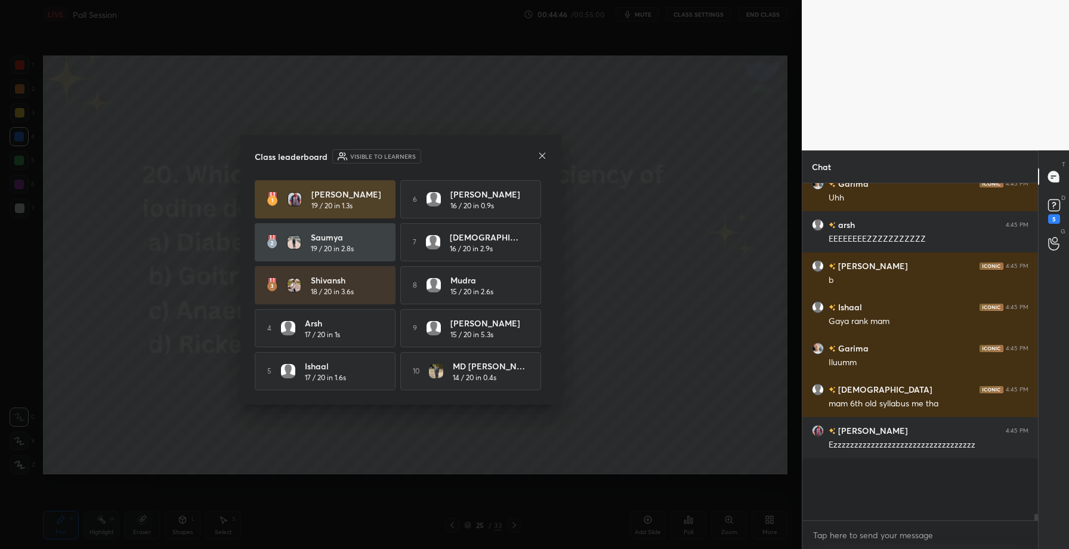
scroll to position [14132, 0]
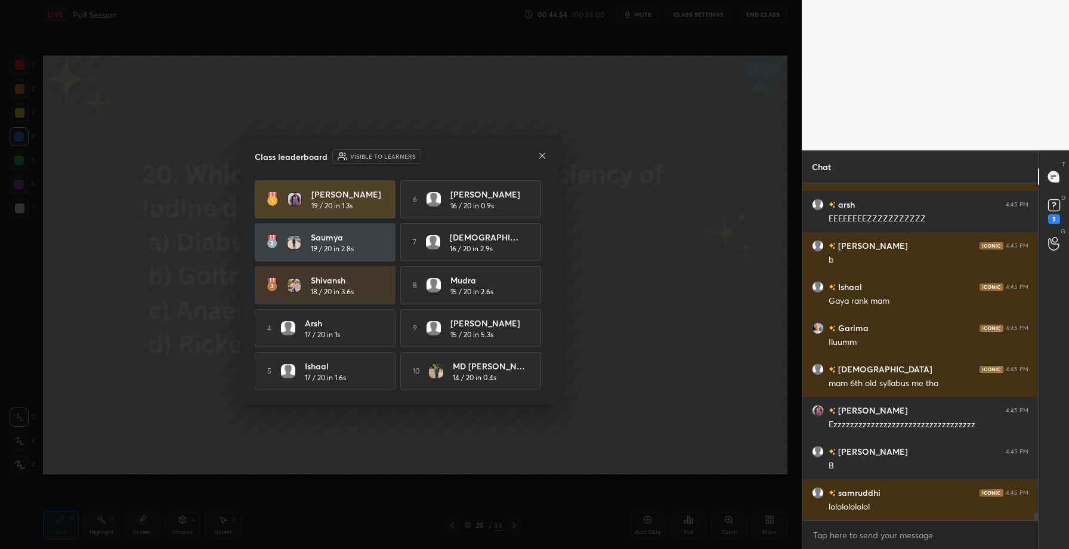
click at [546, 151] on icon at bounding box center [543, 156] width 10 height 10
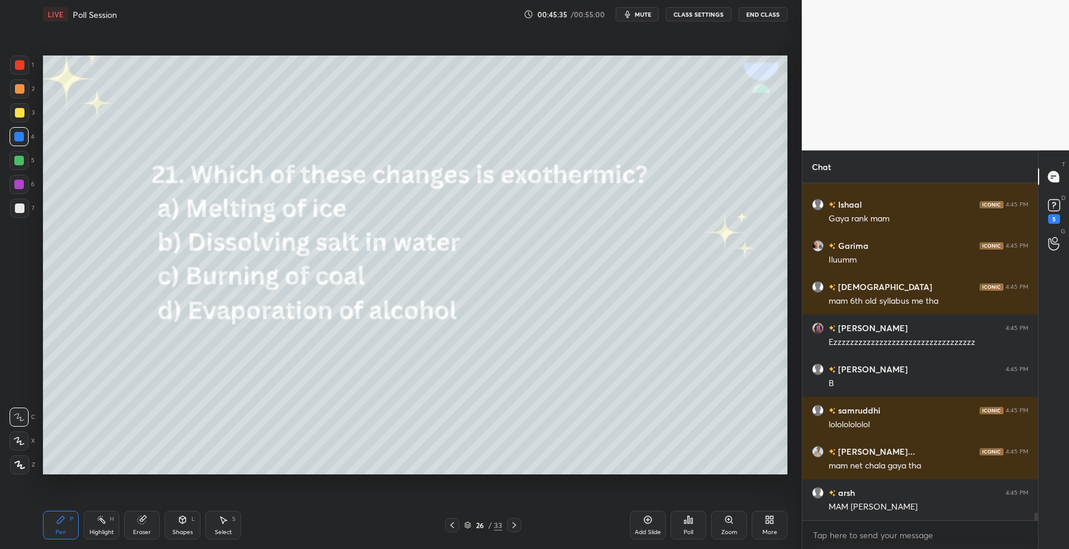
click at [688, 520] on icon at bounding box center [689, 519] width 2 height 7
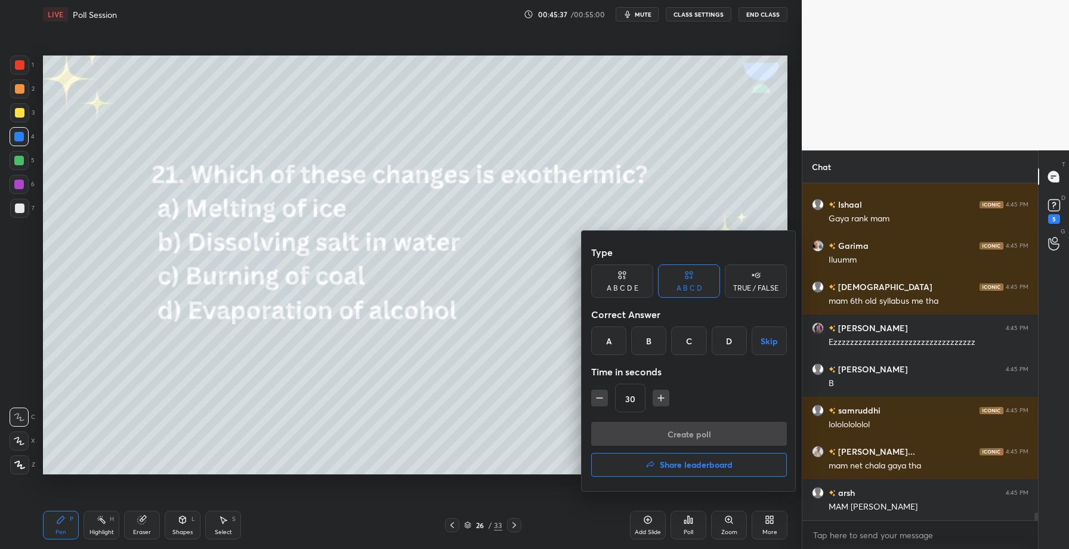
click at [686, 338] on div "C" at bounding box center [688, 340] width 35 height 29
click at [679, 429] on button "Create poll" at bounding box center [689, 434] width 196 height 24
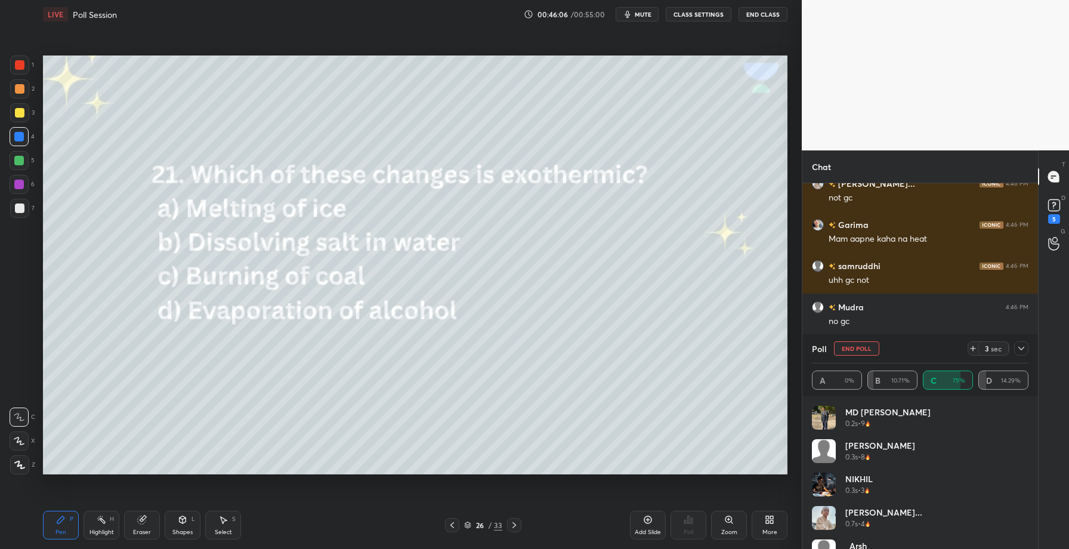
scroll to position [14723, 0]
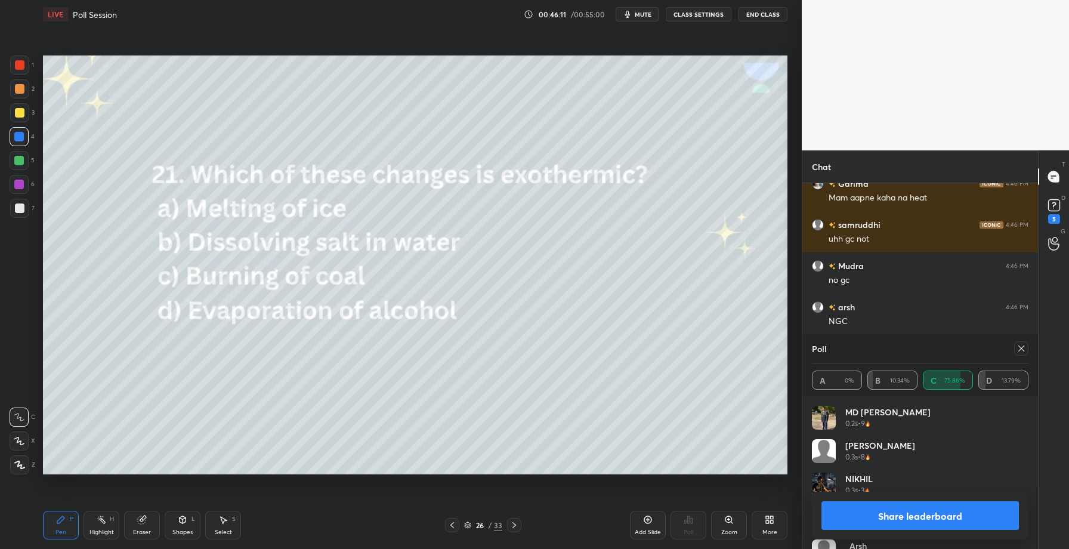
click at [872, 517] on button "Share leaderboard" at bounding box center [919, 515] width 197 height 29
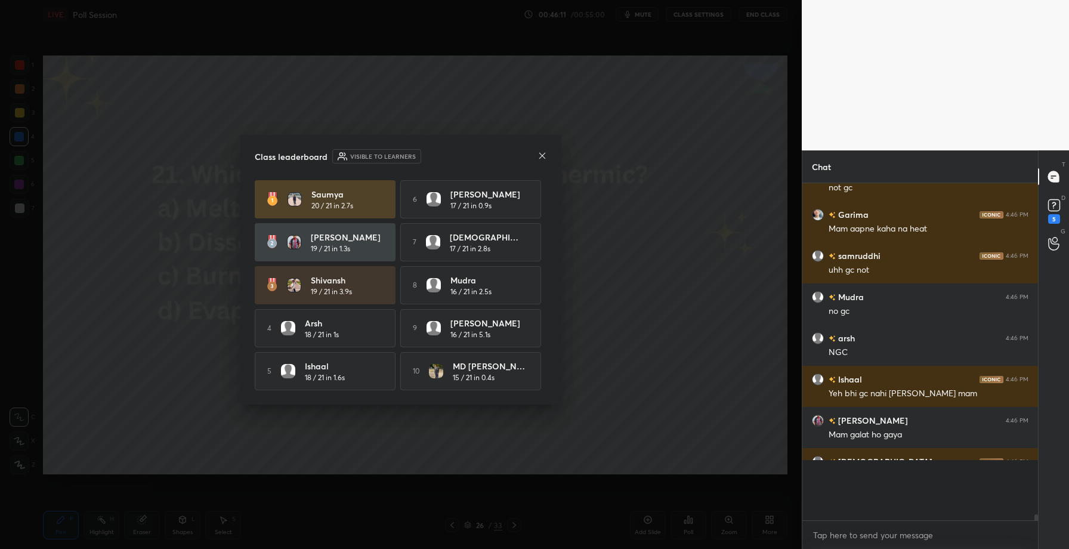
scroll to position [4, 4]
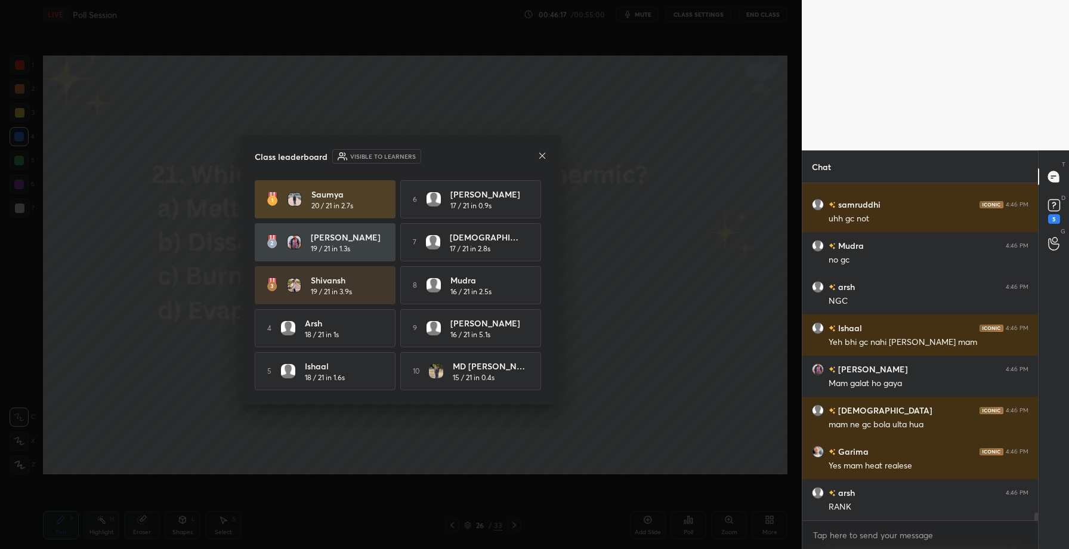
click at [542, 155] on icon at bounding box center [543, 156] width 10 height 10
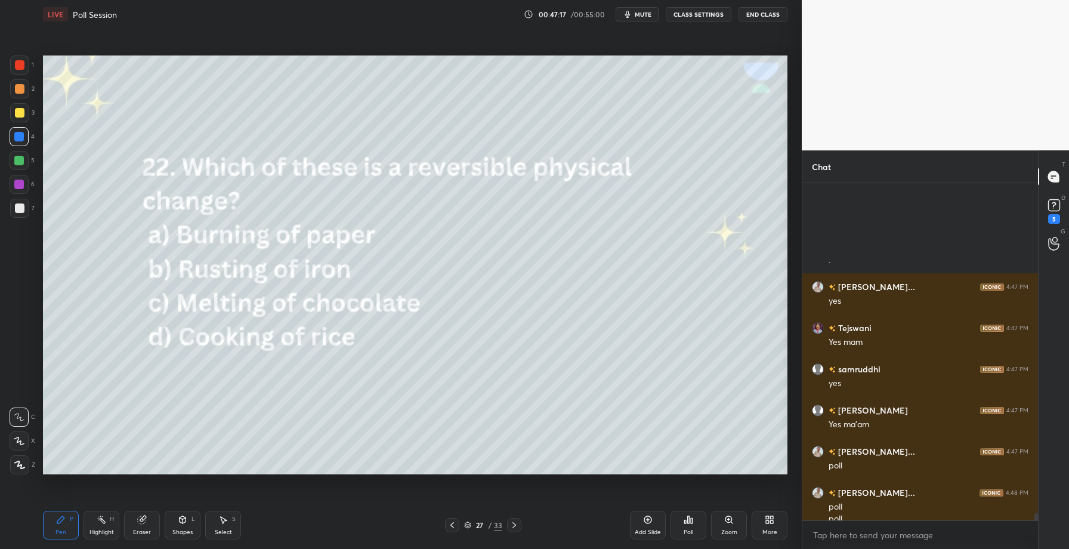
scroll to position [15831, 0]
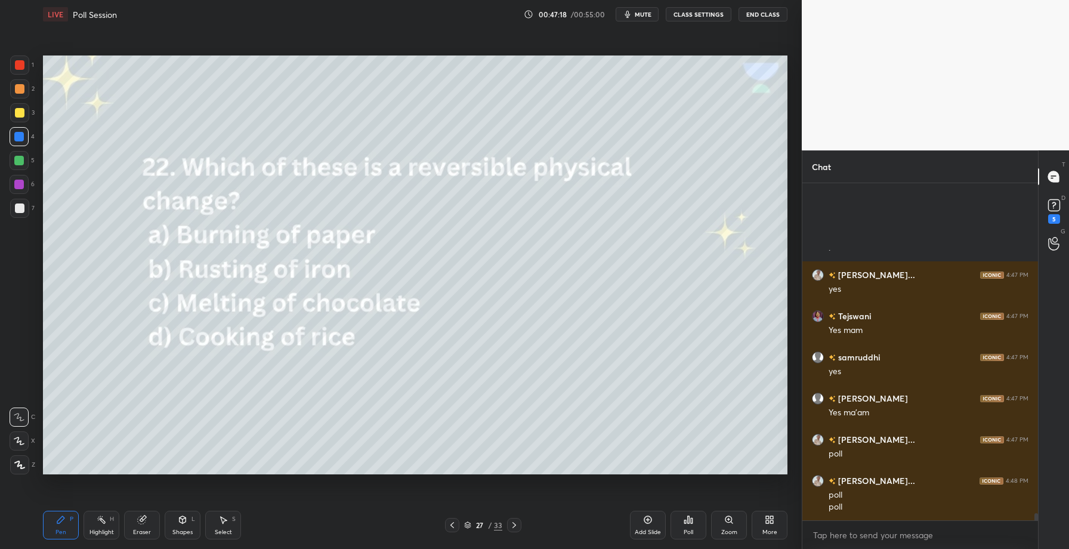
click at [679, 522] on div "Poll" at bounding box center [689, 525] width 36 height 29
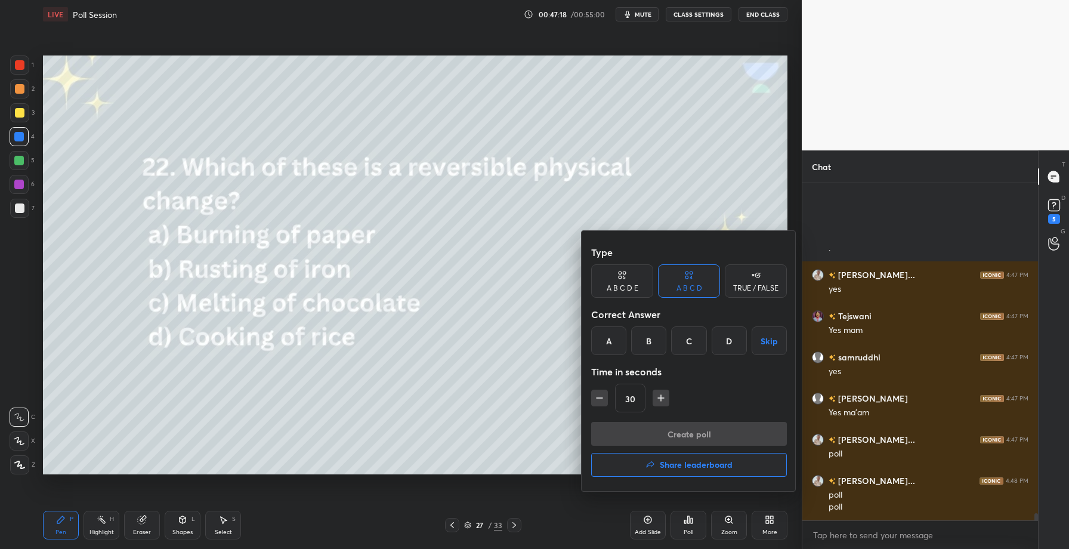
scroll to position [15843, 0]
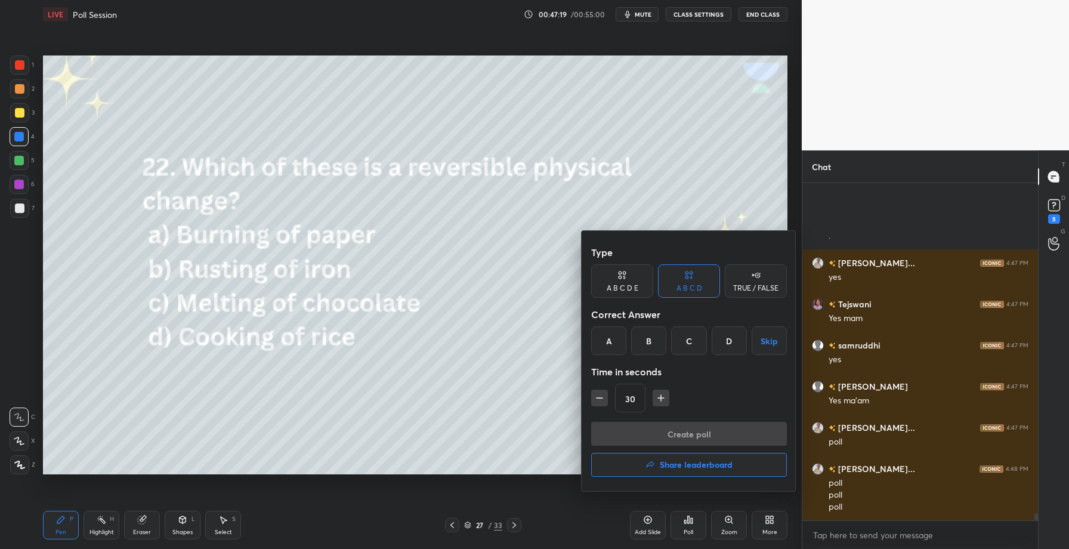
click at [685, 347] on div "C" at bounding box center [688, 340] width 35 height 29
click at [674, 433] on button "Create poll" at bounding box center [689, 434] width 196 height 24
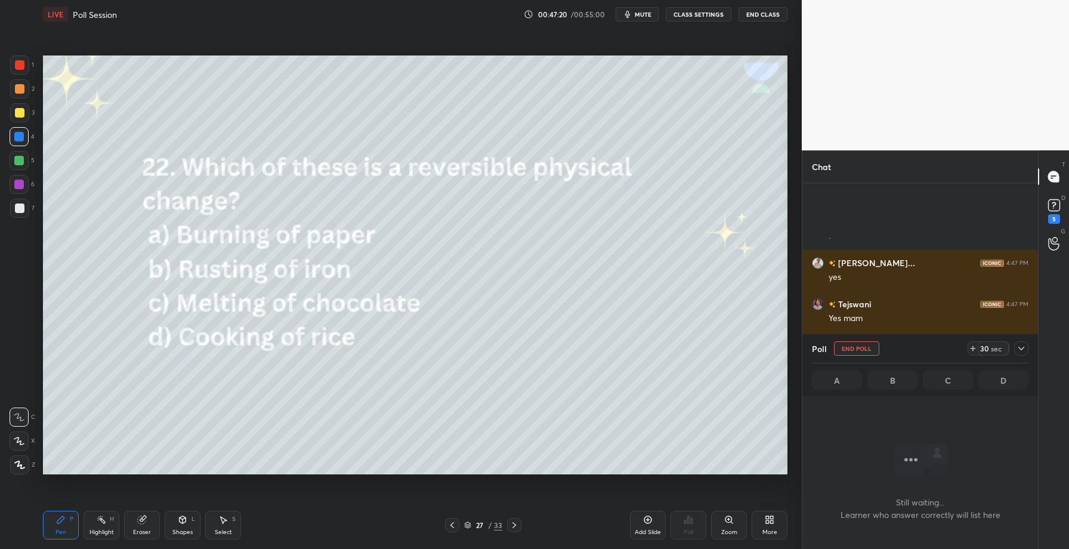
scroll to position [4, 4]
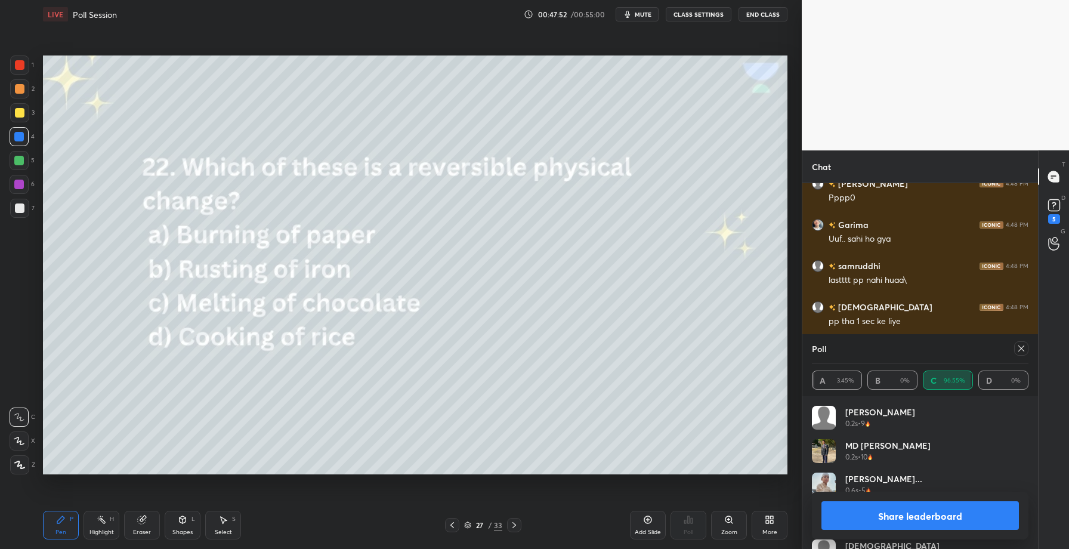
click at [886, 516] on button "Share leaderboard" at bounding box center [919, 515] width 197 height 29
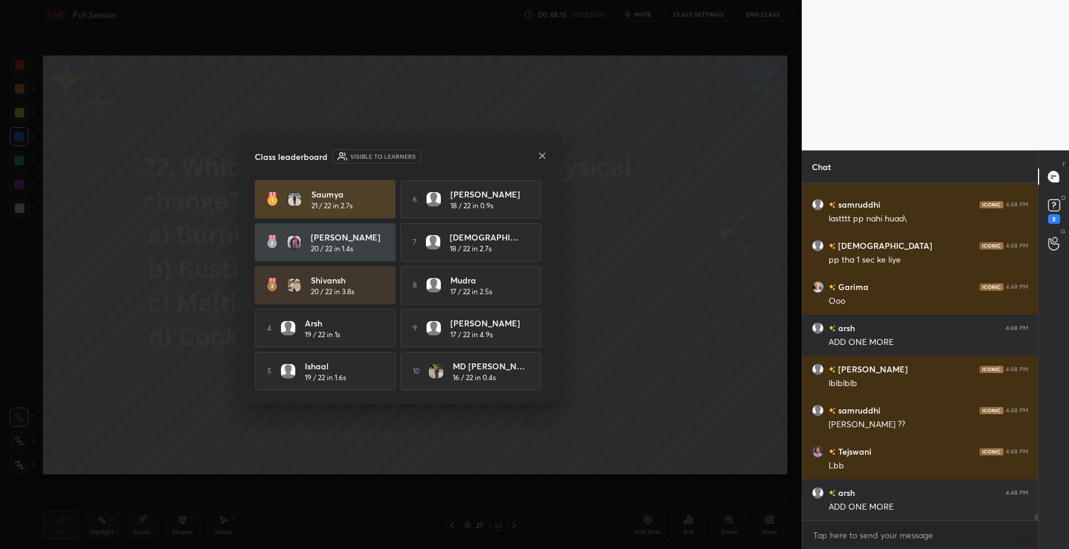
click at [540, 154] on icon at bounding box center [543, 156] width 10 height 10
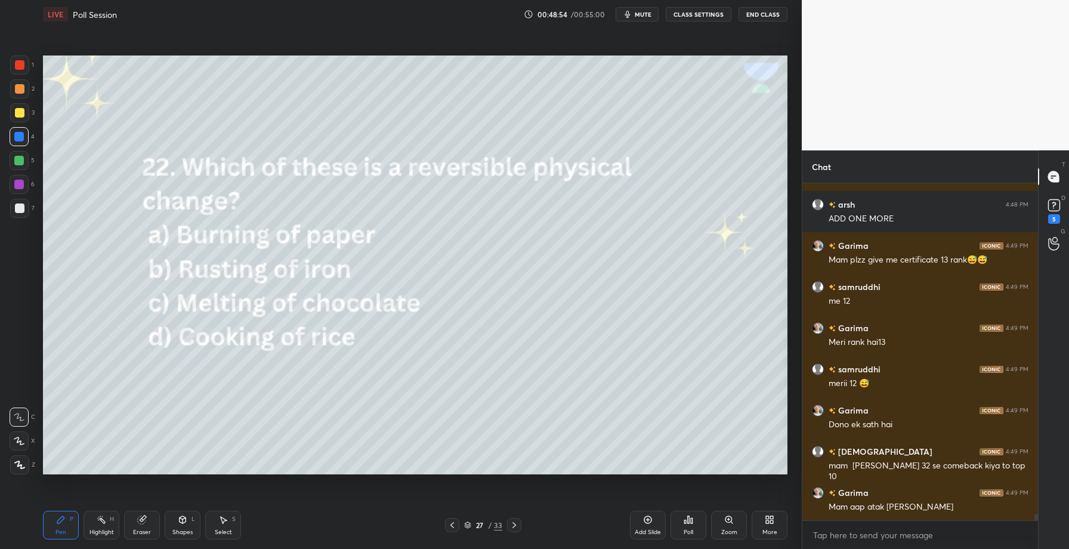
scroll to position [16707, 0]
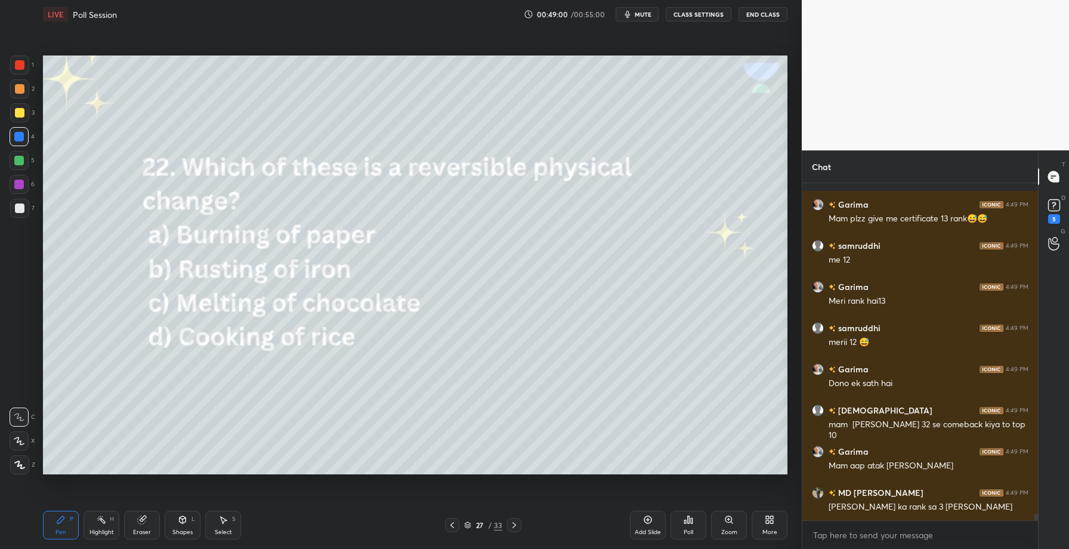
click at [514, 528] on icon at bounding box center [514, 525] width 10 height 10
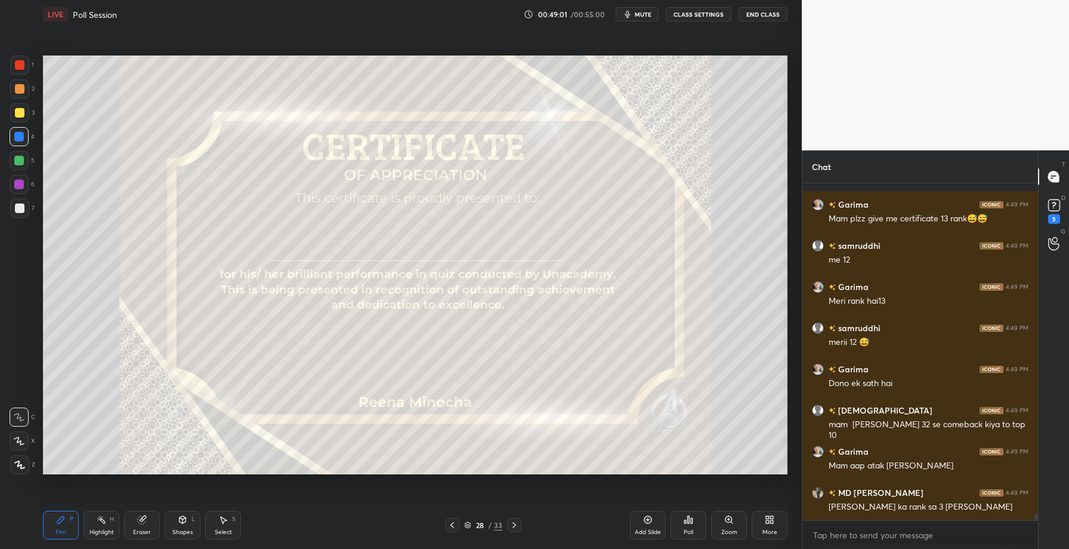
click at [689, 522] on icon at bounding box center [689, 519] width 2 height 7
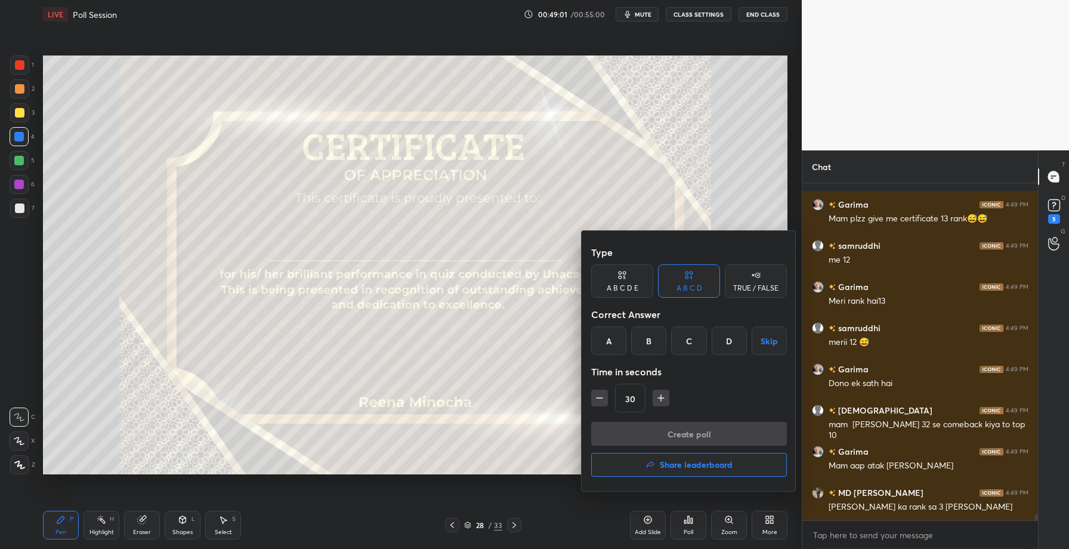
scroll to position [16748, 0]
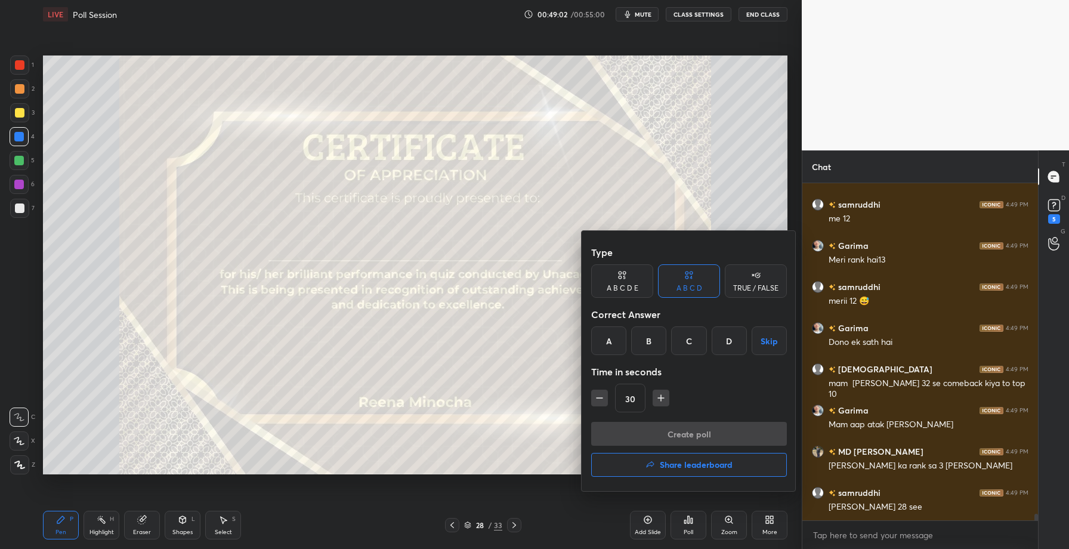
click at [666, 462] on h4 "Share leaderboard" at bounding box center [696, 465] width 73 height 8
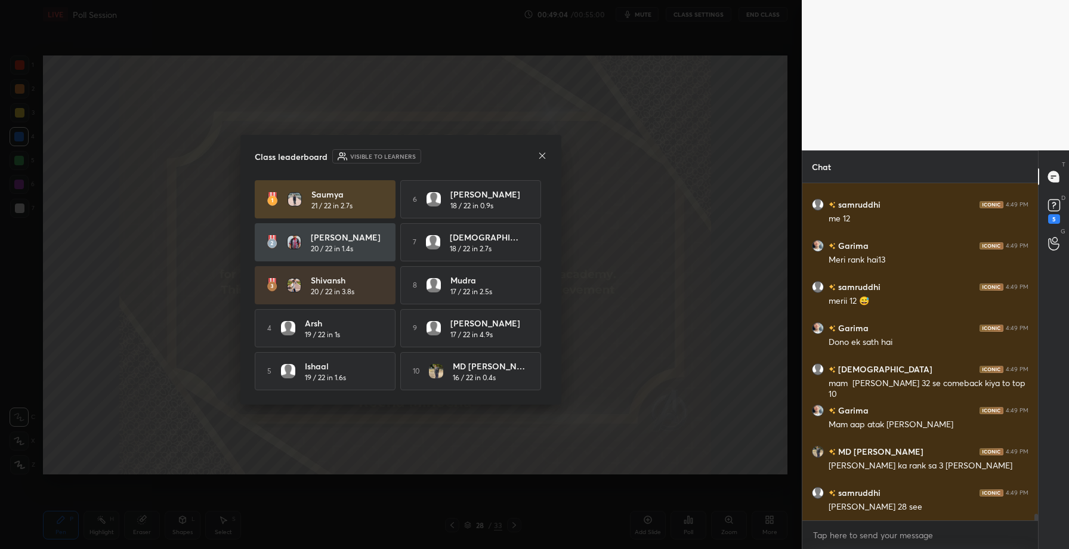
click at [543, 155] on icon at bounding box center [543, 156] width 10 height 10
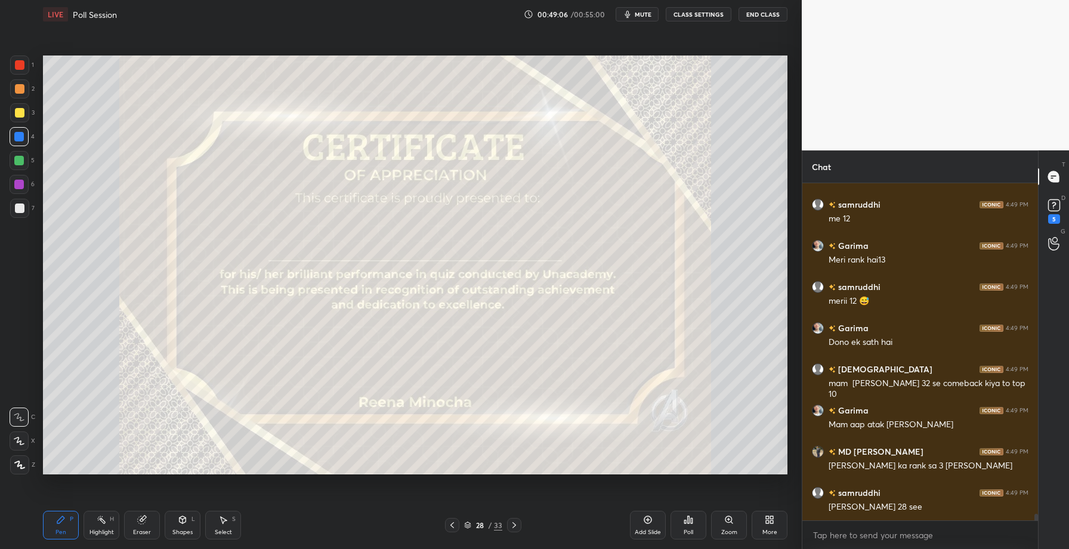
click at [18, 109] on div at bounding box center [20, 113] width 10 height 10
click at [20, 472] on div at bounding box center [19, 464] width 19 height 19
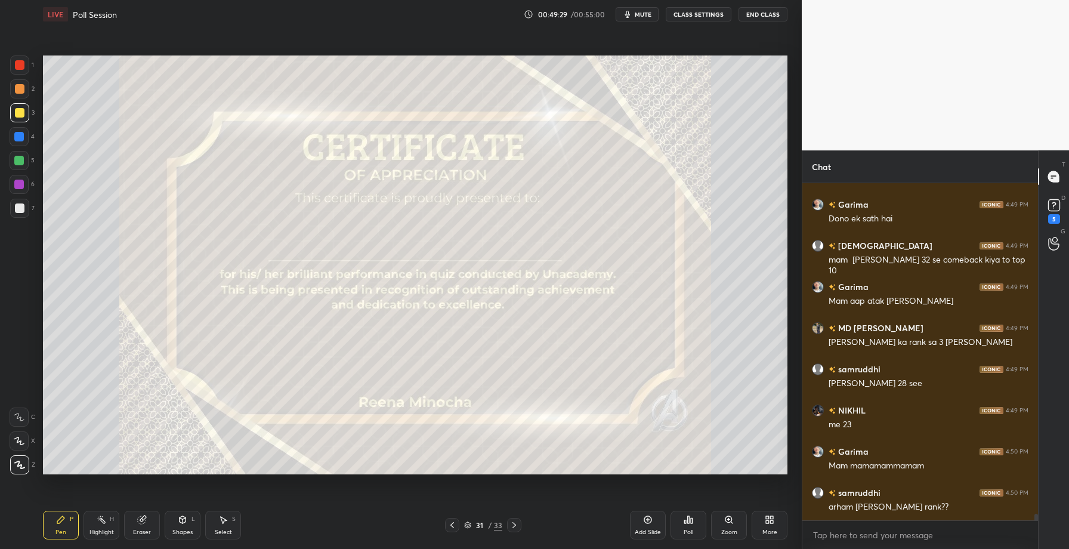
scroll to position [16913, 0]
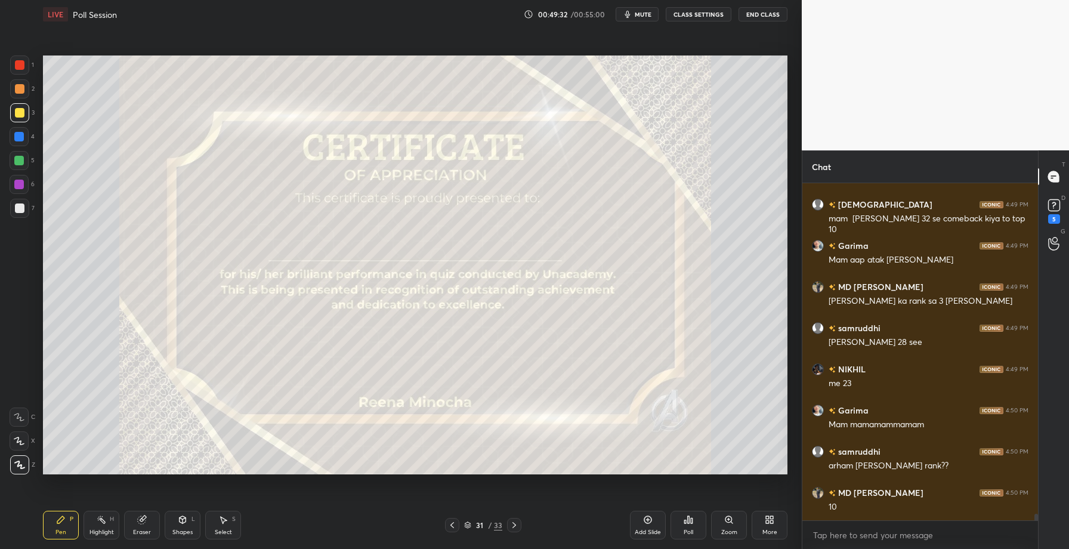
click at [689, 530] on div "Poll" at bounding box center [689, 532] width 10 height 6
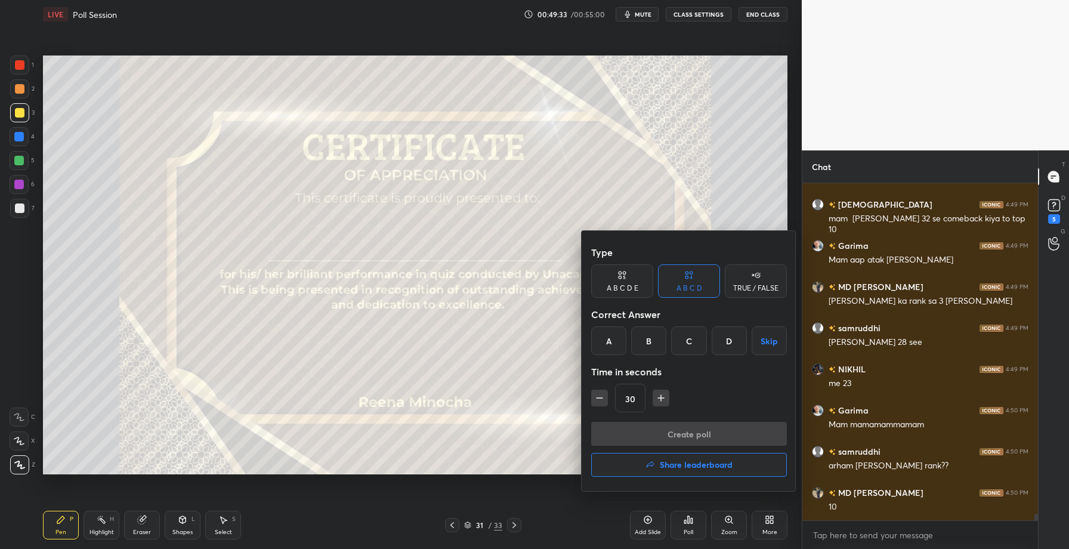
scroll to position [16954, 0]
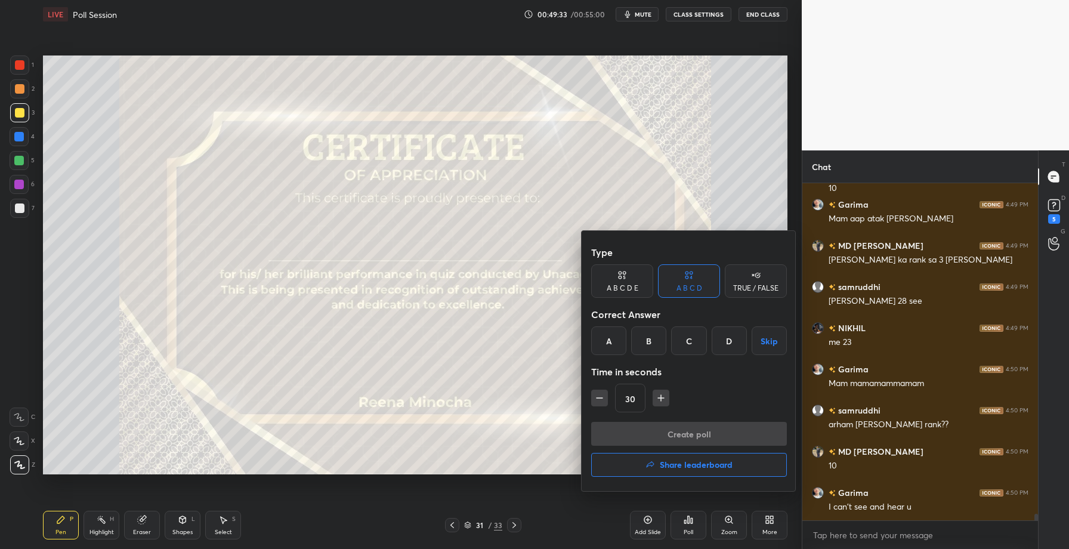
click at [662, 458] on button "Share leaderboard" at bounding box center [689, 465] width 196 height 24
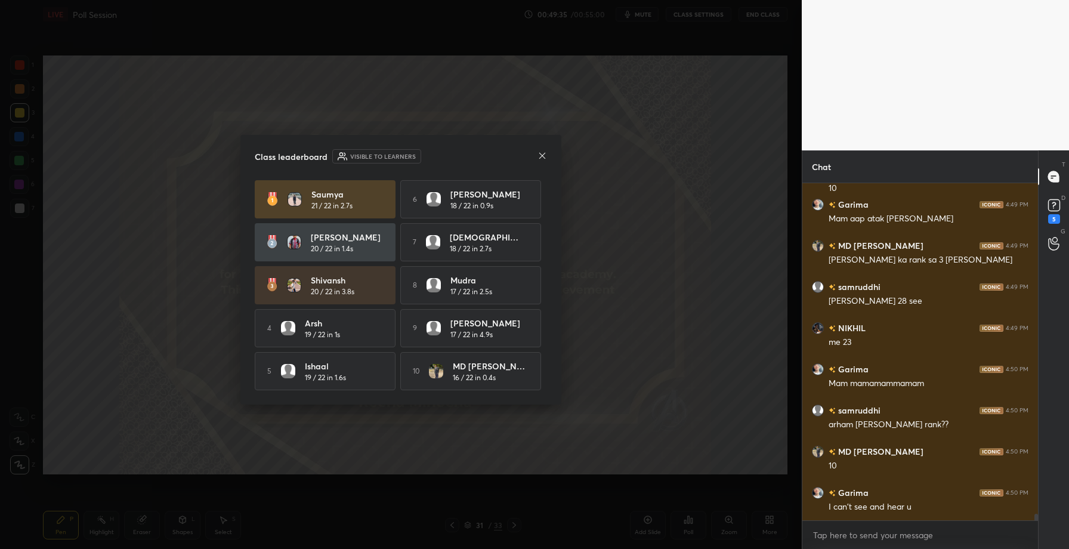
click at [543, 151] on icon at bounding box center [543, 156] width 10 height 10
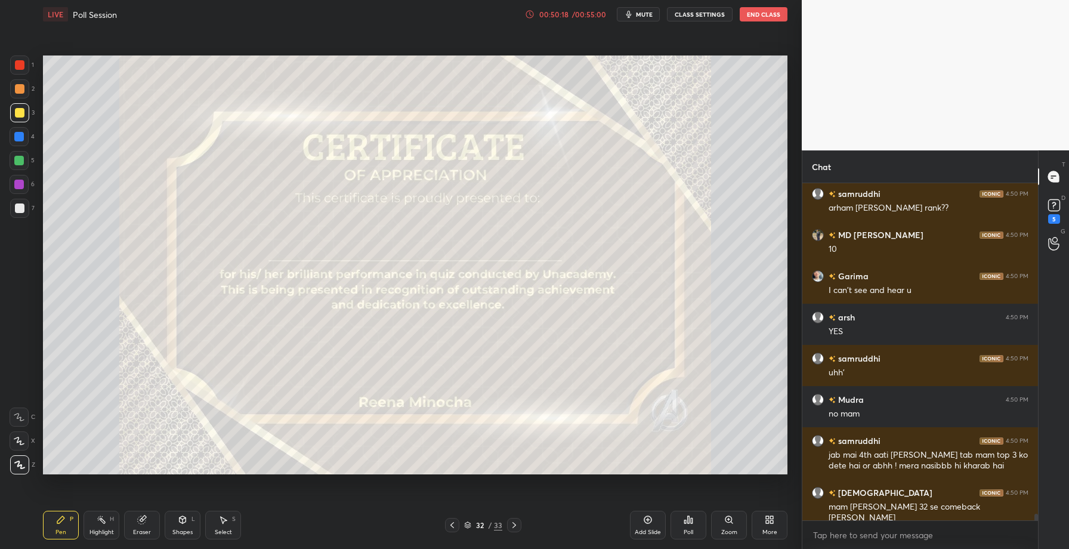
scroll to position [17212, 0]
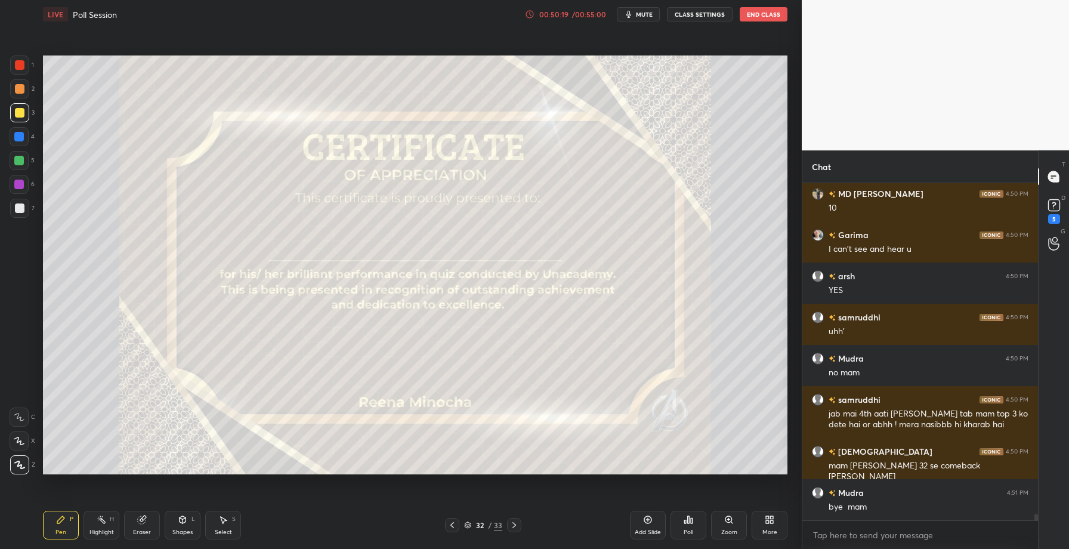
click at [685, 530] on div "Poll" at bounding box center [689, 532] width 10 height 6
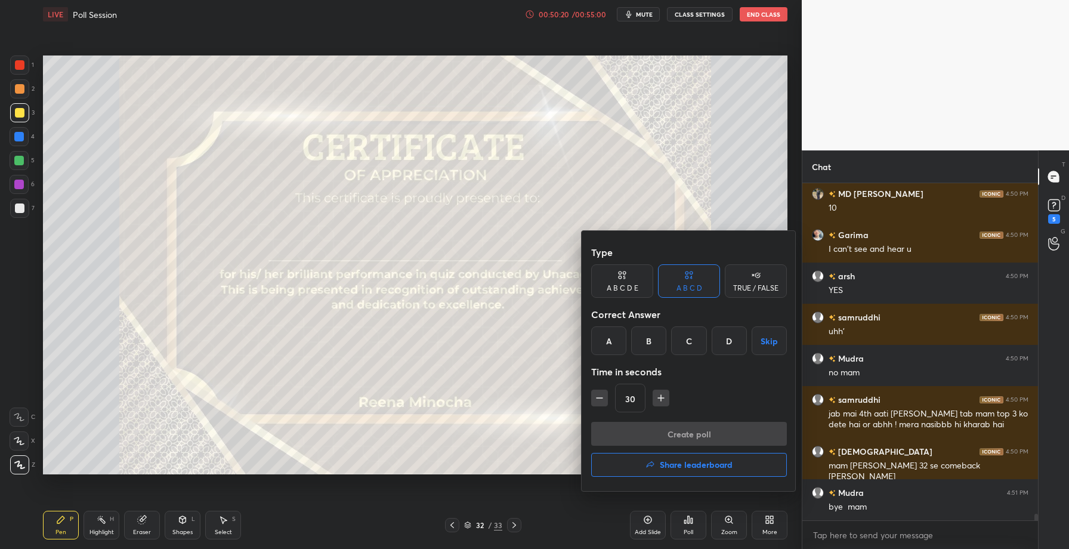
click at [672, 467] on h4 "Share leaderboard" at bounding box center [696, 465] width 73 height 8
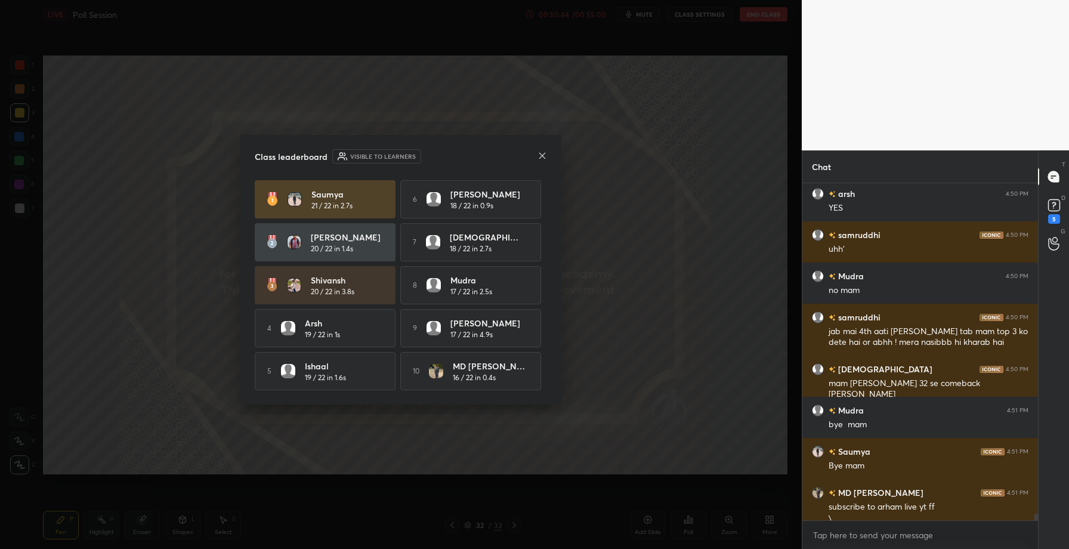
scroll to position [17306, 0]
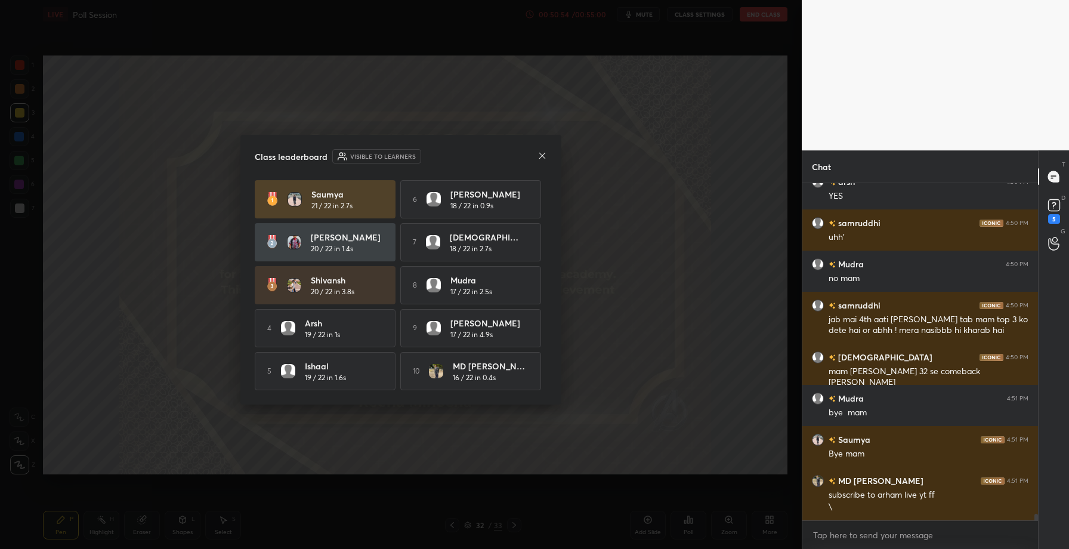
click at [543, 151] on icon at bounding box center [543, 156] width 10 height 10
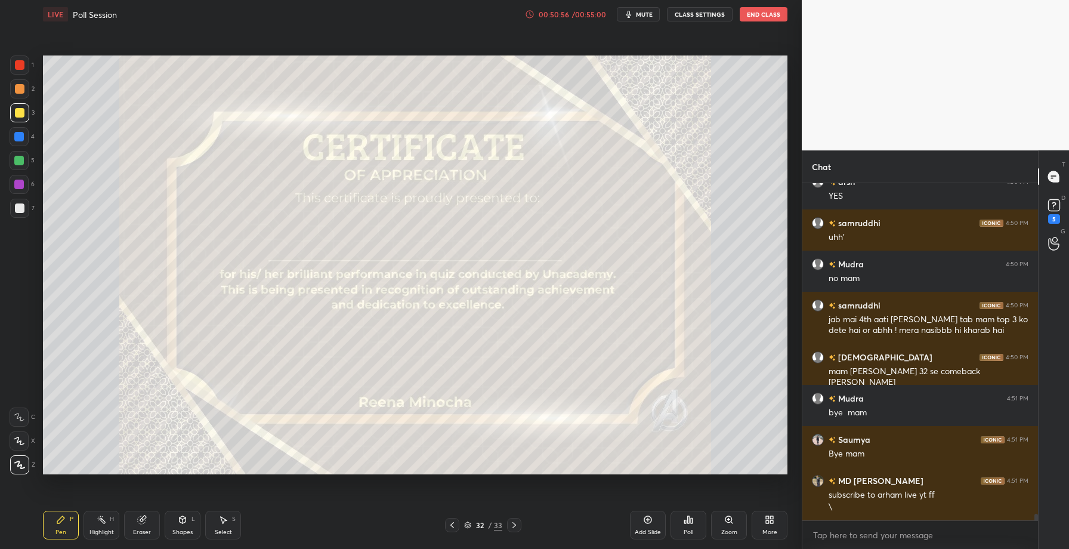
click at [450, 528] on icon at bounding box center [452, 525] width 10 height 10
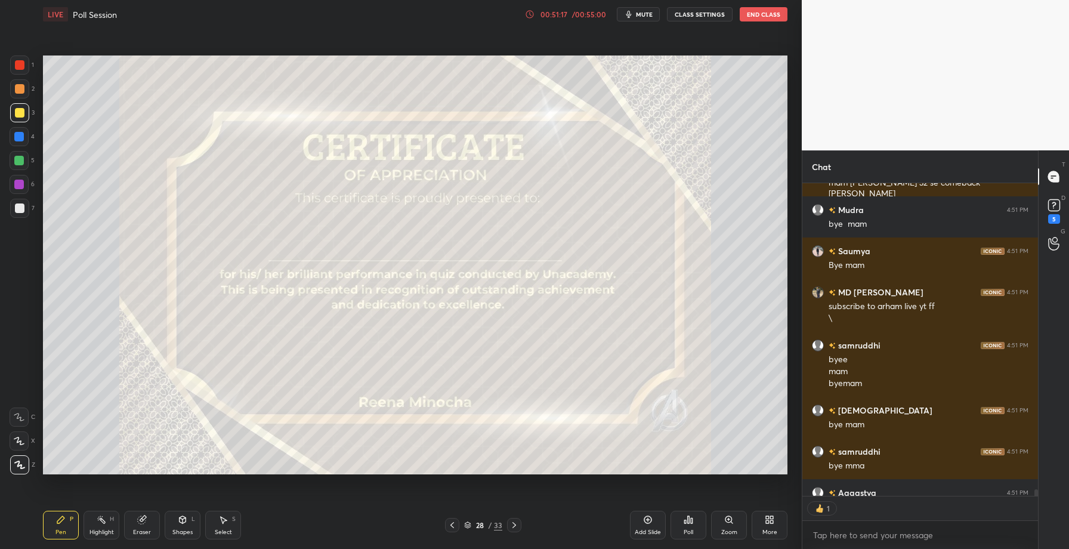
scroll to position [15714, 0]
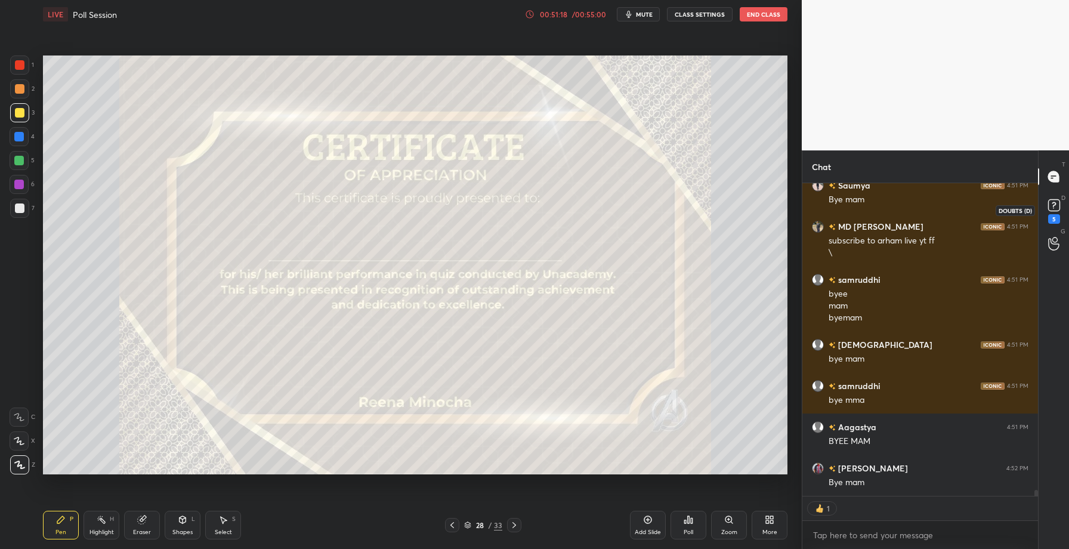
click at [1051, 212] on icon at bounding box center [1054, 205] width 18 height 18
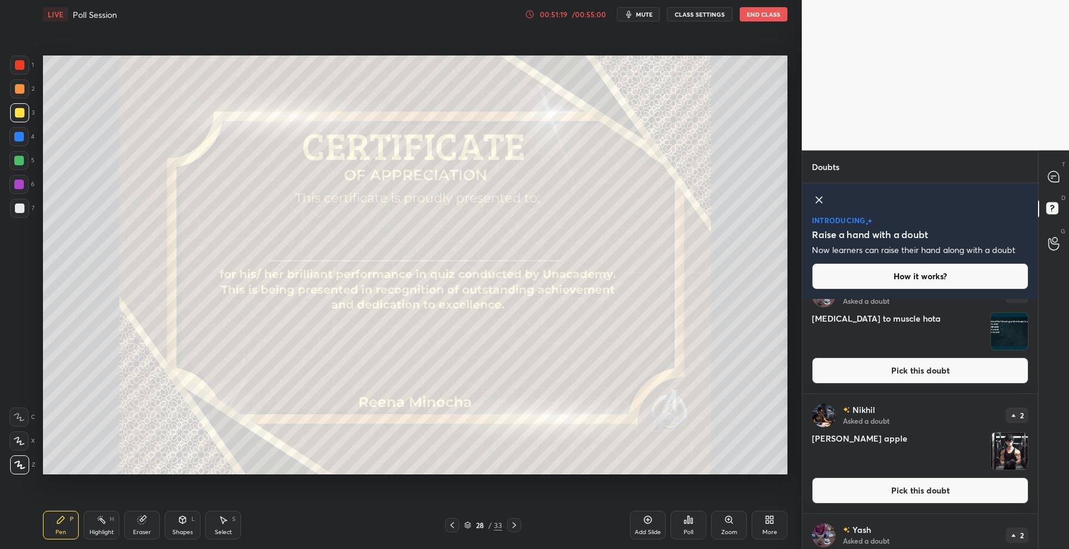
scroll to position [0, 0]
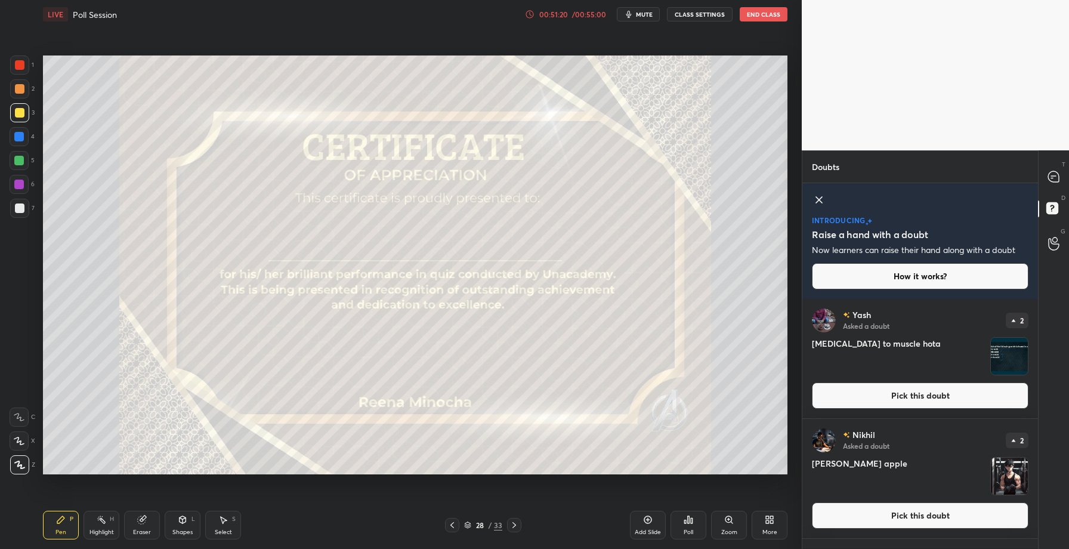
click at [884, 393] on button "Pick this doubt" at bounding box center [920, 395] width 217 height 26
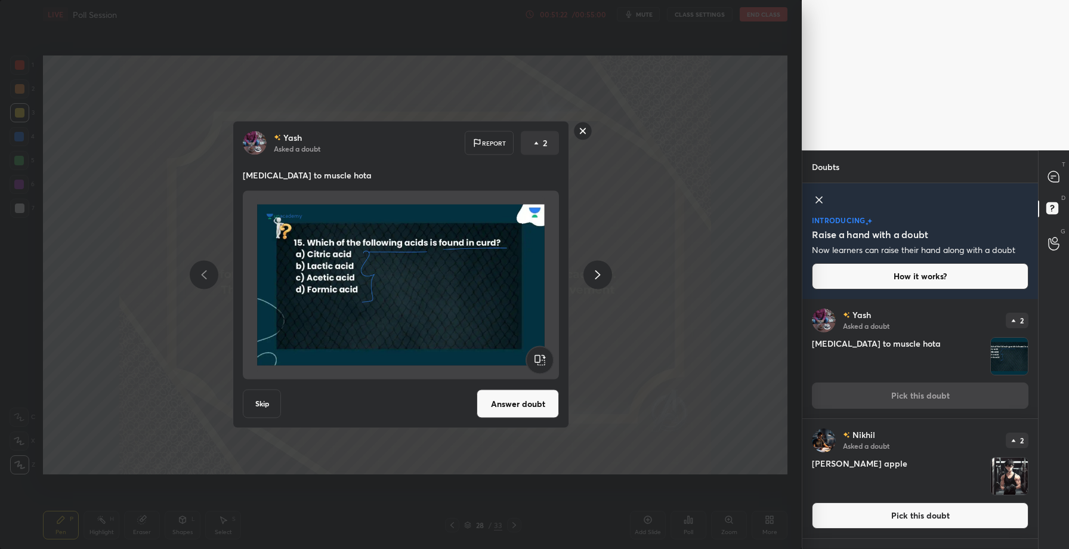
click at [505, 400] on button "Answer doubt" at bounding box center [518, 404] width 82 height 29
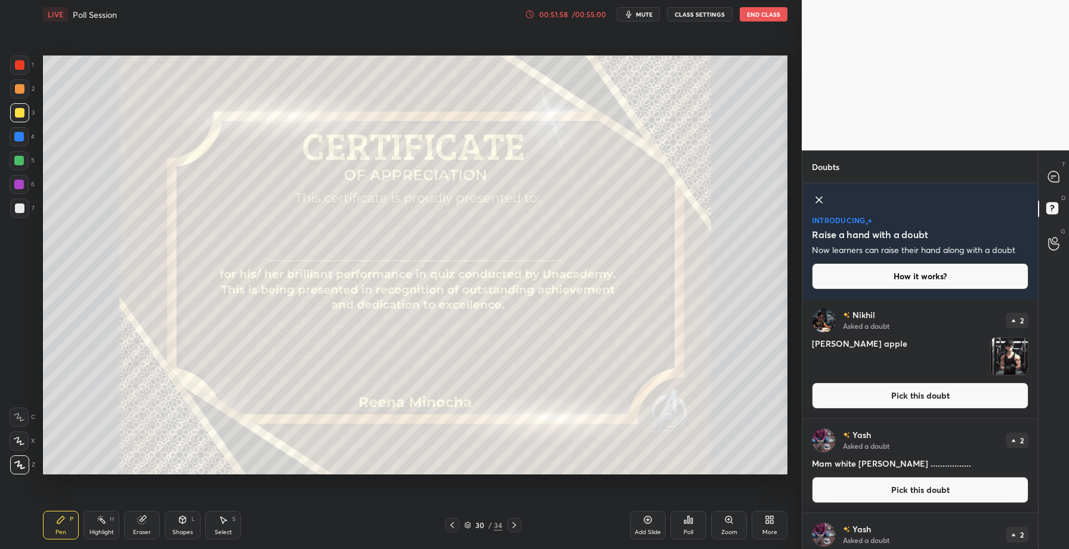
click at [900, 399] on button "Pick this doubt" at bounding box center [920, 395] width 217 height 26
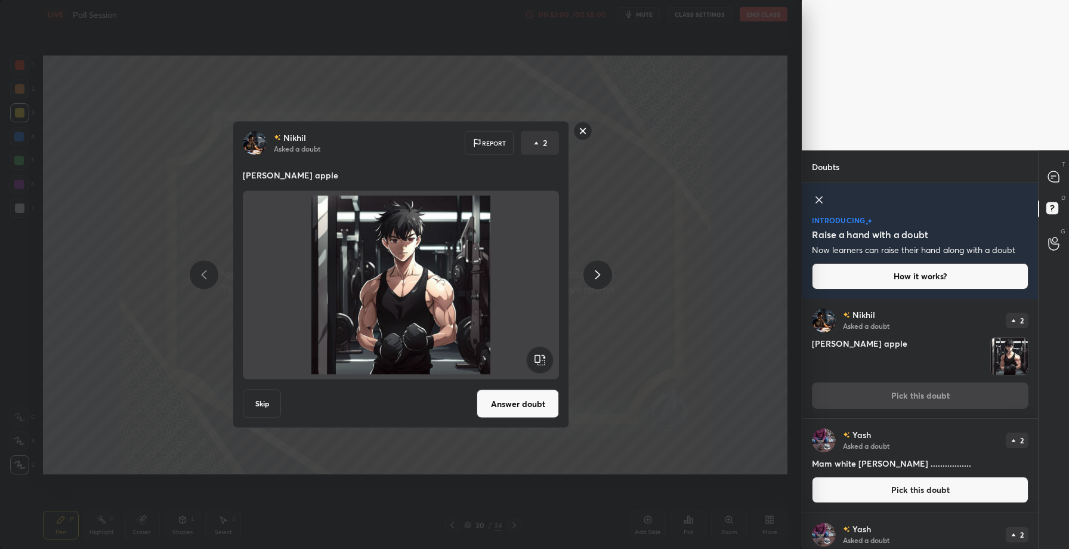
click at [517, 403] on button "Answer doubt" at bounding box center [518, 404] width 82 height 29
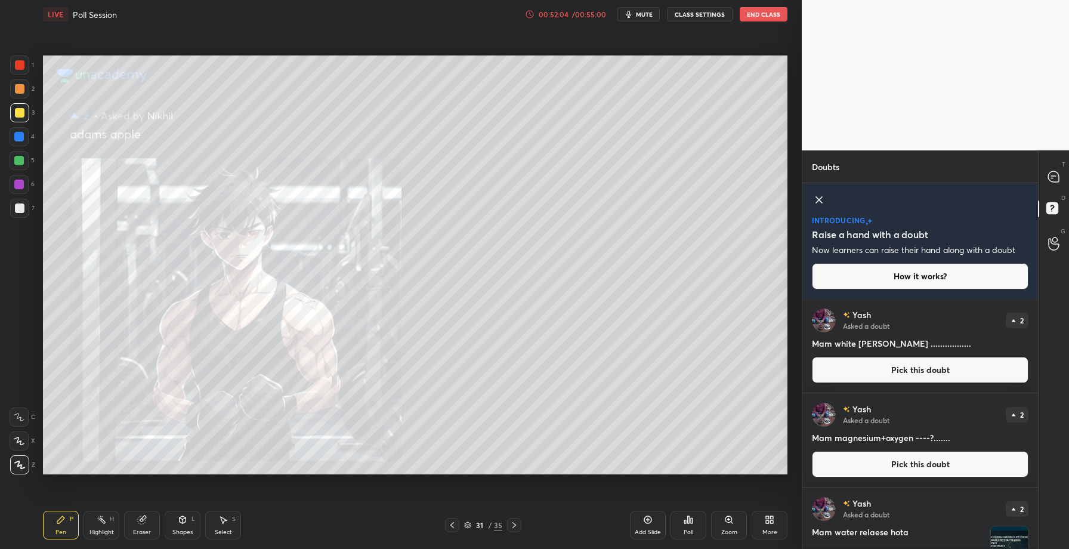
drag, startPoint x: 24, startPoint y: 180, endPoint x: 41, endPoint y: 187, distance: 17.9
click at [24, 181] on div at bounding box center [19, 184] width 19 height 19
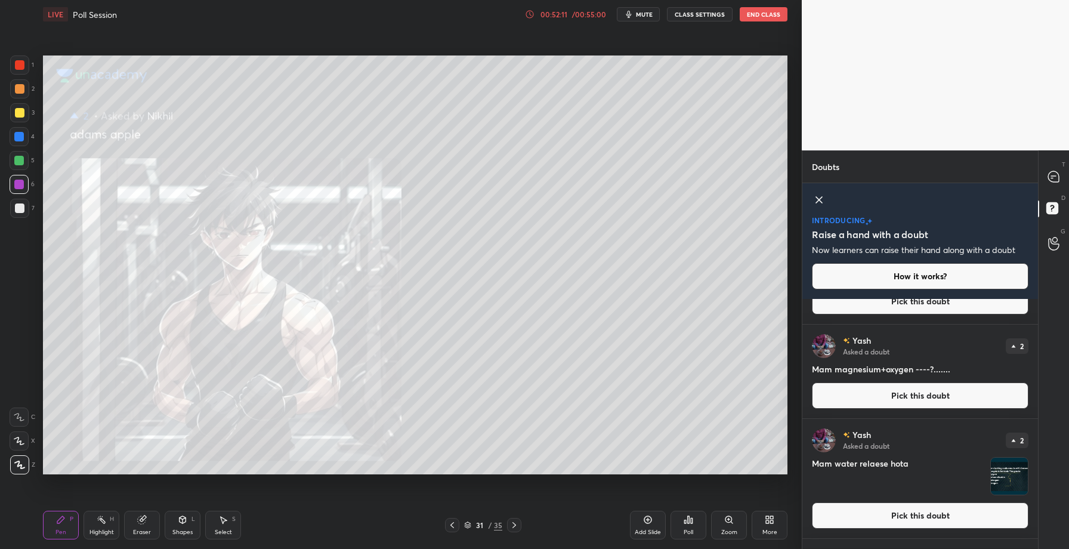
scroll to position [80, 0]
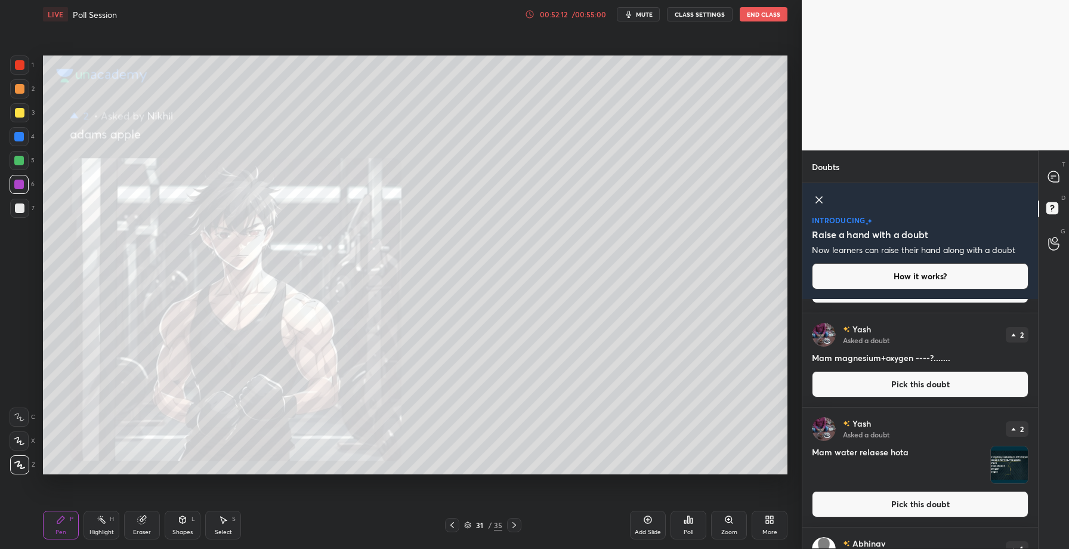
click at [901, 395] on button "Pick this doubt" at bounding box center [920, 384] width 217 height 26
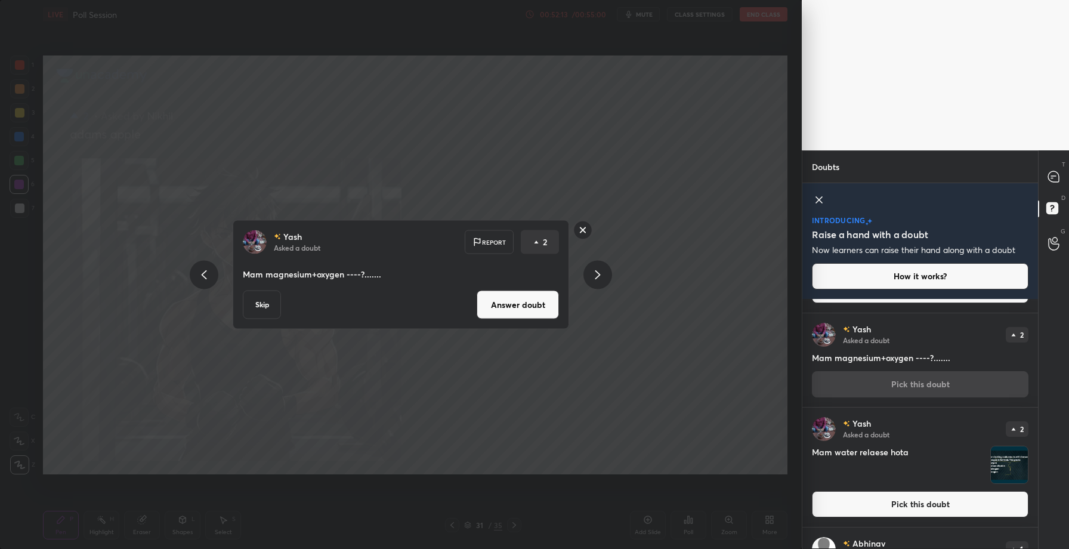
click at [508, 310] on button "Answer doubt" at bounding box center [518, 305] width 82 height 29
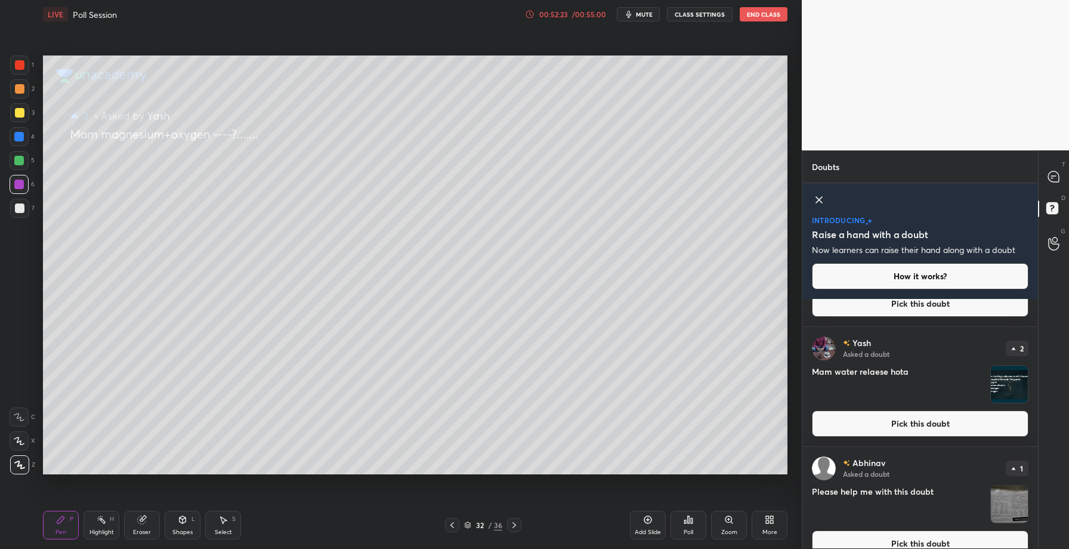
scroll to position [73, 0]
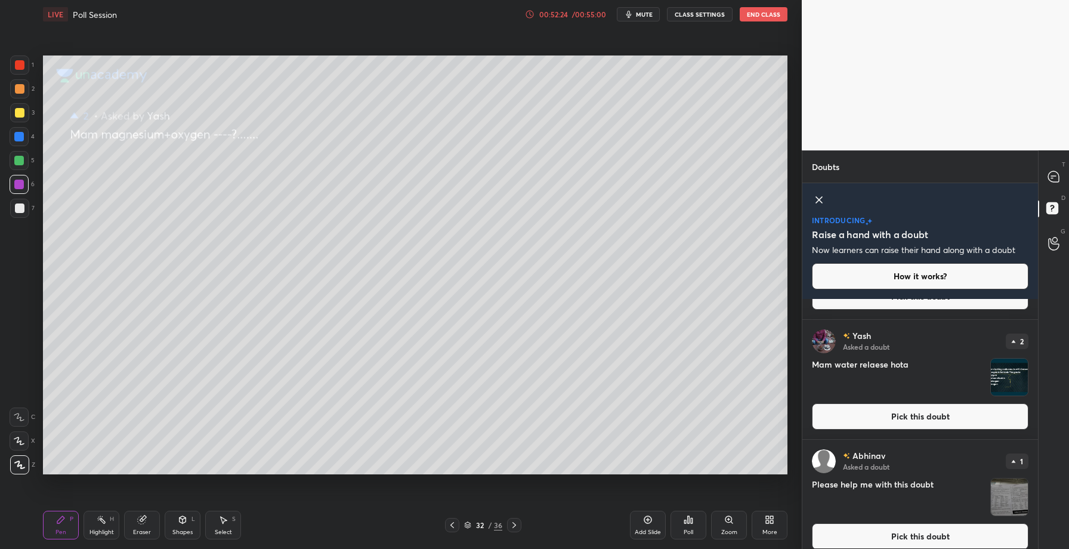
click at [881, 413] on button "Pick this doubt" at bounding box center [920, 416] width 217 height 26
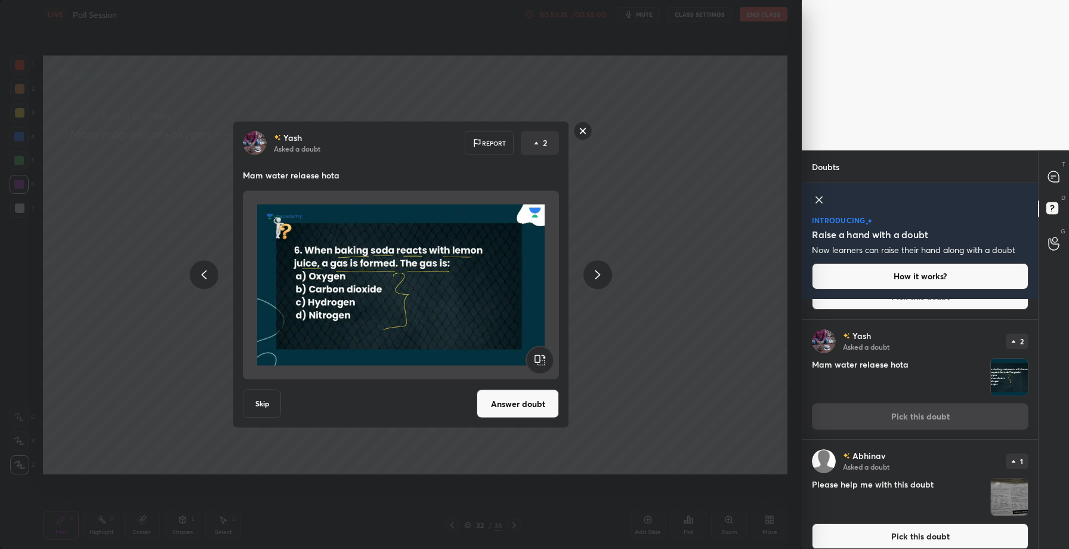
click at [508, 409] on button "Answer doubt" at bounding box center [518, 404] width 82 height 29
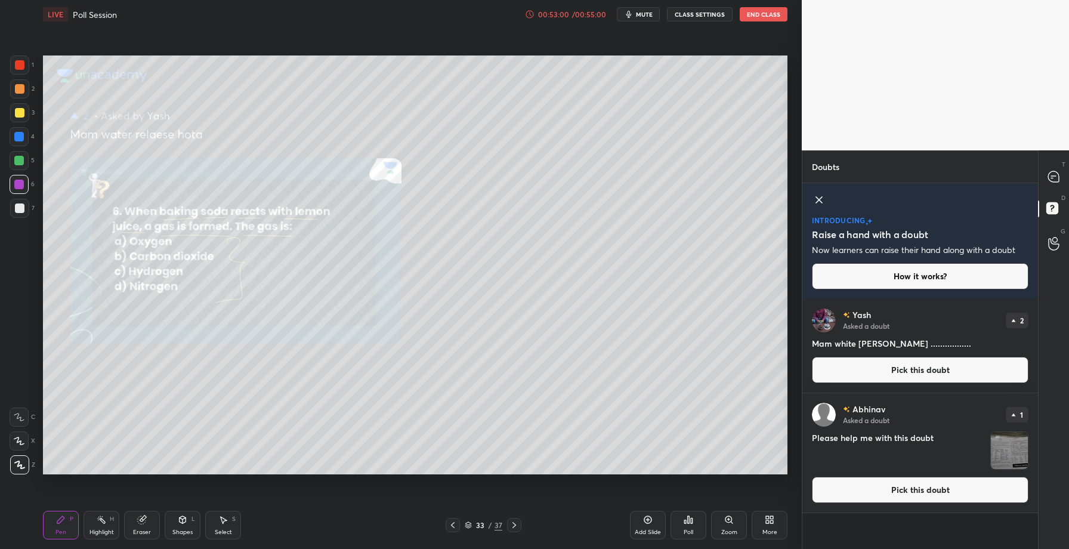
click at [900, 489] on button "Pick this doubt" at bounding box center [920, 490] width 217 height 26
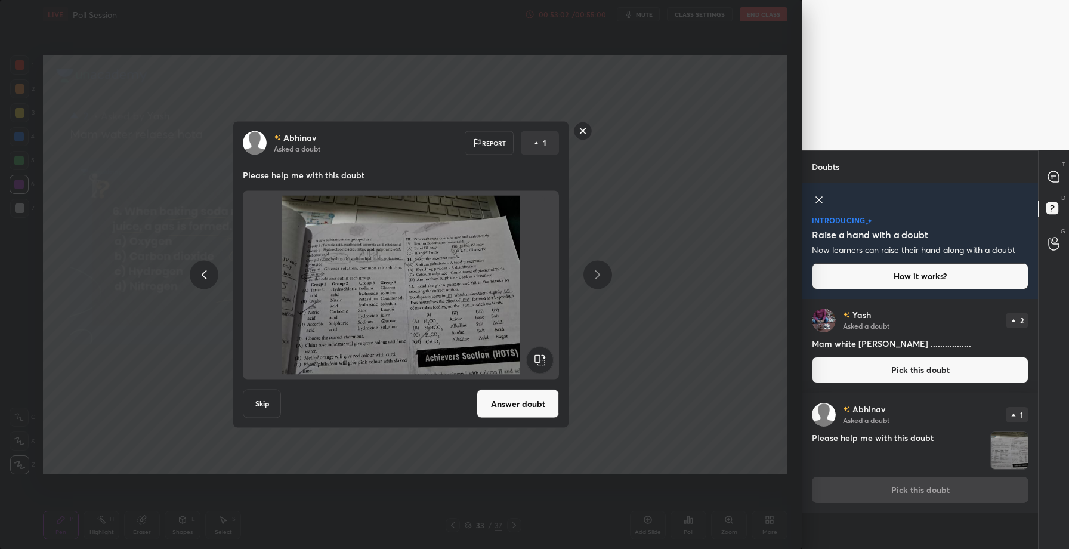
click at [520, 407] on button "Answer doubt" at bounding box center [518, 404] width 82 height 29
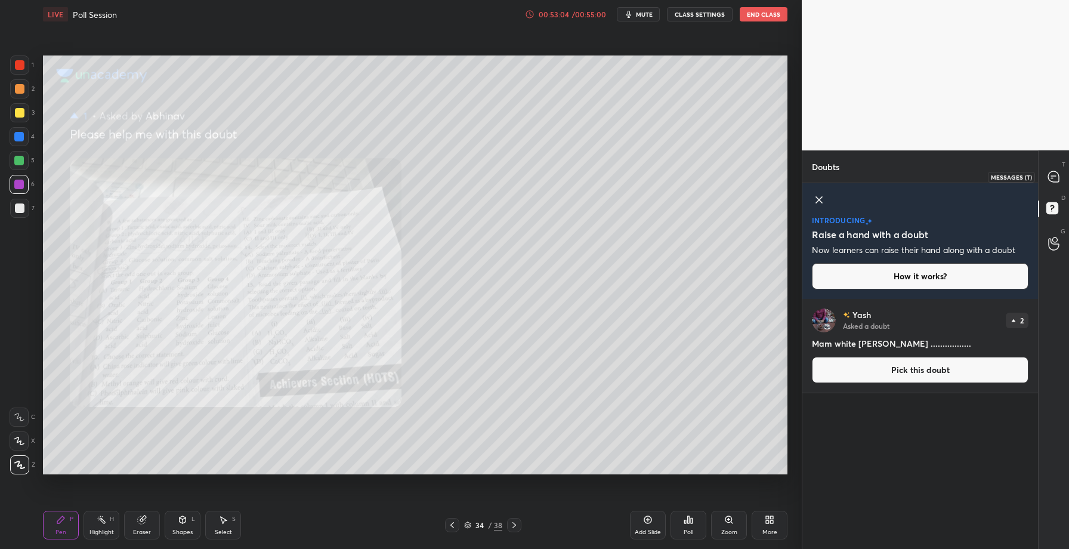
click at [1052, 176] on icon at bounding box center [1053, 176] width 11 height 11
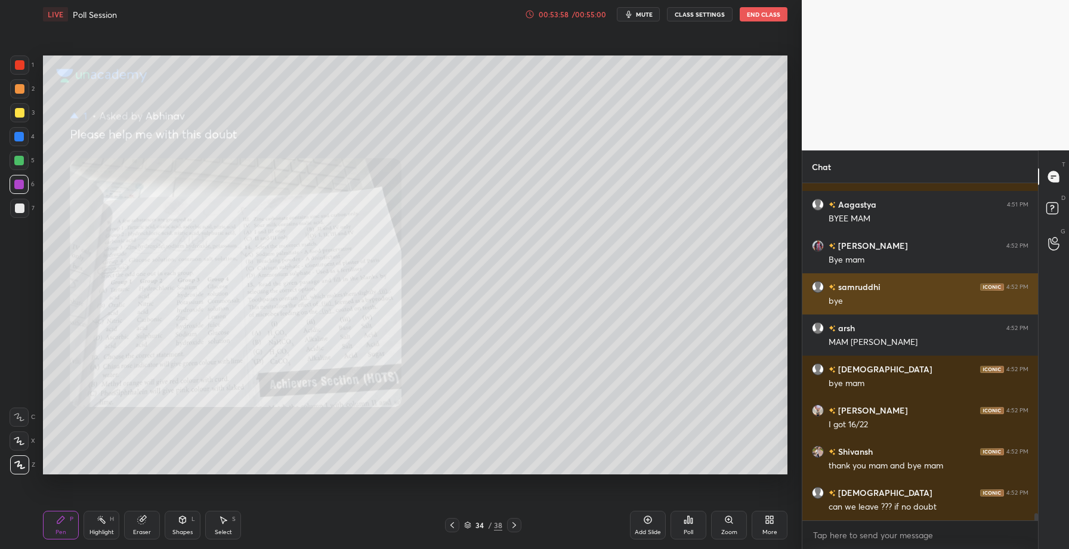
scroll to position [16108, 0]
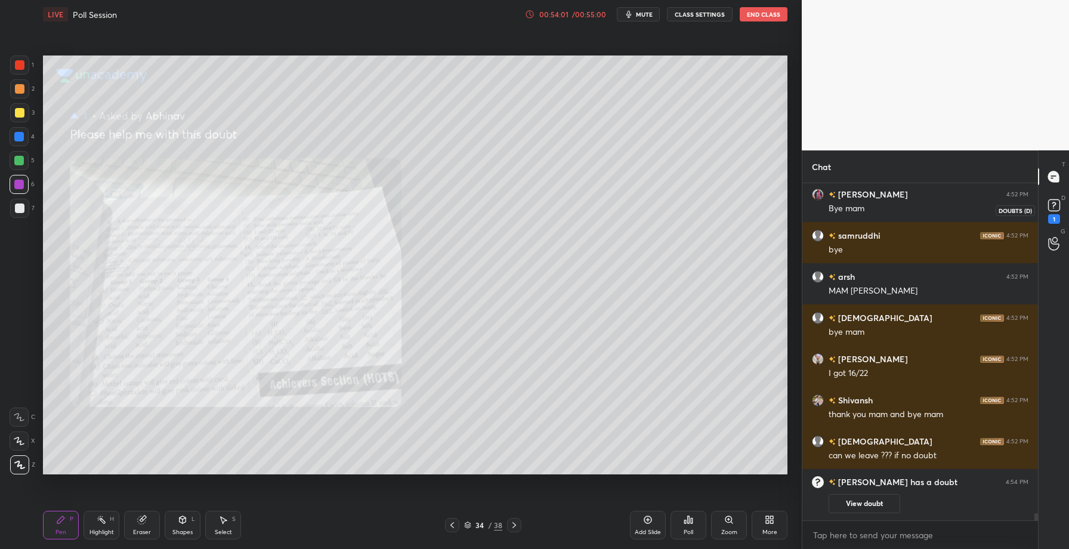
click at [1058, 206] on rect at bounding box center [1053, 205] width 11 height 11
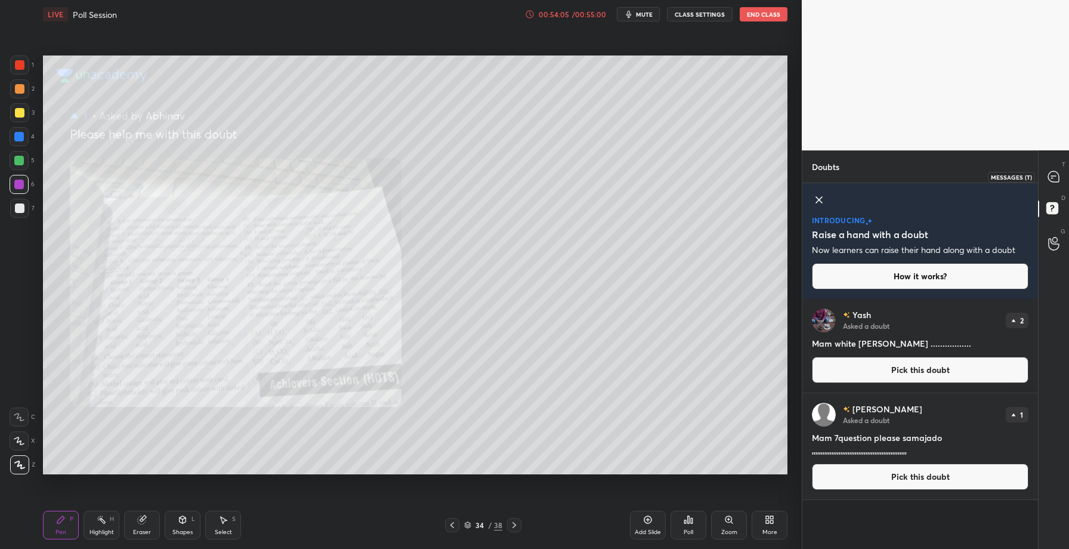
click at [1052, 172] on icon at bounding box center [1053, 176] width 11 height 11
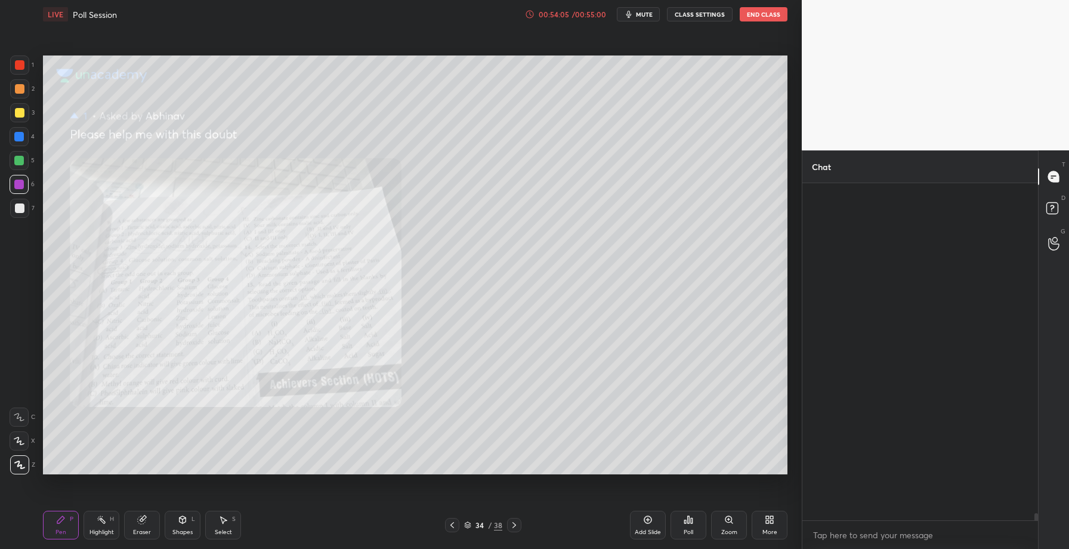
scroll to position [333, 232]
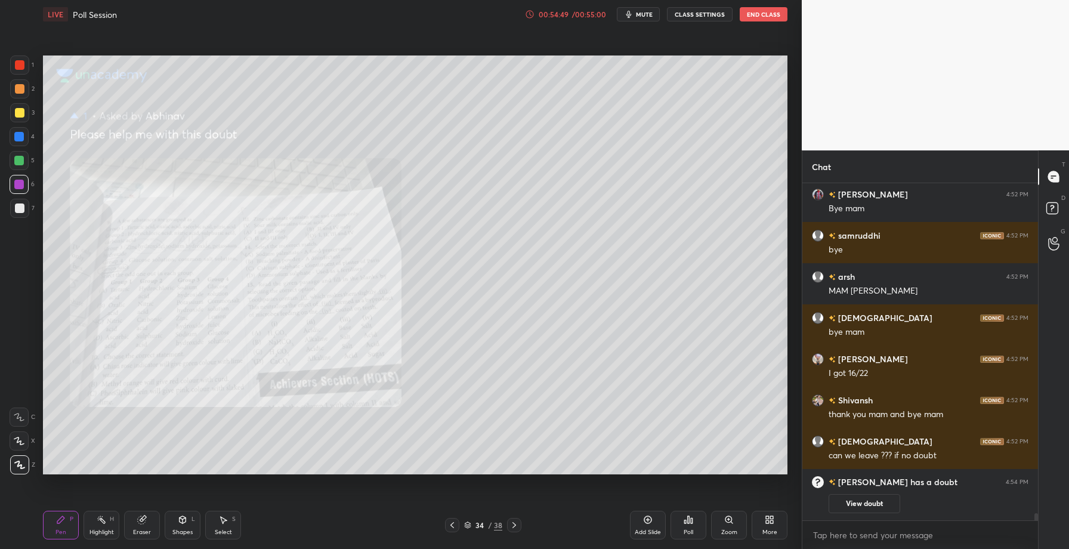
click at [137, 535] on div "Eraser" at bounding box center [142, 532] width 18 height 6
drag, startPoint x: 7, startPoint y: 466, endPoint x: 17, endPoint y: 475, distance: 13.9
click at [7, 467] on div "1 2 3 4 5 6 7 C X Z C X Z E E Erase all H H" at bounding box center [19, 264] width 38 height 419
click at [16, 468] on span "Erase all" at bounding box center [19, 465] width 18 height 8
click at [1054, 206] on rect at bounding box center [1051, 208] width 11 height 11
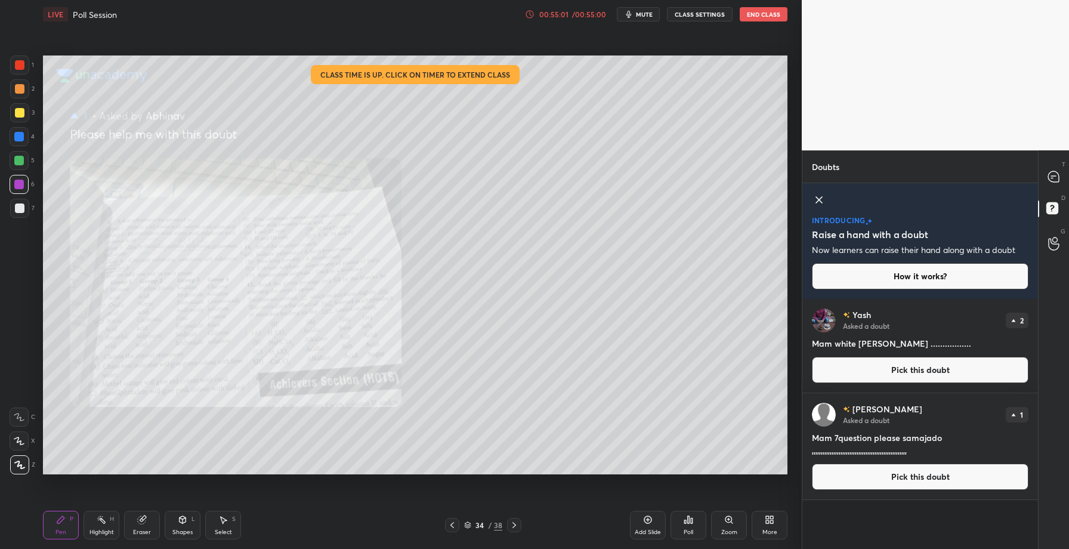
click at [897, 486] on button "Pick this doubt" at bounding box center [920, 477] width 217 height 26
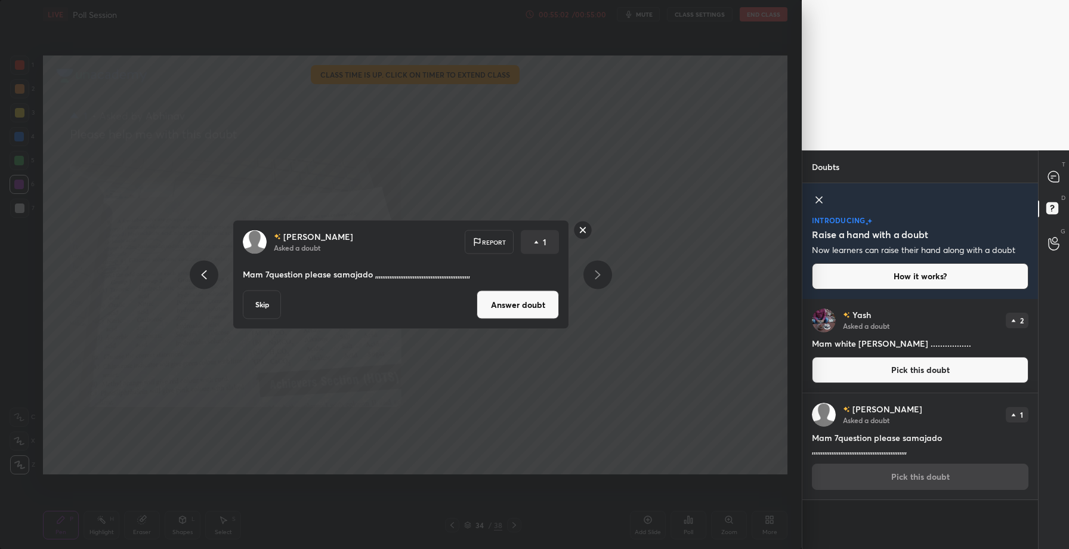
click at [530, 301] on button "Answer doubt" at bounding box center [518, 305] width 82 height 29
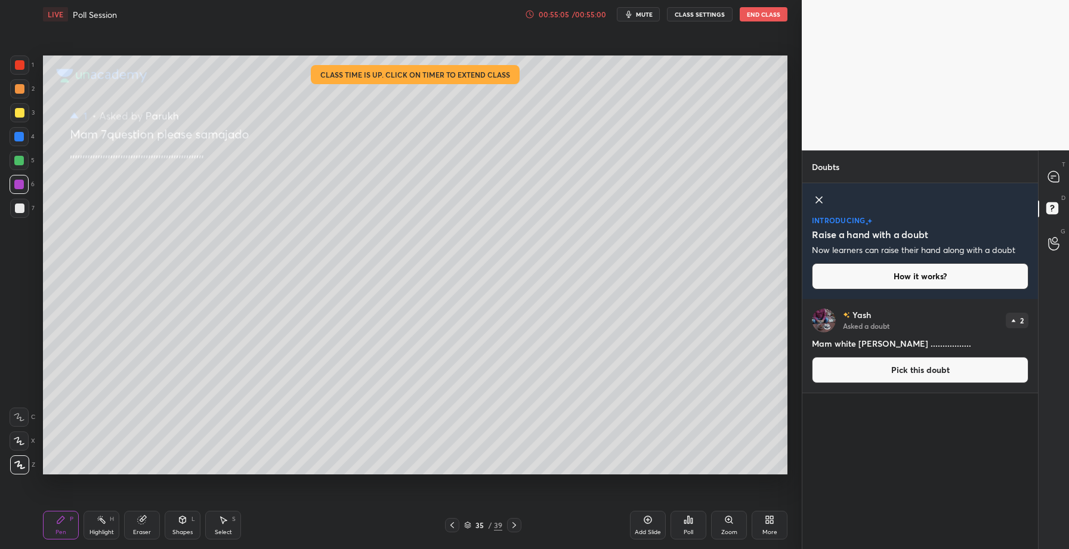
click at [456, 521] on icon at bounding box center [452, 525] width 10 height 10
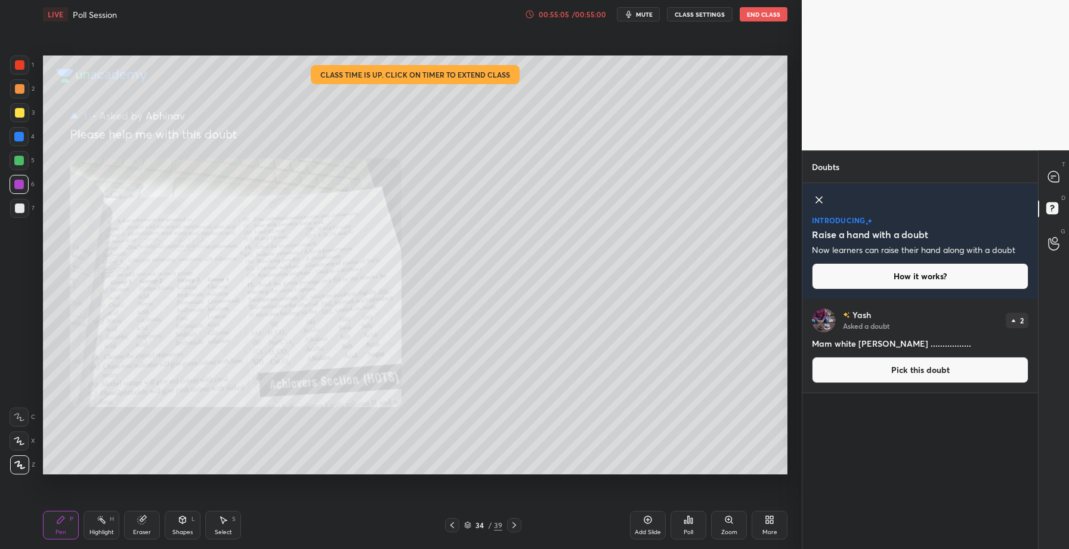
click at [456, 521] on icon at bounding box center [452, 525] width 10 height 10
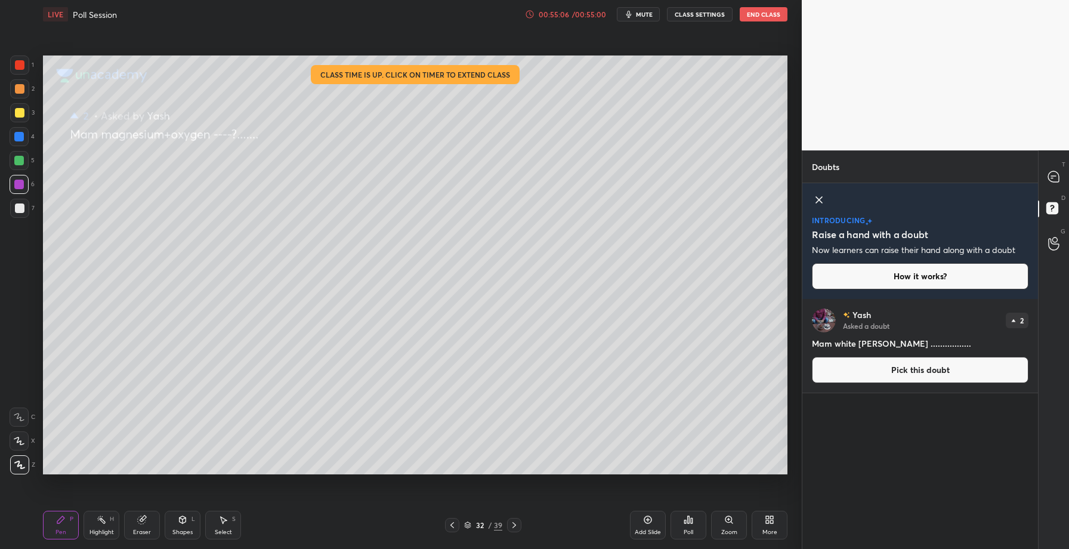
click at [456, 521] on icon at bounding box center [452, 525] width 10 height 10
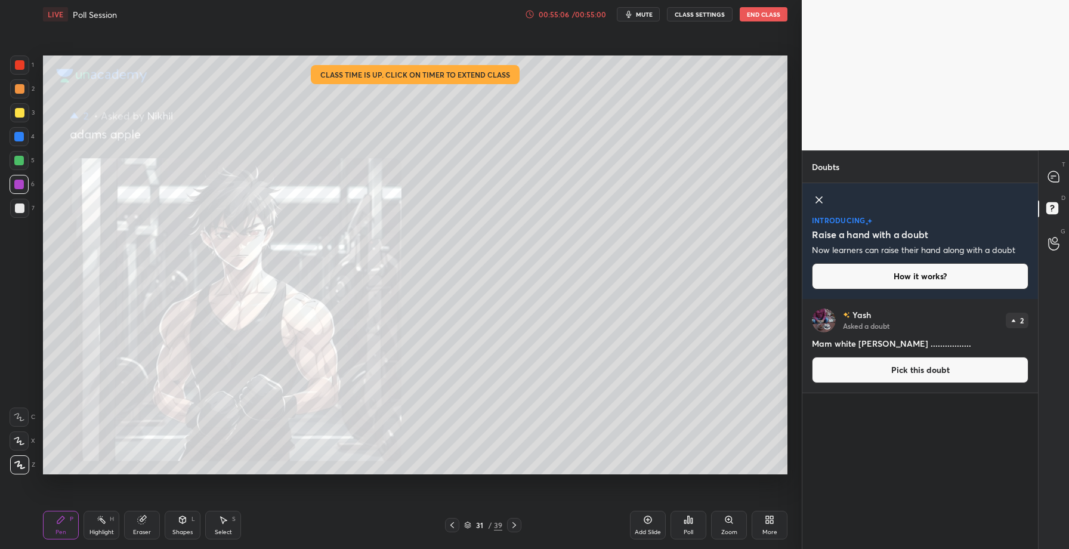
click at [456, 521] on icon at bounding box center [452, 525] width 10 height 10
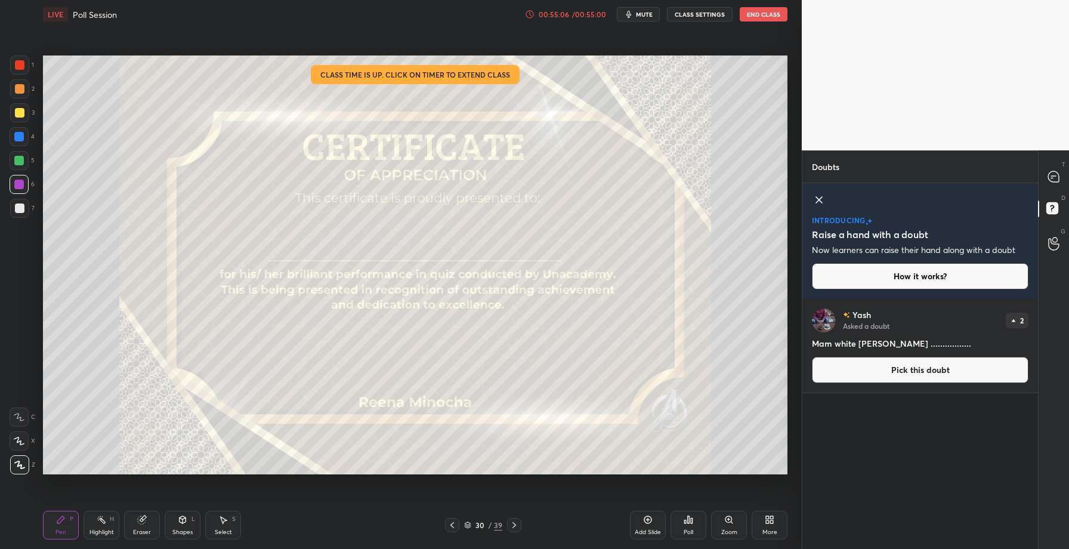
click at [456, 521] on icon at bounding box center [452, 525] width 10 height 10
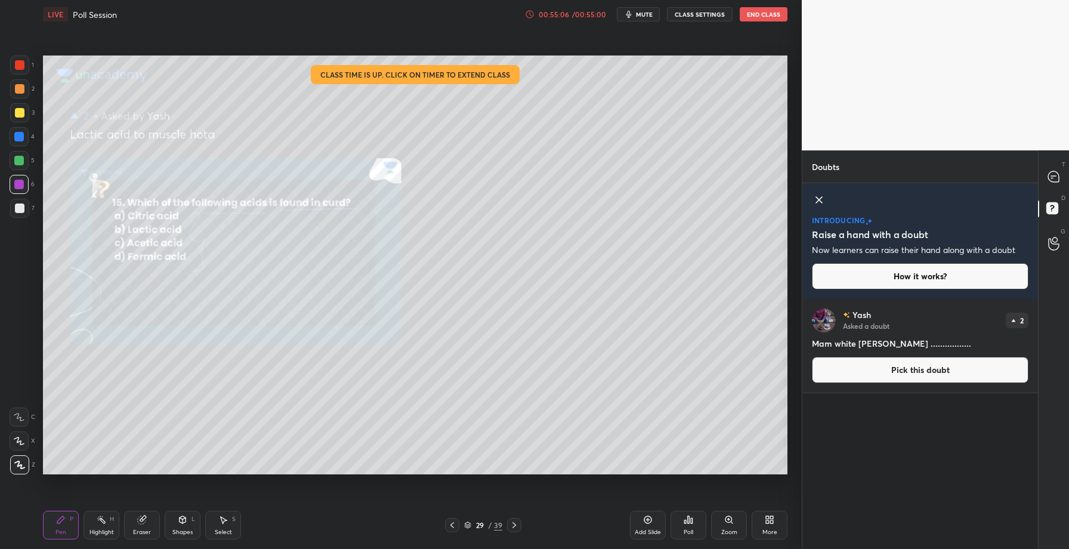
click at [456, 521] on icon at bounding box center [452, 525] width 10 height 10
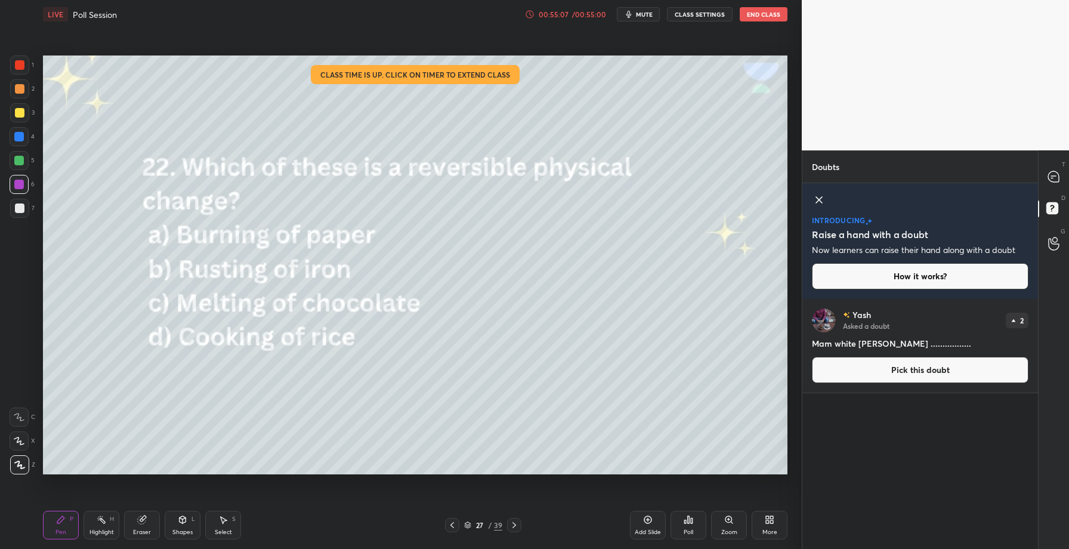
click at [456, 521] on icon at bounding box center [452, 525] width 10 height 10
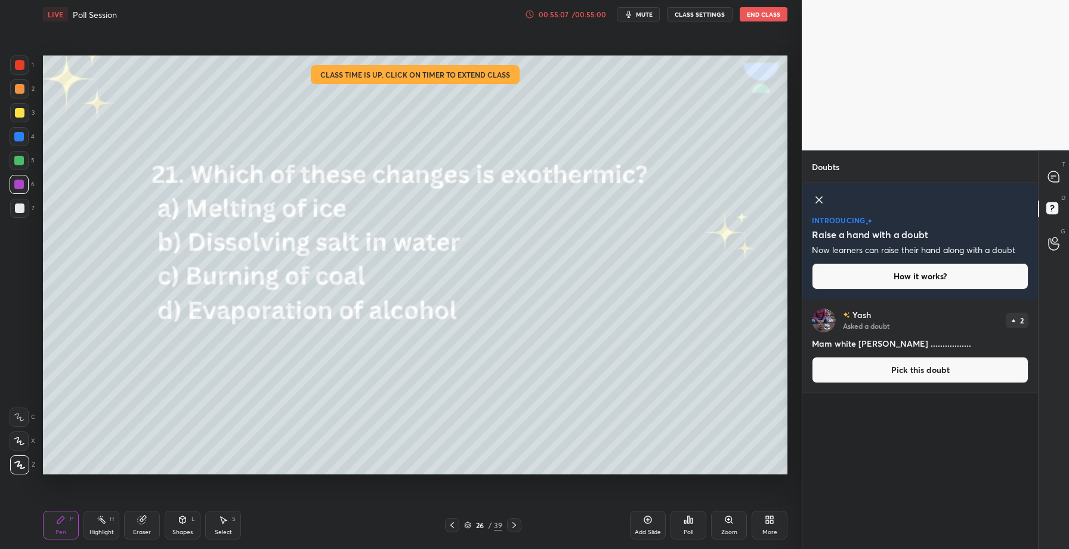
click at [456, 521] on icon at bounding box center [452, 525] width 10 height 10
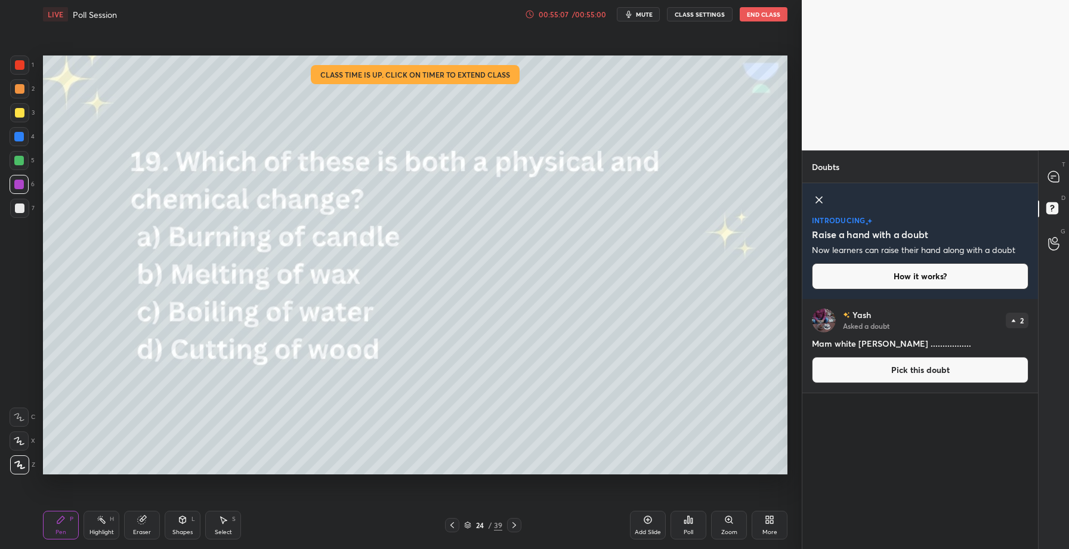
click at [456, 521] on icon at bounding box center [452, 525] width 10 height 10
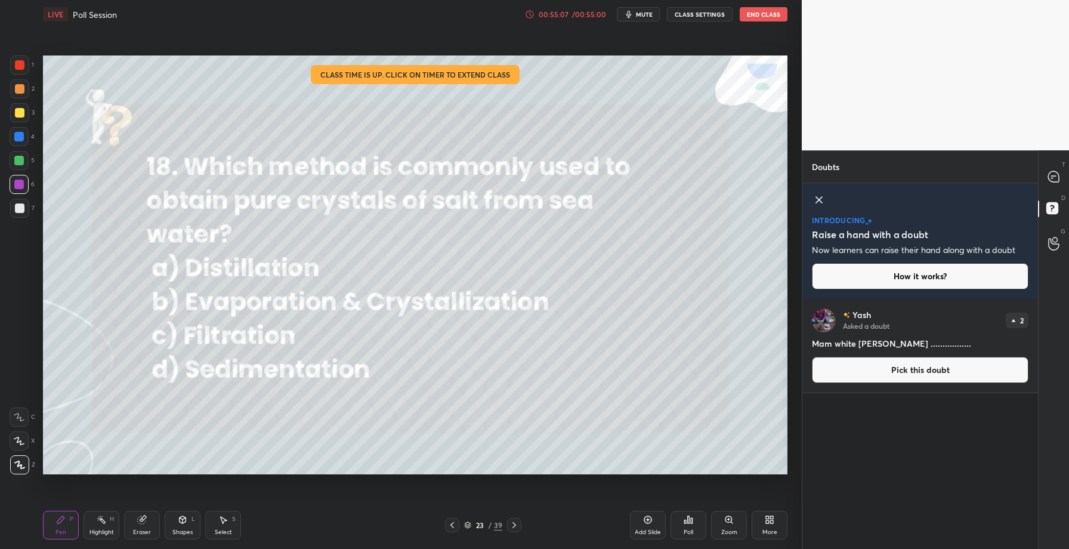
click at [456, 521] on icon at bounding box center [452, 525] width 10 height 10
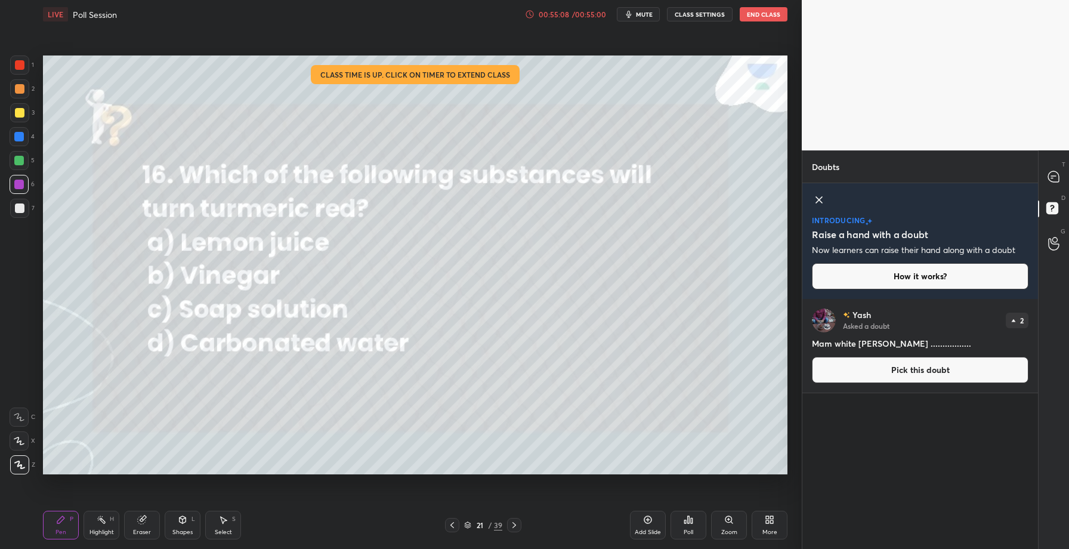
click at [456, 521] on icon at bounding box center [452, 525] width 10 height 10
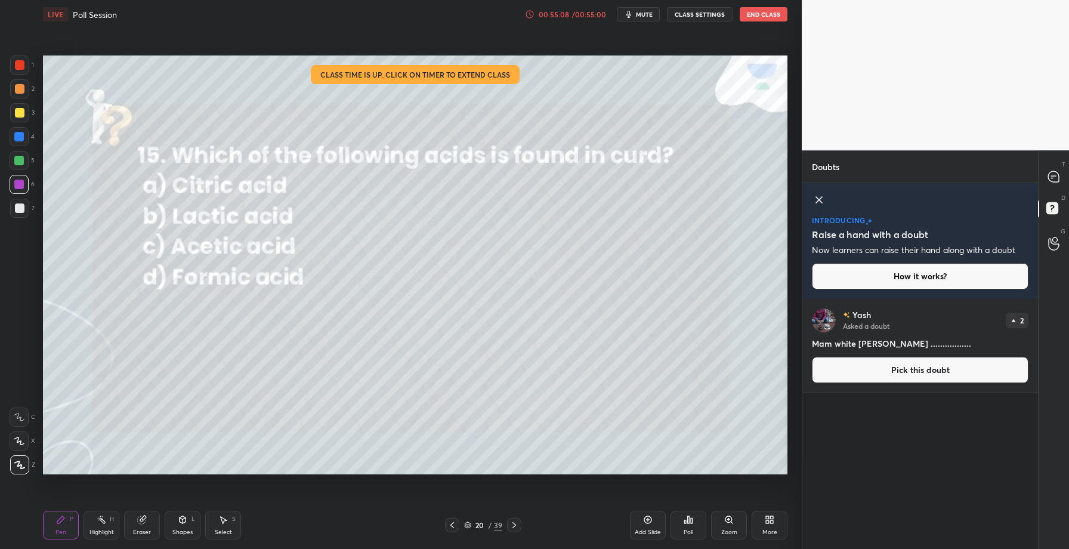
click at [456, 521] on icon at bounding box center [452, 525] width 10 height 10
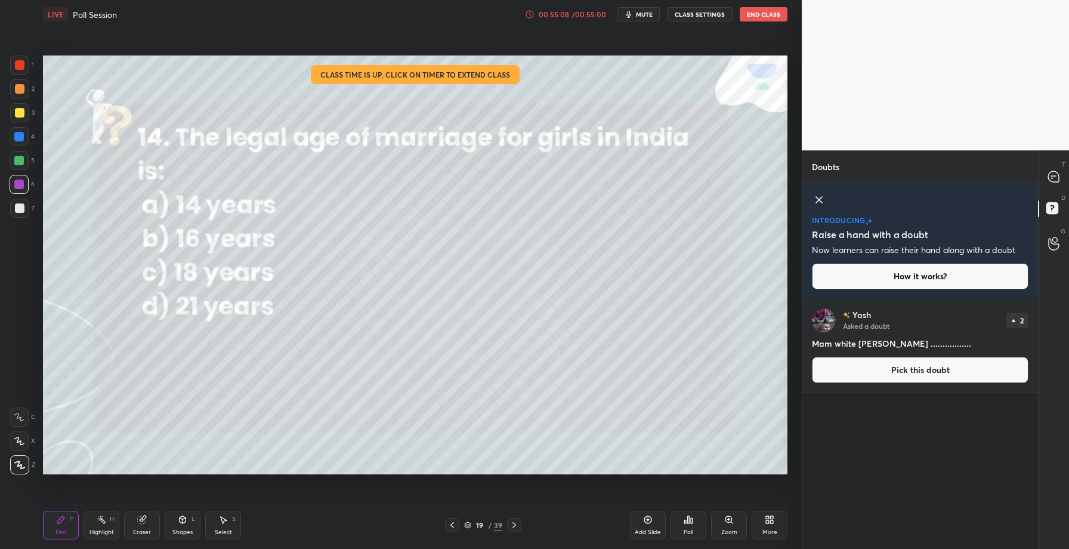
click at [456, 521] on icon at bounding box center [452, 525] width 10 height 10
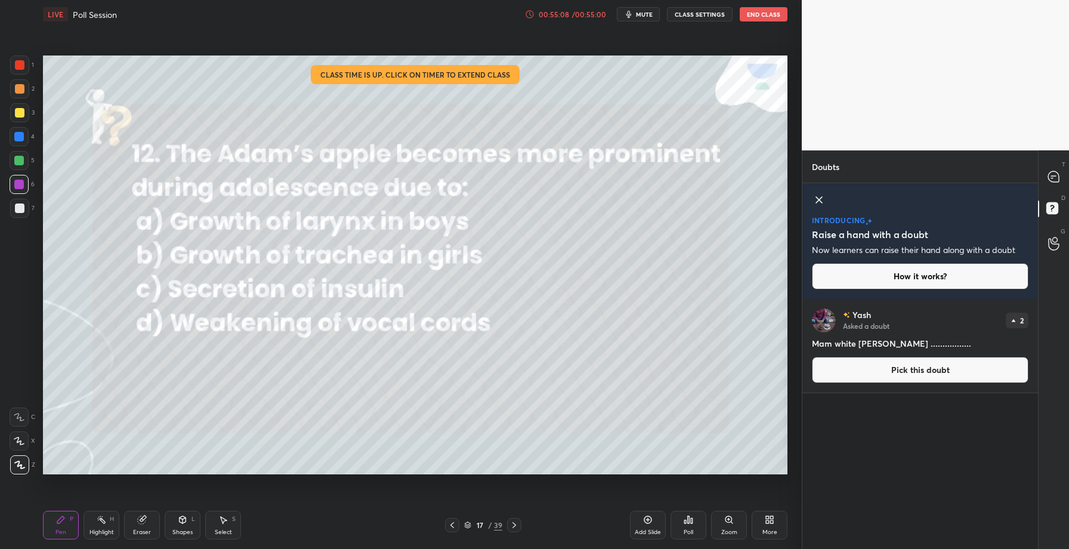
click at [456, 521] on icon at bounding box center [452, 525] width 10 height 10
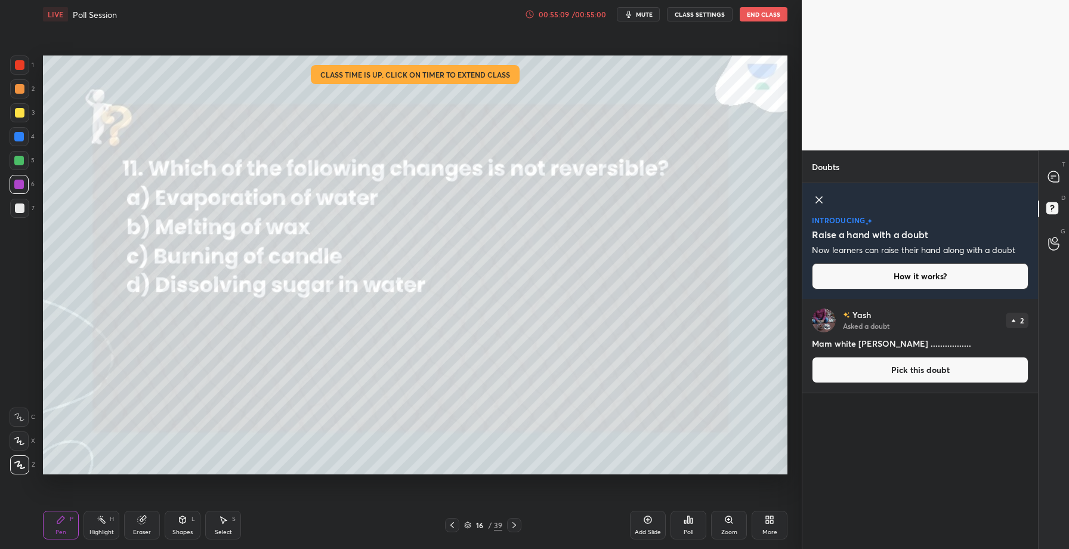
click at [456, 521] on icon at bounding box center [452, 525] width 10 height 10
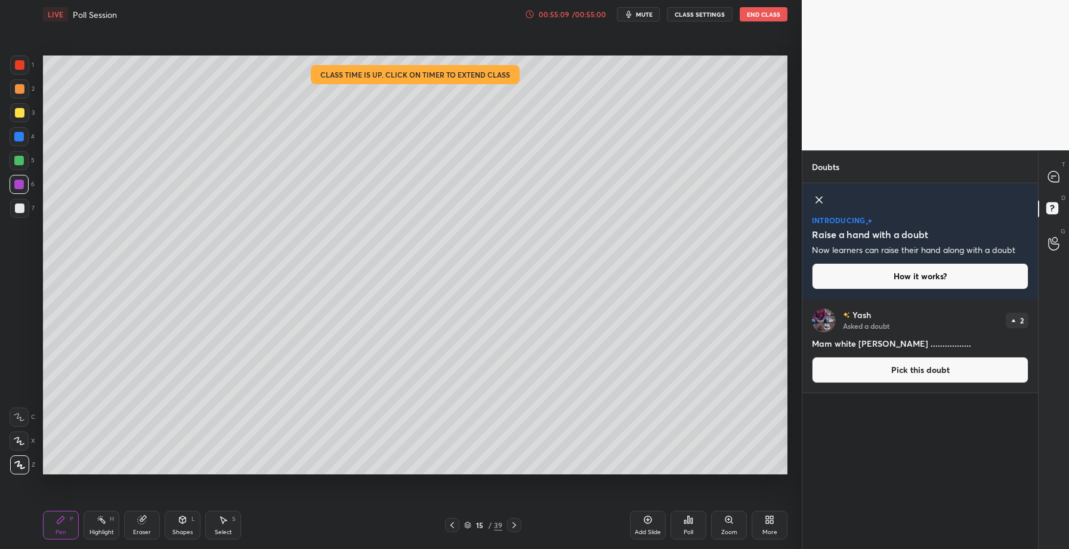
click at [456, 521] on icon at bounding box center [452, 525] width 10 height 10
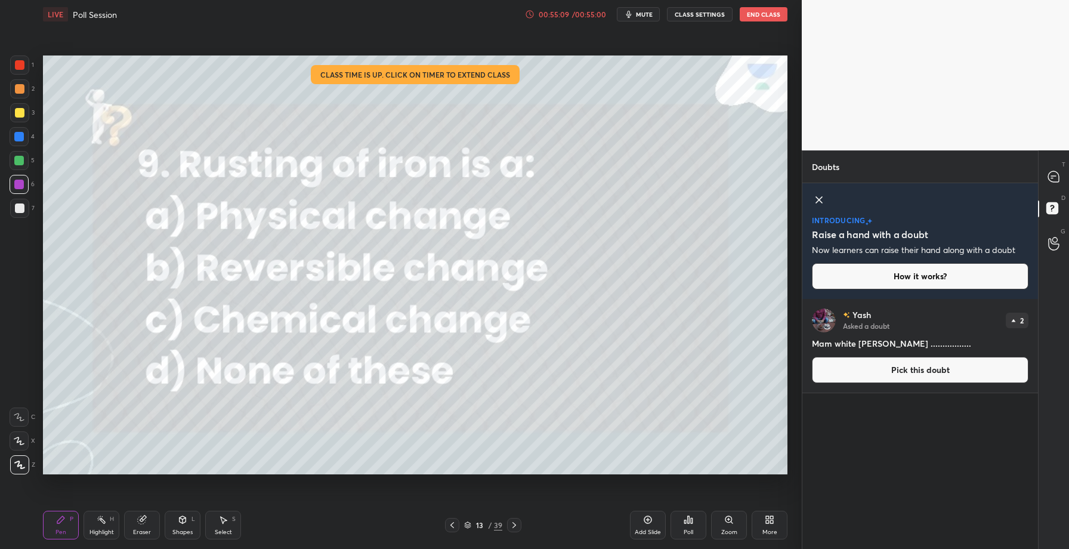
click at [456, 521] on icon at bounding box center [452, 525] width 10 height 10
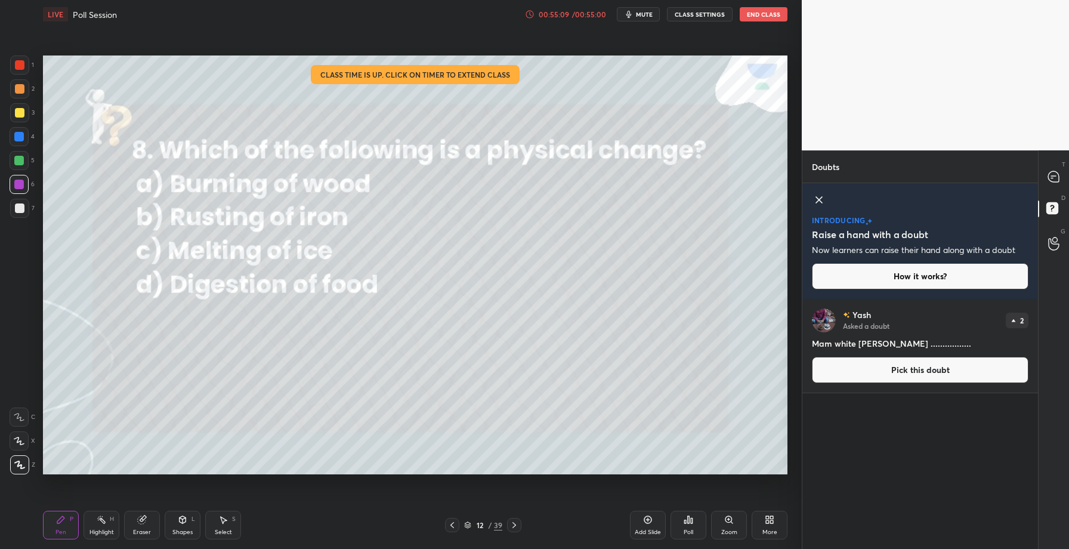
click at [456, 521] on icon at bounding box center [452, 525] width 10 height 10
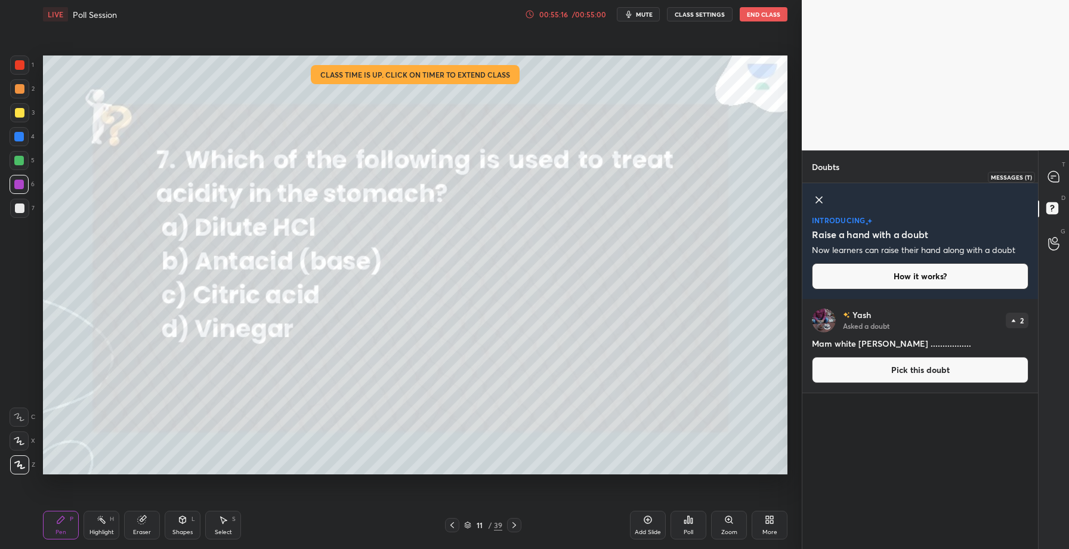
click at [1055, 179] on icon at bounding box center [1053, 176] width 11 height 11
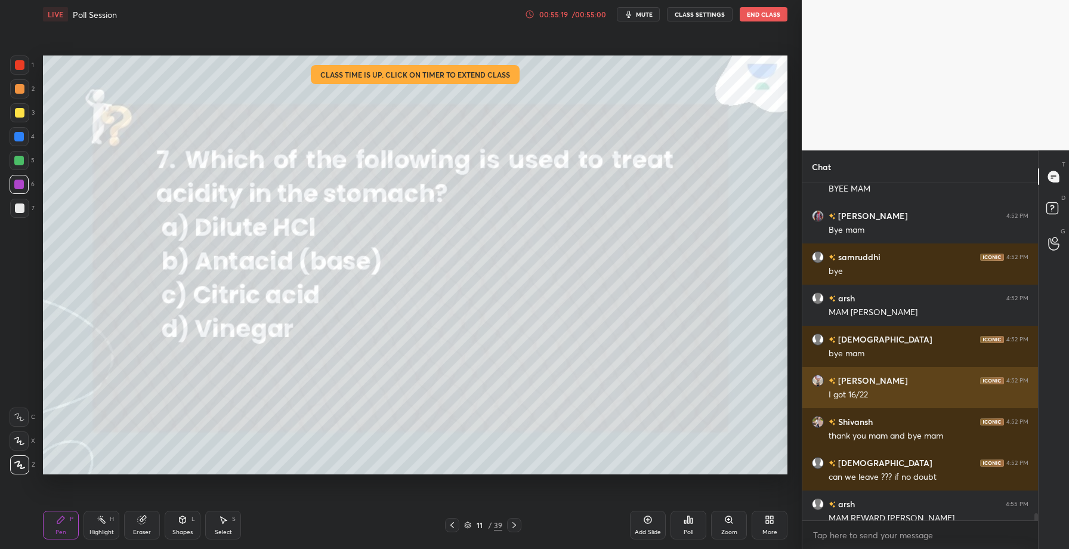
scroll to position [15836, 0]
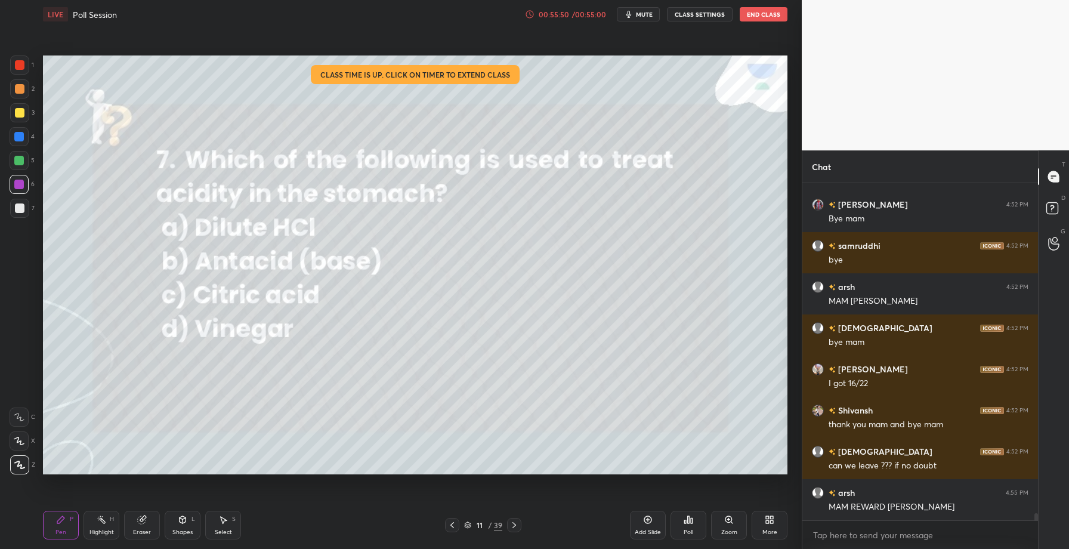
click at [17, 204] on div at bounding box center [20, 208] width 10 height 10
click at [100, 529] on div "Highlight" at bounding box center [101, 532] width 24 height 6
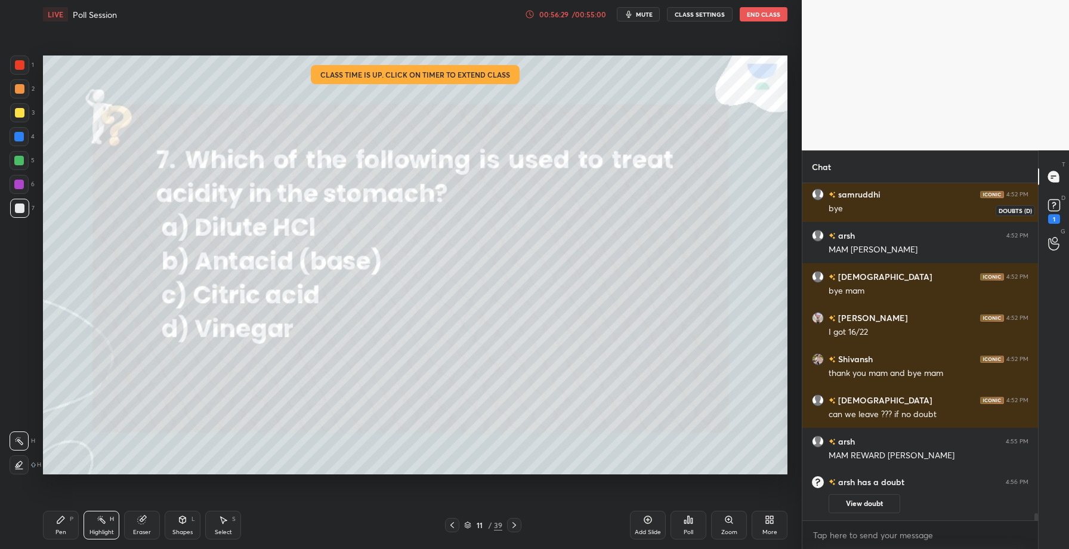
click at [1056, 200] on rect at bounding box center [1053, 205] width 11 height 11
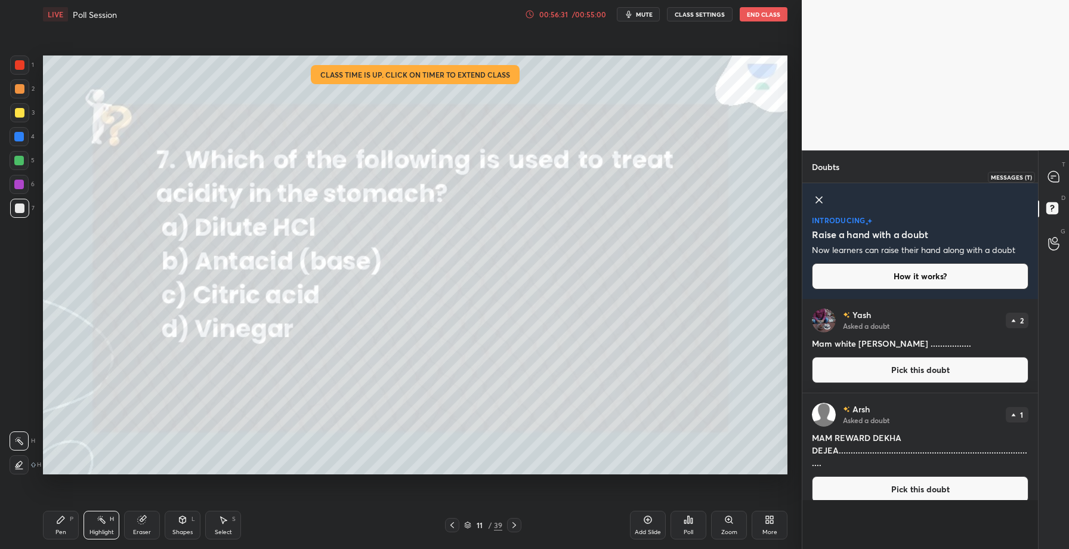
click at [1051, 174] on icon at bounding box center [1053, 176] width 11 height 11
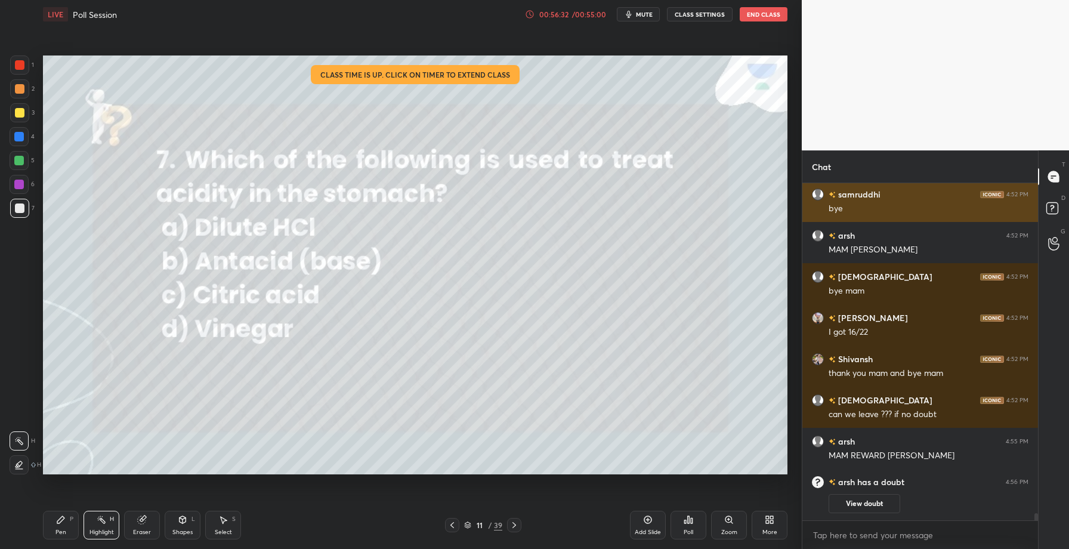
scroll to position [333, 232]
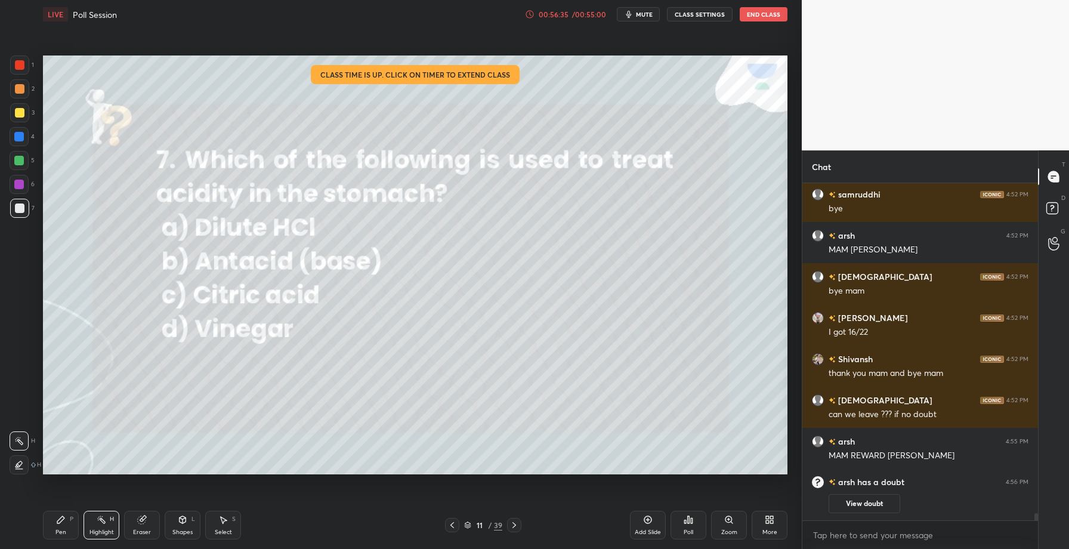
click at [511, 523] on icon at bounding box center [514, 525] width 10 height 10
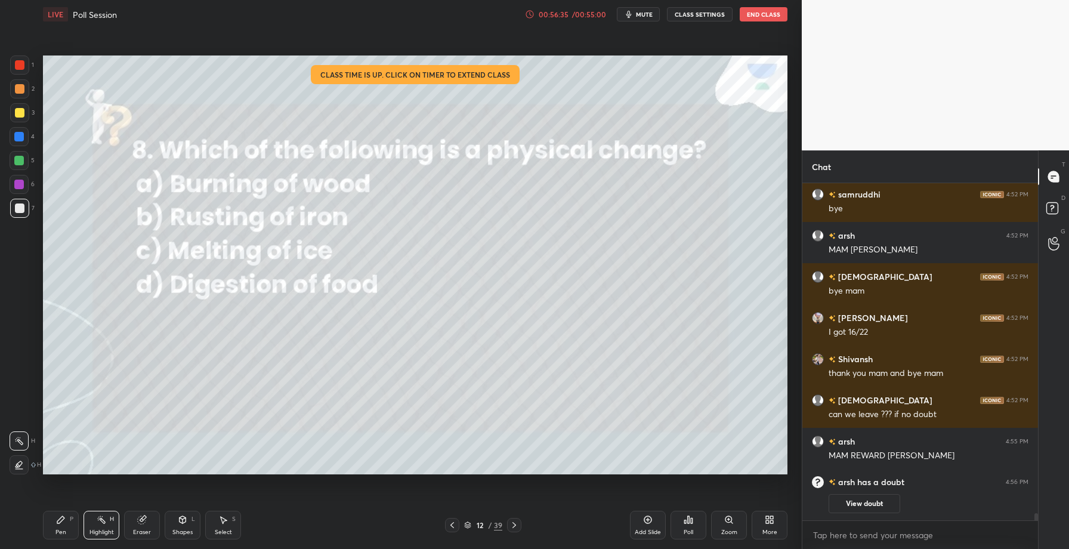
click at [511, 523] on icon at bounding box center [514, 525] width 10 height 10
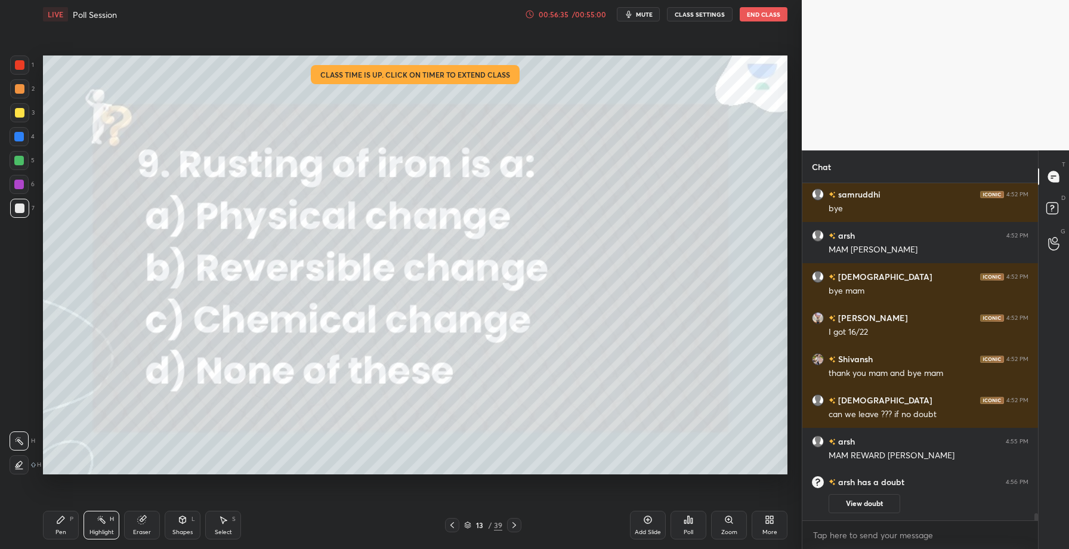
click at [511, 523] on icon at bounding box center [514, 525] width 10 height 10
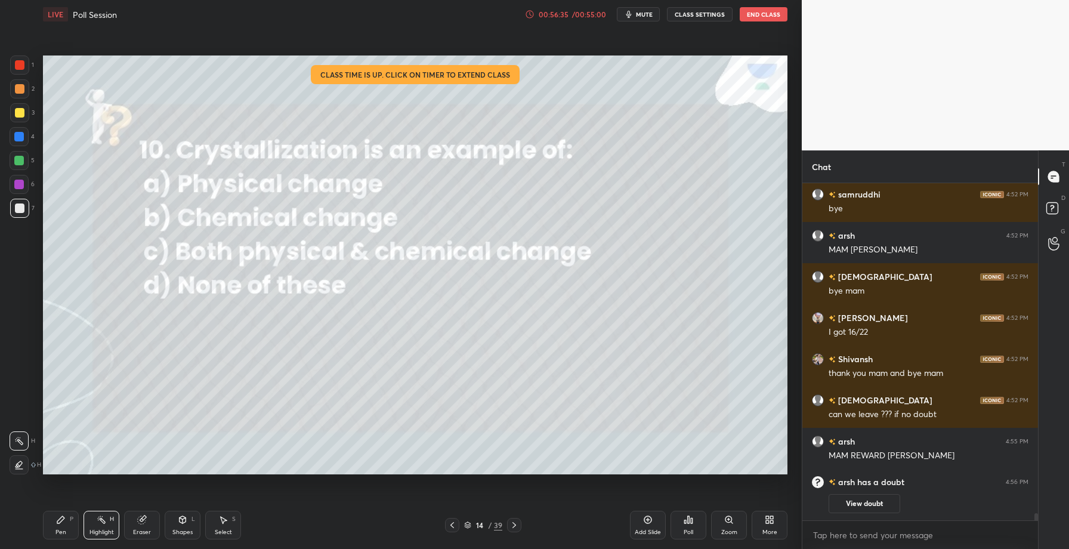
click at [511, 523] on icon at bounding box center [514, 525] width 10 height 10
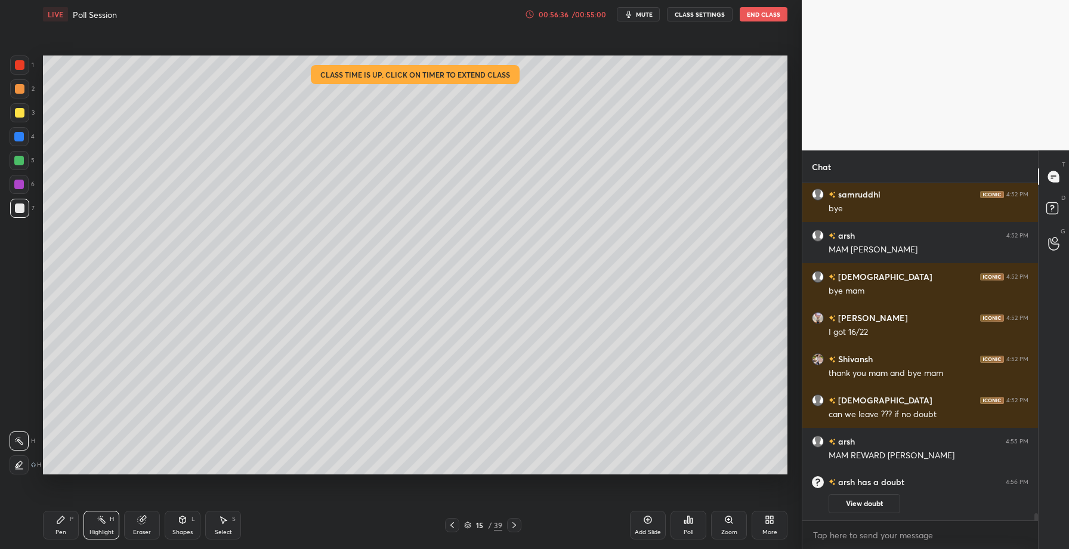
click at [511, 523] on icon at bounding box center [514, 525] width 10 height 10
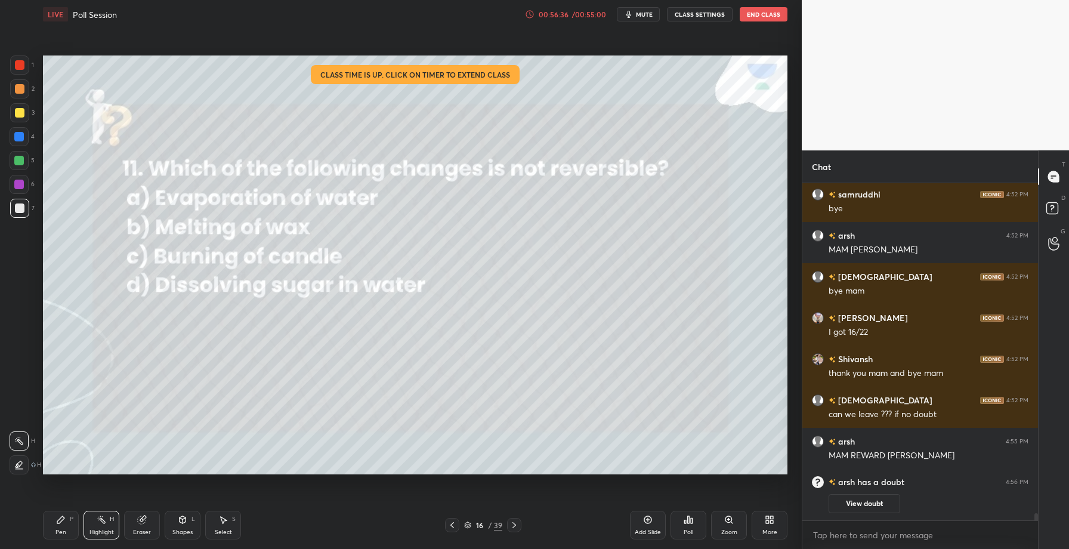
click at [511, 523] on icon at bounding box center [514, 525] width 10 height 10
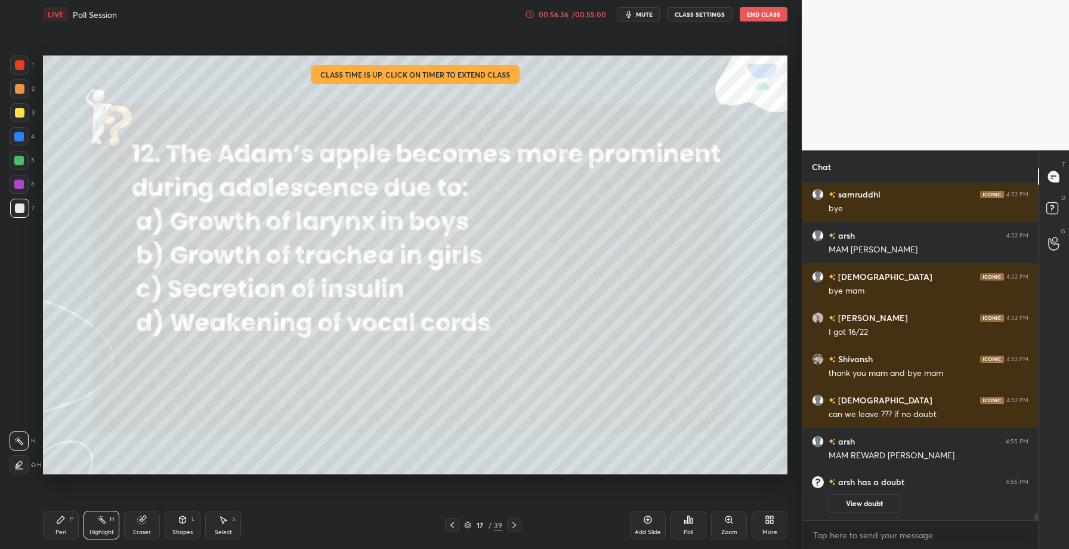
click at [511, 523] on icon at bounding box center [514, 525] width 10 height 10
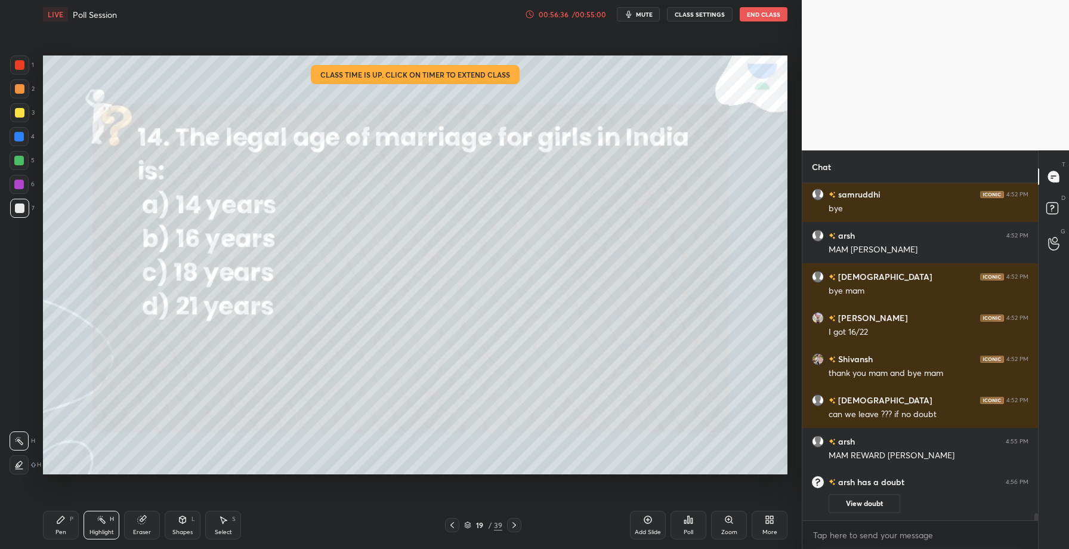
click at [511, 523] on icon at bounding box center [514, 525] width 10 height 10
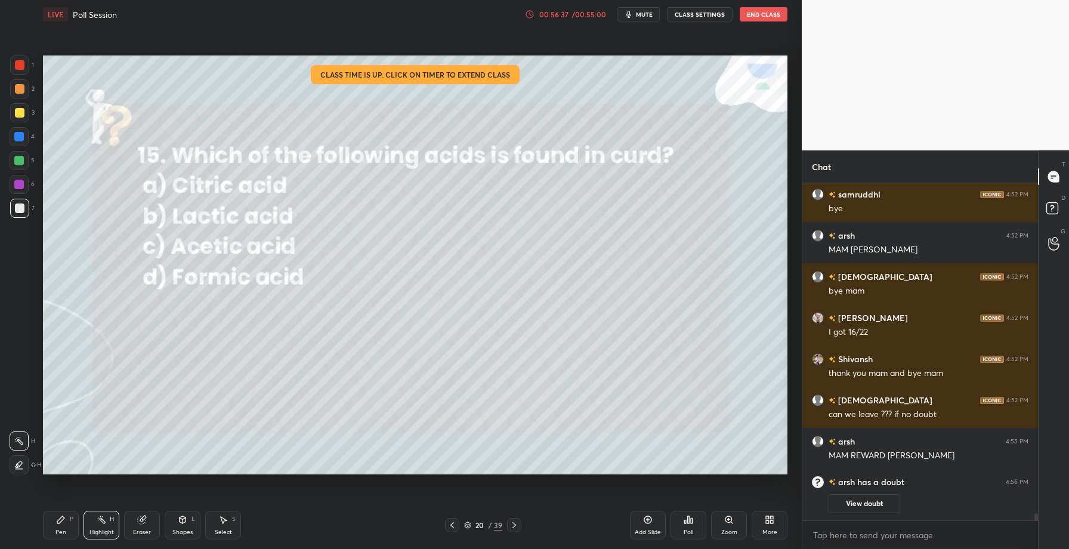
click at [511, 523] on icon at bounding box center [514, 525] width 10 height 10
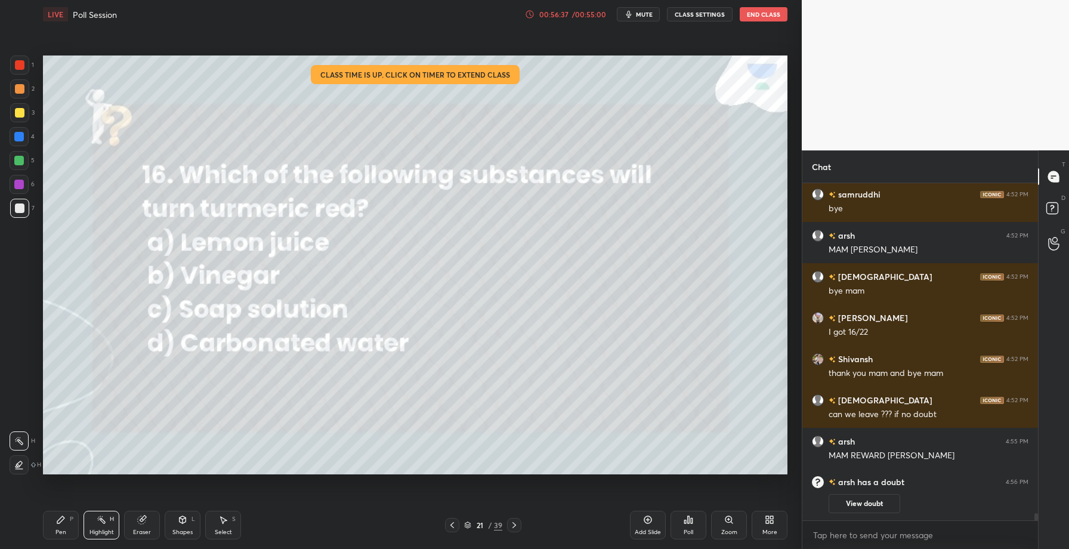
click at [511, 523] on icon at bounding box center [514, 525] width 10 height 10
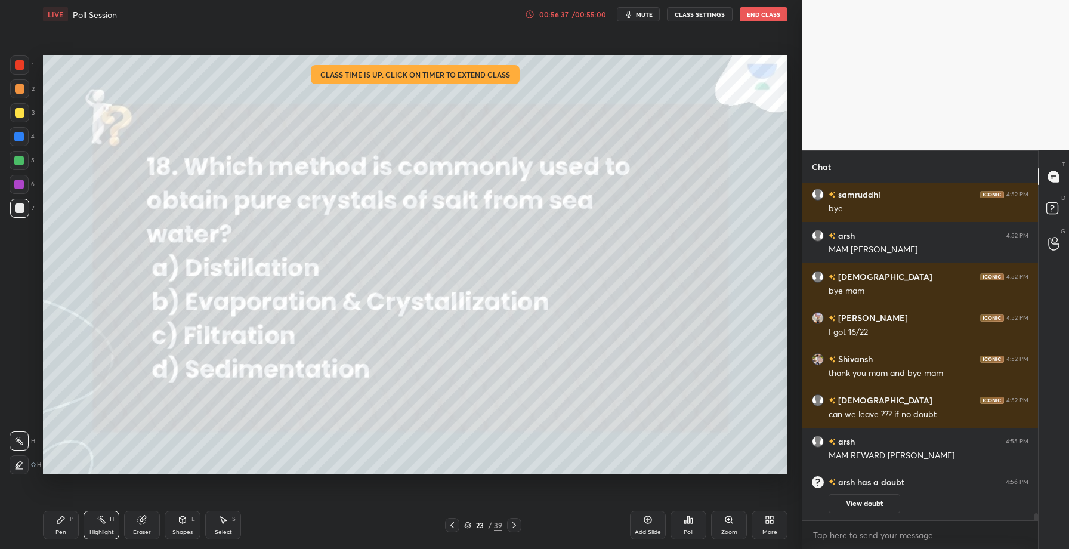
click at [511, 523] on icon at bounding box center [514, 525] width 10 height 10
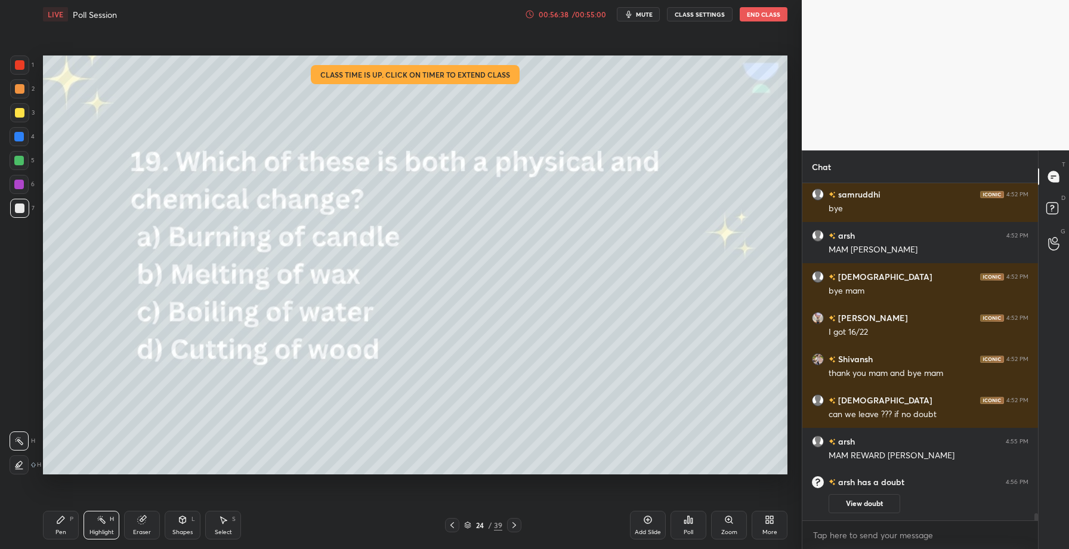
click at [511, 523] on icon at bounding box center [514, 525] width 10 height 10
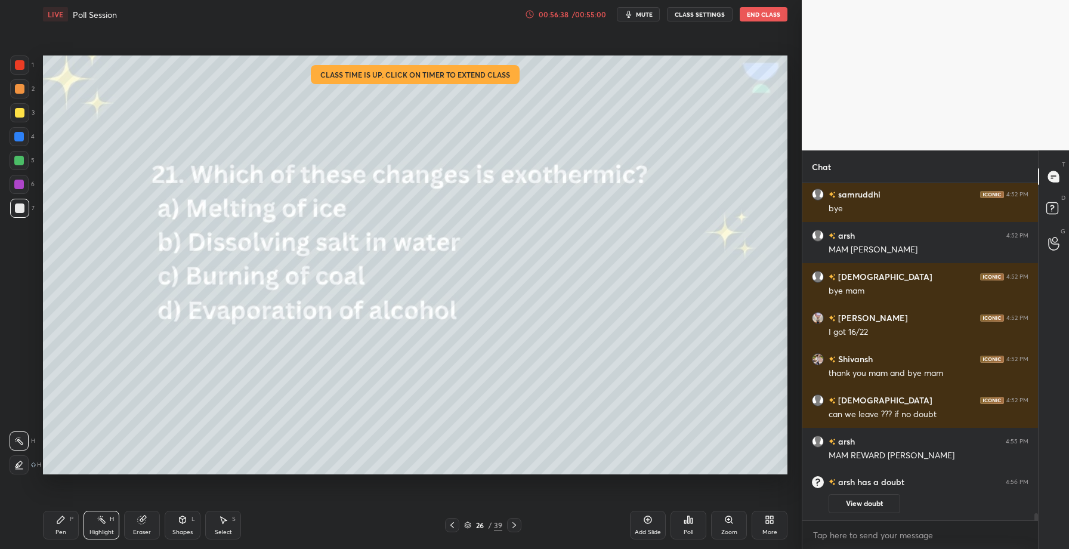
click at [511, 523] on icon at bounding box center [514, 525] width 10 height 10
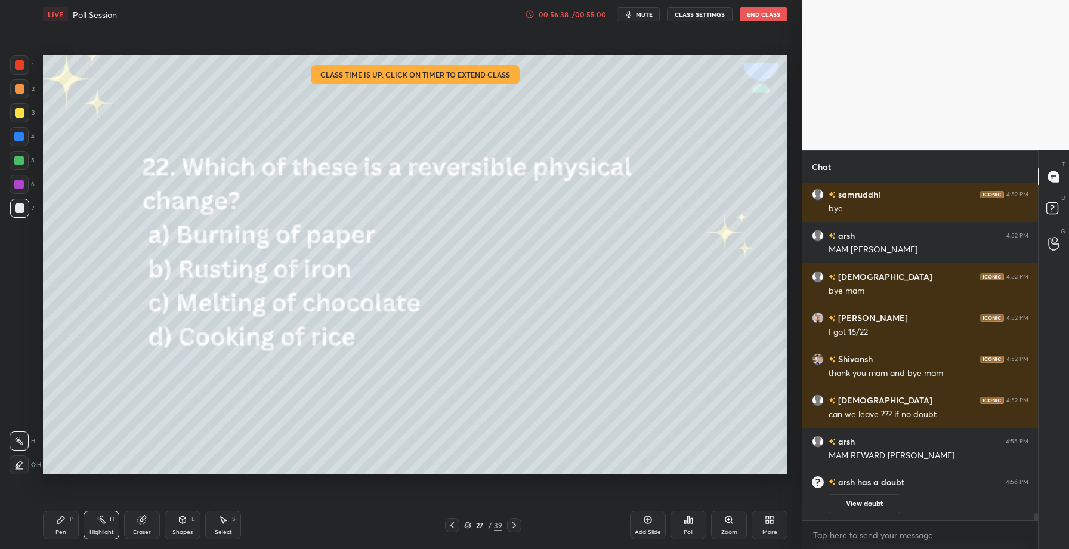
click at [511, 523] on icon at bounding box center [514, 525] width 10 height 10
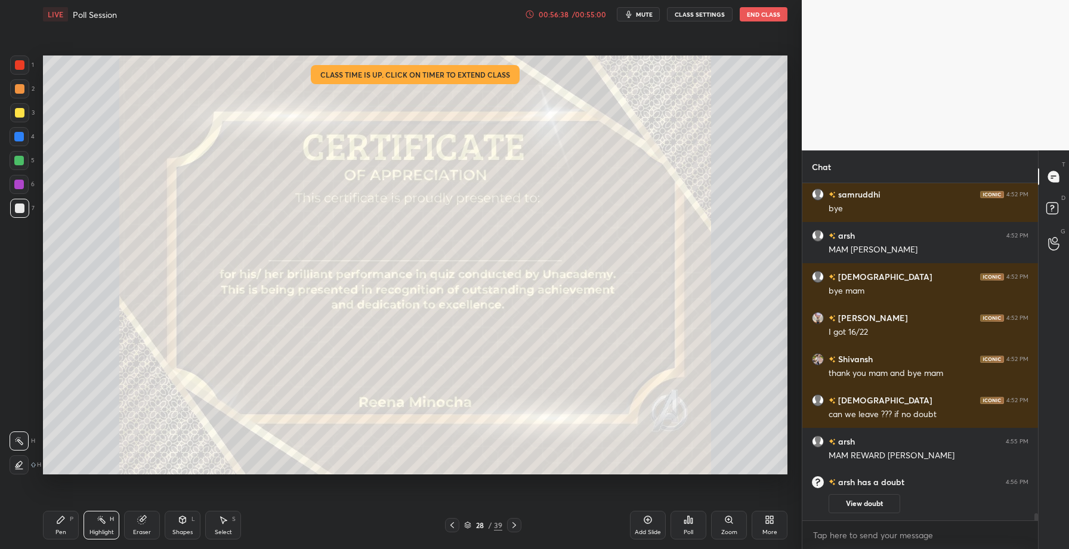
click at [511, 523] on icon at bounding box center [514, 525] width 10 height 10
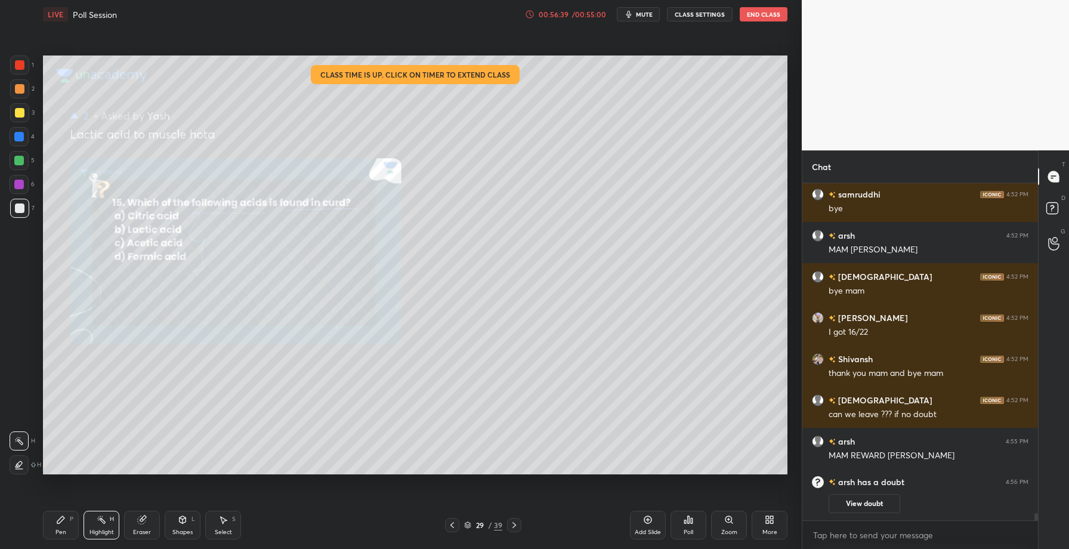
click at [511, 523] on icon at bounding box center [514, 525] width 10 height 10
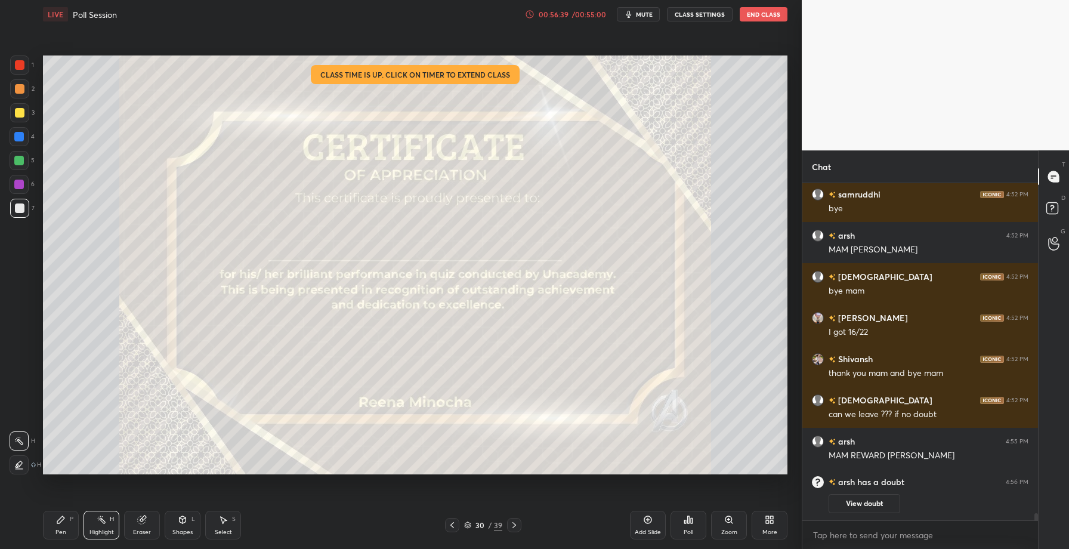
click at [511, 523] on icon at bounding box center [514, 525] width 10 height 10
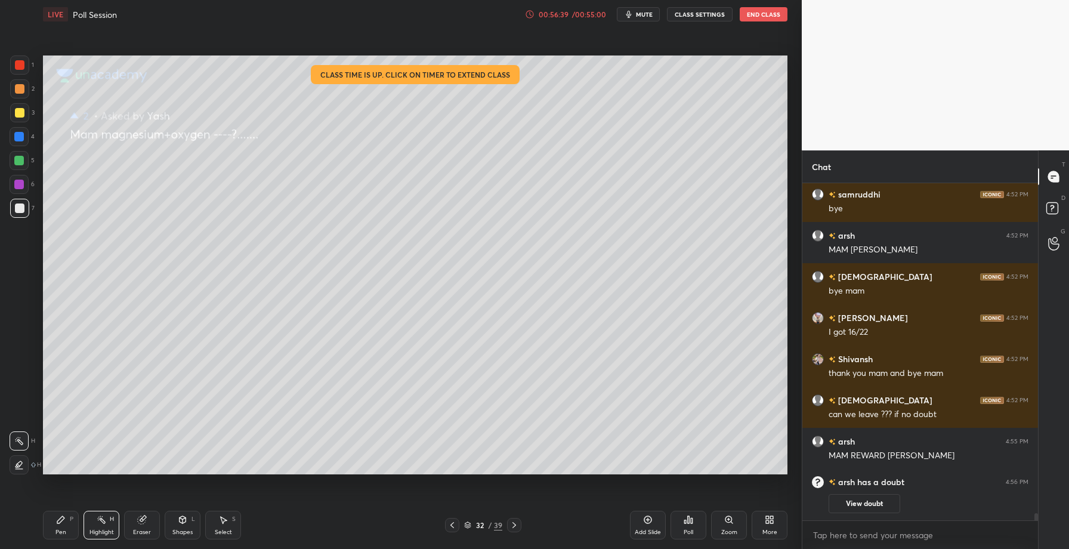
click at [511, 523] on icon at bounding box center [514, 525] width 10 height 10
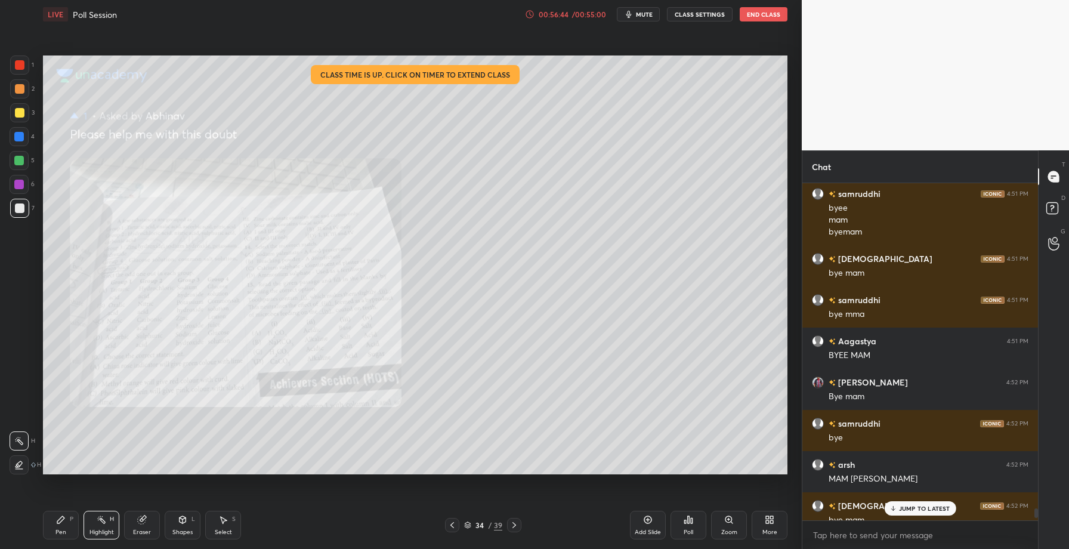
scroll to position [16059, 0]
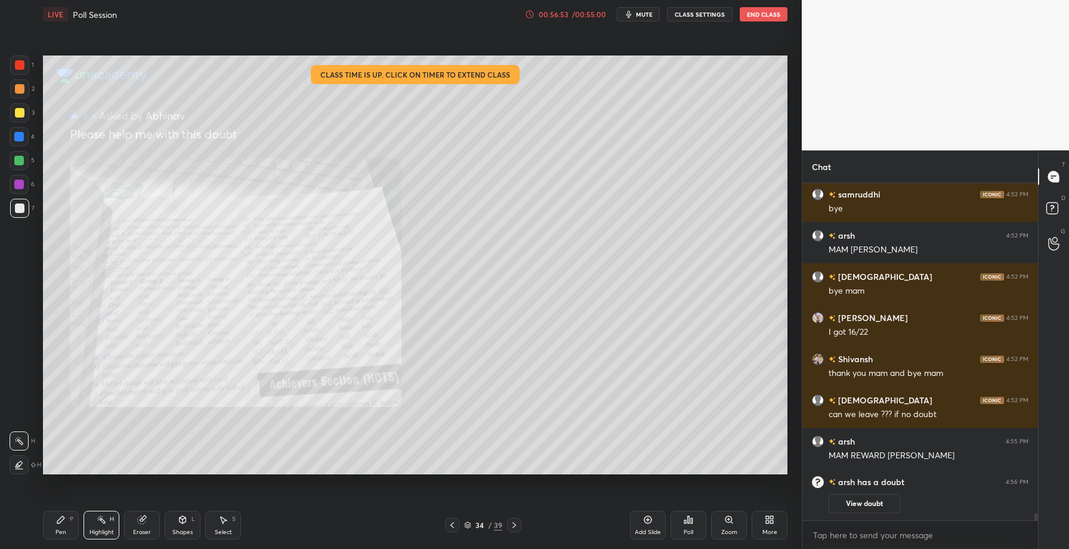
click at [752, 17] on button "End Class" at bounding box center [764, 14] width 48 height 14
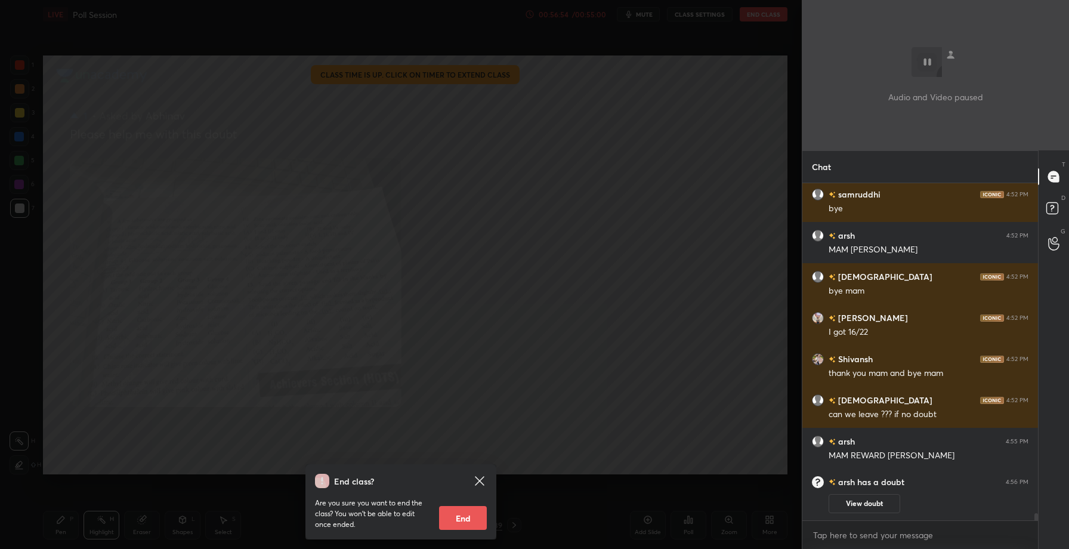
click at [449, 524] on button "End" at bounding box center [463, 518] width 48 height 24
type textarea "x"
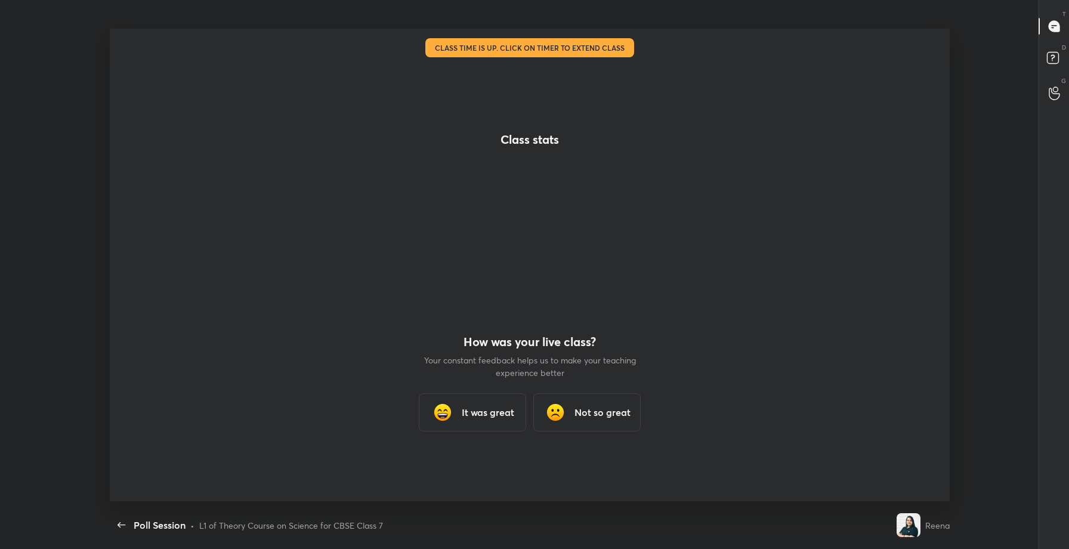
scroll to position [0, 0]
click at [464, 417] on h3 "It was great" at bounding box center [488, 412] width 52 height 14
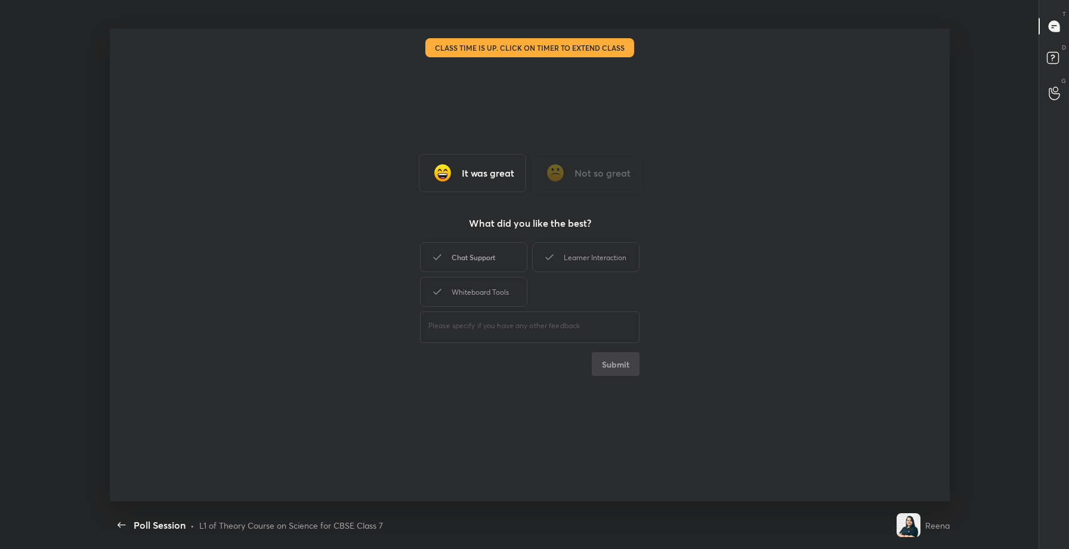
click at [465, 257] on div "Chat Support" at bounding box center [473, 257] width 107 height 30
click at [616, 367] on button "Submit" at bounding box center [616, 364] width 48 height 24
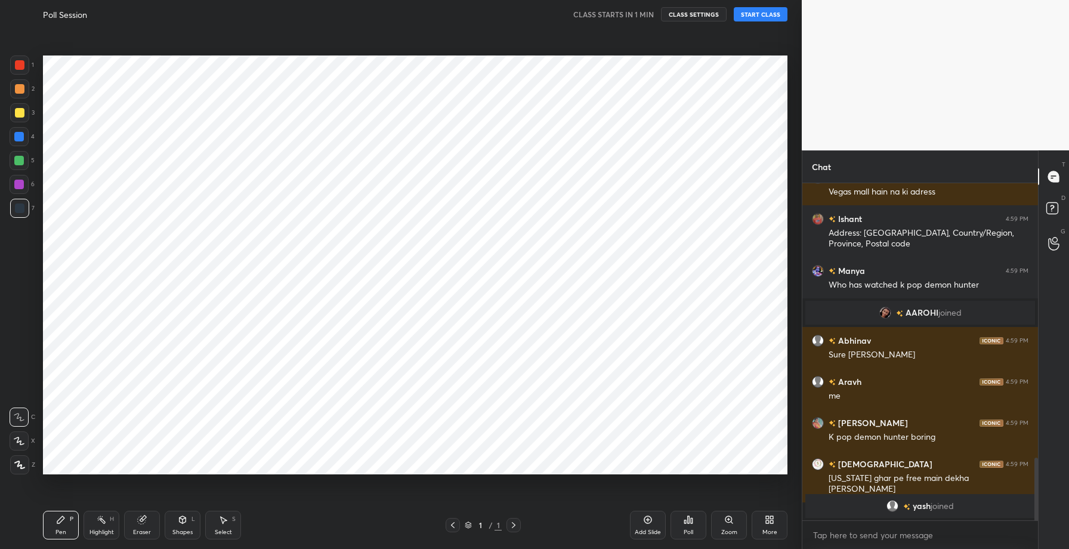
scroll to position [1502, 0]
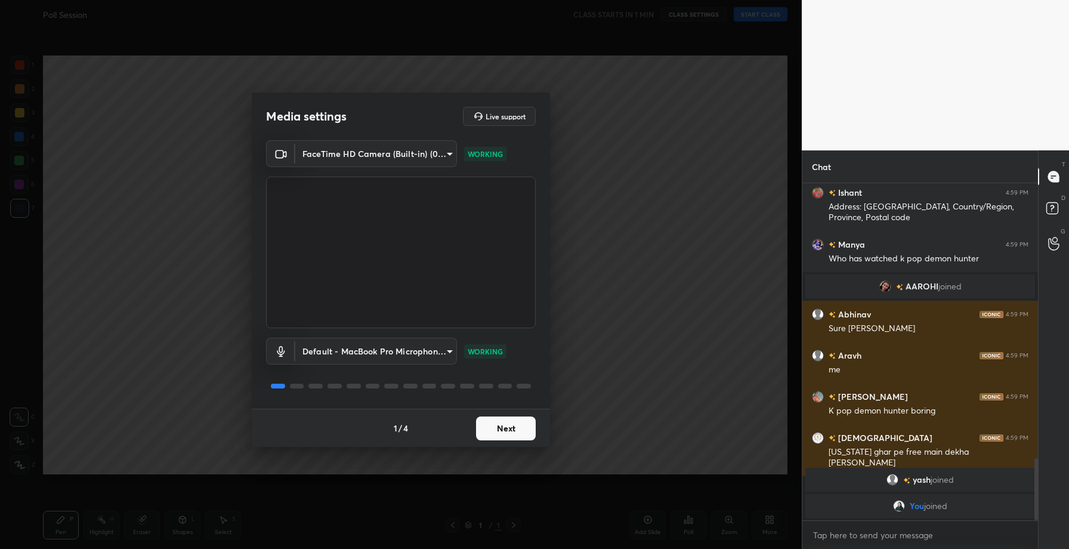
click at [494, 430] on button "Next" at bounding box center [506, 428] width 60 height 24
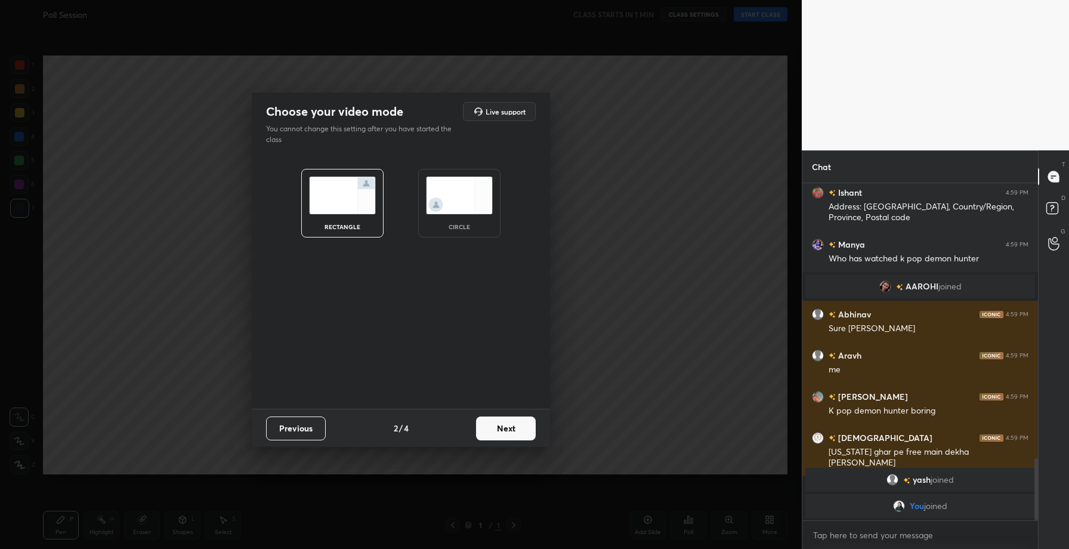
click at [494, 430] on button "Next" at bounding box center [506, 428] width 60 height 24
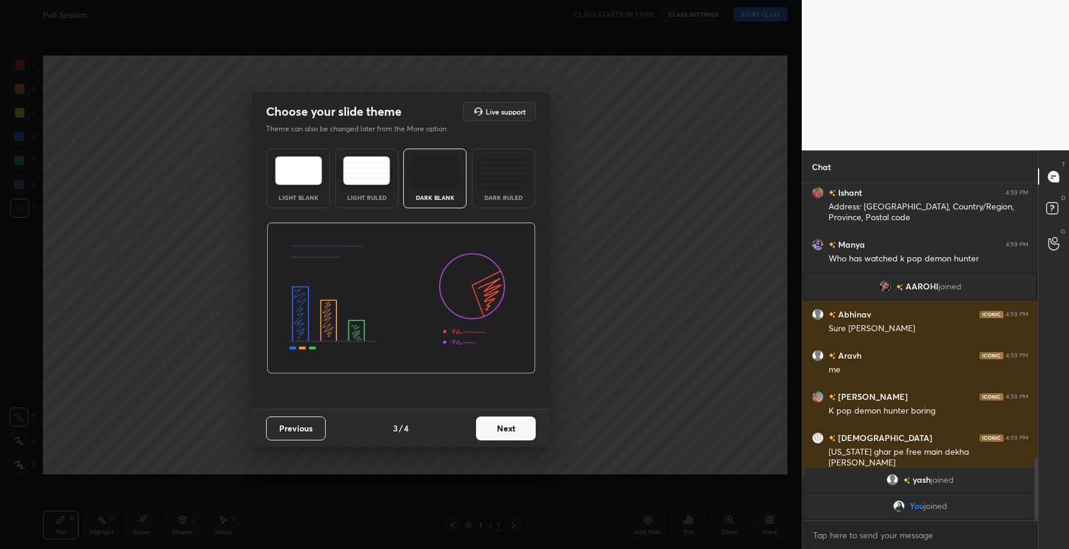
click at [494, 430] on button "Next" at bounding box center [506, 428] width 60 height 24
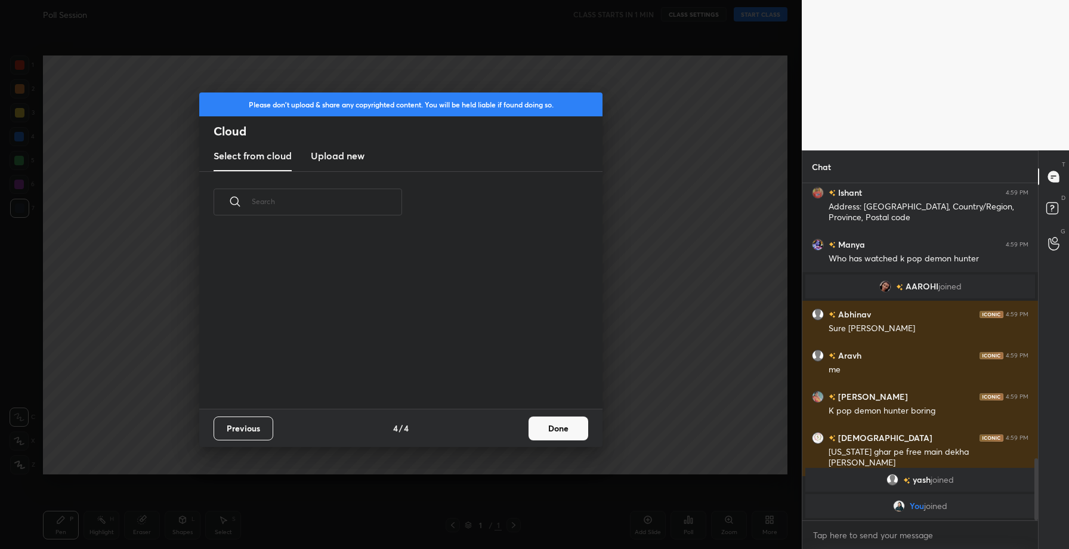
scroll to position [176, 383]
click at [337, 164] on new "Upload new" at bounding box center [338, 156] width 54 height 30
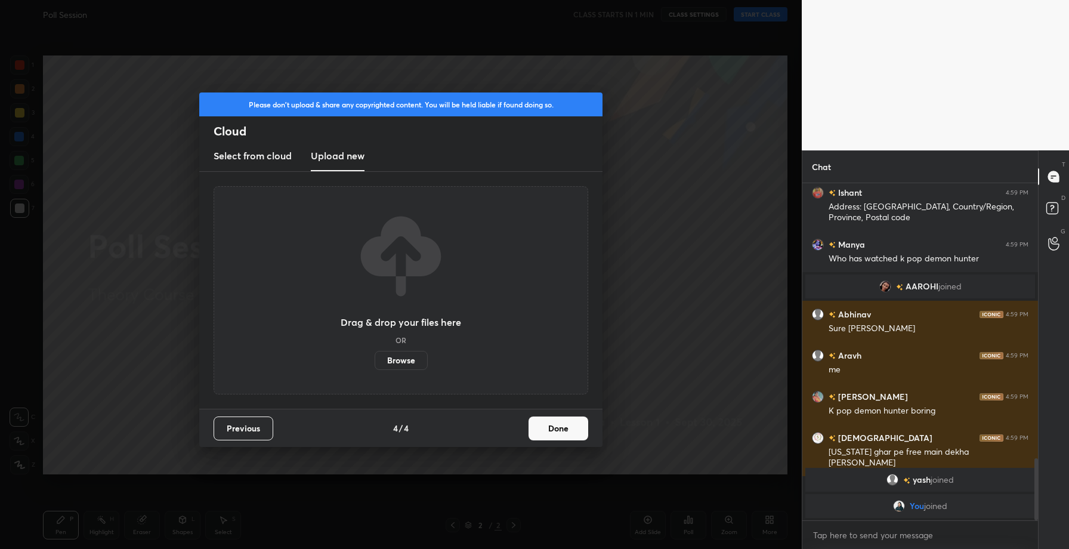
click at [396, 362] on label "Browse" at bounding box center [401, 360] width 53 height 19
click at [375, 362] on input "Browse" at bounding box center [375, 360] width 0 height 19
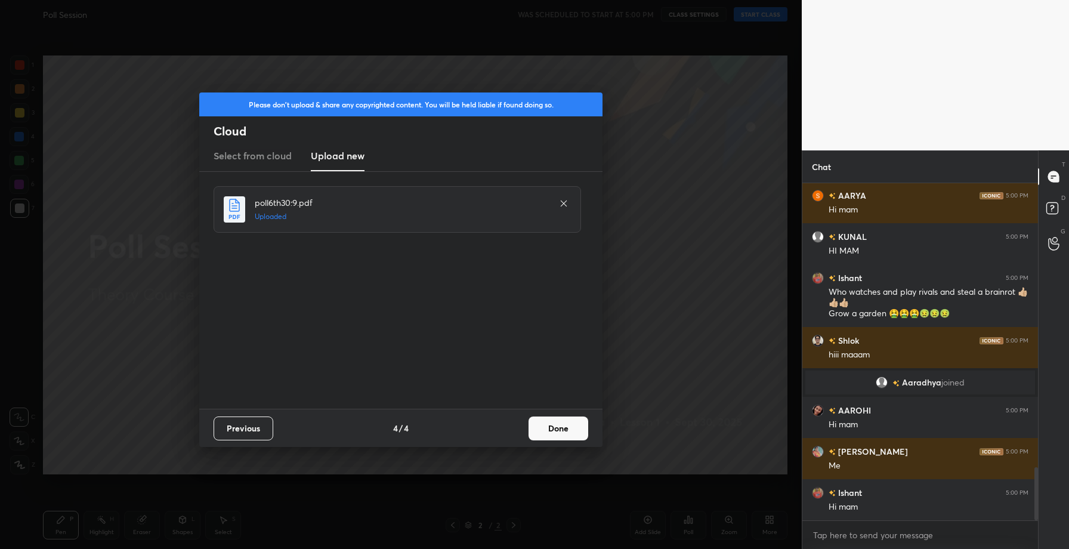
scroll to position [1841, 0]
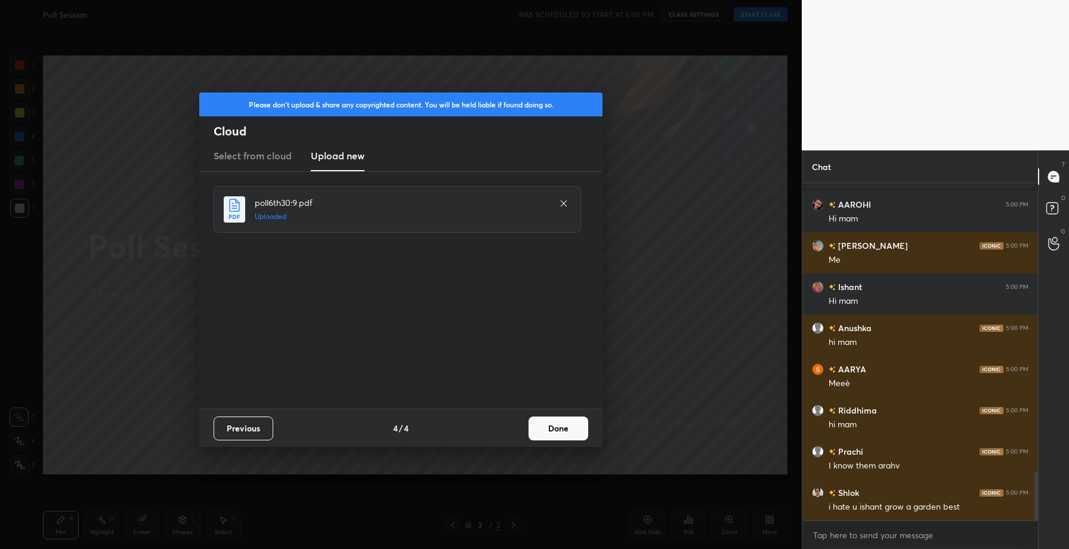
click at [571, 421] on button "Done" at bounding box center [559, 428] width 60 height 24
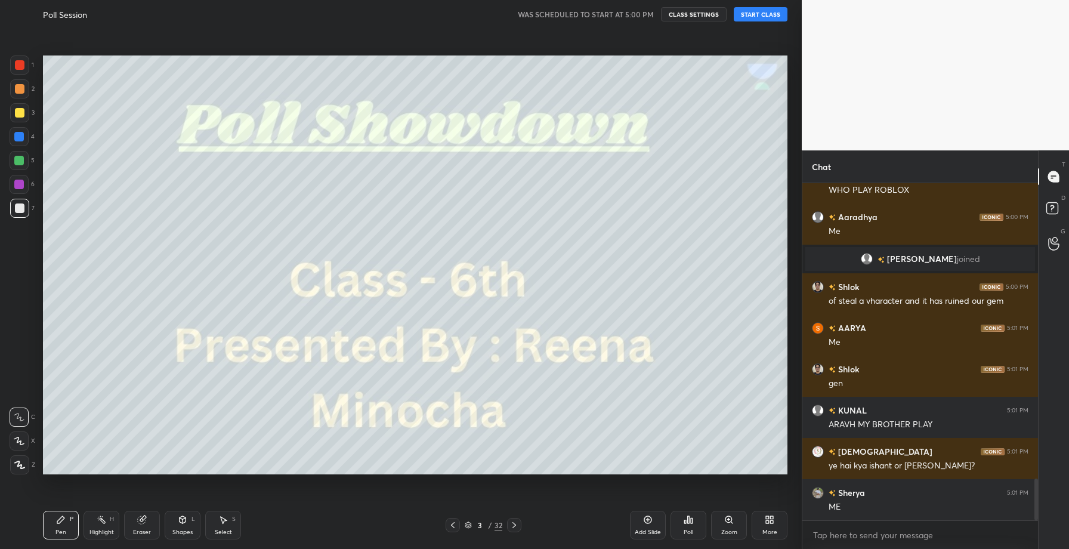
scroll to position [2380, 0]
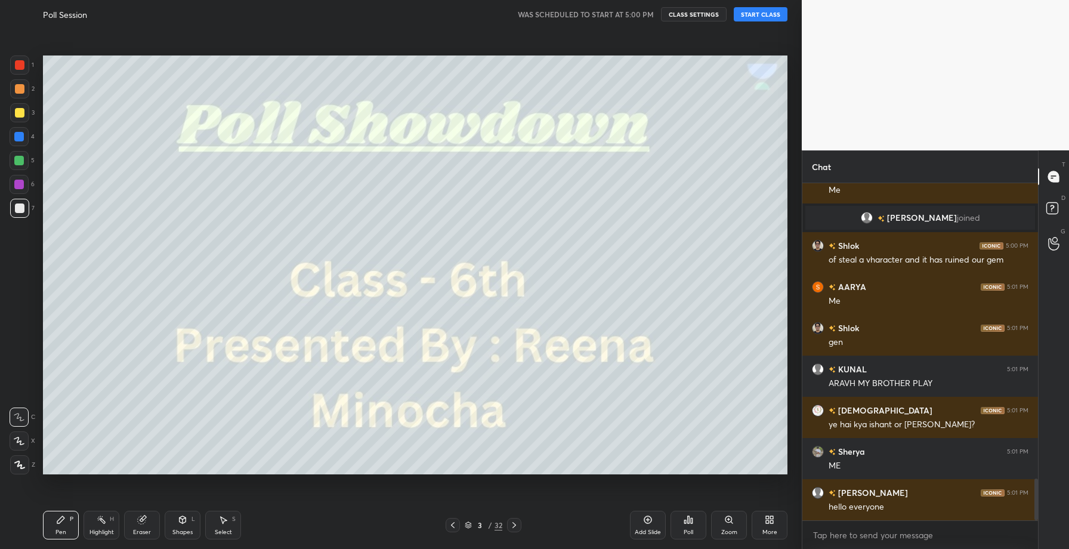
click at [753, 17] on button "START CLASS" at bounding box center [761, 14] width 54 height 14
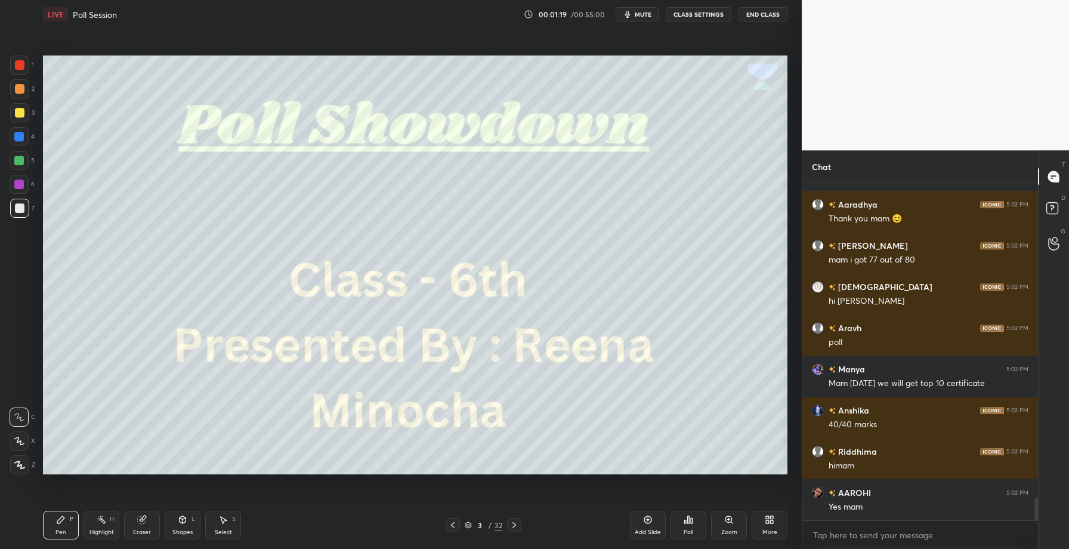
scroll to position [4767, 0]
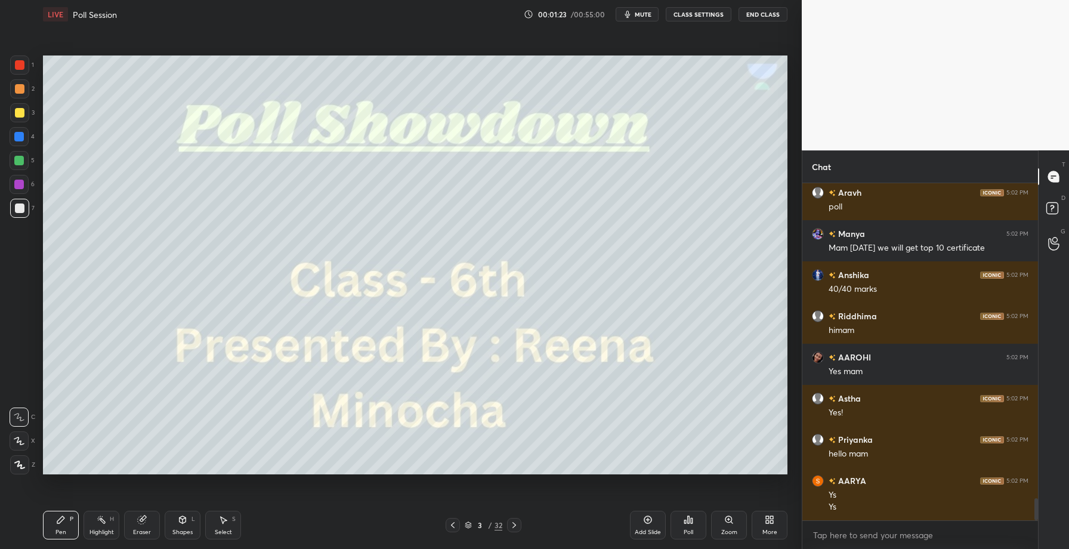
click at [17, 116] on div at bounding box center [20, 113] width 10 height 10
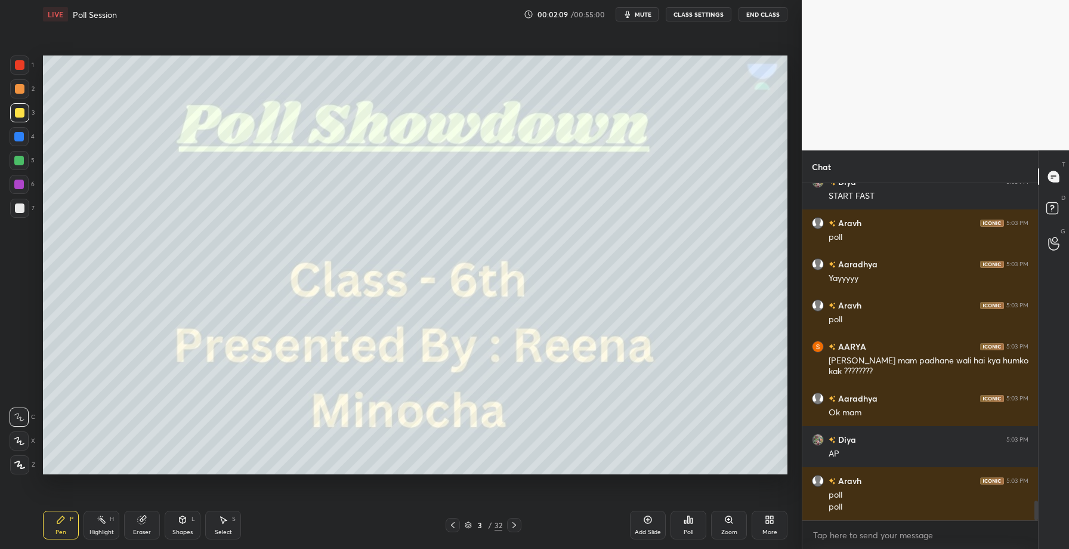
click at [512, 521] on icon at bounding box center [514, 525] width 10 height 10
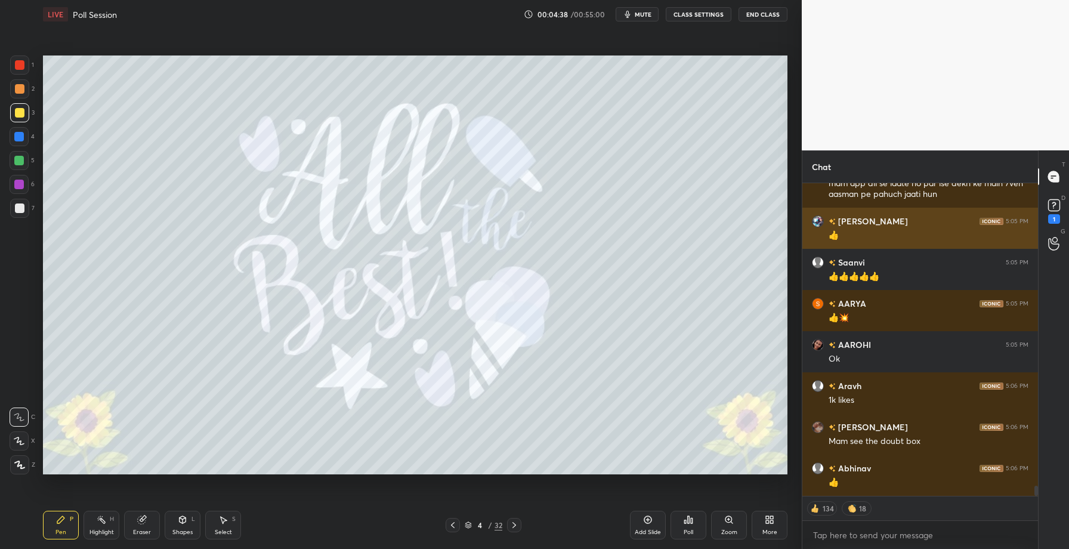
scroll to position [9316, 0]
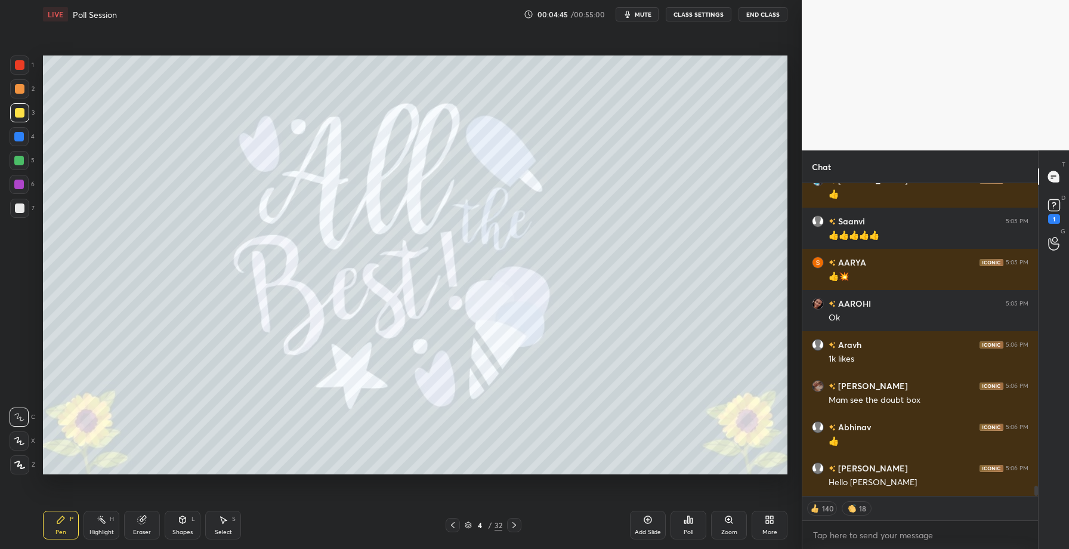
click at [509, 527] on icon at bounding box center [514, 525] width 10 height 10
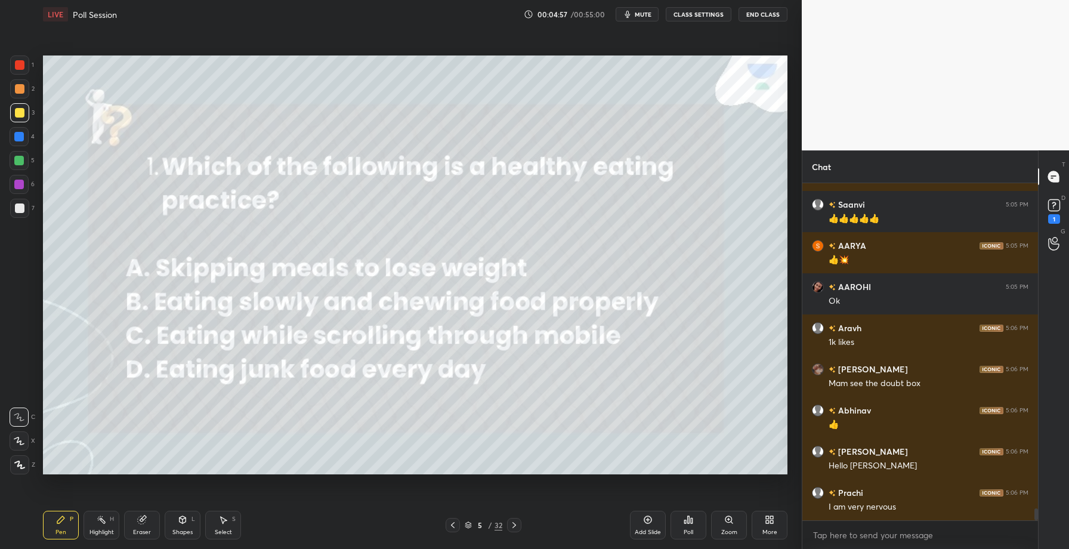
scroll to position [9374, 0]
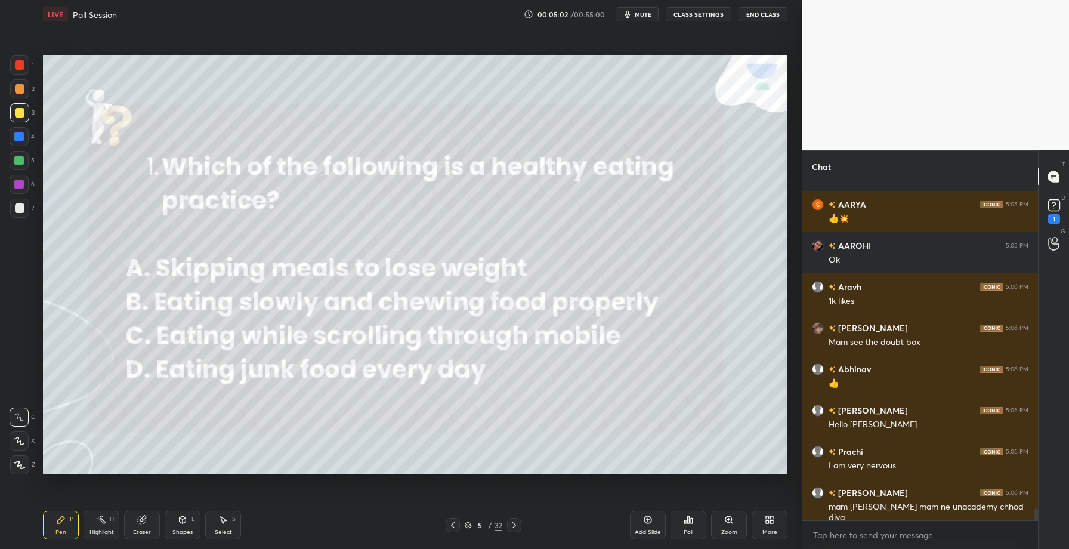
click at [685, 516] on icon at bounding box center [689, 520] width 10 height 10
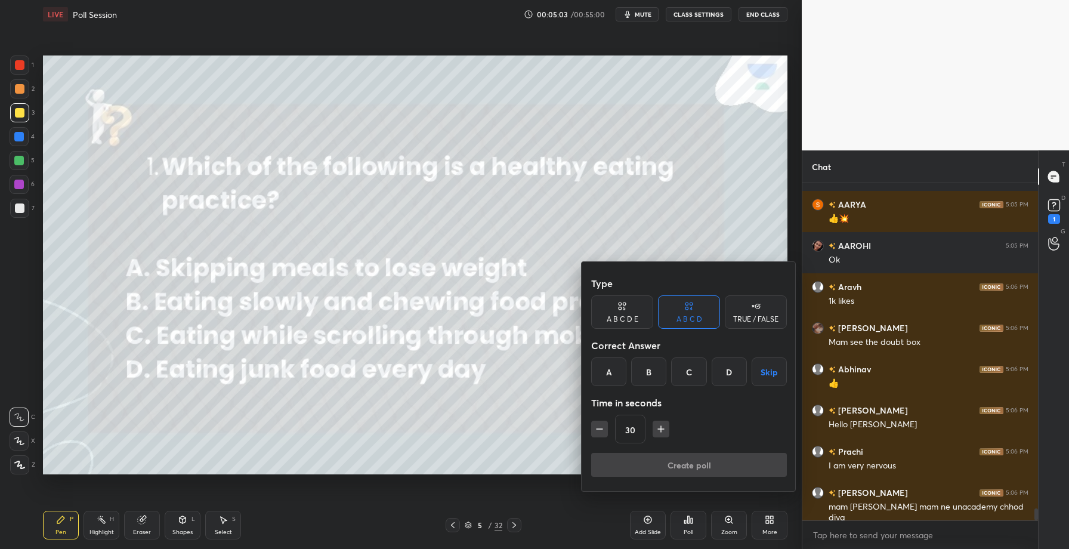
click at [641, 374] on div "B" at bounding box center [648, 371] width 35 height 29
click at [659, 465] on button "Create poll" at bounding box center [689, 465] width 196 height 24
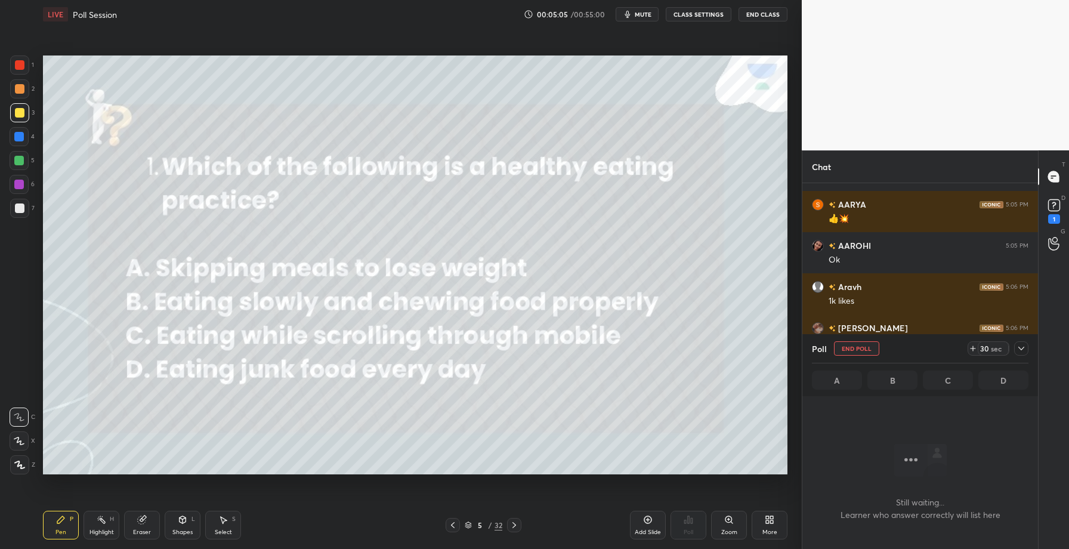
scroll to position [4, 4]
click at [1018, 350] on icon at bounding box center [1022, 349] width 10 height 10
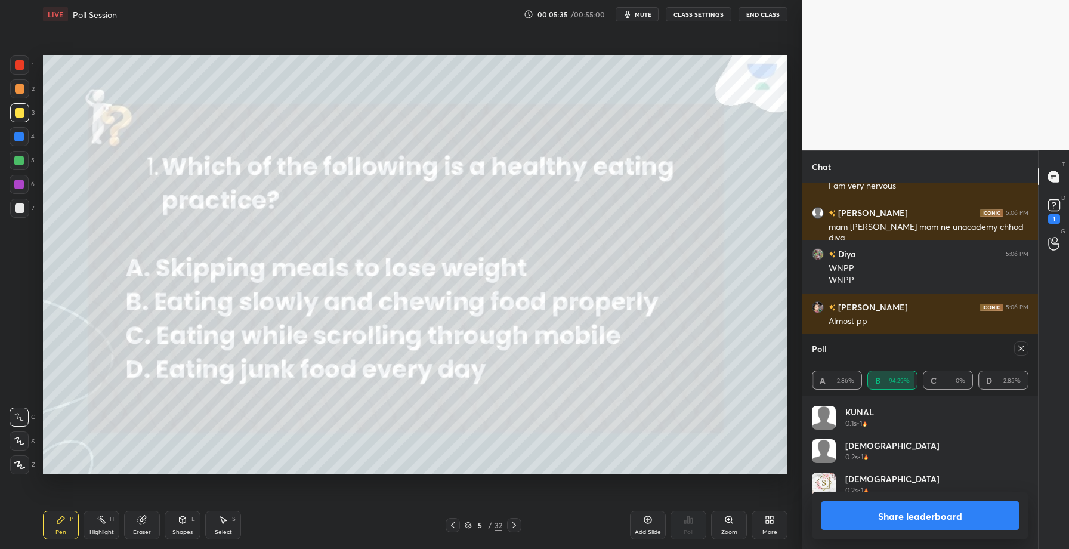
scroll to position [138, 213]
click at [903, 505] on button "Share leaderboard" at bounding box center [919, 515] width 197 height 29
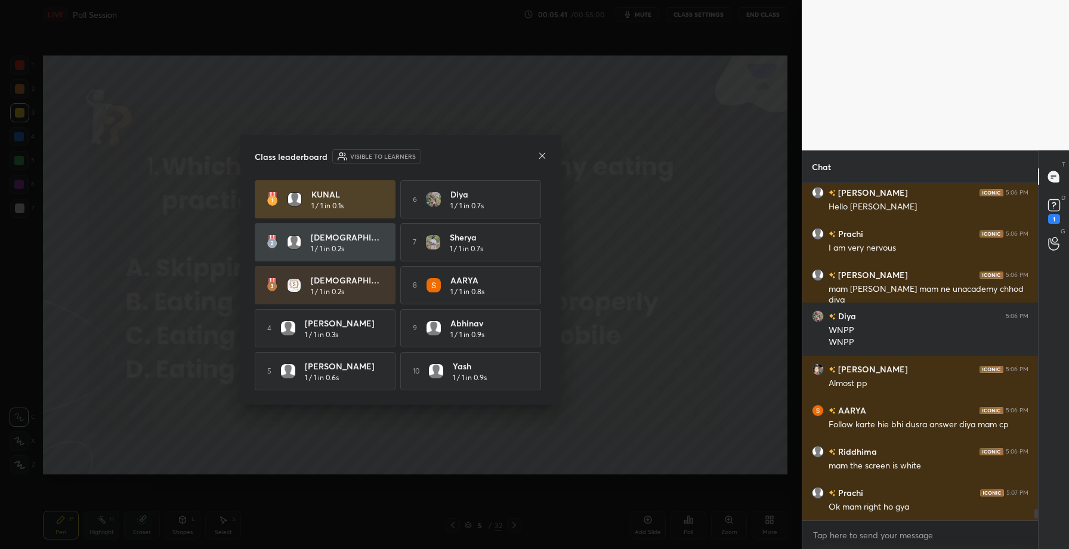
click at [545, 151] on icon at bounding box center [543, 156] width 10 height 10
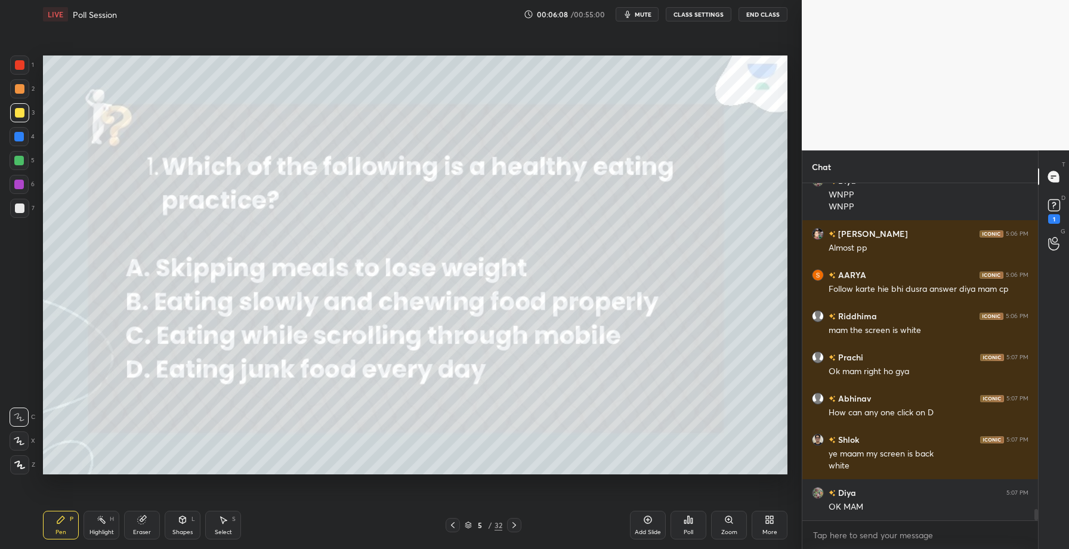
click at [24, 464] on icon at bounding box center [19, 465] width 11 height 8
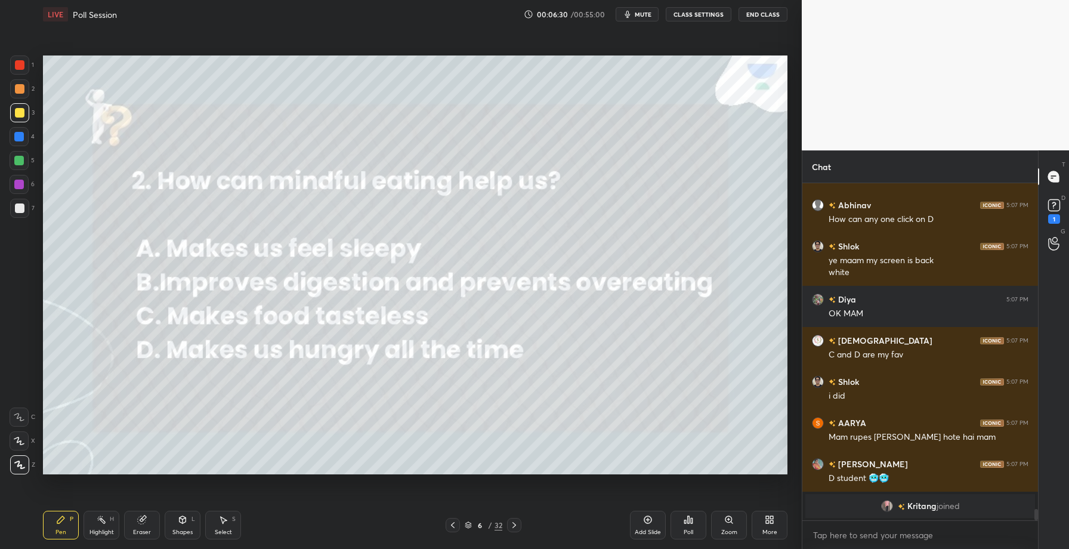
click at [688, 529] on div "Poll" at bounding box center [689, 532] width 10 height 6
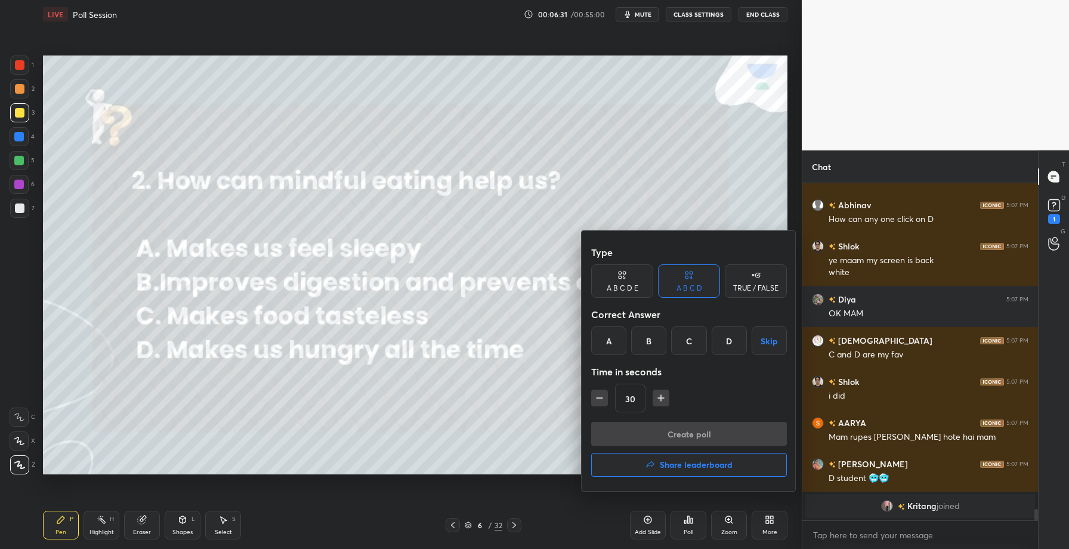
click at [651, 347] on div "B" at bounding box center [648, 340] width 35 height 29
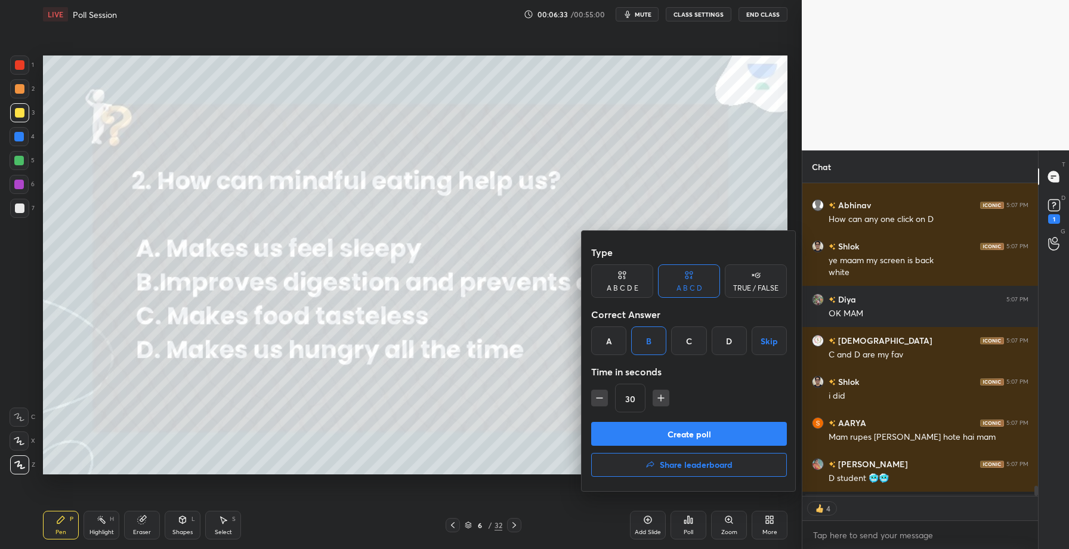
click at [664, 434] on button "Create poll" at bounding box center [689, 434] width 196 height 24
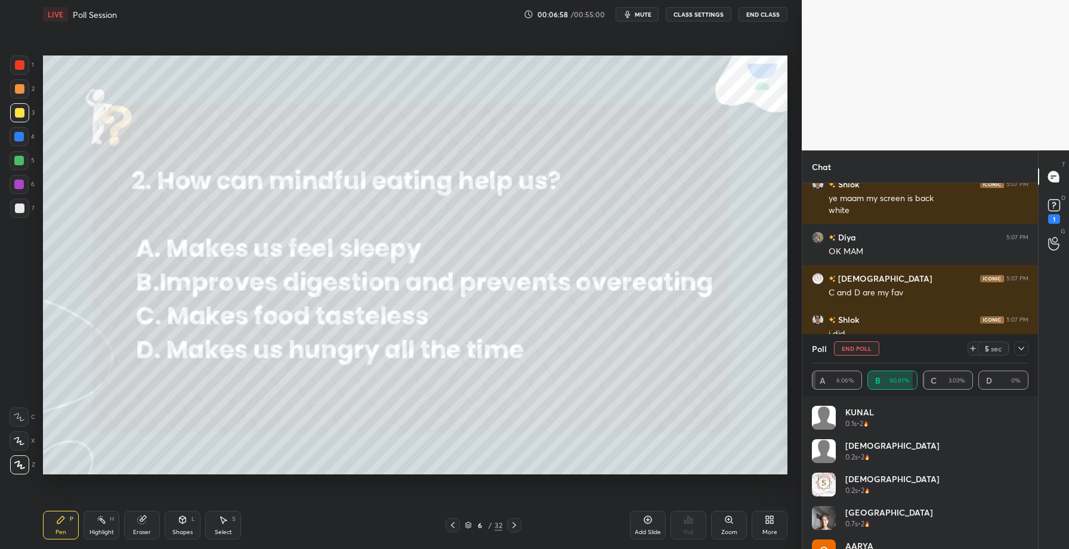
scroll to position [9687, 0]
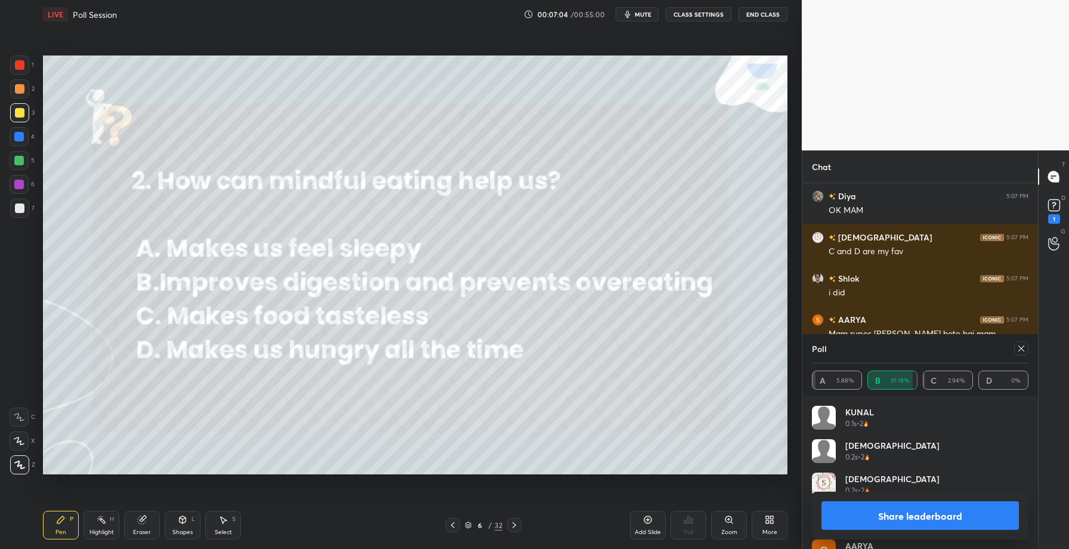
click at [887, 515] on button "Share leaderboard" at bounding box center [919, 515] width 197 height 29
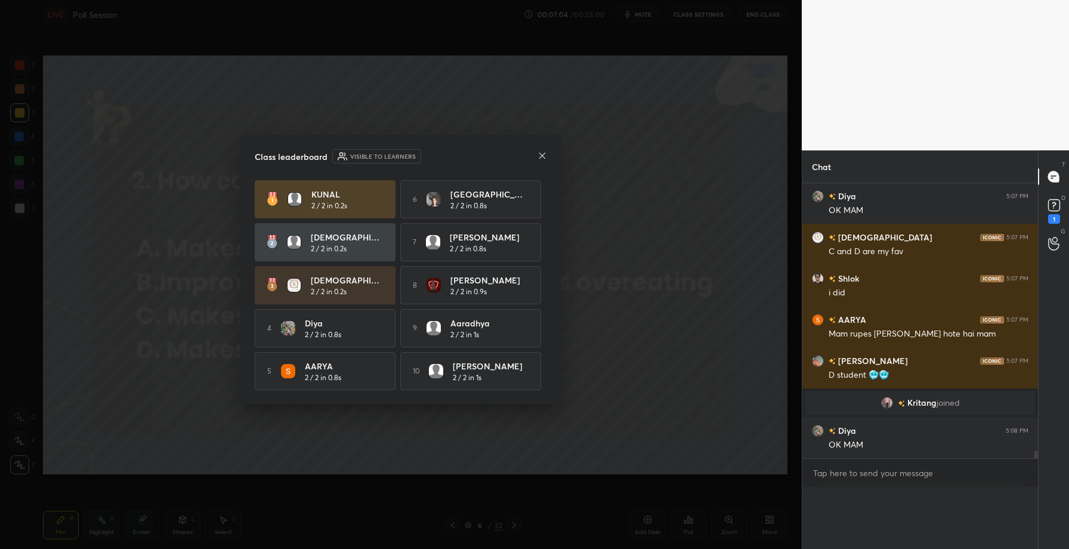
scroll to position [0, 0]
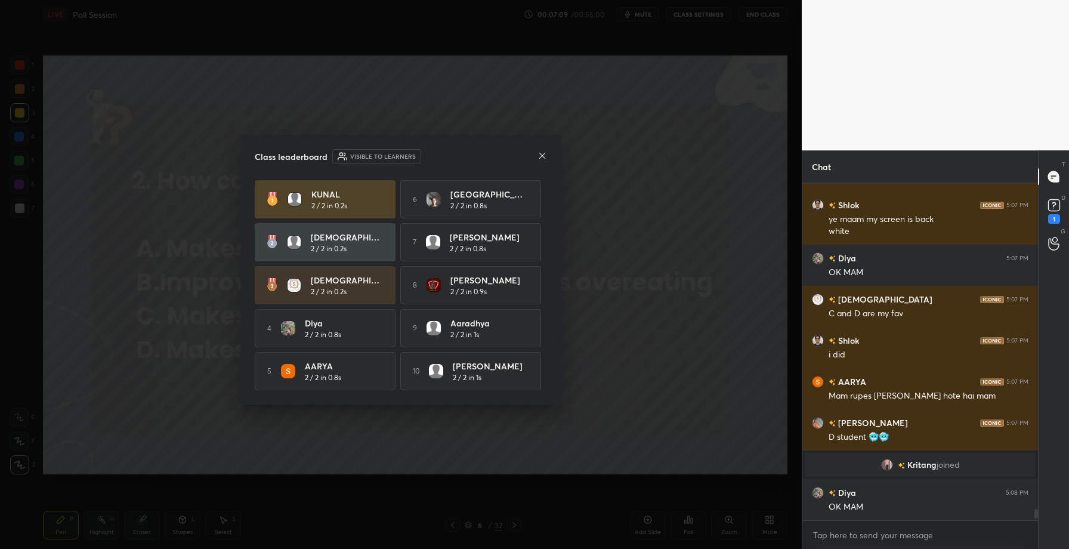
click at [541, 152] on icon at bounding box center [543, 156] width 10 height 10
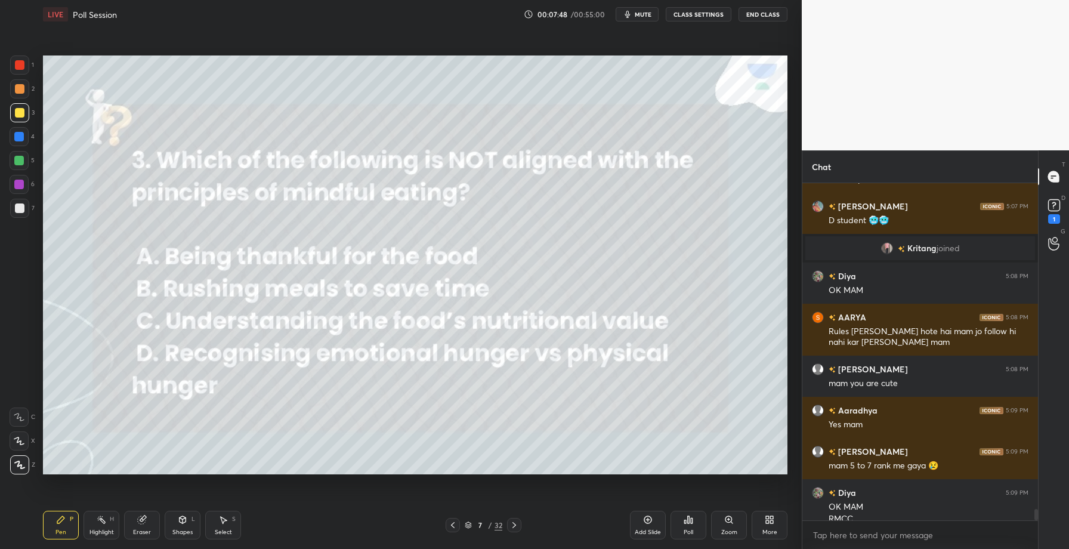
scroll to position [9854, 0]
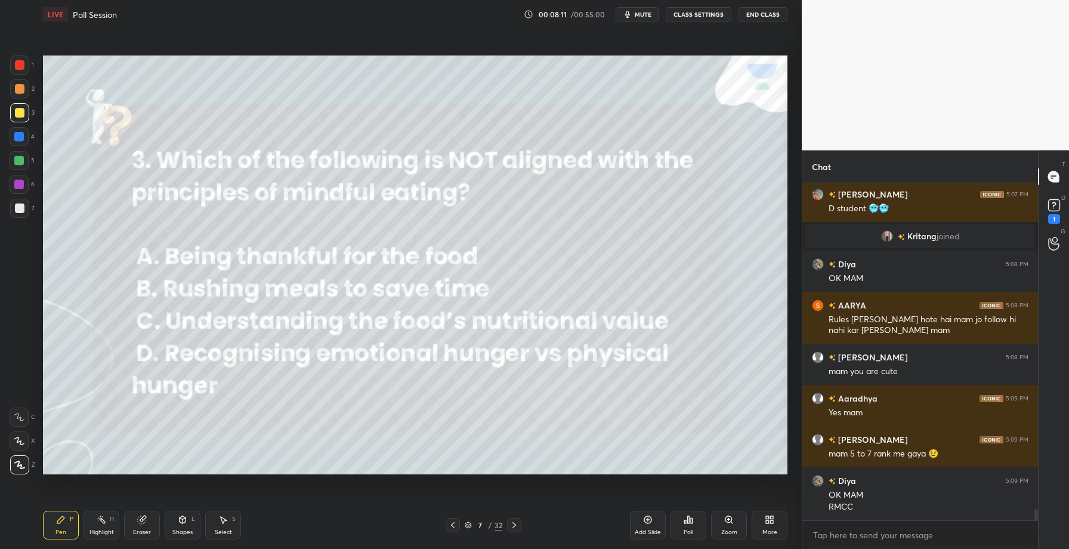
click at [693, 524] on div "Poll" at bounding box center [689, 525] width 36 height 29
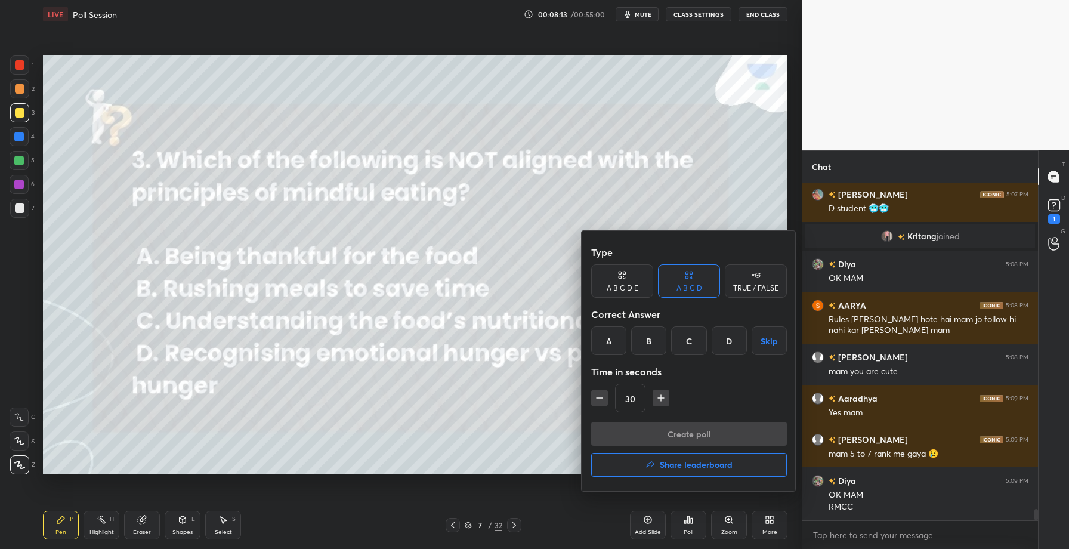
click at [647, 341] on div "B" at bounding box center [648, 340] width 35 height 29
click at [649, 430] on button "Create poll" at bounding box center [689, 434] width 196 height 24
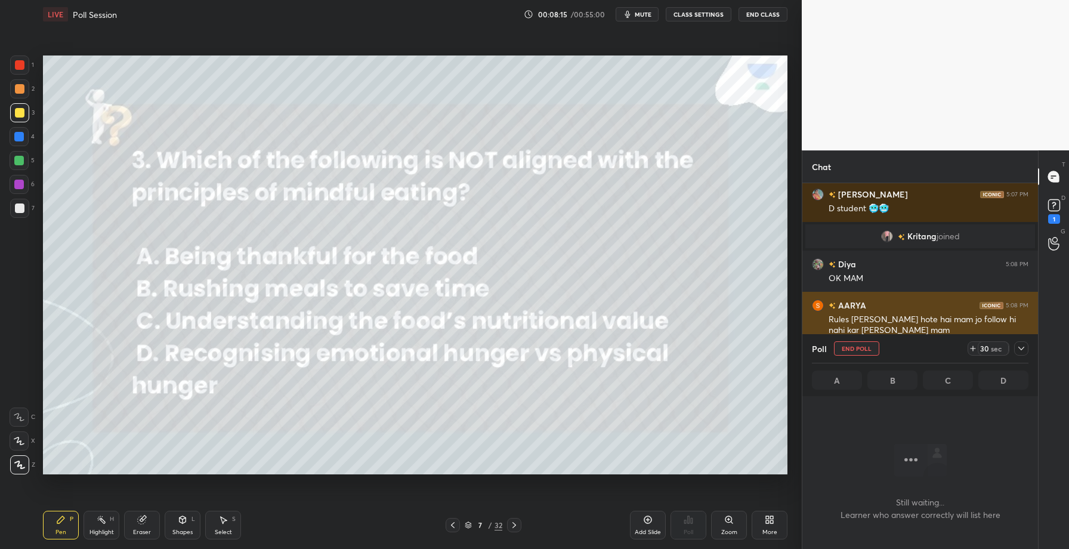
scroll to position [271, 232]
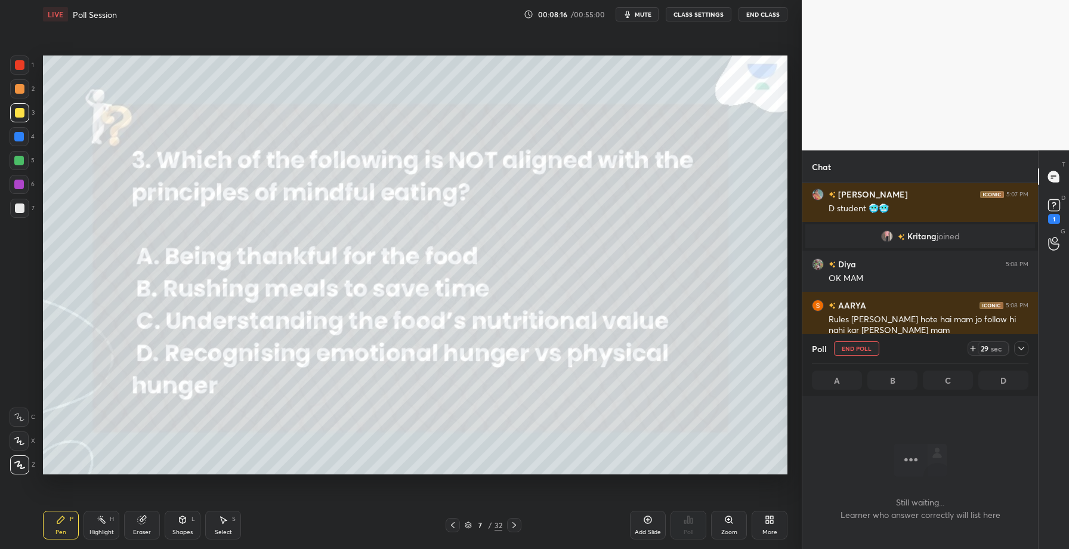
click at [1024, 347] on icon at bounding box center [1021, 349] width 6 height 4
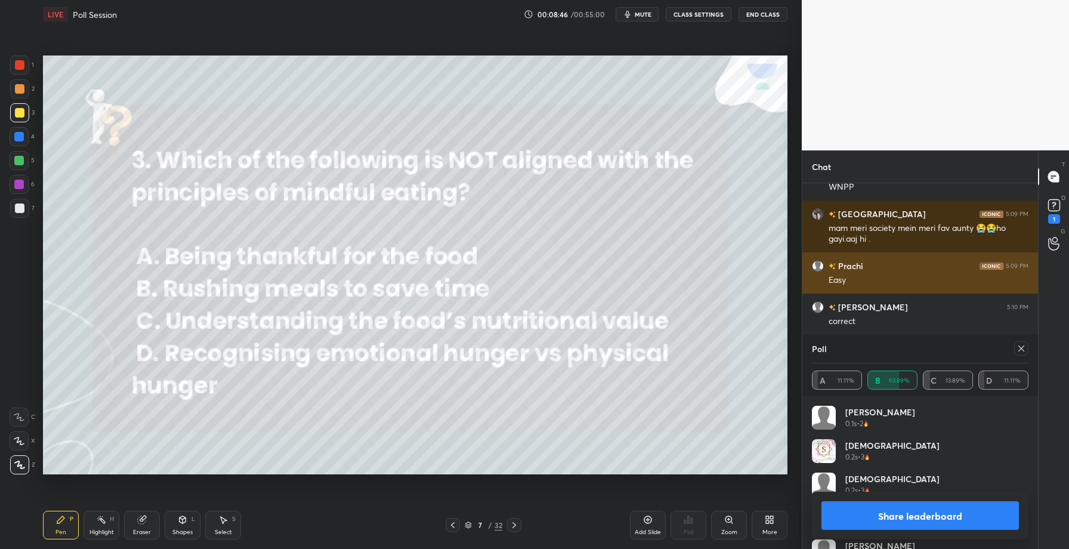
scroll to position [10226, 0]
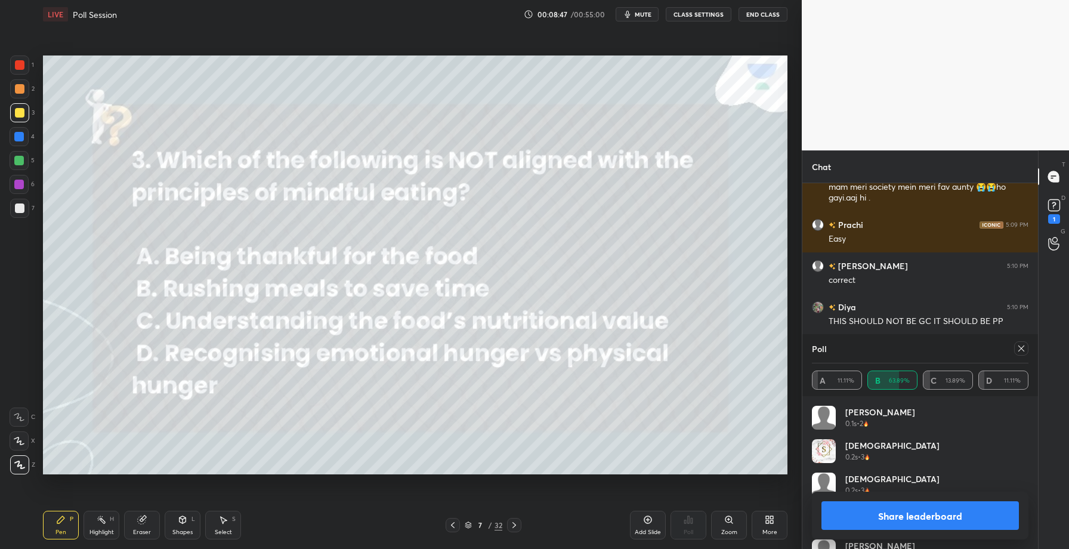
click at [894, 514] on button "Share leaderboard" at bounding box center [919, 515] width 197 height 29
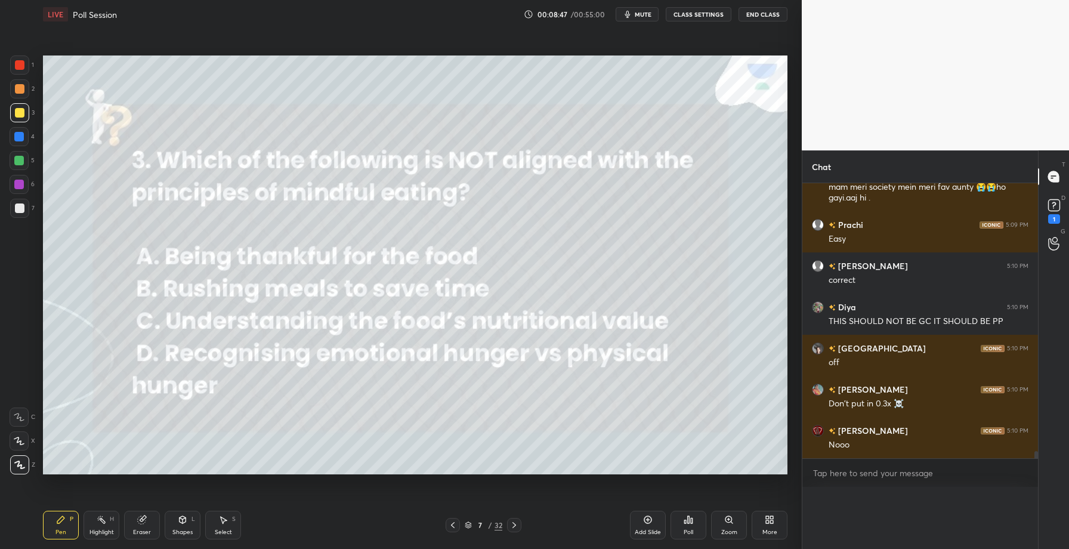
scroll to position [1, 4]
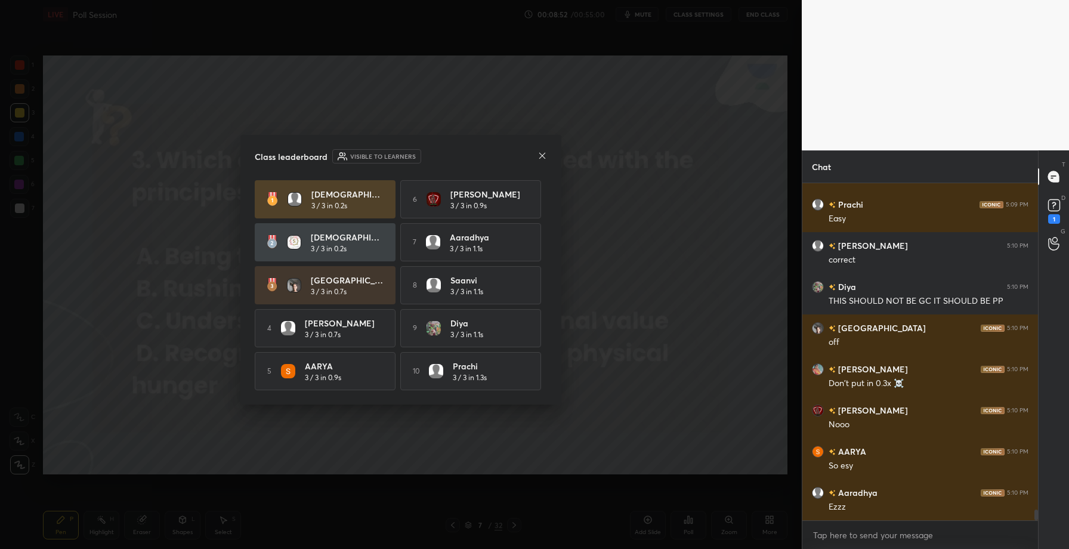
click at [543, 152] on icon at bounding box center [542, 155] width 6 height 6
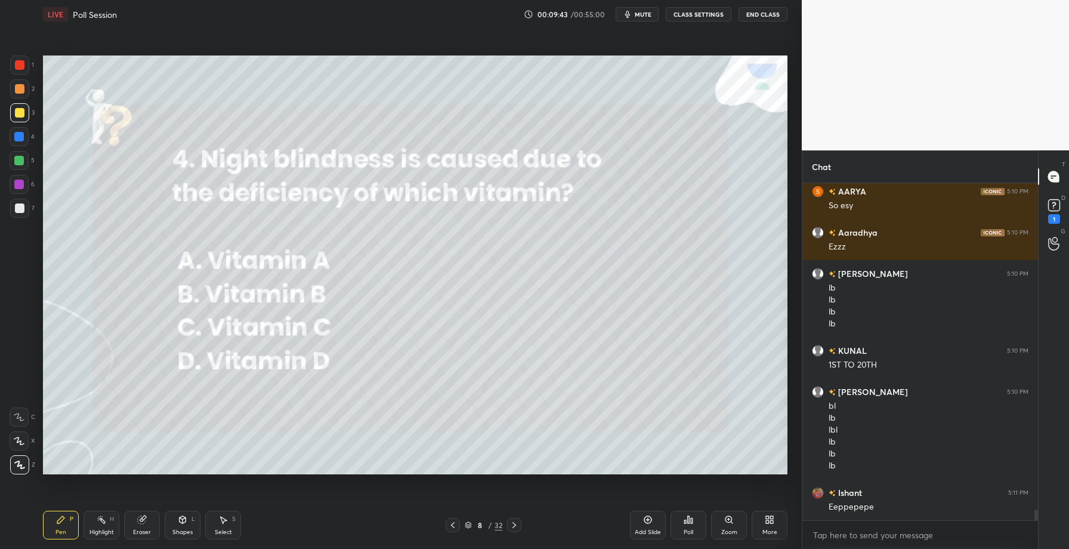
click at [692, 521] on icon at bounding box center [692, 520] width 2 height 5
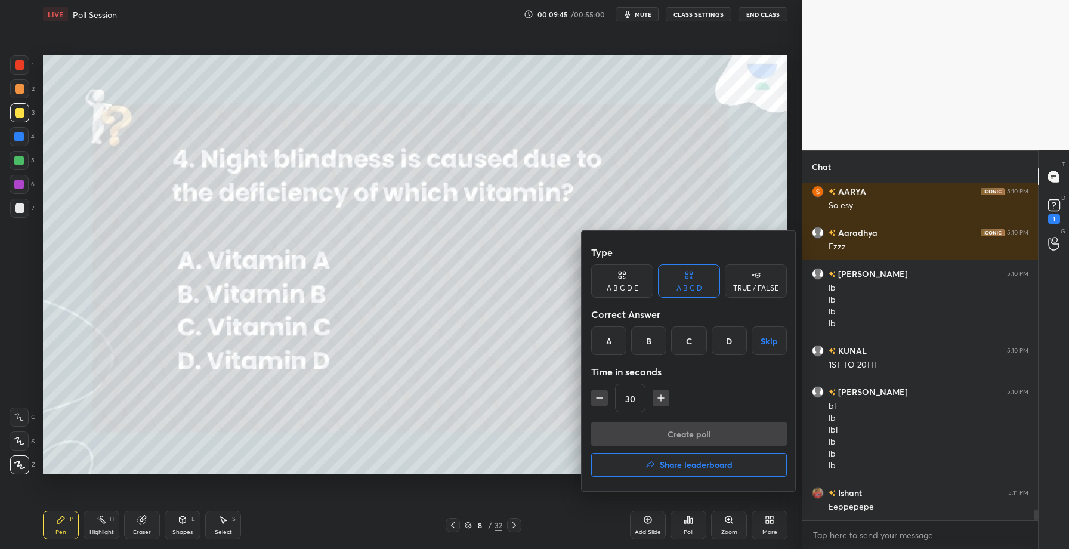
click at [621, 334] on div "A" at bounding box center [608, 340] width 35 height 29
click at [654, 433] on button "Create poll" at bounding box center [689, 434] width 196 height 24
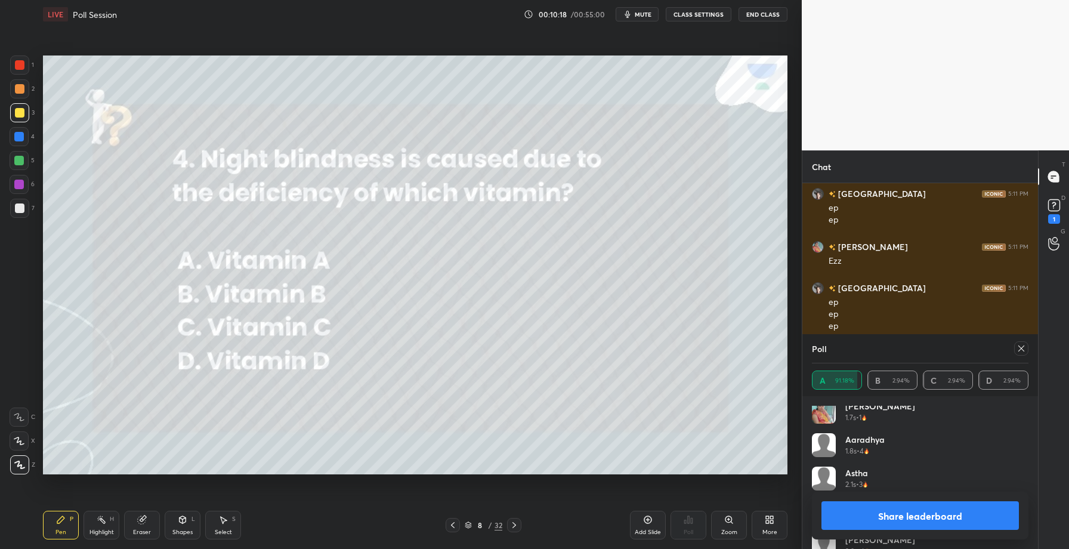
scroll to position [271, 232]
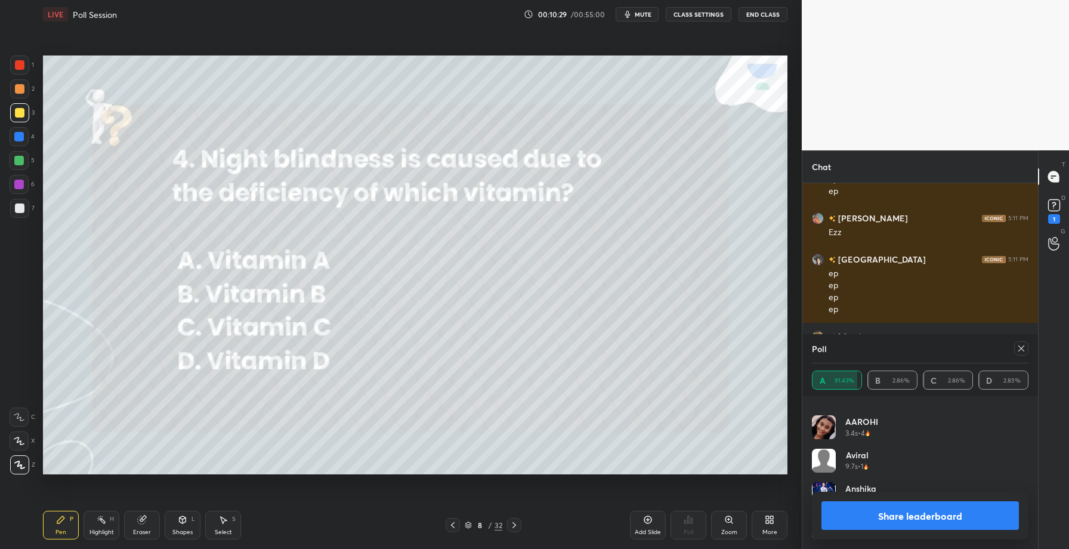
click at [910, 518] on button "Share leaderboard" at bounding box center [919, 515] width 197 height 29
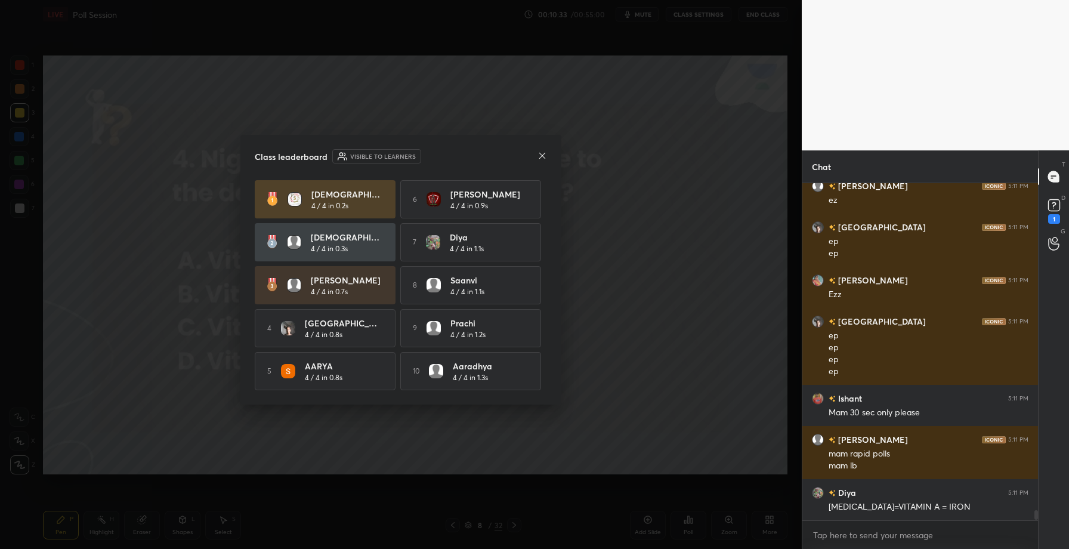
click at [543, 158] on div at bounding box center [543, 156] width 10 height 13
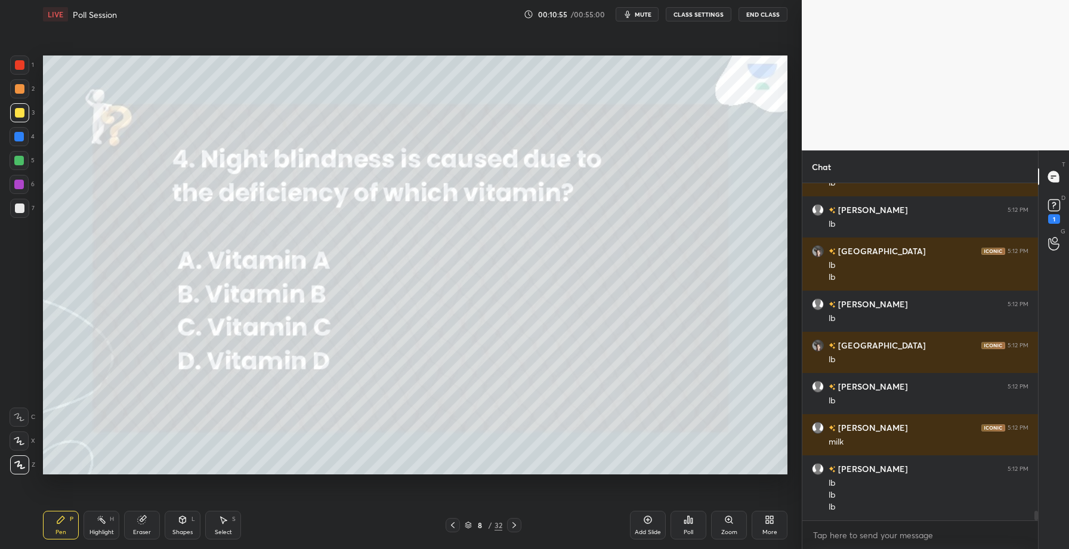
click at [688, 522] on icon at bounding box center [689, 519] width 2 height 7
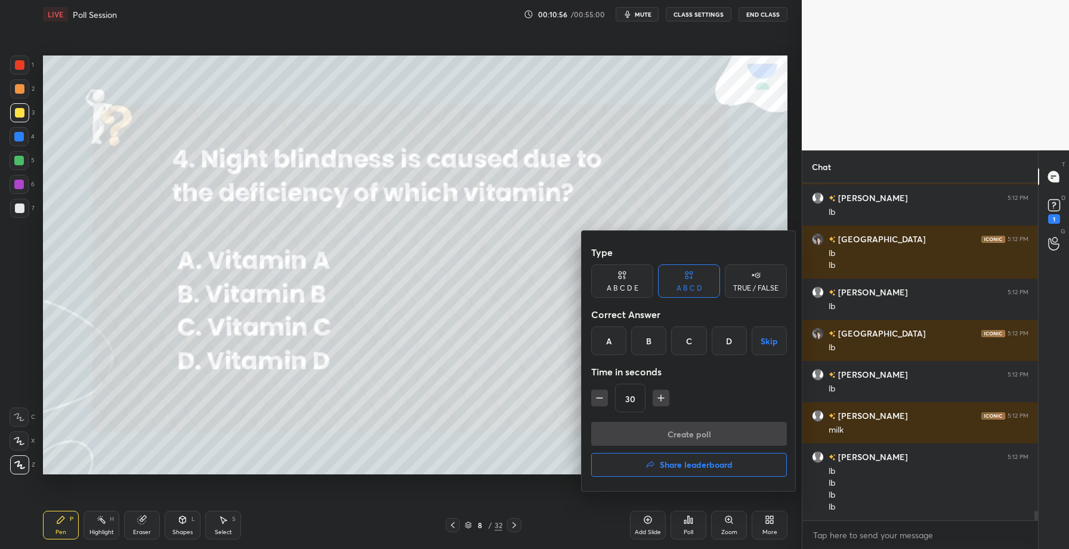
click at [654, 464] on icon "button" at bounding box center [650, 465] width 10 height 10
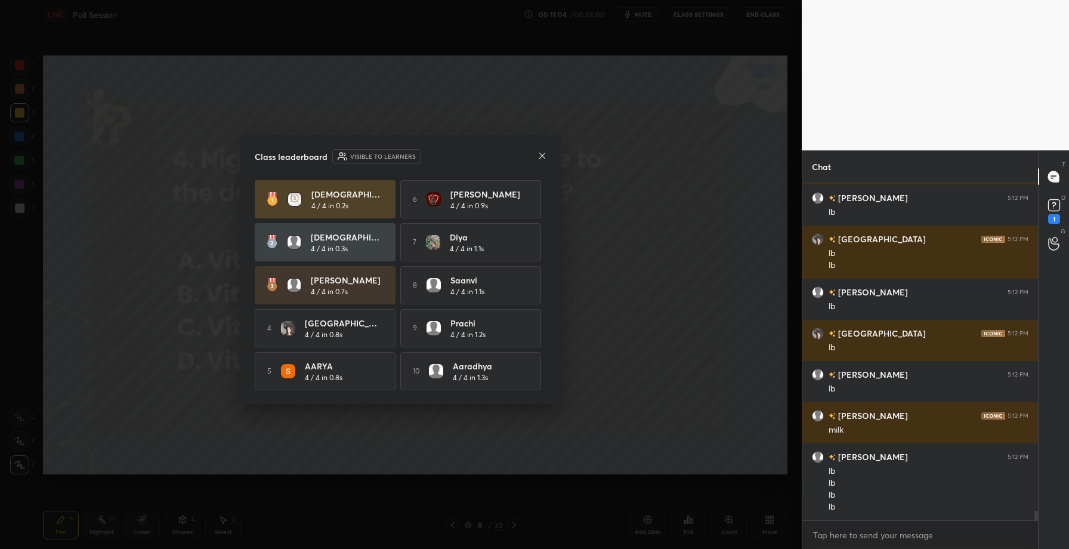
click at [546, 152] on icon at bounding box center [543, 156] width 10 height 10
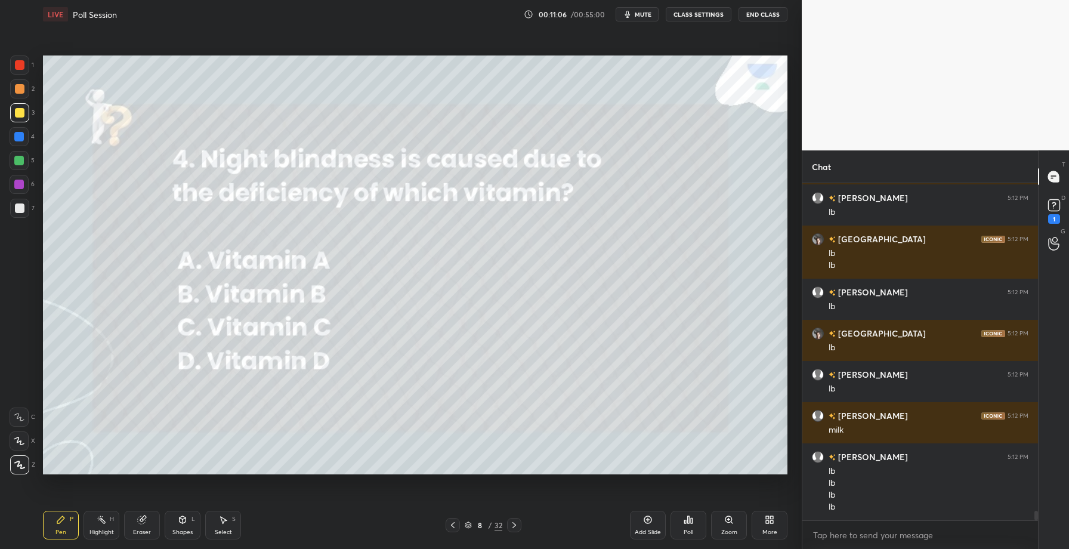
click at [513, 525] on icon at bounding box center [514, 525] width 10 height 10
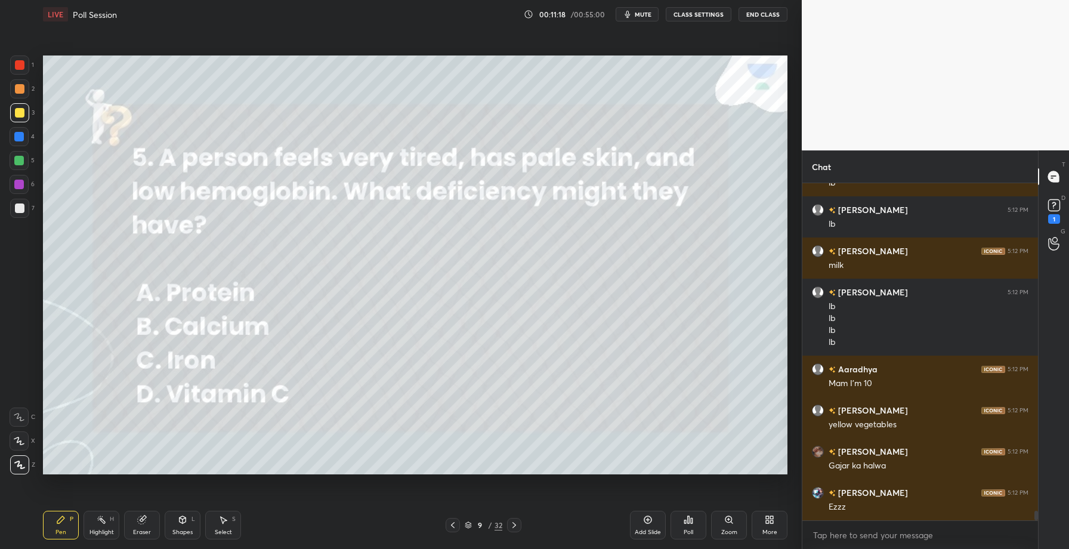
click at [693, 527] on div "Poll" at bounding box center [689, 525] width 36 height 29
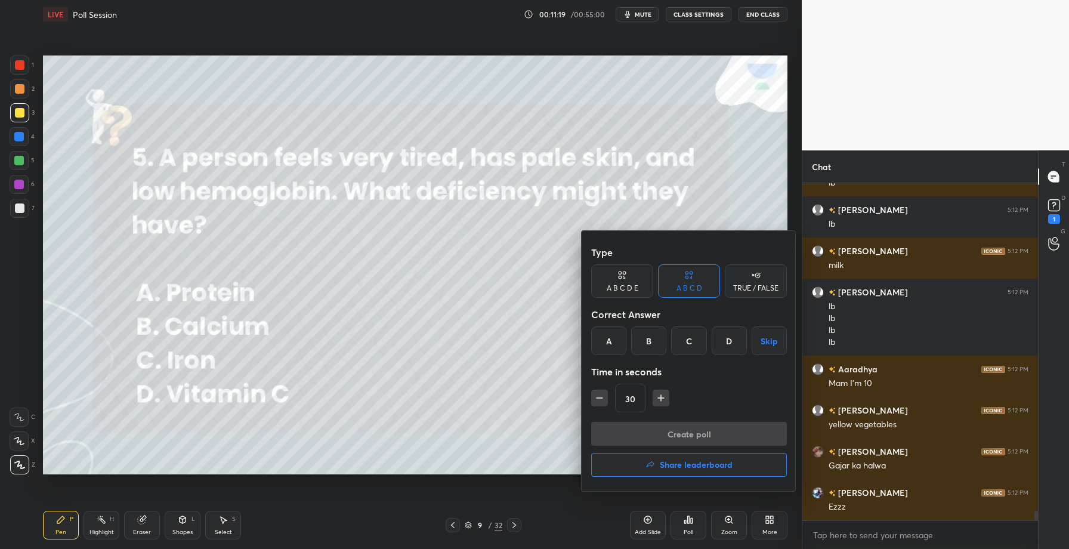
click at [691, 338] on div "C" at bounding box center [688, 340] width 35 height 29
click at [677, 437] on button "Create poll" at bounding box center [689, 434] width 196 height 24
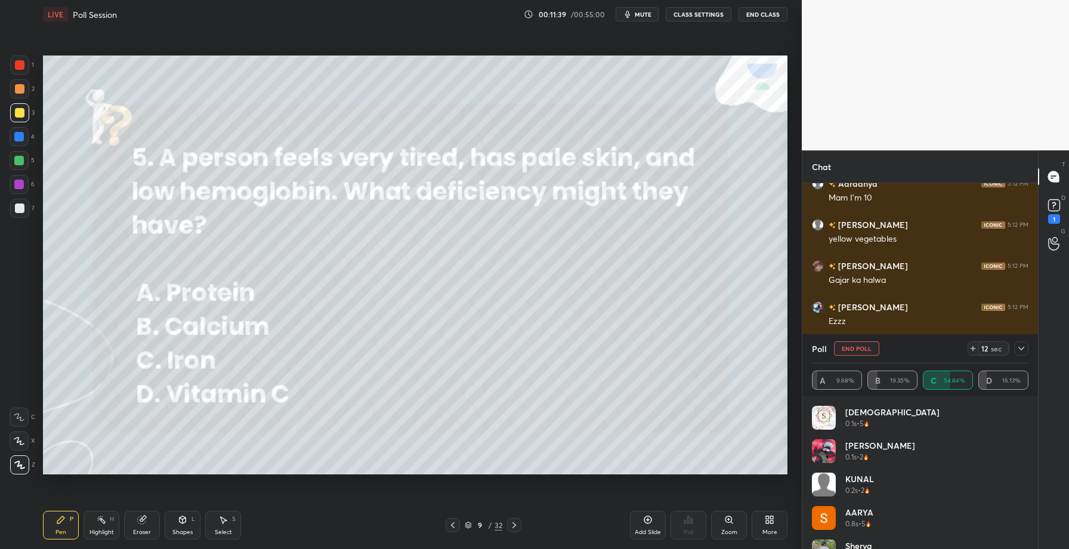
scroll to position [11729, 0]
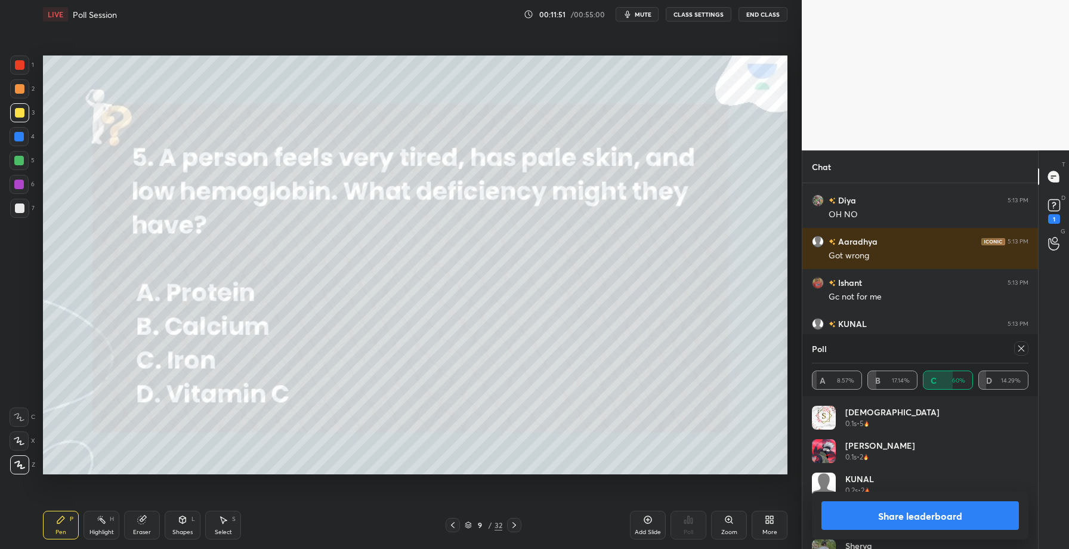
click at [889, 518] on button "Share leaderboard" at bounding box center [919, 515] width 197 height 29
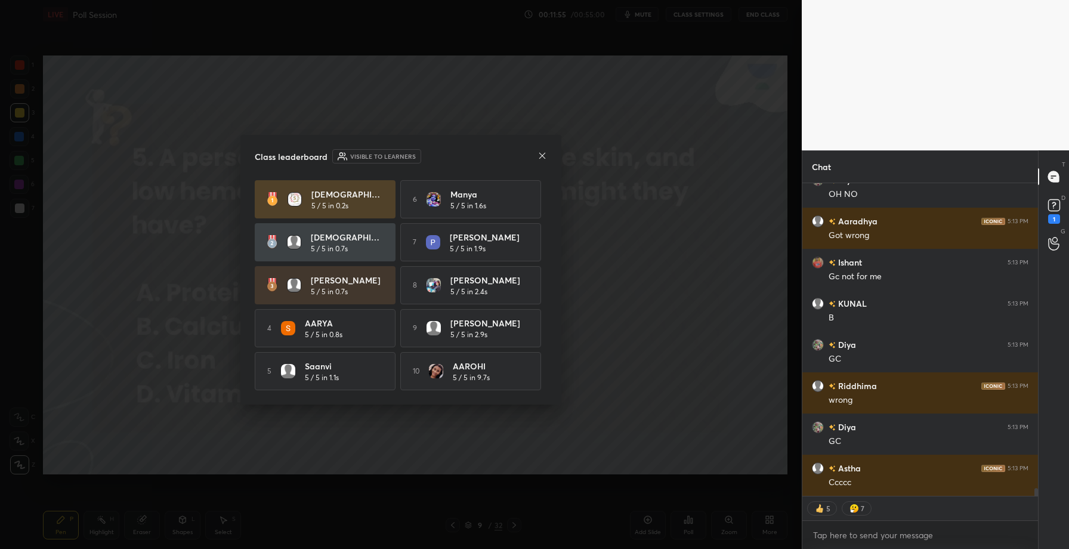
click at [542, 153] on icon at bounding box center [542, 155] width 6 height 6
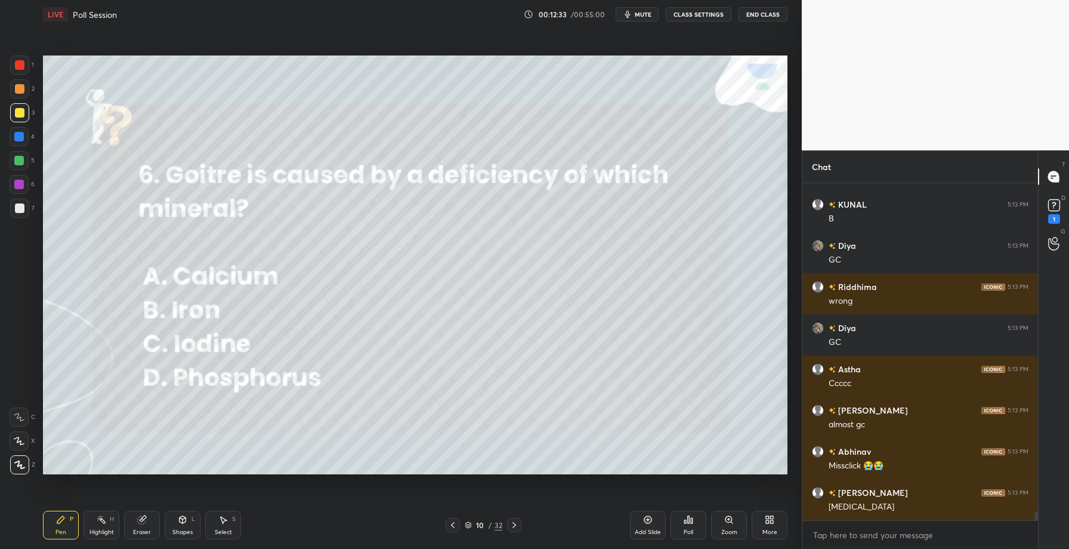
click at [687, 521] on icon at bounding box center [689, 520] width 10 height 10
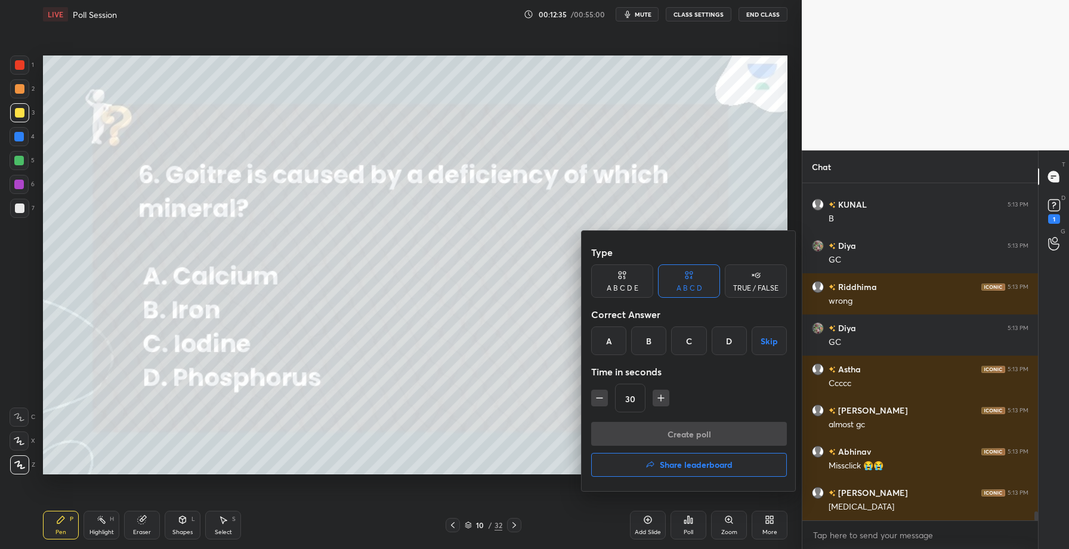
click at [687, 336] on div "C" at bounding box center [688, 340] width 35 height 29
click at [685, 432] on button "Create poll" at bounding box center [689, 434] width 196 height 24
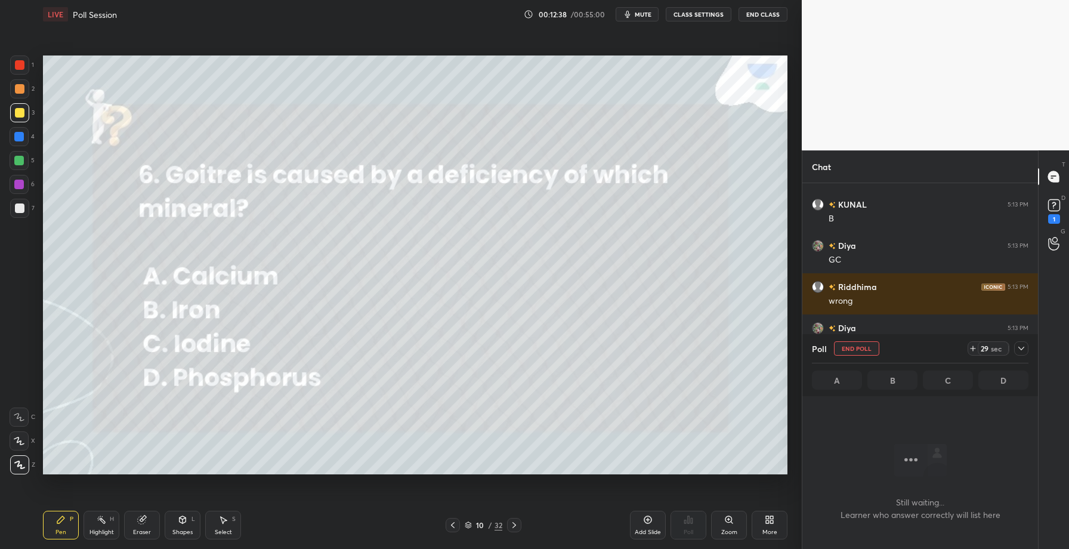
scroll to position [278, 232]
click at [1020, 351] on icon at bounding box center [1022, 349] width 10 height 10
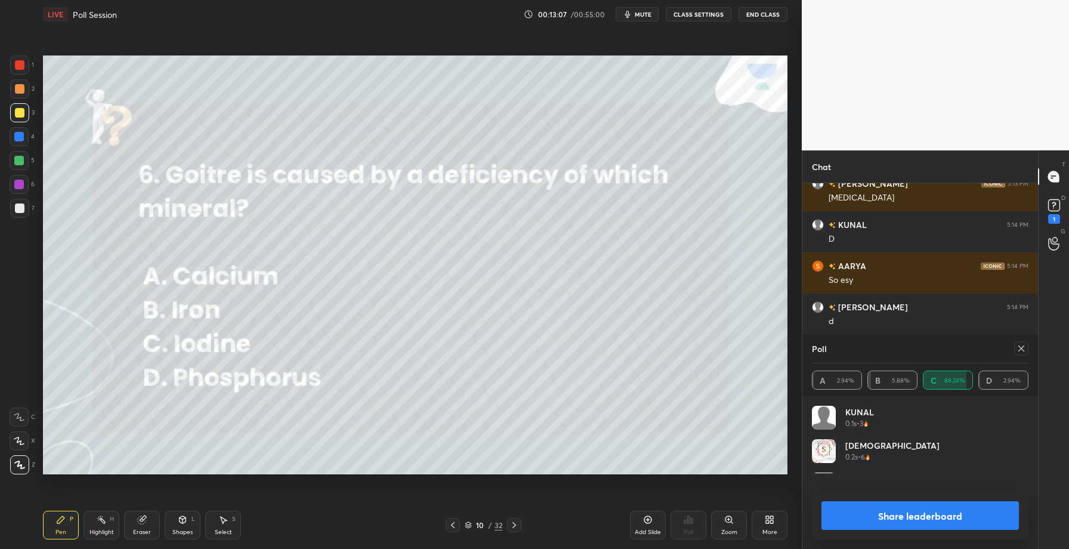
scroll to position [140, 213]
click at [917, 512] on button "Share leaderboard" at bounding box center [919, 515] width 197 height 29
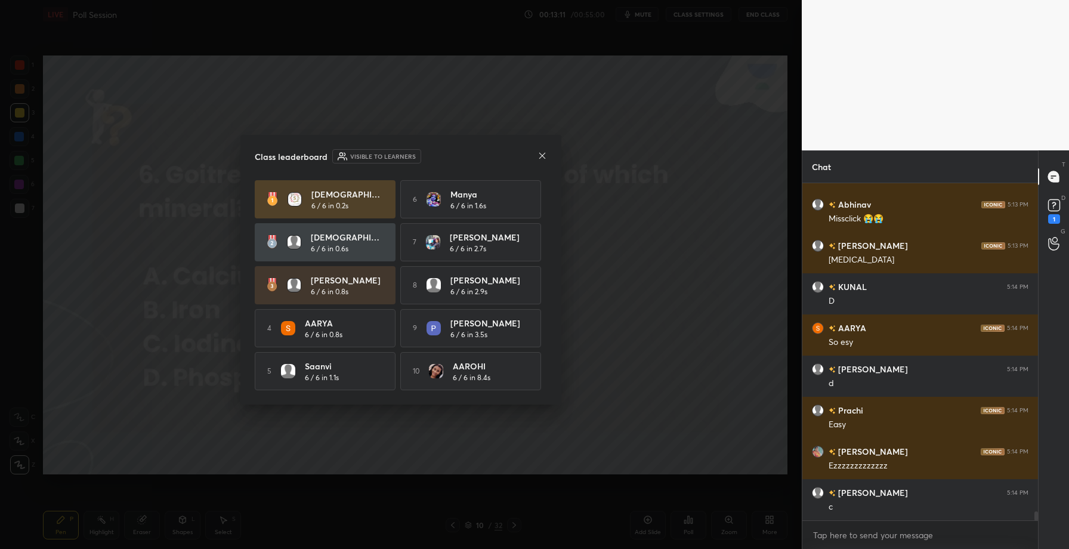
scroll to position [12573, 0]
click at [539, 153] on icon at bounding box center [543, 156] width 10 height 10
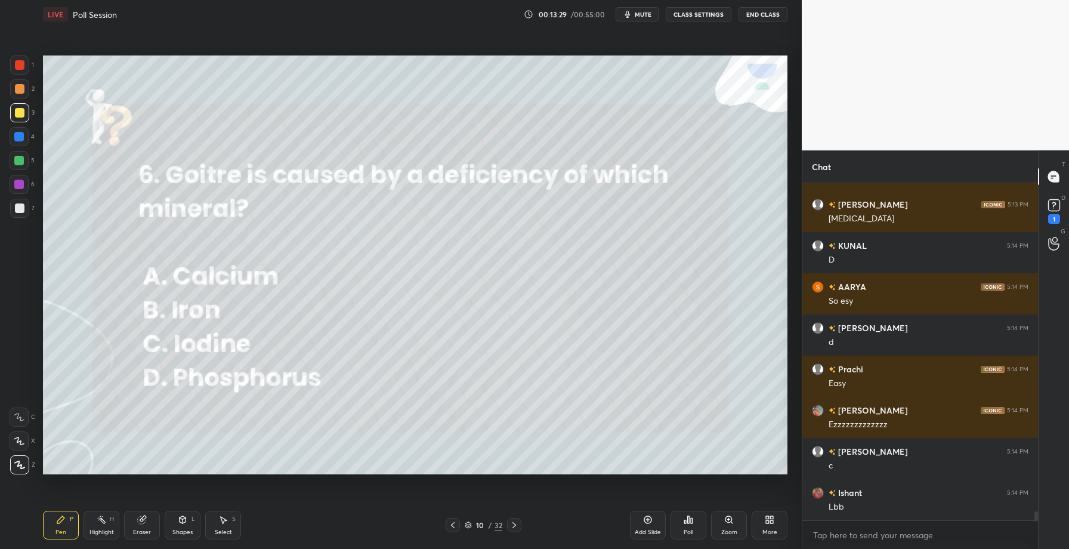
click at [515, 529] on icon at bounding box center [514, 525] width 10 height 10
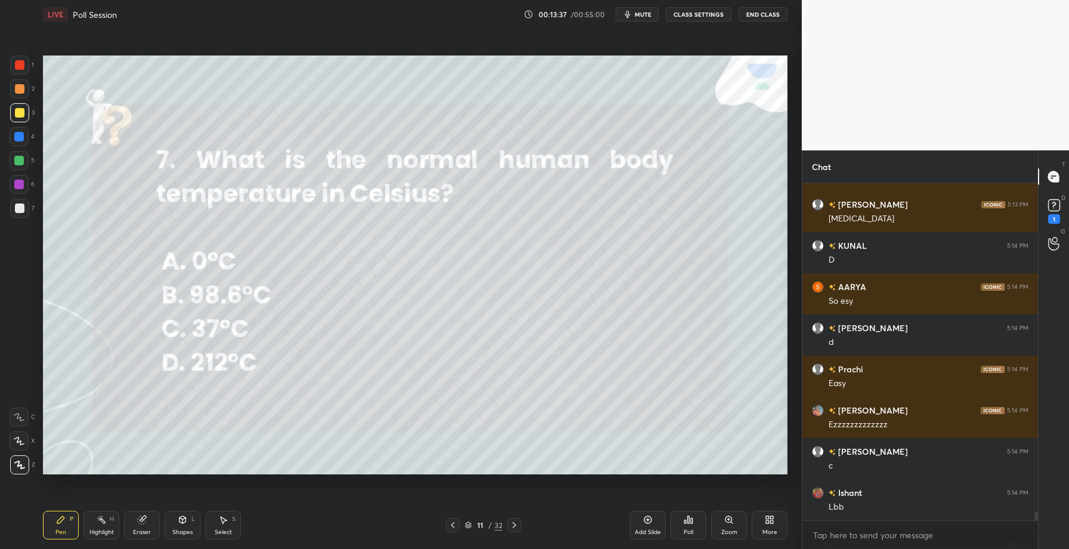
click at [694, 522] on div "Poll" at bounding box center [689, 525] width 36 height 29
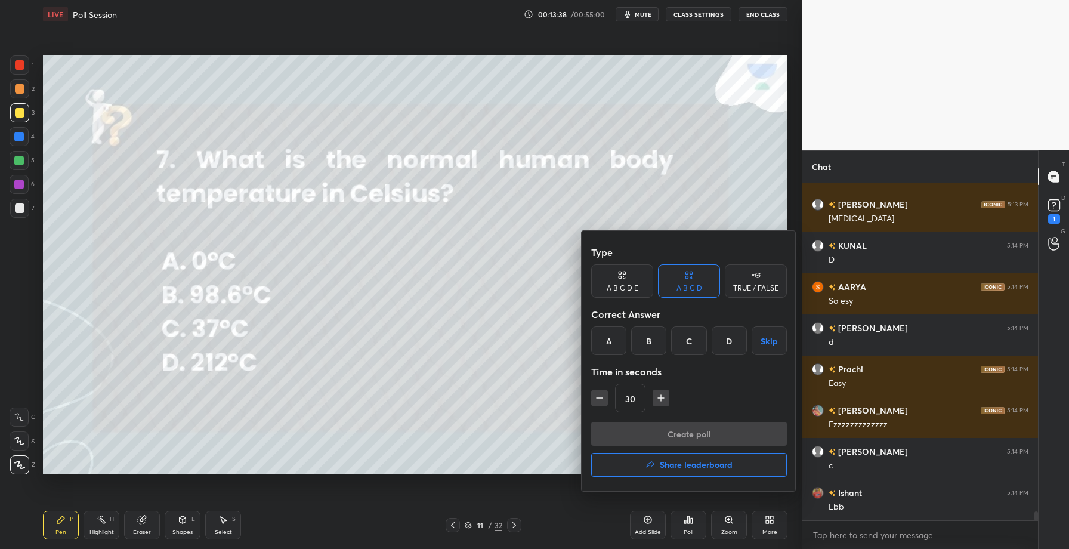
click at [691, 343] on div "C" at bounding box center [688, 340] width 35 height 29
click at [688, 434] on button "Create poll" at bounding box center [689, 434] width 196 height 24
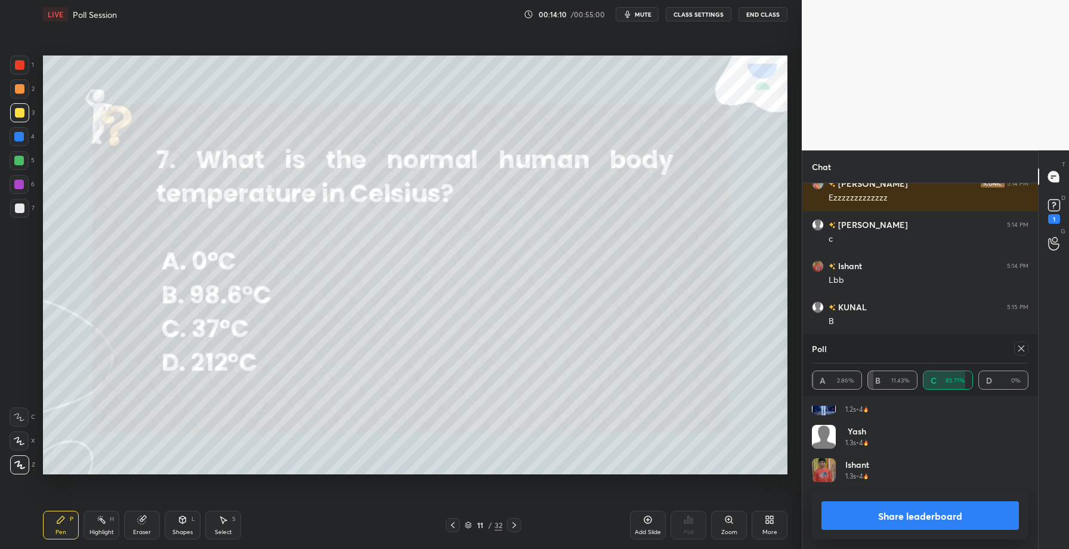
scroll to position [482, 0]
click at [897, 519] on button "Share leaderboard" at bounding box center [919, 515] width 197 height 29
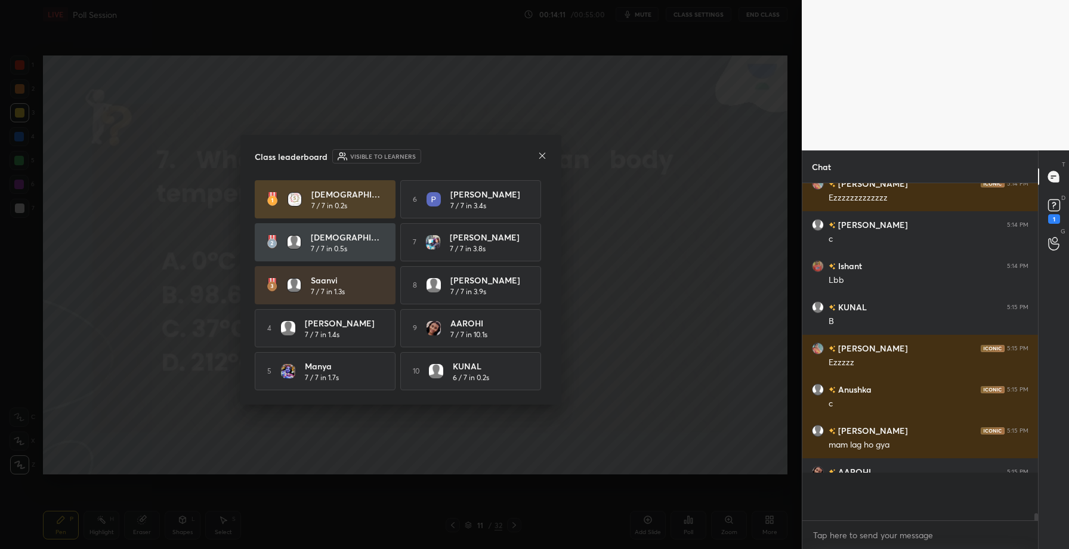
scroll to position [12863, 0]
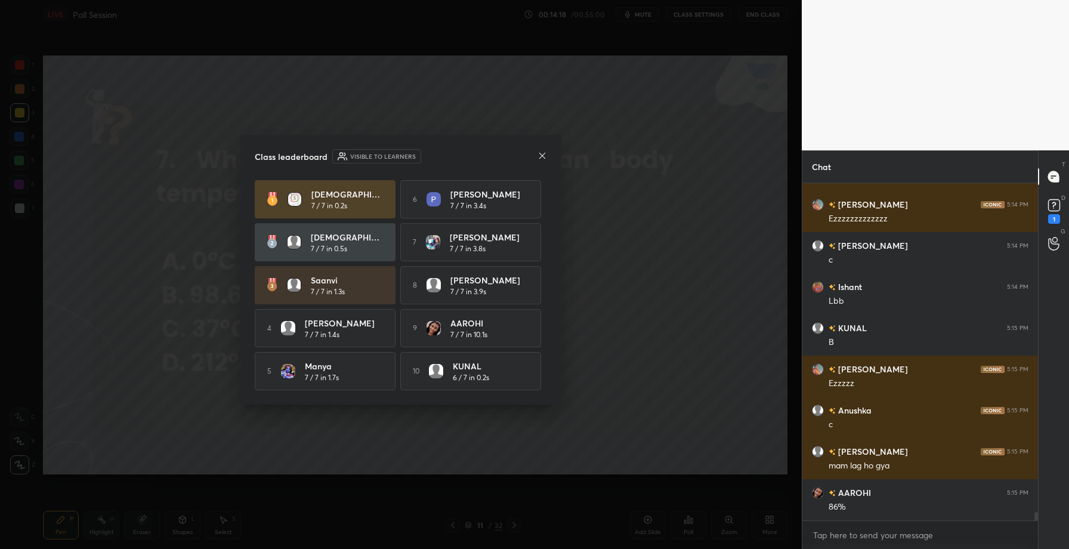
click at [546, 151] on icon at bounding box center [543, 156] width 10 height 10
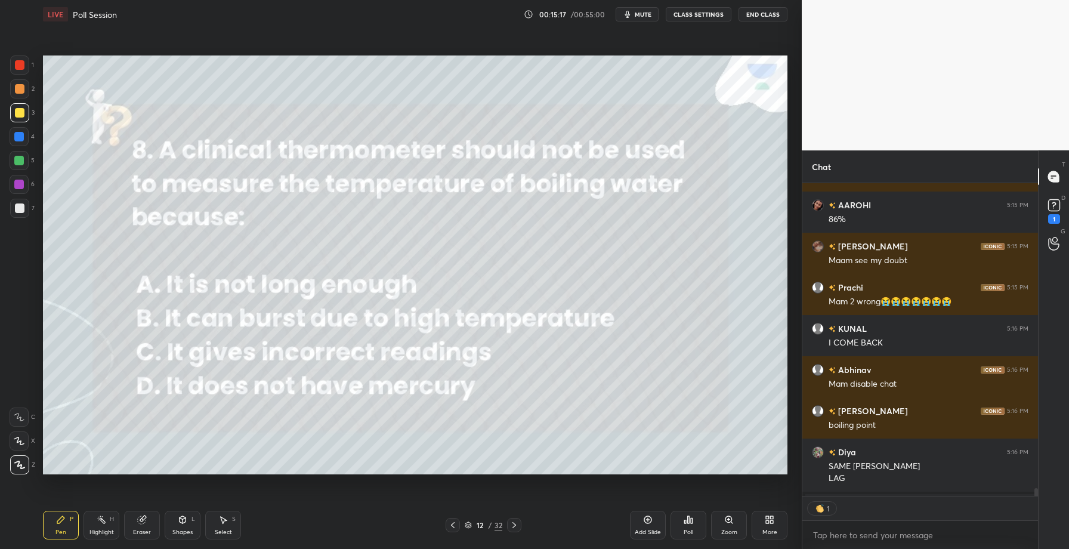
scroll to position [13107, 0]
click at [690, 525] on div "Poll" at bounding box center [689, 525] width 36 height 29
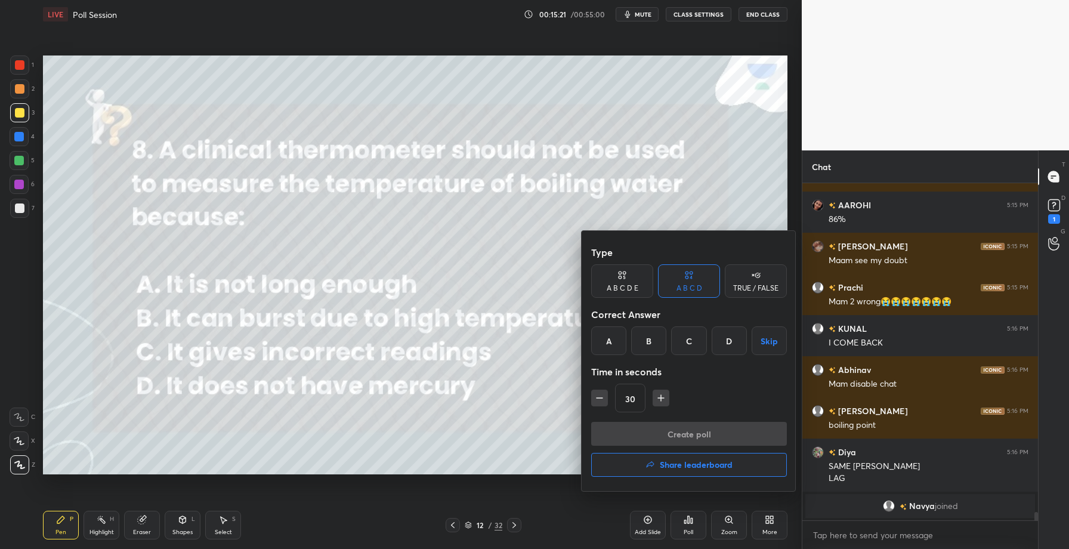
click at [649, 340] on div "B" at bounding box center [648, 340] width 35 height 29
click at [652, 431] on button "Create poll" at bounding box center [689, 434] width 196 height 24
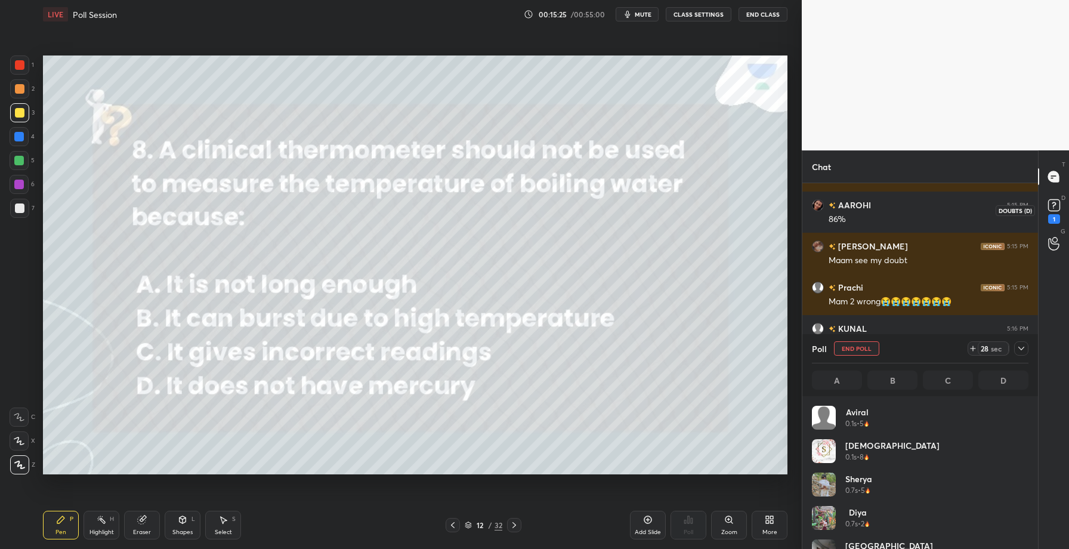
scroll to position [140, 213]
click at [1051, 203] on rect at bounding box center [1053, 205] width 11 height 11
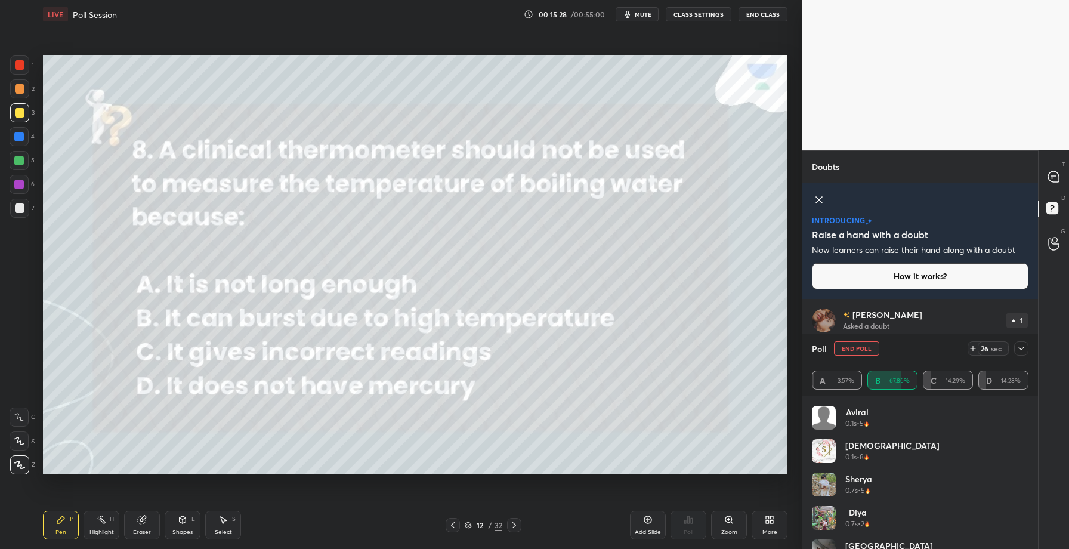
click at [1019, 347] on icon at bounding box center [1021, 349] width 6 height 4
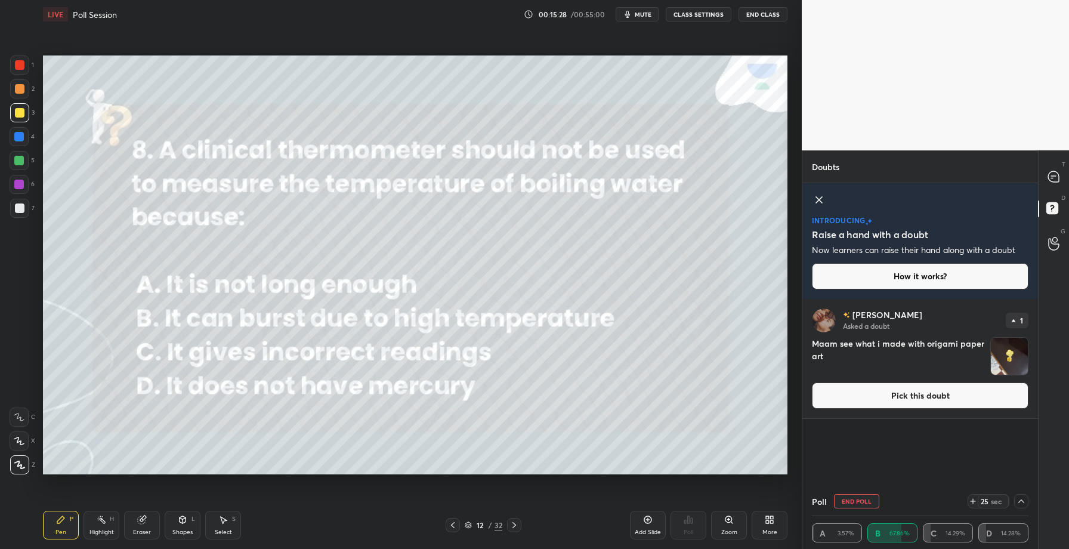
scroll to position [1, 4]
click at [892, 394] on button "Pick this doubt" at bounding box center [920, 395] width 217 height 26
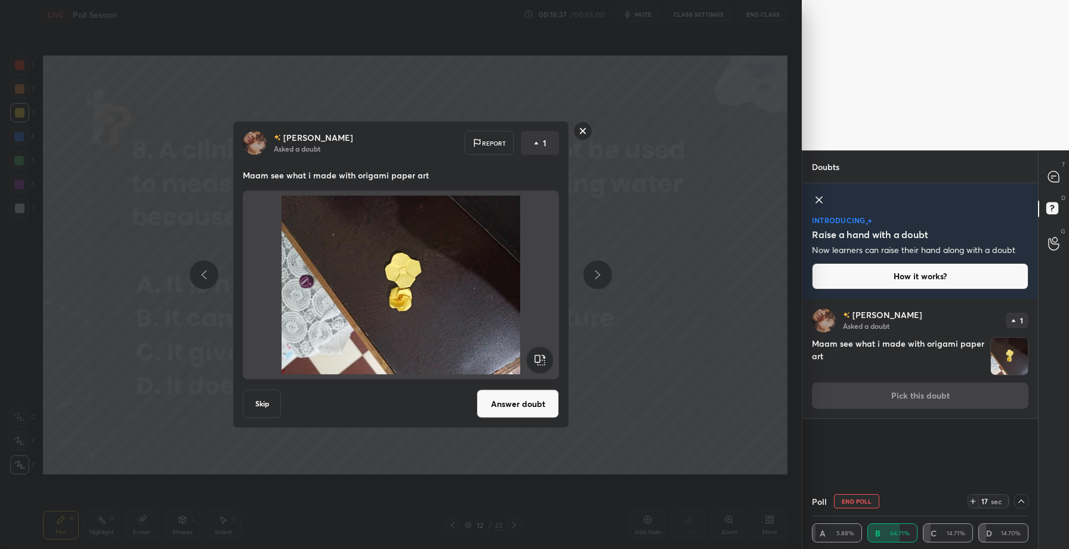
click at [851, 442] on div "[PERSON_NAME] Asked a doubt 1 Maam see what i made with origami paper art Pick …" at bounding box center [920, 392] width 236 height 187
click at [1054, 172] on icon at bounding box center [1053, 176] width 11 height 11
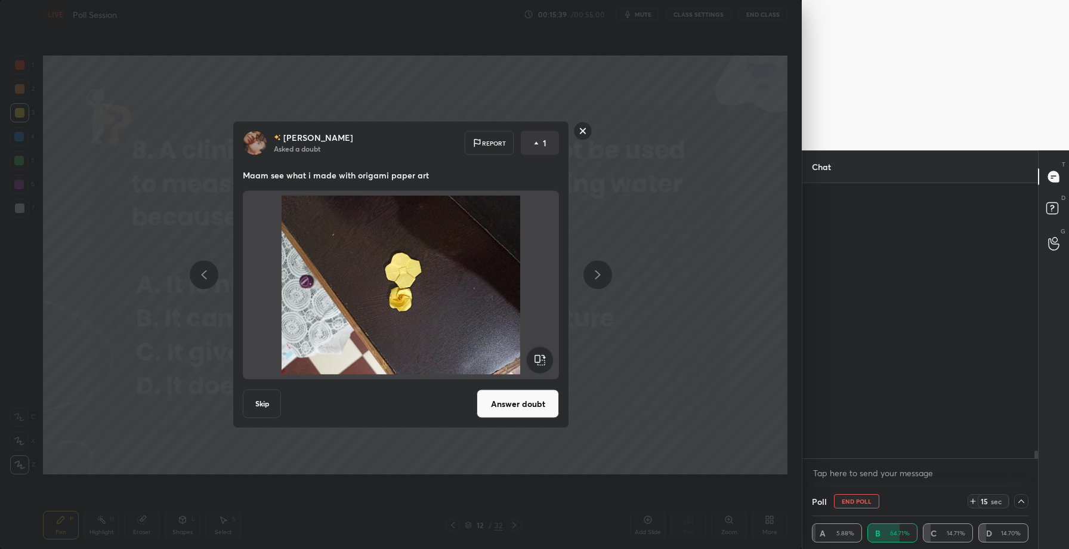
scroll to position [271, 232]
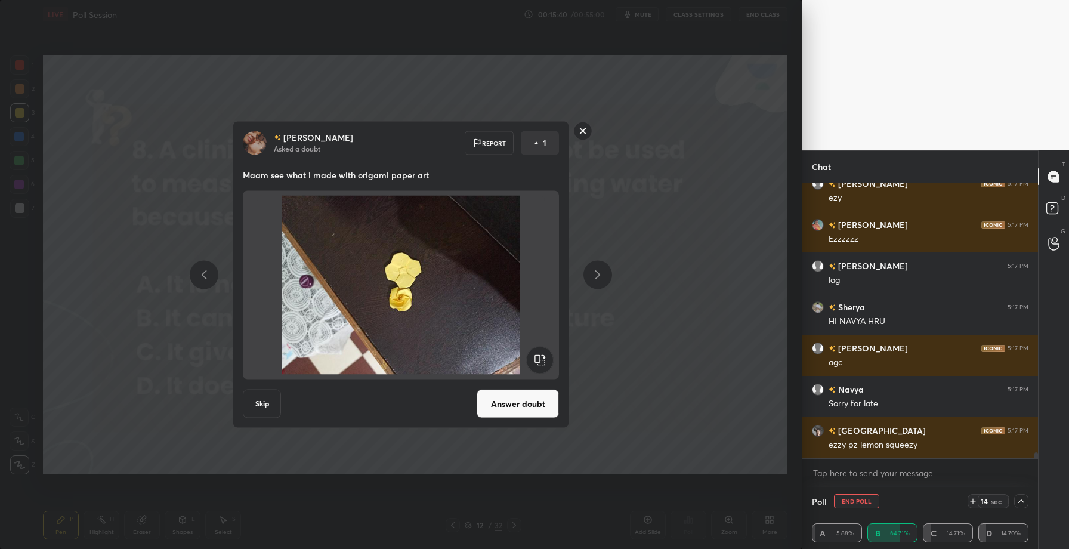
click at [588, 131] on rect at bounding box center [583, 131] width 18 height 18
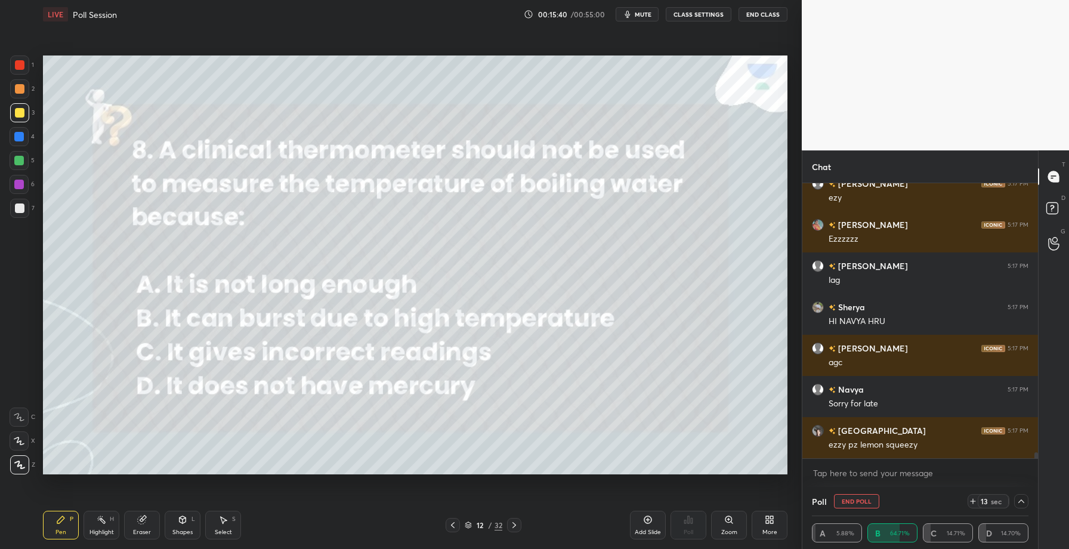
scroll to position [12556, 0]
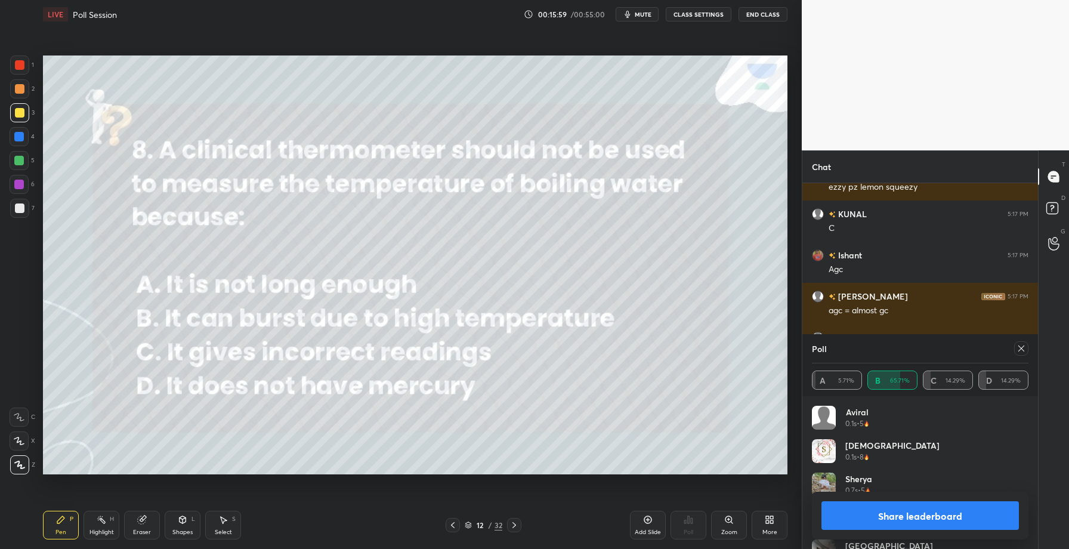
click at [895, 514] on button "Share leaderboard" at bounding box center [919, 515] width 197 height 29
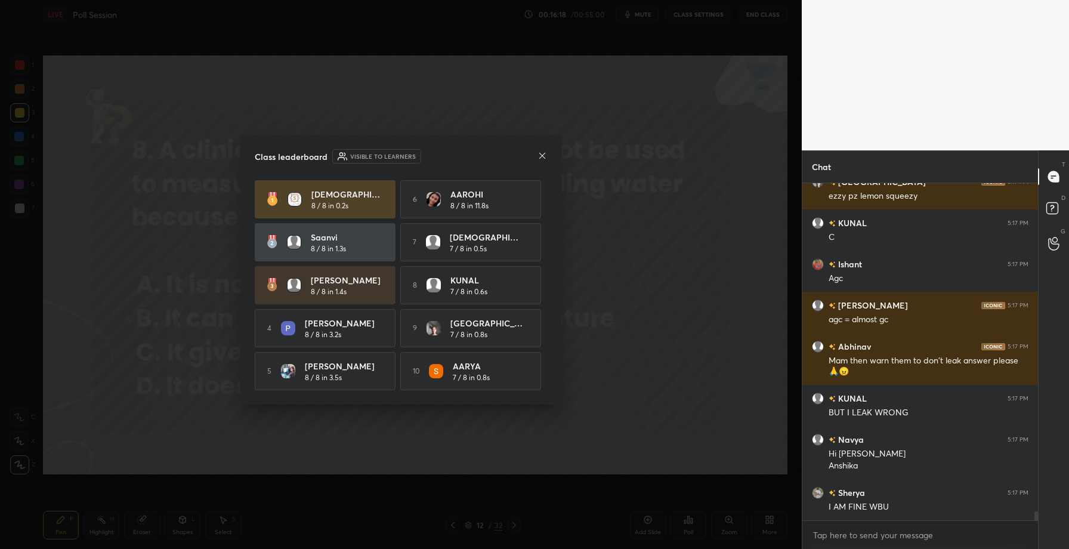
click at [546, 155] on icon at bounding box center [543, 156] width 10 height 10
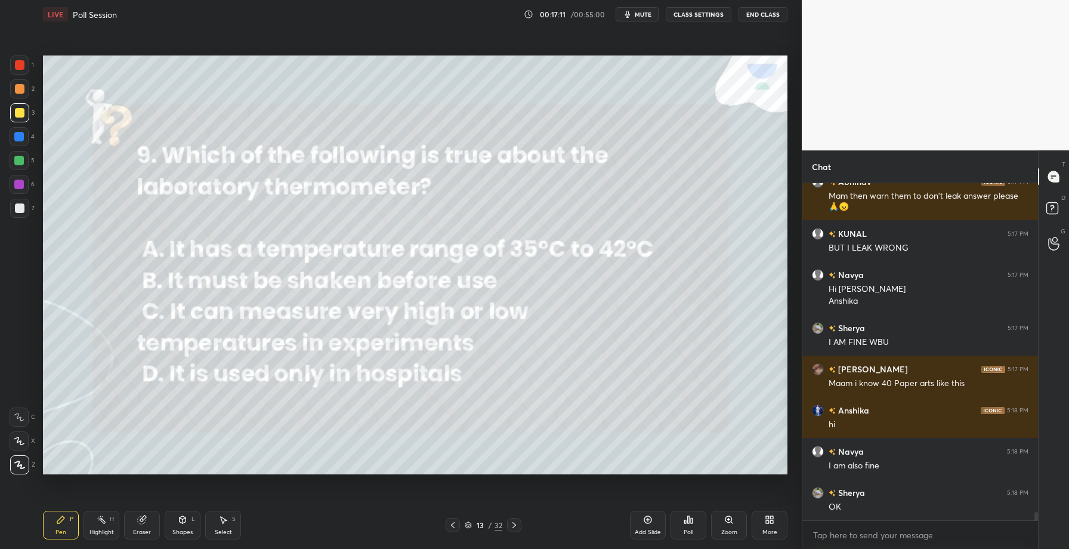
scroll to position [12970, 0]
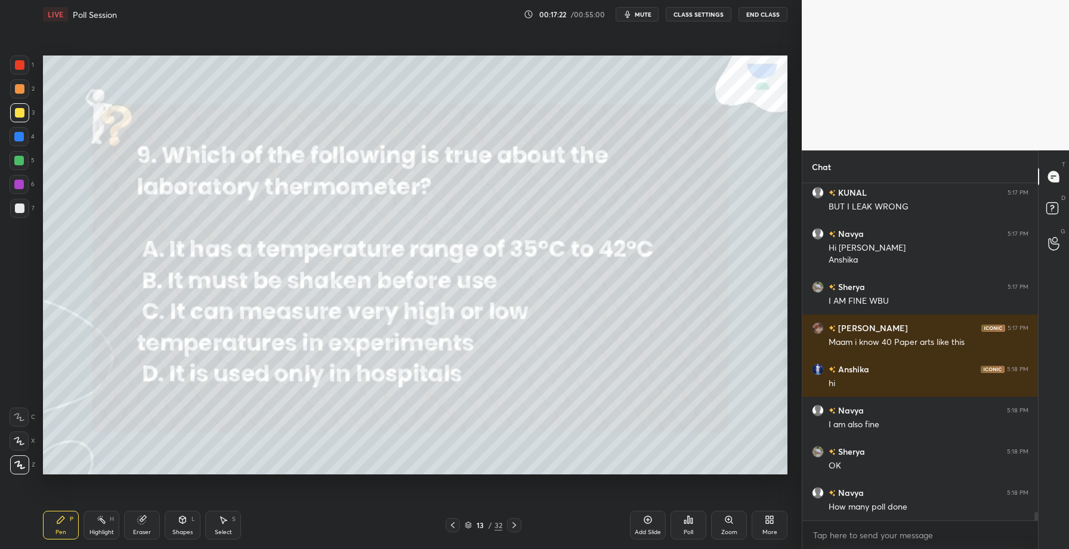
click at [684, 529] on div "Poll" at bounding box center [689, 532] width 10 height 6
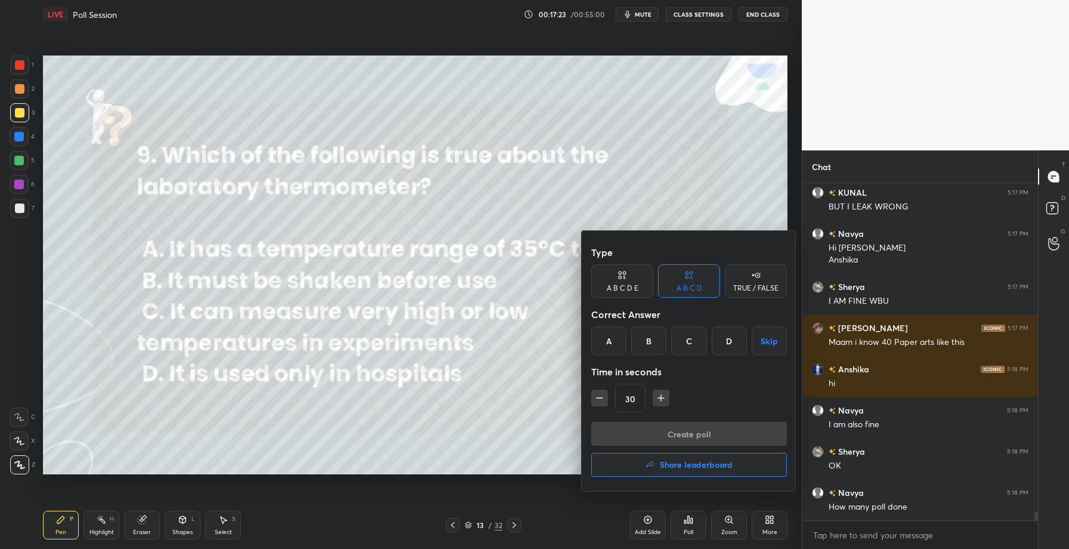
click at [688, 340] on div "C" at bounding box center [688, 340] width 35 height 29
click at [673, 428] on button "Create poll" at bounding box center [689, 434] width 196 height 24
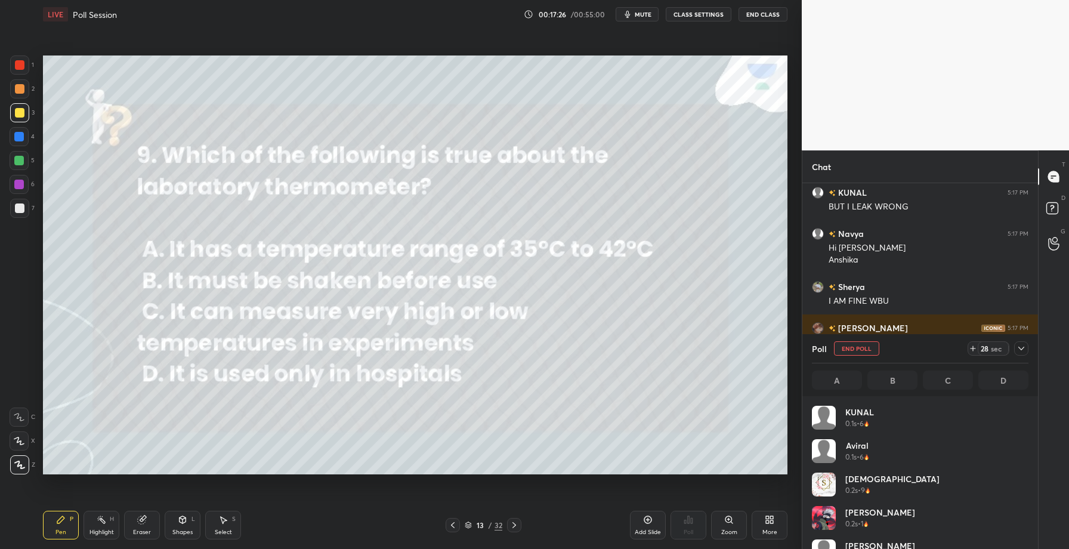
scroll to position [4, 4]
click at [1020, 348] on icon at bounding box center [1021, 349] width 6 height 4
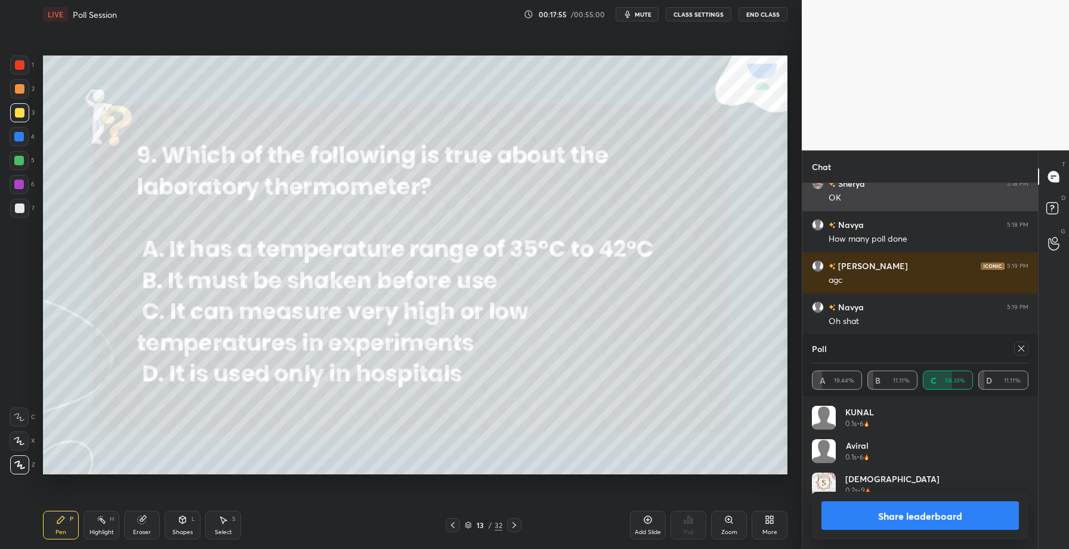
scroll to position [140, 213]
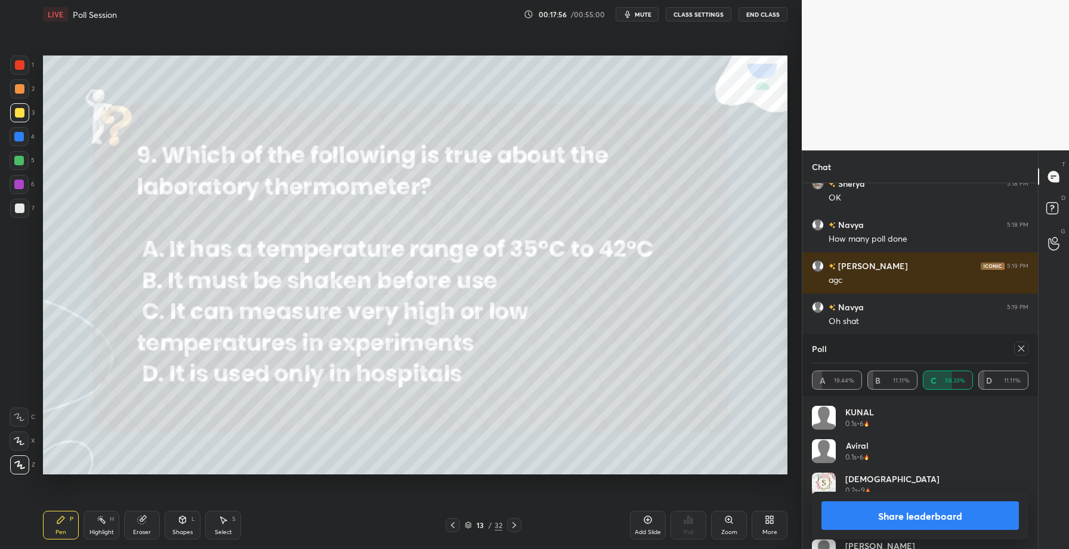
click at [892, 517] on button "Share leaderboard" at bounding box center [919, 515] width 197 height 29
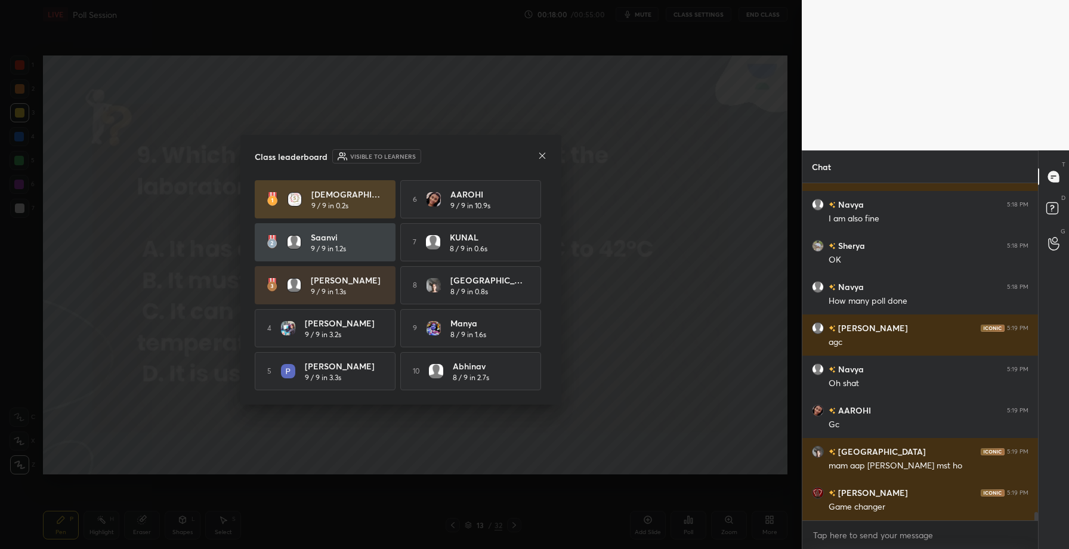
click at [543, 154] on icon at bounding box center [542, 155] width 6 height 6
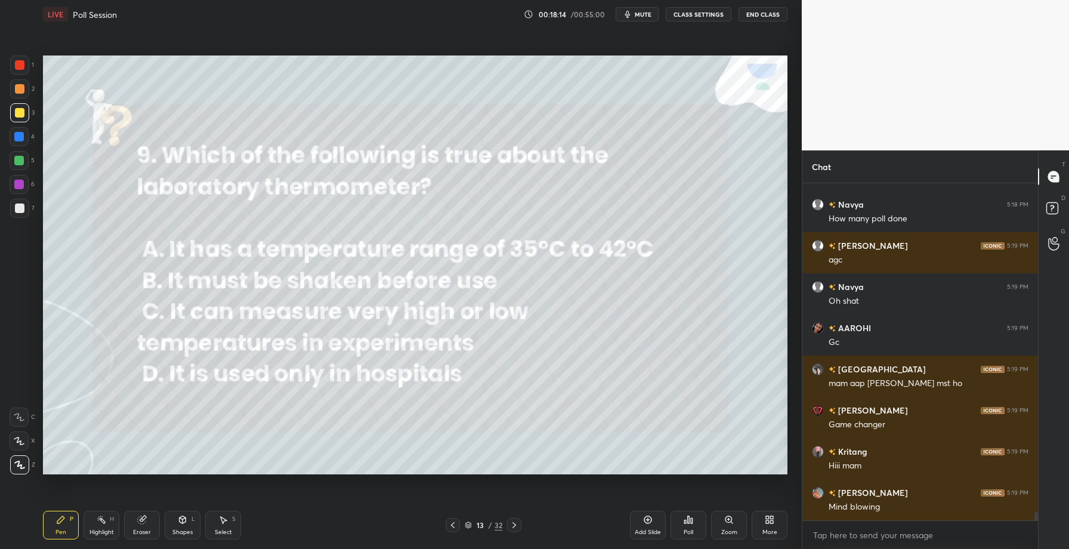
click at [135, 520] on div "Eraser" at bounding box center [142, 525] width 36 height 29
click at [112, 518] on div "H" at bounding box center [112, 519] width 4 height 6
drag, startPoint x: 134, startPoint y: 522, endPoint x: 103, endPoint y: 493, distance: 42.6
click at [133, 519] on div "Eraser" at bounding box center [142, 525] width 36 height 29
click at [12, 453] on div "Erase all" at bounding box center [20, 462] width 21 height 24
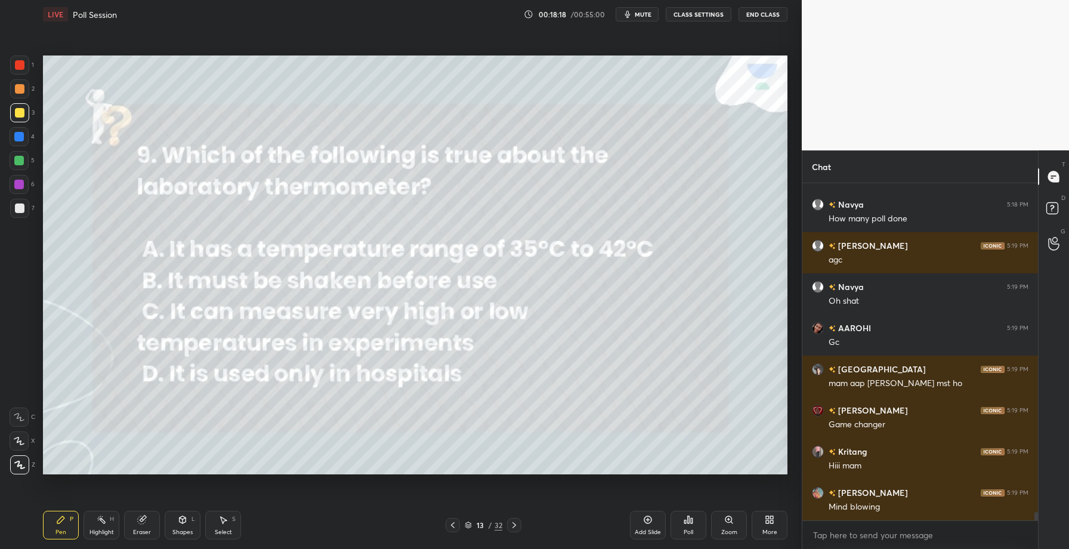
click at [25, 443] on div at bounding box center [19, 440] width 19 height 19
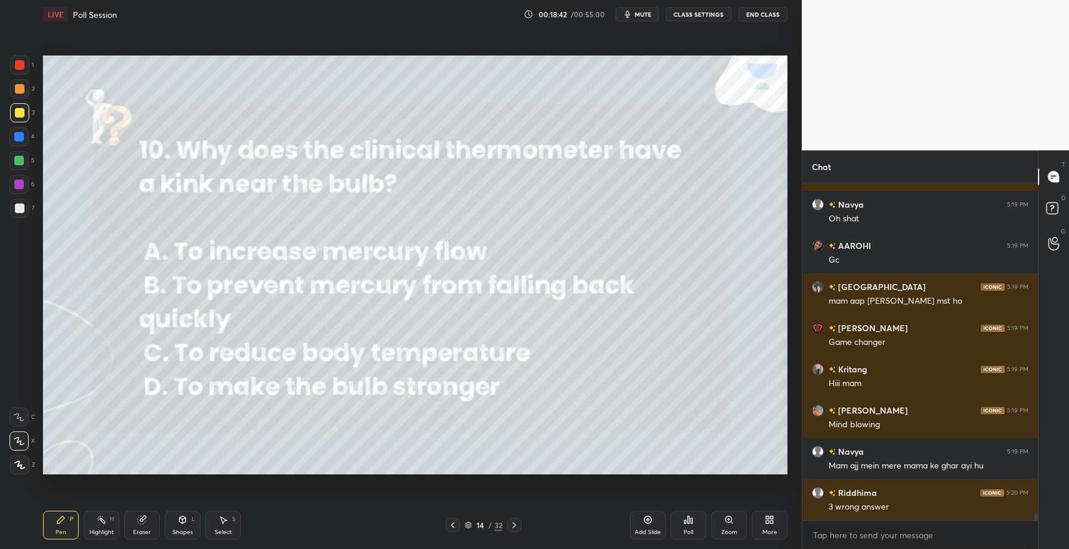
scroll to position [13352, 0]
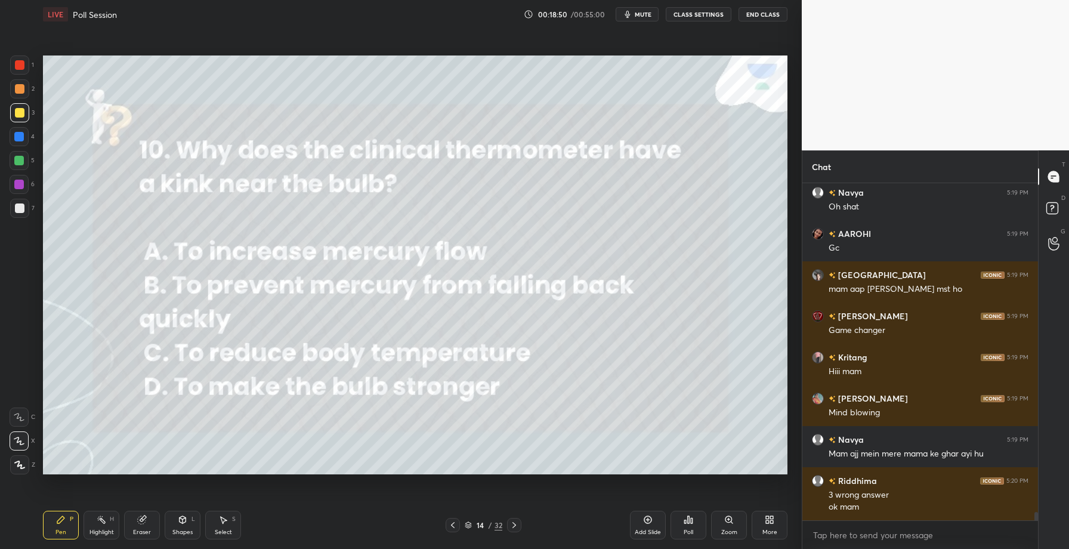
click at [686, 523] on icon at bounding box center [685, 521] width 2 height 3
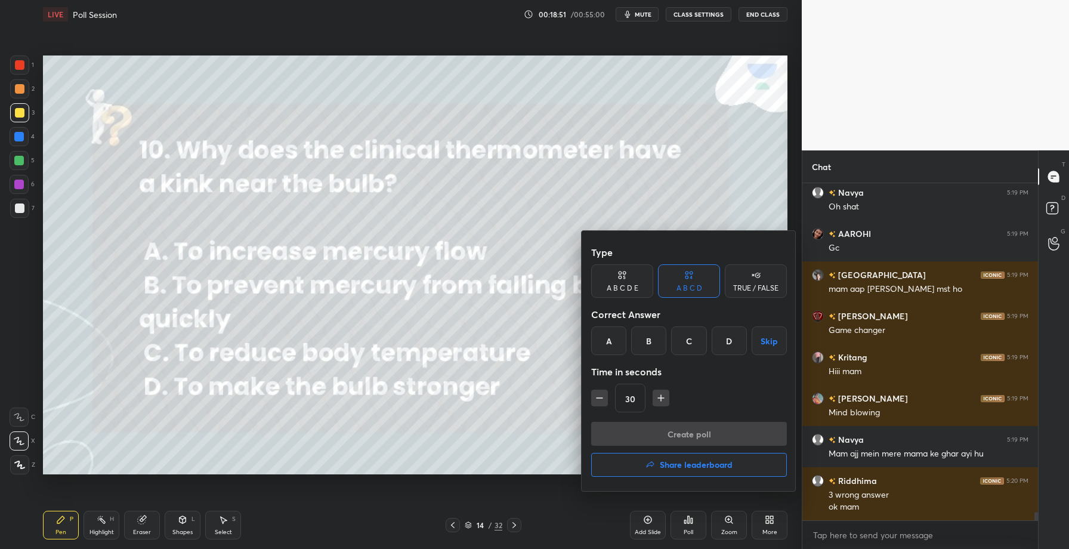
click at [645, 343] on div "B" at bounding box center [648, 340] width 35 height 29
click at [665, 436] on button "Create poll" at bounding box center [689, 434] width 196 height 24
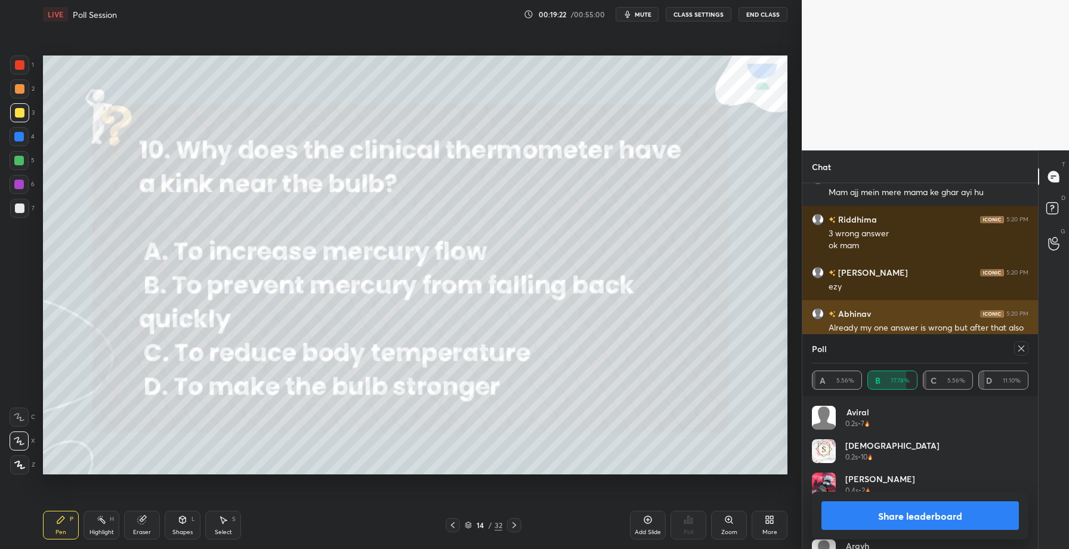
scroll to position [13618, 0]
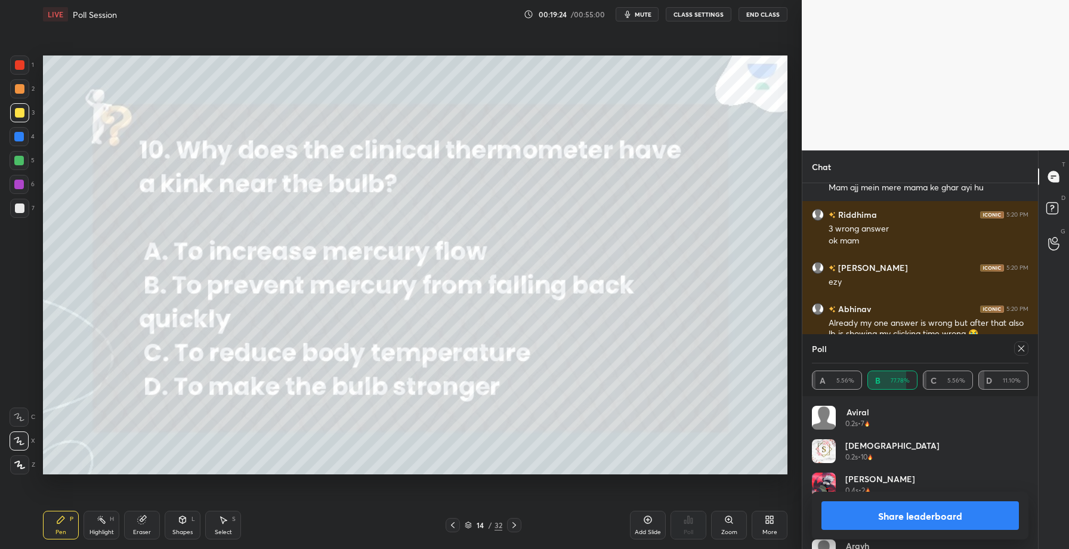
click at [887, 518] on button "Share leaderboard" at bounding box center [919, 515] width 197 height 29
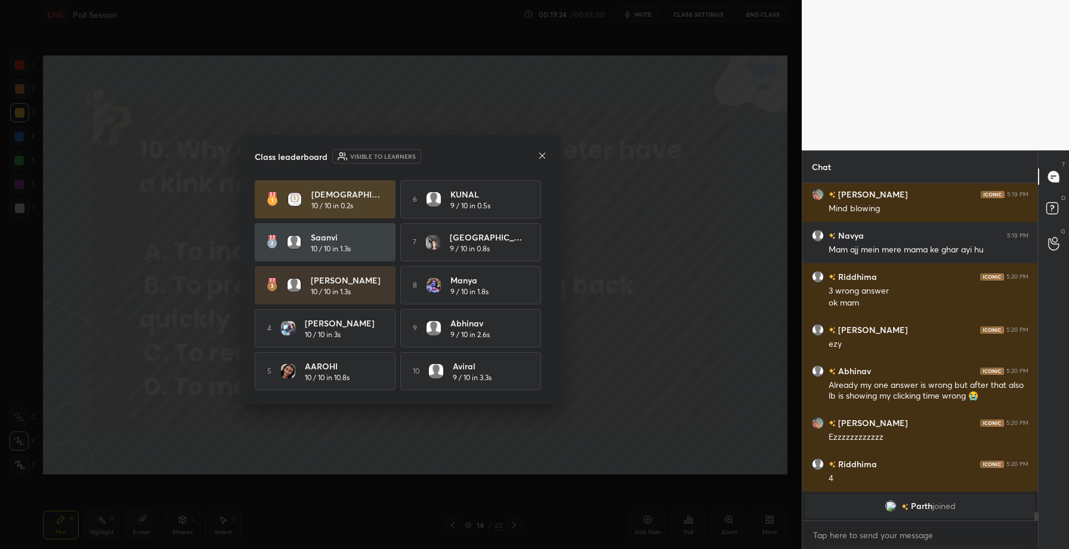
scroll to position [246, 232]
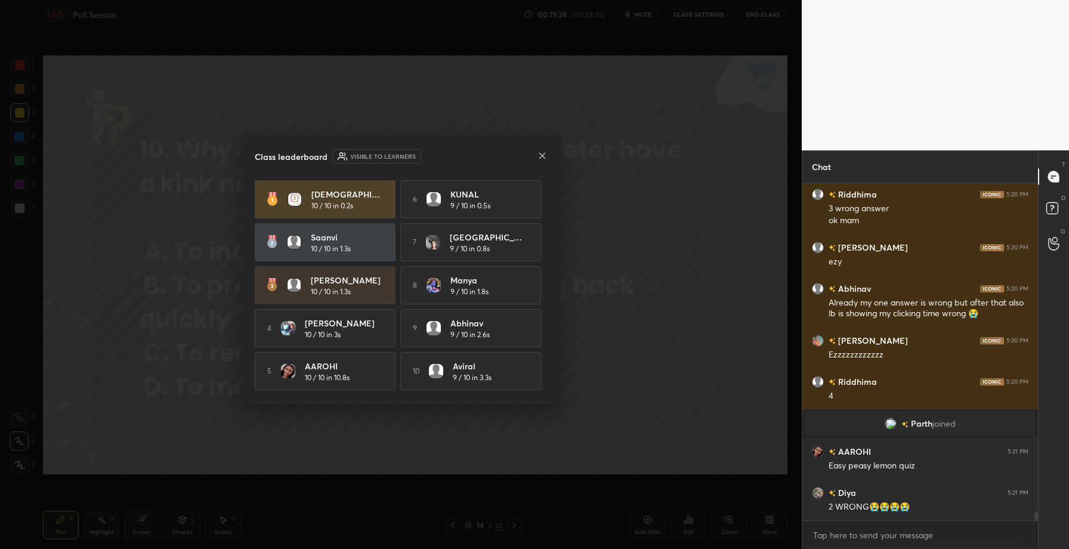
click at [545, 156] on icon at bounding box center [543, 156] width 10 height 10
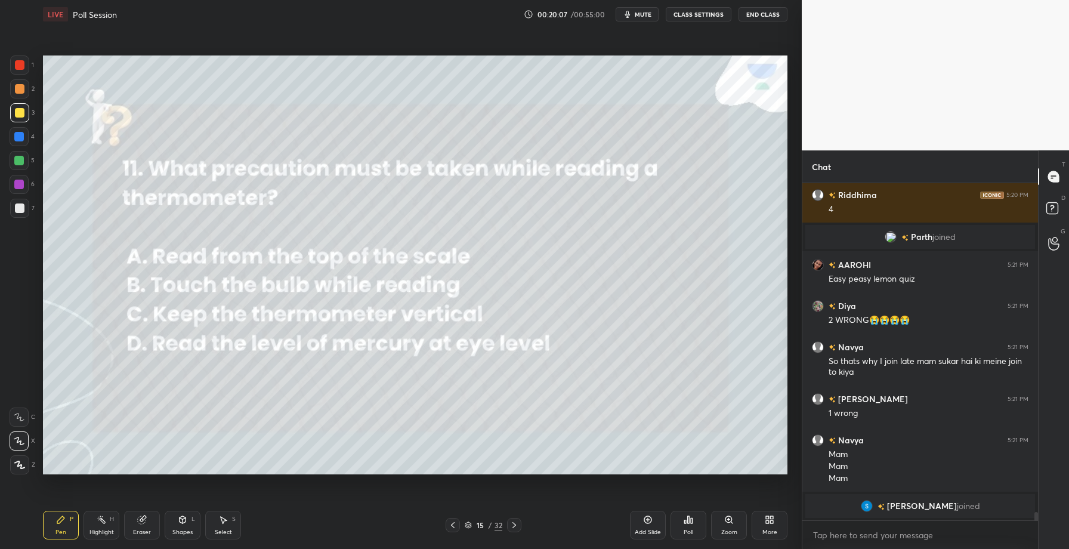
scroll to position [13207, 0]
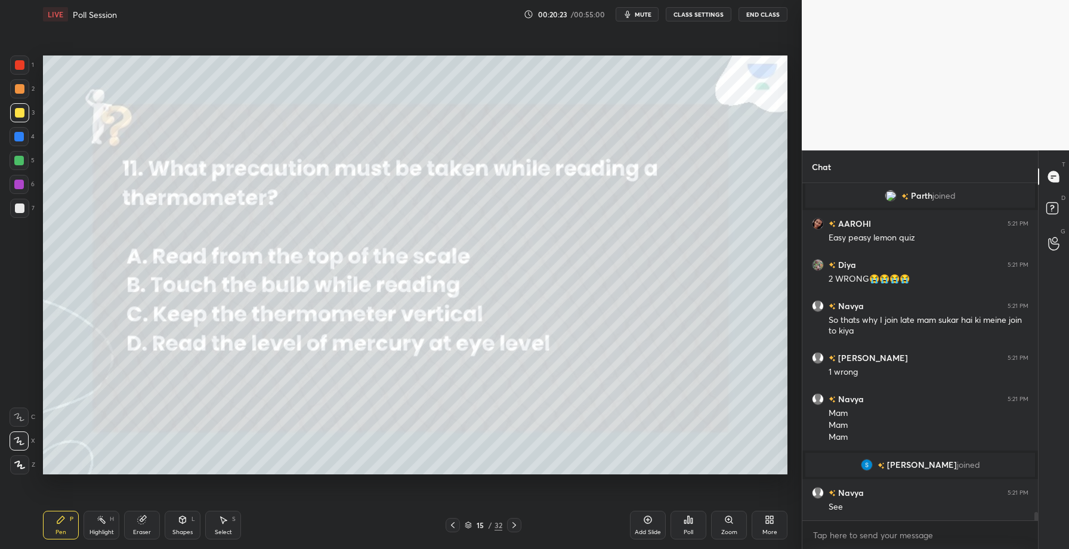
click at [696, 535] on div "Poll" at bounding box center [689, 525] width 36 height 29
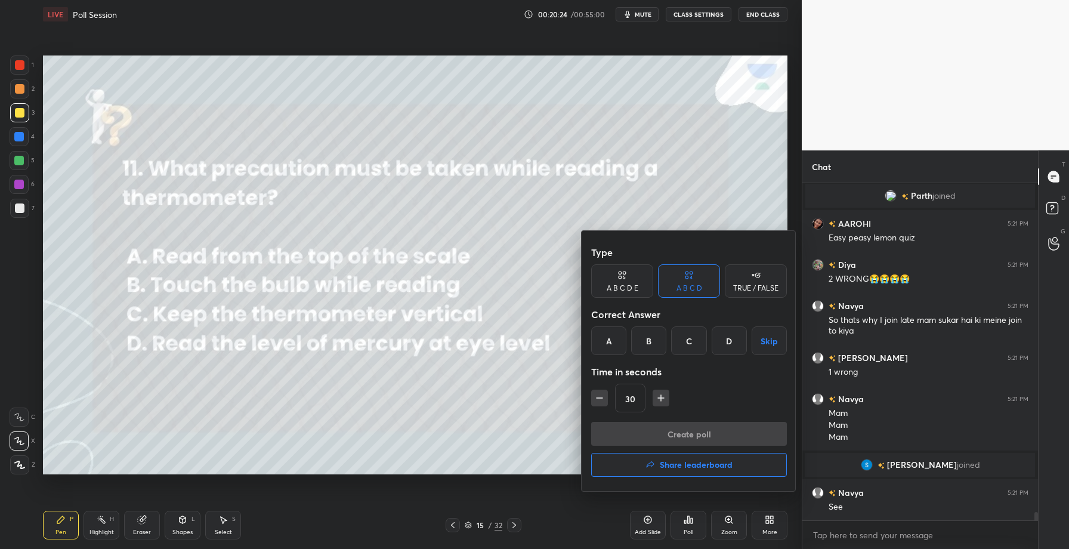
click at [724, 334] on div "D" at bounding box center [729, 340] width 35 height 29
click at [688, 438] on button "Create poll" at bounding box center [689, 434] width 196 height 24
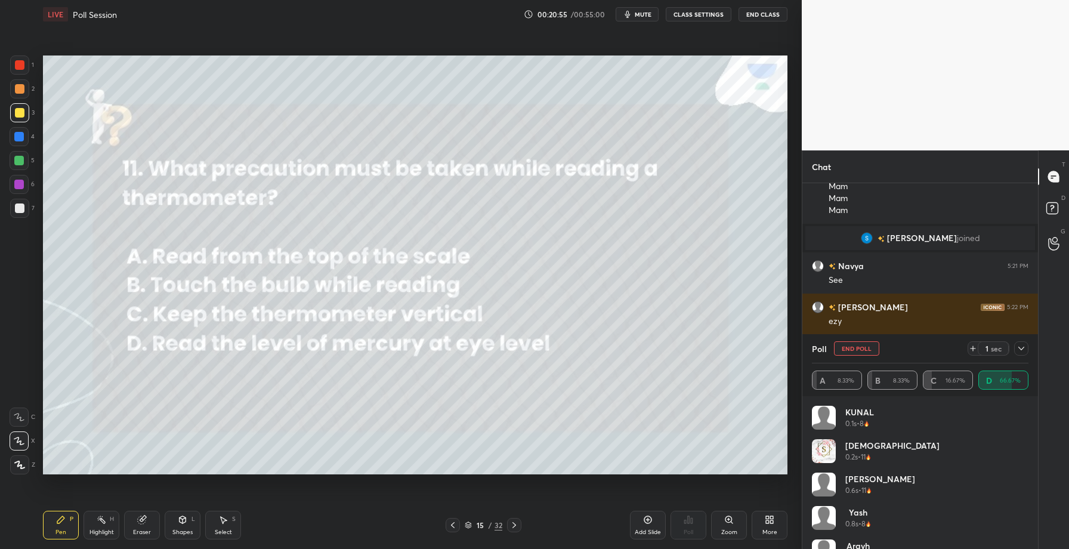
scroll to position [13475, 0]
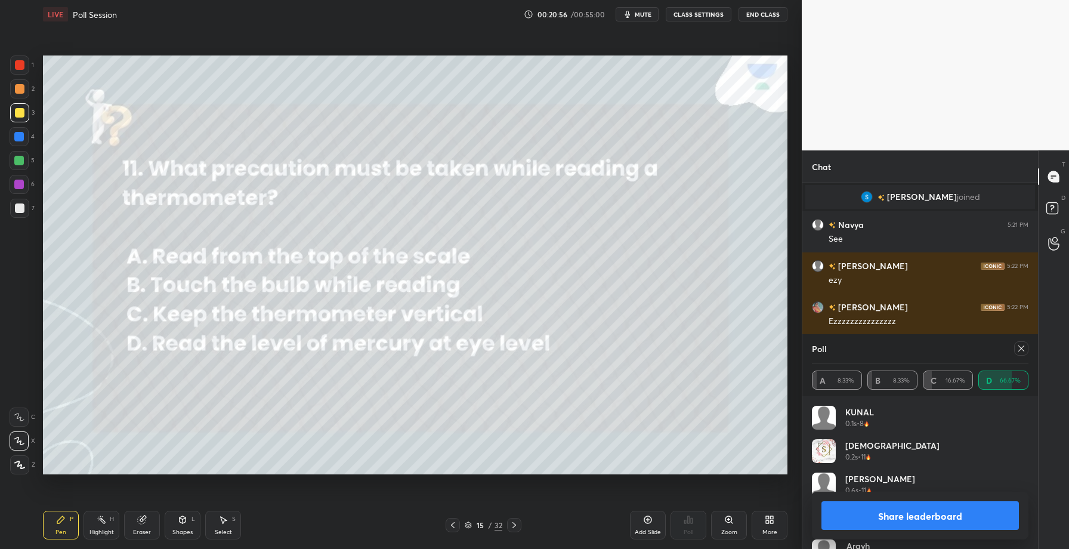
click at [954, 520] on button "Share leaderboard" at bounding box center [919, 515] width 197 height 29
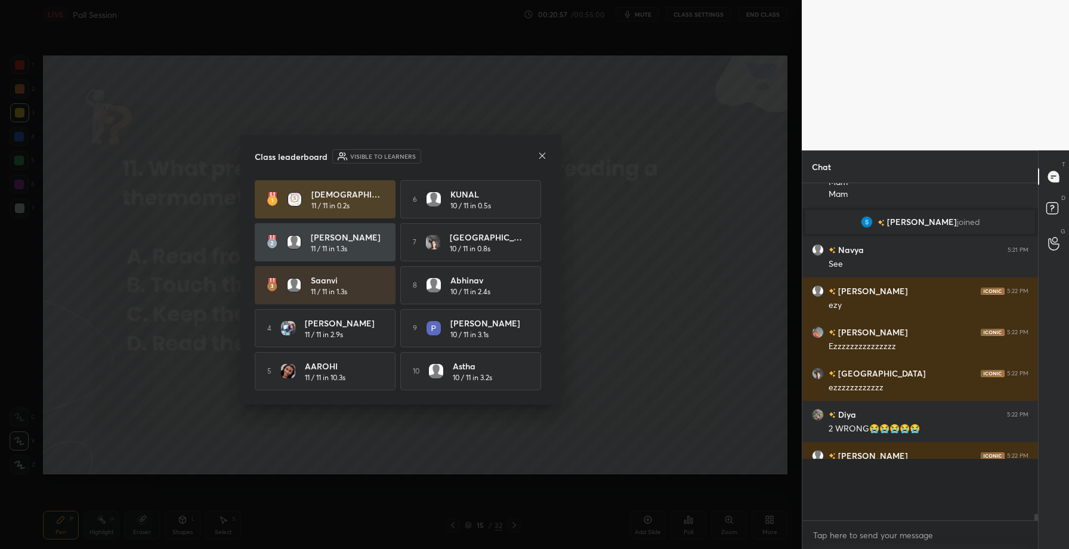
scroll to position [231, 232]
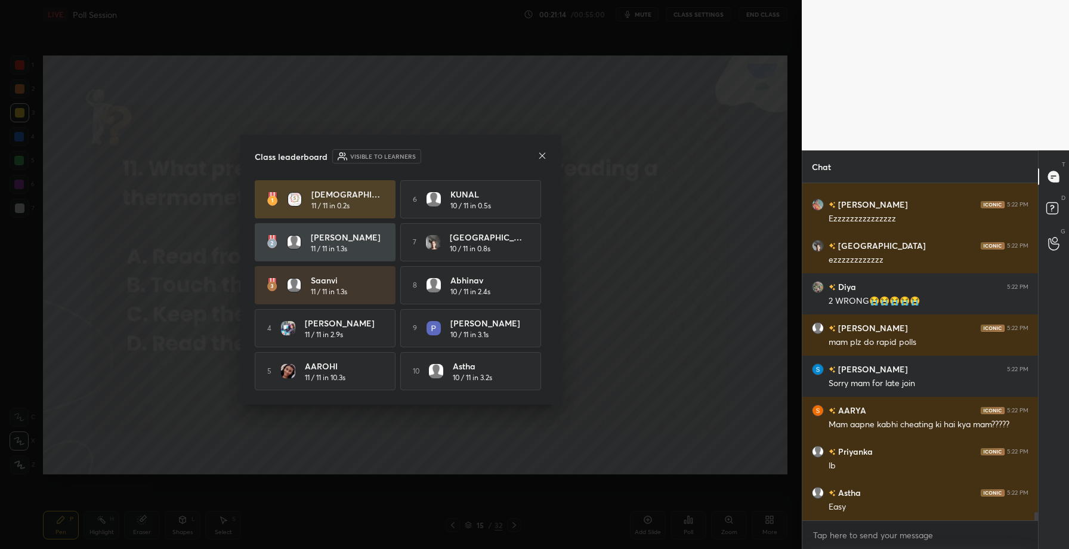
click at [547, 152] on div "Class leaderboard Visible to learners [PERSON_NAME] 11 / 11 in 0.2s 6 KUNAL 10 …" at bounding box center [400, 270] width 321 height 270
click at [543, 152] on icon at bounding box center [543, 156] width 10 height 10
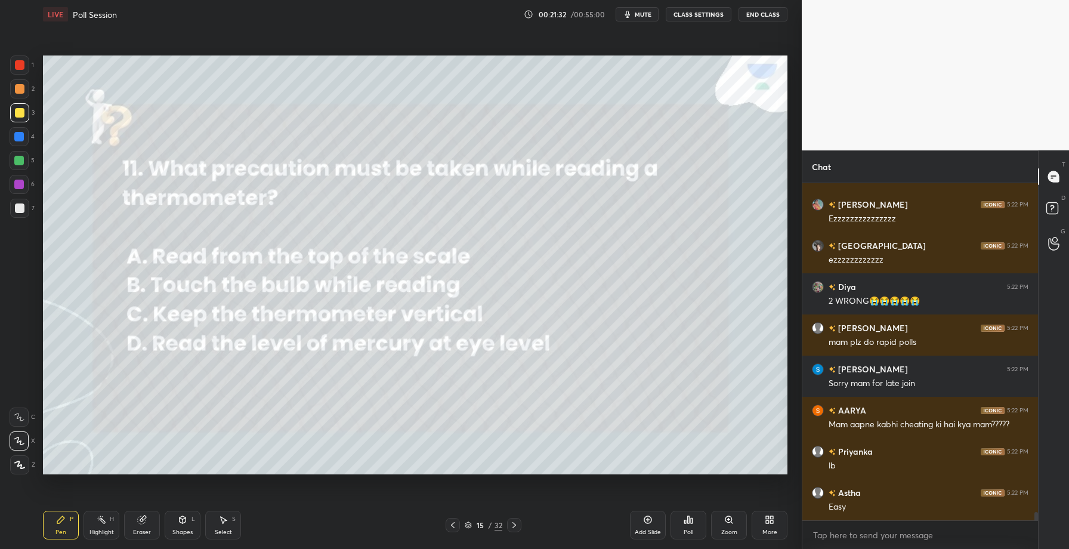
scroll to position [13619, 0]
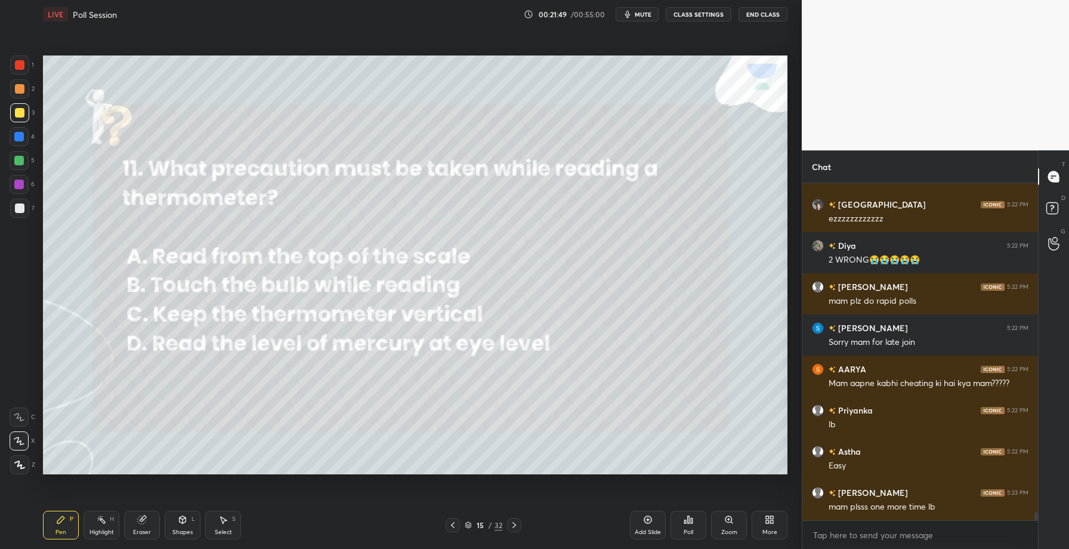
click at [688, 519] on icon at bounding box center [689, 519] width 2 height 7
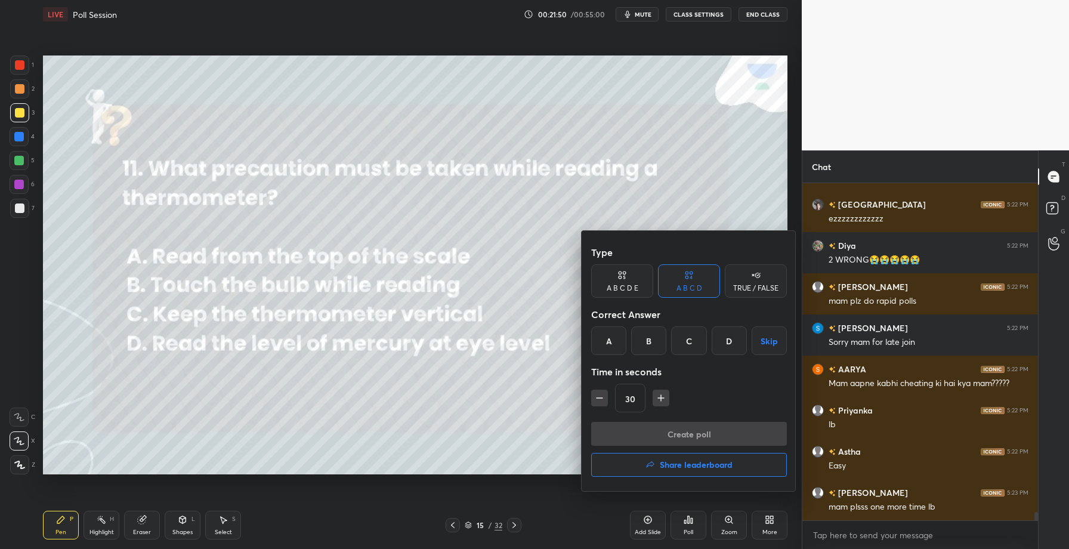
click at [666, 471] on button "Share leaderboard" at bounding box center [689, 465] width 196 height 24
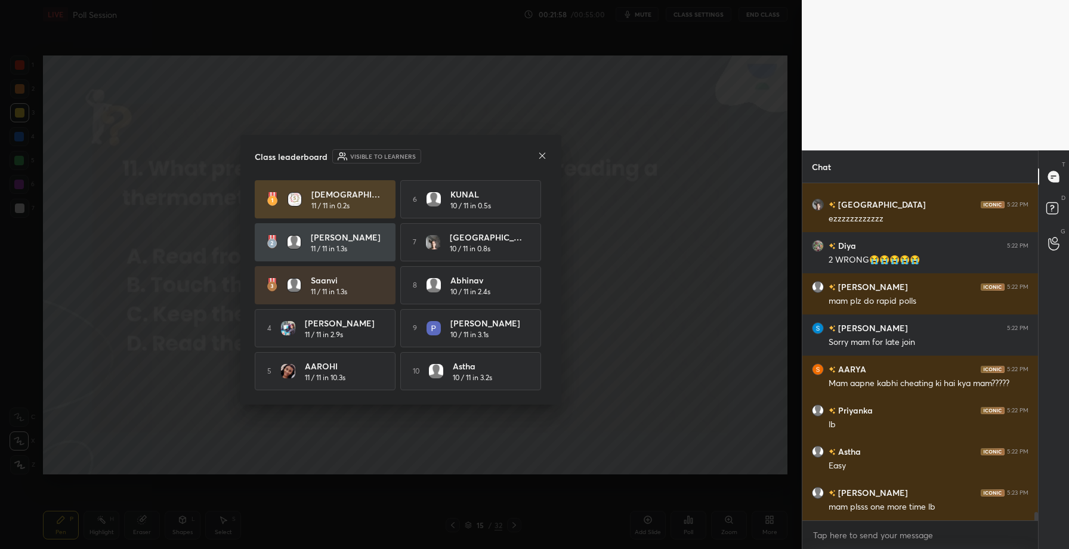
click at [543, 151] on icon at bounding box center [543, 156] width 10 height 10
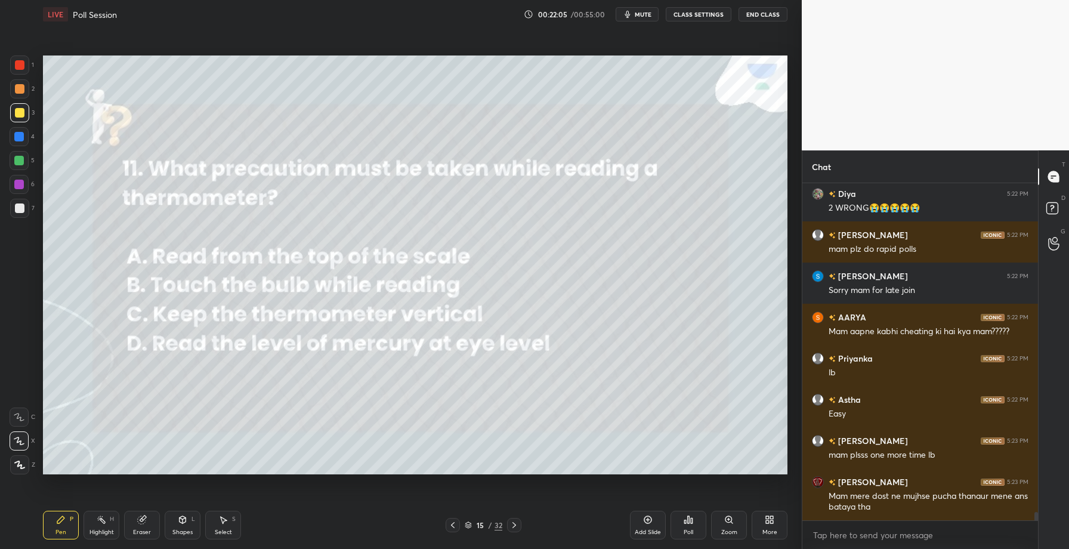
scroll to position [13712, 0]
click at [514, 524] on icon at bounding box center [514, 525] width 10 height 10
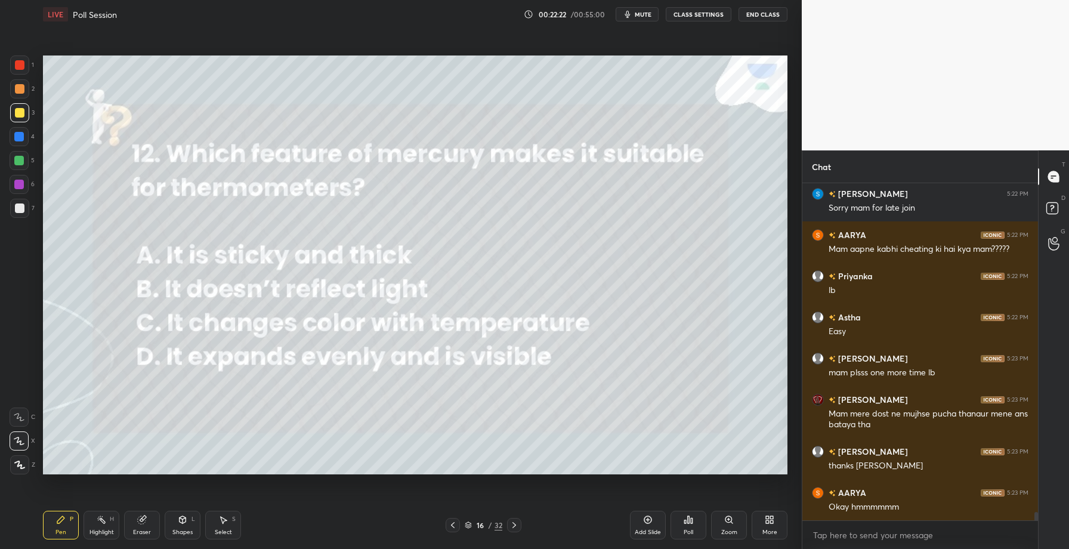
scroll to position [13804, 0]
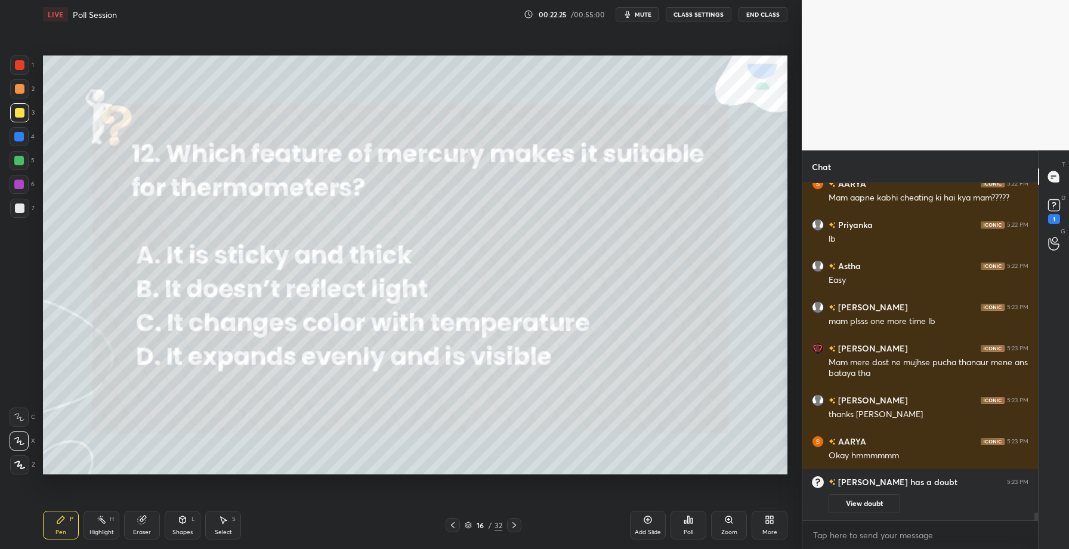
click at [693, 517] on icon at bounding box center [689, 520] width 10 height 10
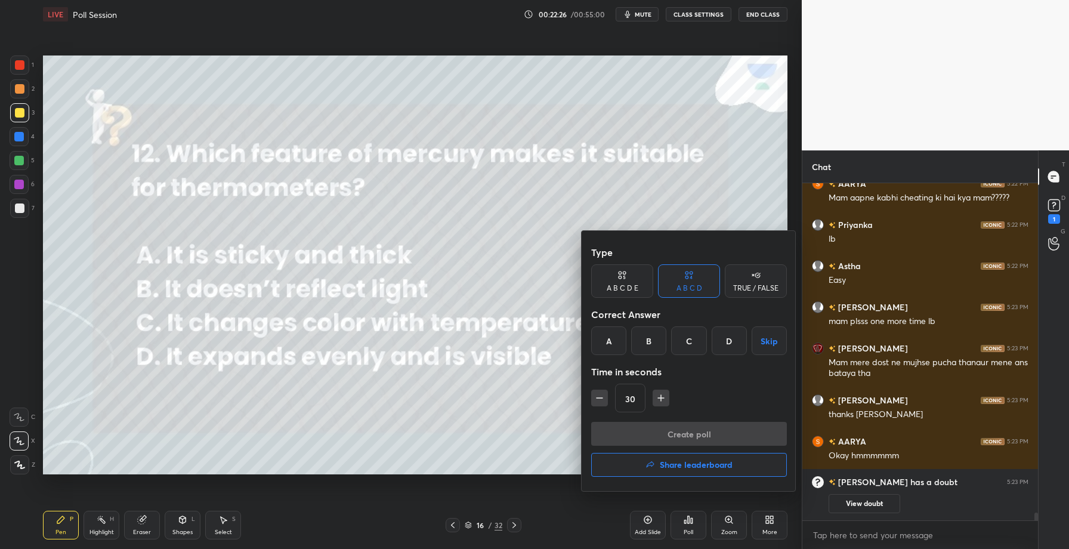
click at [721, 333] on div "D" at bounding box center [729, 340] width 35 height 29
click at [684, 435] on button "Create poll" at bounding box center [689, 434] width 196 height 24
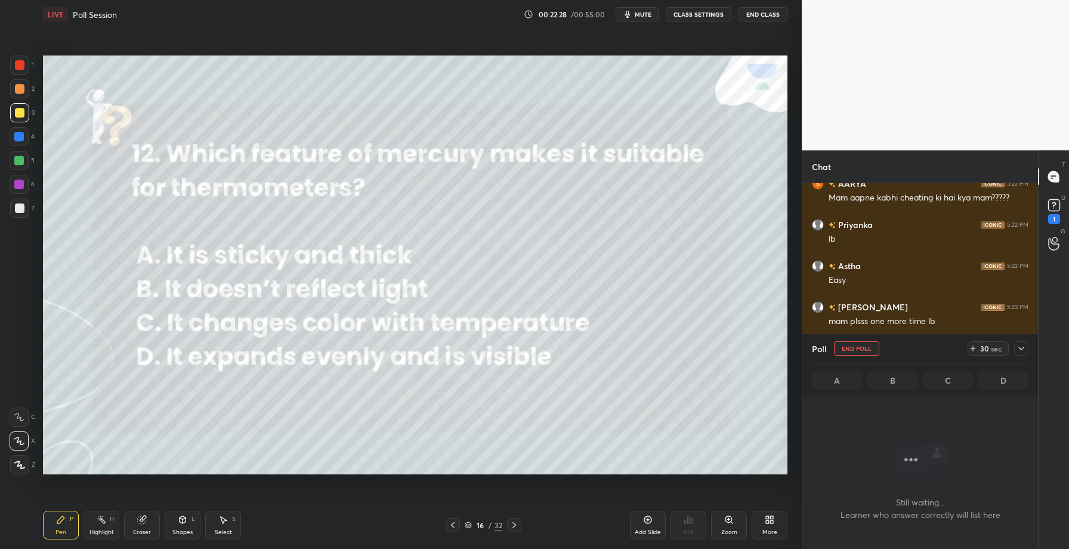
scroll to position [271, 232]
click at [1048, 212] on icon at bounding box center [1054, 205] width 18 height 18
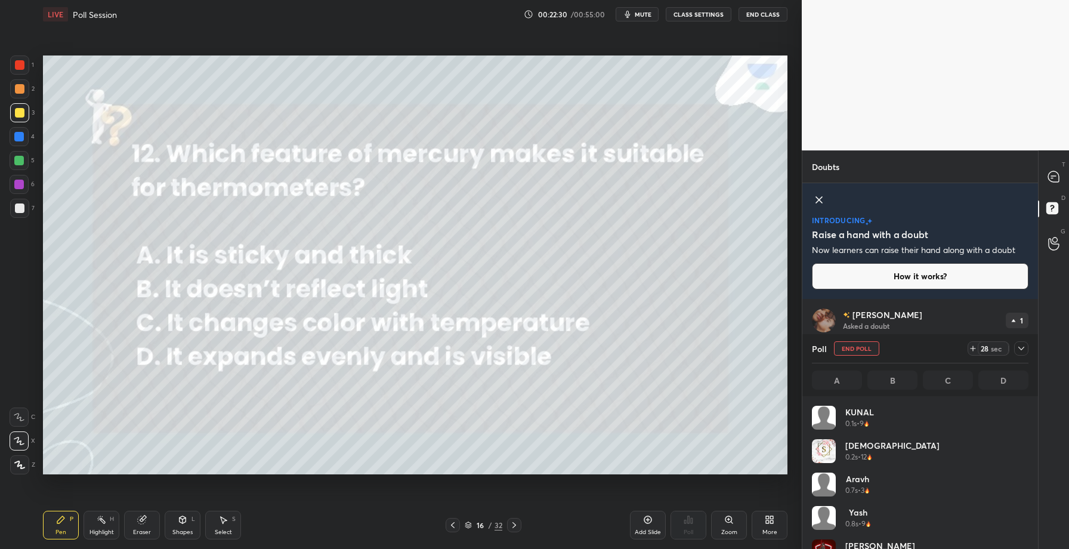
scroll to position [140, 213]
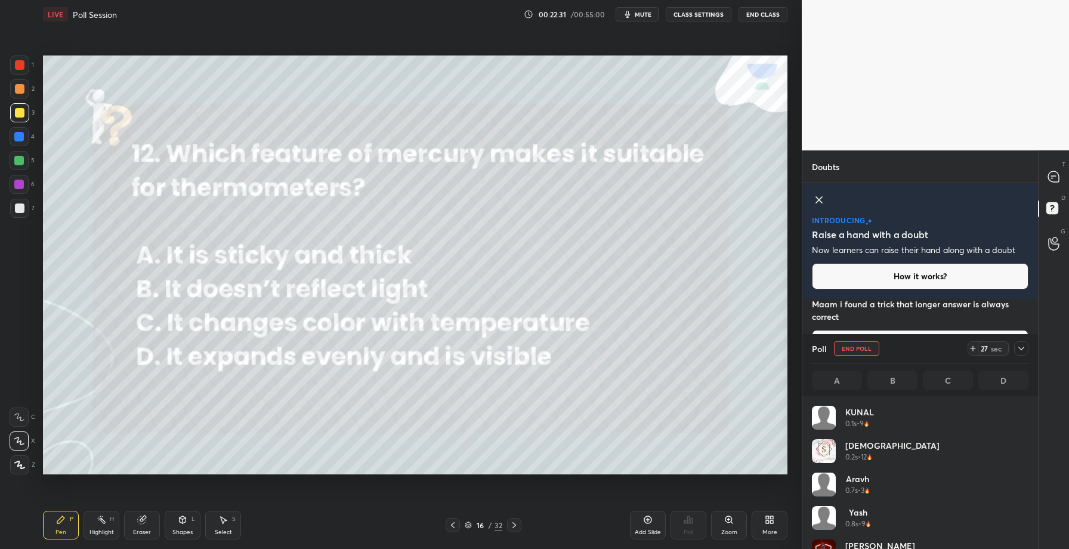
click at [1023, 348] on icon at bounding box center [1022, 349] width 10 height 10
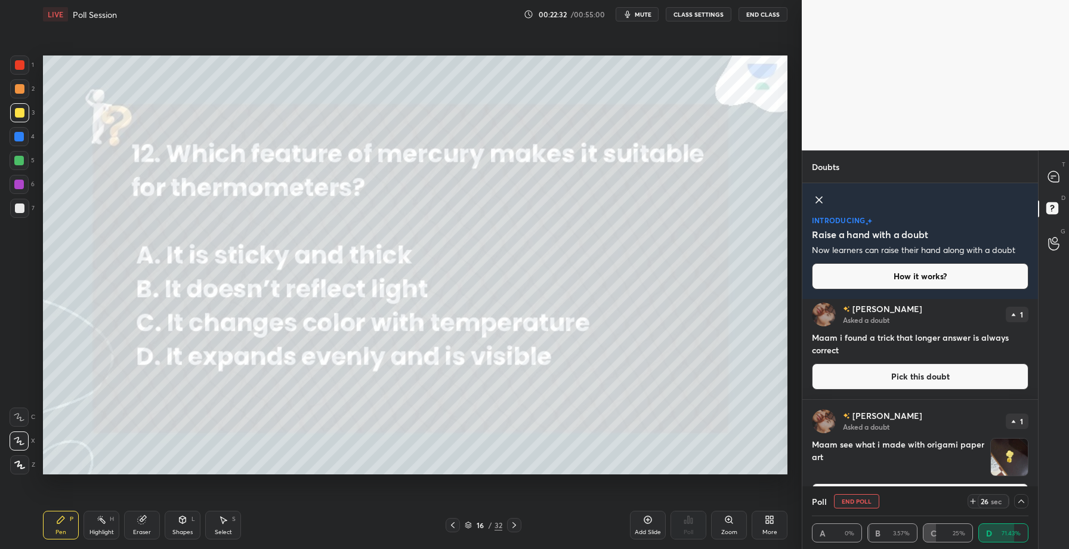
scroll to position [0, 0]
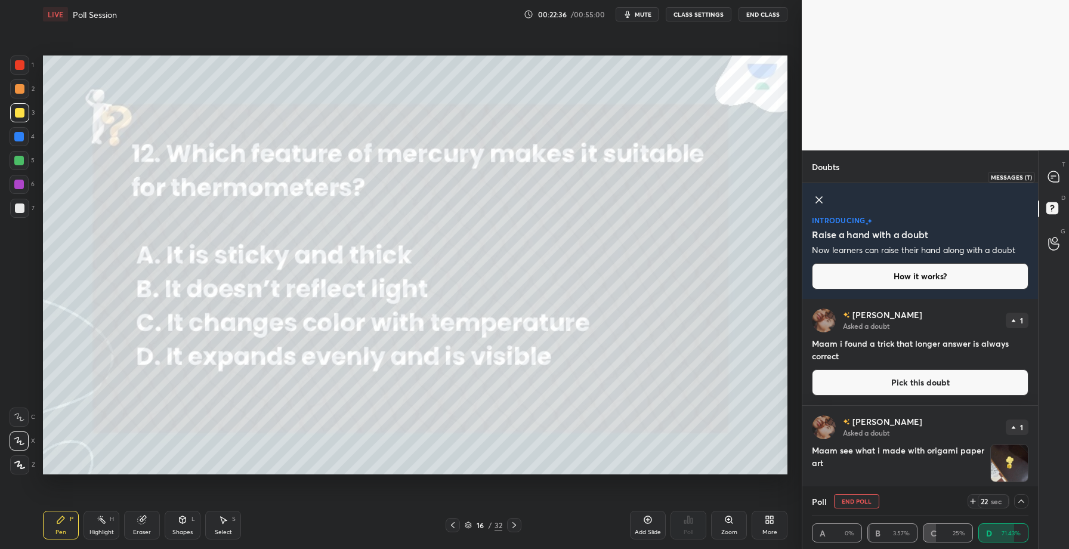
click at [1054, 171] on icon at bounding box center [1053, 176] width 11 height 11
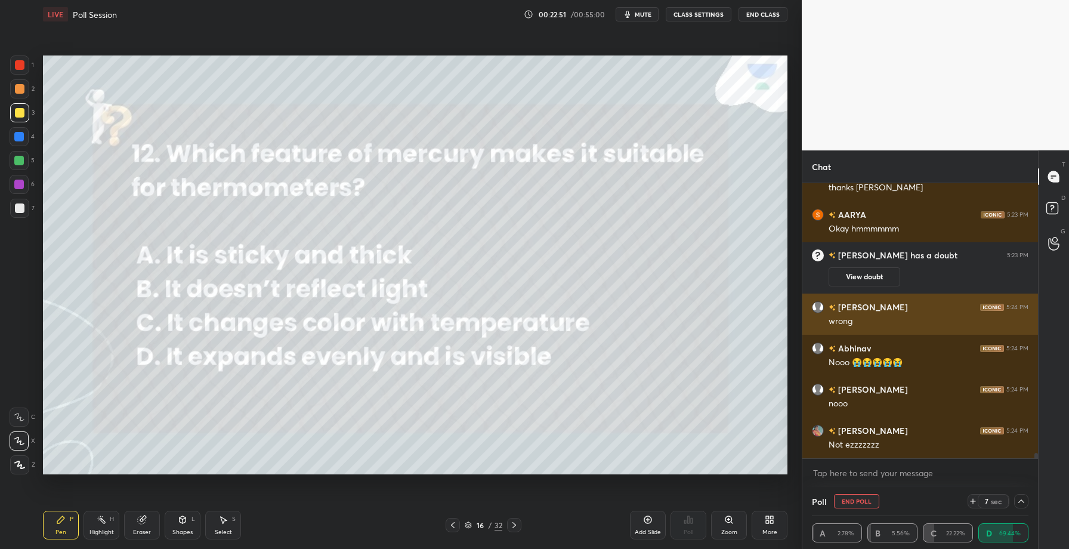
scroll to position [13951, 0]
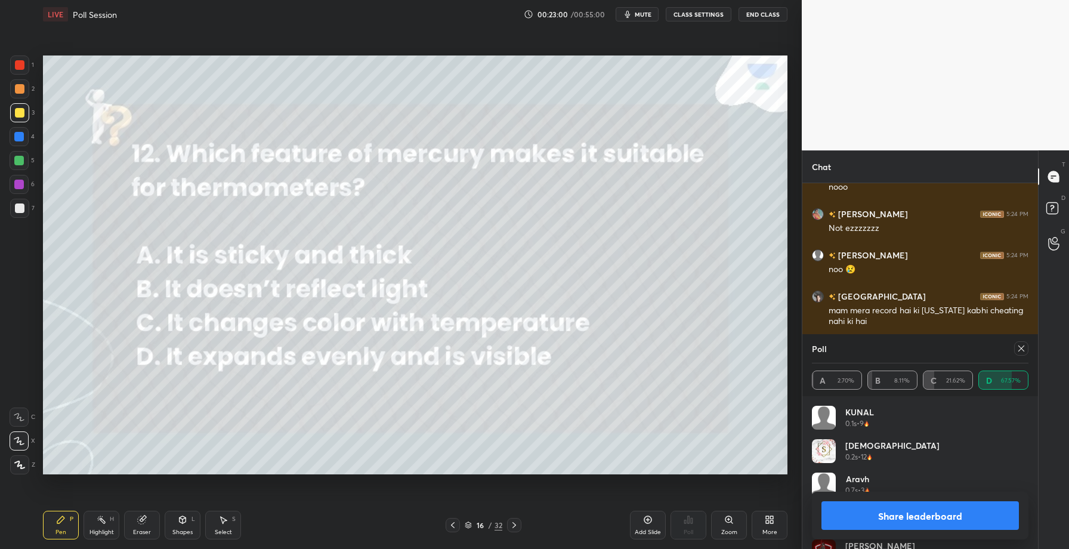
click at [898, 508] on button "Share leaderboard" at bounding box center [919, 515] width 197 height 29
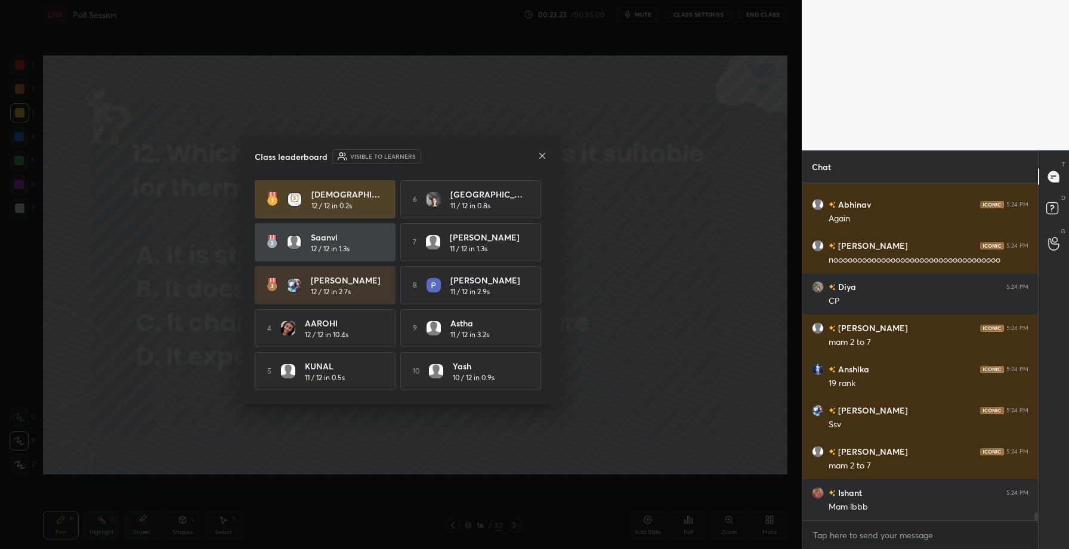
click at [544, 156] on icon at bounding box center [543, 156] width 10 height 10
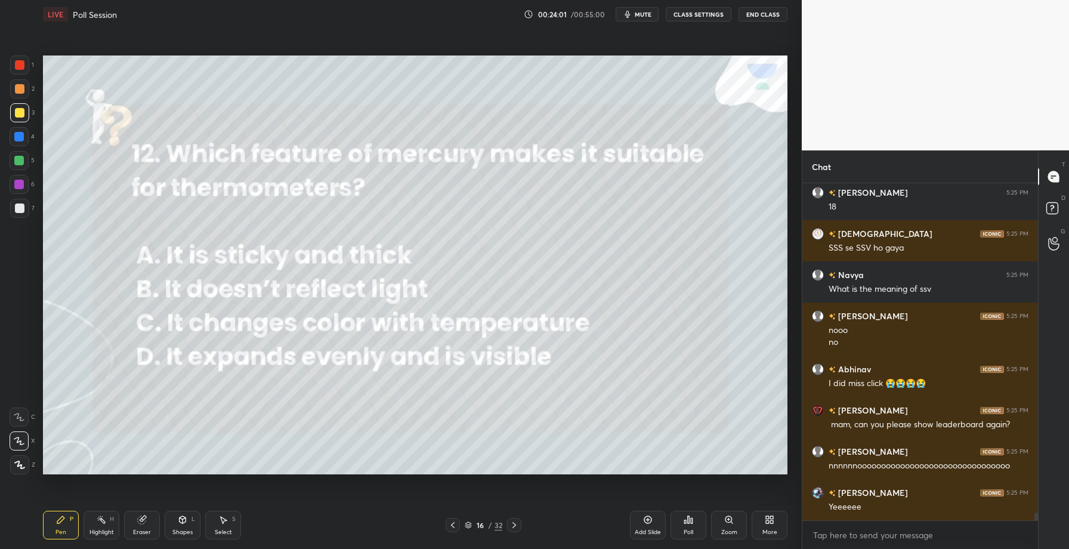
click at [669, 517] on div "Add Slide Poll Zoom More" at bounding box center [708, 525] width 157 height 67
click at [687, 517] on icon at bounding box center [689, 520] width 10 height 10
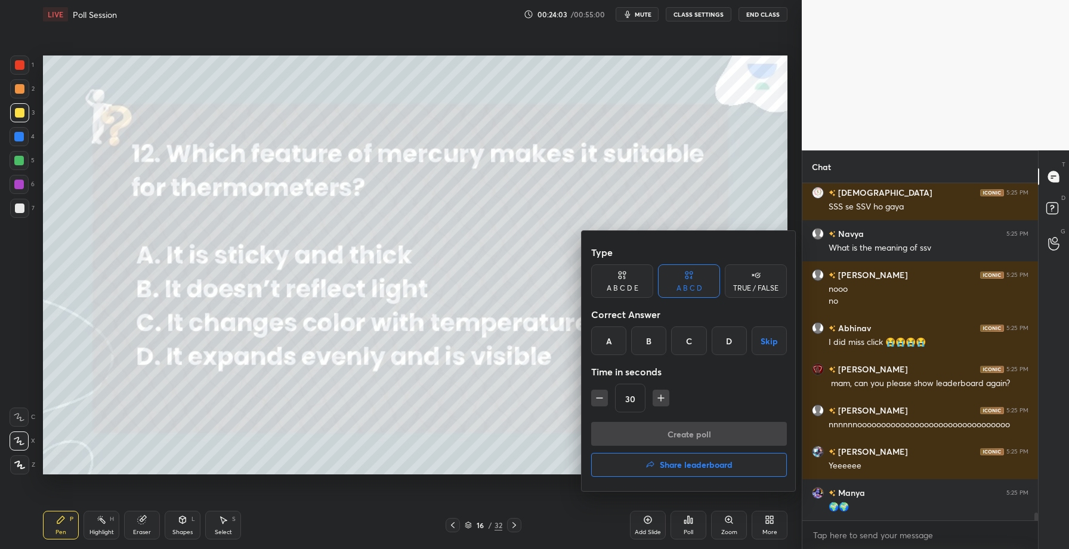
click at [687, 461] on h4 "Share leaderboard" at bounding box center [696, 465] width 73 height 8
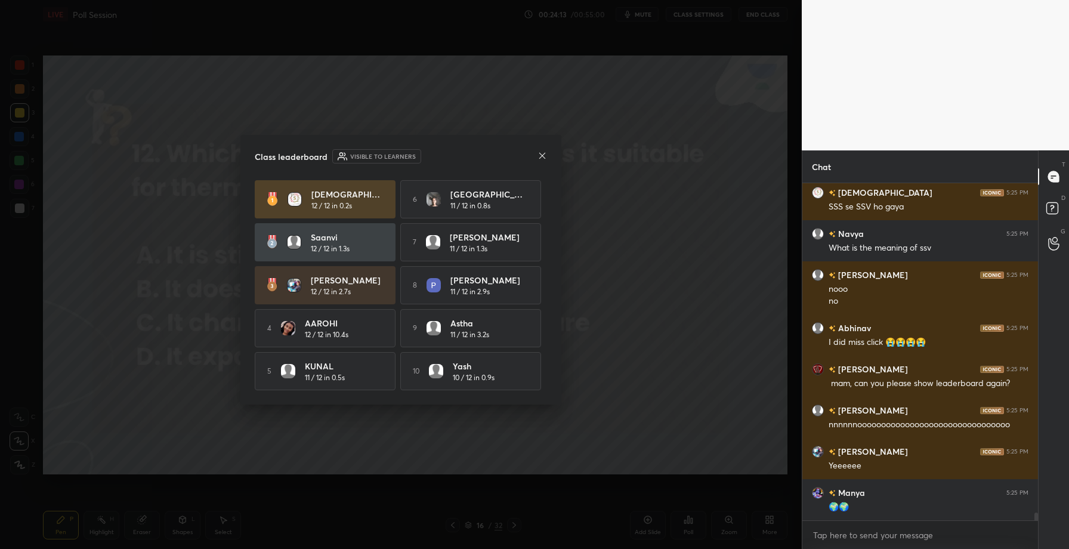
click at [542, 155] on icon at bounding box center [543, 156] width 10 height 10
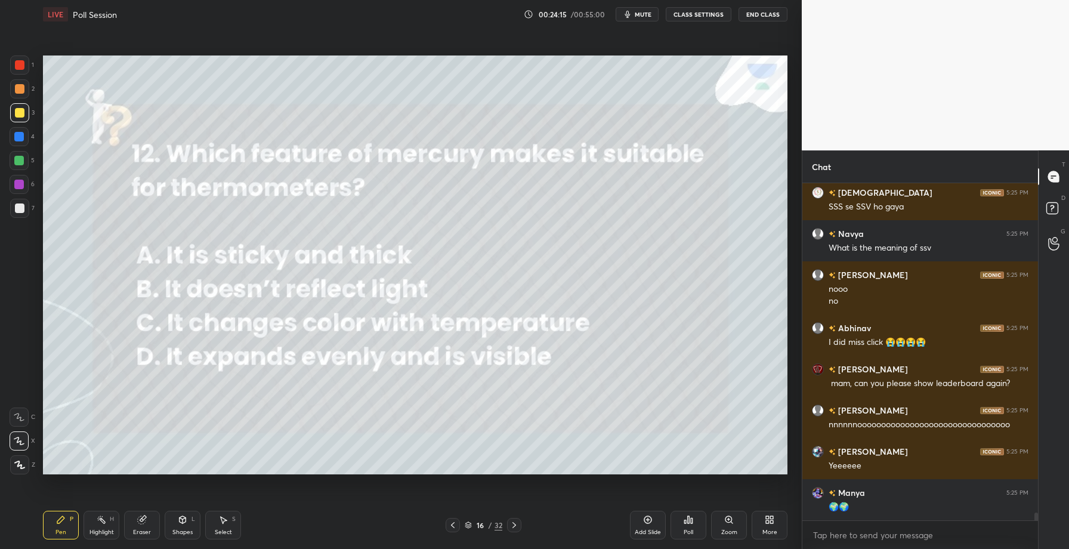
click at [514, 524] on icon at bounding box center [514, 525] width 10 height 10
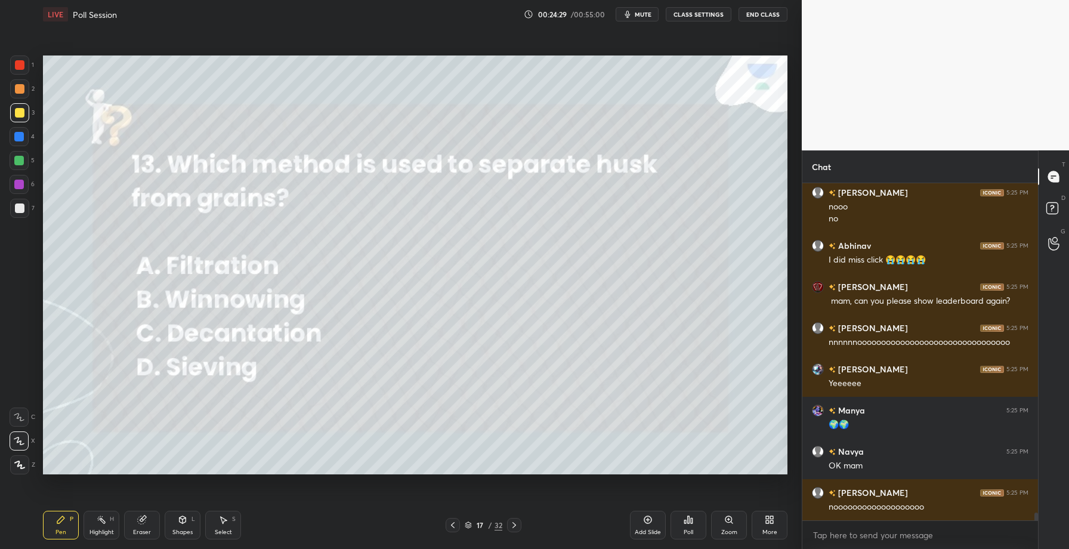
scroll to position [14805, 0]
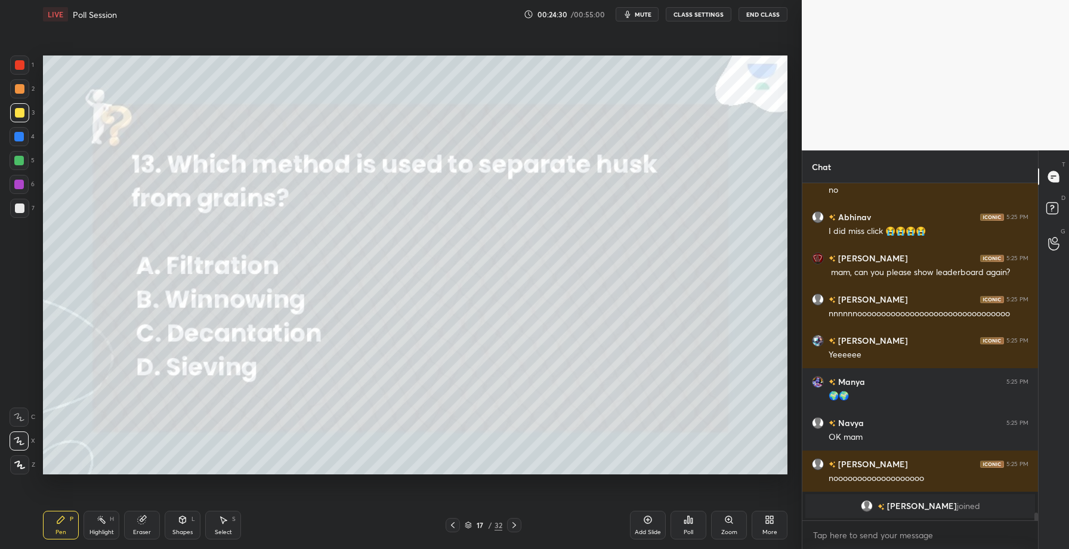
click at [690, 533] on div "Poll" at bounding box center [689, 532] width 10 height 6
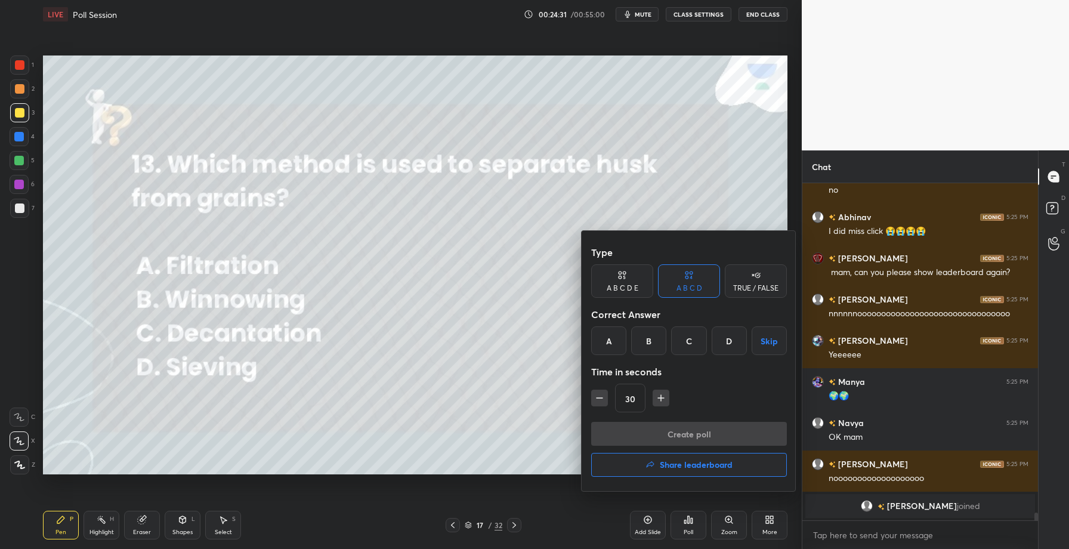
click at [646, 341] on div "B" at bounding box center [648, 340] width 35 height 29
click at [653, 434] on button "Create poll" at bounding box center [689, 434] width 196 height 24
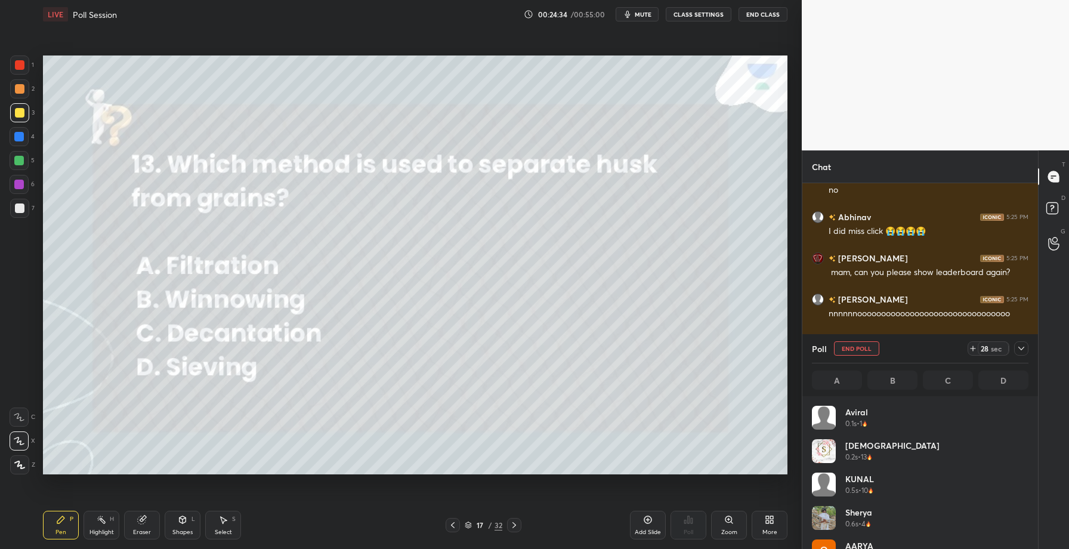
scroll to position [140, 213]
click at [636, 16] on button "mute" at bounding box center [637, 14] width 43 height 14
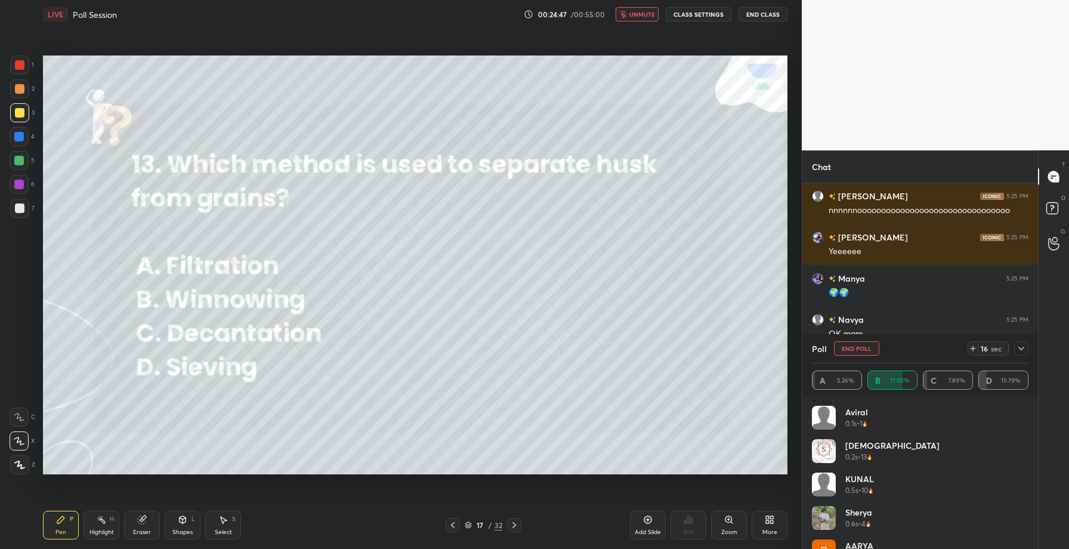
click at [1024, 345] on icon at bounding box center [1022, 349] width 10 height 10
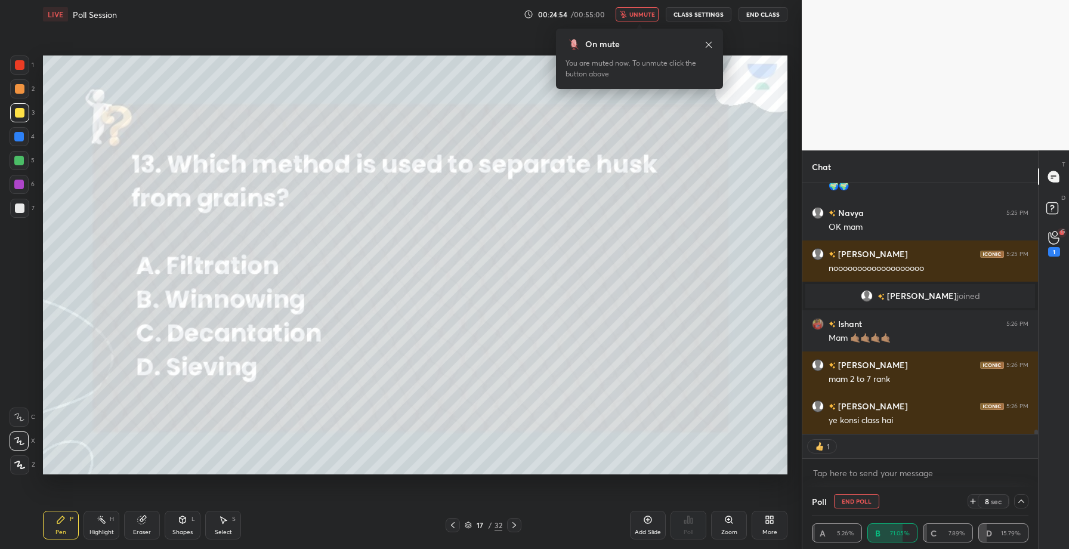
scroll to position [14626, 0]
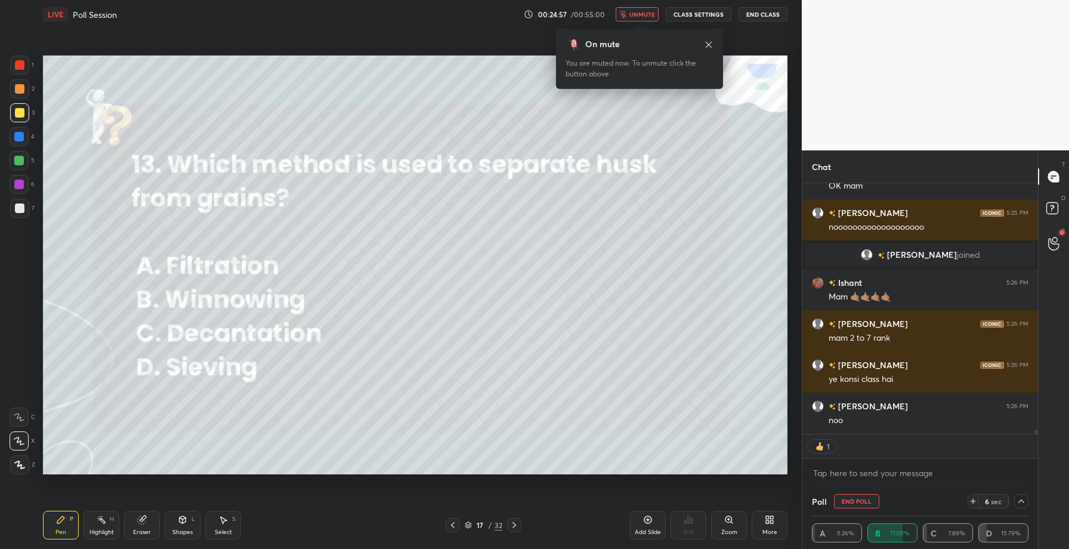
click at [1024, 501] on icon at bounding box center [1022, 501] width 10 height 10
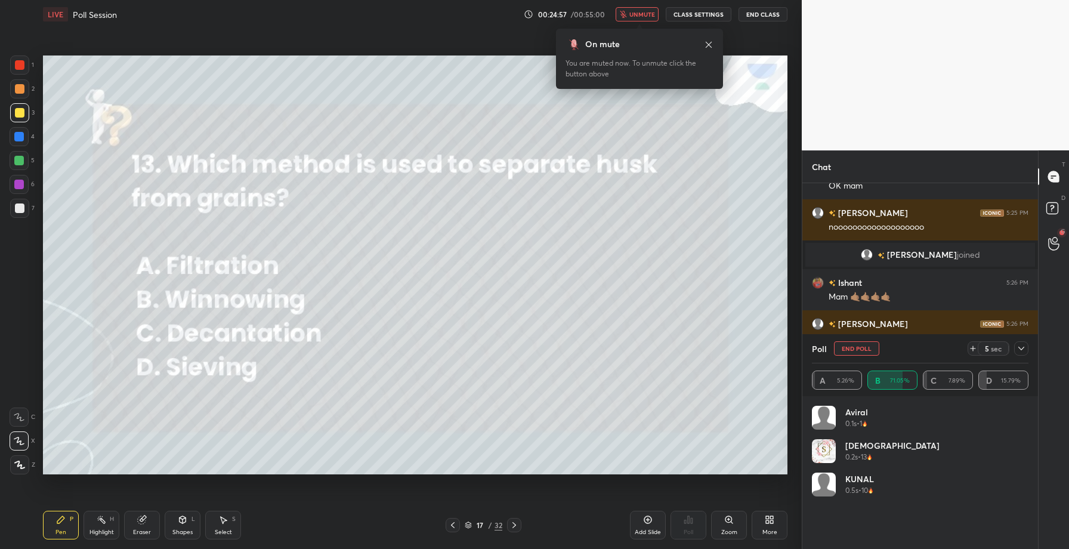
scroll to position [138, 213]
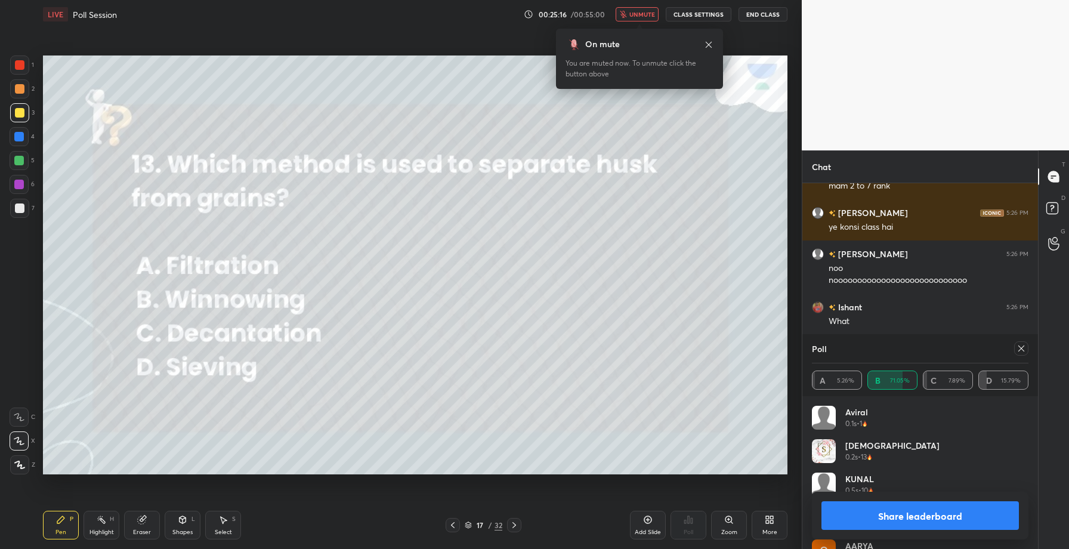
click at [892, 517] on button "Share leaderboard" at bounding box center [919, 515] width 197 height 29
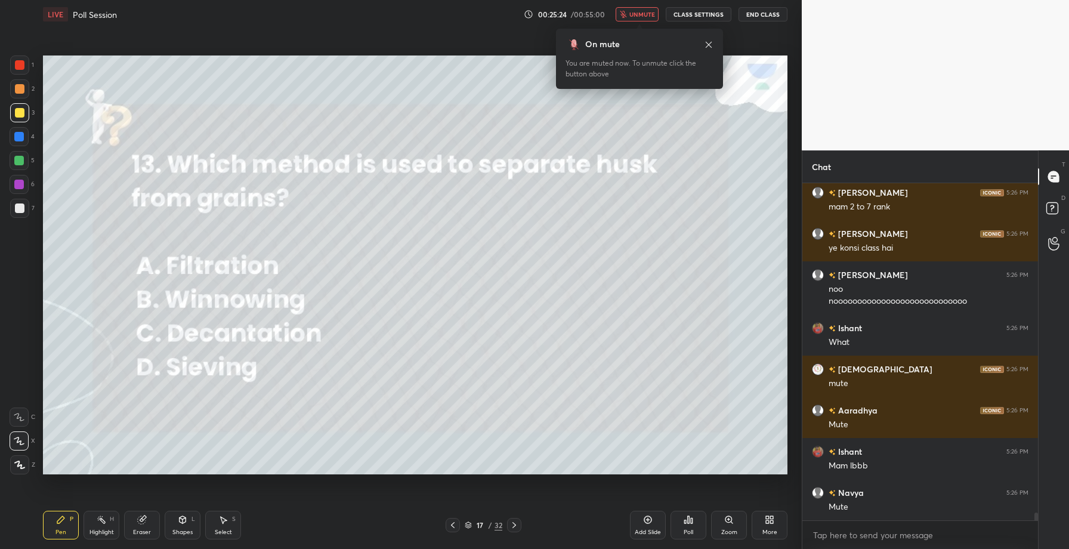
click at [638, 15] on span "unmute" at bounding box center [642, 14] width 26 height 8
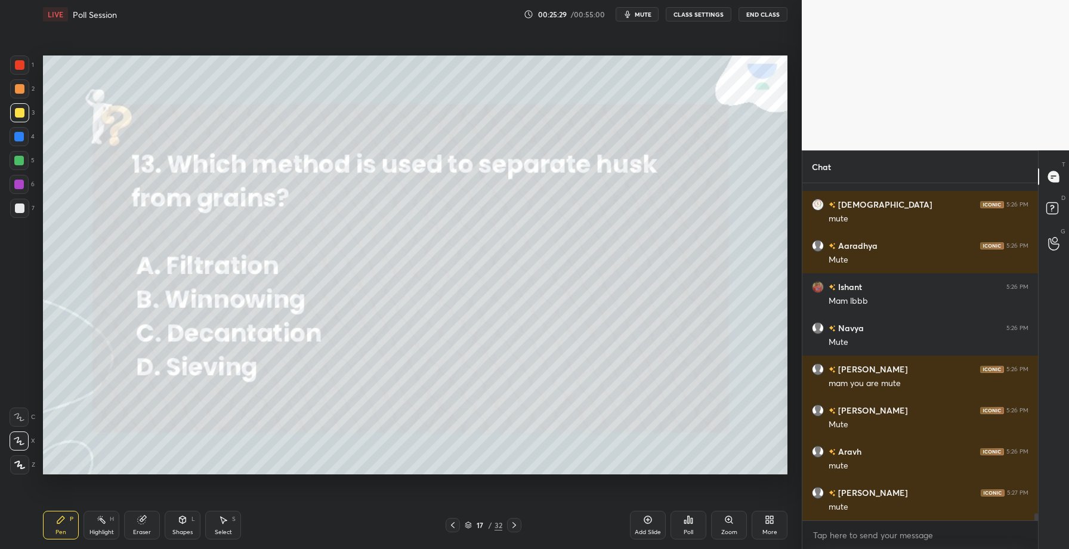
click at [691, 526] on div "Poll" at bounding box center [689, 525] width 36 height 29
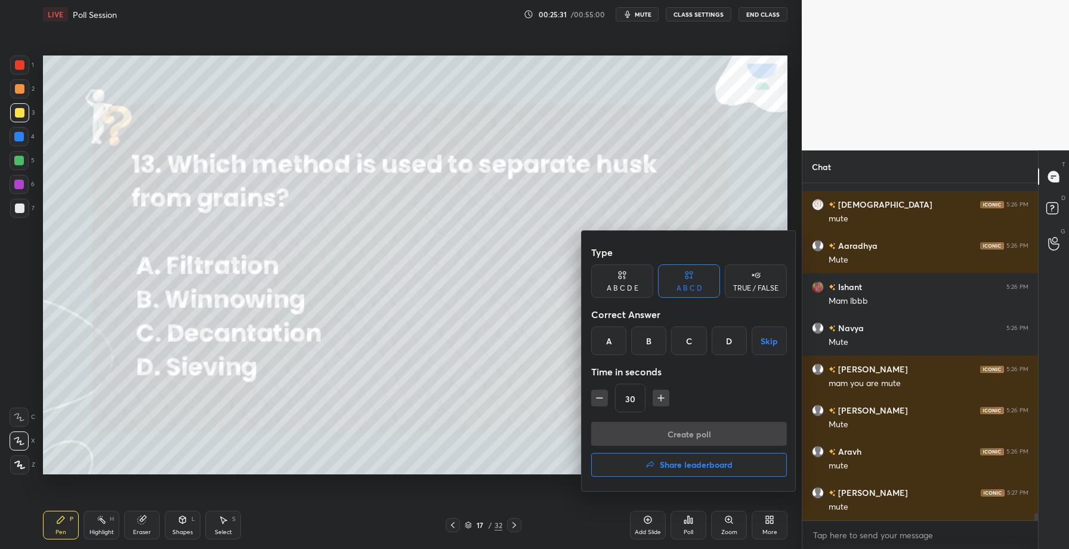
click at [672, 465] on h4 "Share leaderboard" at bounding box center [696, 465] width 73 height 8
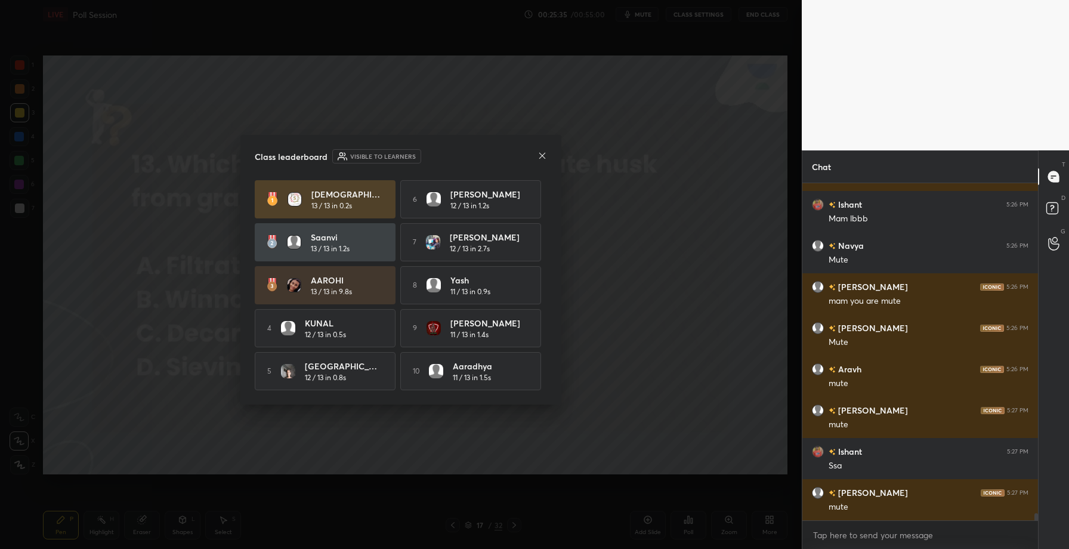
click at [541, 153] on icon at bounding box center [543, 156] width 10 height 10
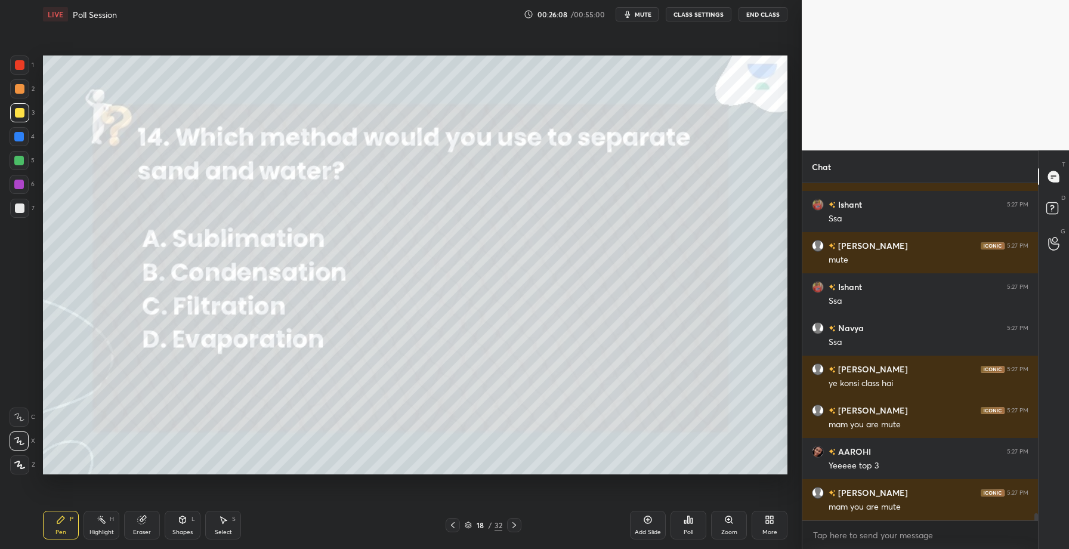
click at [692, 524] on icon at bounding box center [689, 520] width 10 height 10
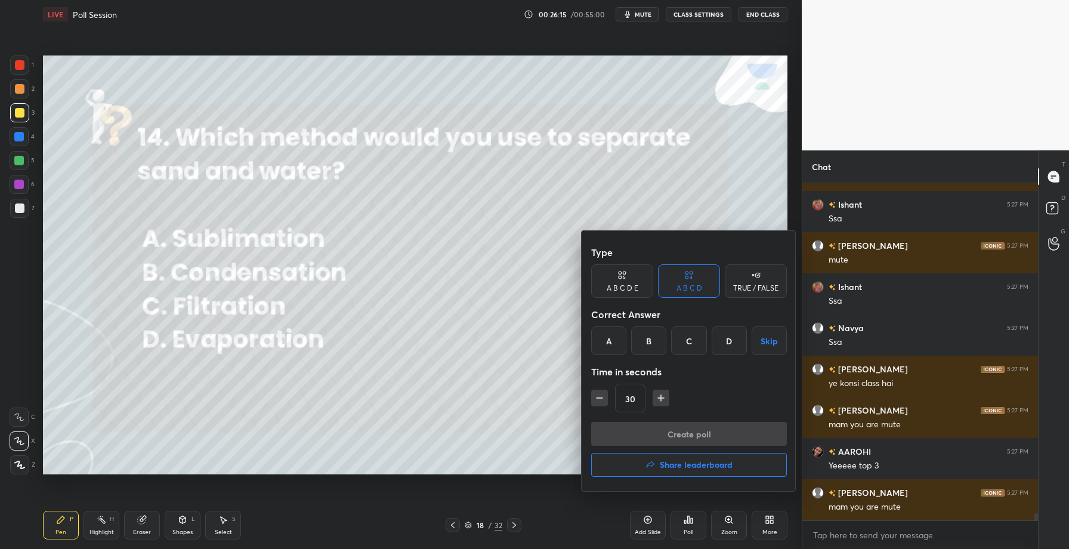
click at [681, 338] on div "C" at bounding box center [688, 340] width 35 height 29
click at [679, 438] on button "Create poll" at bounding box center [689, 434] width 196 height 24
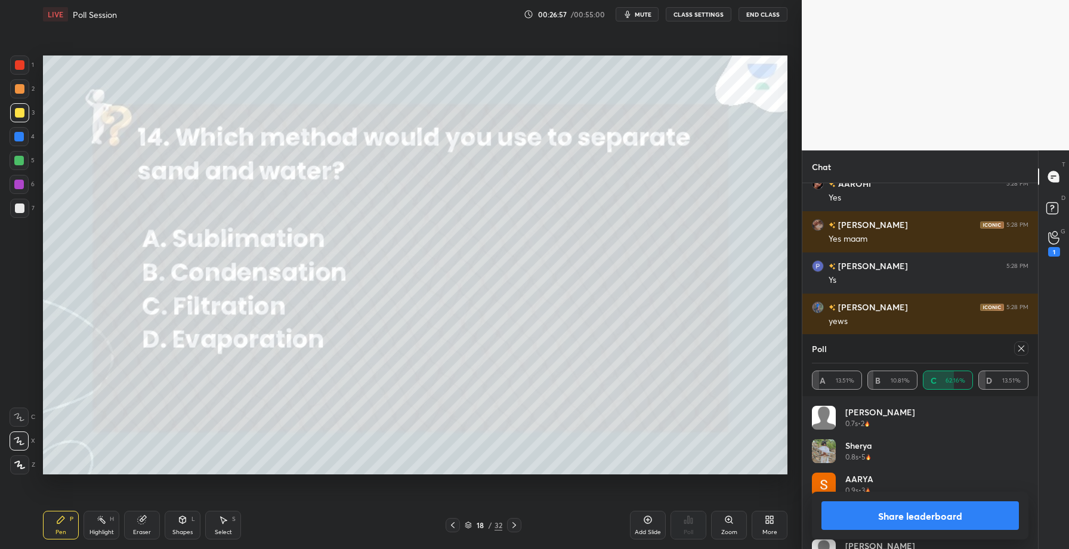
scroll to position [15930, 0]
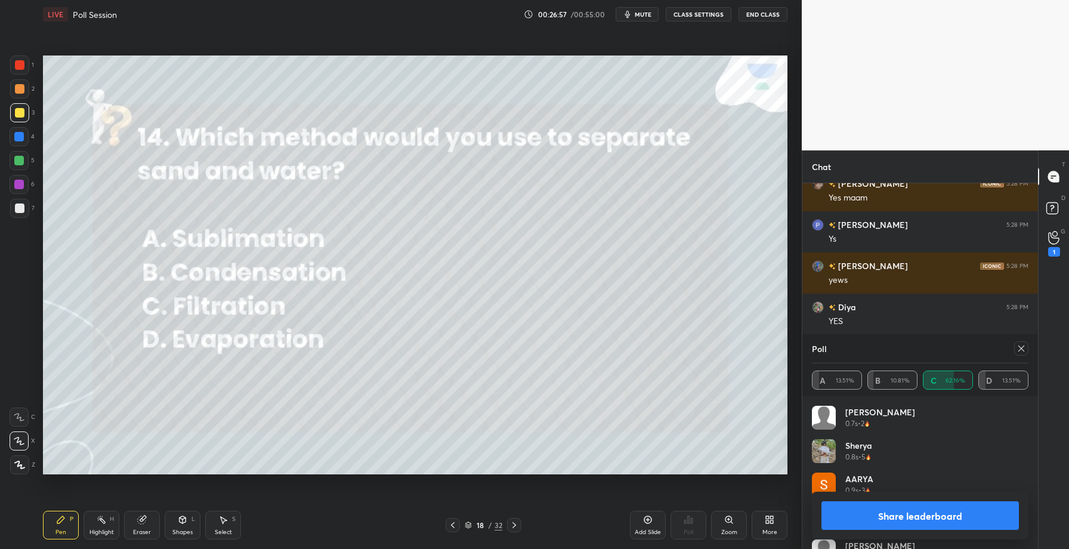
click at [880, 521] on button "Share leaderboard" at bounding box center [919, 515] width 197 height 29
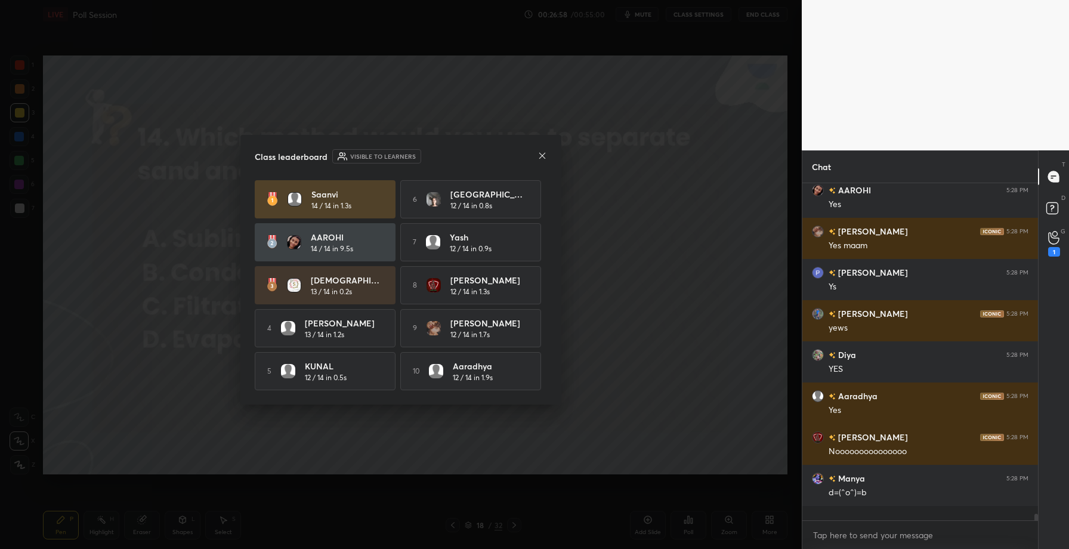
scroll to position [15874, 0]
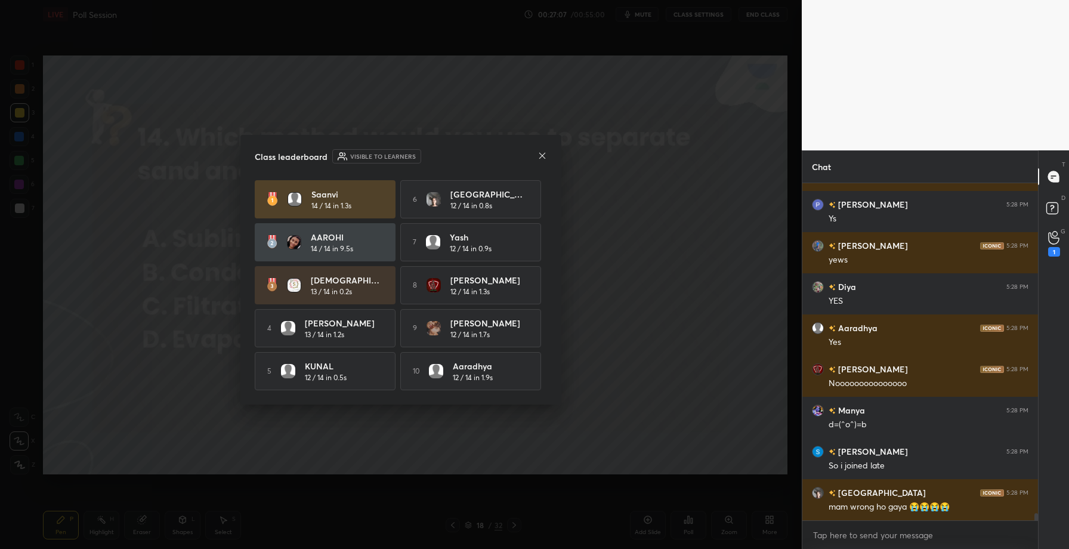
click at [542, 151] on icon at bounding box center [543, 156] width 10 height 10
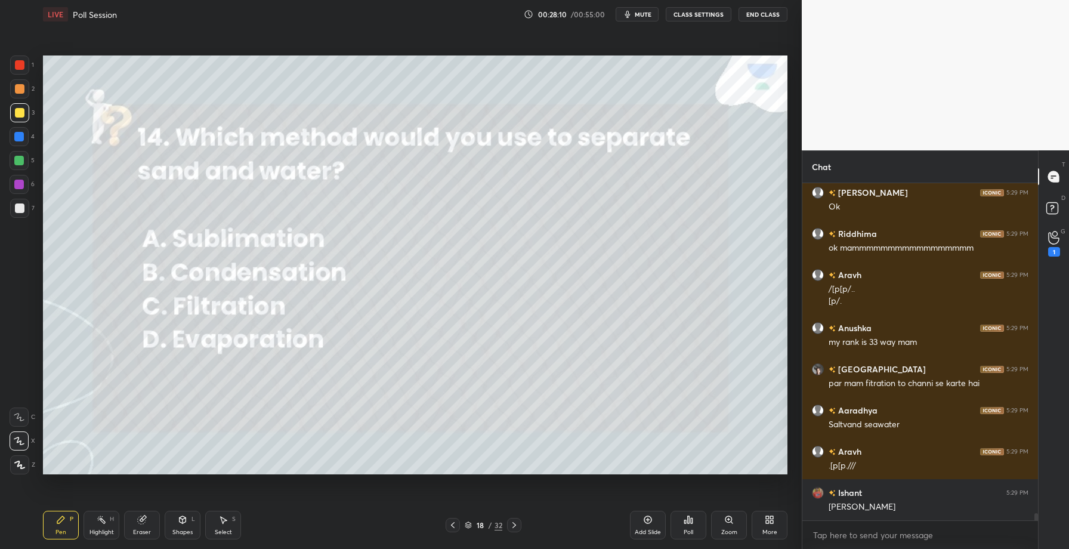
scroll to position [16103, 0]
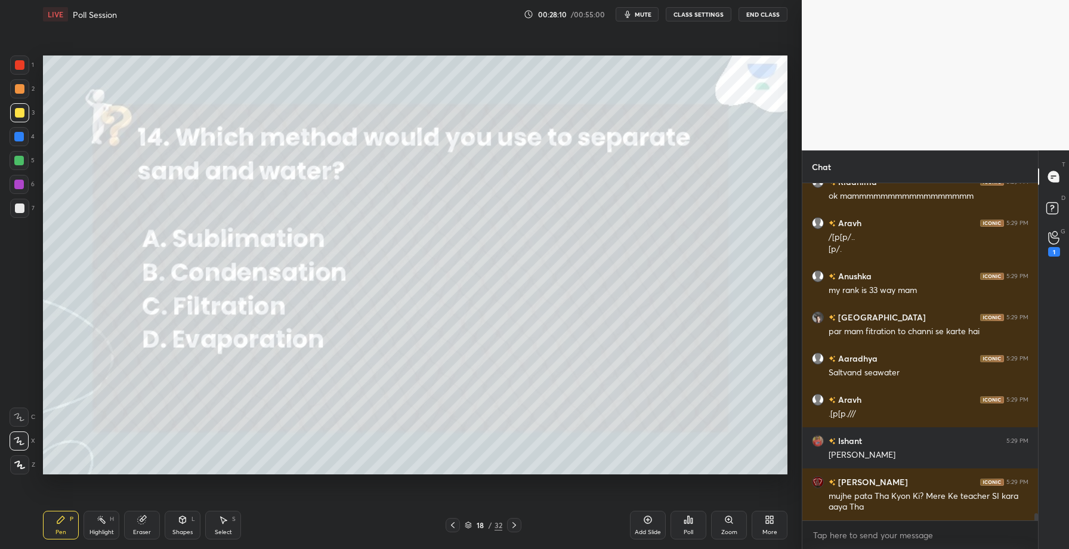
click at [135, 531] on div "Eraser" at bounding box center [142, 532] width 18 height 6
click at [11, 458] on div "Erase all" at bounding box center [19, 464] width 19 height 19
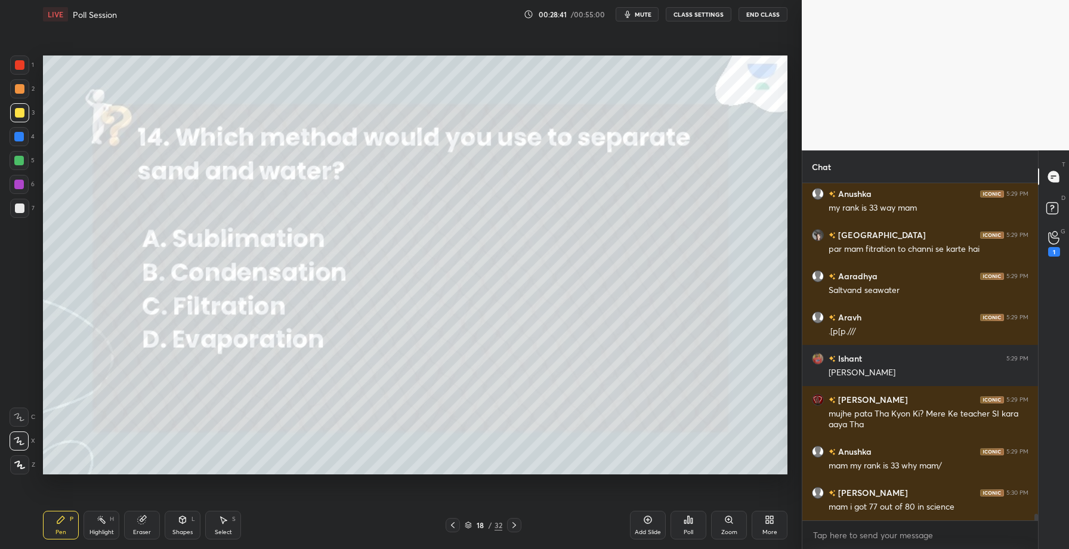
scroll to position [16226, 0]
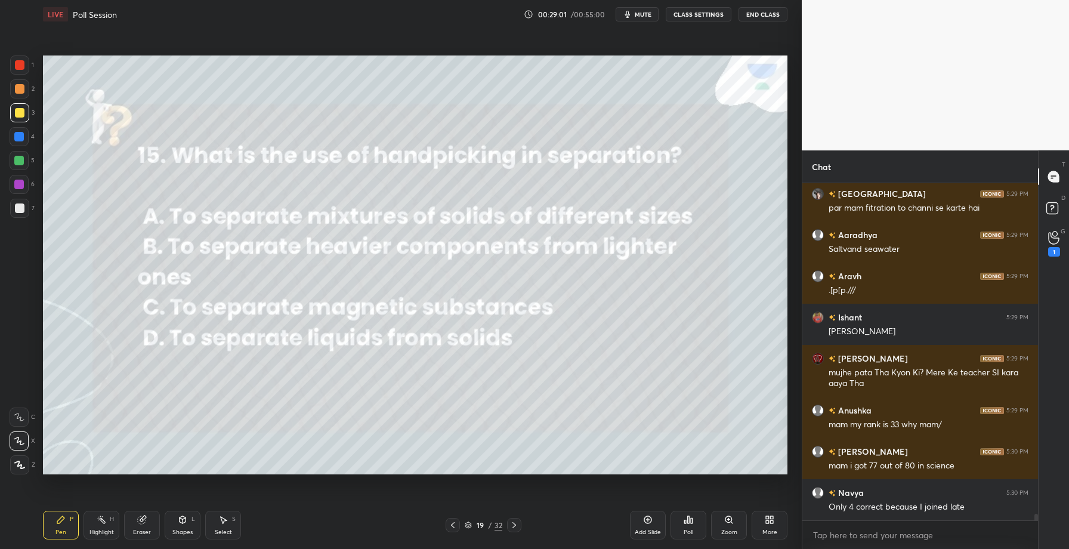
click at [682, 533] on div "Poll" at bounding box center [689, 525] width 36 height 29
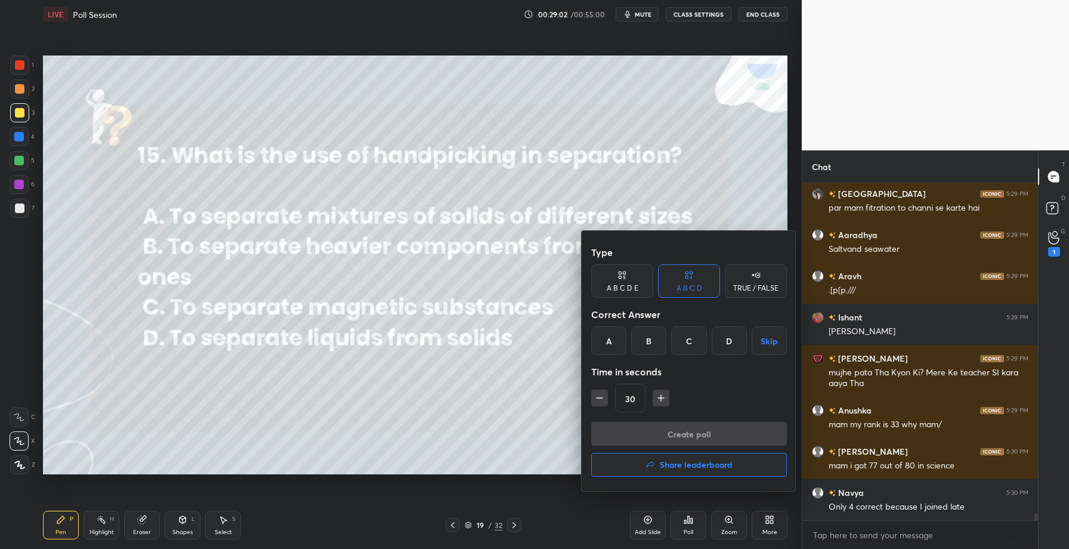
click at [613, 336] on div "A" at bounding box center [608, 340] width 35 height 29
click at [640, 433] on button "Create poll" at bounding box center [689, 434] width 196 height 24
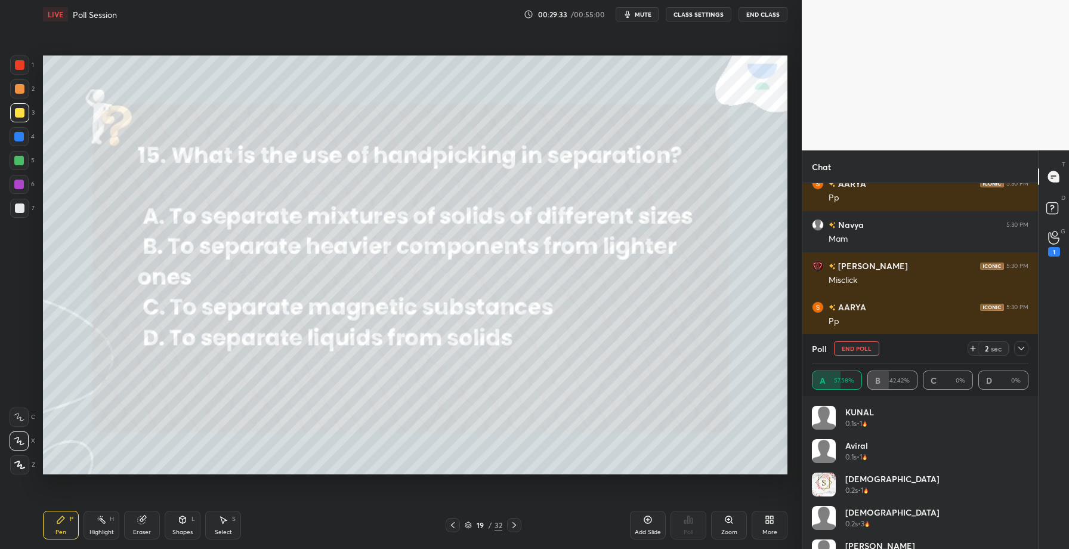
scroll to position [16847, 0]
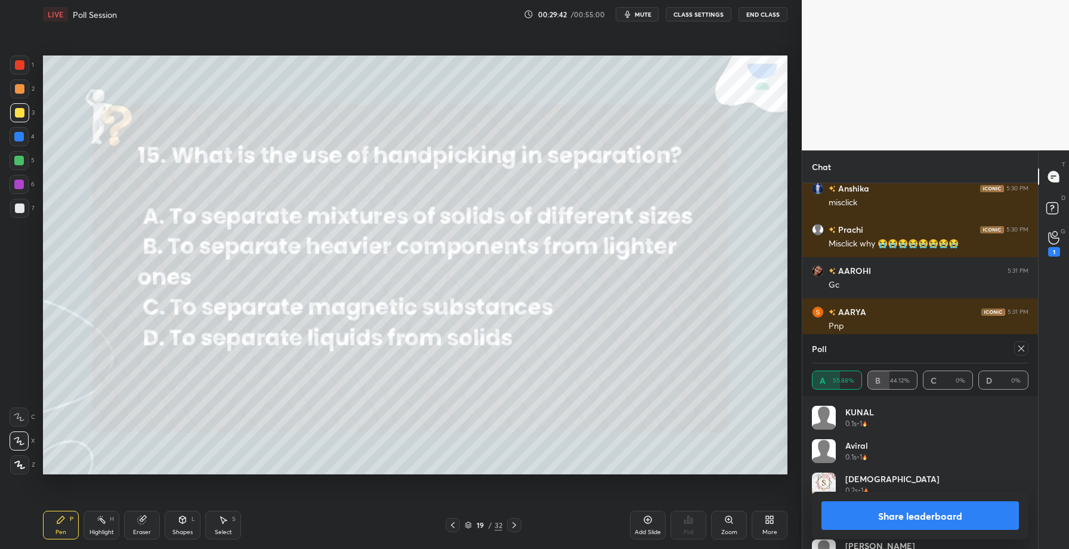
click at [913, 520] on button "Share leaderboard" at bounding box center [919, 515] width 197 height 29
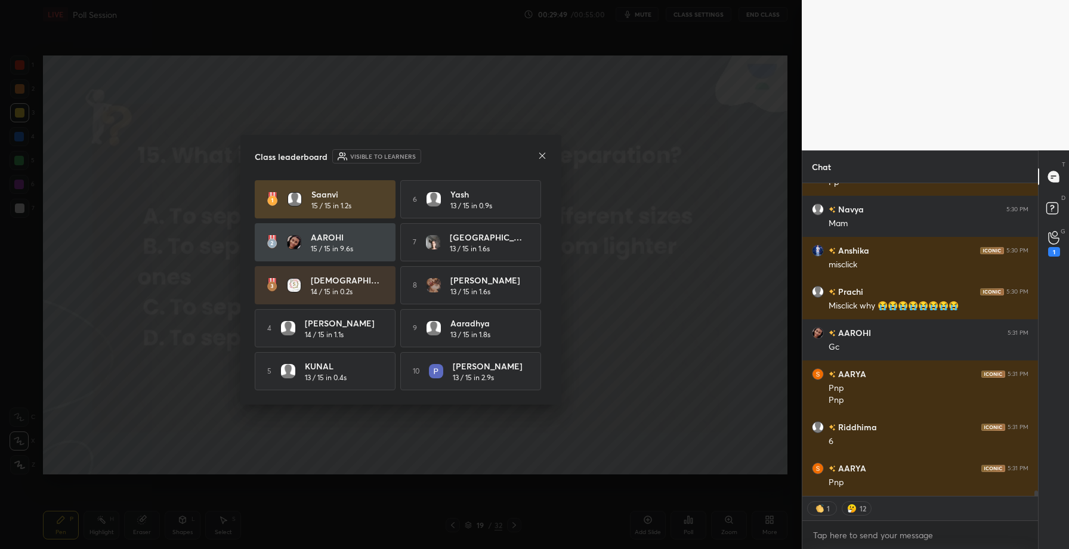
click at [542, 155] on icon at bounding box center [543, 156] width 10 height 10
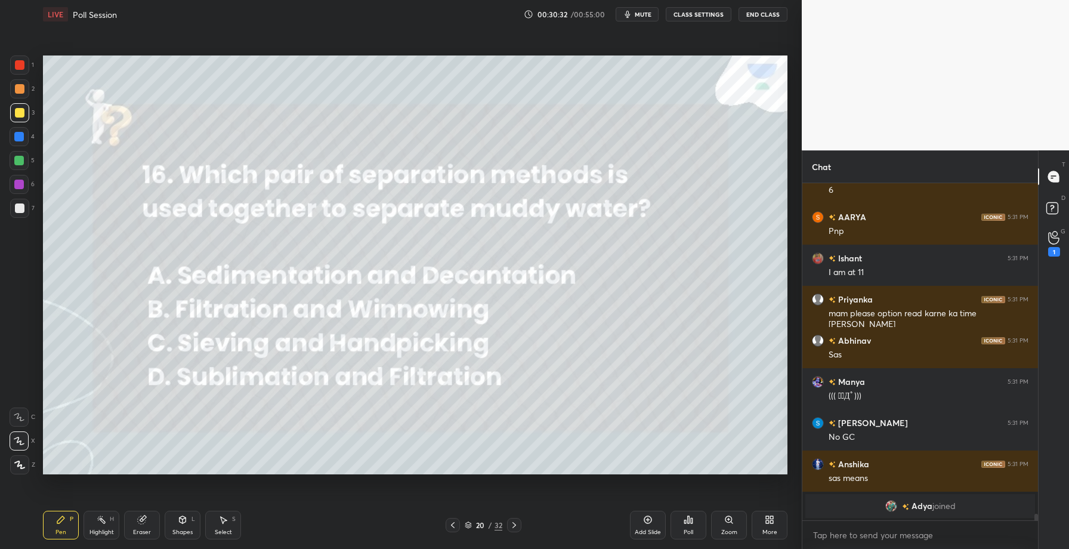
click at [685, 526] on div "Poll" at bounding box center [689, 525] width 36 height 29
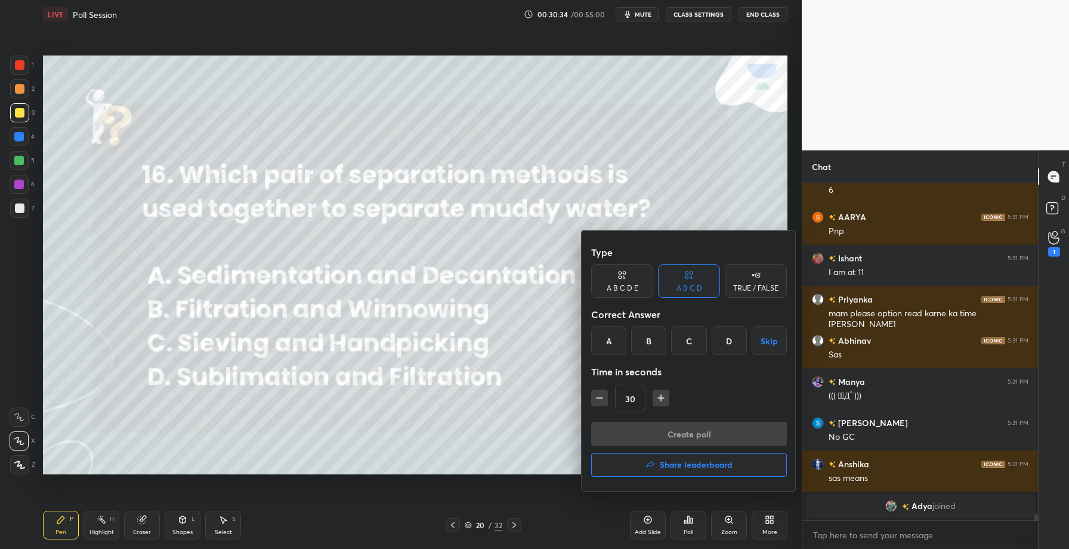
click at [619, 341] on div "A" at bounding box center [608, 340] width 35 height 29
click at [661, 430] on button "Create poll" at bounding box center [689, 434] width 196 height 24
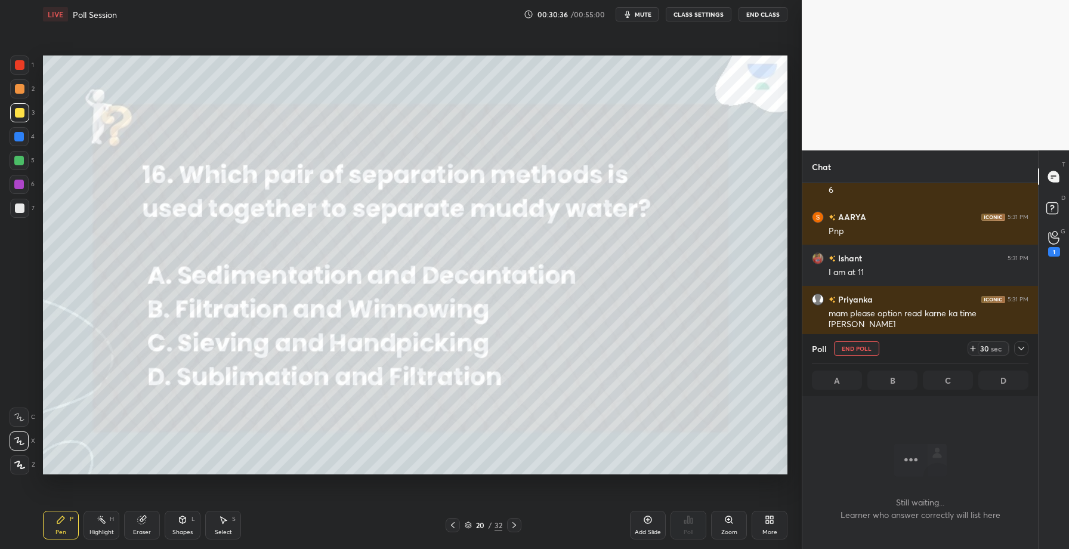
scroll to position [4, 4]
click at [1022, 356] on div "Poll End Poll 29 sec" at bounding box center [920, 348] width 217 height 29
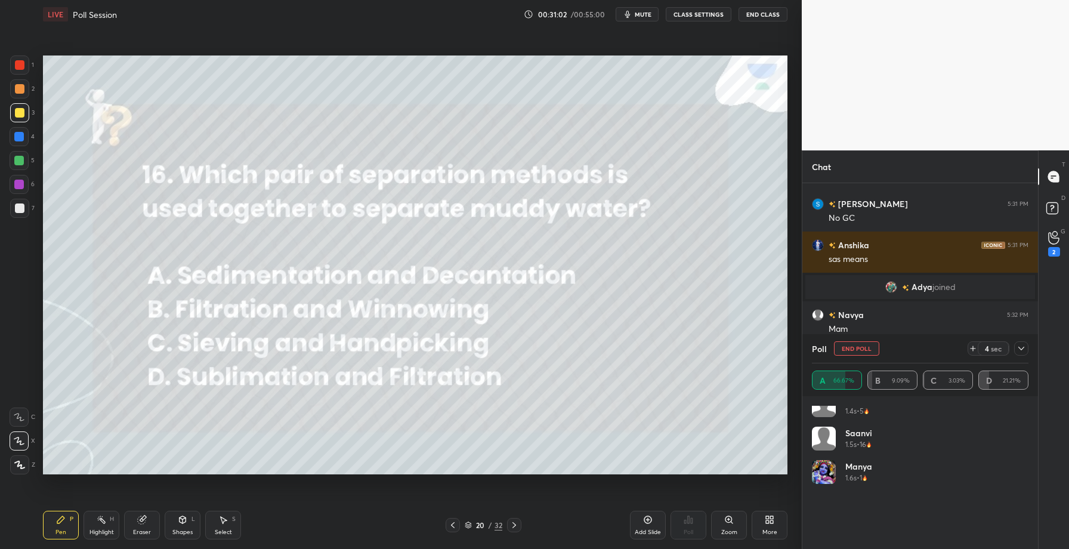
scroll to position [0, 0]
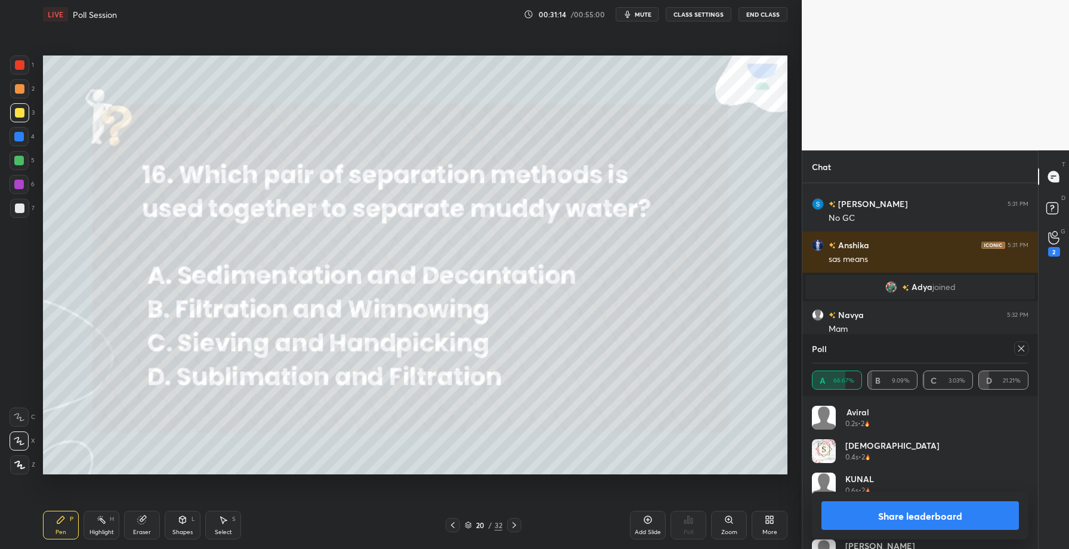
click at [906, 516] on button "Share leaderboard" at bounding box center [919, 515] width 197 height 29
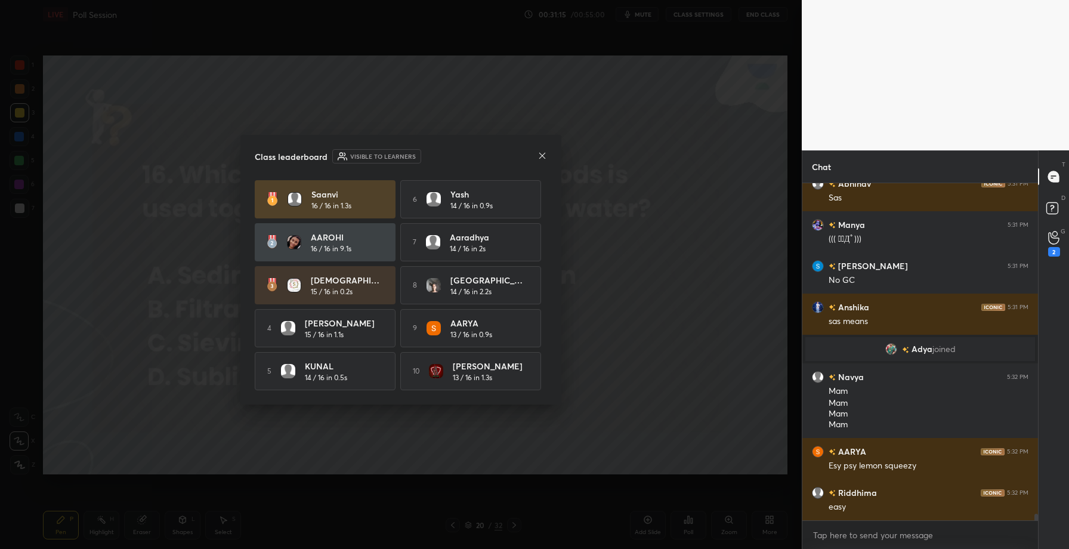
scroll to position [16888, 0]
click at [542, 156] on icon at bounding box center [543, 156] width 10 height 10
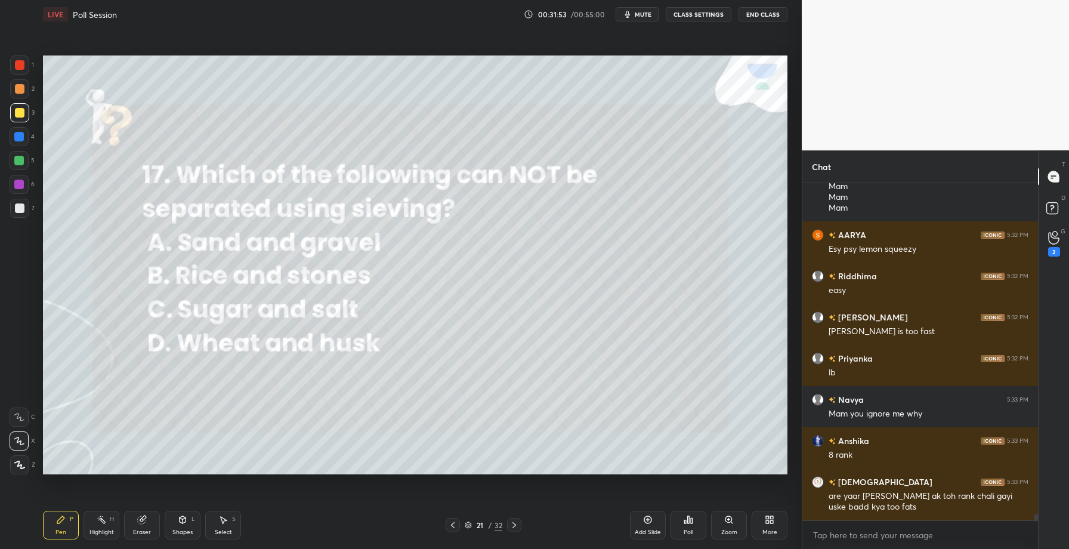
scroll to position [17146, 0]
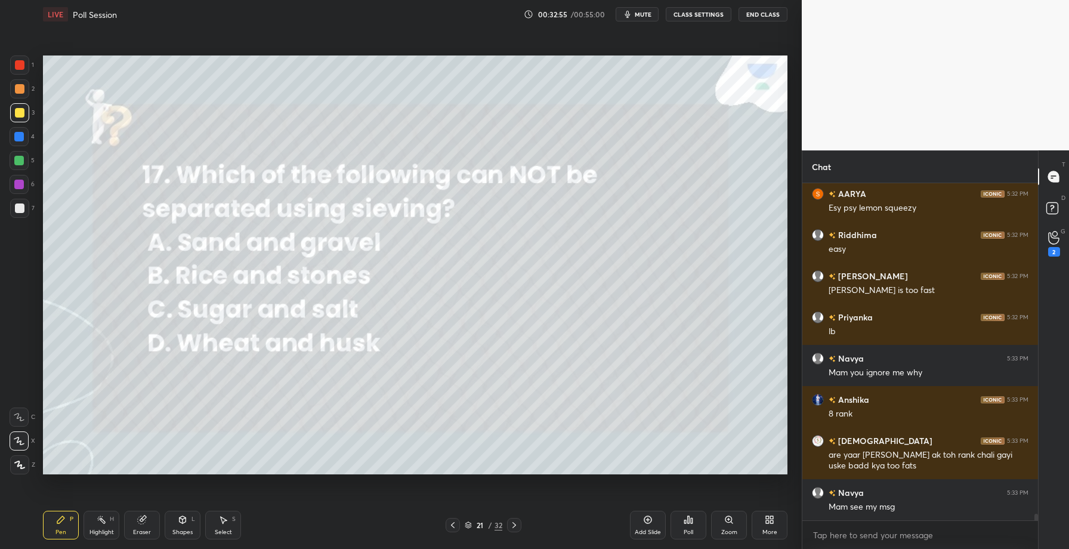
click at [693, 529] on div "Poll" at bounding box center [689, 532] width 10 height 6
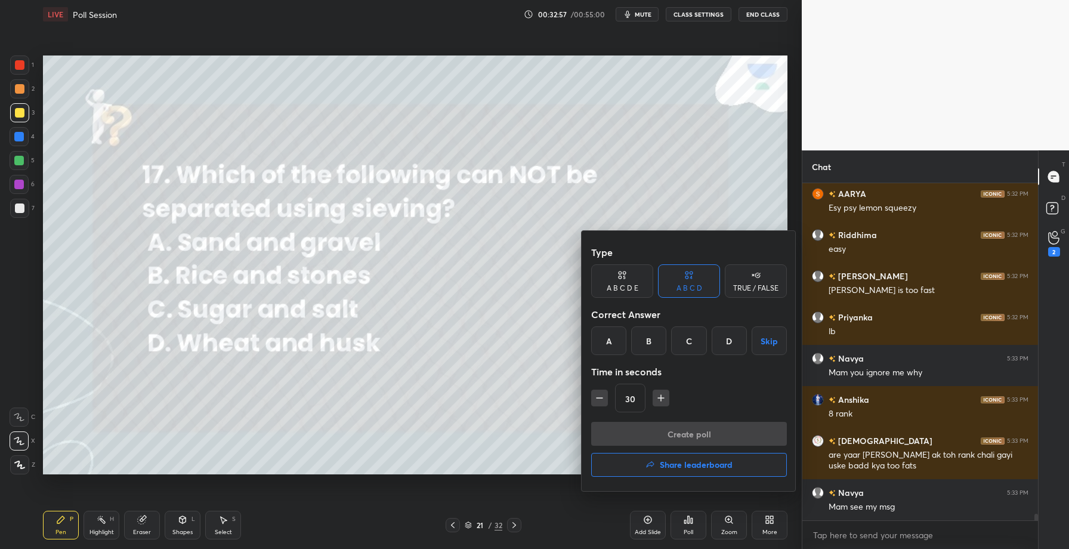
click at [687, 340] on div "C" at bounding box center [688, 340] width 35 height 29
click at [681, 430] on button "Create poll" at bounding box center [689, 434] width 196 height 24
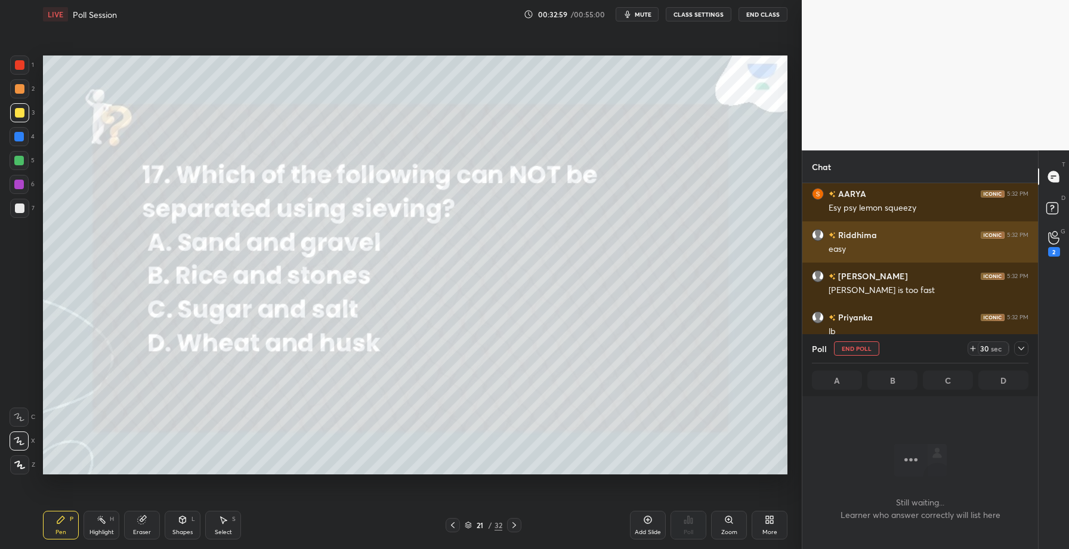
scroll to position [4, 4]
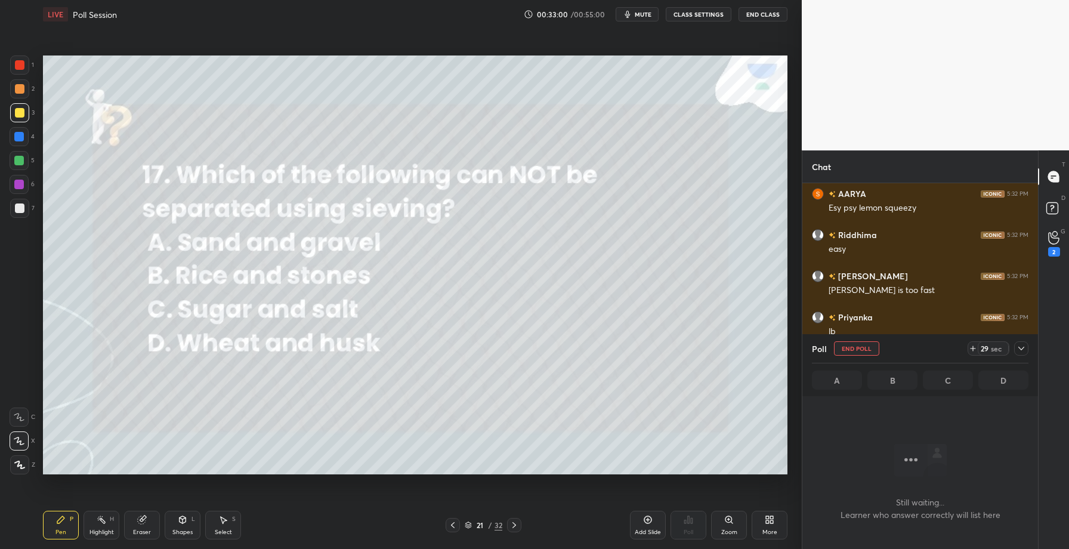
click at [1019, 348] on icon at bounding box center [1022, 349] width 10 height 10
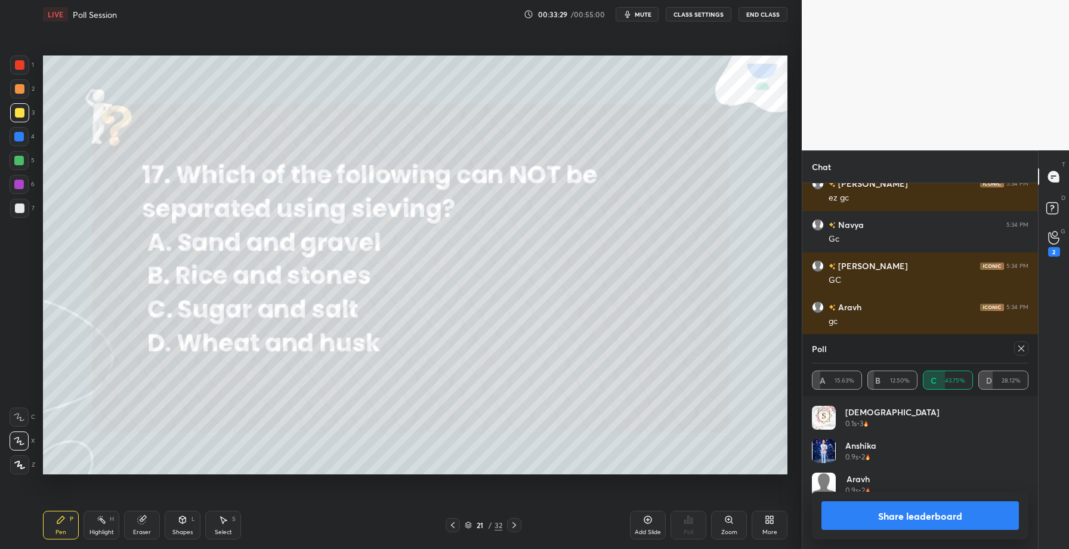
scroll to position [140, 213]
click at [899, 524] on button "Share leaderboard" at bounding box center [919, 515] width 197 height 29
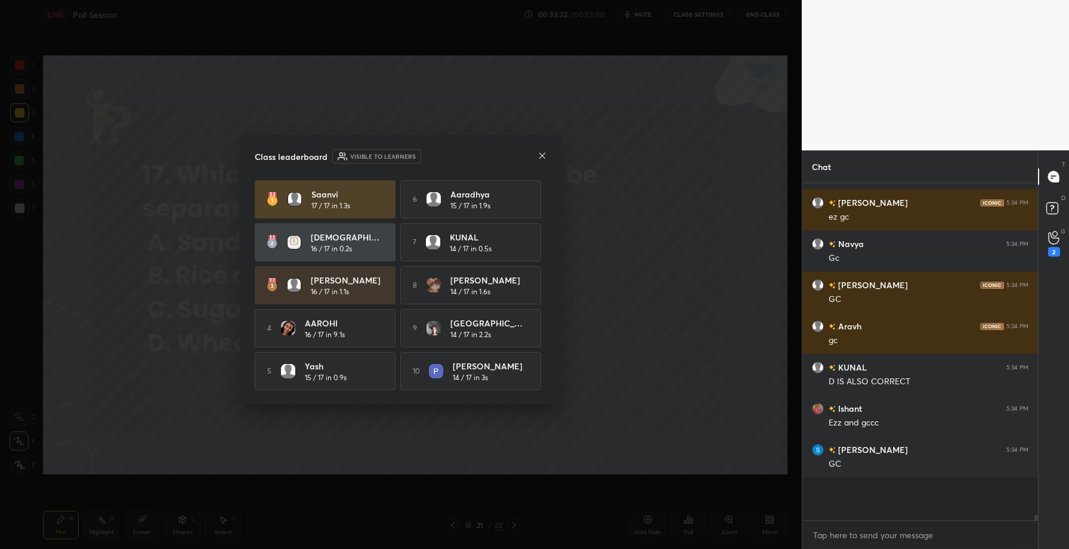
scroll to position [242, 232]
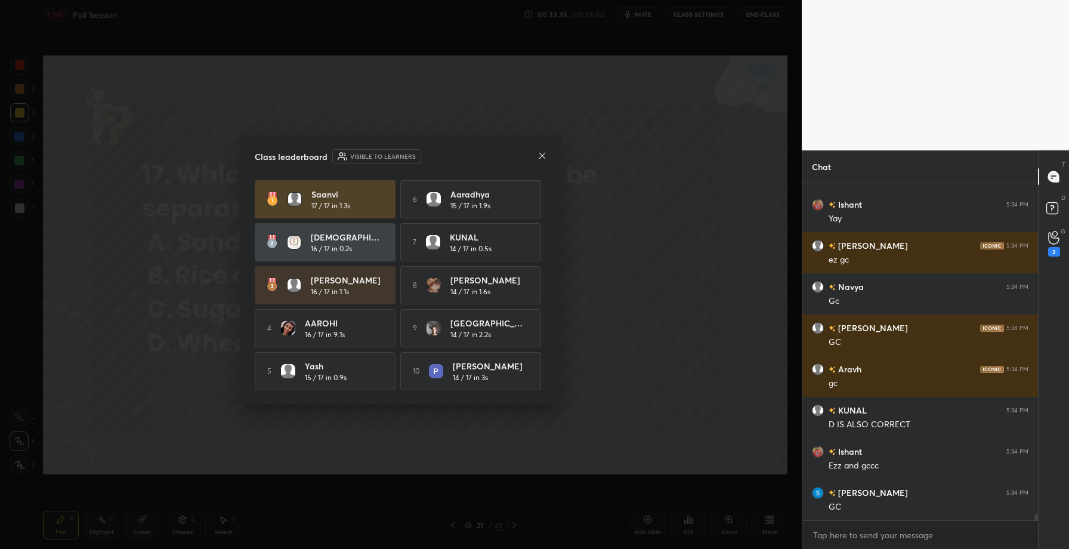
click at [538, 155] on icon at bounding box center [543, 156] width 10 height 10
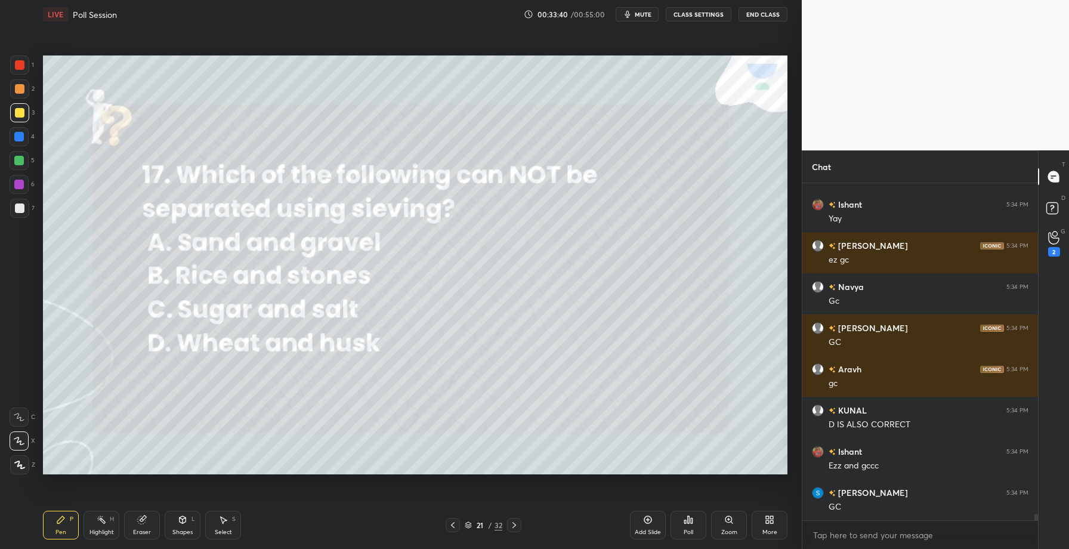
click at [21, 141] on div at bounding box center [19, 137] width 10 height 10
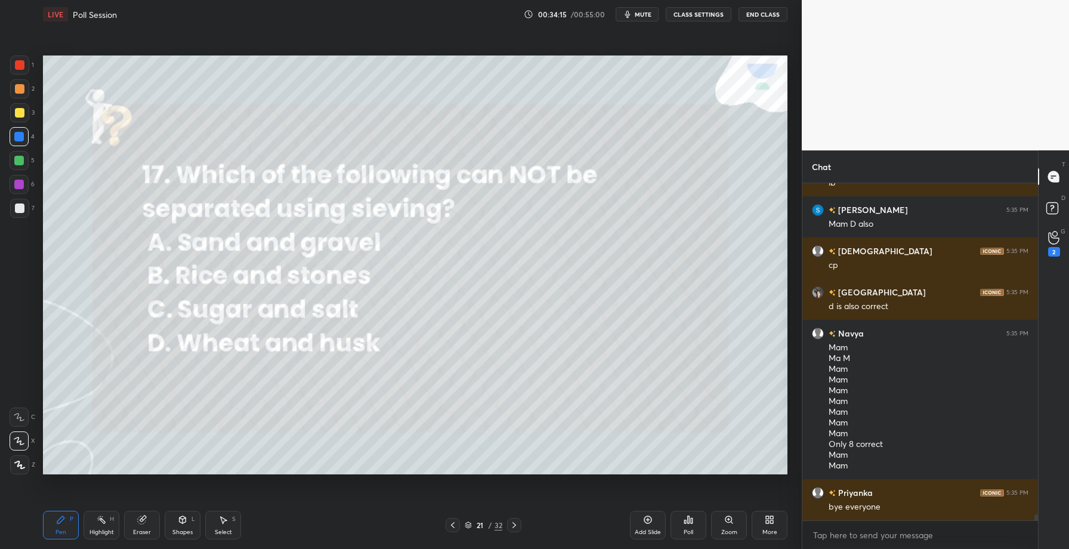
scroll to position [17922, 0]
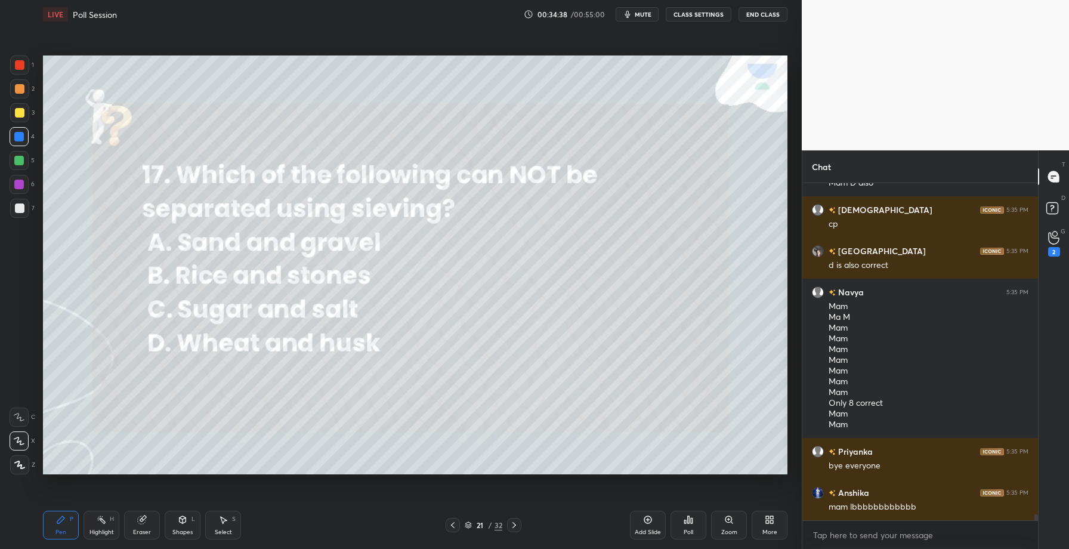
click at [515, 523] on icon at bounding box center [514, 525] width 10 height 10
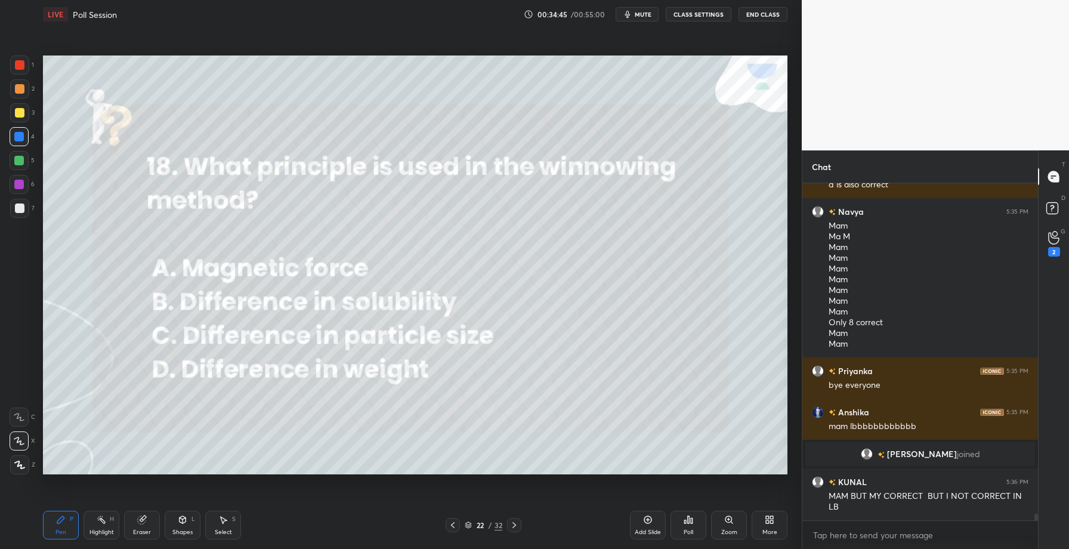
scroll to position [17642, 0]
click at [678, 521] on div "Poll" at bounding box center [689, 525] width 36 height 29
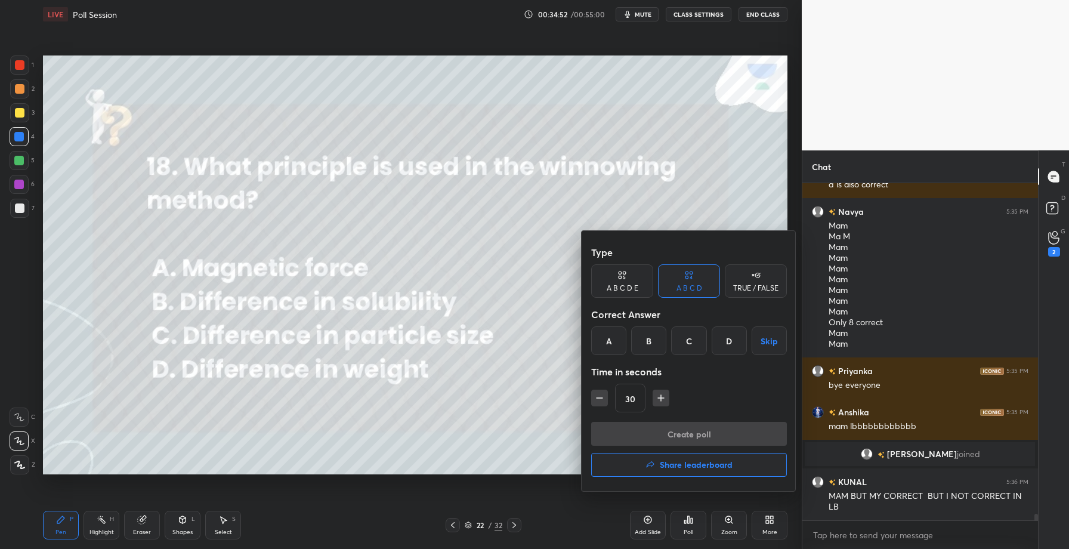
click at [733, 336] on div "D" at bounding box center [729, 340] width 35 height 29
click at [694, 430] on button "Create poll" at bounding box center [689, 434] width 196 height 24
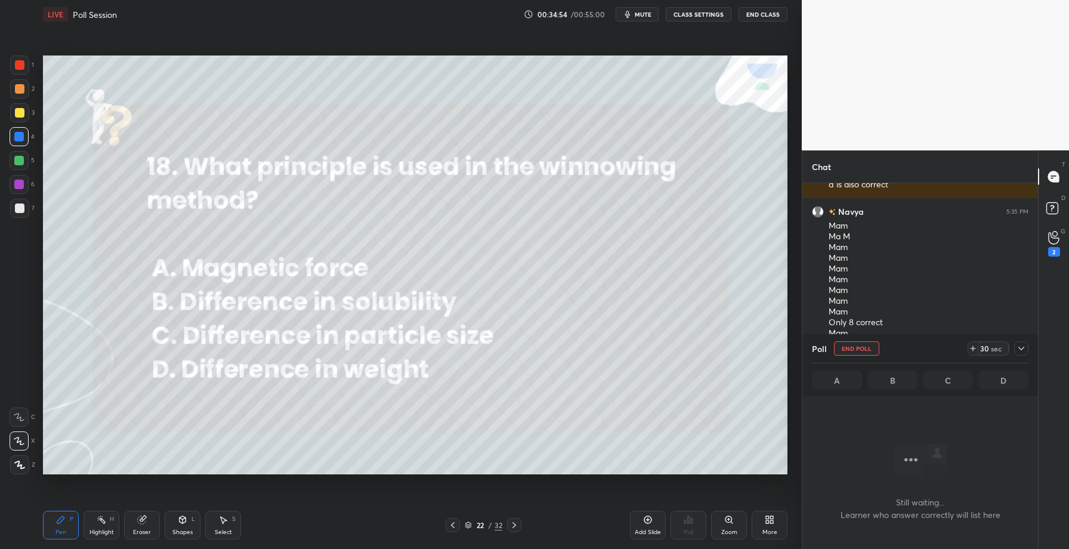
scroll to position [184, 232]
click at [1054, 231] on icon at bounding box center [1053, 238] width 11 height 14
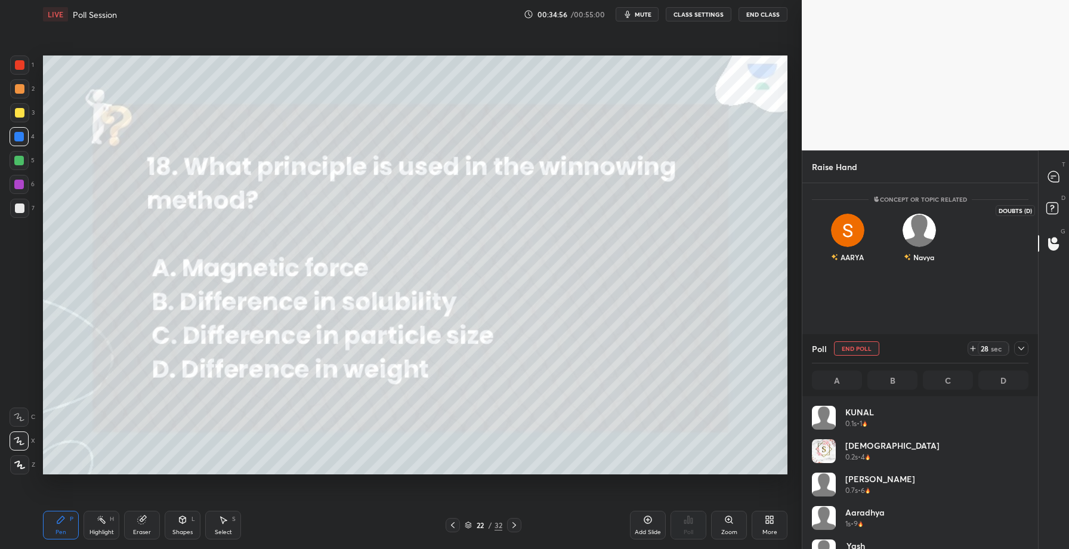
click at [1051, 206] on rect at bounding box center [1051, 208] width 11 height 11
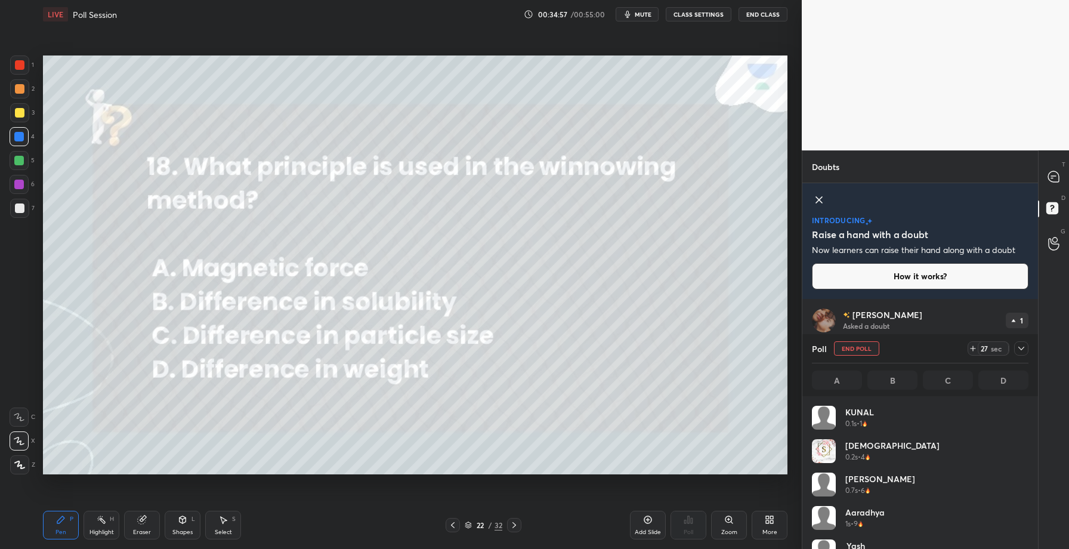
click at [1021, 350] on icon at bounding box center [1022, 349] width 10 height 10
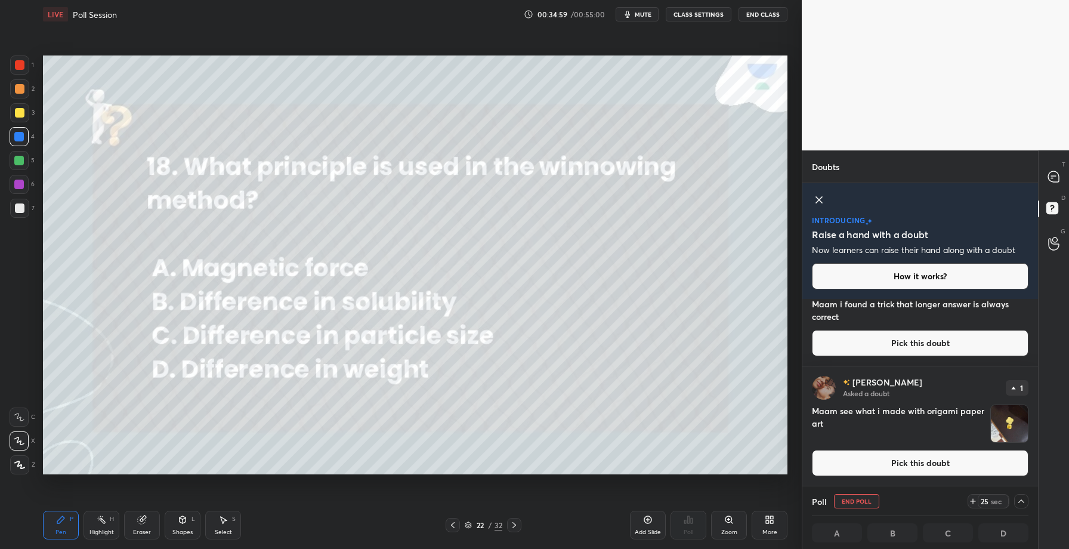
scroll to position [0, 0]
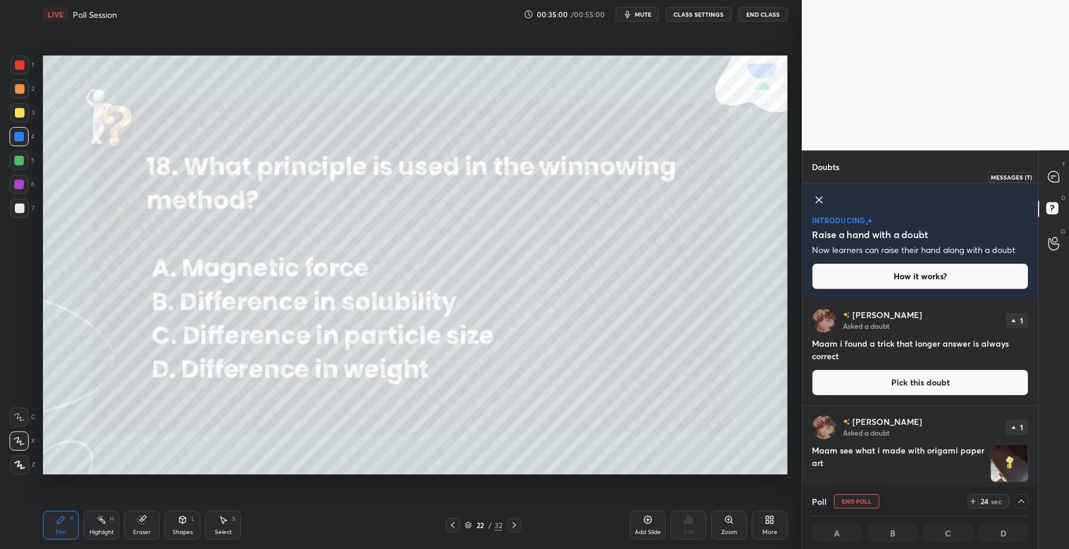
click at [1048, 180] on icon at bounding box center [1054, 177] width 13 height 13
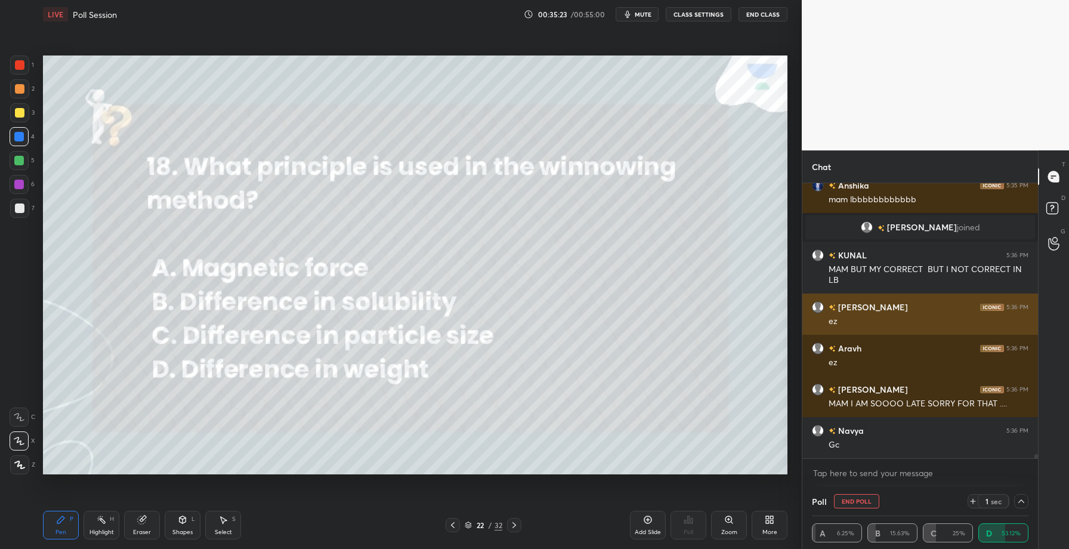
scroll to position [18105, 0]
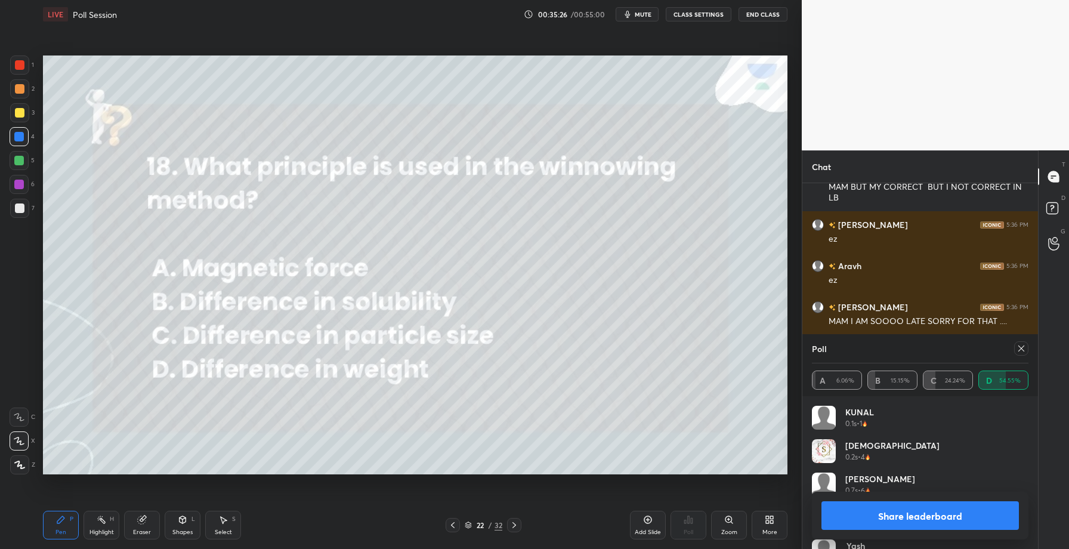
click at [895, 514] on button "Share leaderboard" at bounding box center [919, 515] width 197 height 29
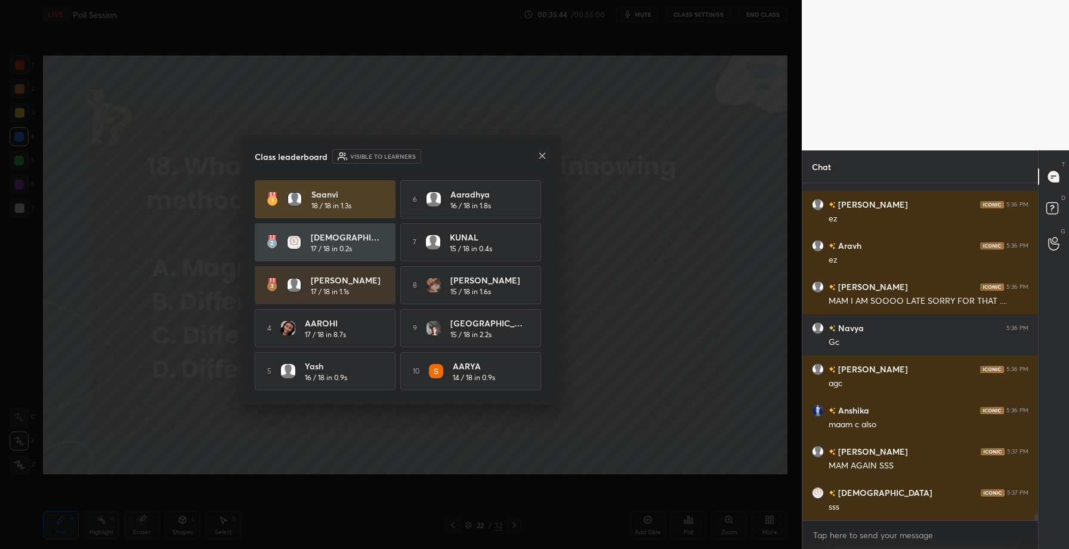
click at [541, 153] on icon at bounding box center [543, 156] width 10 height 10
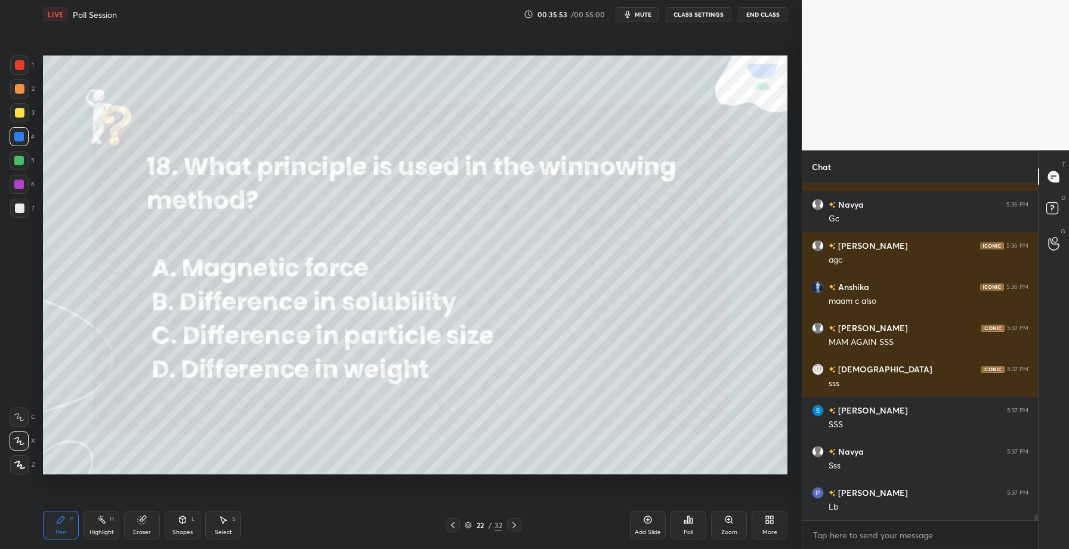
click at [510, 525] on icon at bounding box center [514, 525] width 10 height 10
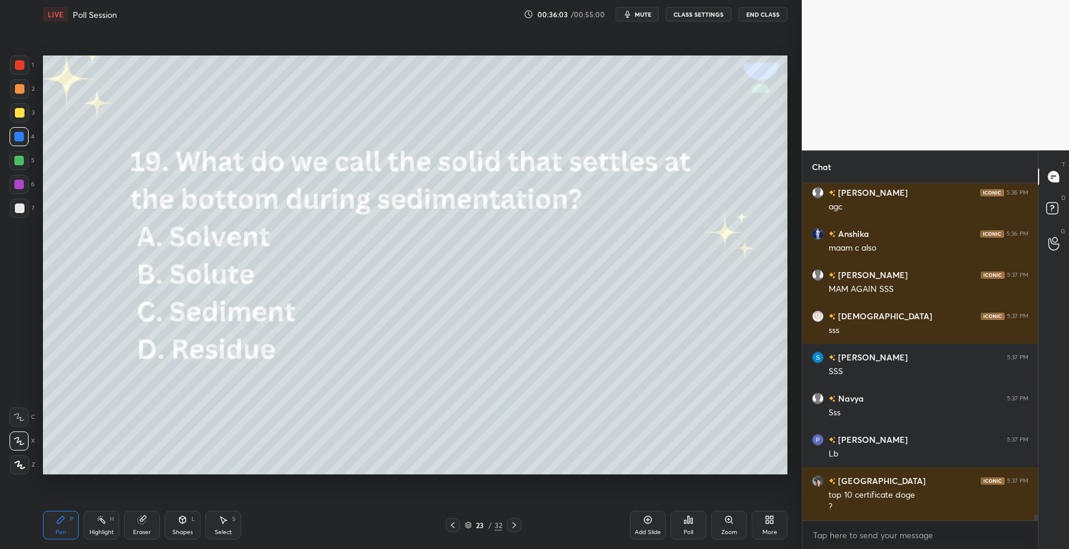
click at [692, 527] on div "Poll" at bounding box center [689, 525] width 36 height 29
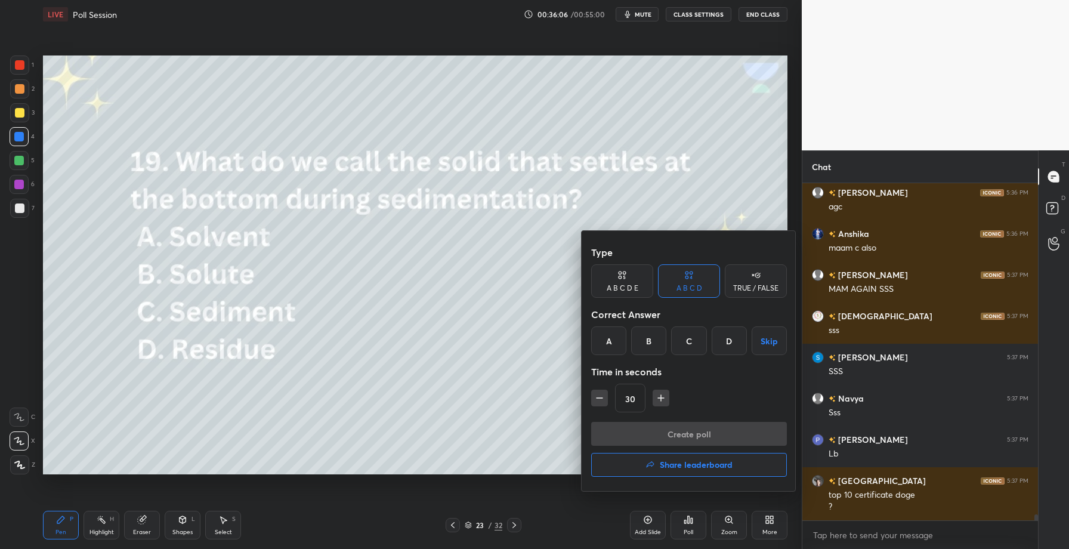
click at [689, 333] on div "C" at bounding box center [688, 340] width 35 height 29
click at [669, 432] on button "Create poll" at bounding box center [689, 434] width 196 height 24
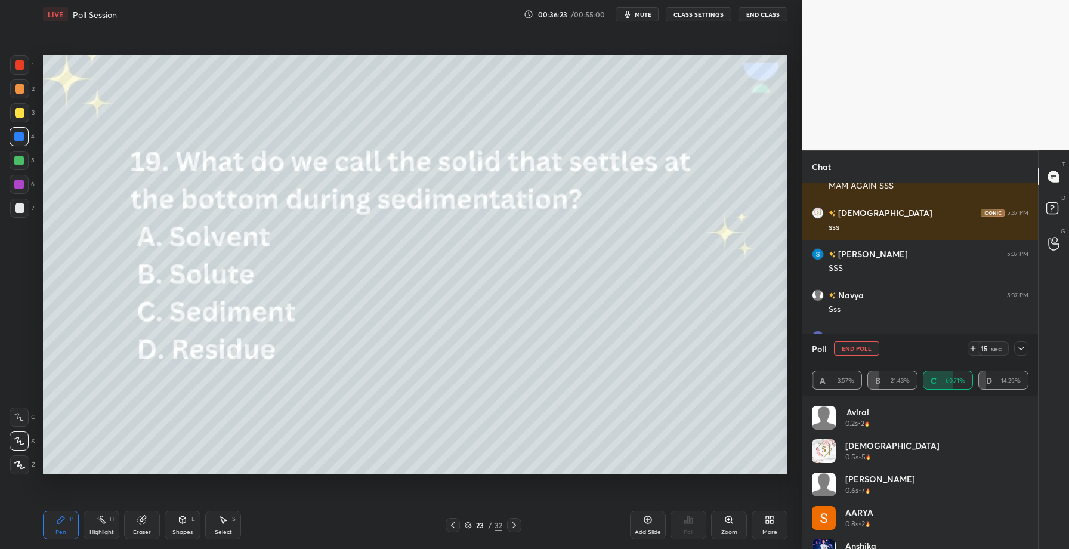
click at [1026, 354] on div at bounding box center [1021, 348] width 14 height 14
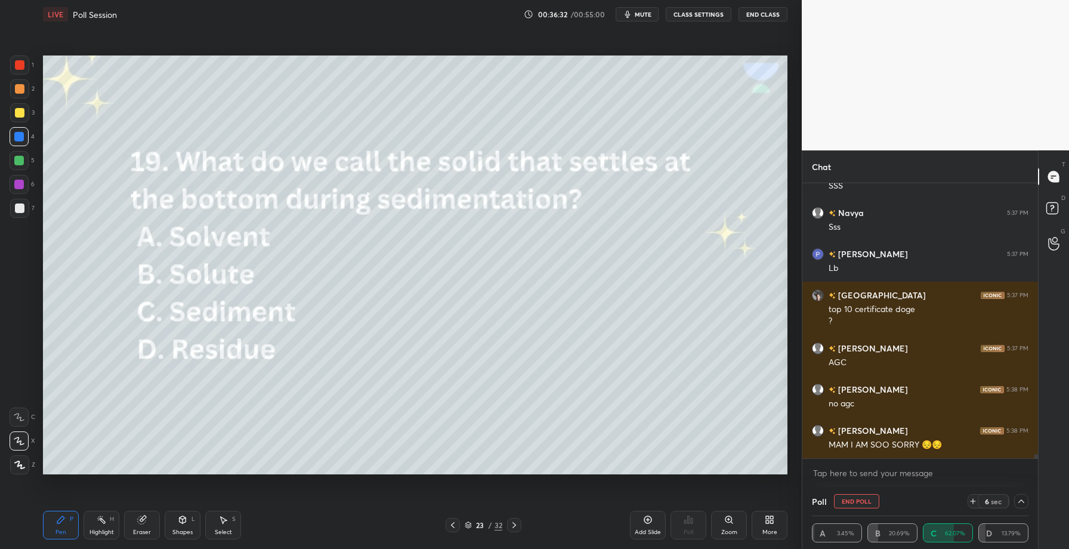
scroll to position [18570, 0]
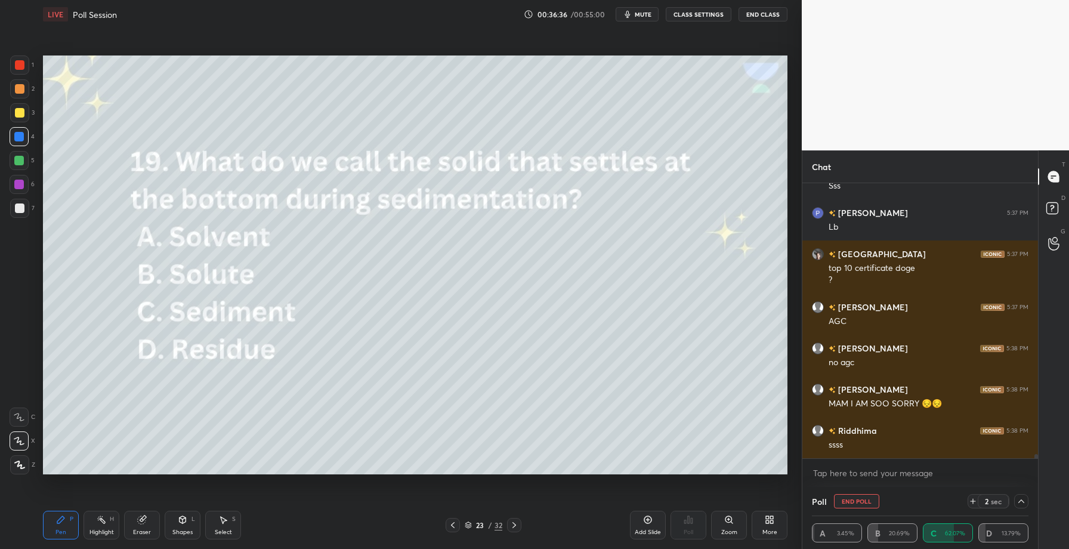
click at [1024, 502] on icon at bounding box center [1022, 501] width 10 height 10
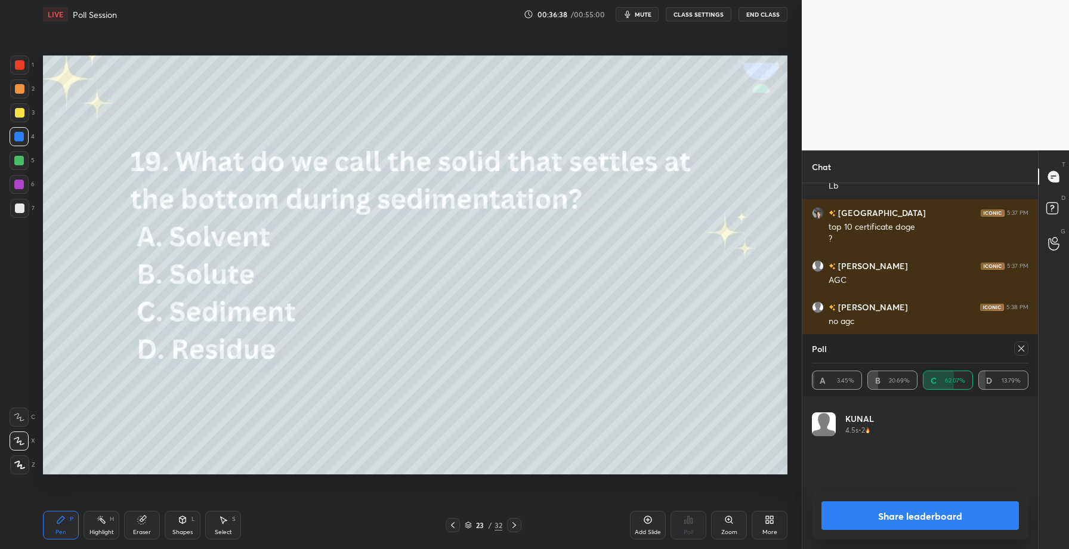
scroll to position [0, 0]
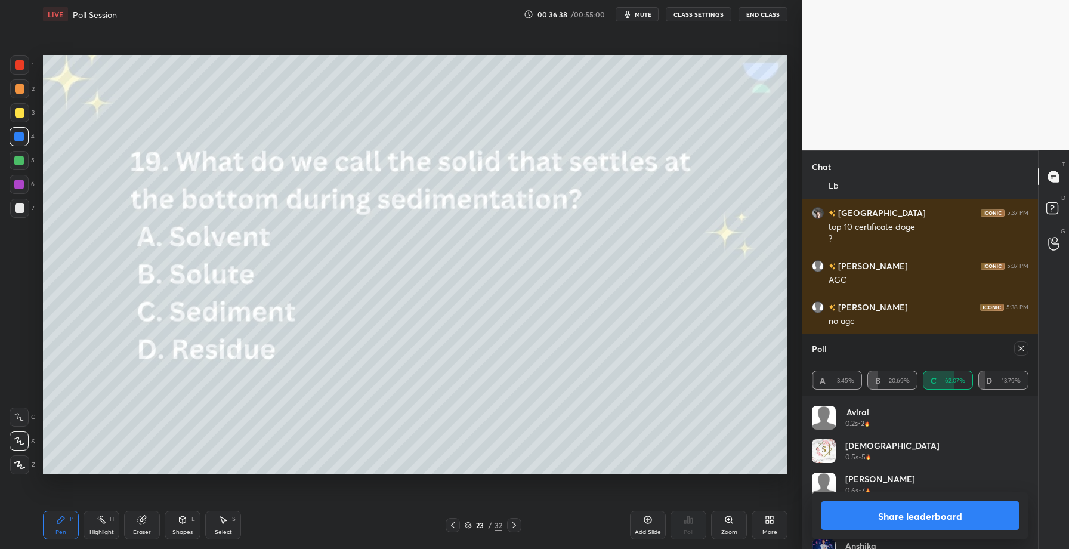
click at [872, 514] on button "Share leaderboard" at bounding box center [919, 515] width 197 height 29
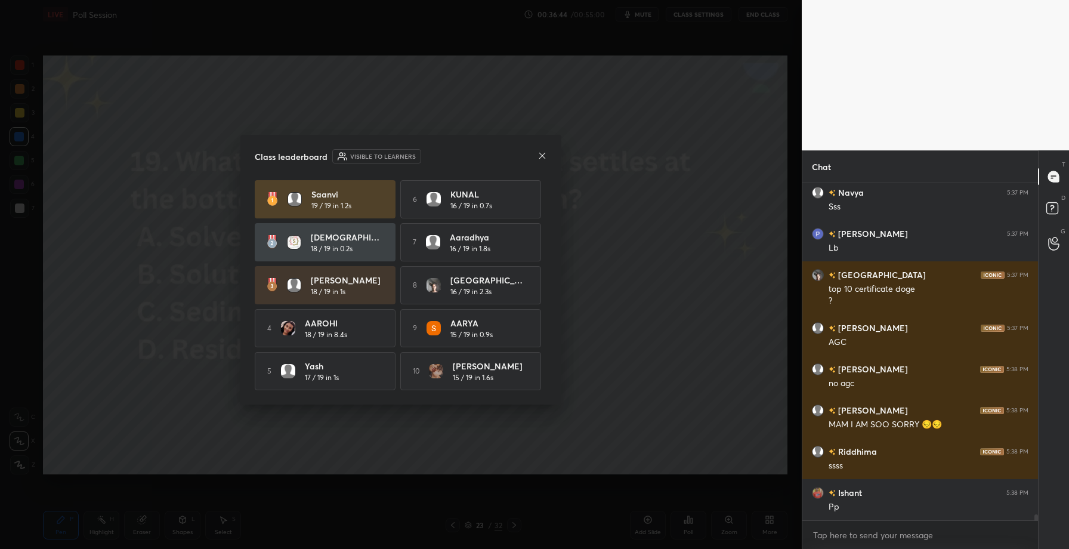
click at [545, 151] on icon at bounding box center [543, 156] width 10 height 10
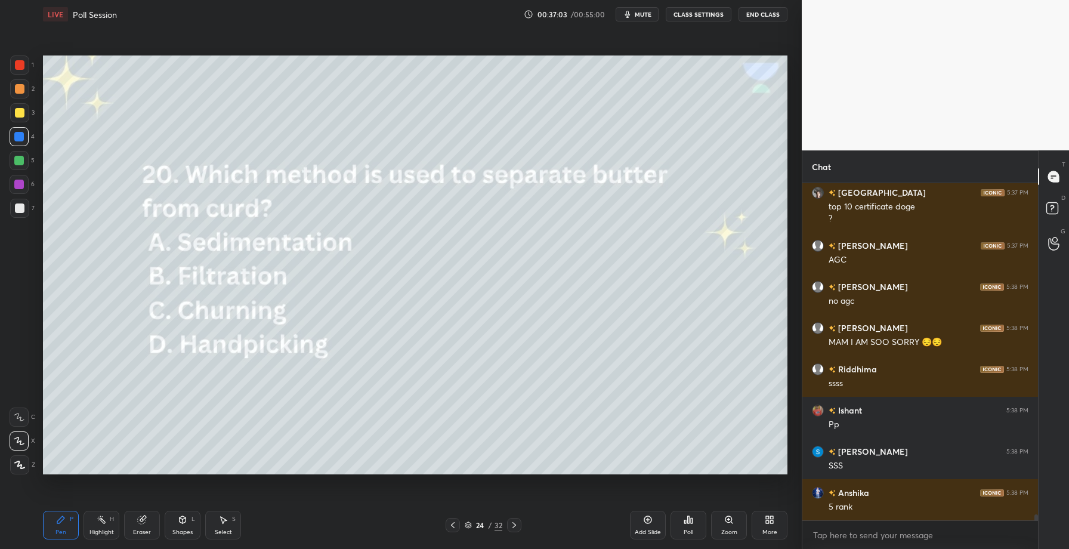
click at [684, 523] on icon at bounding box center [689, 520] width 10 height 10
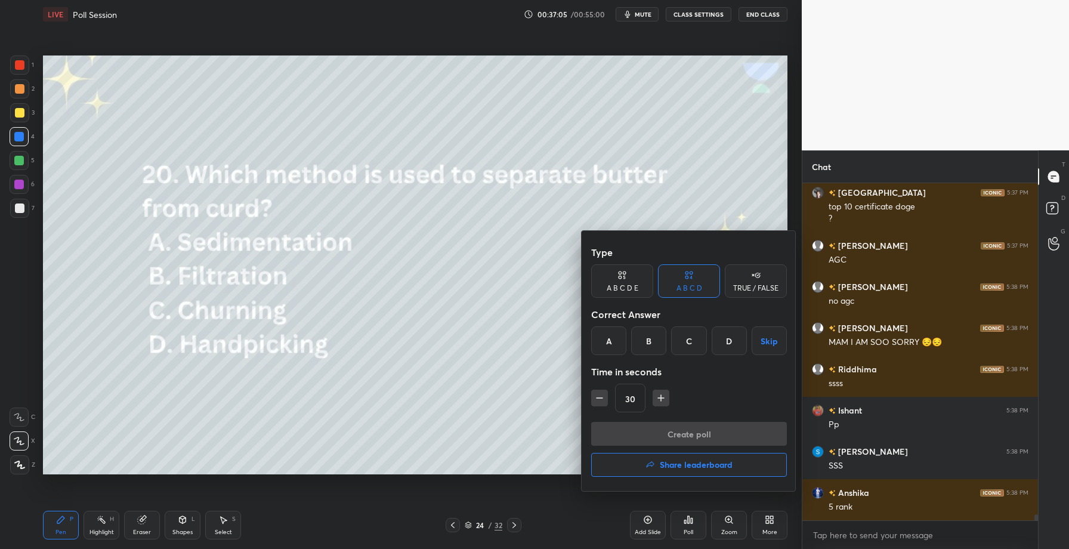
click at [686, 342] on div "C" at bounding box center [688, 340] width 35 height 29
click at [669, 427] on button "Create poll" at bounding box center [689, 434] width 196 height 24
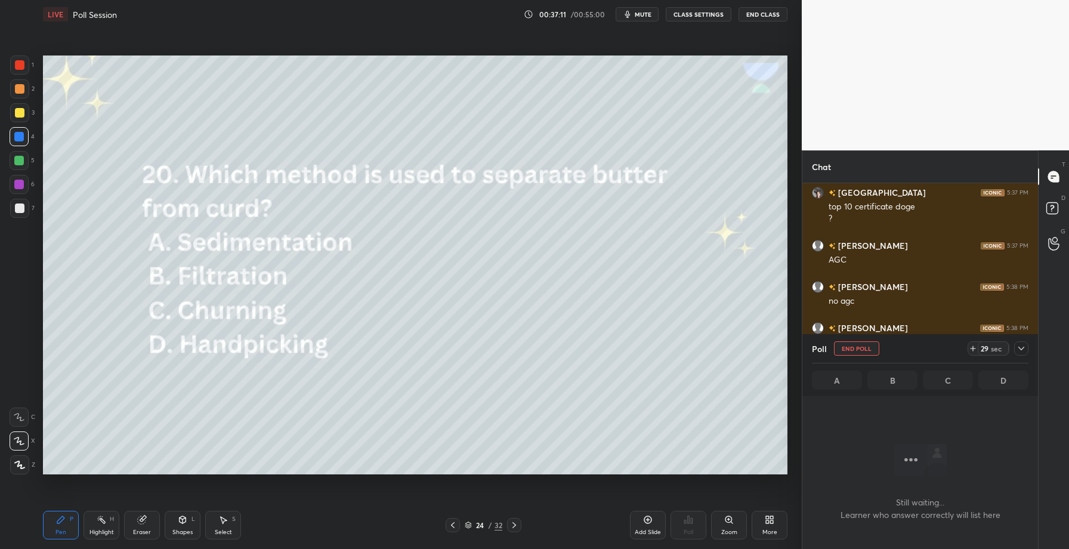
click at [1024, 347] on icon at bounding box center [1022, 349] width 10 height 10
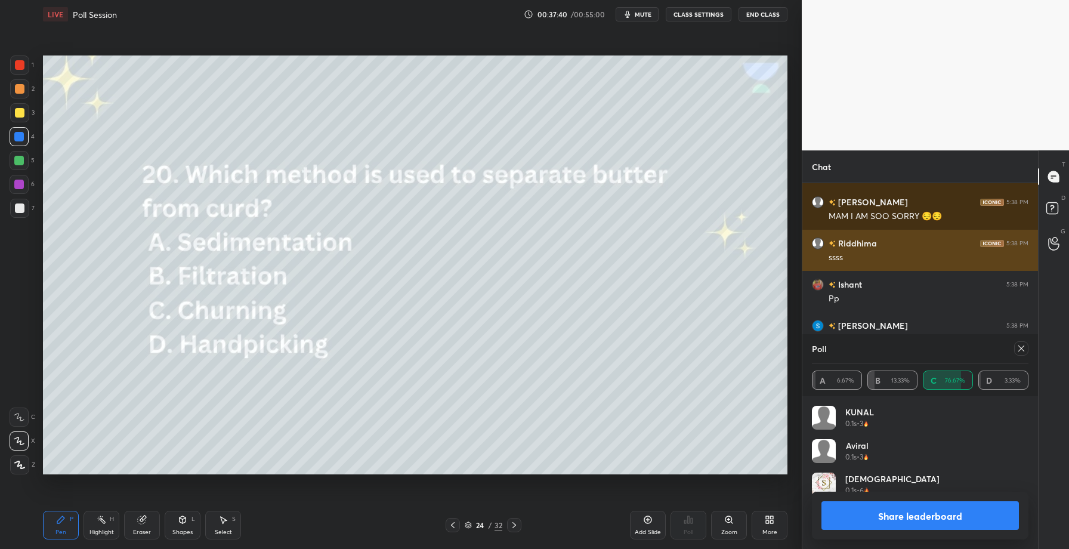
scroll to position [140, 213]
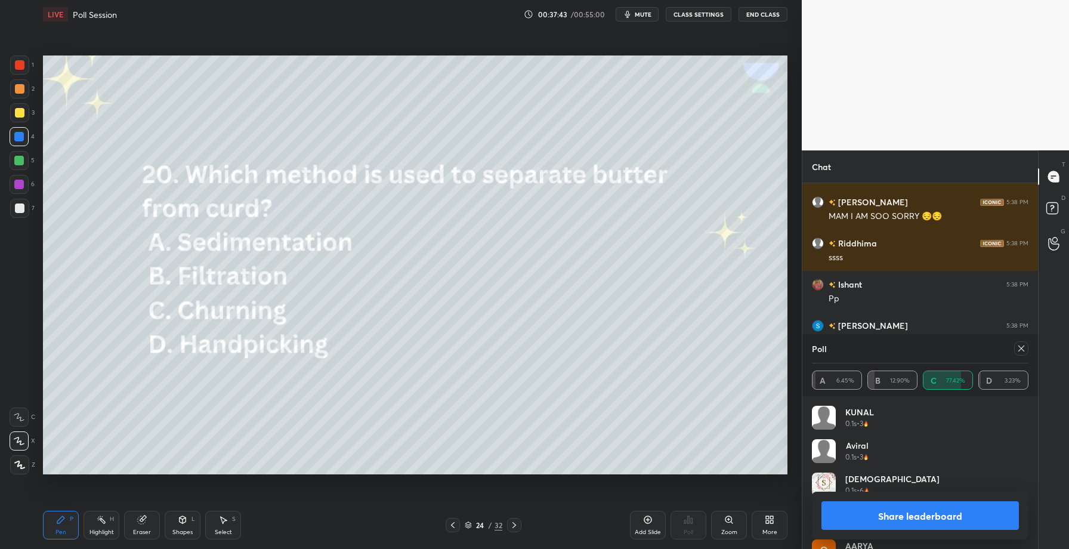
click at [876, 515] on button "Share leaderboard" at bounding box center [919, 515] width 197 height 29
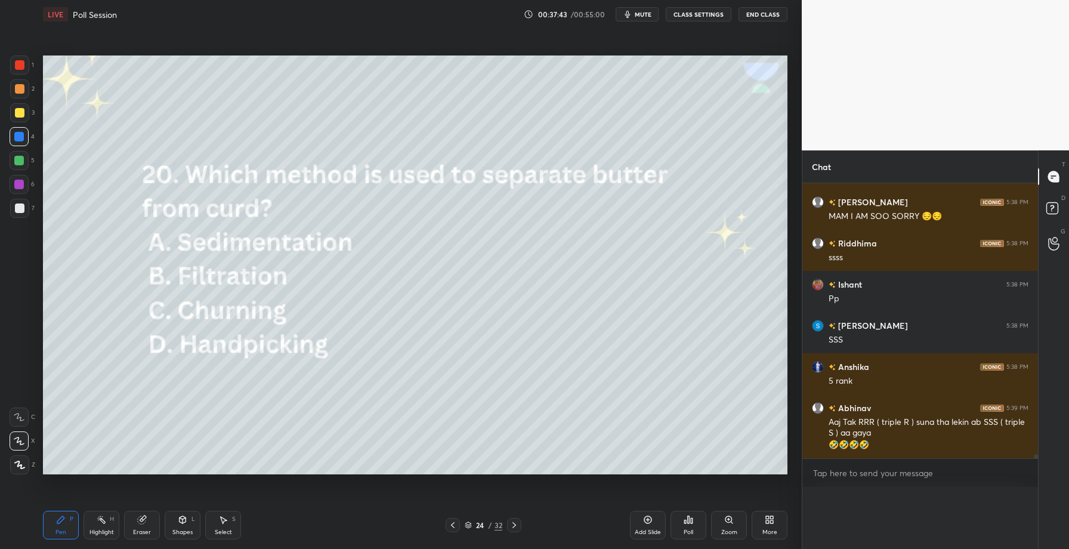
scroll to position [18732, 0]
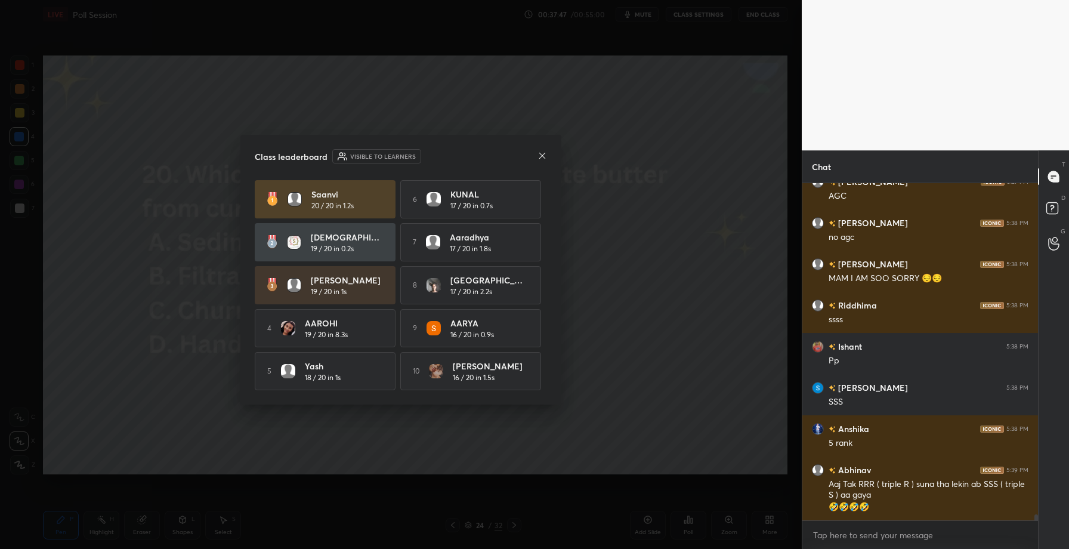
click at [543, 151] on icon at bounding box center [543, 156] width 10 height 10
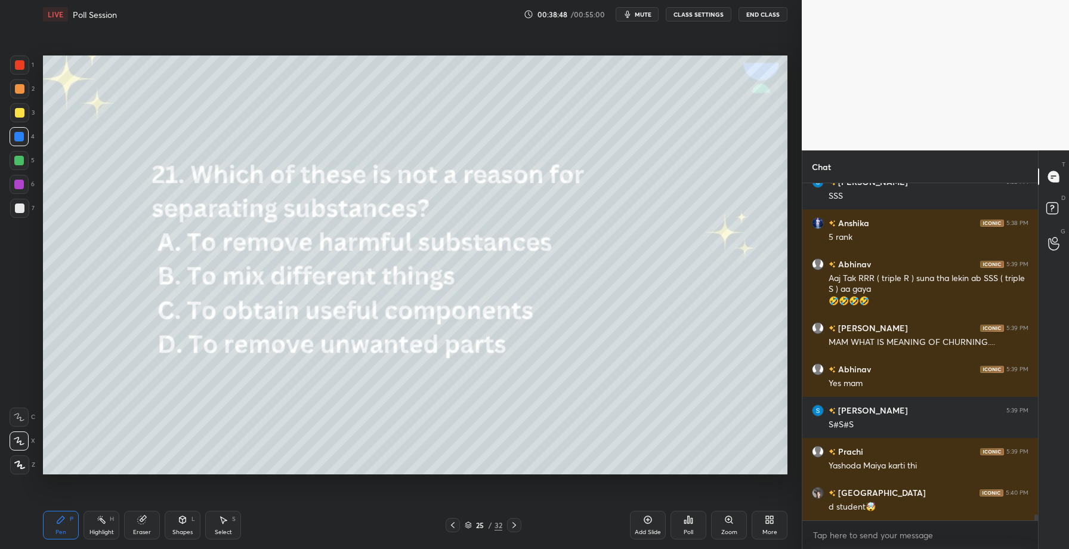
scroll to position [18953, 0]
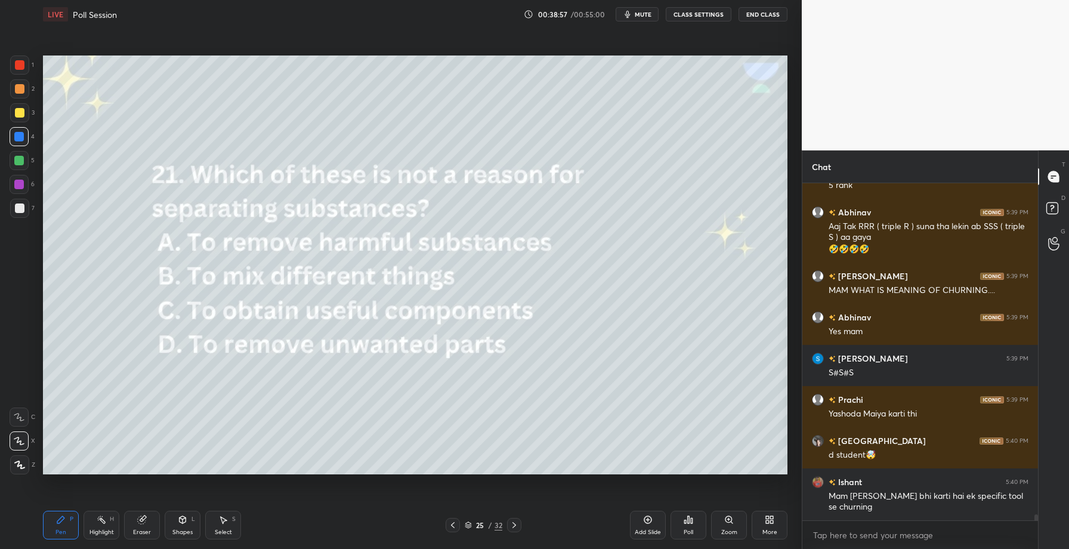
click at [680, 520] on div "Poll" at bounding box center [689, 525] width 36 height 29
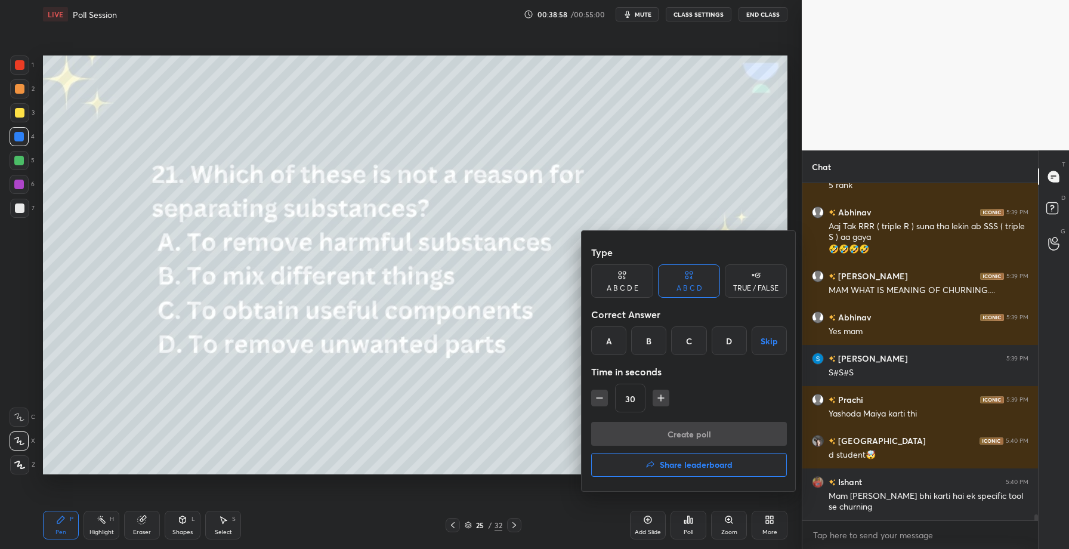
click at [634, 339] on div "B" at bounding box center [648, 340] width 35 height 29
click at [647, 431] on button "Create poll" at bounding box center [689, 434] width 196 height 24
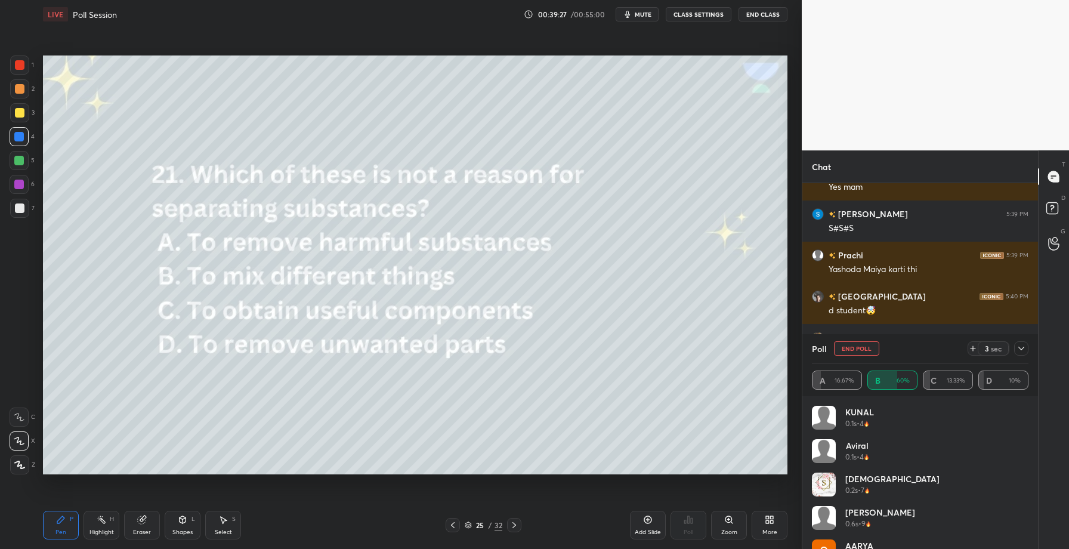
scroll to position [19138, 0]
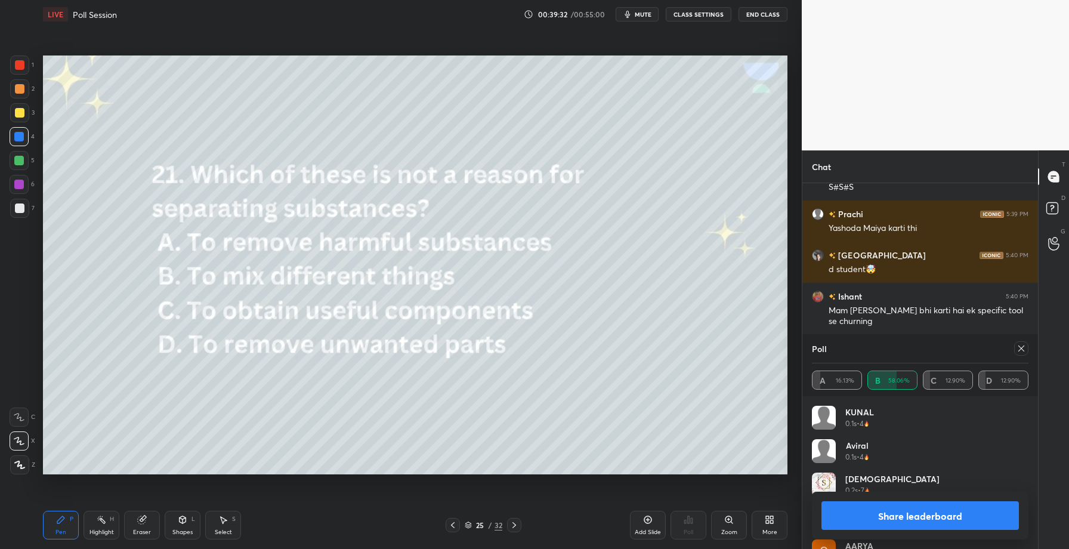
click at [639, 10] on button "mute" at bounding box center [637, 14] width 43 height 14
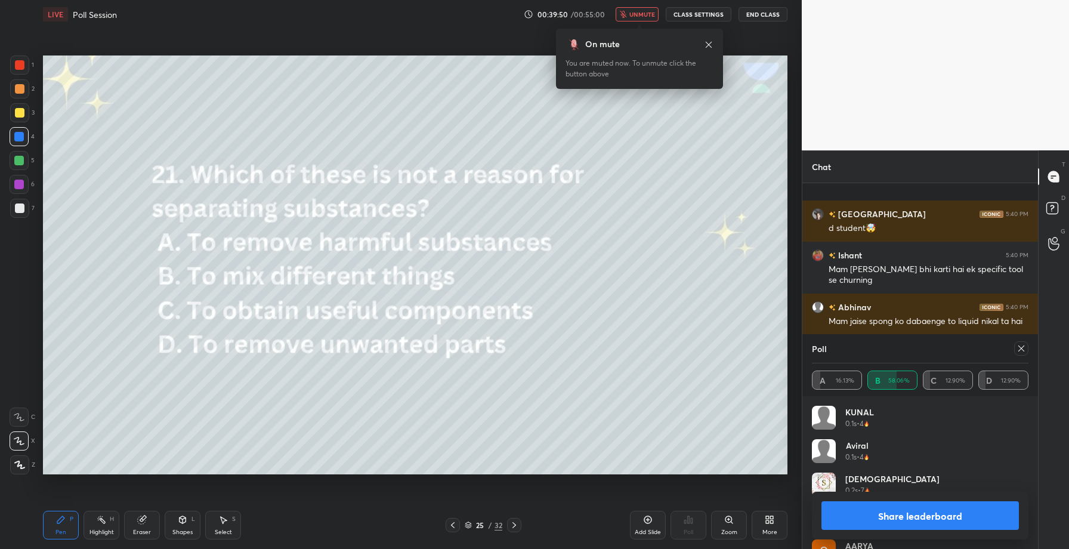
scroll to position [19245, 0]
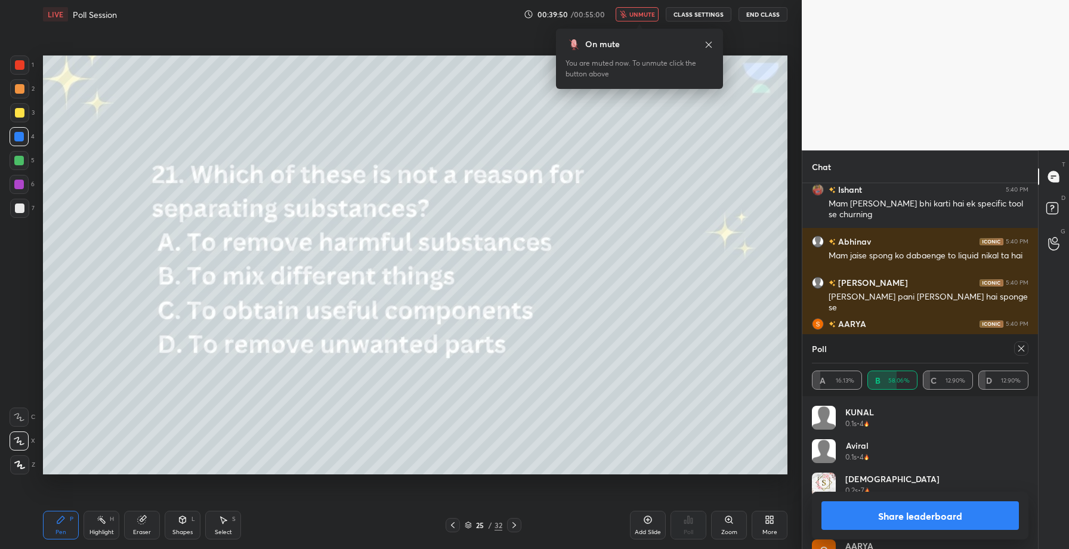
click at [639, 11] on span "unmute" at bounding box center [642, 14] width 26 height 8
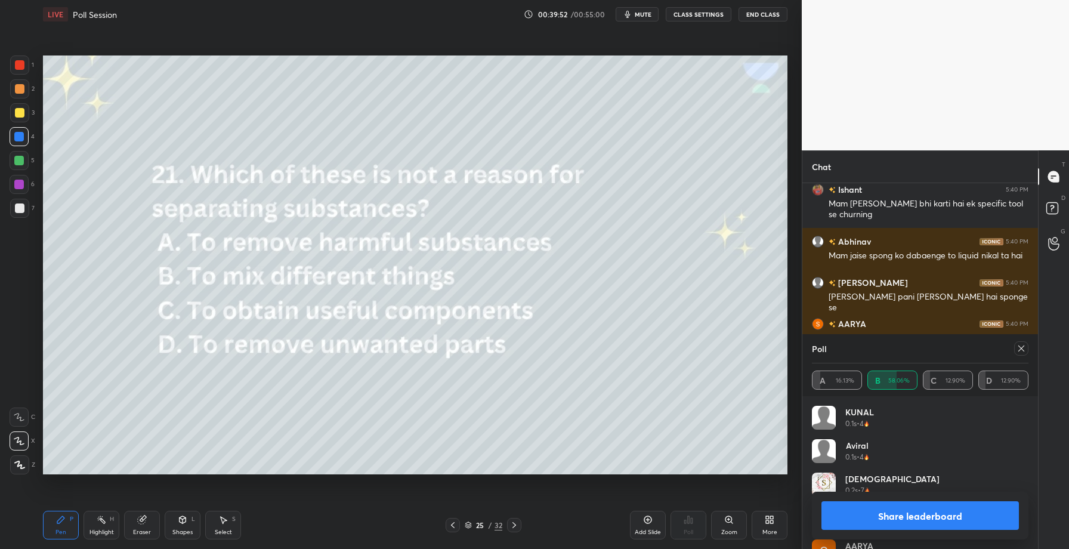
click at [900, 515] on button "Share leaderboard" at bounding box center [919, 515] width 197 height 29
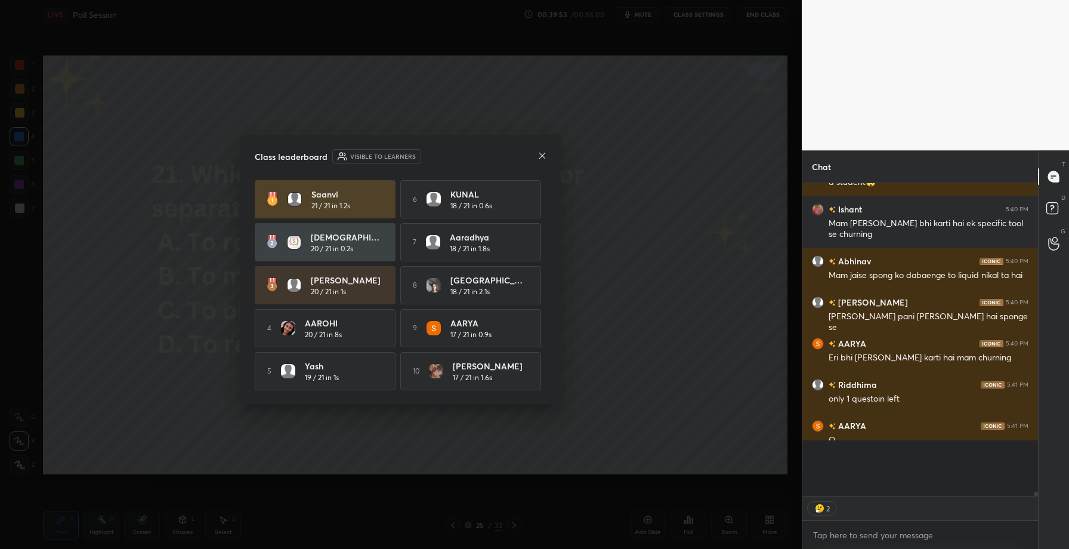
scroll to position [19189, 0]
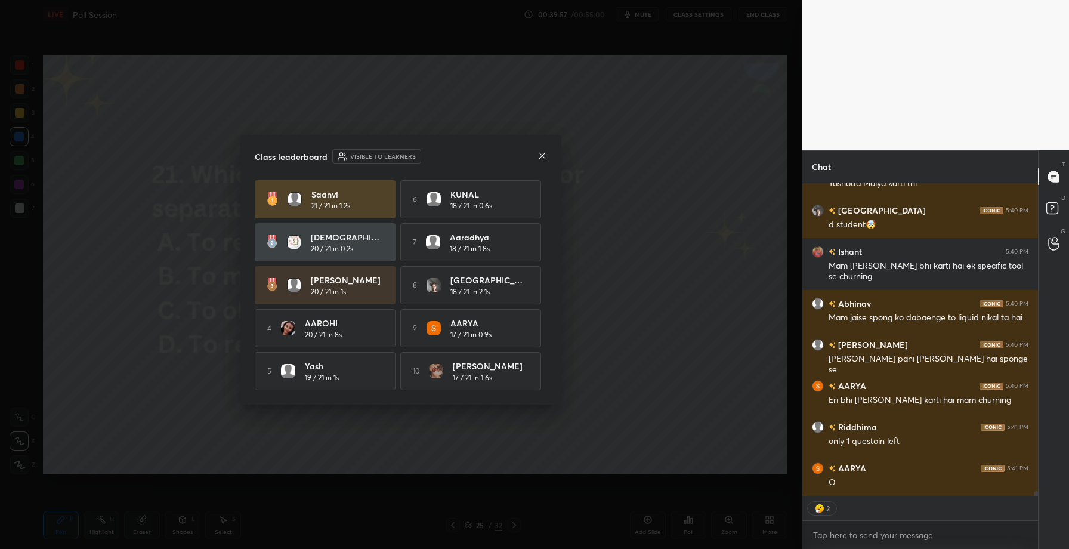
click at [542, 153] on icon at bounding box center [542, 155] width 6 height 6
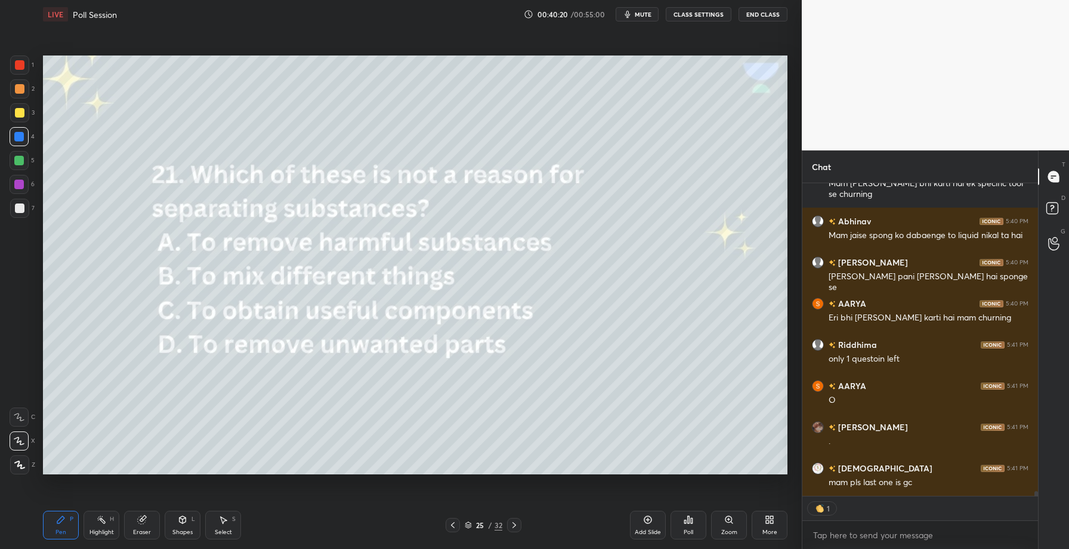
scroll to position [19306, 0]
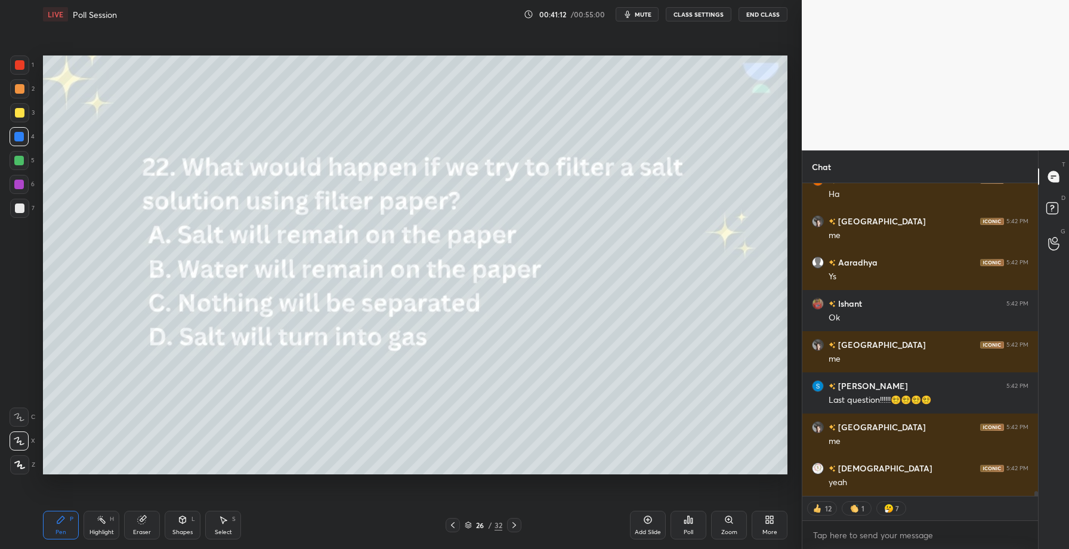
click at [685, 525] on div "Poll" at bounding box center [689, 525] width 36 height 29
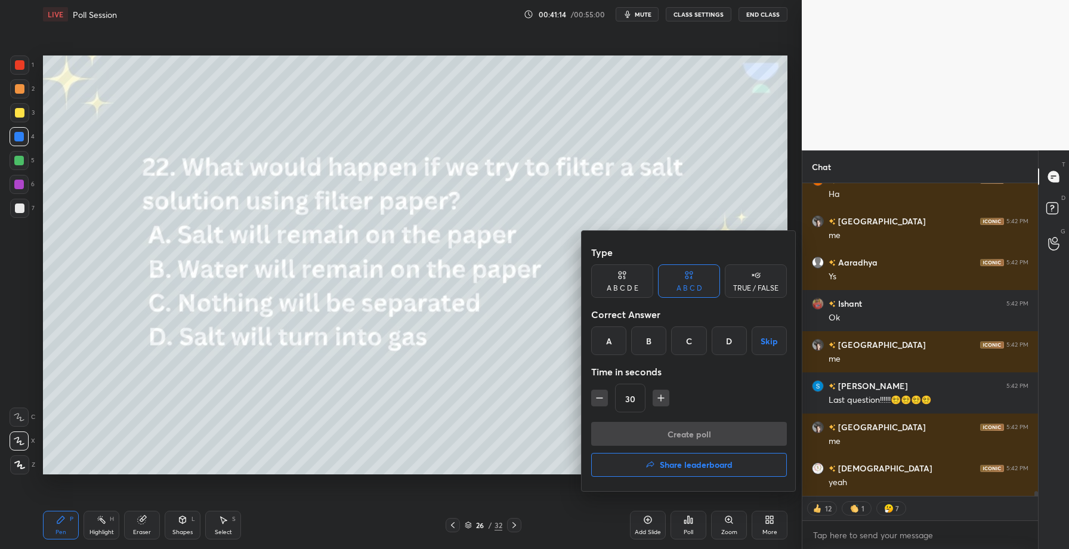
click at [690, 338] on div "C" at bounding box center [688, 340] width 35 height 29
click at [675, 430] on button "Create poll" at bounding box center [689, 434] width 196 height 24
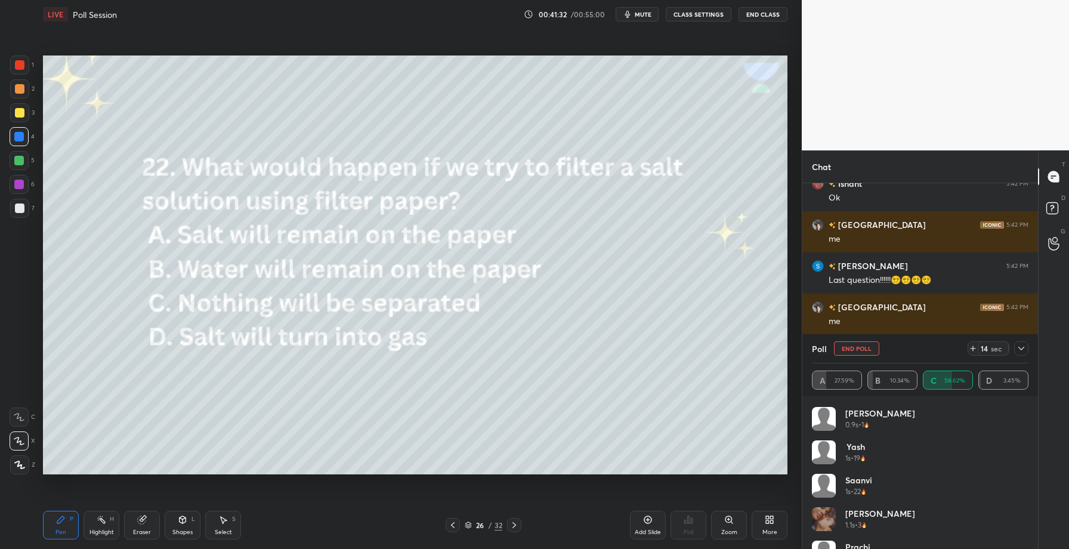
scroll to position [149, 0]
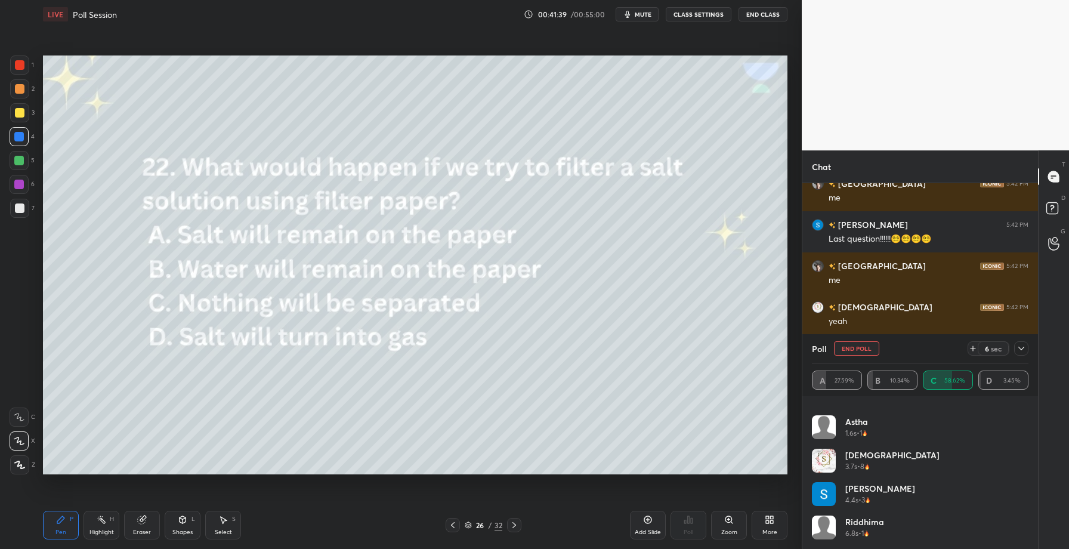
click at [1021, 351] on icon at bounding box center [1022, 349] width 10 height 10
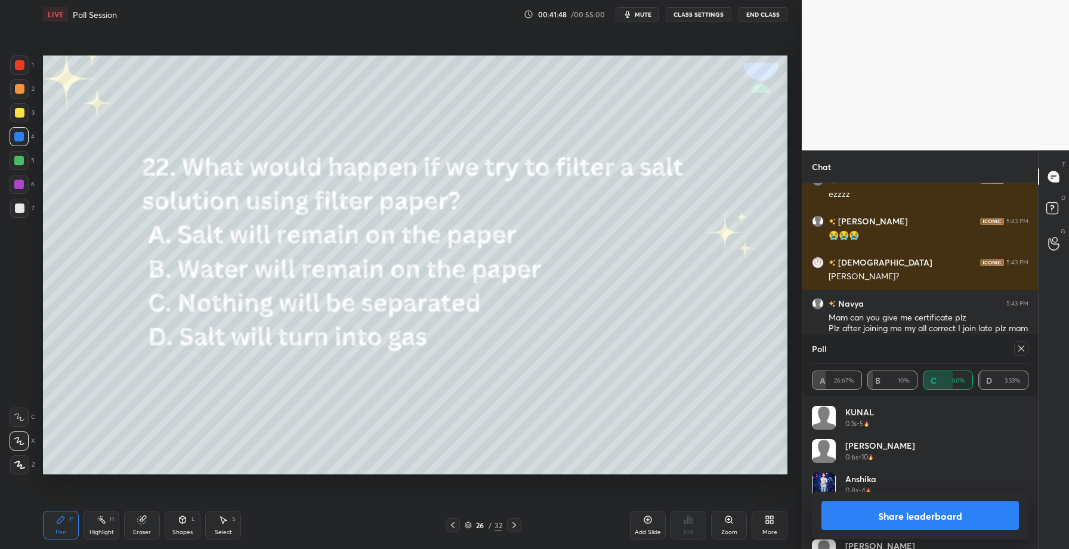
click at [1023, 348] on icon at bounding box center [1022, 349] width 10 height 10
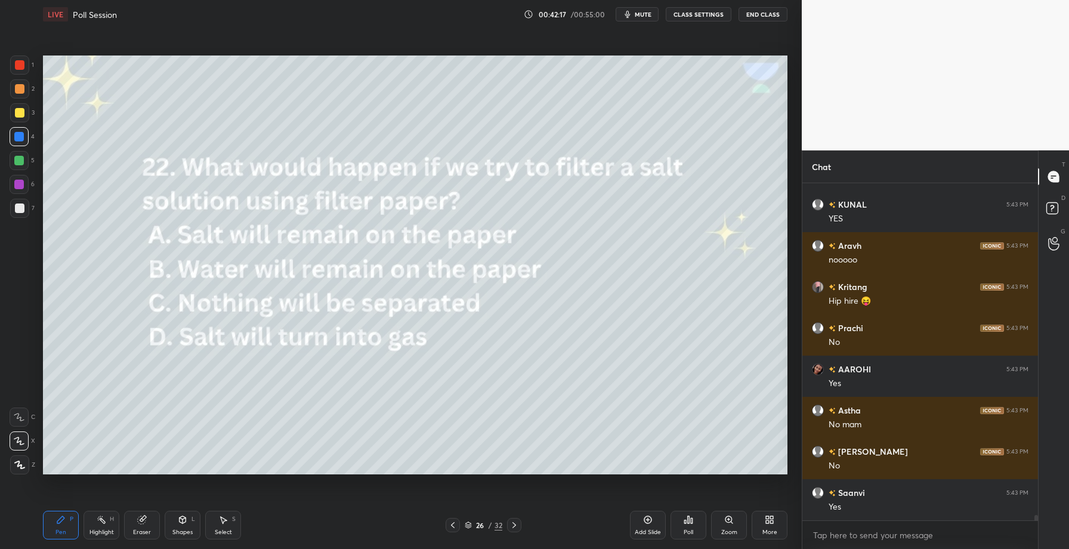
click at [688, 529] on div "Poll" at bounding box center [689, 532] width 10 height 6
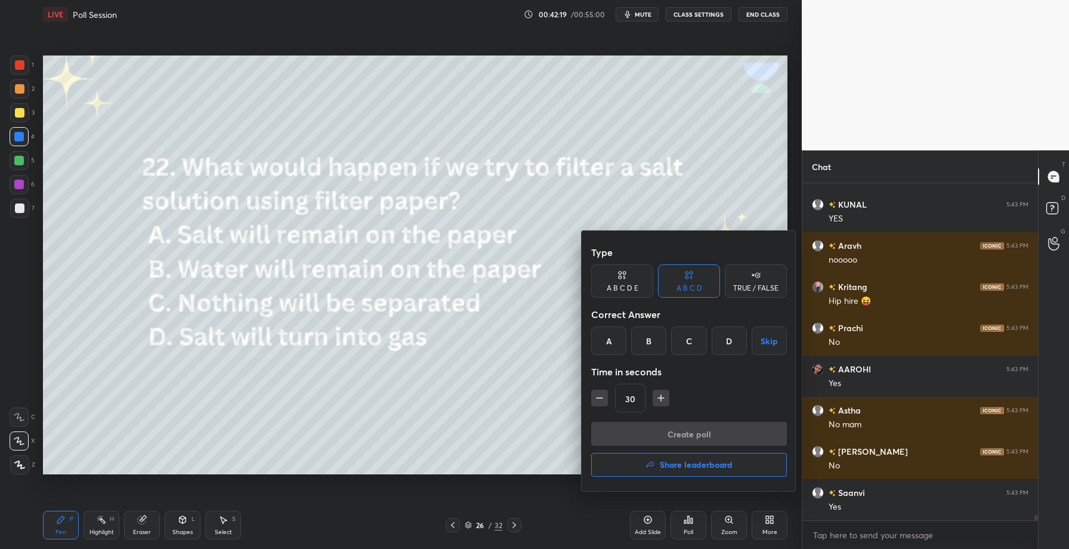
click at [682, 461] on h4 "Share leaderboard" at bounding box center [696, 465] width 73 height 8
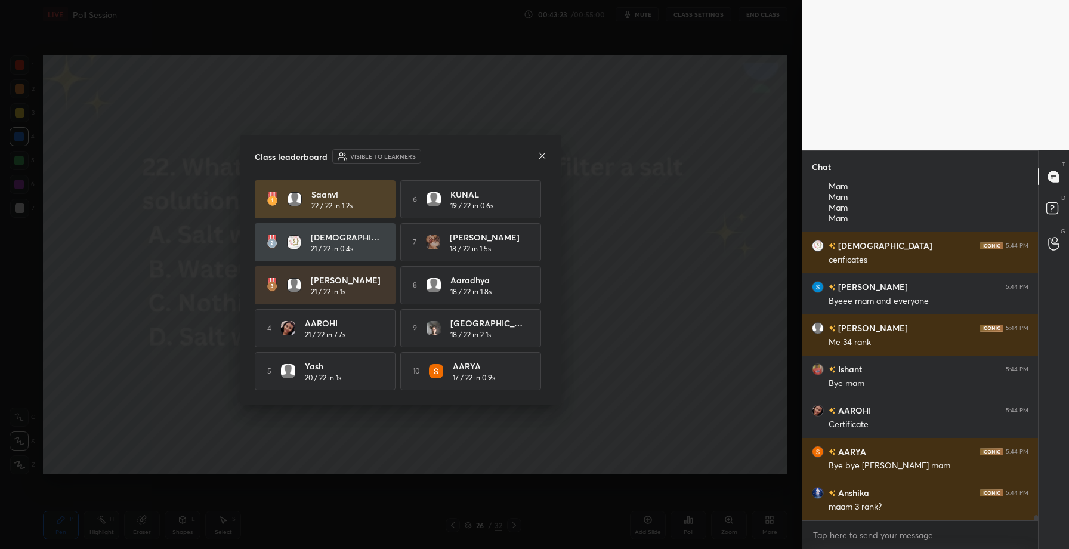
scroll to position [22039, 0]
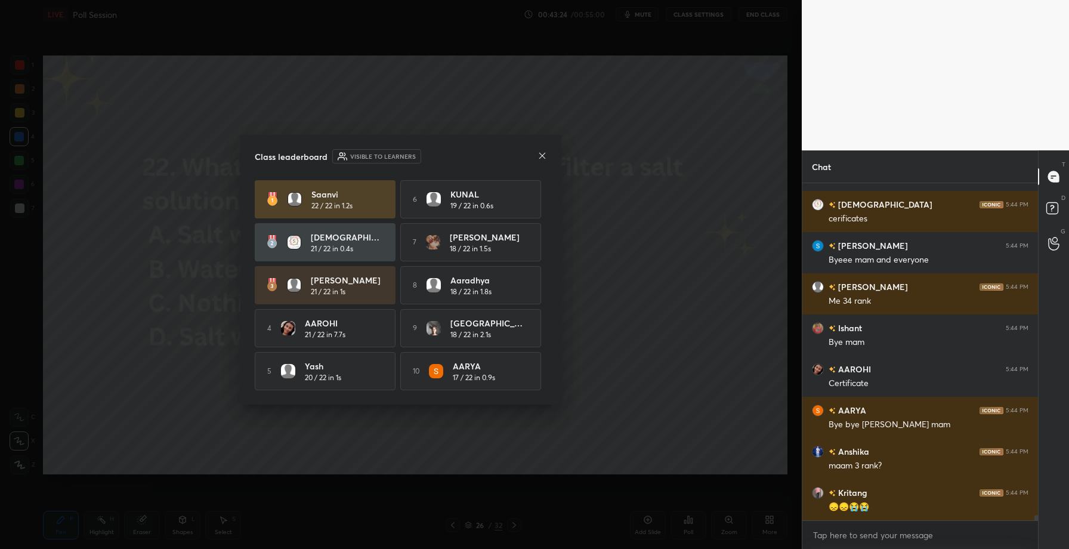
click at [541, 152] on icon at bounding box center [543, 156] width 10 height 10
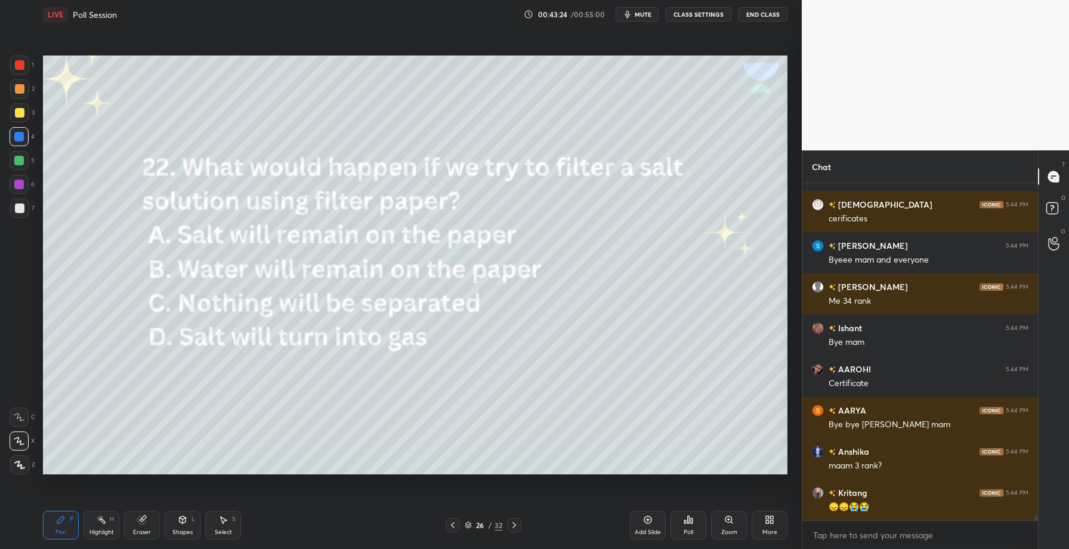
scroll to position [22080, 0]
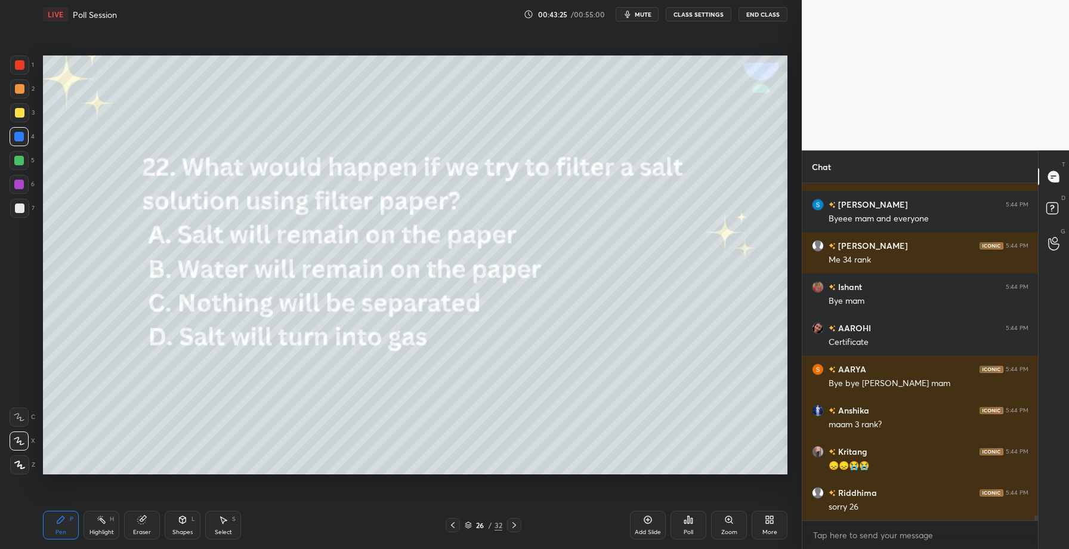
click at [515, 527] on icon at bounding box center [514, 525] width 10 height 10
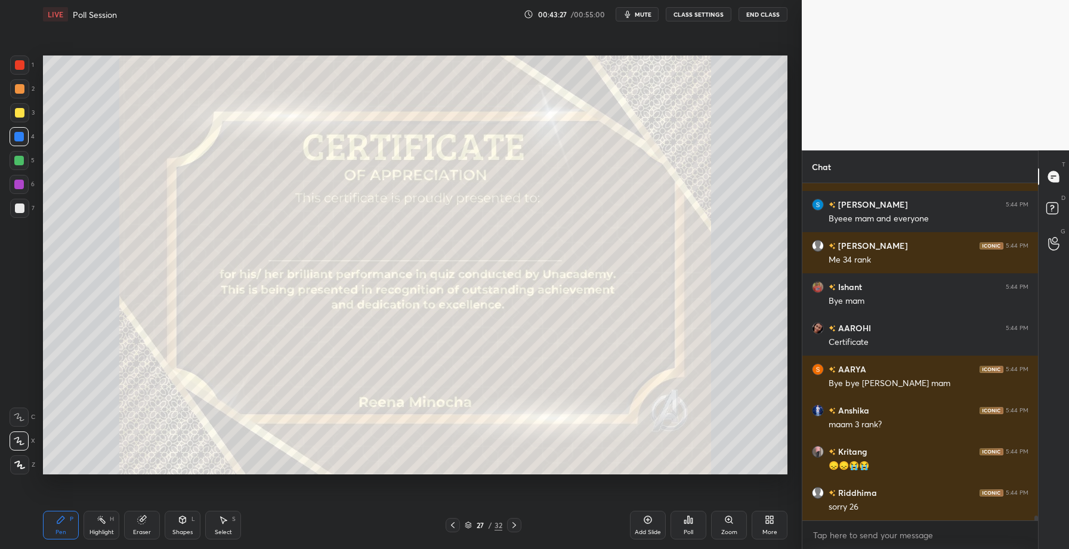
click at [20, 113] on div at bounding box center [20, 113] width 10 height 10
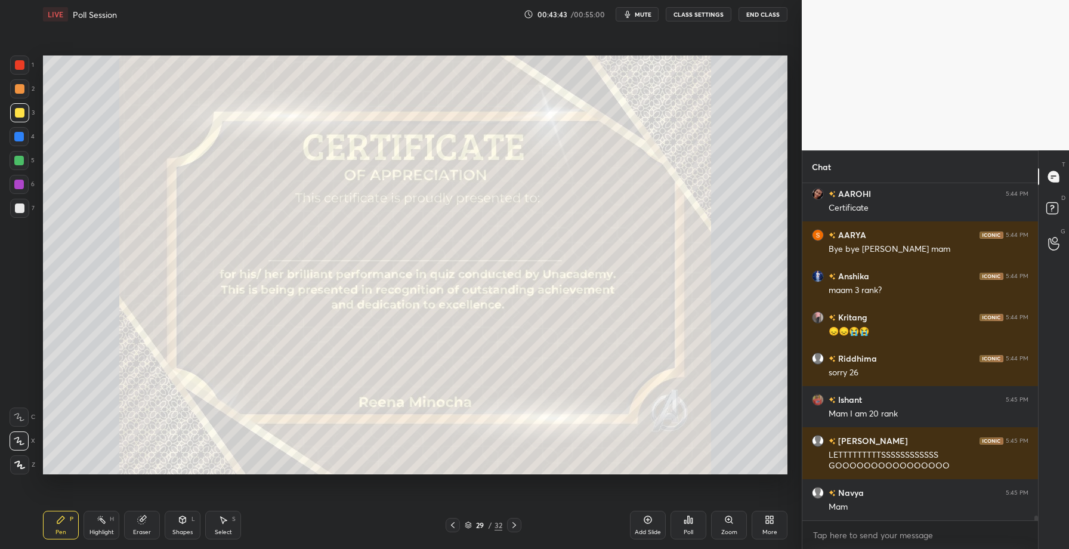
scroll to position [22256, 0]
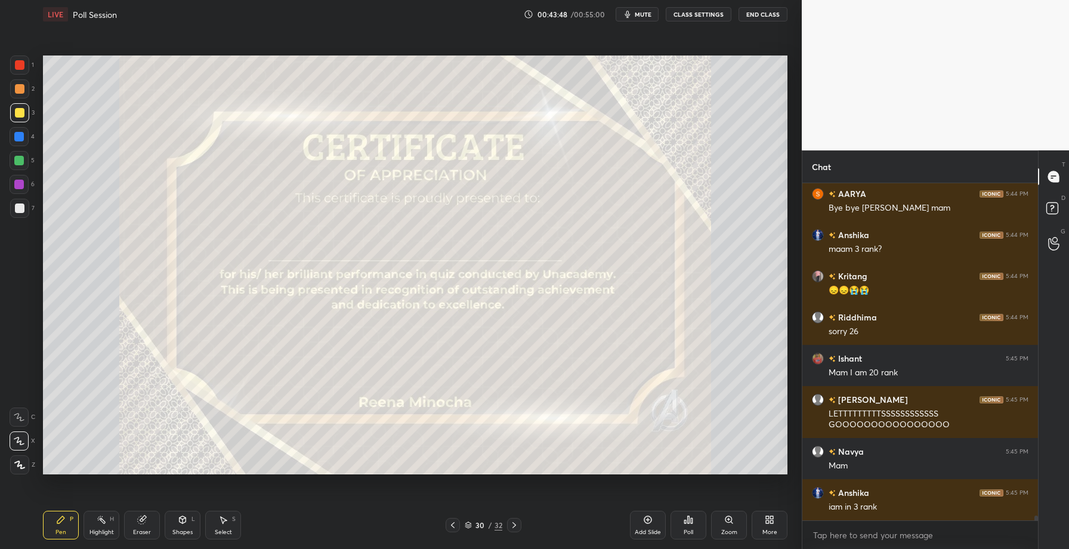
click at [678, 517] on div "Poll" at bounding box center [689, 525] width 36 height 29
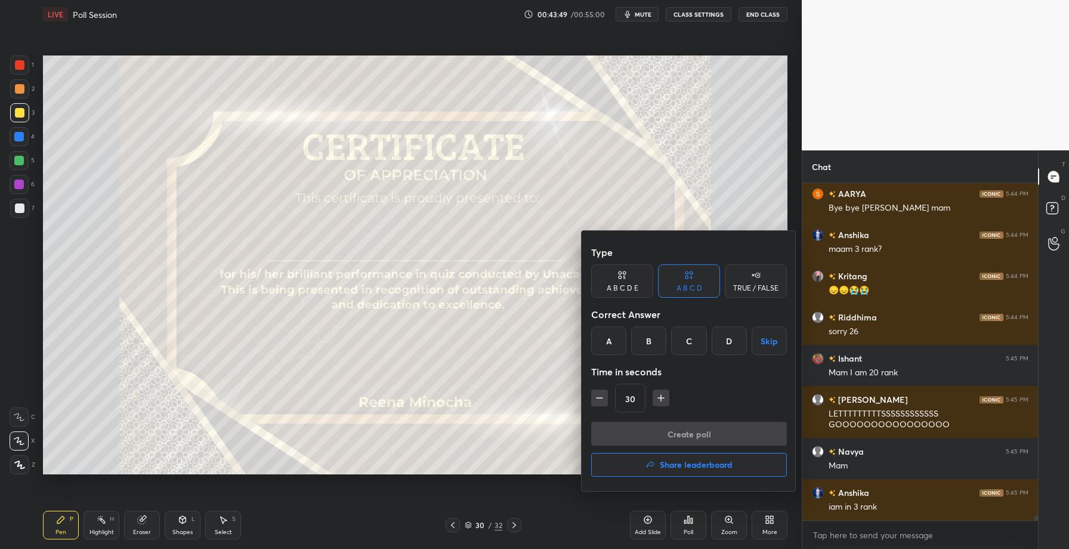
click at [664, 462] on h4 "Share leaderboard" at bounding box center [696, 465] width 73 height 8
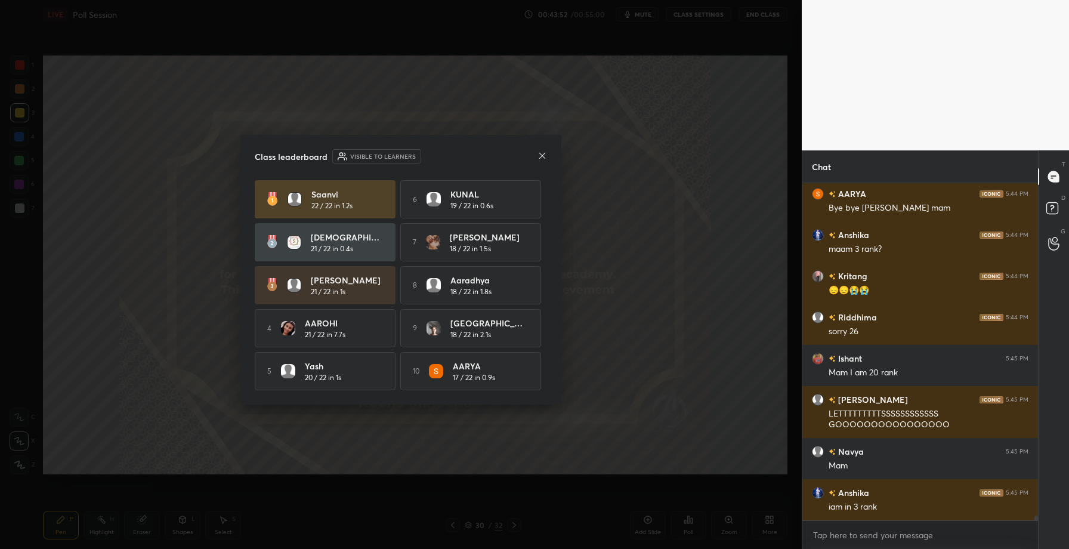
click at [541, 147] on div "Class leaderboard Visible to learners Saanvi 22 / 22 in 1.2s 6 KUNAL 19 / 22 in…" at bounding box center [400, 270] width 321 height 270
click at [542, 155] on icon at bounding box center [543, 156] width 10 height 10
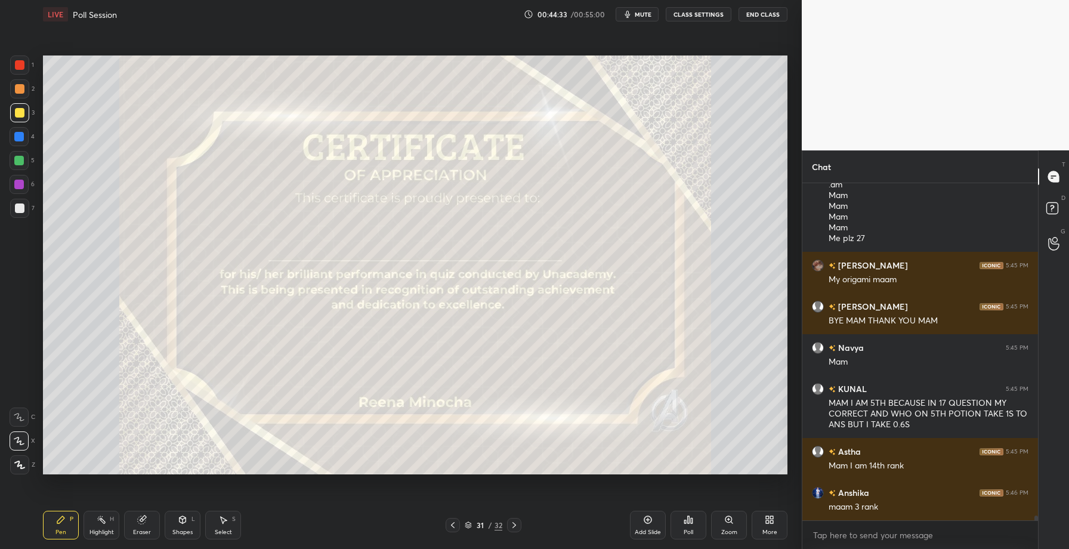
scroll to position [22805, 0]
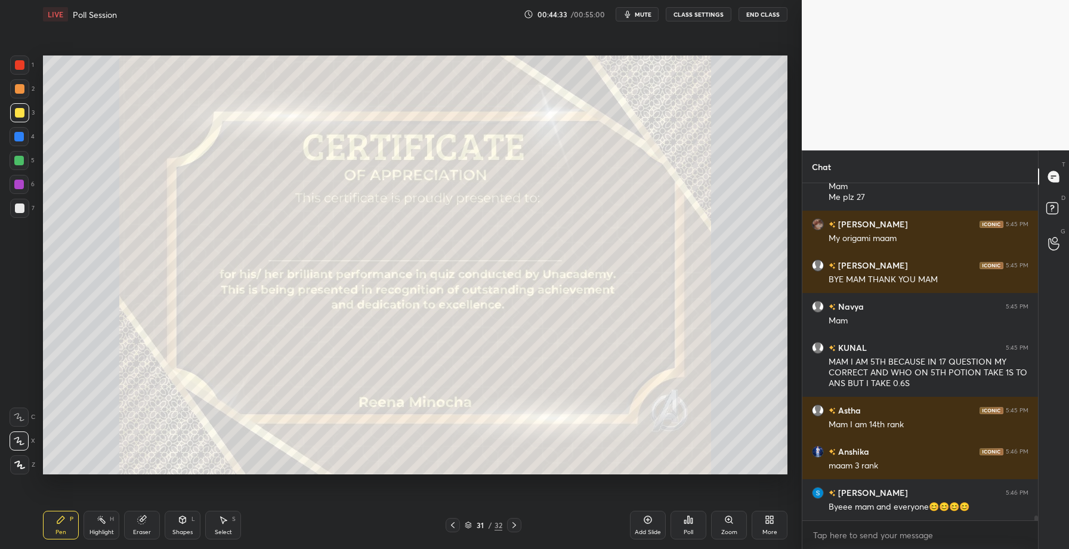
click at [682, 525] on div "Poll" at bounding box center [689, 525] width 36 height 29
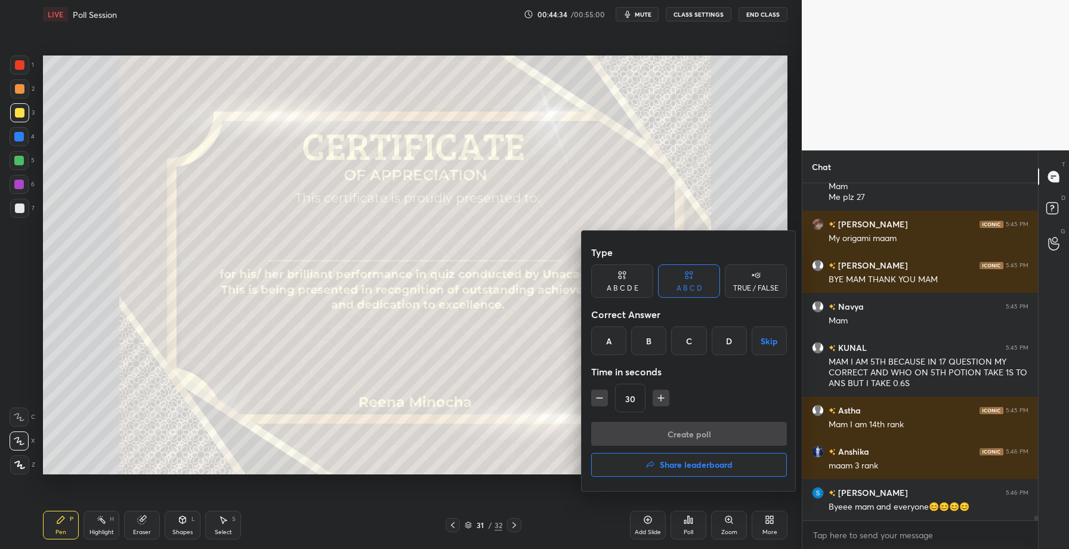
click at [694, 463] on h4 "Share leaderboard" at bounding box center [696, 465] width 73 height 8
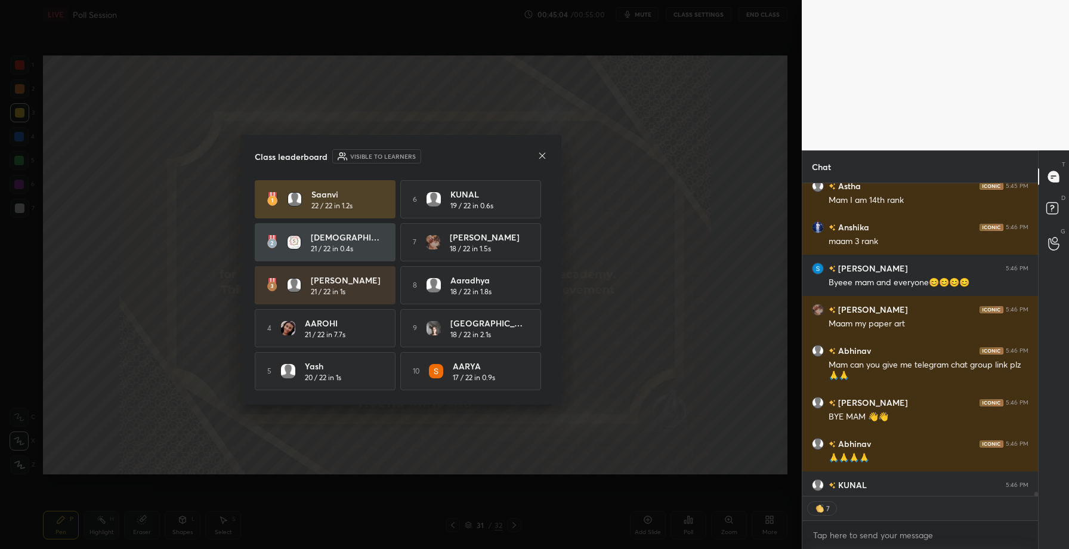
scroll to position [23098, 0]
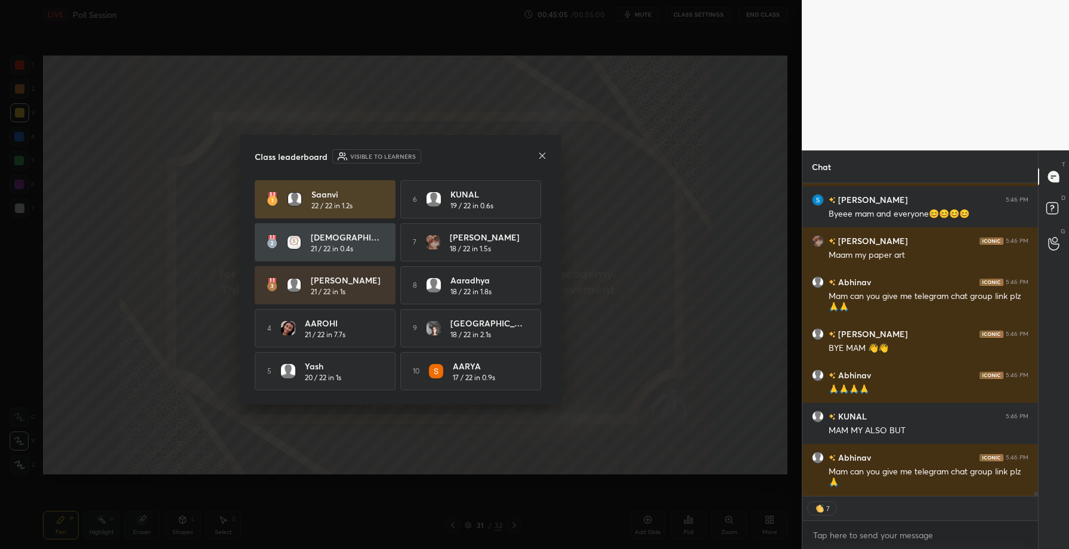
click at [545, 151] on icon at bounding box center [543, 156] width 10 height 10
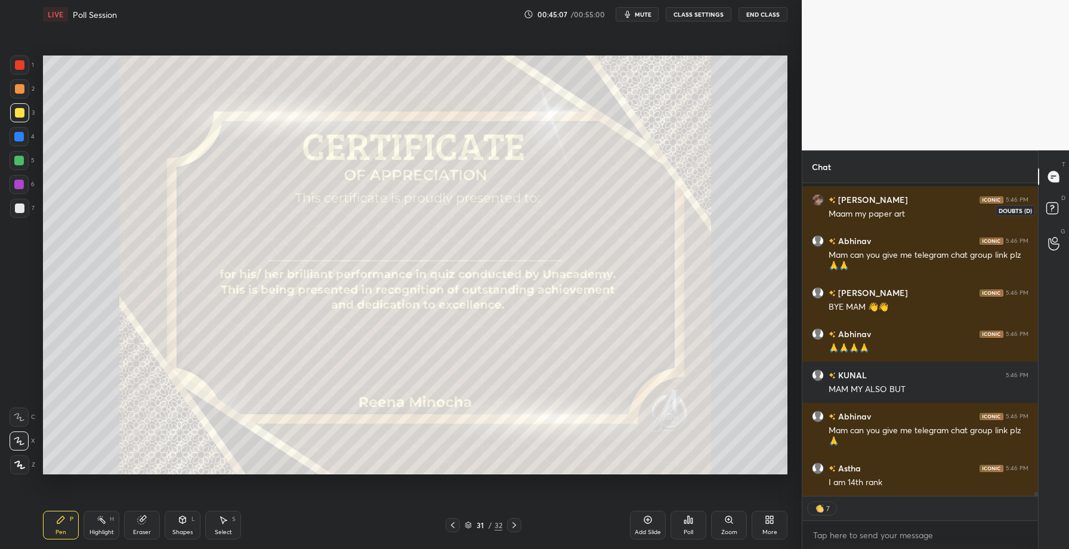
scroll to position [23222, 0]
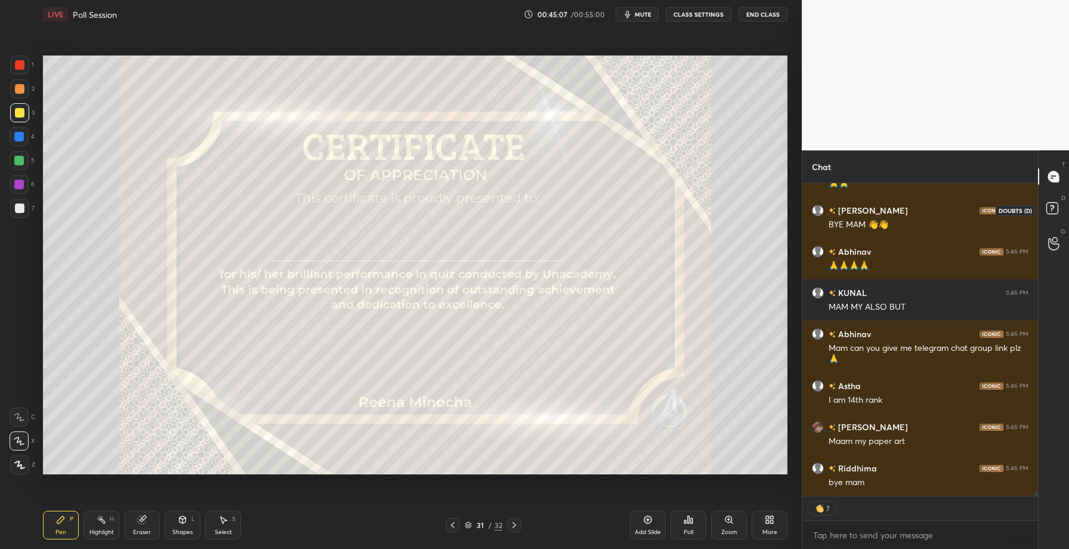
click at [1056, 210] on rect at bounding box center [1051, 208] width 11 height 11
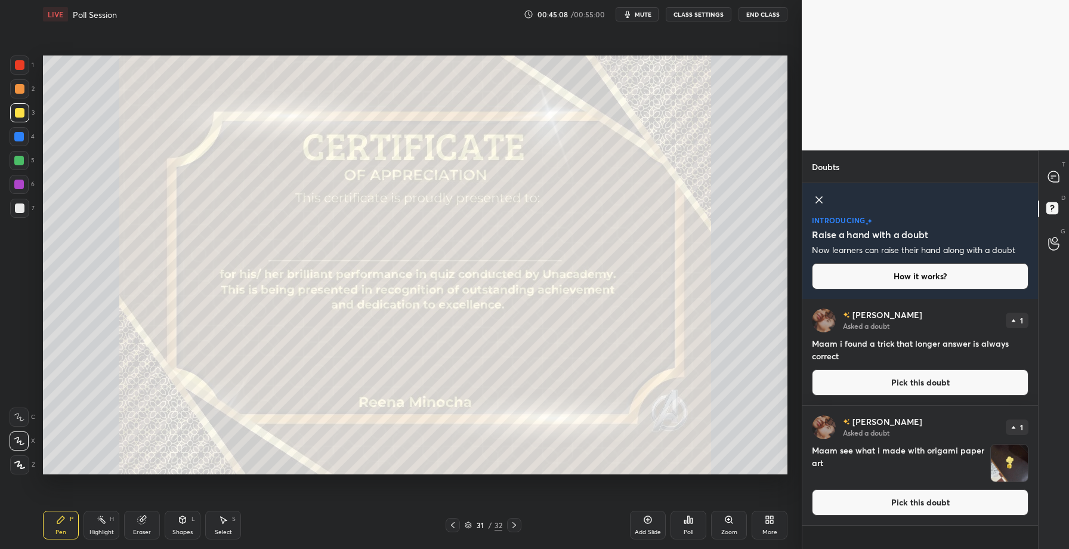
click at [860, 507] on button "Pick this doubt" at bounding box center [920, 502] width 217 height 26
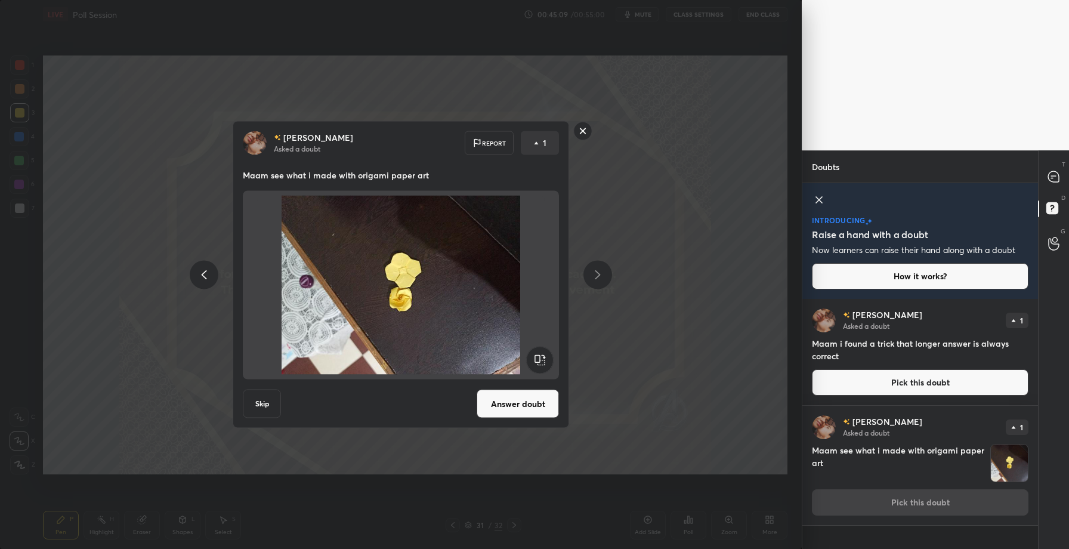
click at [530, 400] on button "Answer doubt" at bounding box center [518, 404] width 82 height 29
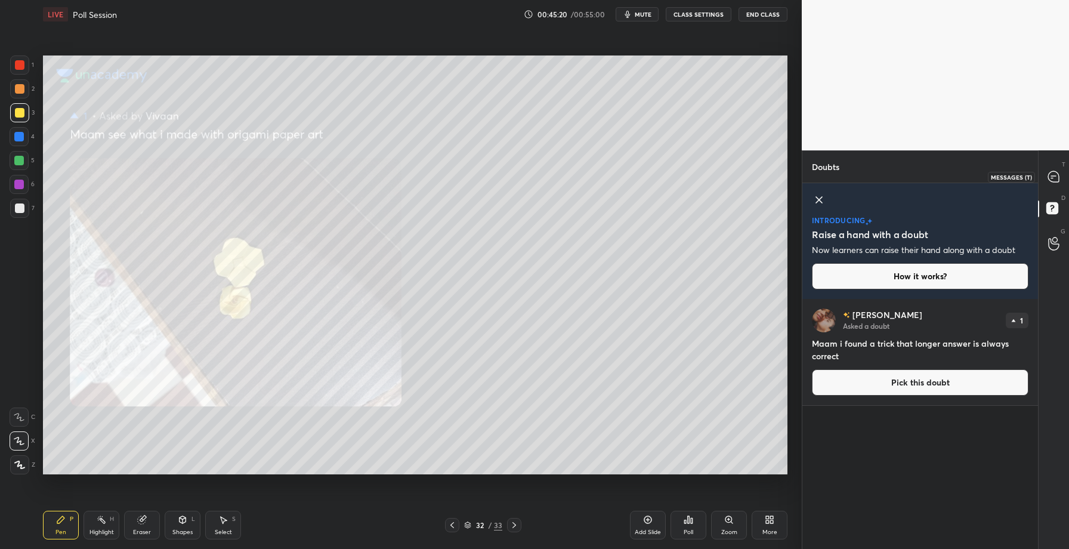
click at [1058, 180] on icon at bounding box center [1053, 176] width 11 height 11
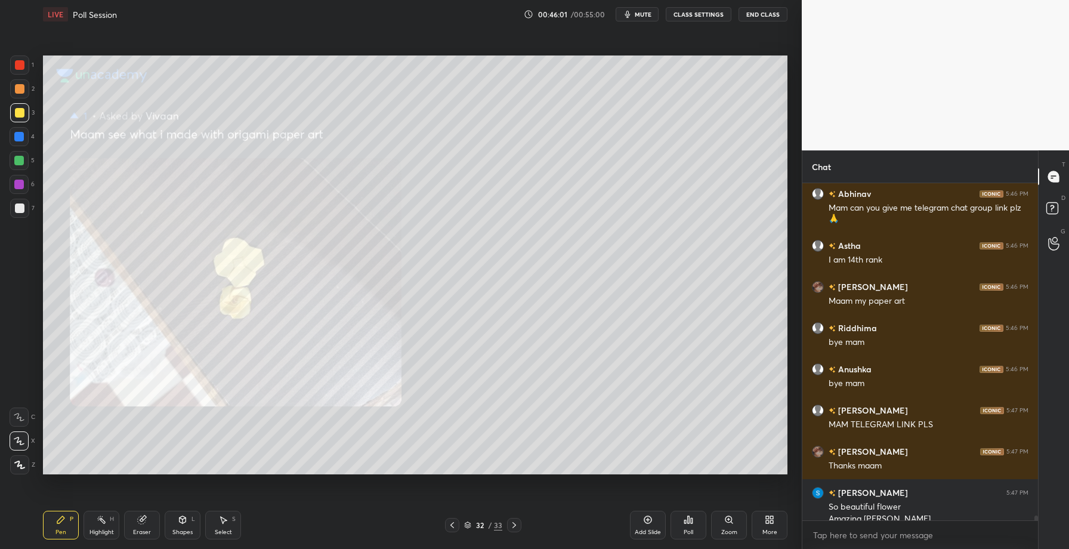
scroll to position [23345, 0]
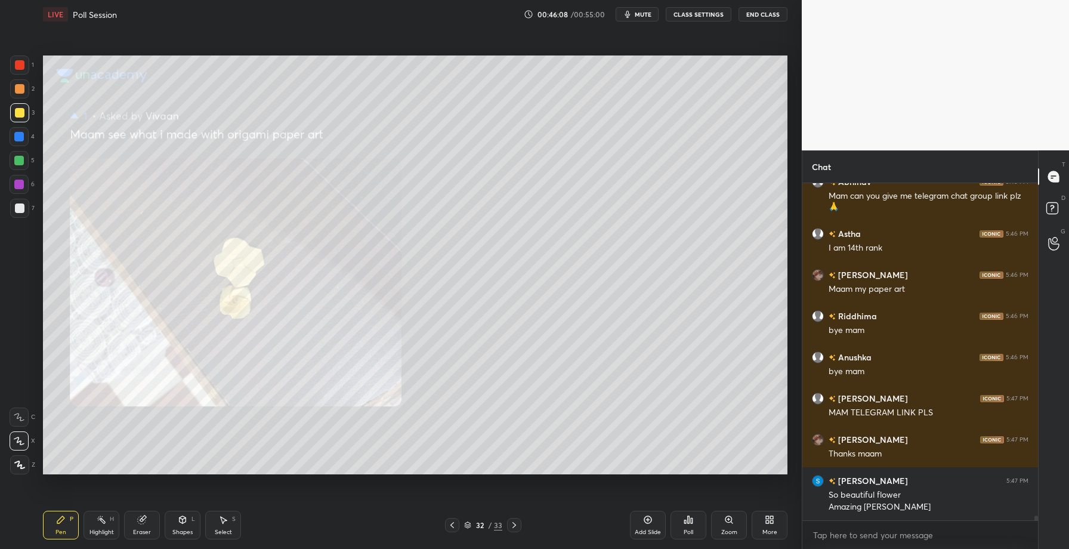
click at [830, 532] on body "1 2 3 4 5 6 7 C X Z C X Z E E Erase all H H LIVE Poll Session 00:46:08 / 00:55:…" at bounding box center [534, 274] width 1069 height 549
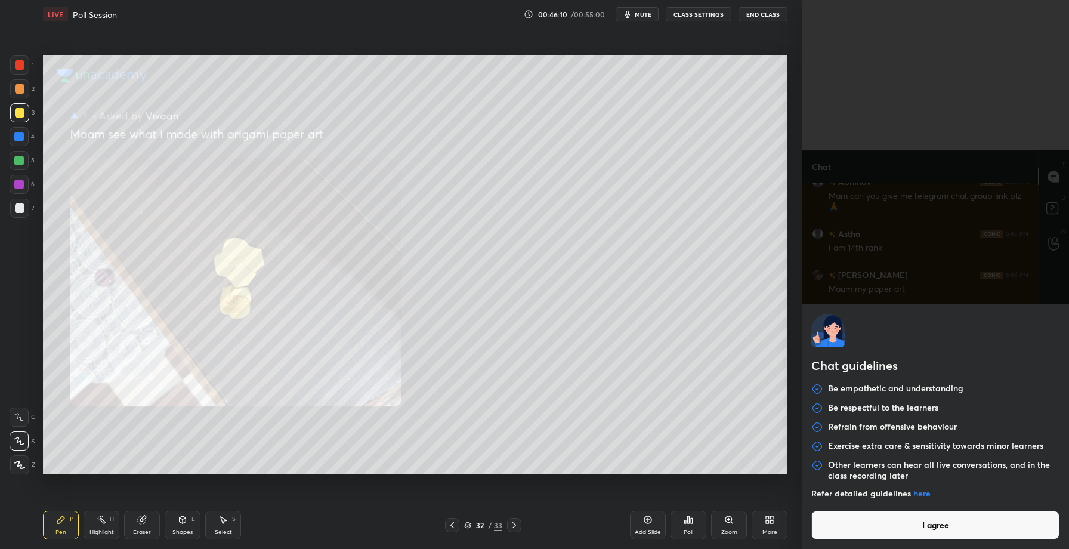
click at [872, 529] on button "I agree" at bounding box center [935, 525] width 248 height 29
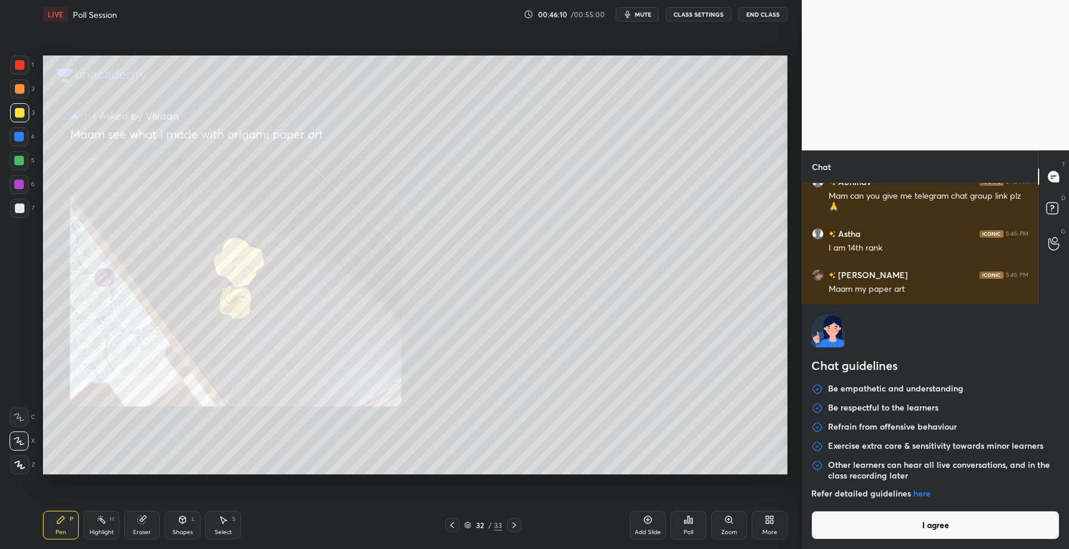
type textarea "x"
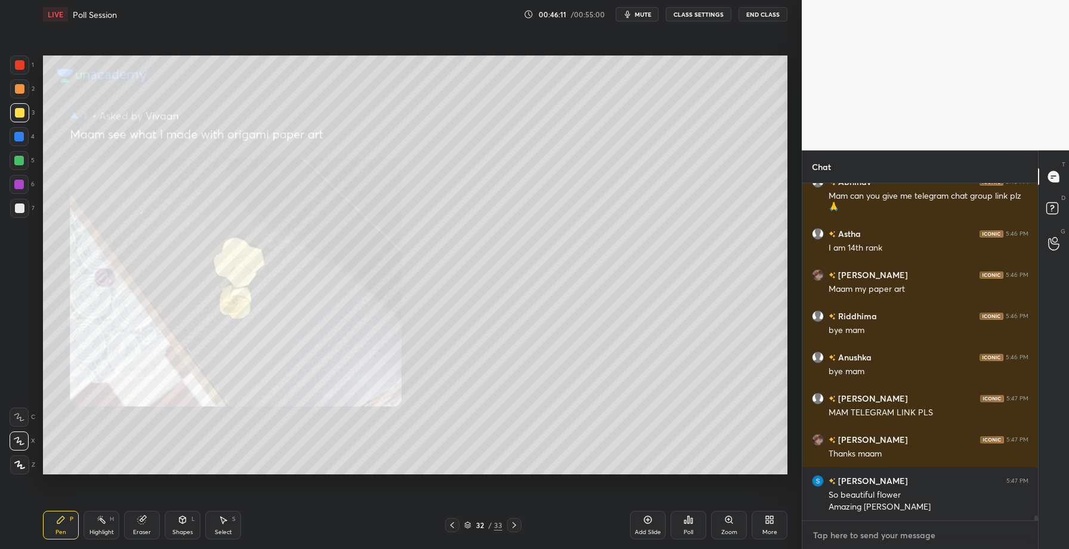
paste textarea "[URL][DOMAIN_NAME]"
type textarea "[URL][DOMAIN_NAME]"
type textarea "x"
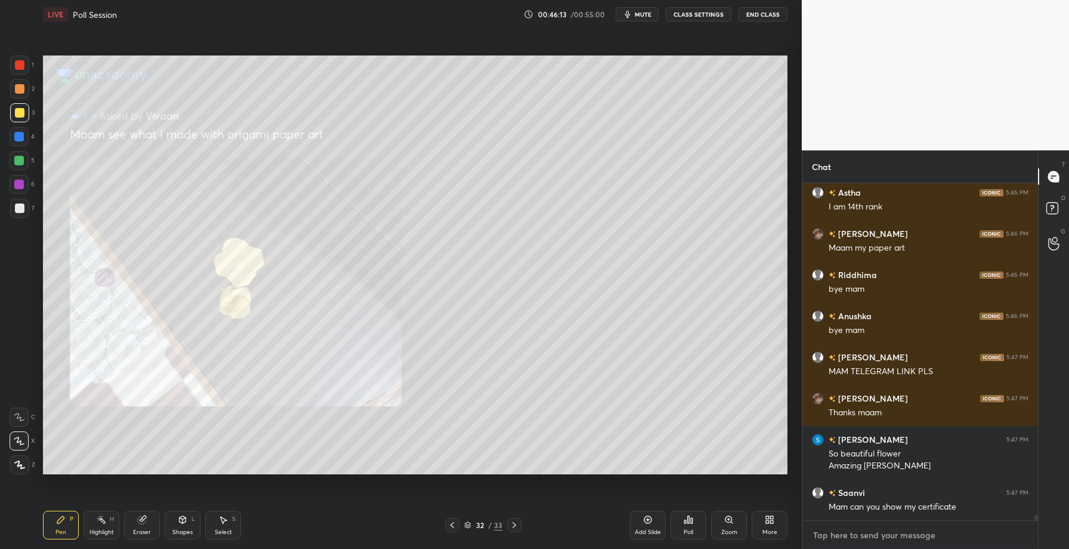
scroll to position [21508, 0]
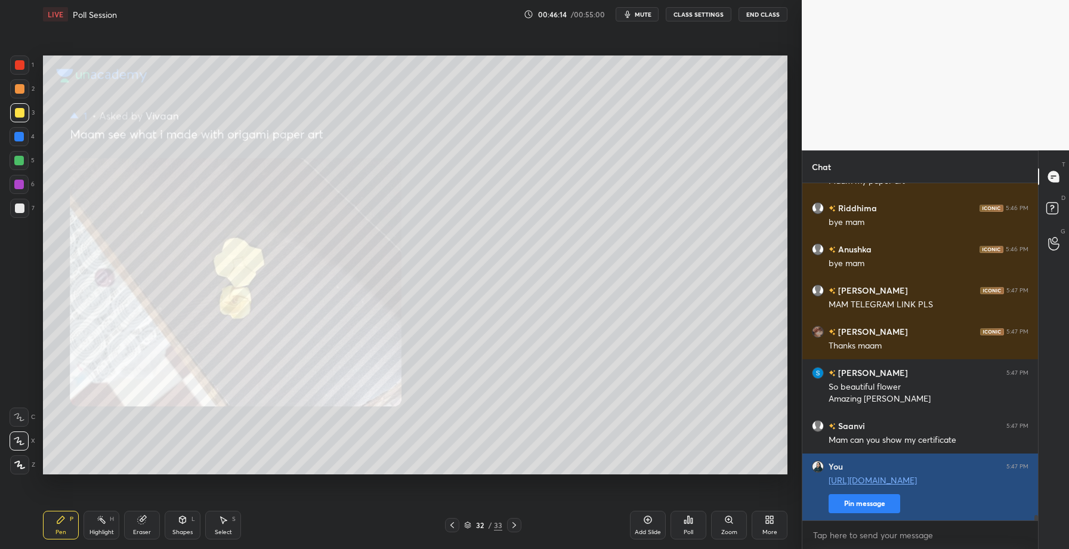
click at [853, 505] on button "Pin message" at bounding box center [865, 503] width 72 height 19
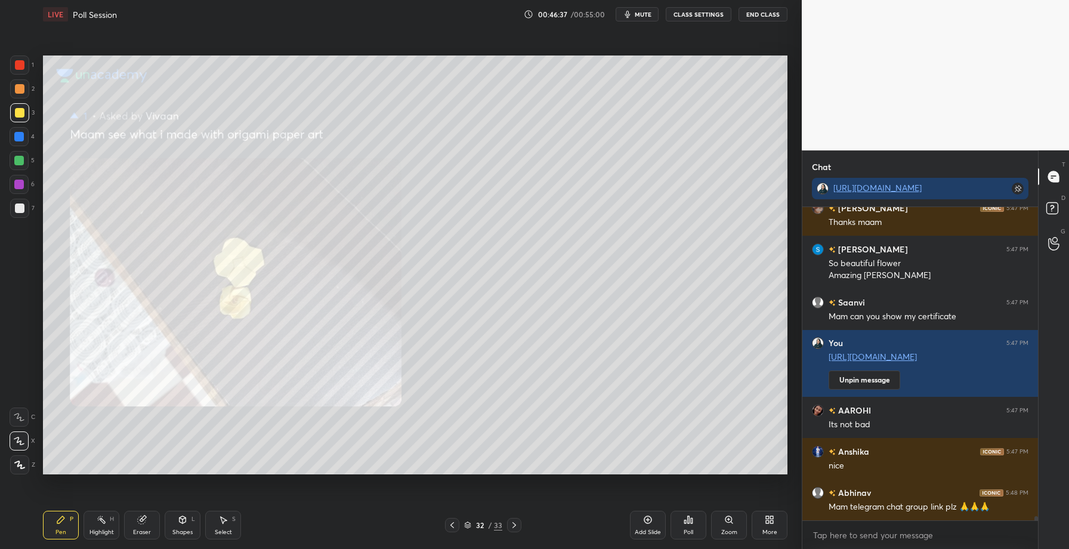
scroll to position [21697, 0]
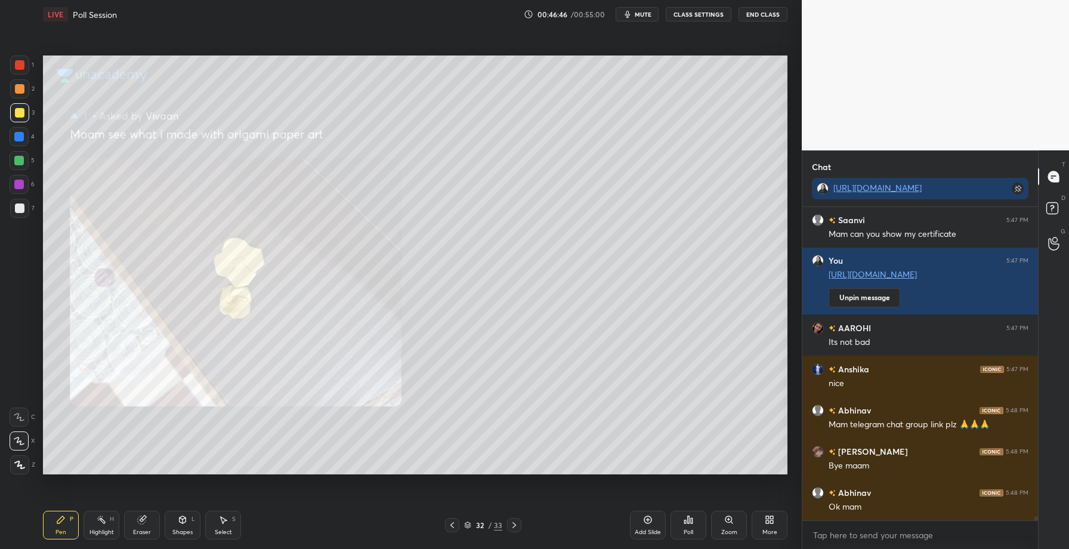
click at [516, 525] on icon at bounding box center [514, 525] width 10 height 10
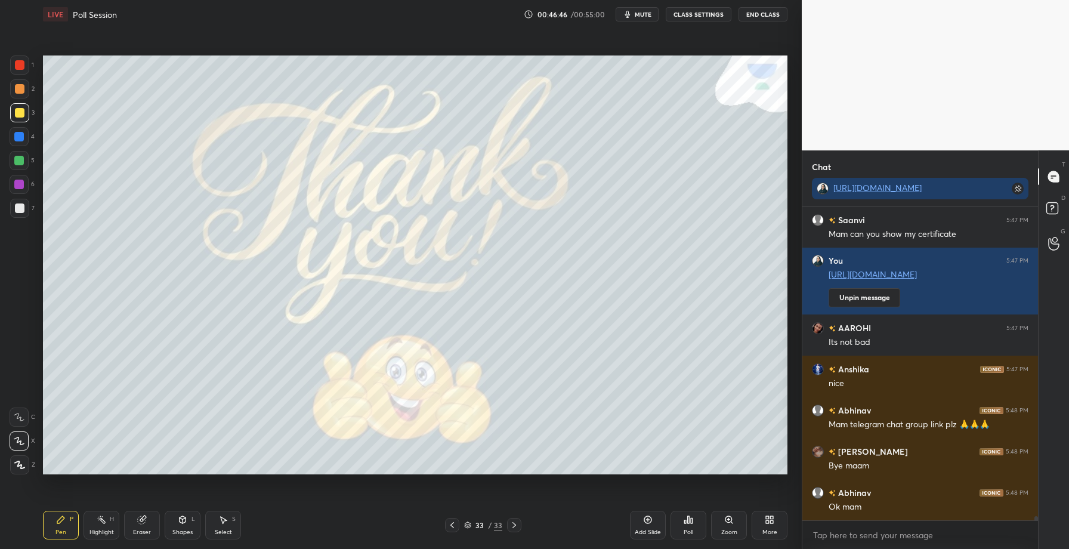
scroll to position [21779, 0]
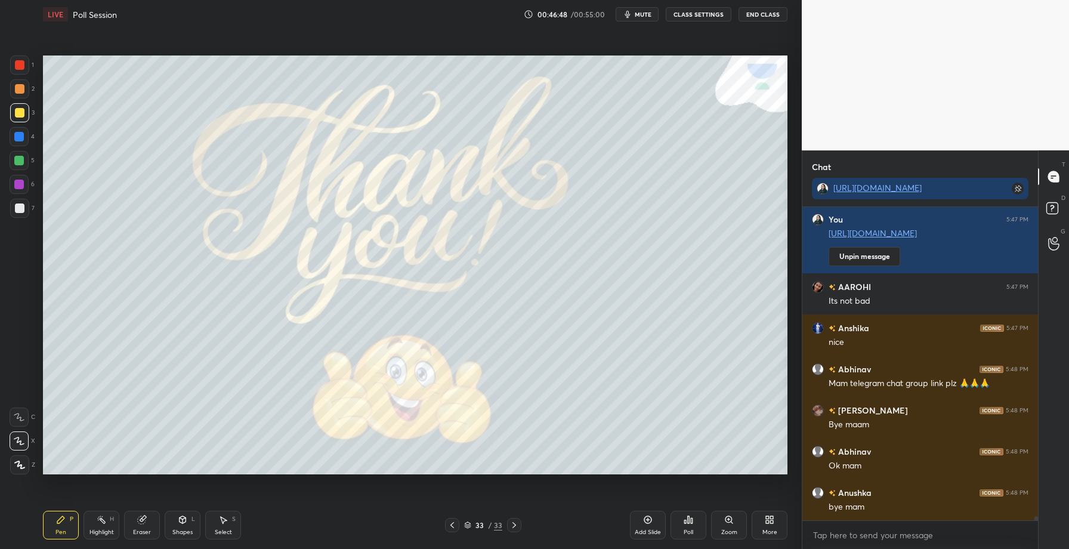
click at [516, 525] on icon at bounding box center [514, 525] width 10 height 10
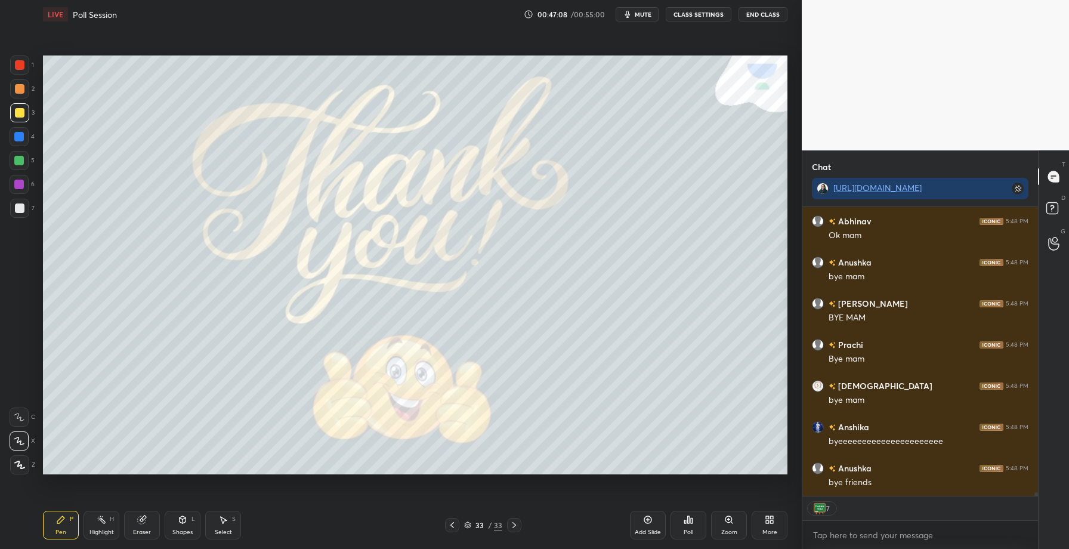
scroll to position [22051, 0]
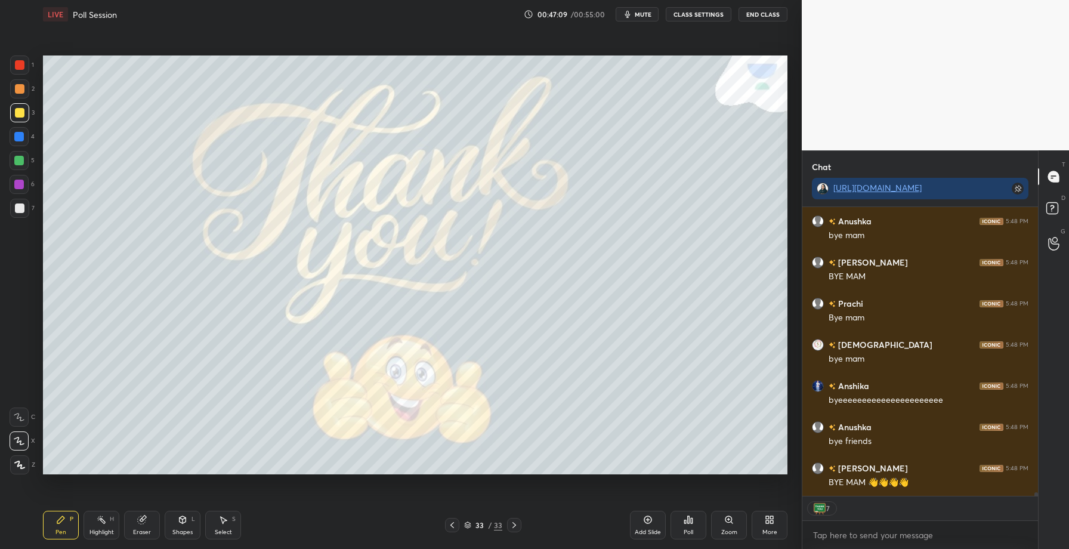
click at [756, 11] on button "End Class" at bounding box center [763, 14] width 49 height 14
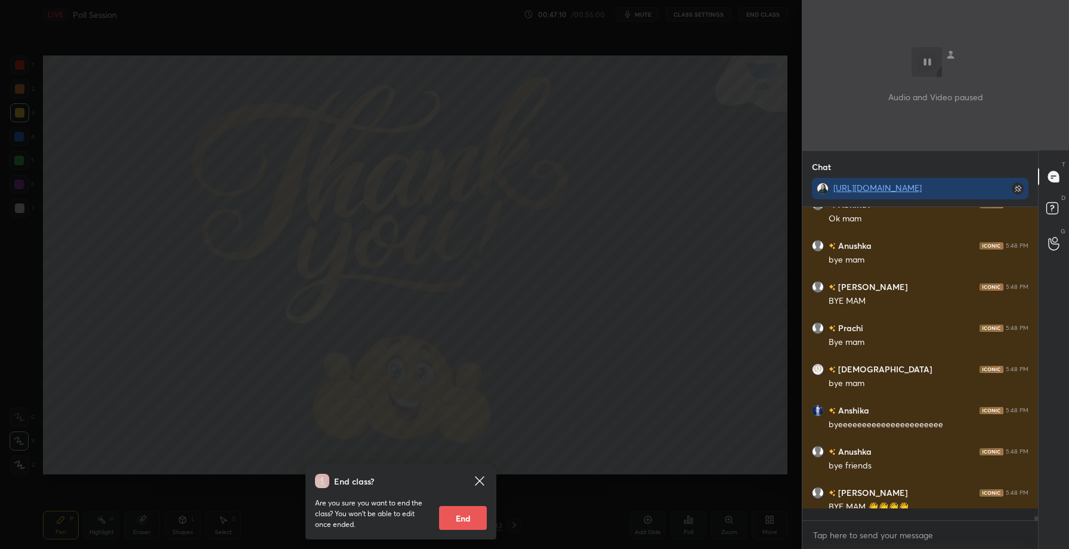
scroll to position [22026, 0]
click at [467, 515] on button "End" at bounding box center [463, 518] width 48 height 24
type textarea "x"
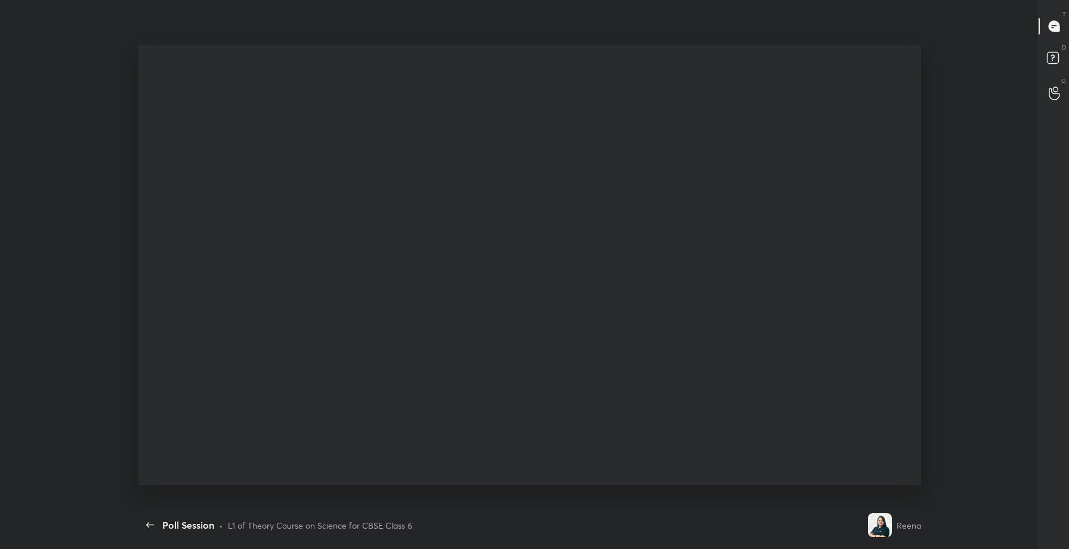
scroll to position [59185, 58865]
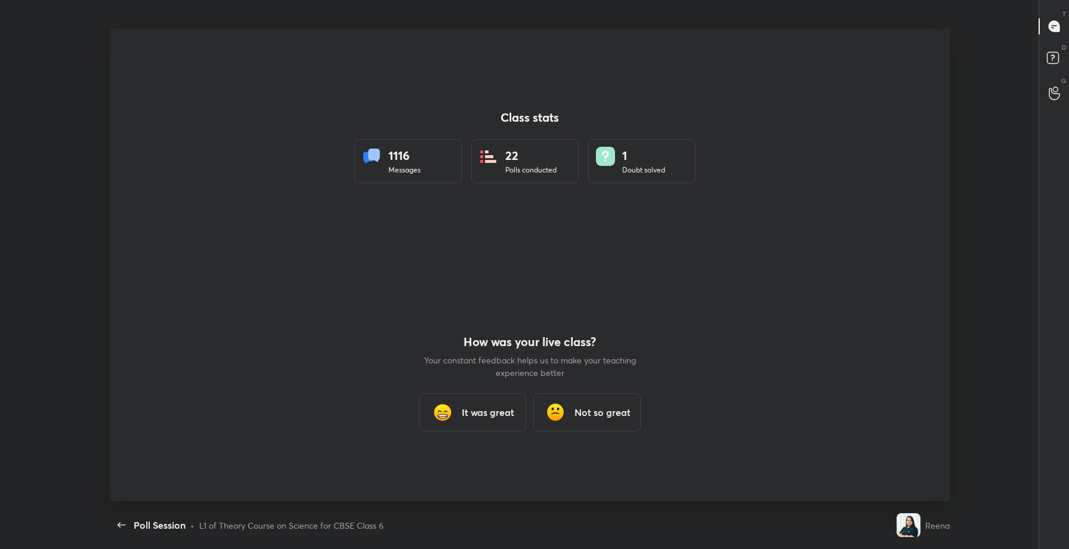
click at [459, 422] on div "It was great" at bounding box center [472, 412] width 107 height 38
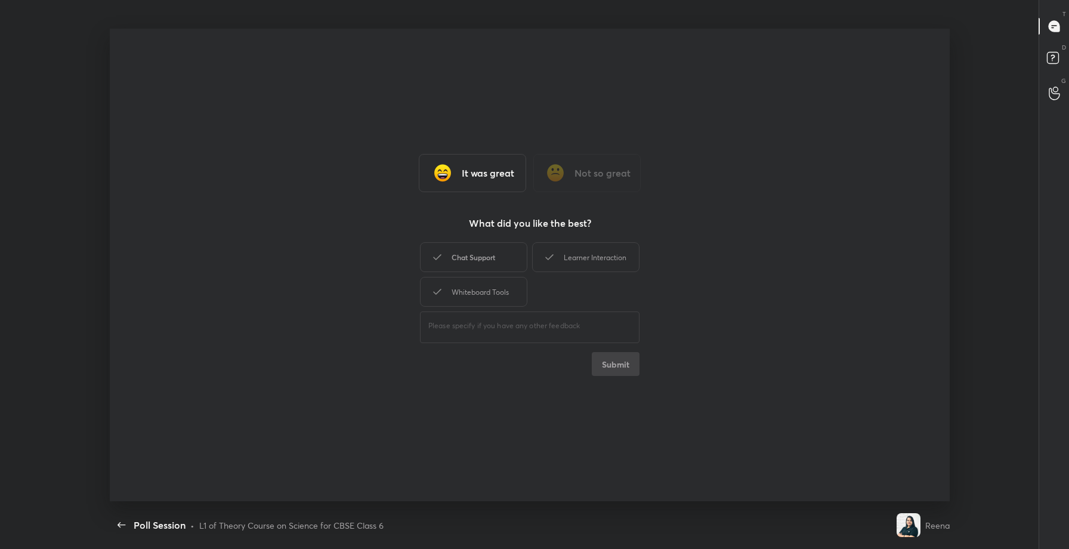
click at [476, 246] on div "Chat Support" at bounding box center [473, 257] width 107 height 30
click at [551, 261] on icon at bounding box center [549, 257] width 14 height 14
click at [613, 363] on button "Submit" at bounding box center [616, 364] width 48 height 24
